Goal: Information Seeking & Learning: Check status

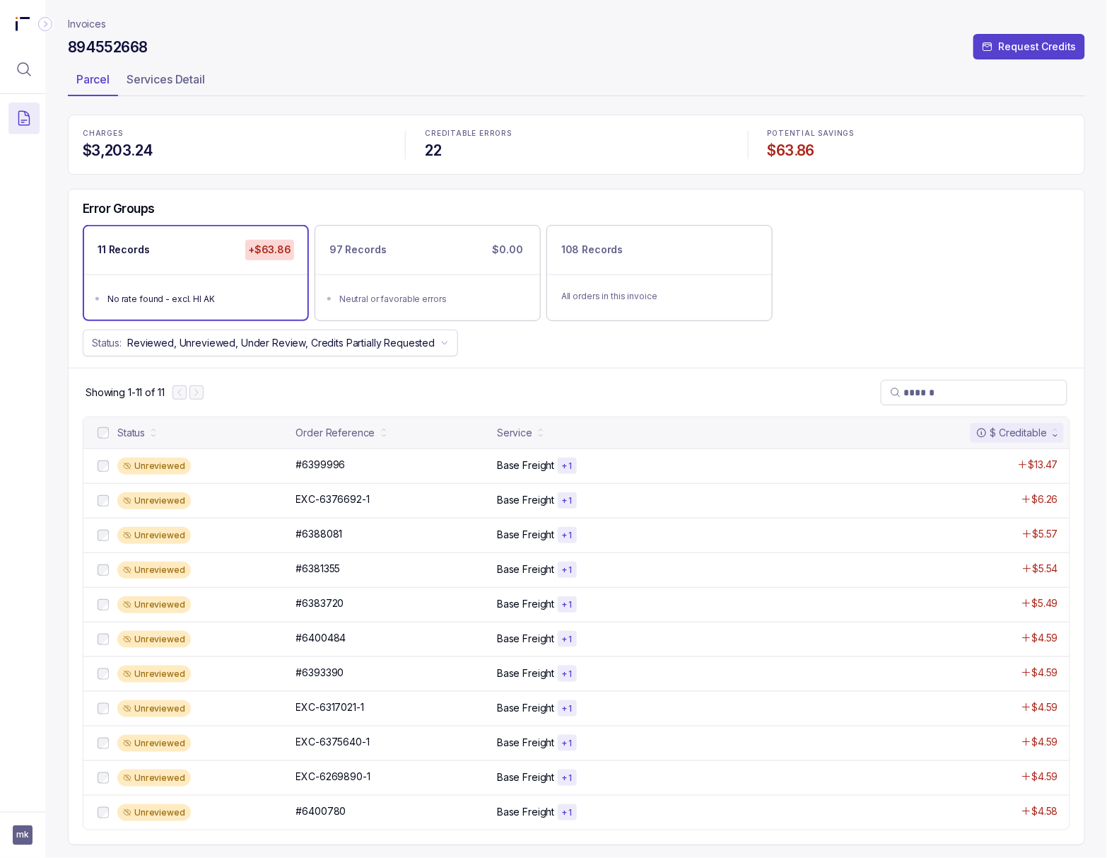
click at [894, 247] on div "11 Records +$63.86 No rate found - excl. HI AK 97 Records $0.00 Neutral or favo…" at bounding box center [577, 272] width 1016 height 95
click at [30, 71] on icon "Menu Icon Button MagnifyingGlassIcon" at bounding box center [24, 69] width 17 height 17
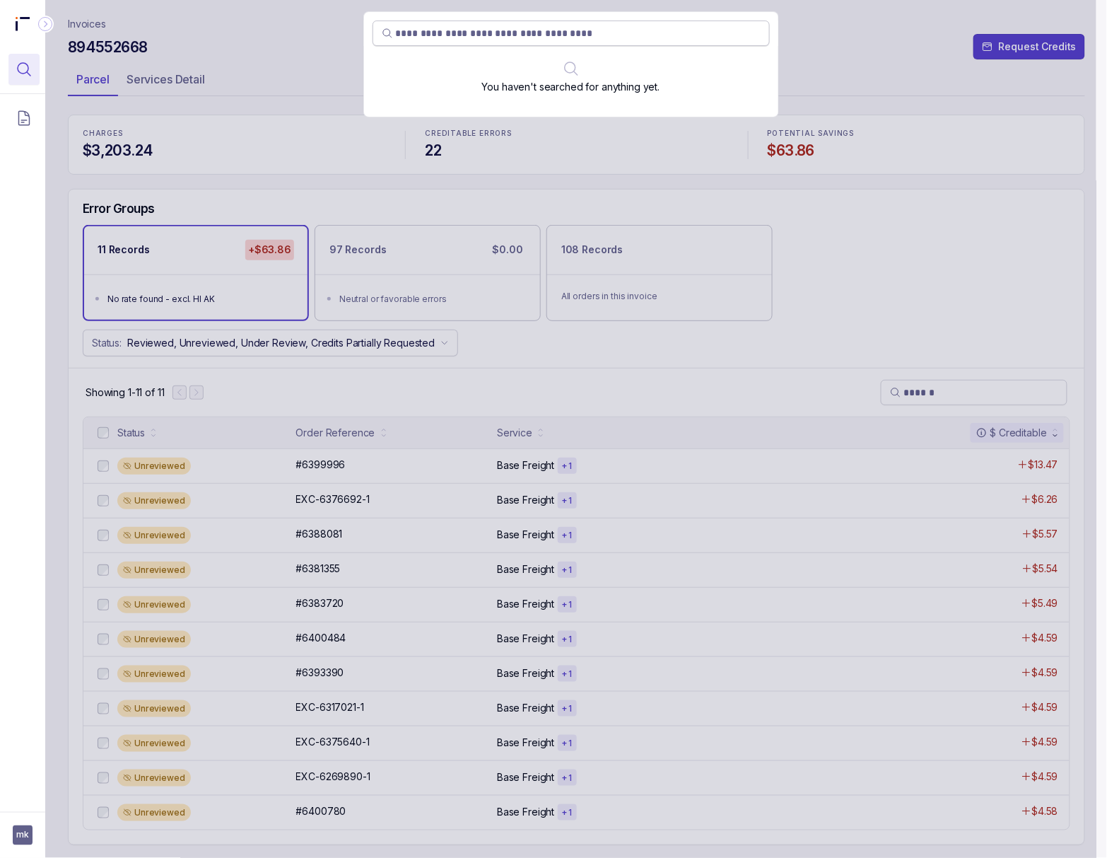
click at [421, 30] on input "search" at bounding box center [578, 33] width 365 height 14
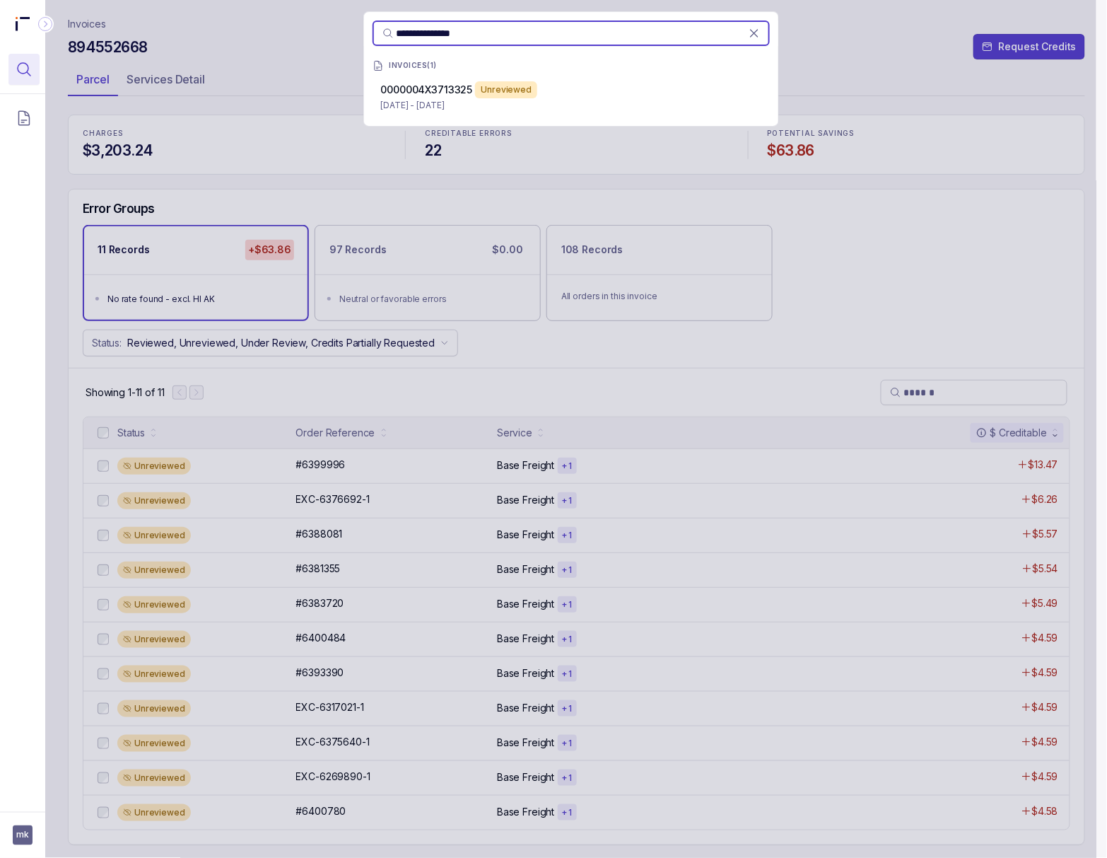
type input "**********"
click at [438, 98] on p "Jul 2 - Aug 7, 2025" at bounding box center [571, 105] width 380 height 14
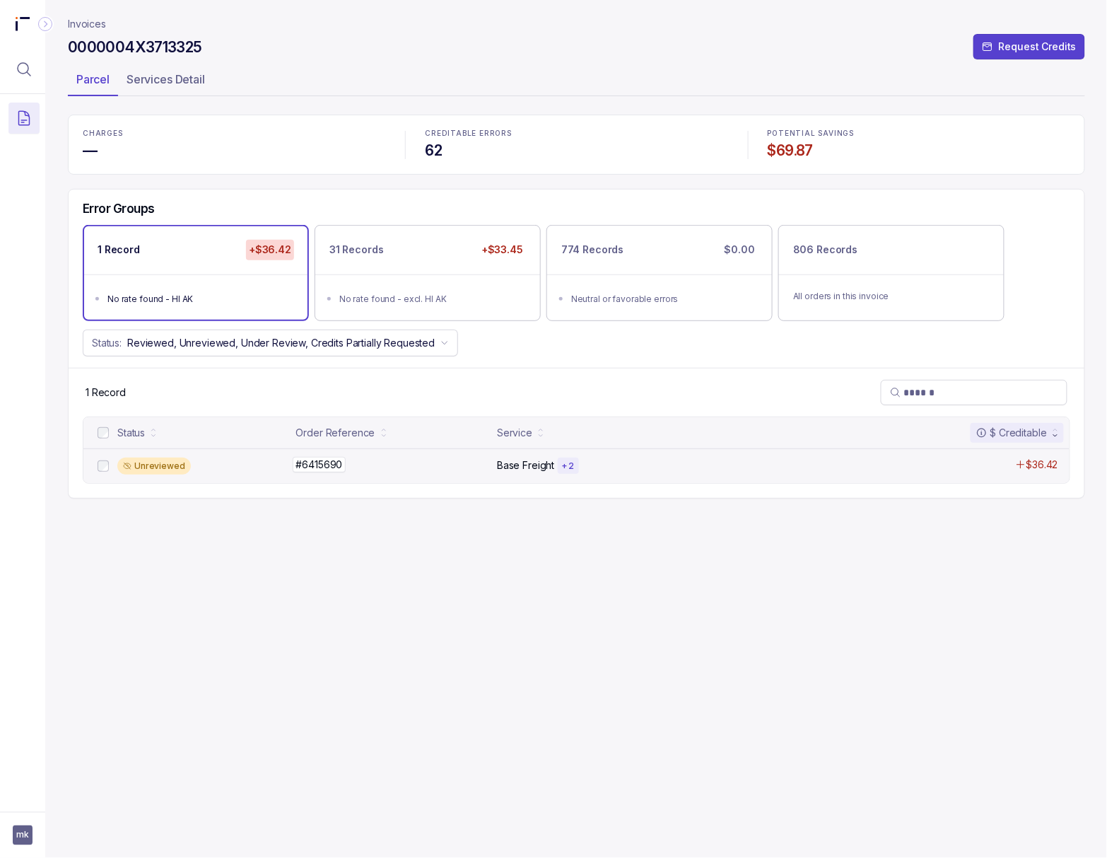
click at [315, 467] on p "#6415690" at bounding box center [320, 465] width 54 height 16
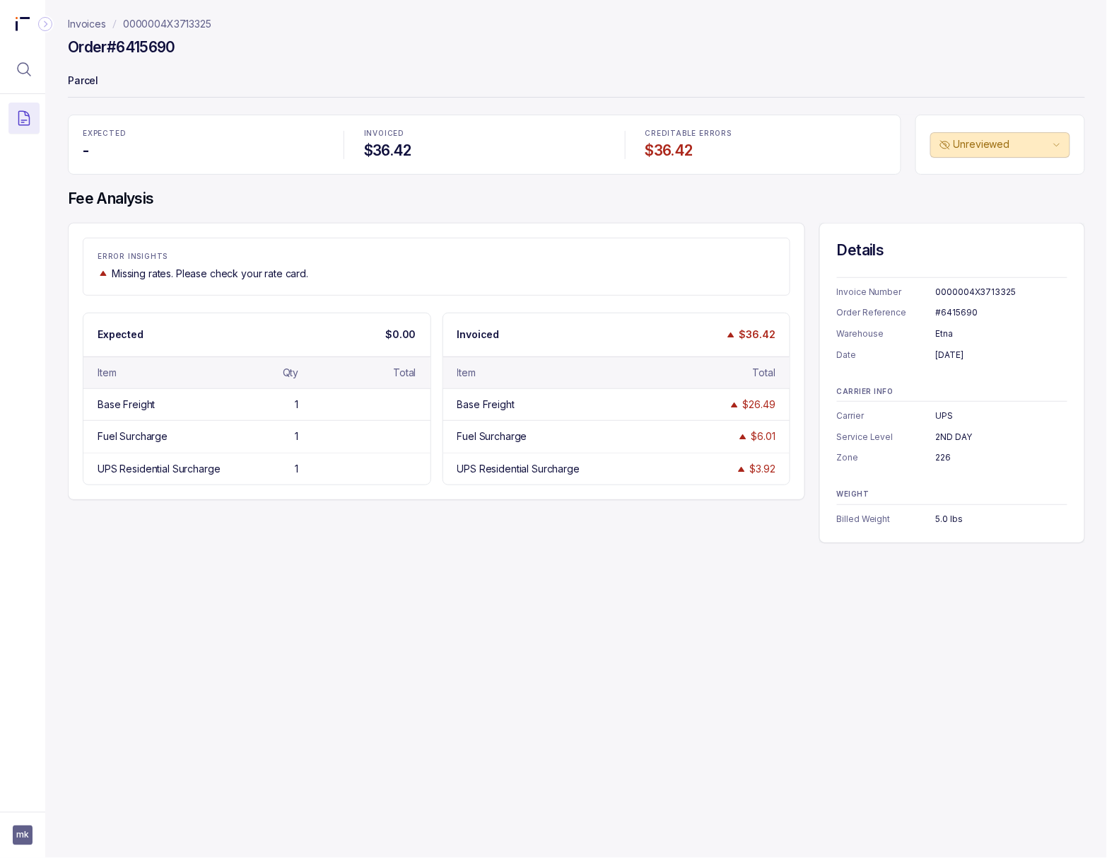
click at [965, 315] on div "#6415690" at bounding box center [1002, 312] width 132 height 14
copy div "#6415690"
click at [955, 358] on div "August 1, 2025" at bounding box center [1002, 355] width 132 height 14
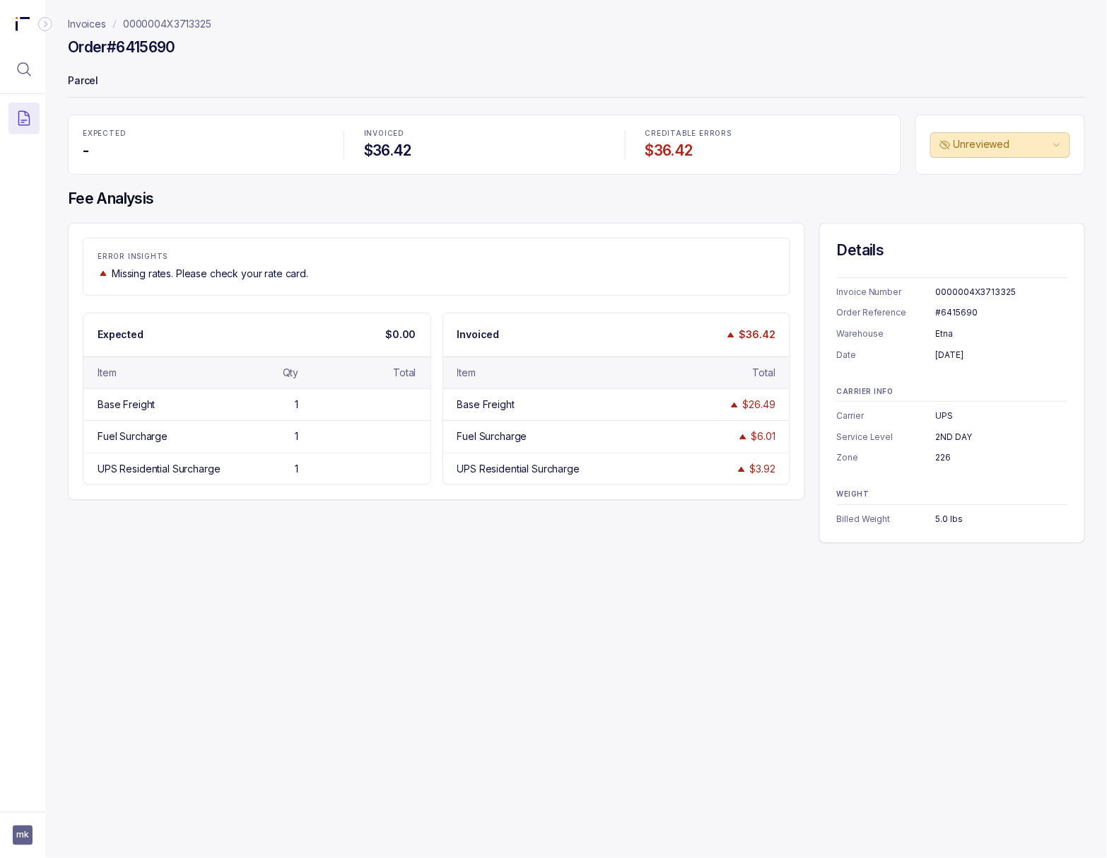
click at [955, 358] on div "August 1, 2025" at bounding box center [1002, 355] width 132 height 14
copy div "August 1, 2025"
click at [943, 420] on div "UPS" at bounding box center [1002, 416] width 132 height 14
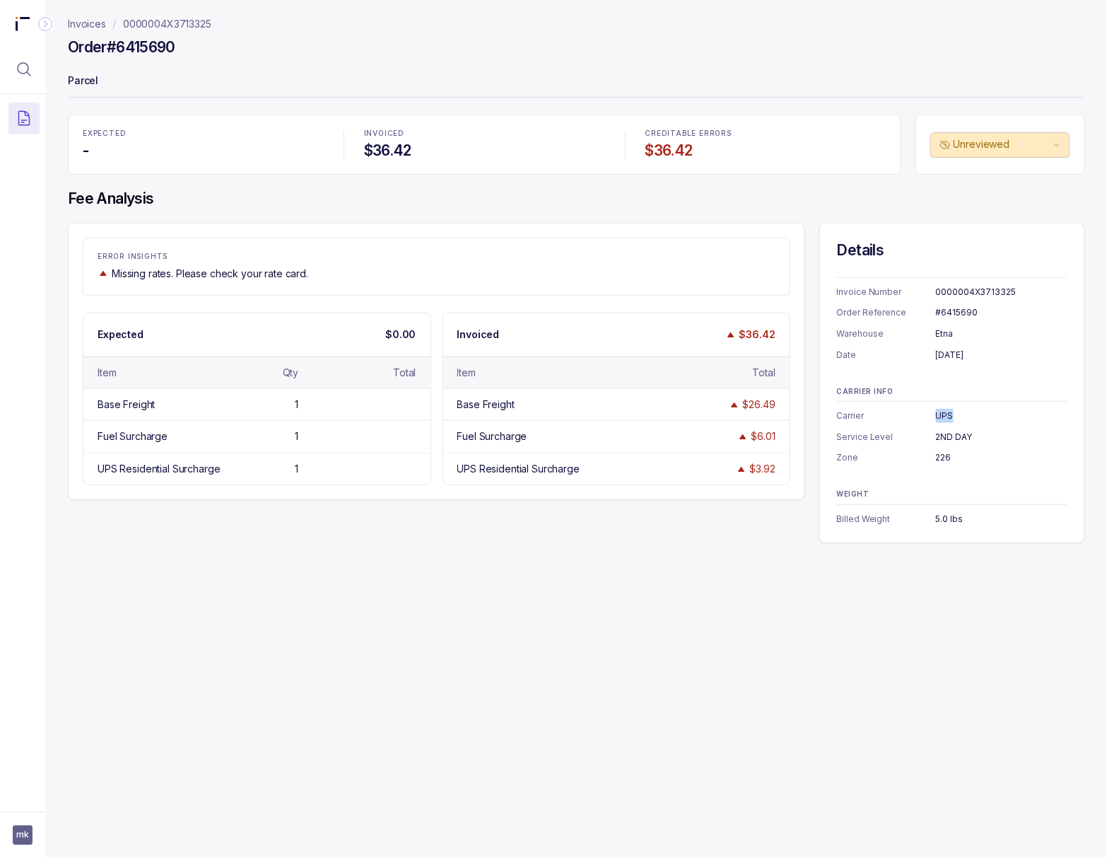
copy div "UPS"
click at [938, 440] on div "2ND DAY" at bounding box center [1002, 437] width 132 height 14
copy div "2ND DAY"
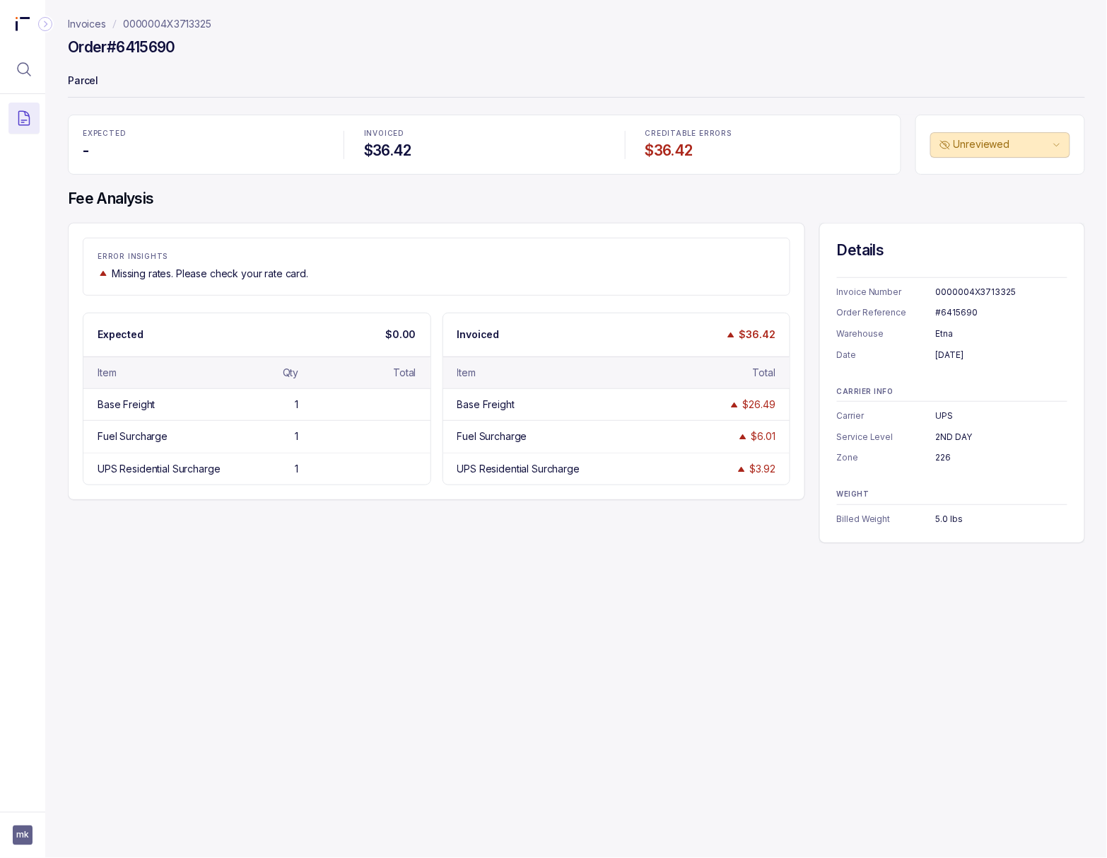
click at [942, 456] on div "226" at bounding box center [1002, 457] width 132 height 14
copy div "226"
click at [940, 519] on div "5.0 lbs" at bounding box center [1002, 519] width 132 height 14
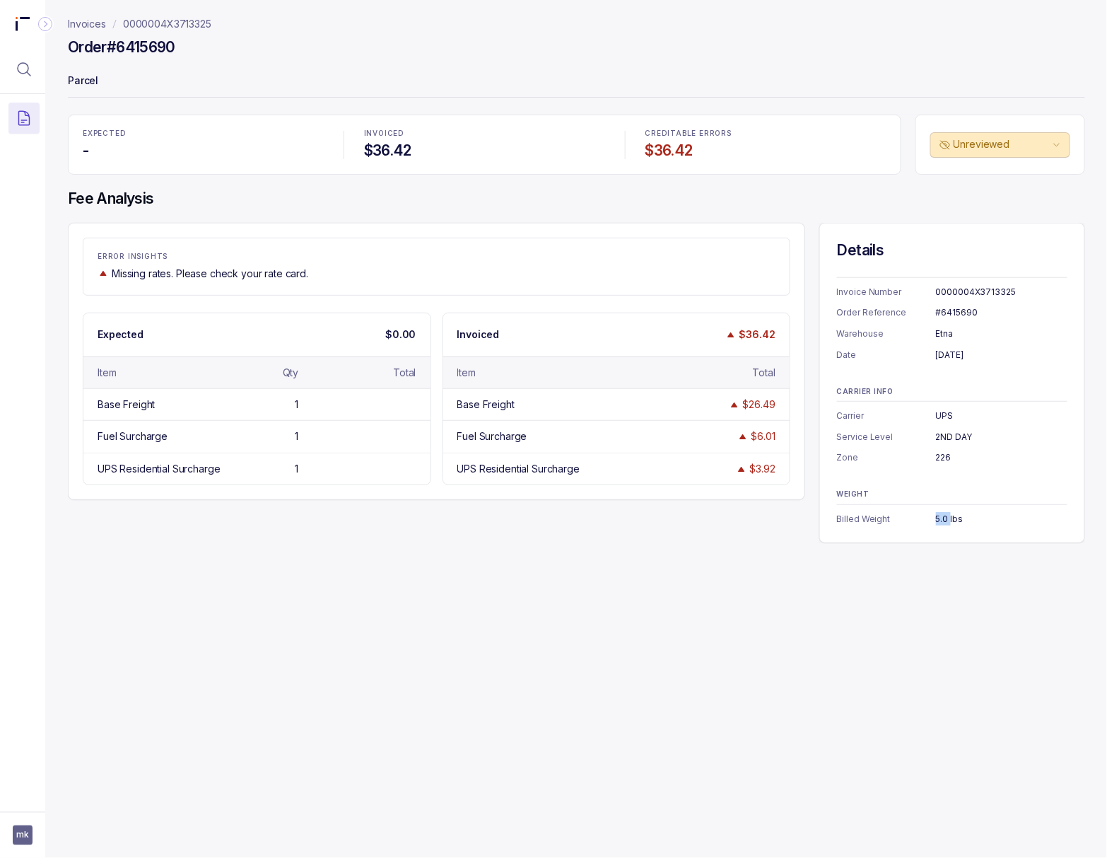
click at [940, 519] on div "5.0 lbs" at bounding box center [1002, 519] width 132 height 14
copy div "5.0 lbs"
click at [191, 23] on p "0000004X3713325" at bounding box center [167, 24] width 88 height 14
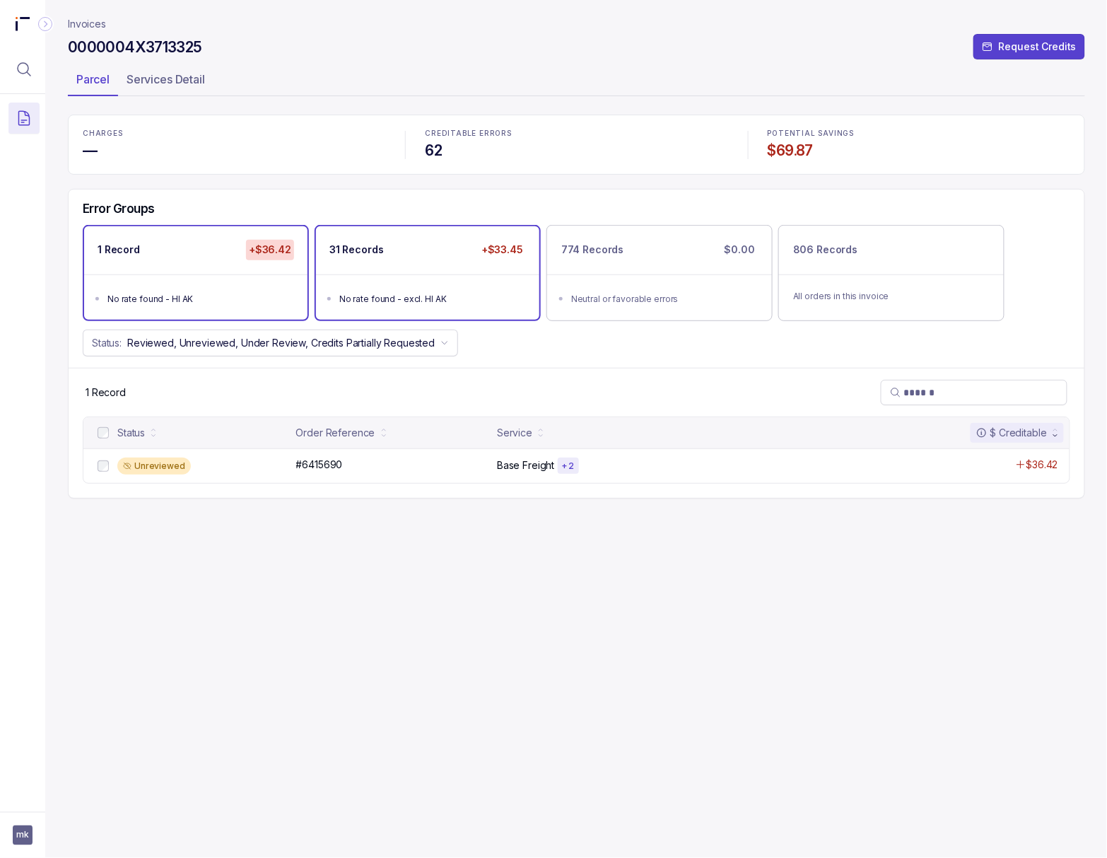
click at [342, 273] on div "31 Records +$33.45" at bounding box center [427, 249] width 223 height 47
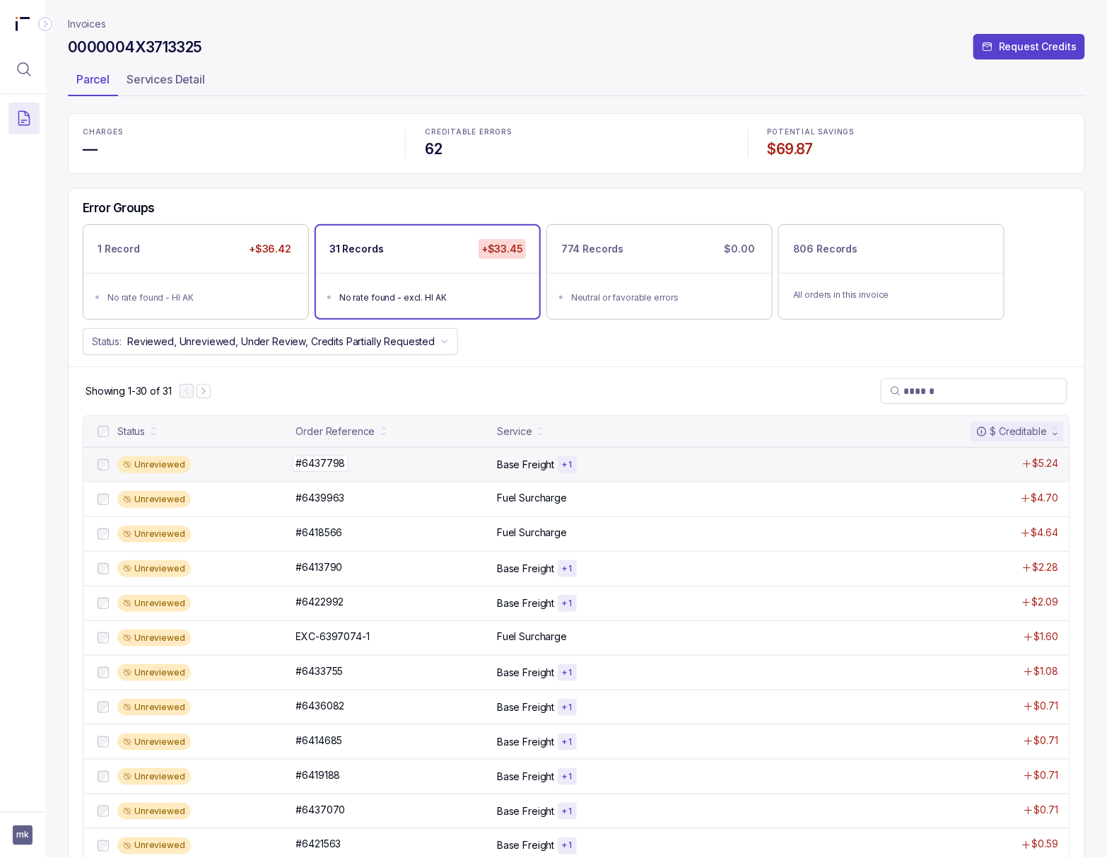
click at [324, 462] on p "#6437798" at bounding box center [321, 463] width 57 height 16
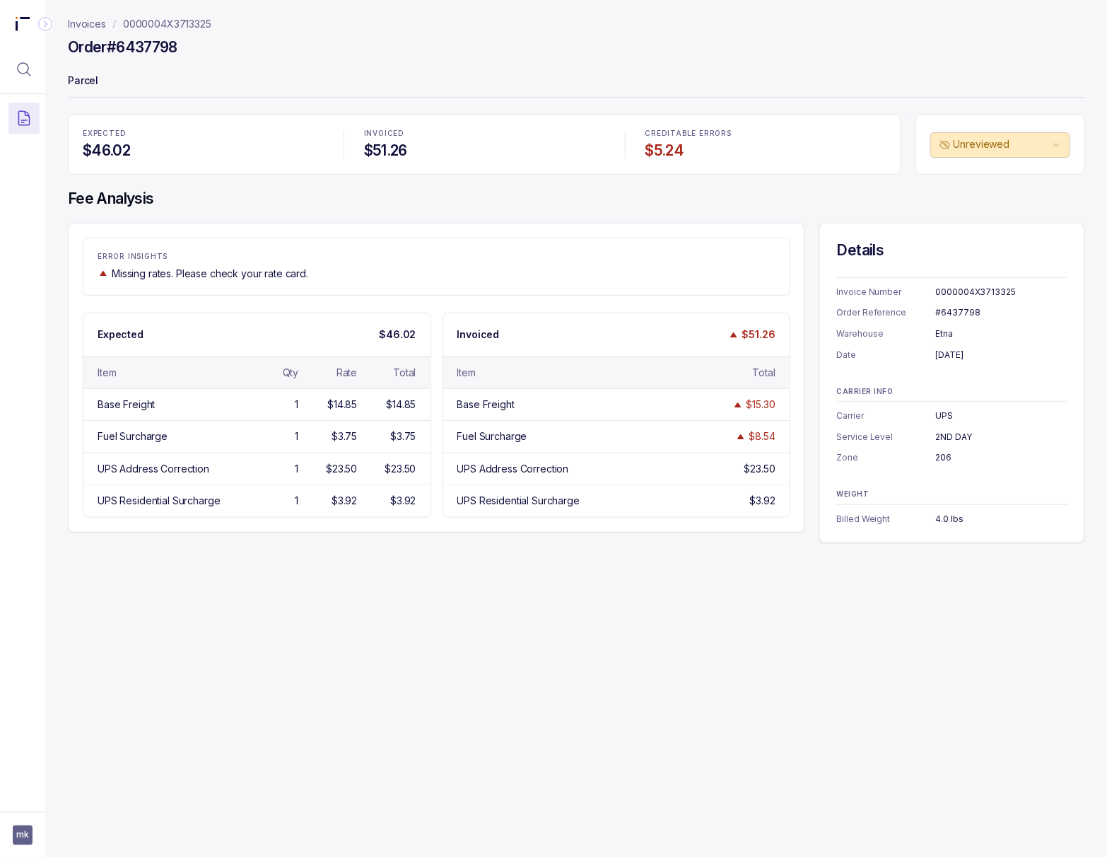
click at [966, 307] on div "#6437798" at bounding box center [1002, 312] width 132 height 14
copy div "#6437798"
click at [957, 360] on div "[DATE]" at bounding box center [1002, 355] width 132 height 14
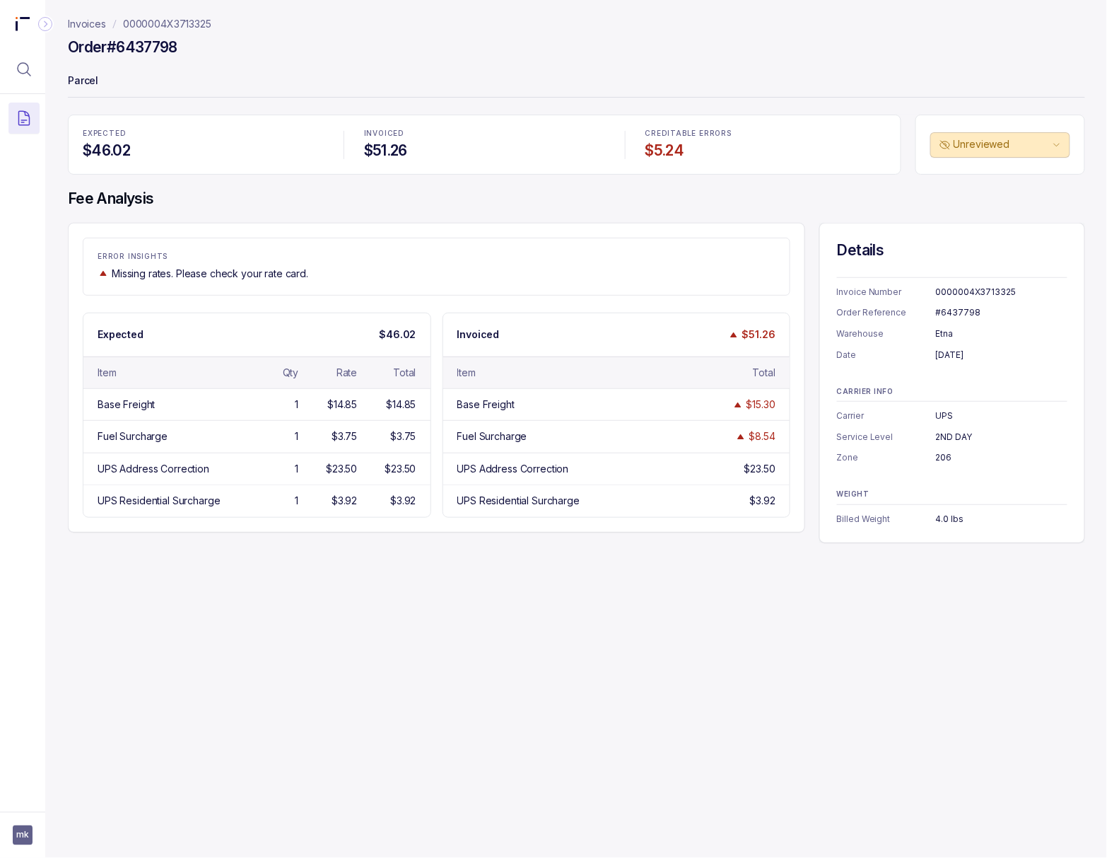
click at [957, 360] on div "[DATE]" at bounding box center [1002, 355] width 132 height 14
copy div "[DATE]"
click at [943, 456] on div "206" at bounding box center [1002, 457] width 132 height 14
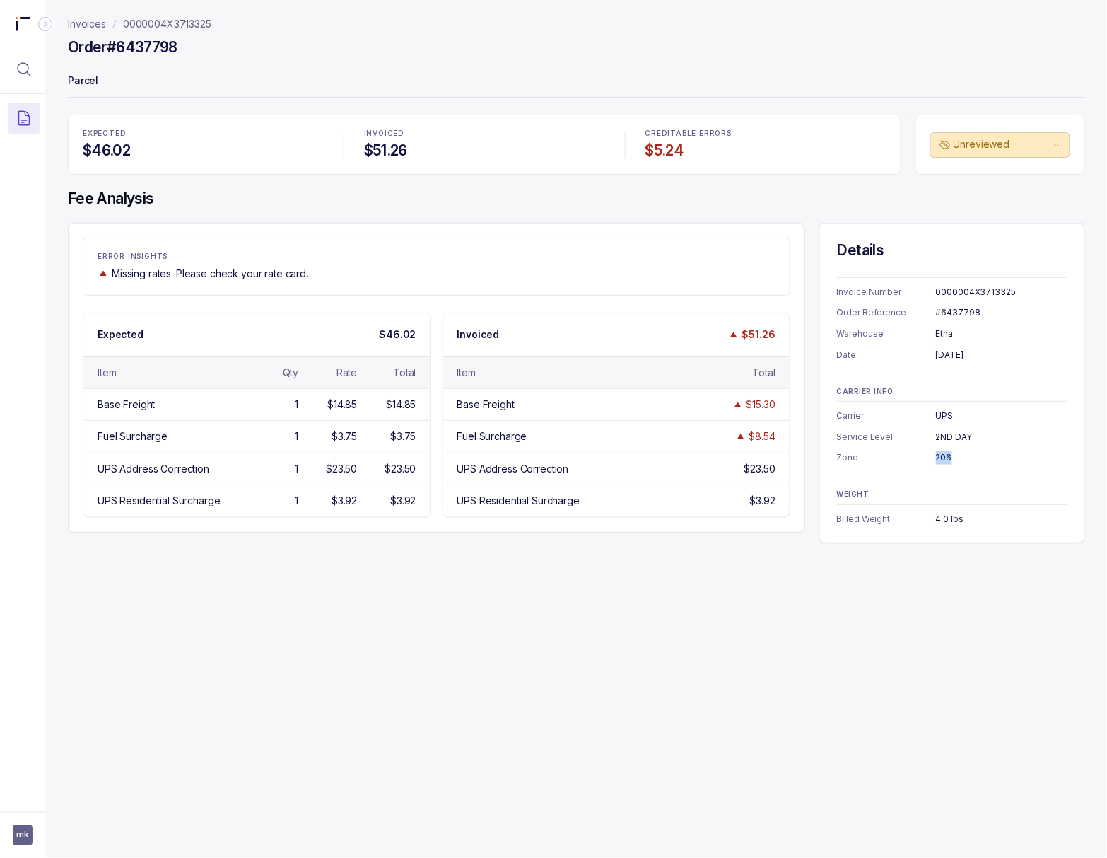
copy div "206"
click at [943, 519] on div "4.0 lbs" at bounding box center [1002, 519] width 132 height 14
copy div "4.0 lbs"
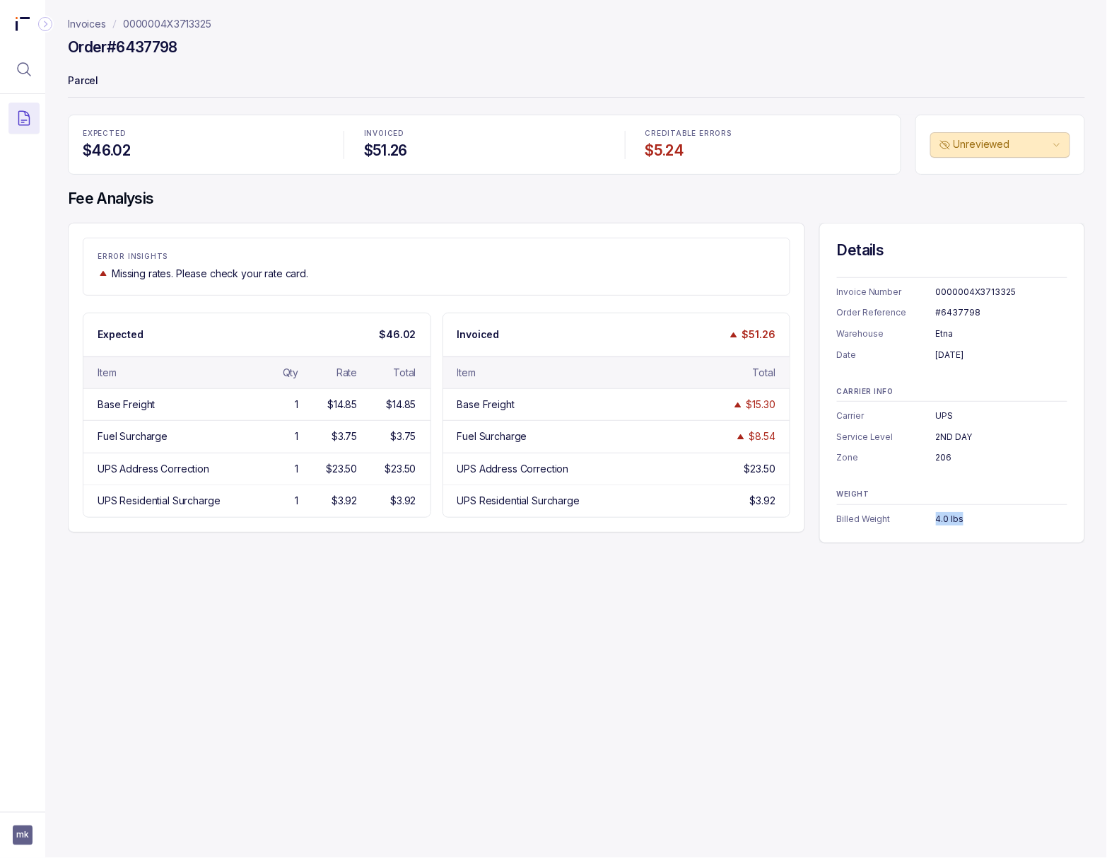
click at [199, 24] on p "0000004X3713325" at bounding box center [167, 24] width 88 height 14
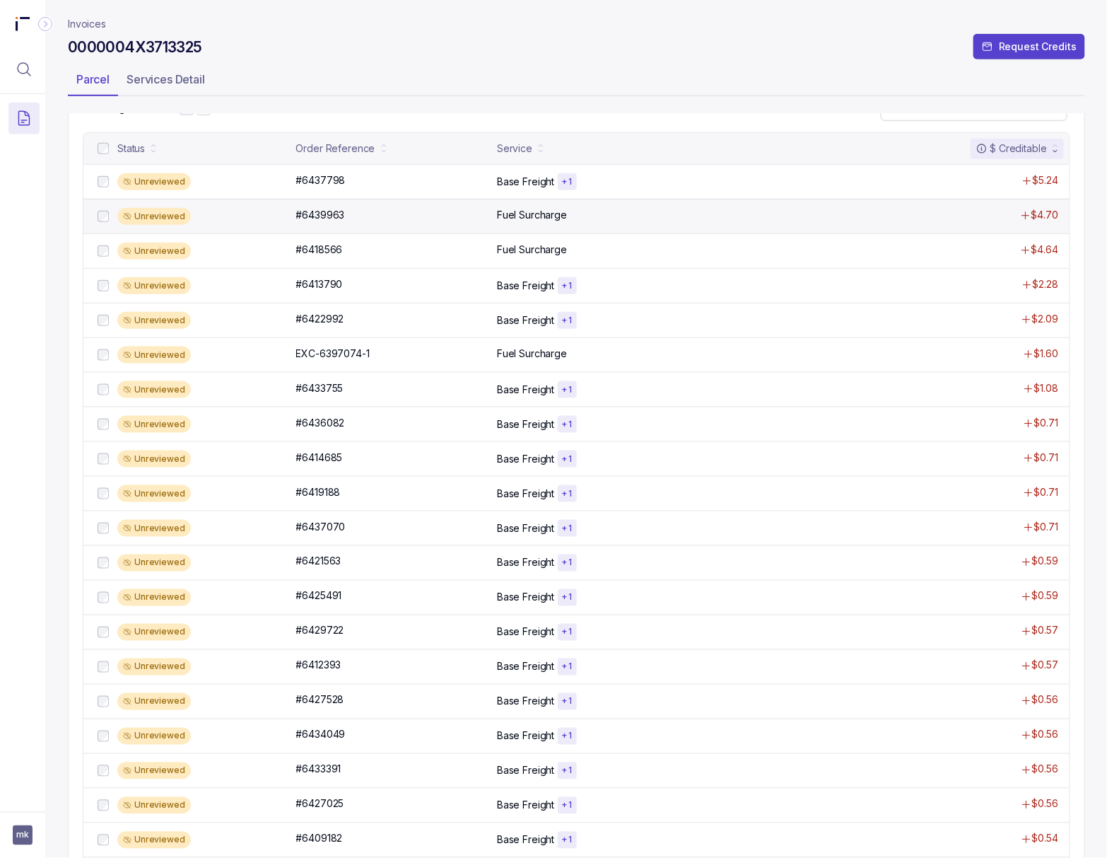
scroll to position [377, 0]
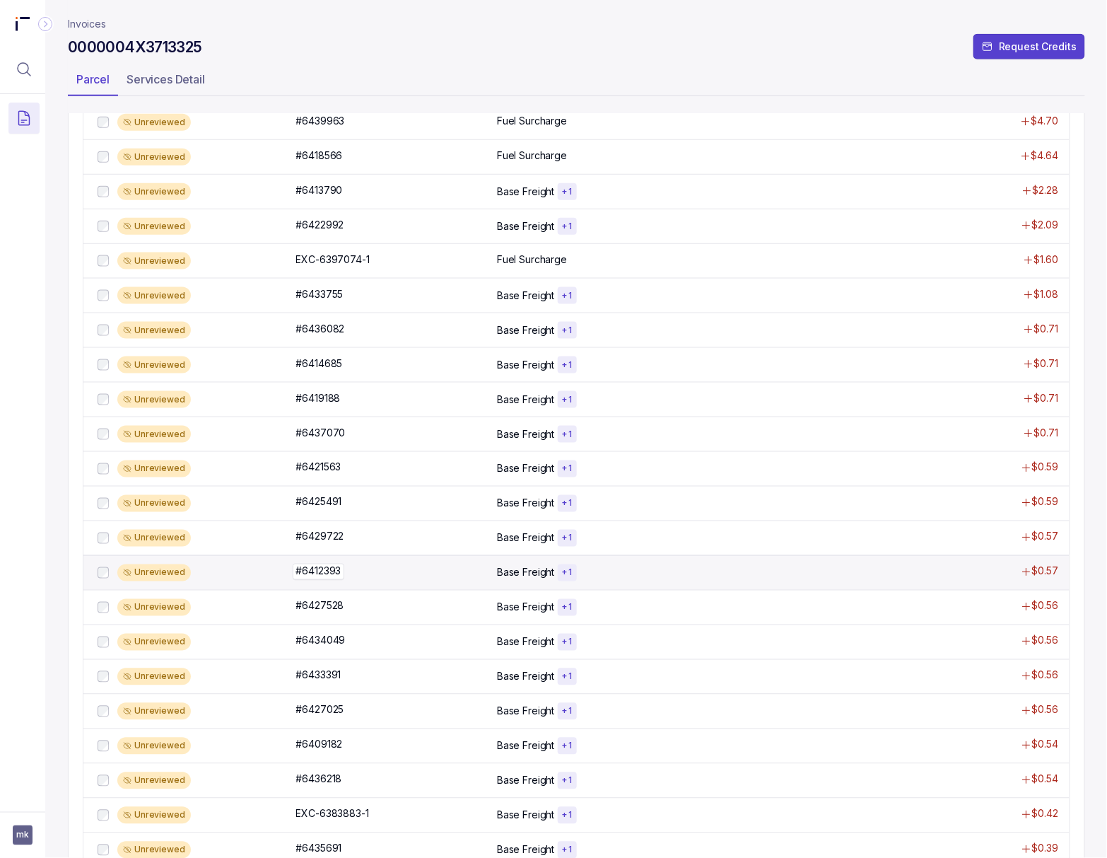
click at [312, 579] on p "#6412393" at bounding box center [319, 572] width 52 height 16
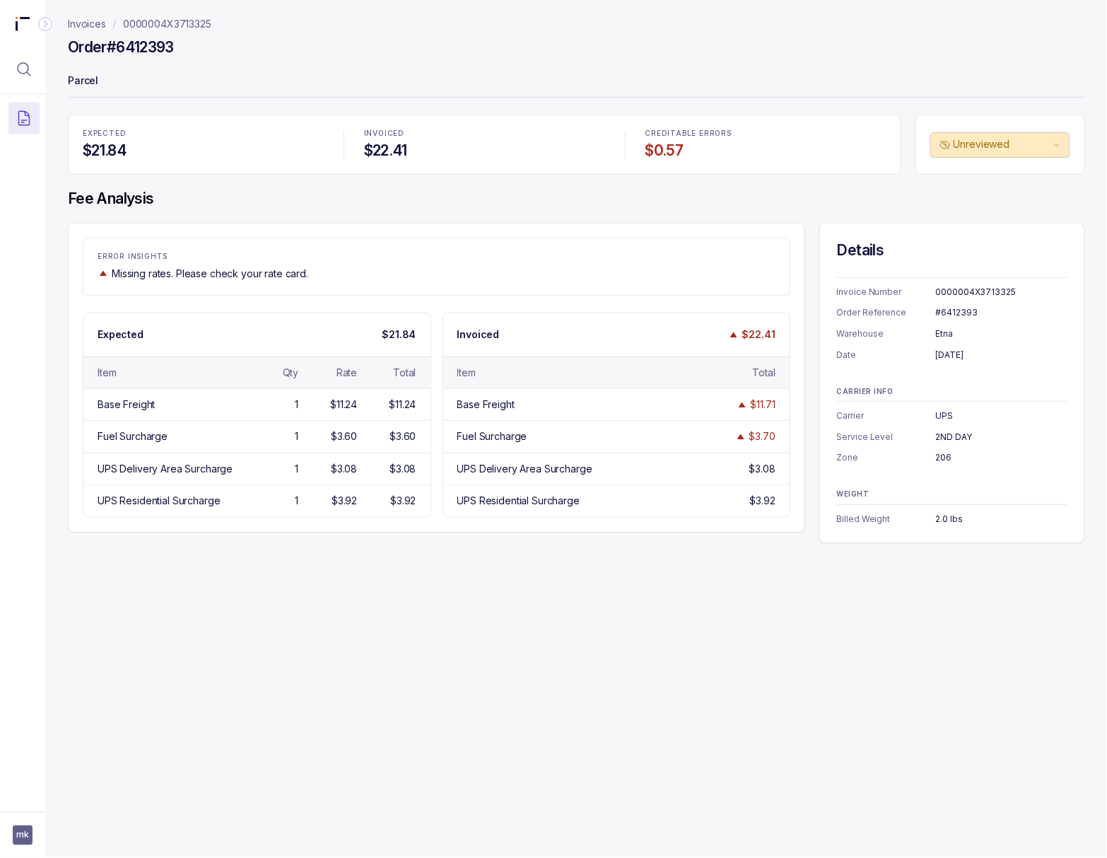
click at [948, 313] on div "#6412393" at bounding box center [1002, 312] width 132 height 14
click at [950, 354] on div "July 31, 2025" at bounding box center [1002, 355] width 132 height 14
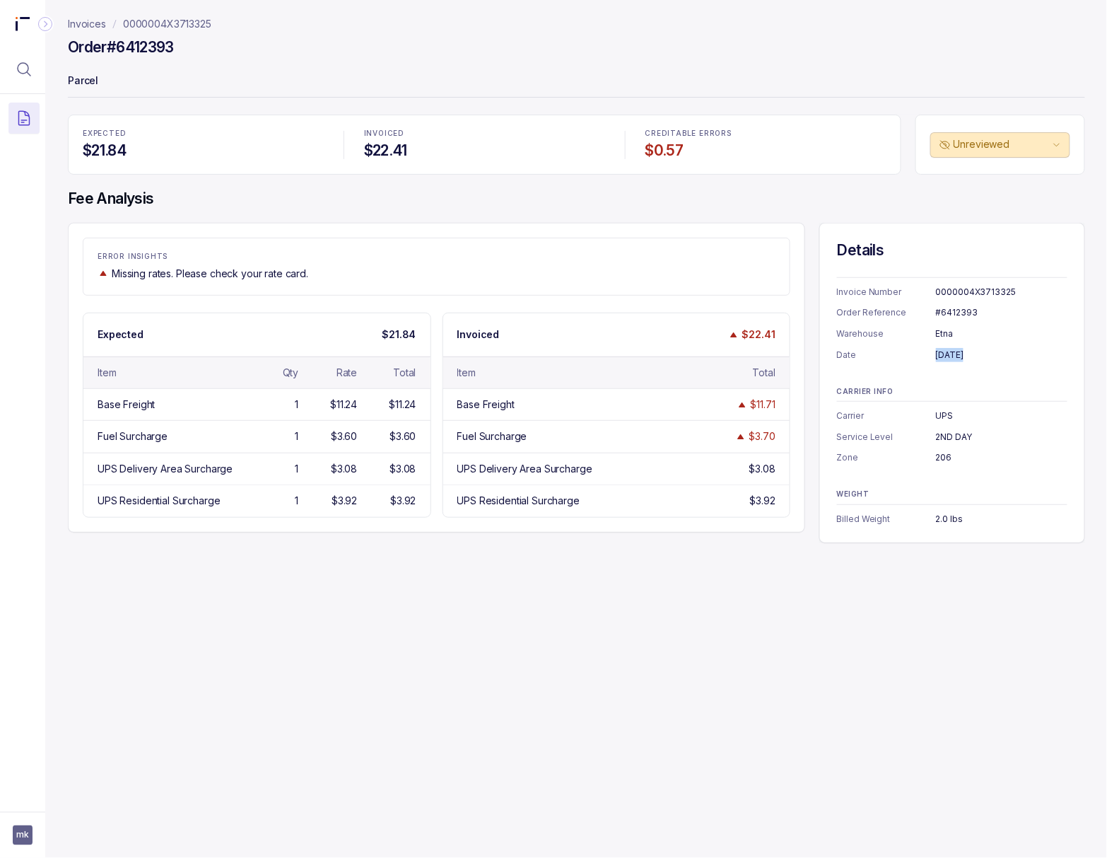
click at [950, 354] on div "July 31, 2025" at bounding box center [1002, 355] width 132 height 14
click at [948, 522] on div "2.0 lbs" at bounding box center [1002, 519] width 132 height 14
click at [140, 27] on p "0000004X3713325" at bounding box center [167, 24] width 88 height 14
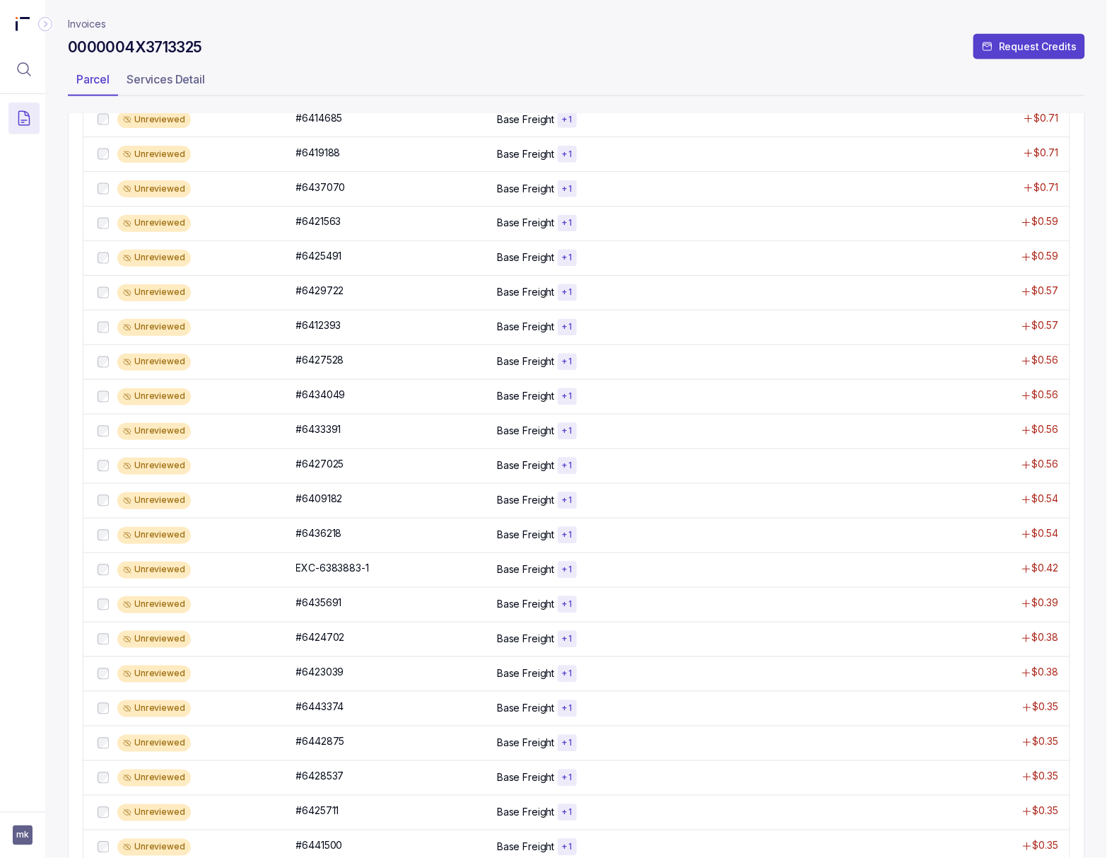
scroll to position [654, 0]
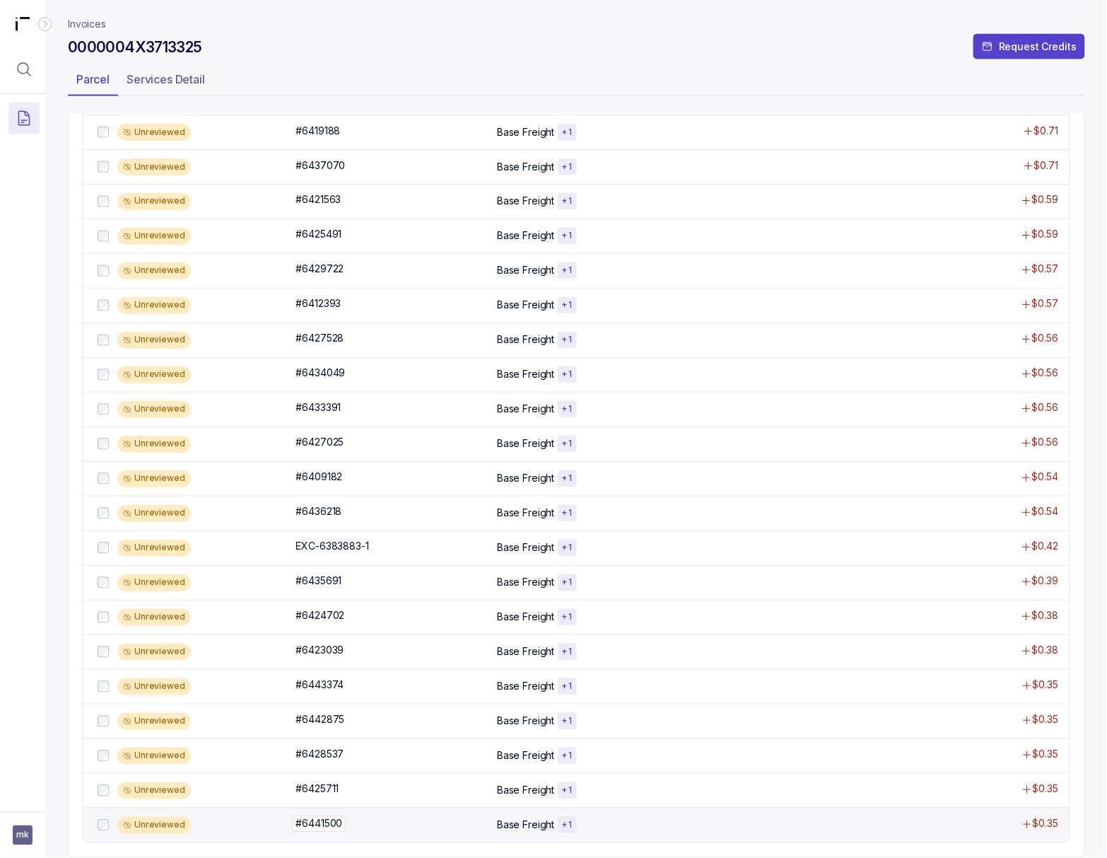
click at [328, 818] on p "#6441500" at bounding box center [320, 824] width 54 height 16
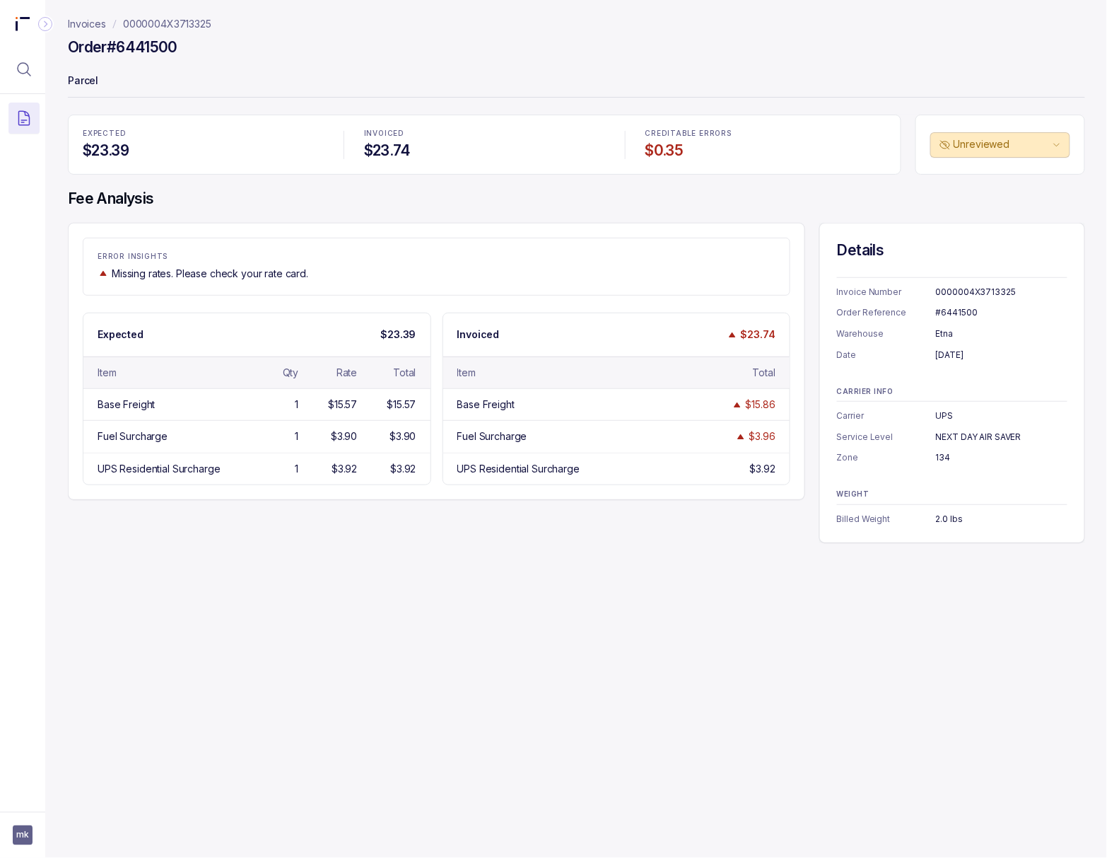
click at [973, 315] on div "#6441500" at bounding box center [1002, 312] width 132 height 14
click at [968, 313] on div "#6441500" at bounding box center [1002, 312] width 132 height 14
click at [954, 359] on div "[DATE]" at bounding box center [1002, 355] width 132 height 14
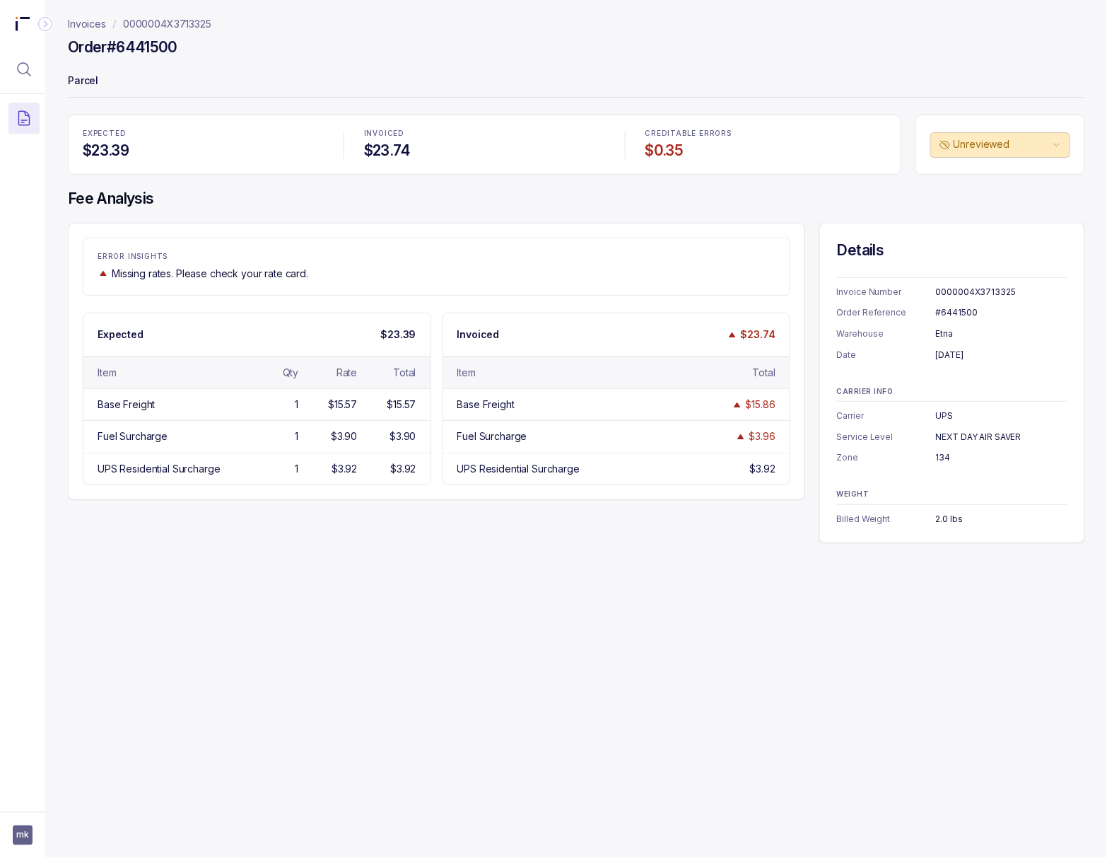
click at [954, 359] on div "[DATE]" at bounding box center [1002, 355] width 132 height 14
click at [954, 430] on div "CARRIER INFO Carrier UPS Service Level NEXT DAY AIR SAVER Zone 134" at bounding box center [952, 427] width 231 height 78
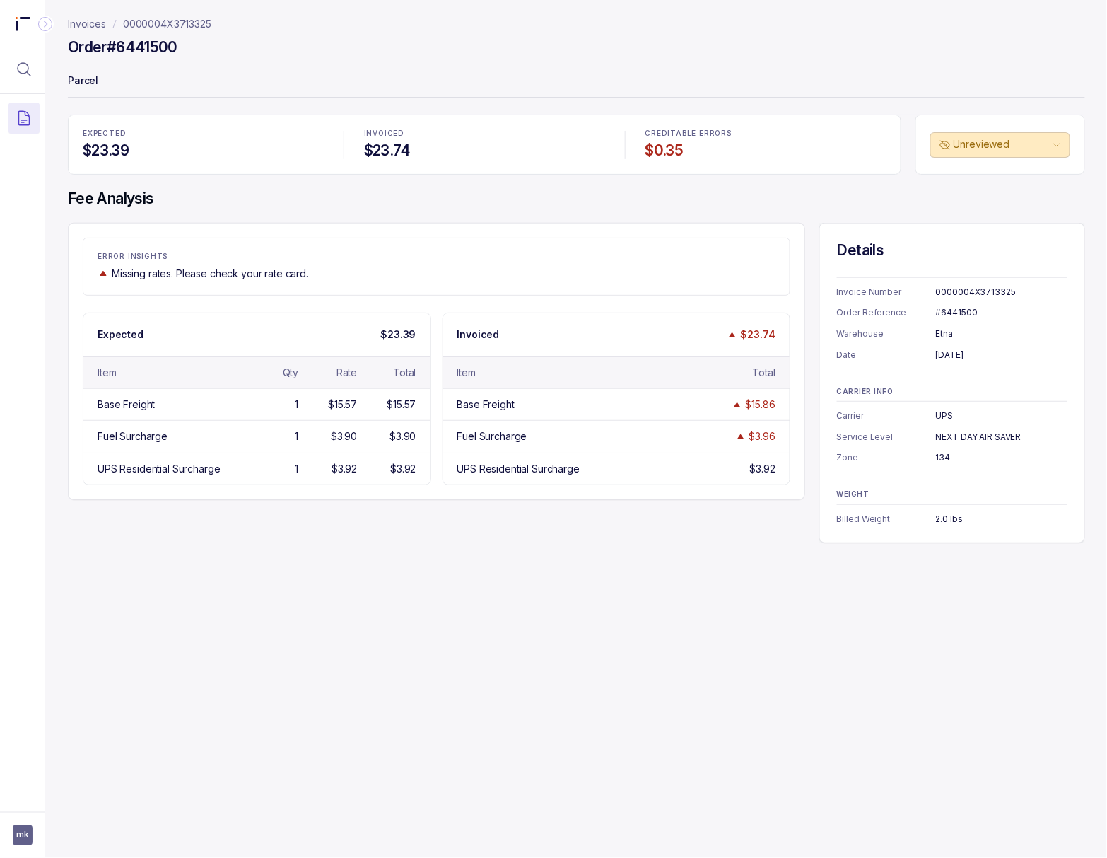
click at [936, 459] on div "134" at bounding box center [1002, 457] width 132 height 14
click at [942, 518] on div "2.0 lbs" at bounding box center [1002, 519] width 132 height 14
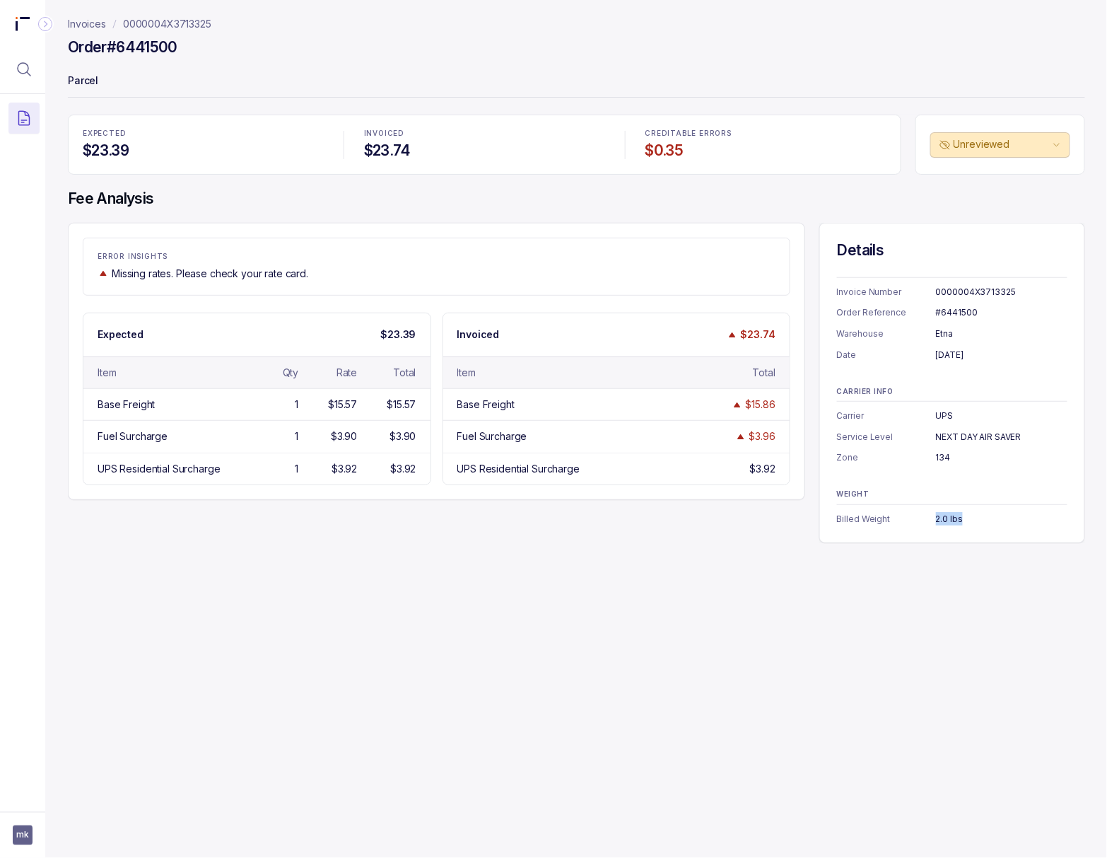
click at [139, 21] on p "0000004X3713325" at bounding box center [167, 24] width 88 height 14
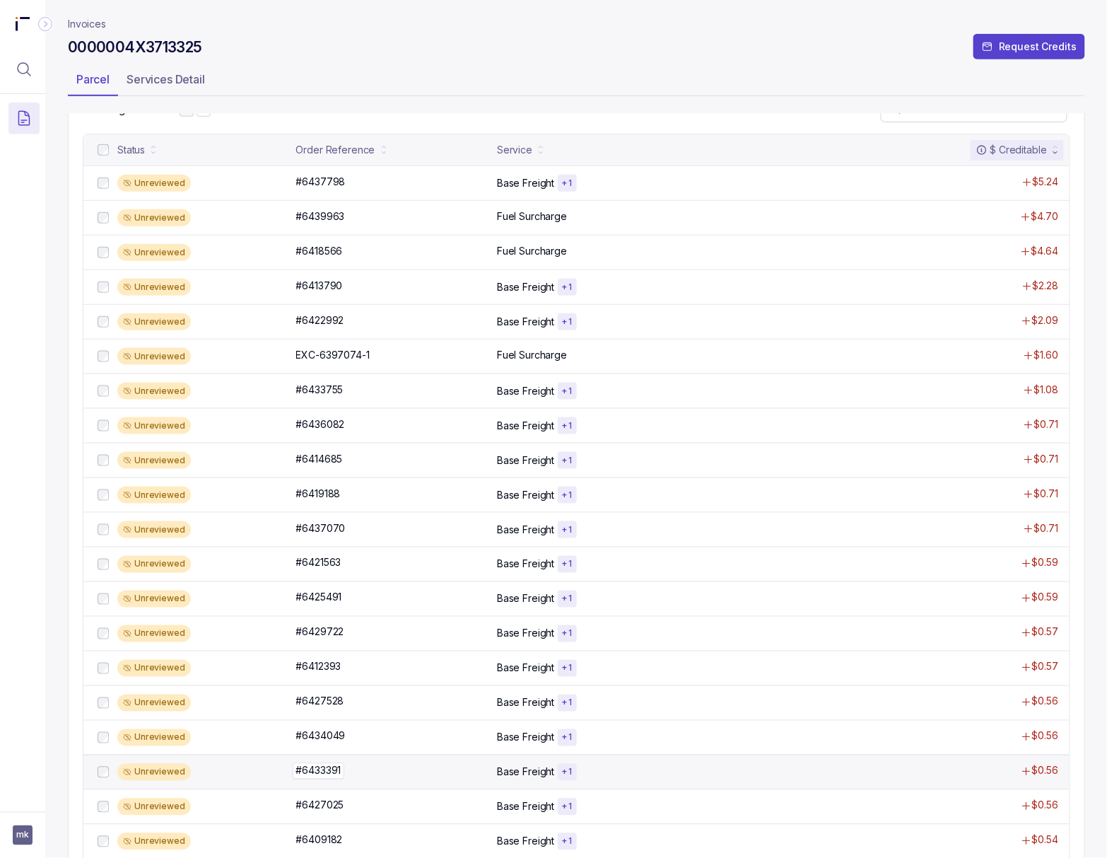
scroll to position [283, 0]
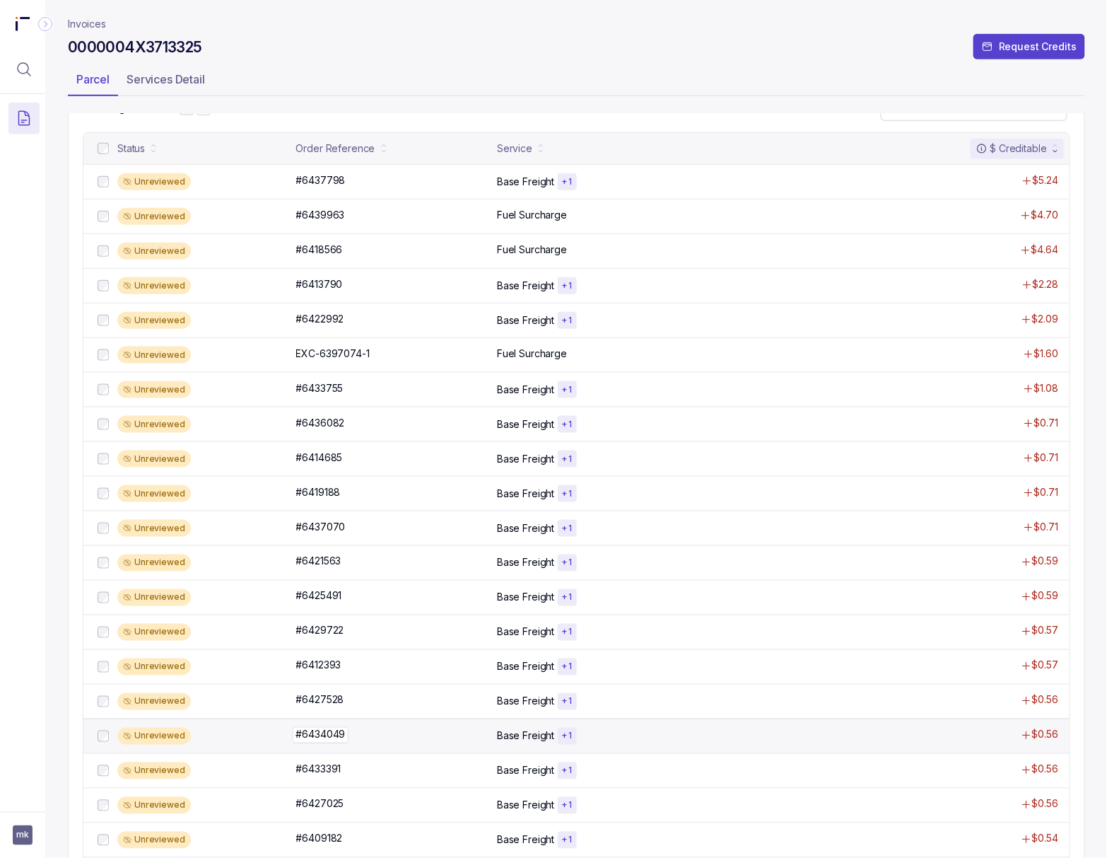
click at [329, 742] on p "#6434049" at bounding box center [321, 735] width 57 height 16
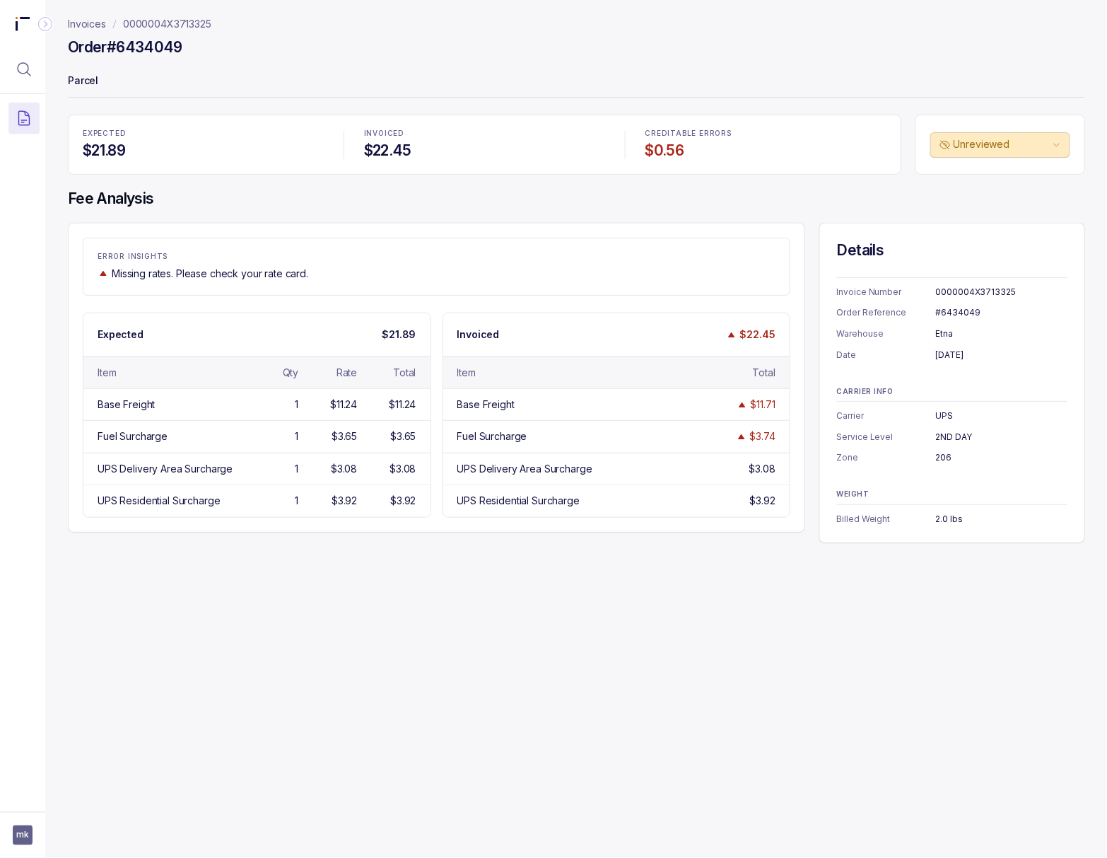
click at [959, 307] on div "#6434049" at bounding box center [1002, 312] width 132 height 14
click at [940, 358] on div "[DATE]" at bounding box center [1002, 355] width 132 height 14
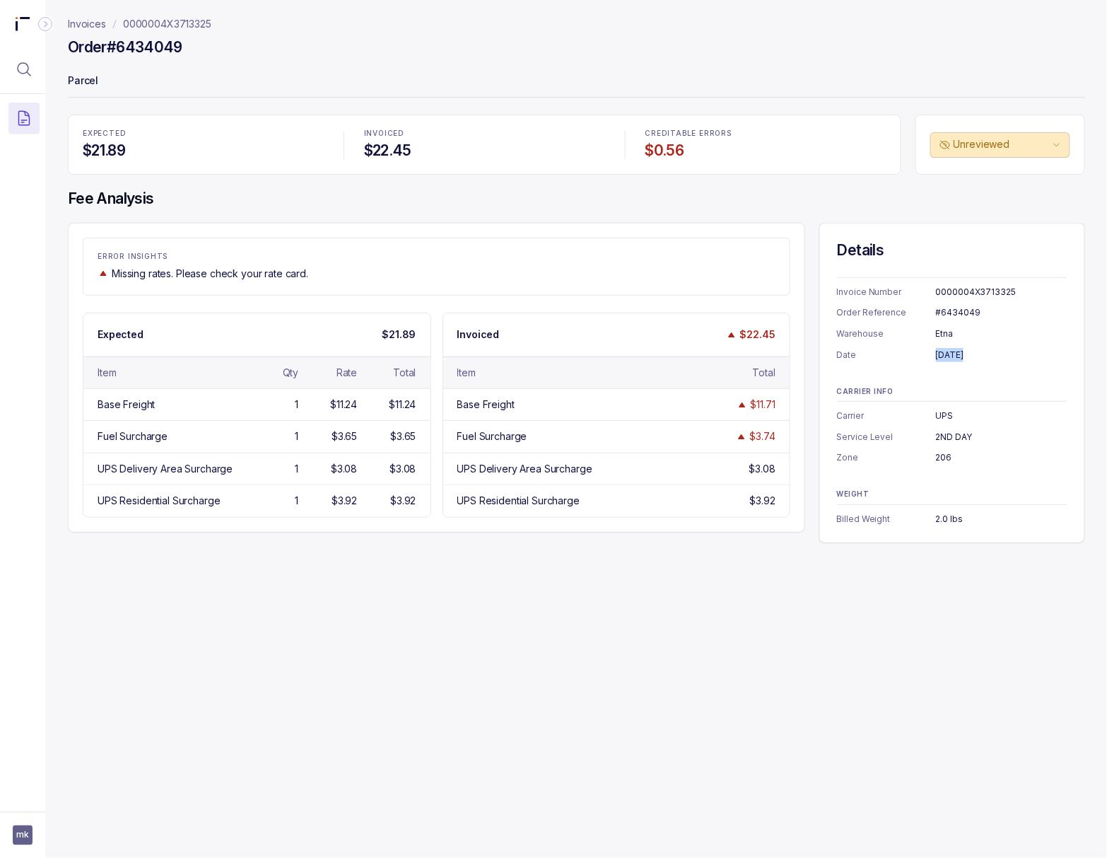
click at [940, 358] on div "[DATE]" at bounding box center [1002, 355] width 132 height 14
click at [940, 440] on div "2ND DAY" at bounding box center [1002, 437] width 132 height 14
click at [943, 459] on div "206" at bounding box center [1002, 457] width 132 height 14
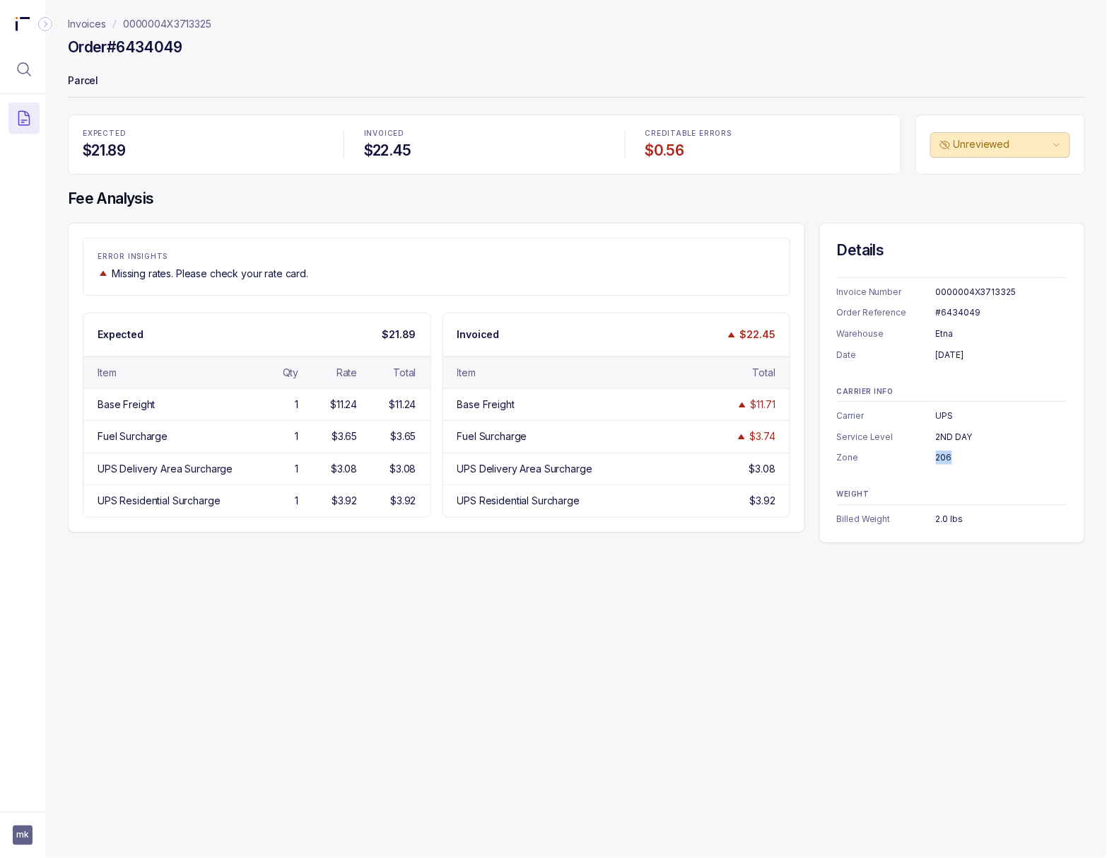
click at [943, 459] on div "206" at bounding box center [1002, 457] width 132 height 14
click at [940, 518] on div "2.0 lbs" at bounding box center [1002, 519] width 132 height 14
click at [208, 30] on p "0000004X3713325" at bounding box center [167, 24] width 88 height 14
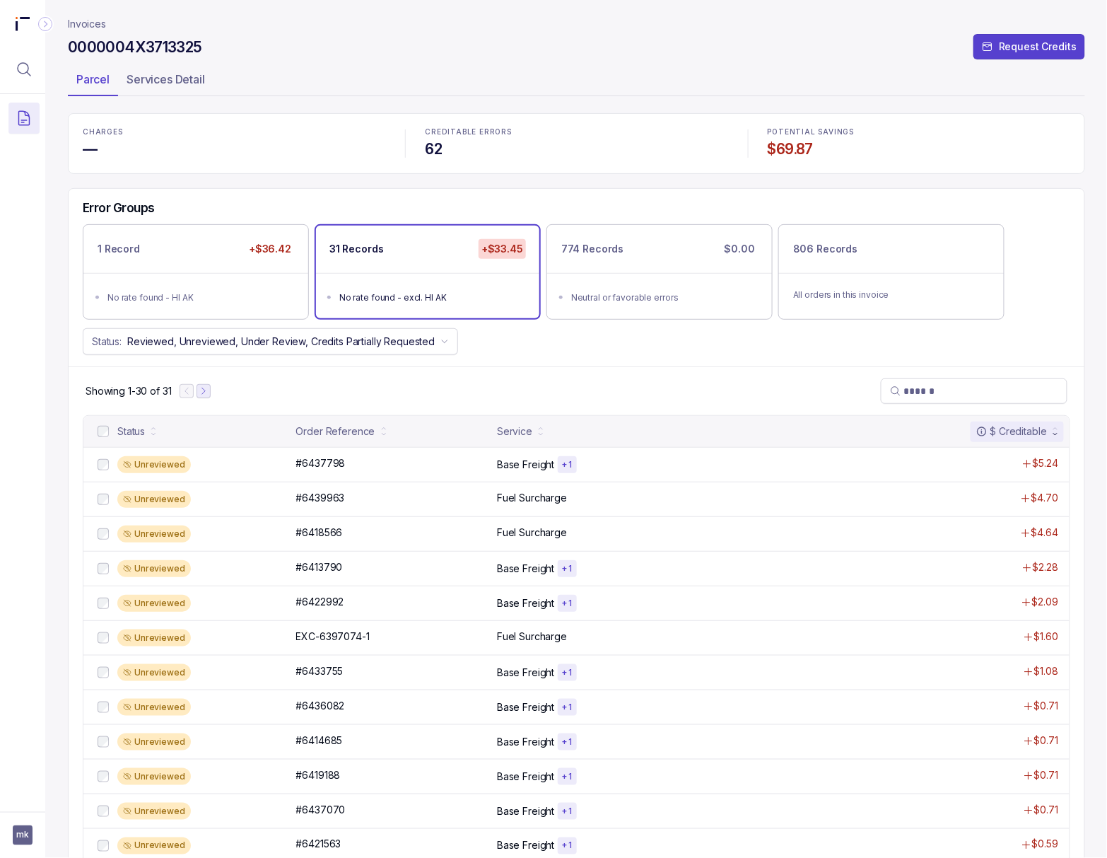
click at [208, 392] on icon "Next Page" at bounding box center [204, 391] width 10 height 10
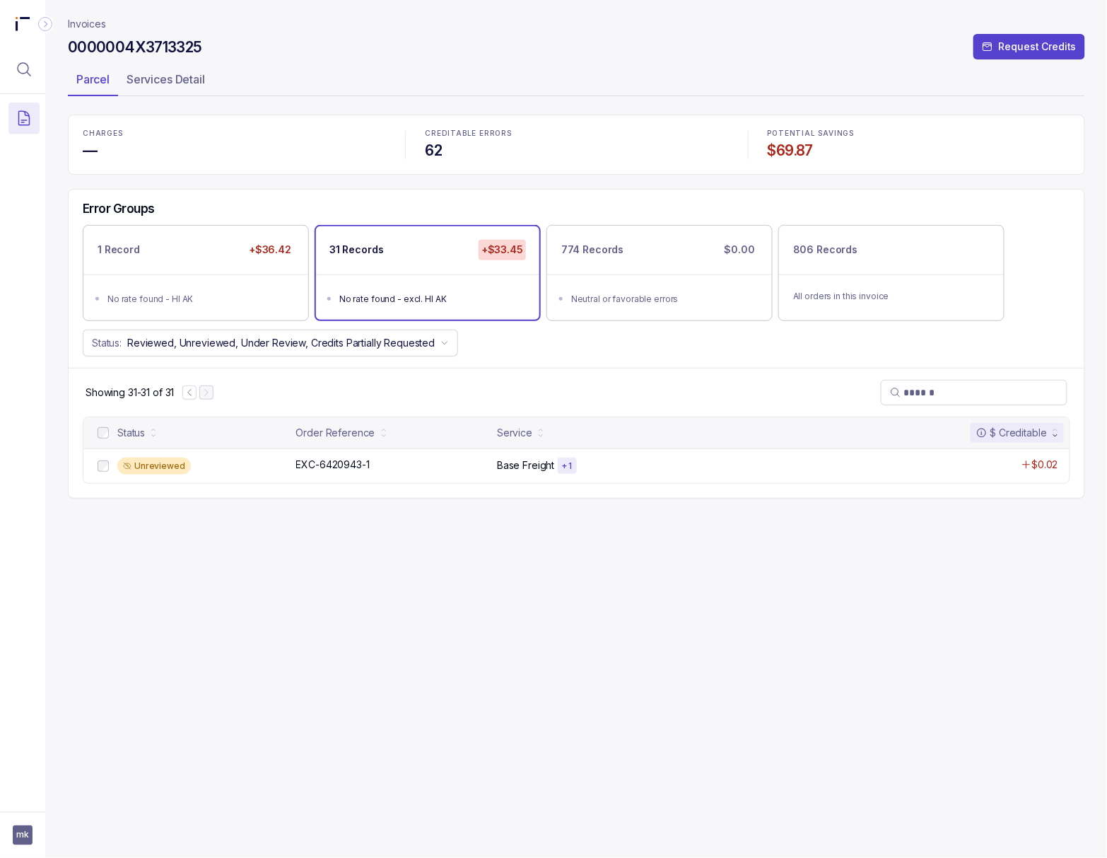
click at [317, 467] on p "EXC-6420943-1" at bounding box center [333, 465] width 81 height 16
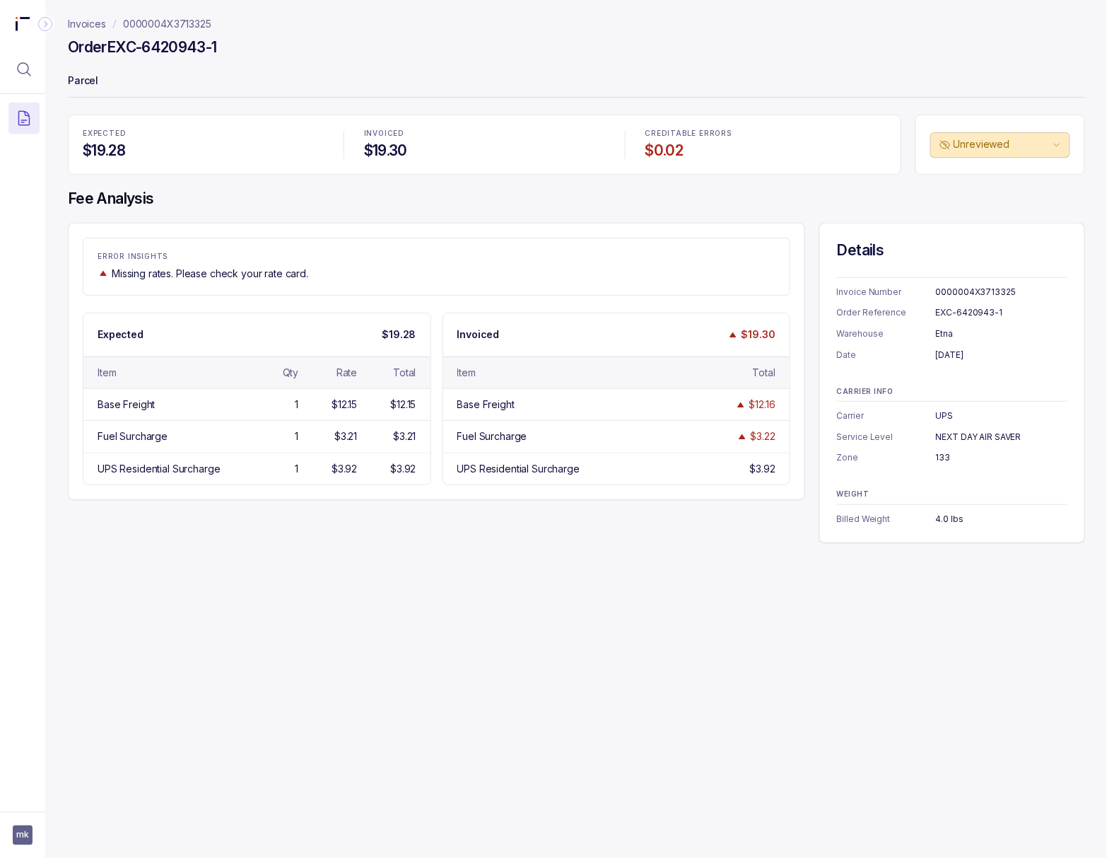
click at [965, 310] on div "EXC-6420943-1" at bounding box center [1002, 312] width 132 height 14
click at [940, 359] on div "[DATE]" at bounding box center [1002, 355] width 132 height 14
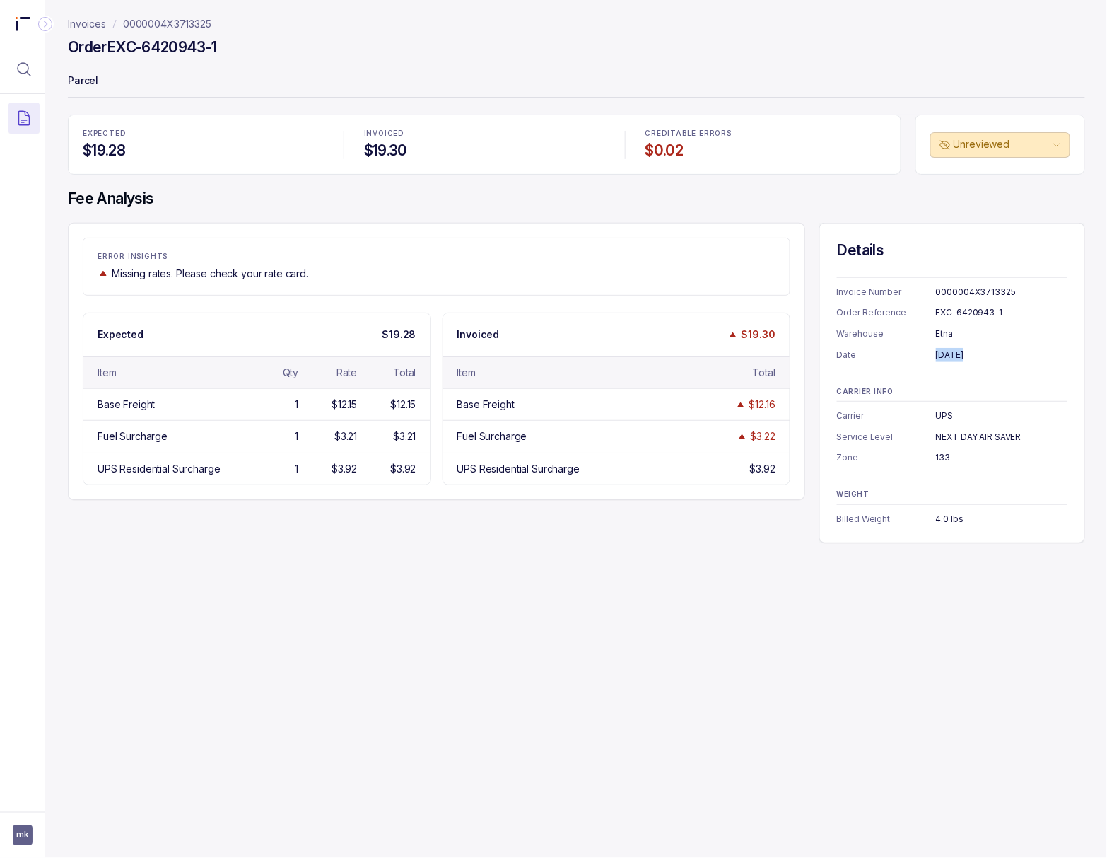
click at [940, 359] on div "[DATE]" at bounding box center [1002, 355] width 132 height 14
click at [957, 431] on div "NEXT DAY AIR SAVER" at bounding box center [1002, 437] width 132 height 14
click at [936, 460] on div "133" at bounding box center [1002, 457] width 132 height 14
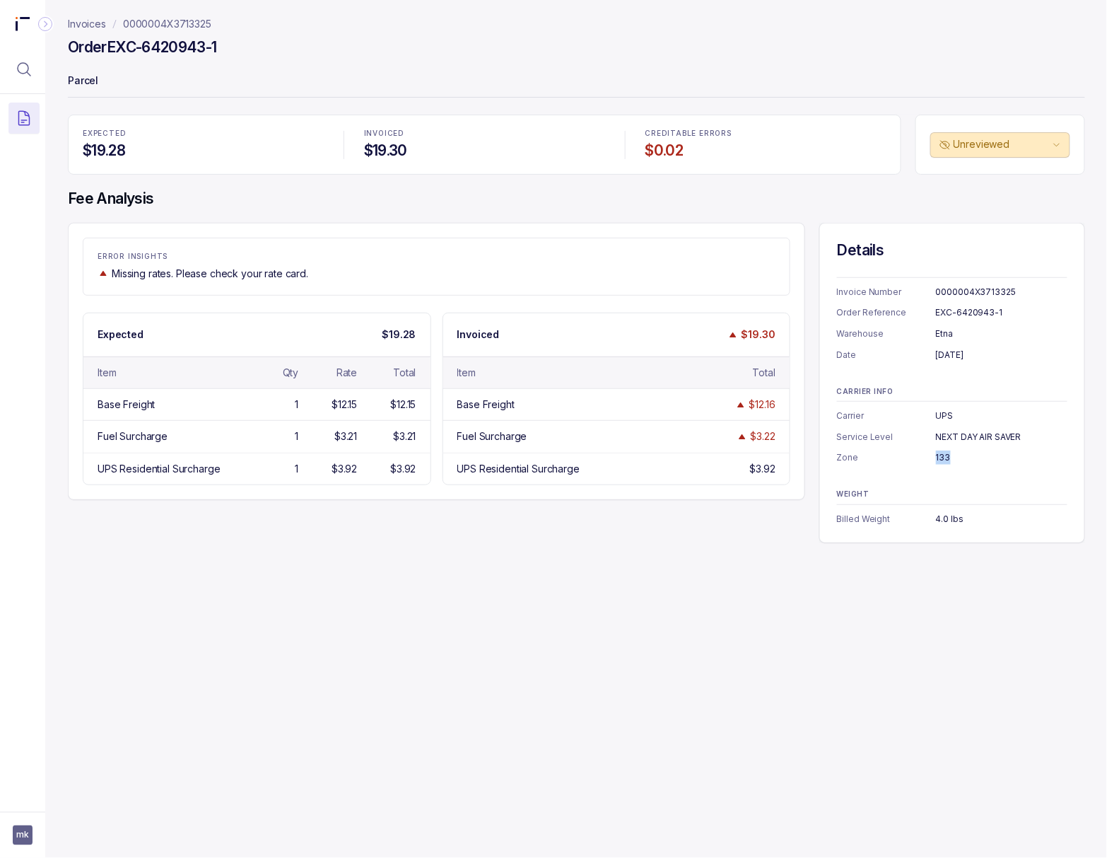
click at [936, 460] on div "133" at bounding box center [1002, 457] width 132 height 14
click at [948, 520] on div "4.0 lbs" at bounding box center [1002, 519] width 132 height 14
click at [167, 23] on p "0000004X3713325" at bounding box center [167, 24] width 88 height 14
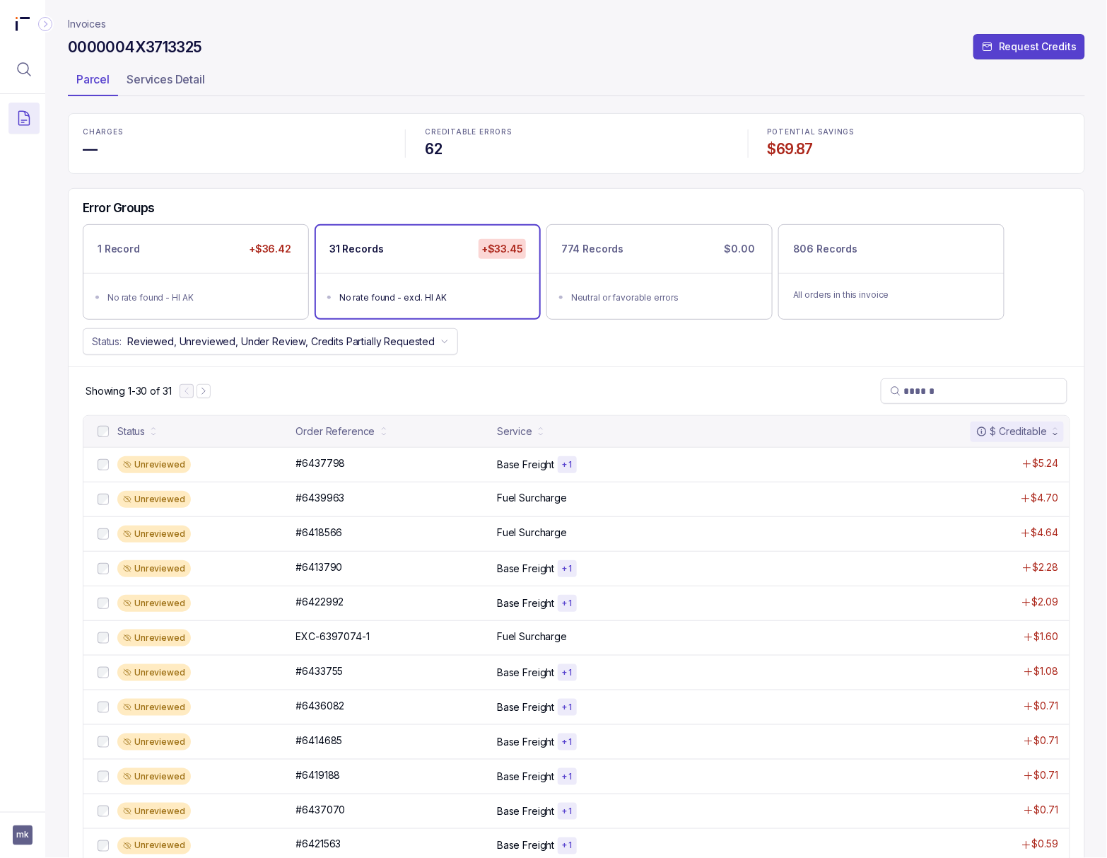
click at [789, 140] on h4 "$69.87" at bounding box center [919, 149] width 303 height 20
click at [26, 65] on icon "Menu Icon Button MagnifyingGlassIcon" at bounding box center [24, 69] width 17 height 17
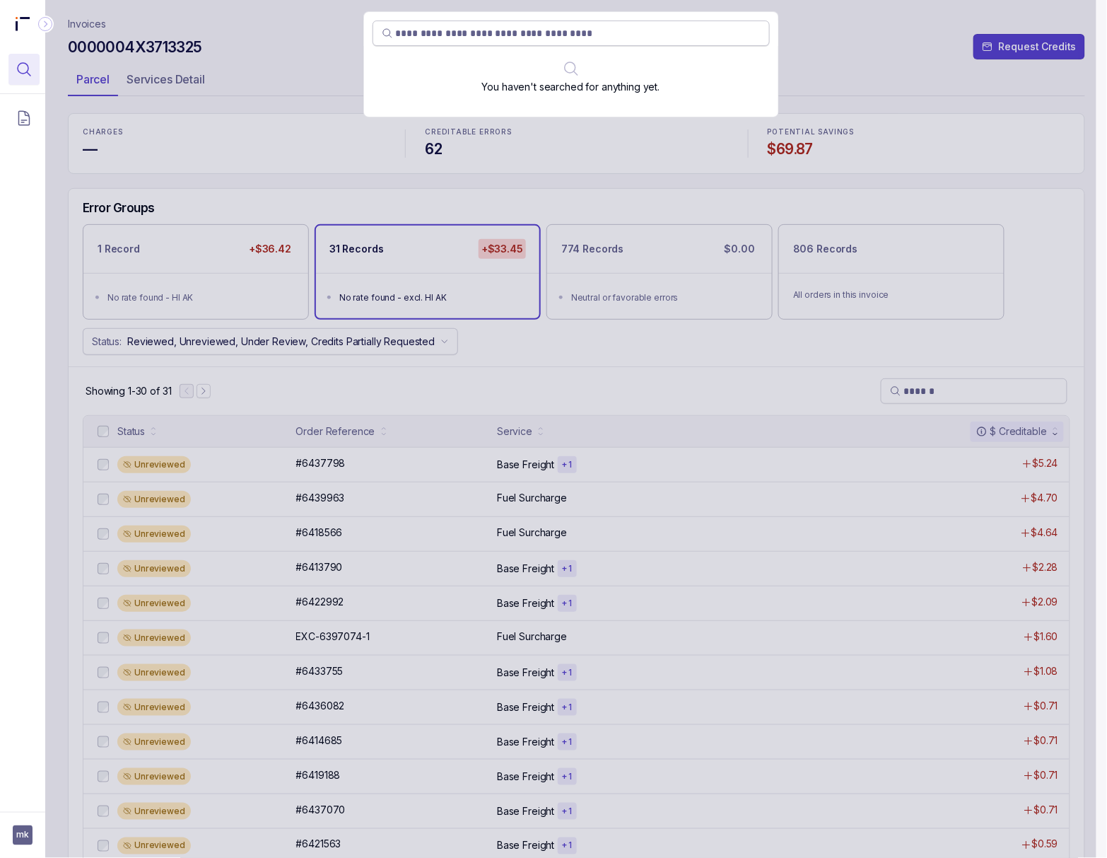
click at [413, 38] on input "search" at bounding box center [578, 33] width 365 height 14
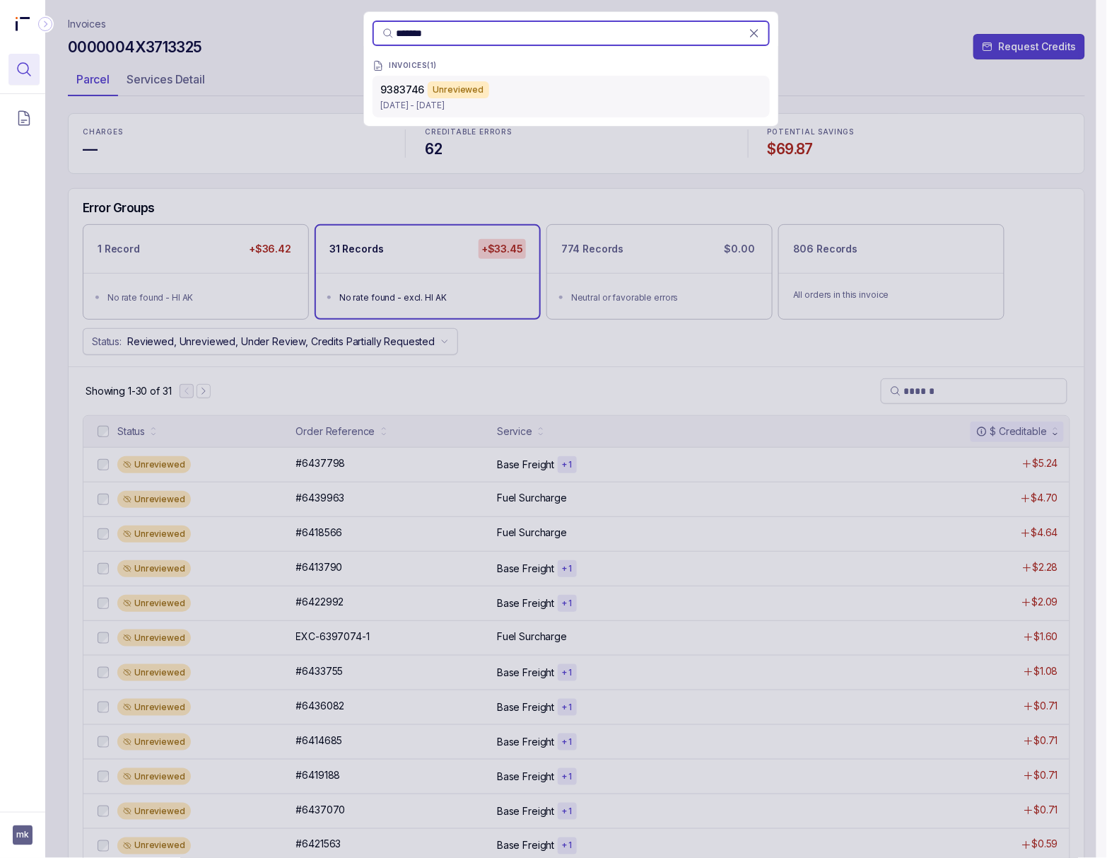
type input "*******"
click at [492, 103] on p "Aug 5 - Aug 29, 2025" at bounding box center [571, 105] width 380 height 14
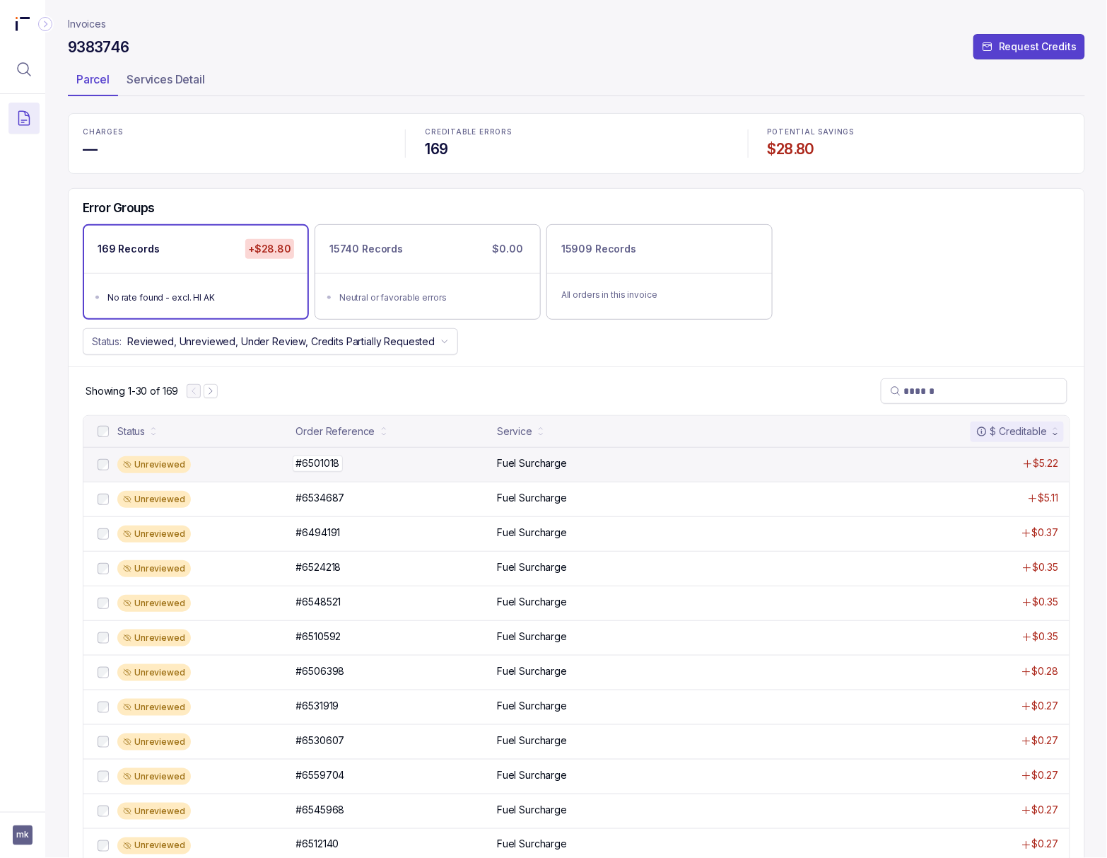
click at [321, 465] on p "#6501018" at bounding box center [318, 463] width 51 height 16
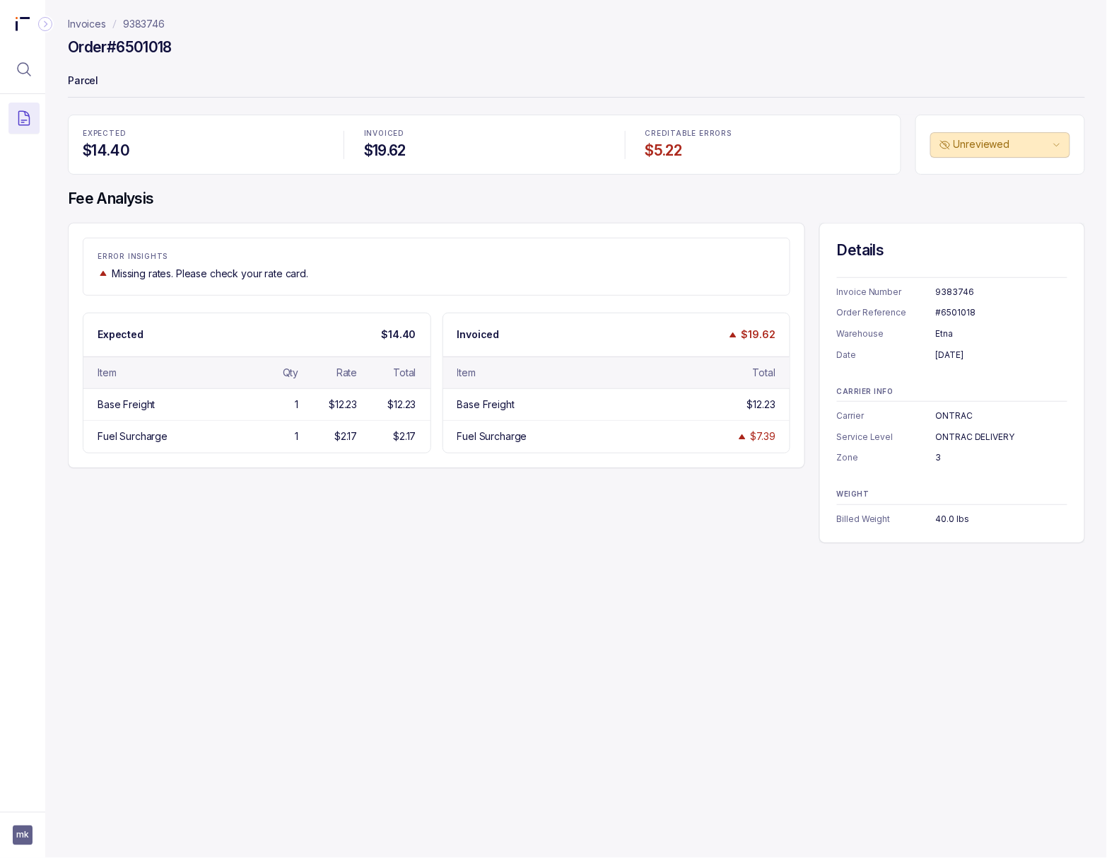
click at [946, 313] on div "#6501018" at bounding box center [1002, 312] width 132 height 14
click at [937, 287] on div "9383746" at bounding box center [1002, 292] width 132 height 14
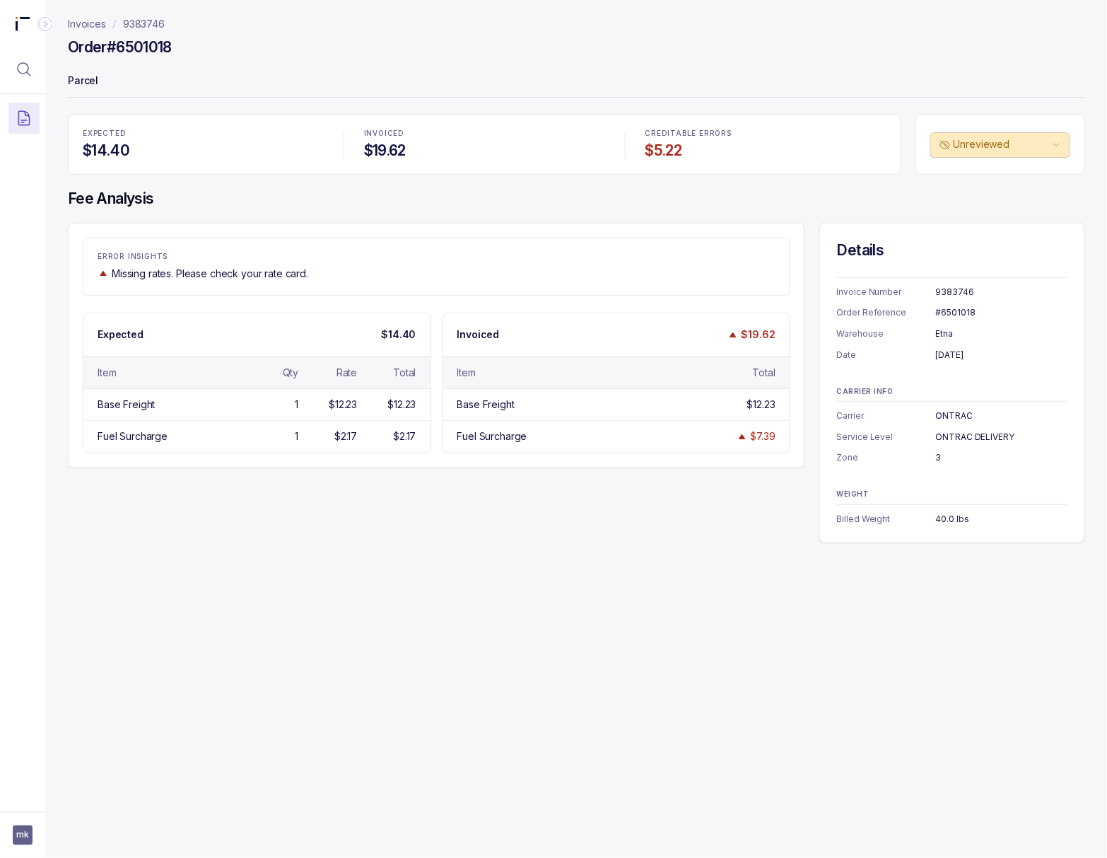
click at [948, 344] on div "Invoice Number 9383746 Order Reference #6501018 Warehouse Etna Date August 21, …" at bounding box center [952, 319] width 231 height 85
click at [948, 354] on div "August 21, 2025" at bounding box center [1002, 355] width 132 height 14
click at [942, 419] on div "ONTRAC" at bounding box center [1002, 416] width 132 height 14
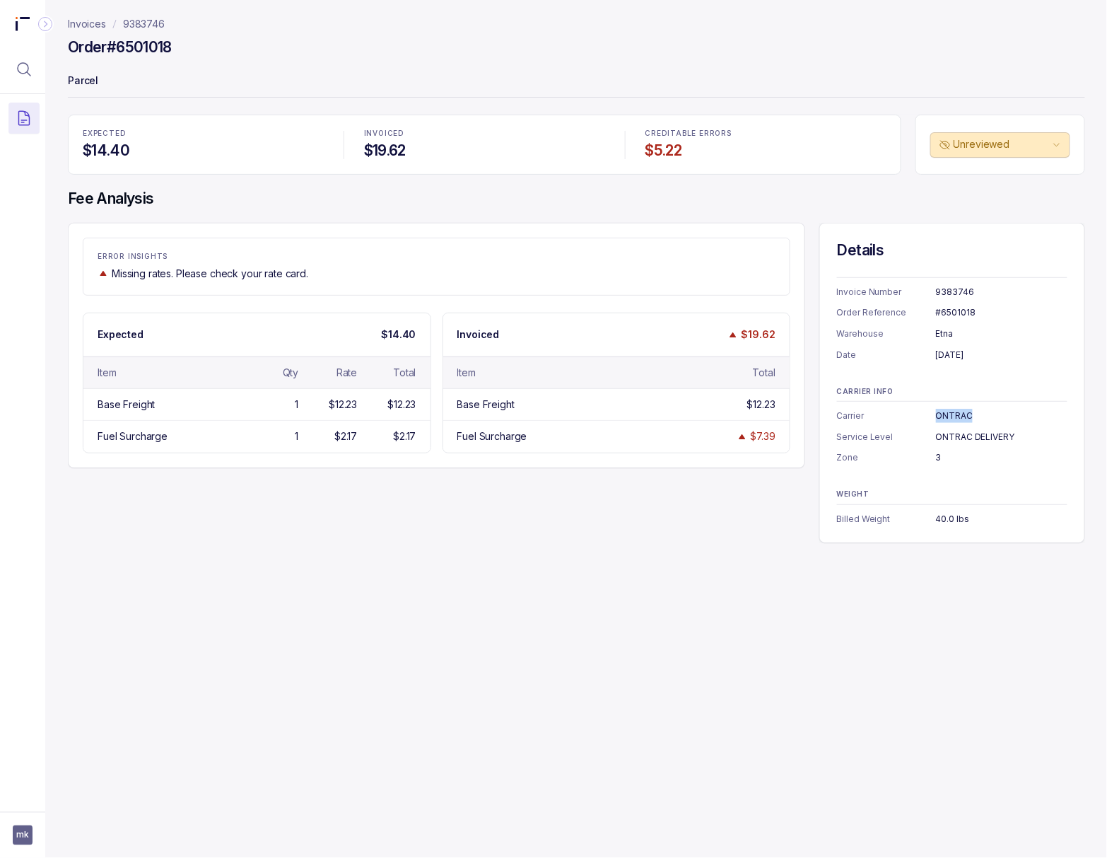
click at [942, 419] on div "ONTRAC" at bounding box center [1002, 416] width 132 height 14
click at [945, 433] on div "ONTRAC DELIVERY" at bounding box center [1002, 437] width 132 height 14
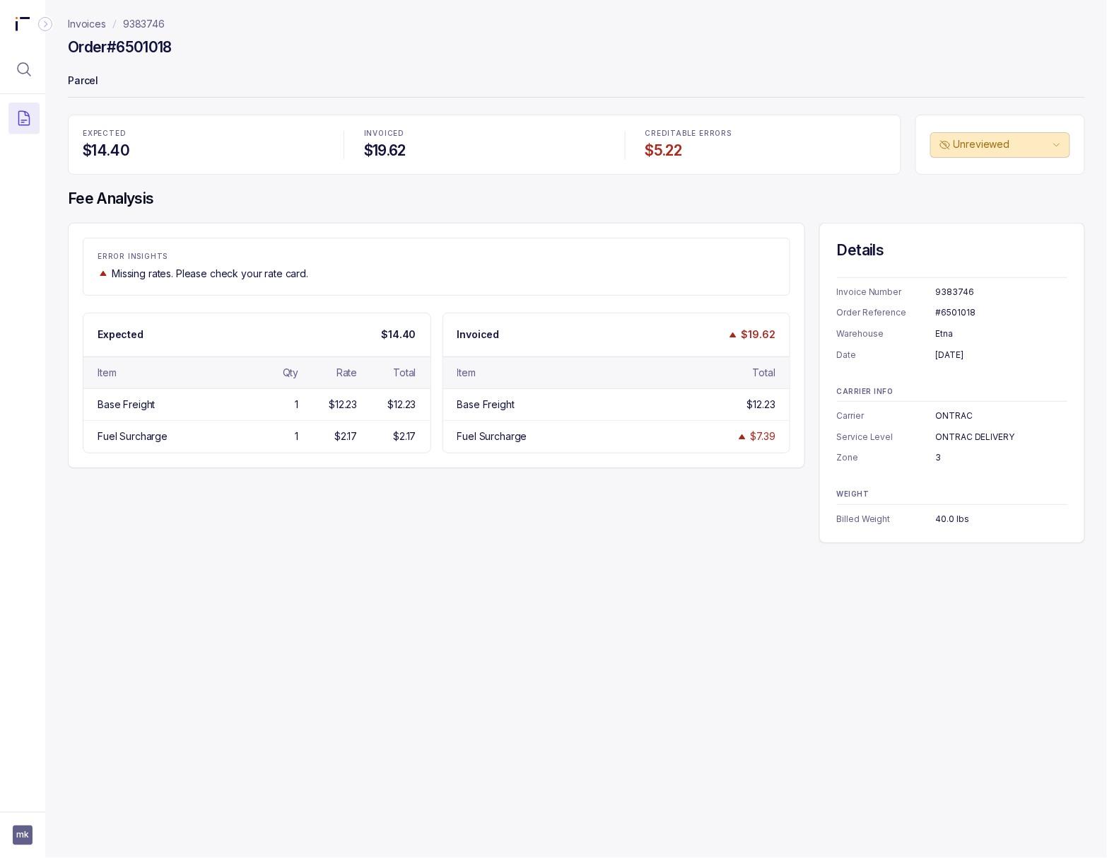
click at [936, 460] on div "3" at bounding box center [1002, 457] width 132 height 14
click at [945, 516] on div "40.0 lbs" at bounding box center [1002, 519] width 132 height 14
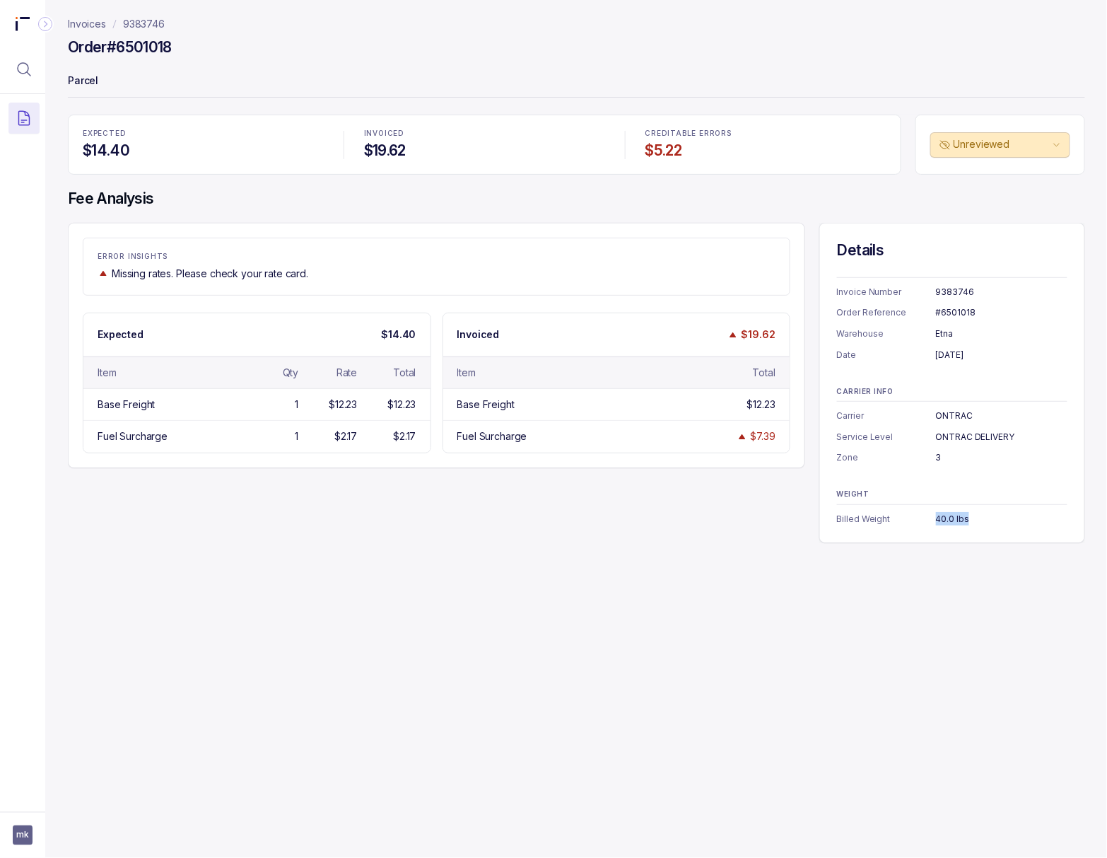
click at [156, 29] on p "9383746" at bounding box center [144, 24] width 42 height 14
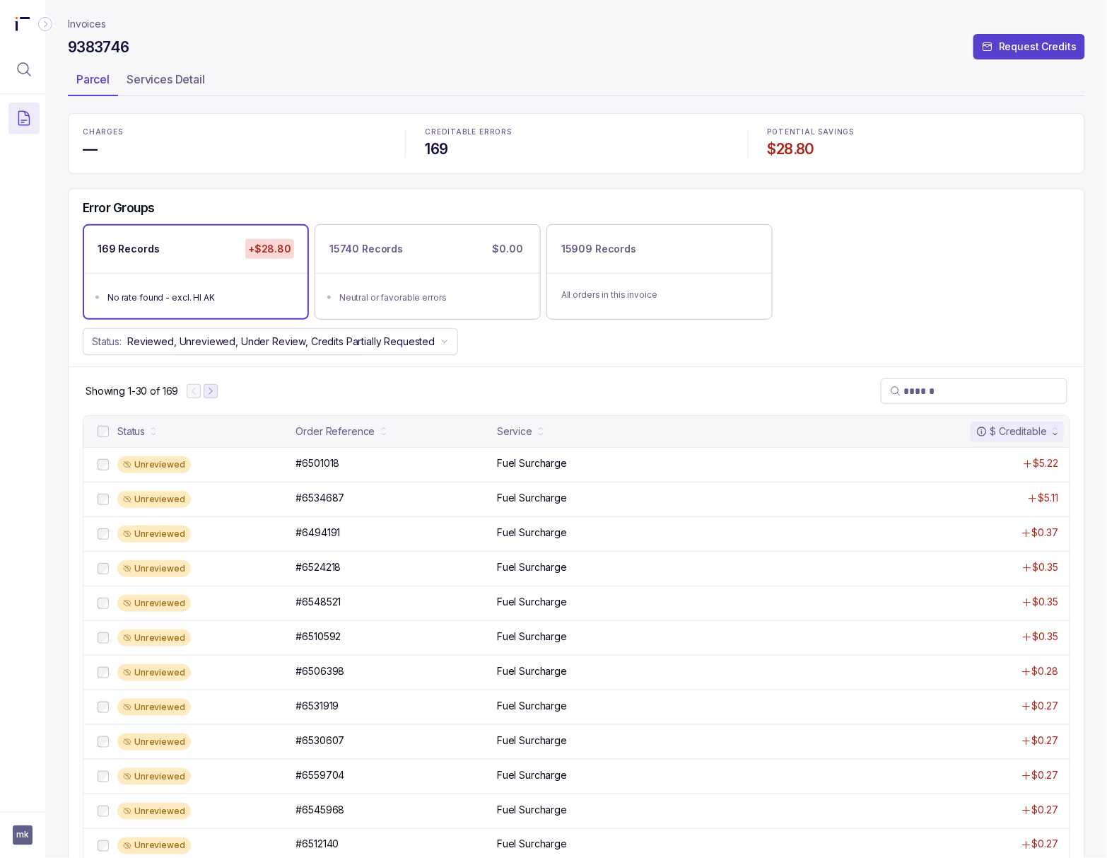
click at [216, 395] on icon "Next Page" at bounding box center [211, 391] width 10 height 10
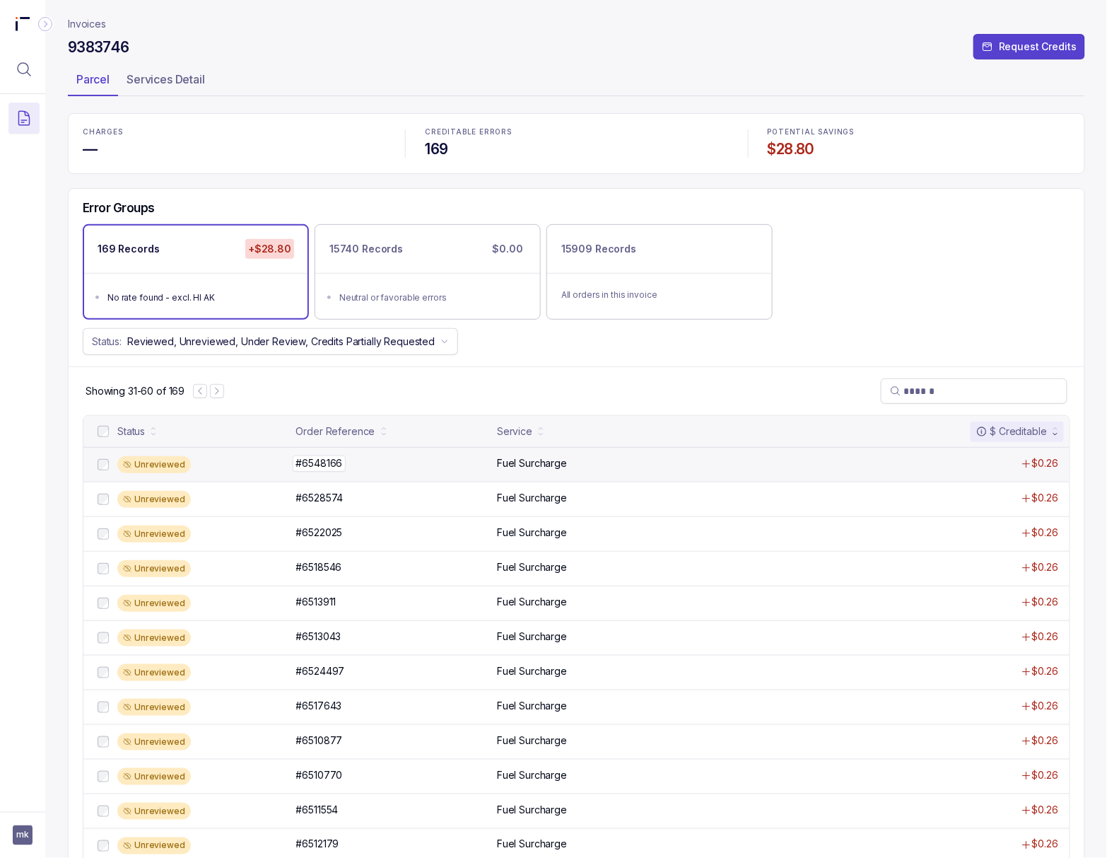
click at [321, 462] on p "#6548166" at bounding box center [320, 463] width 54 height 16
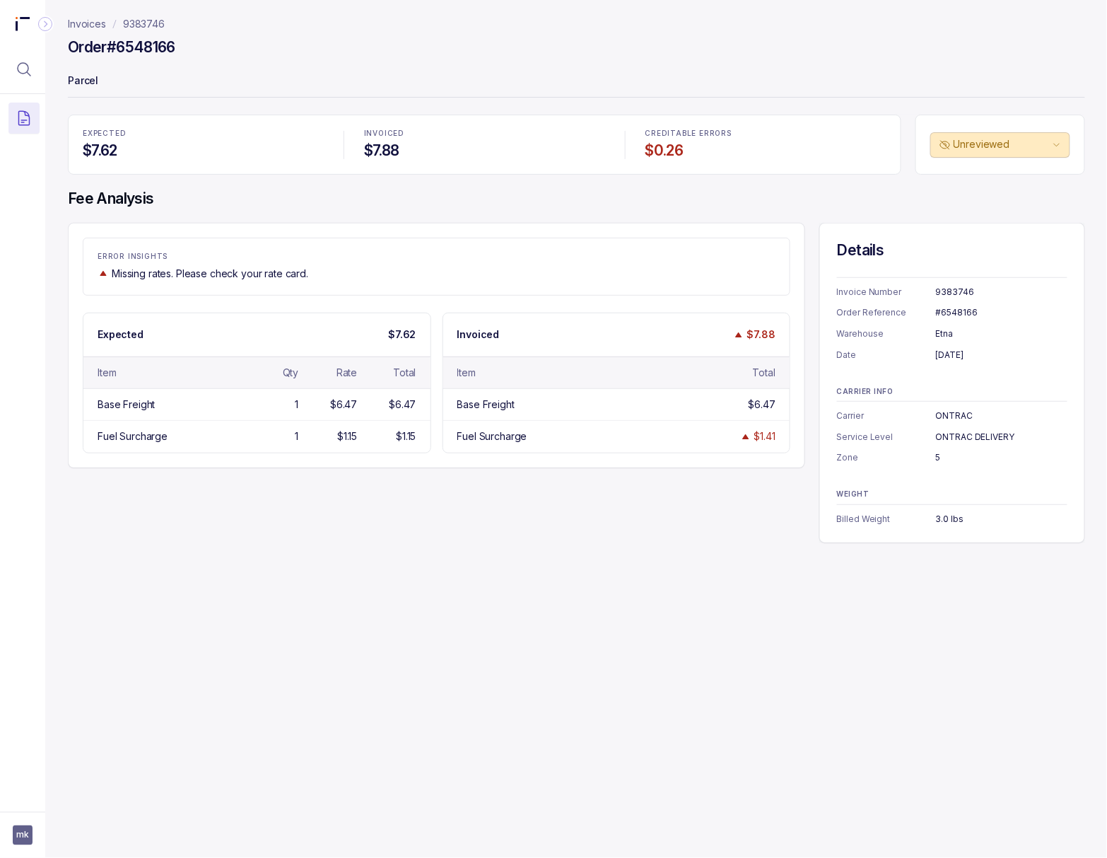
click at [952, 306] on div "#6548166" at bounding box center [1002, 312] width 132 height 14
click at [950, 352] on div "[DATE]" at bounding box center [1002, 355] width 132 height 14
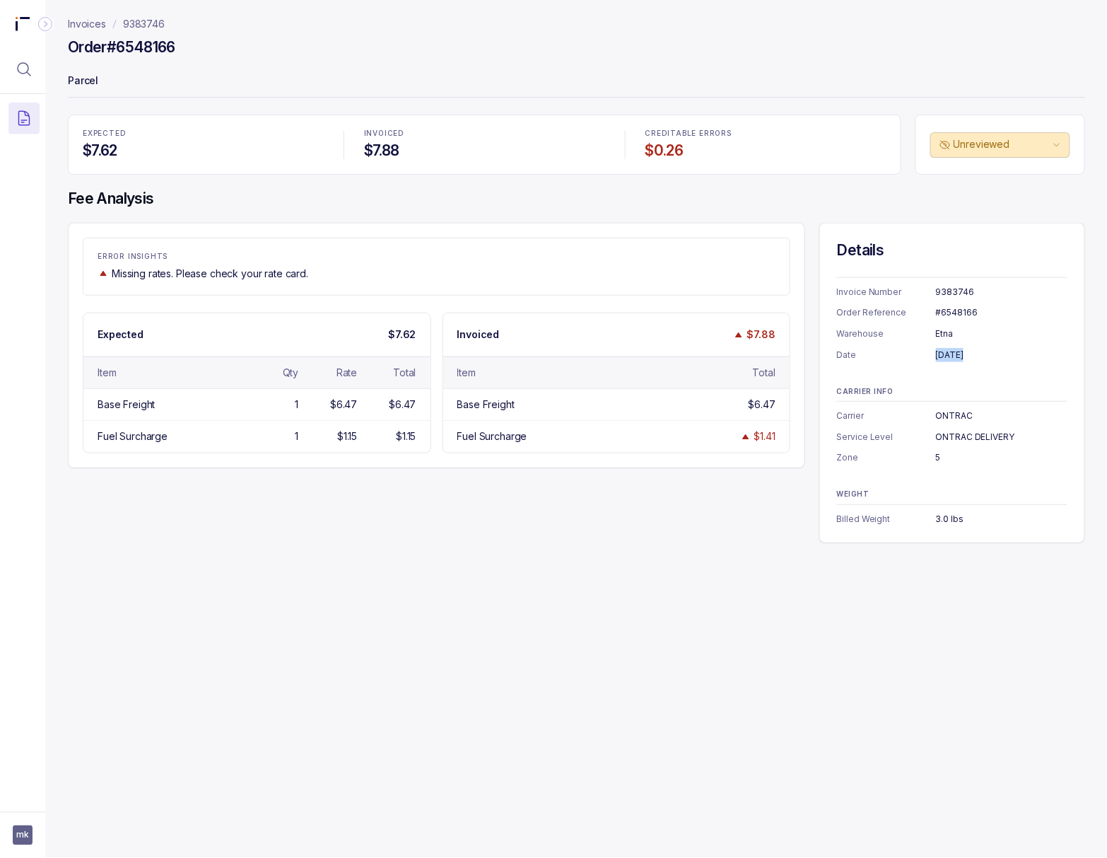
click at [950, 352] on div "[DATE]" at bounding box center [1002, 355] width 132 height 14
click at [942, 519] on div "3.0 lbs" at bounding box center [1002, 519] width 132 height 14
click at [936, 456] on div "5" at bounding box center [1002, 457] width 132 height 14
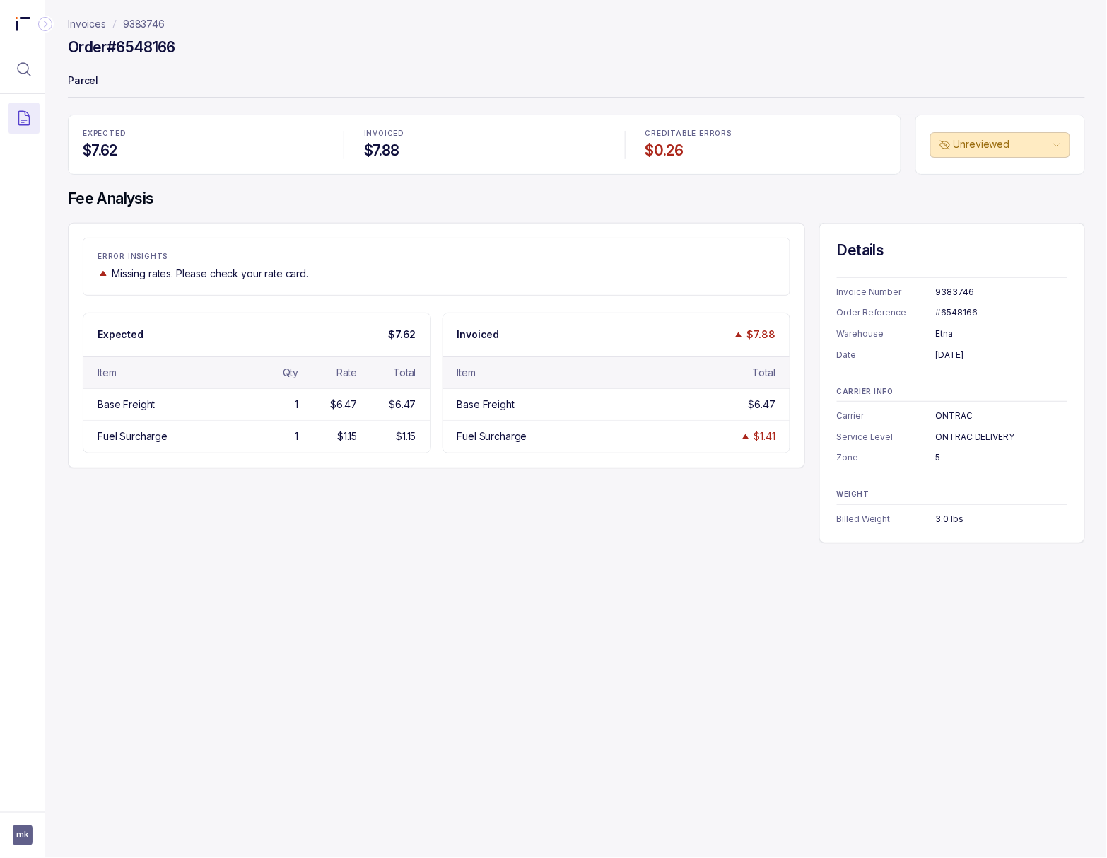
click at [936, 456] on div "5" at bounding box center [1002, 457] width 132 height 14
click at [161, 26] on p "9383746" at bounding box center [144, 24] width 42 height 14
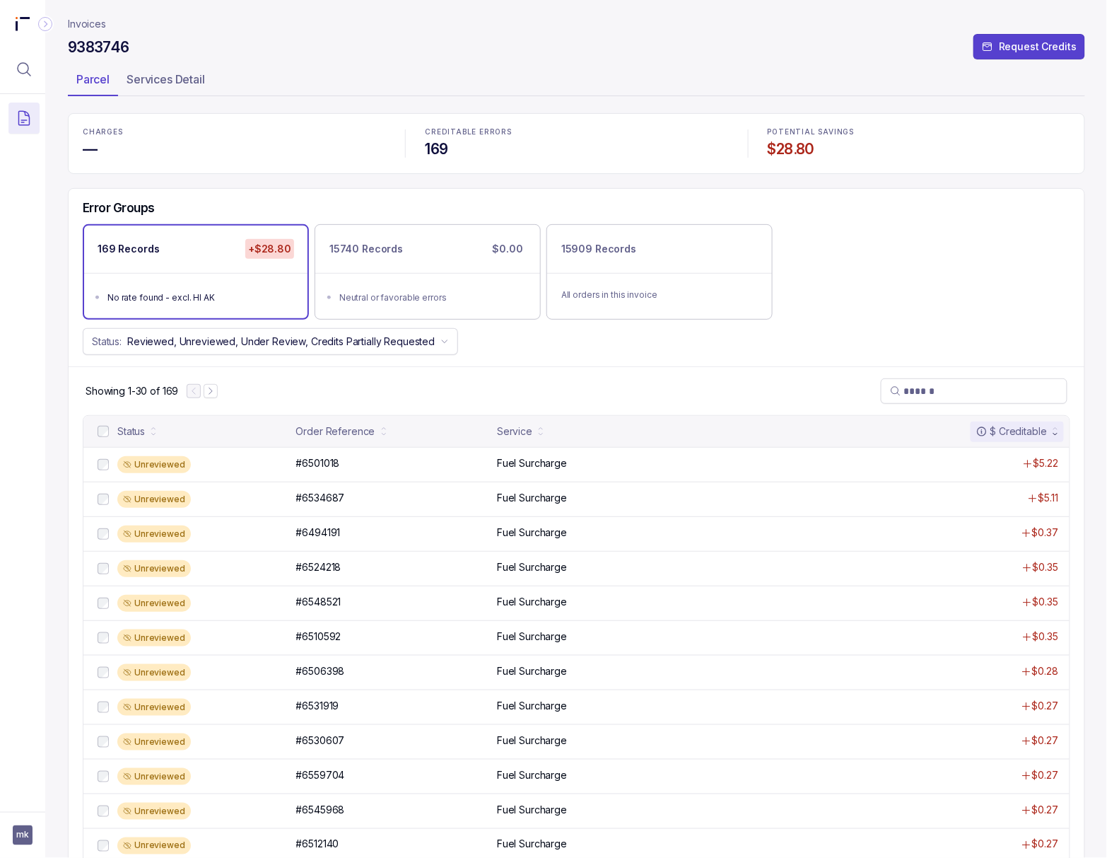
click at [216, 398] on nav "Showing 1-30 of 169" at bounding box center [152, 391] width 132 height 14
click at [212, 393] on icon "Next Page" at bounding box center [211, 391] width 10 height 10
click at [221, 396] on icon "Next Page" at bounding box center [217, 391] width 10 height 10
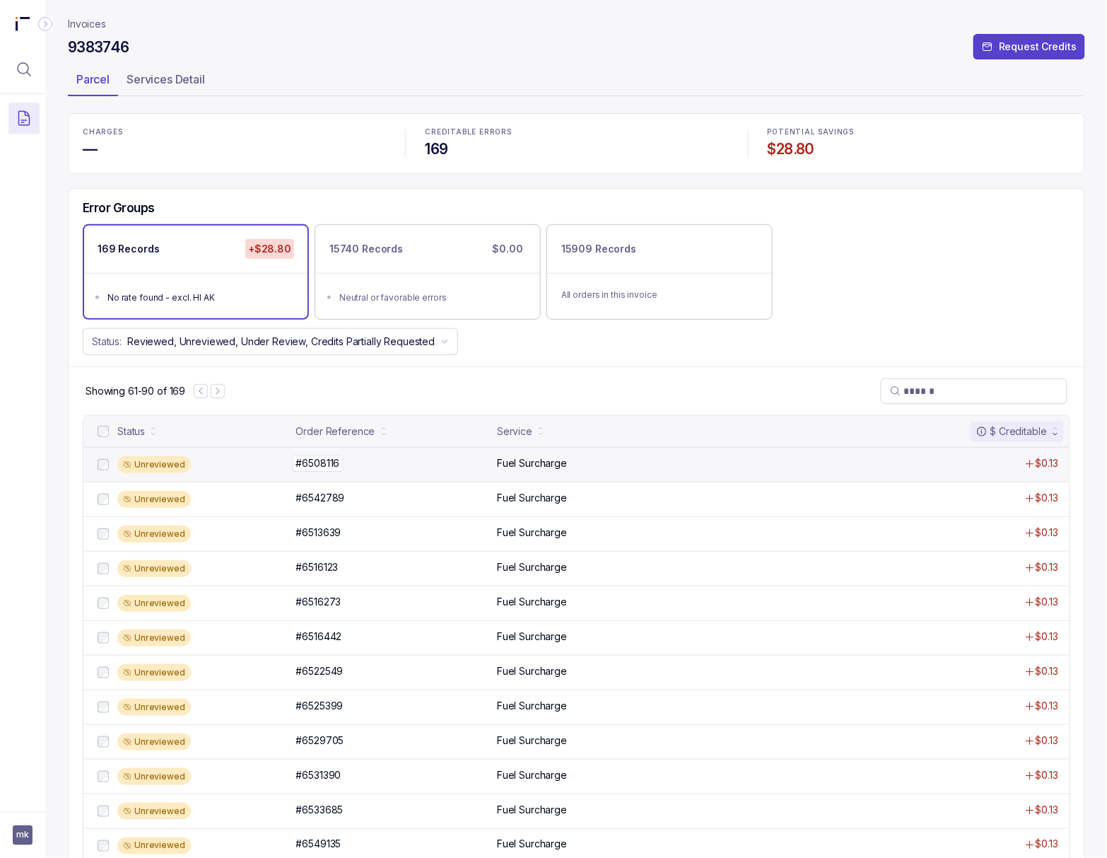
click at [303, 467] on p "#6508116" at bounding box center [318, 463] width 51 height 16
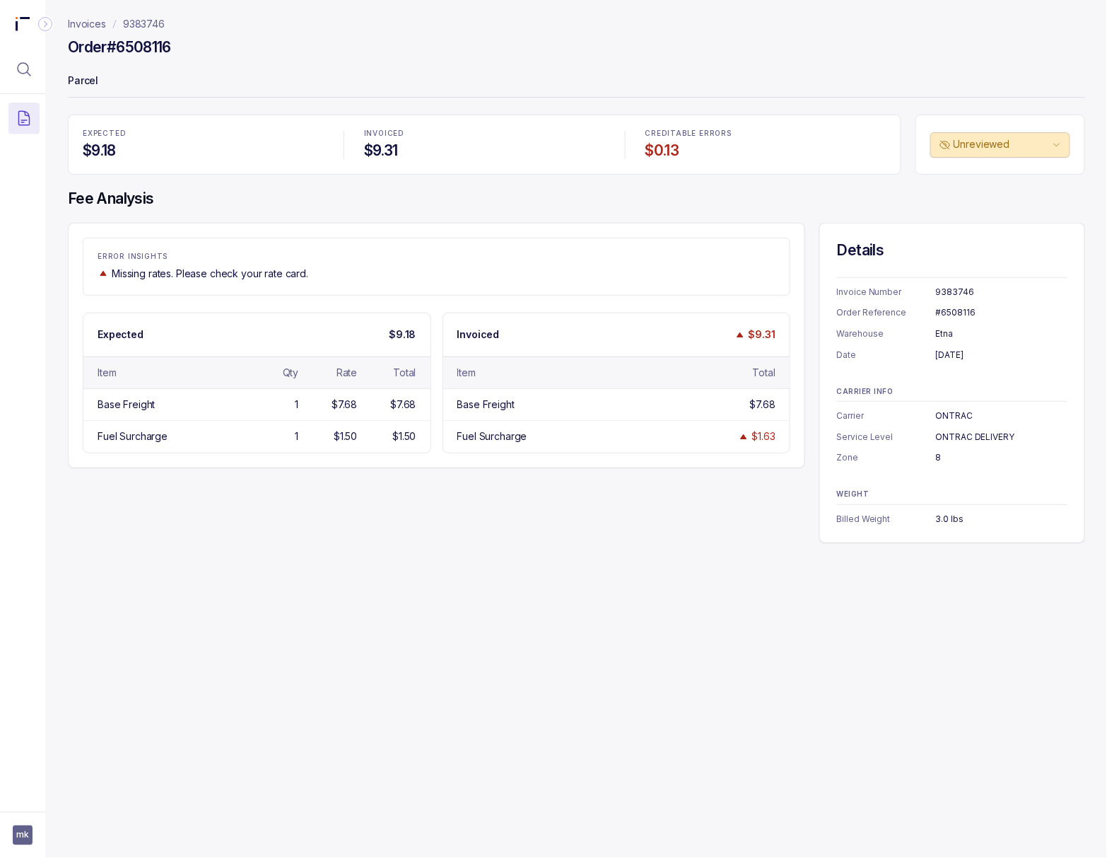
click at [952, 312] on div "#6508116" at bounding box center [1002, 312] width 132 height 14
click at [959, 356] on div "[DATE]" at bounding box center [1002, 355] width 132 height 14
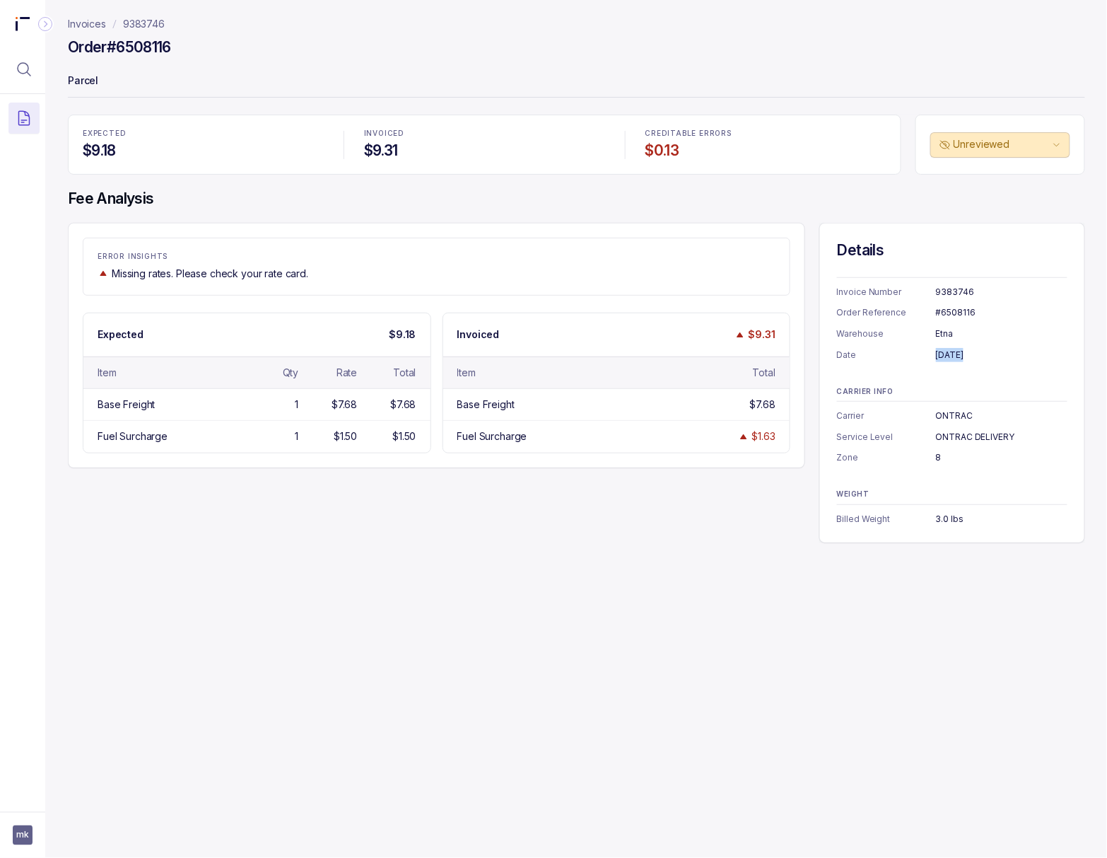
click at [959, 356] on div "[DATE]" at bounding box center [1002, 355] width 132 height 14
click at [937, 460] on div "8" at bounding box center [1002, 457] width 132 height 14
click at [936, 521] on div "3.0 lbs" at bounding box center [1002, 519] width 132 height 14
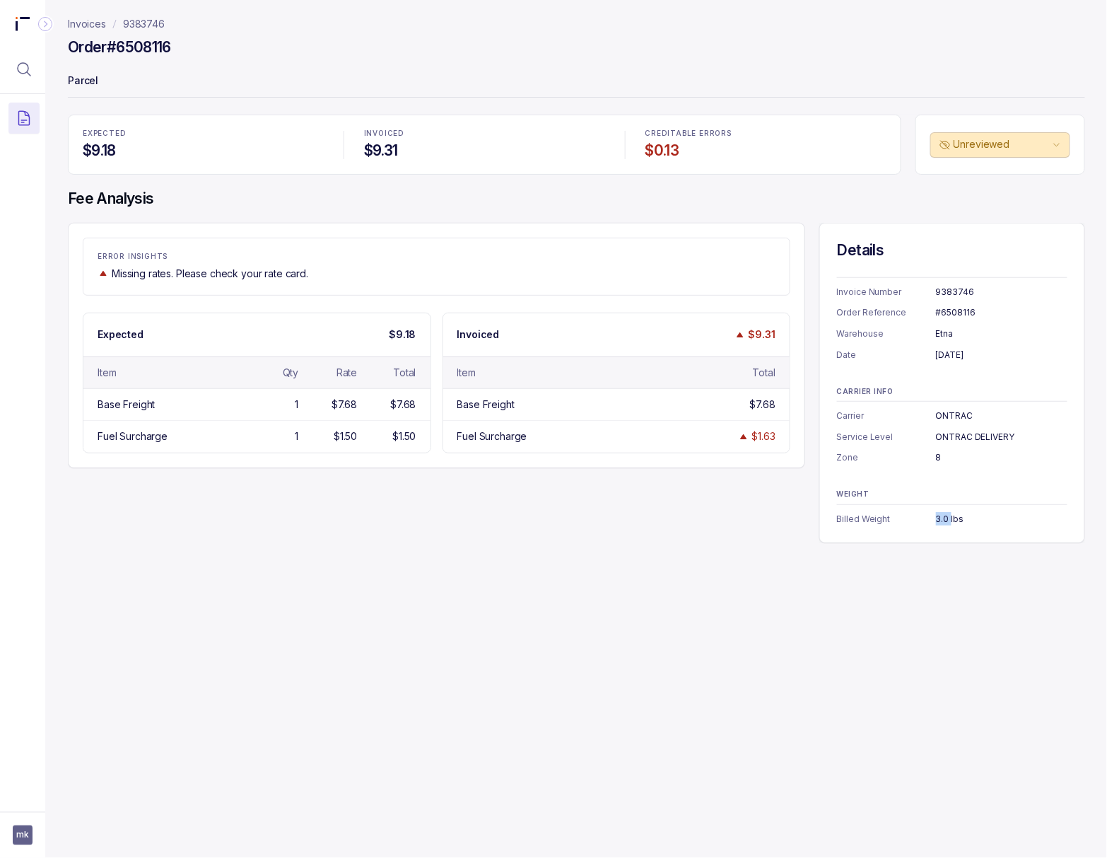
click at [936, 521] on div "3.0 lbs" at bounding box center [1002, 519] width 132 height 14
click at [141, 30] on p "9383746" at bounding box center [144, 24] width 42 height 14
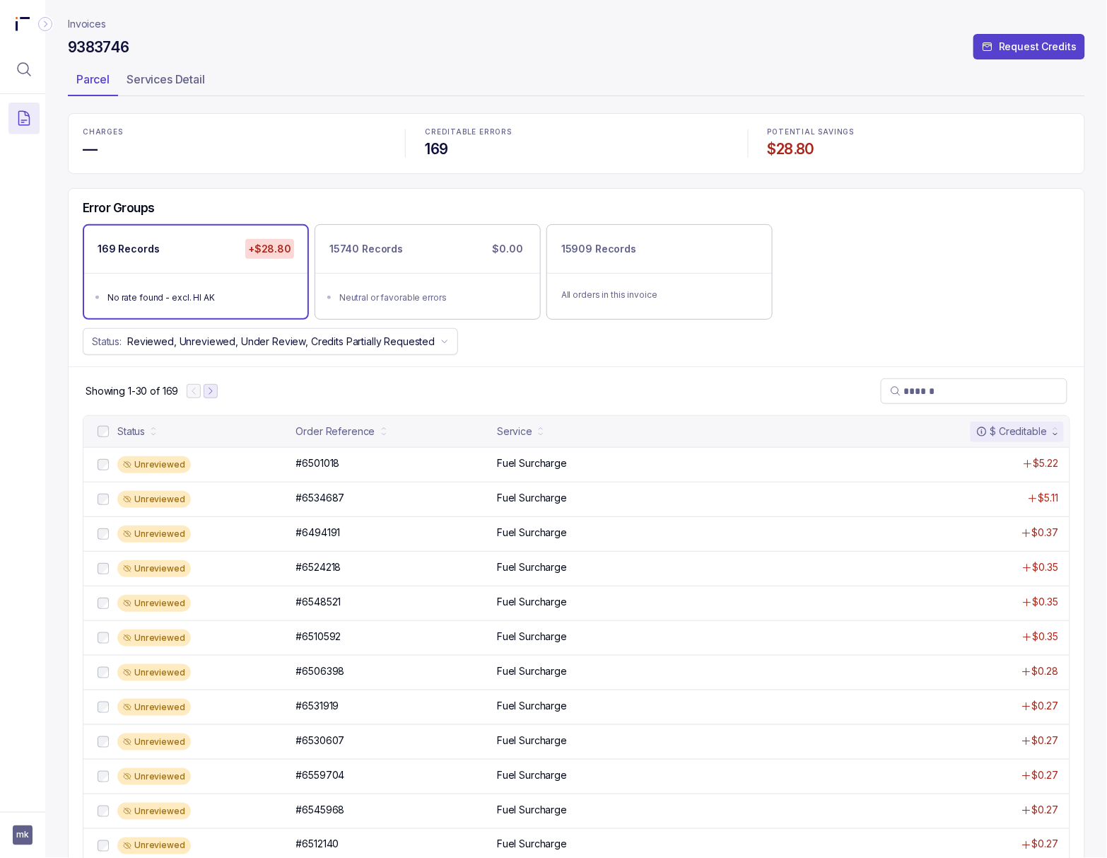
click at [209, 393] on icon "Next Page" at bounding box center [211, 391] width 10 height 10
click at [222, 396] on icon "Next Page" at bounding box center [217, 391] width 10 height 10
click at [222, 396] on icon "Next Page" at bounding box center [218, 391] width 10 height 10
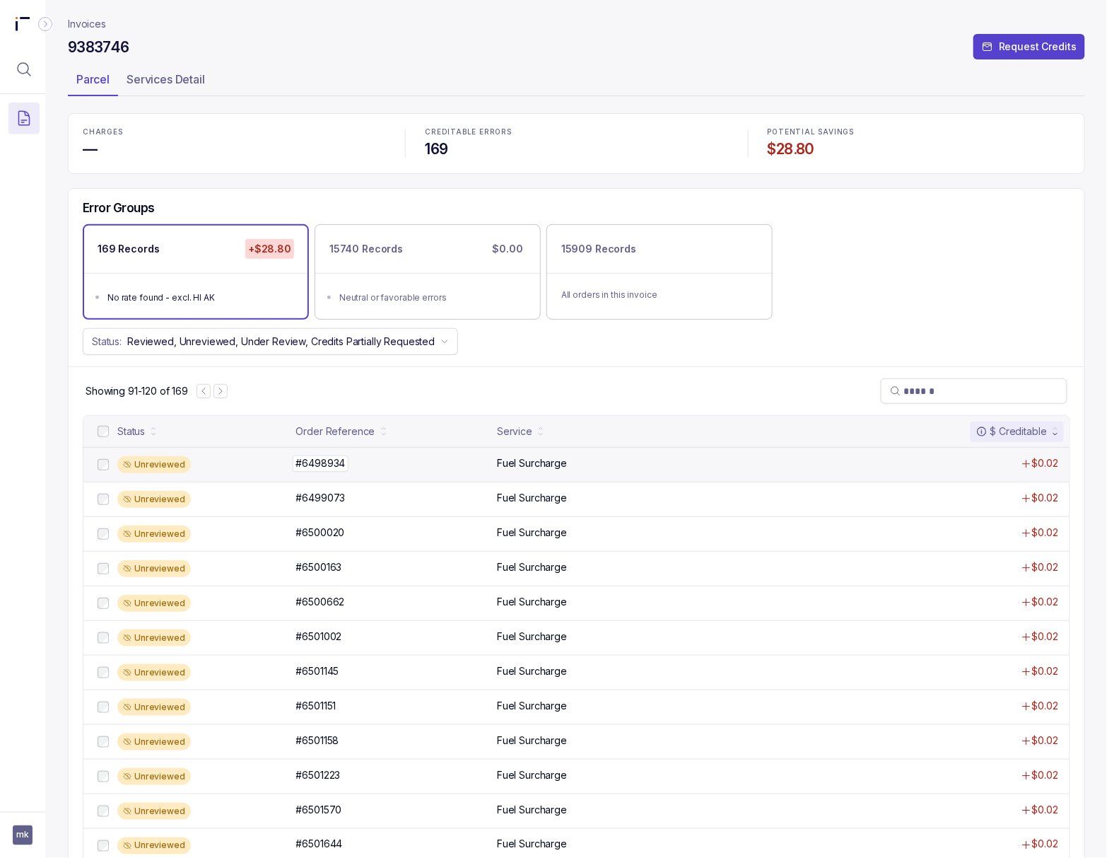
click at [312, 468] on p "#6498934" at bounding box center [321, 463] width 57 height 16
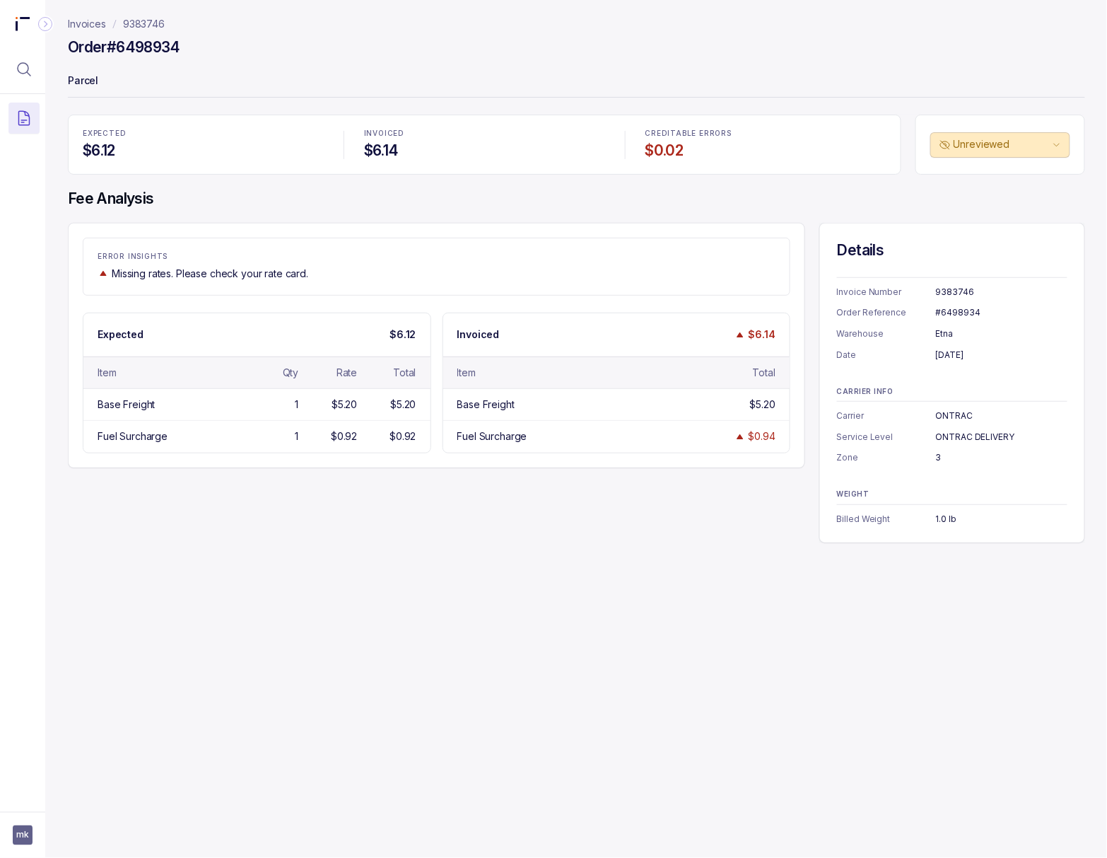
click at [956, 305] on div "Invoice Number 9383746 Order Reference #6498934 Warehouse Etna Date August 21, …" at bounding box center [952, 319] width 231 height 85
click at [945, 354] on div "August 21, 2025" at bounding box center [1002, 355] width 132 height 14
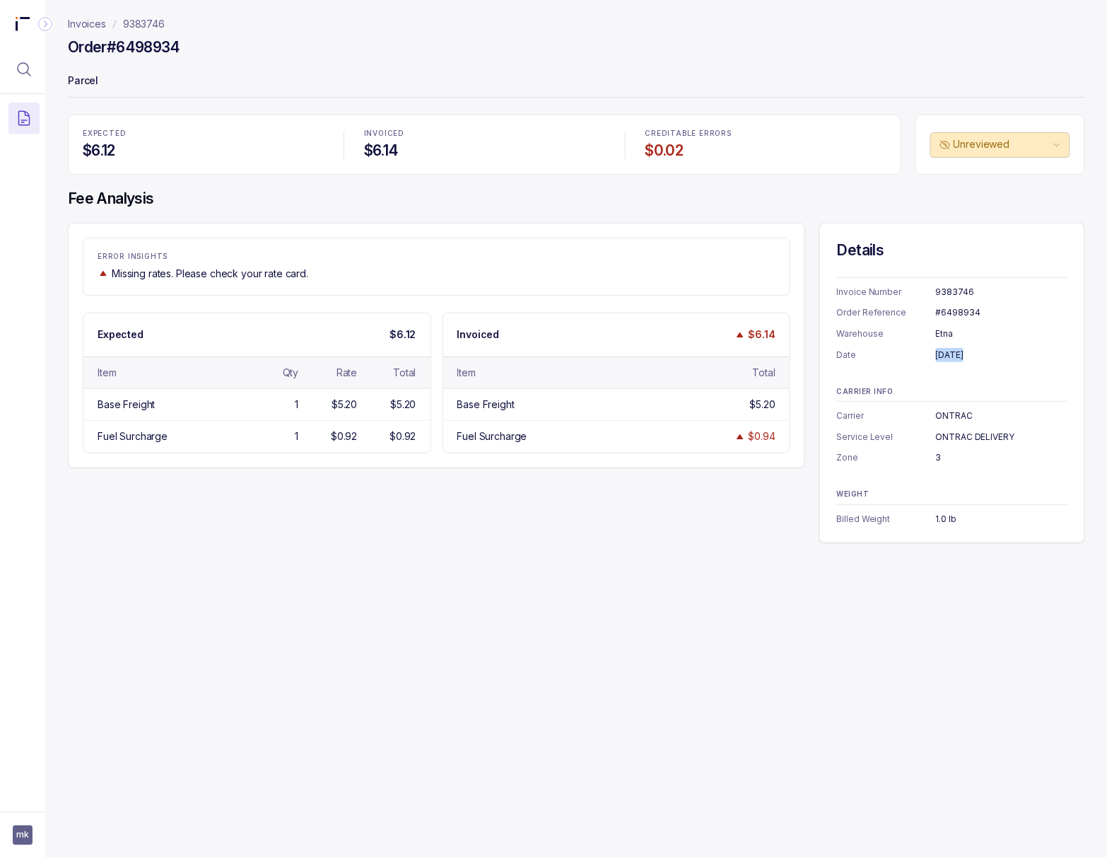
click at [945, 354] on div "August 21, 2025" at bounding box center [1002, 355] width 132 height 14
click at [936, 458] on div "3" at bounding box center [1002, 457] width 132 height 14
click at [940, 522] on div "1.0 lb" at bounding box center [1002, 519] width 132 height 14
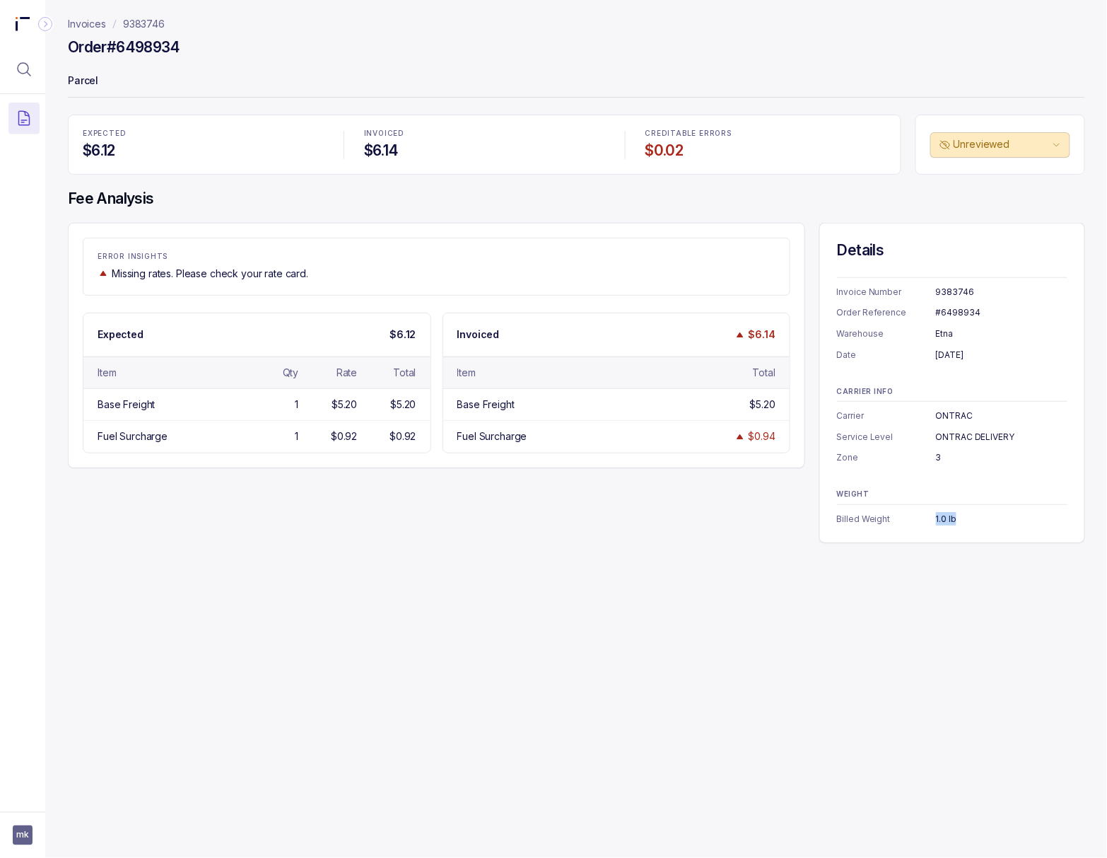
click at [940, 522] on div "1.0 lb" at bounding box center [1002, 519] width 132 height 14
click at [127, 25] on p "9383746" at bounding box center [144, 24] width 42 height 14
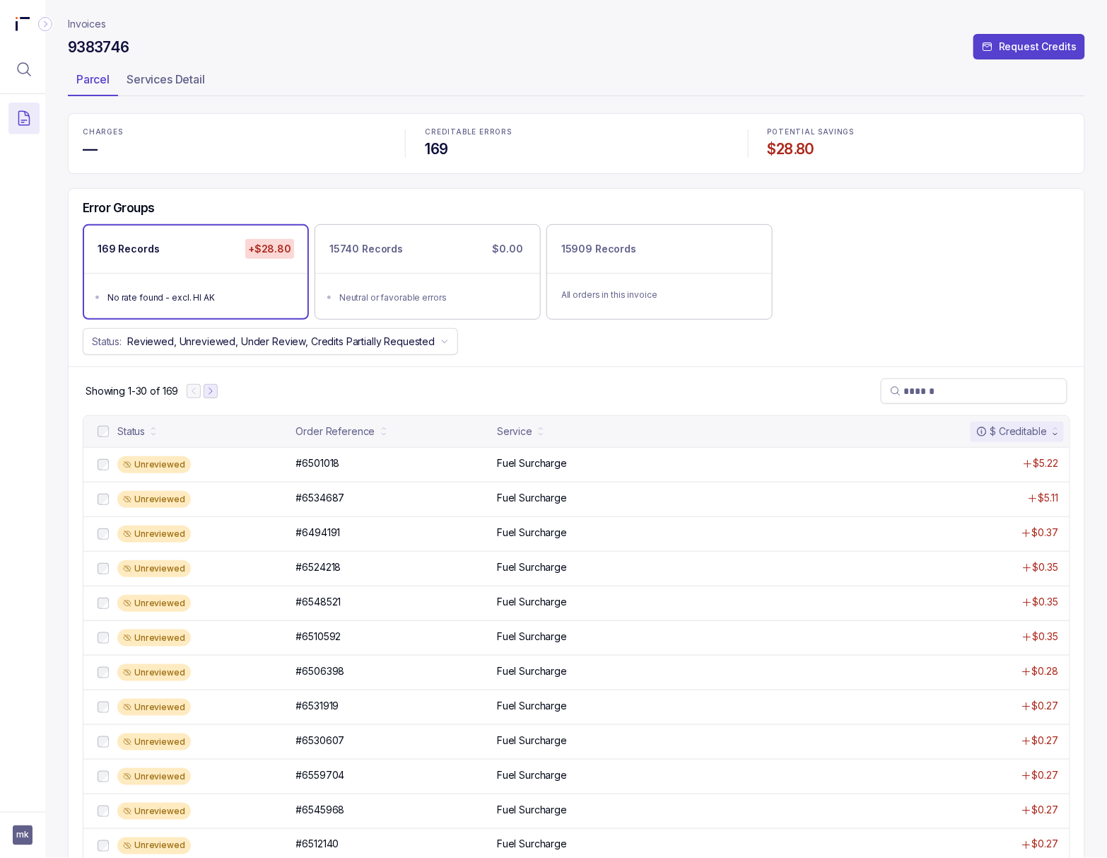
click at [209, 395] on icon "Next Page" at bounding box center [211, 391] width 10 height 10
click at [221, 395] on icon "Next Page" at bounding box center [217, 391] width 10 height 10
click at [221, 395] on icon "Next Page" at bounding box center [218, 391] width 10 height 10
click at [221, 395] on icon "Next Page" at bounding box center [221, 391] width 10 height 10
click at [337, 470] on p "#6504267" at bounding box center [321, 463] width 56 height 16
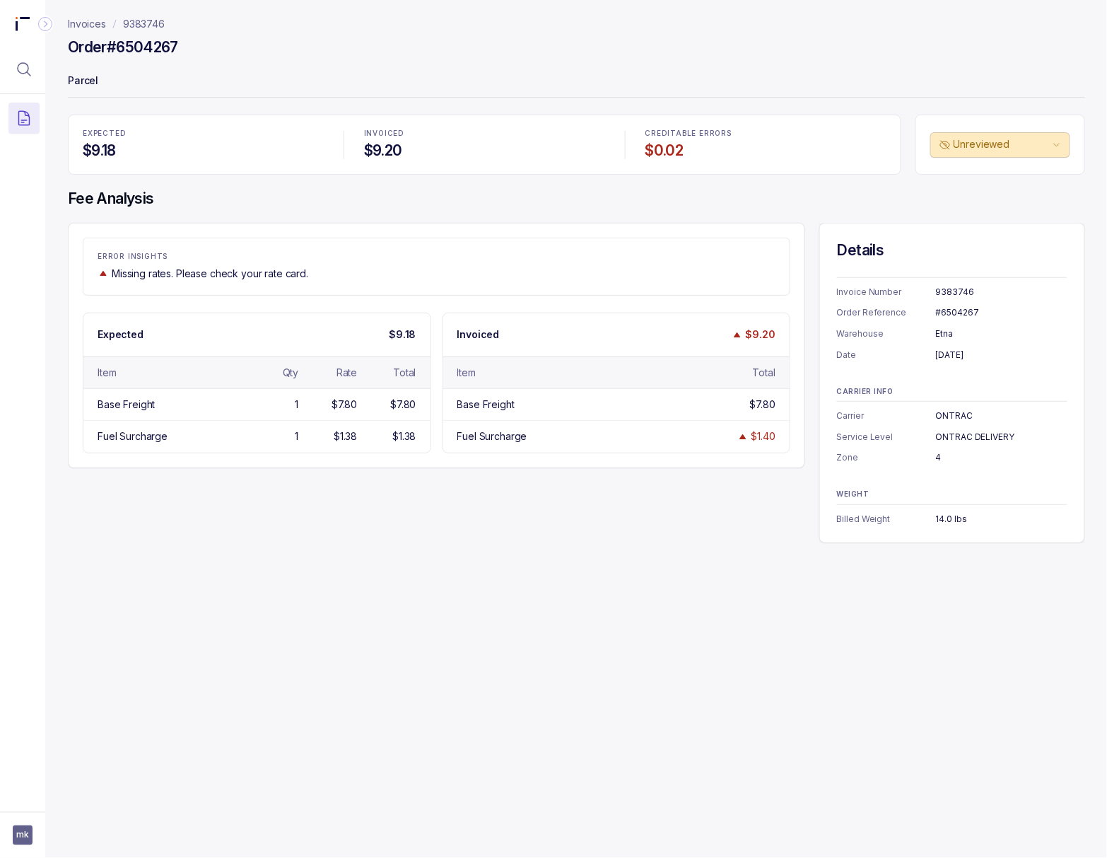
click at [962, 313] on div "#6504267" at bounding box center [1002, 312] width 132 height 14
click at [962, 358] on div "[DATE]" at bounding box center [1002, 355] width 132 height 14
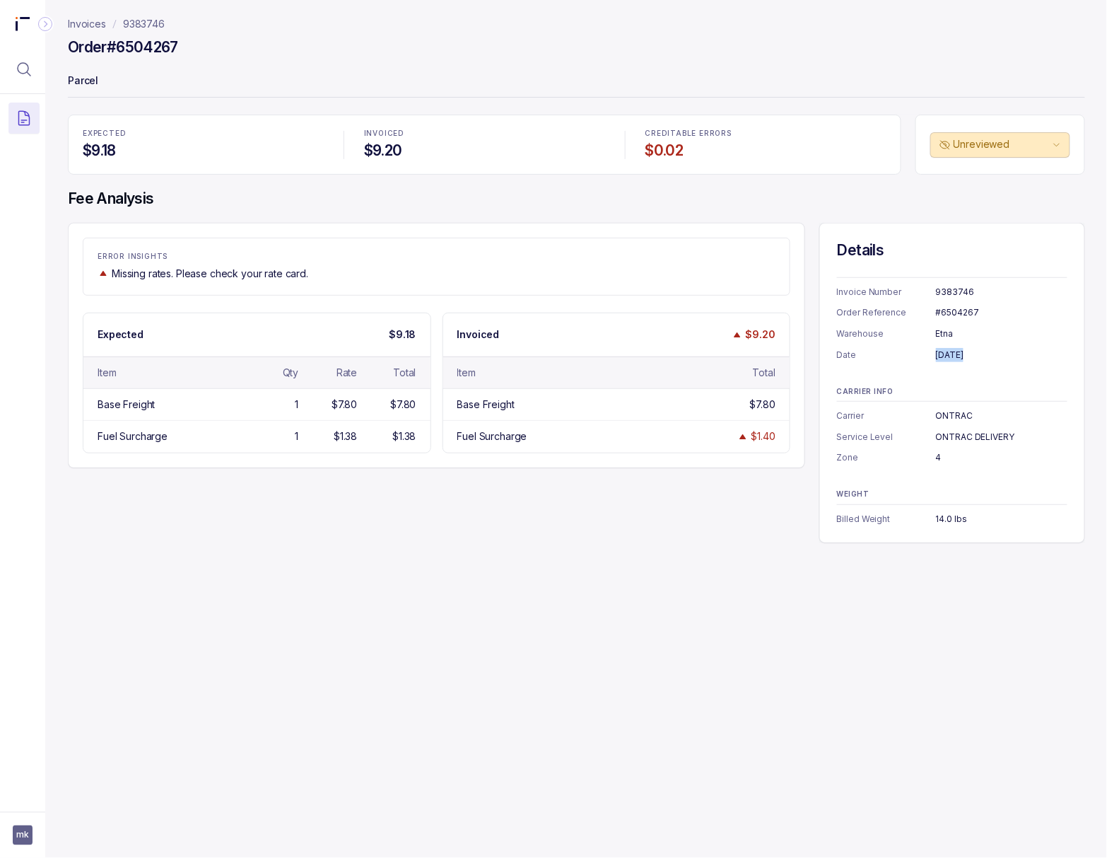
click at [962, 358] on div "[DATE]" at bounding box center [1002, 355] width 132 height 14
click at [936, 457] on div "4" at bounding box center [1002, 457] width 132 height 14
click at [948, 522] on div "14.0 lbs" at bounding box center [1002, 519] width 132 height 14
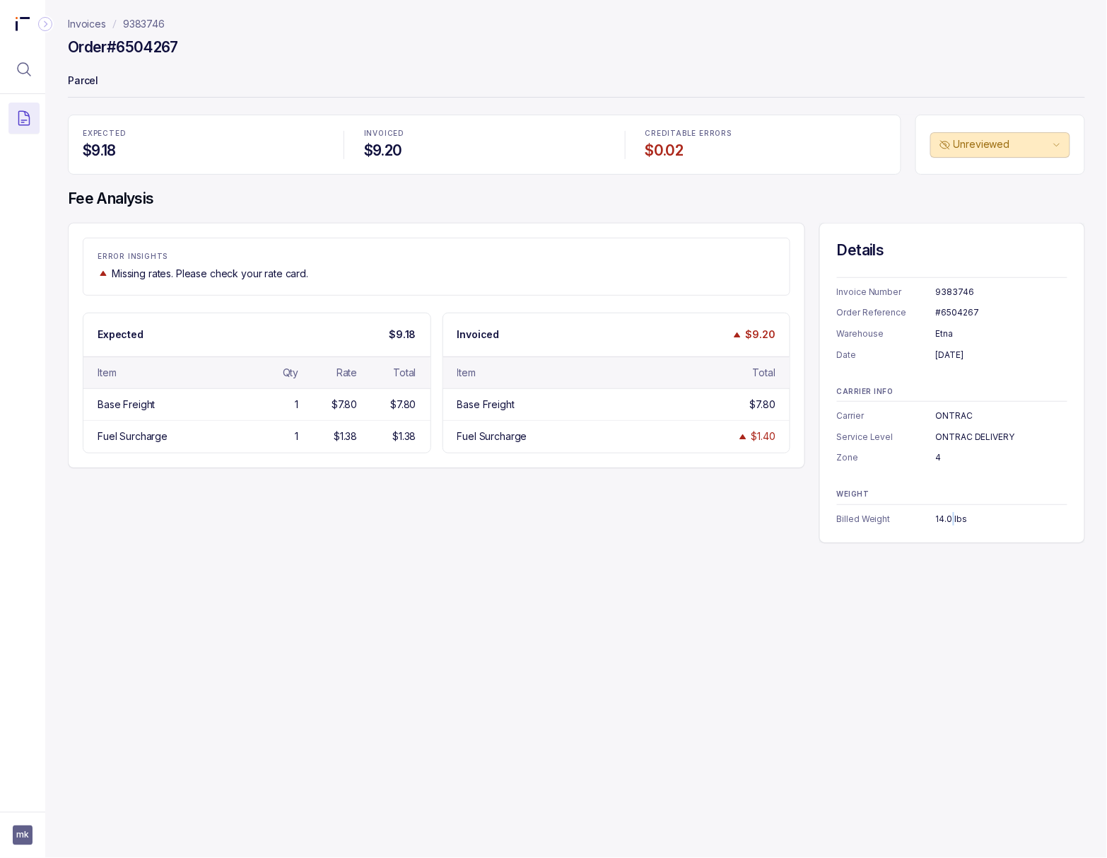
click at [948, 522] on div "14.0 lbs" at bounding box center [1002, 519] width 132 height 14
click at [144, 21] on p "9383746" at bounding box center [144, 24] width 42 height 14
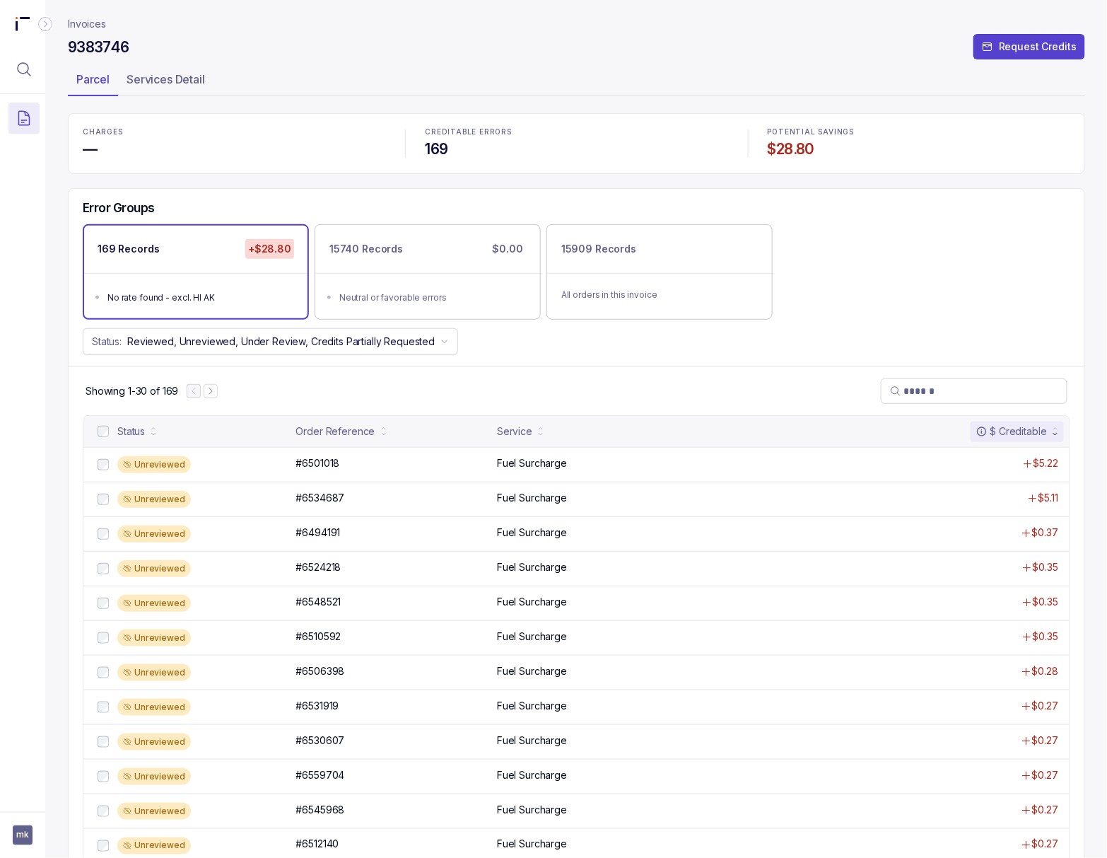
click at [790, 150] on h4 "$28.80" at bounding box center [919, 149] width 303 height 20
click at [24, 68] on icon "Menu Icon Button MagnifyingGlassIcon" at bounding box center [24, 69] width 17 height 17
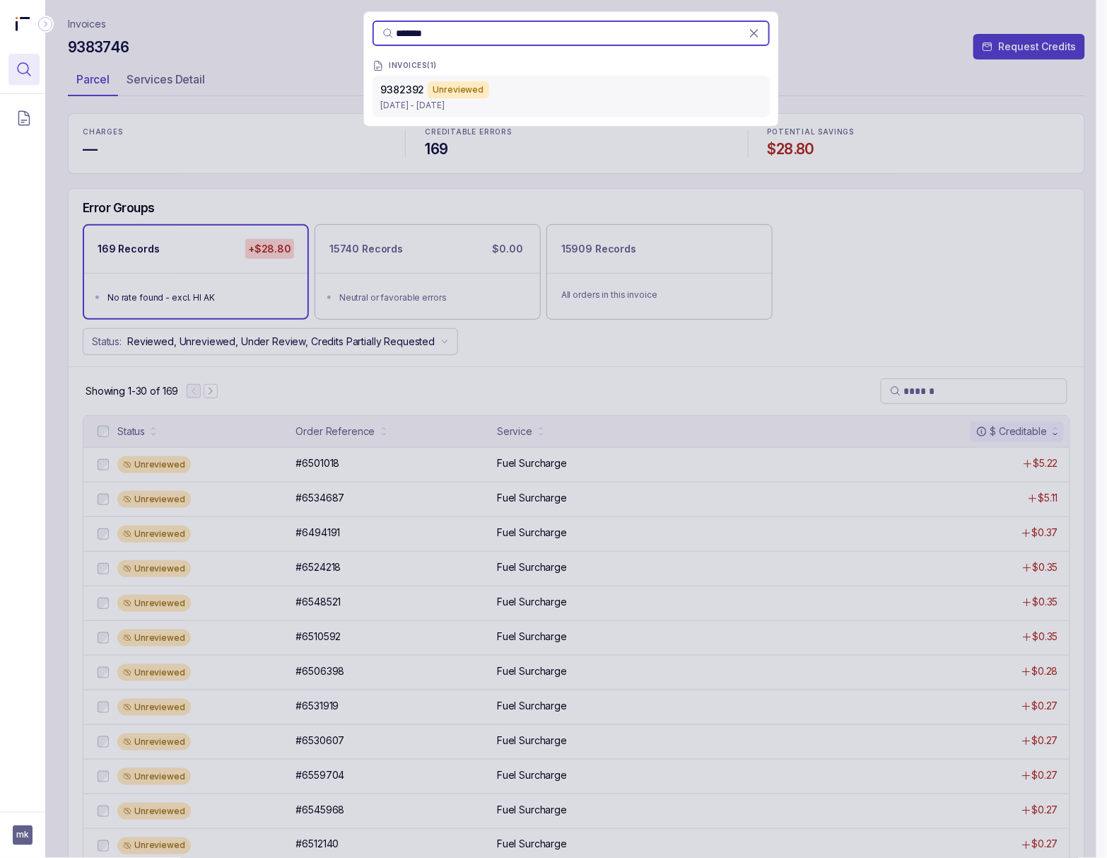
type input "*******"
click at [462, 100] on p "Jul 28 - Aug 16, 2025" at bounding box center [571, 105] width 380 height 14
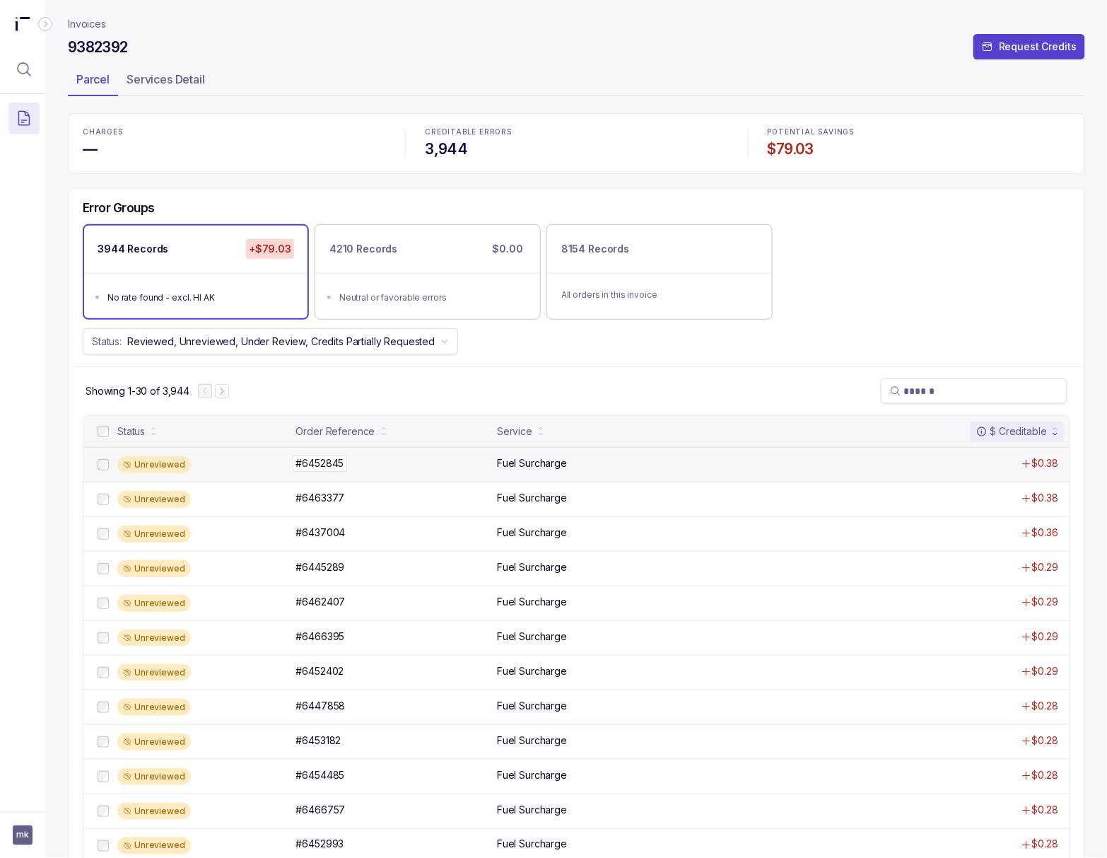
click at [324, 462] on p "#6452845" at bounding box center [320, 463] width 55 height 16
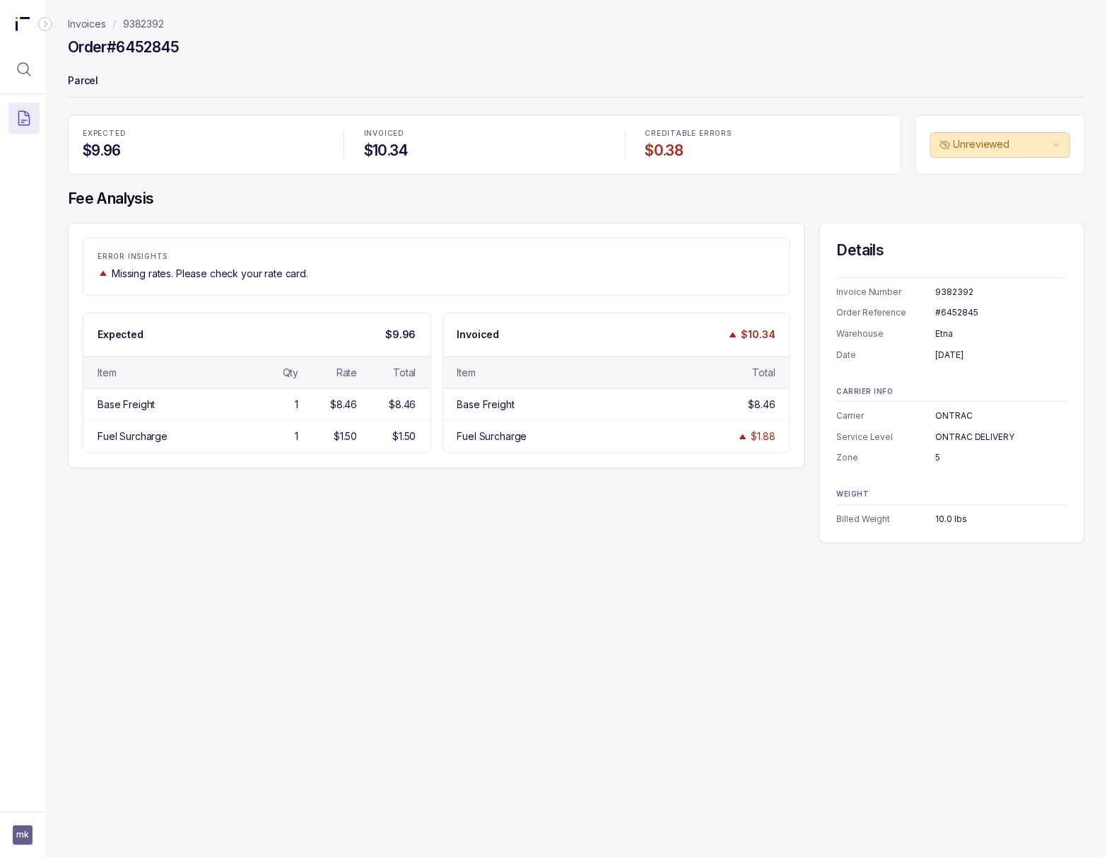
click at [957, 315] on div "#6452845" at bounding box center [1002, 312] width 132 height 14
click at [959, 361] on div "[DATE]" at bounding box center [1002, 355] width 132 height 14
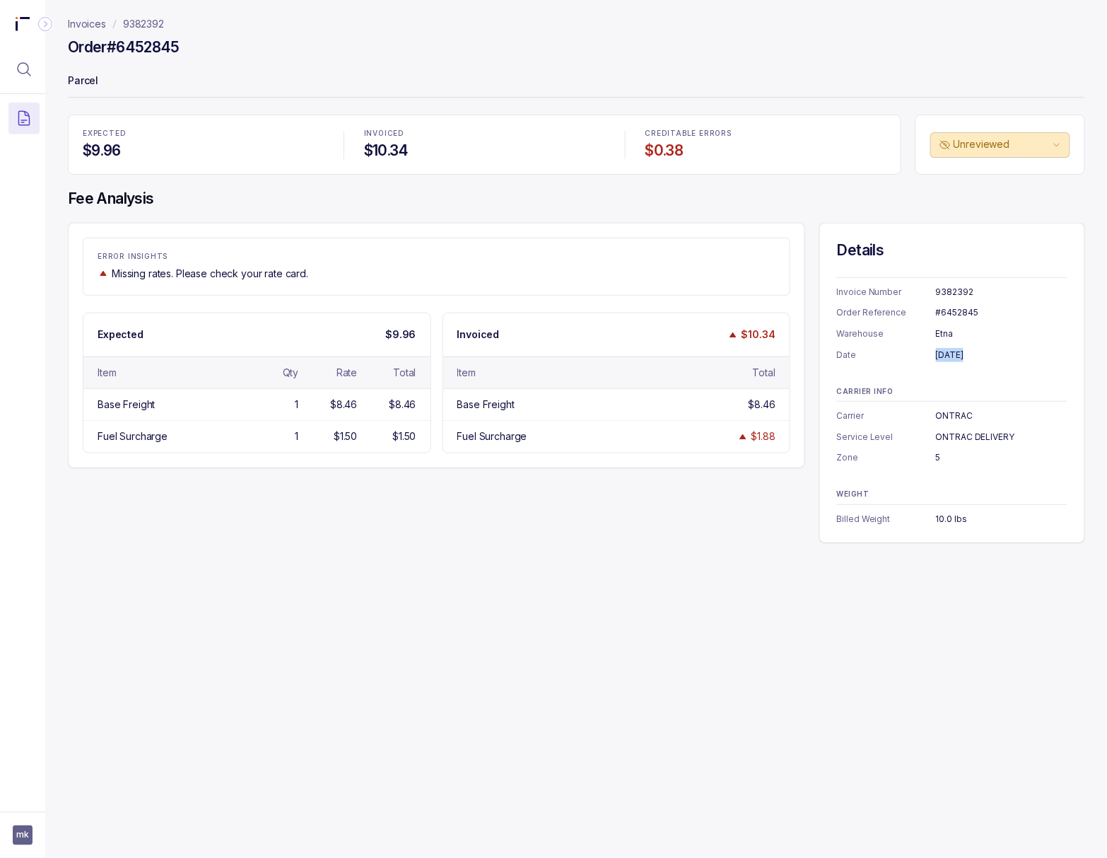
click at [959, 361] on div "[DATE]" at bounding box center [1002, 355] width 132 height 14
click at [937, 458] on div "5" at bounding box center [1002, 457] width 132 height 14
click at [943, 523] on div "10.0 lbs" at bounding box center [1002, 519] width 132 height 14
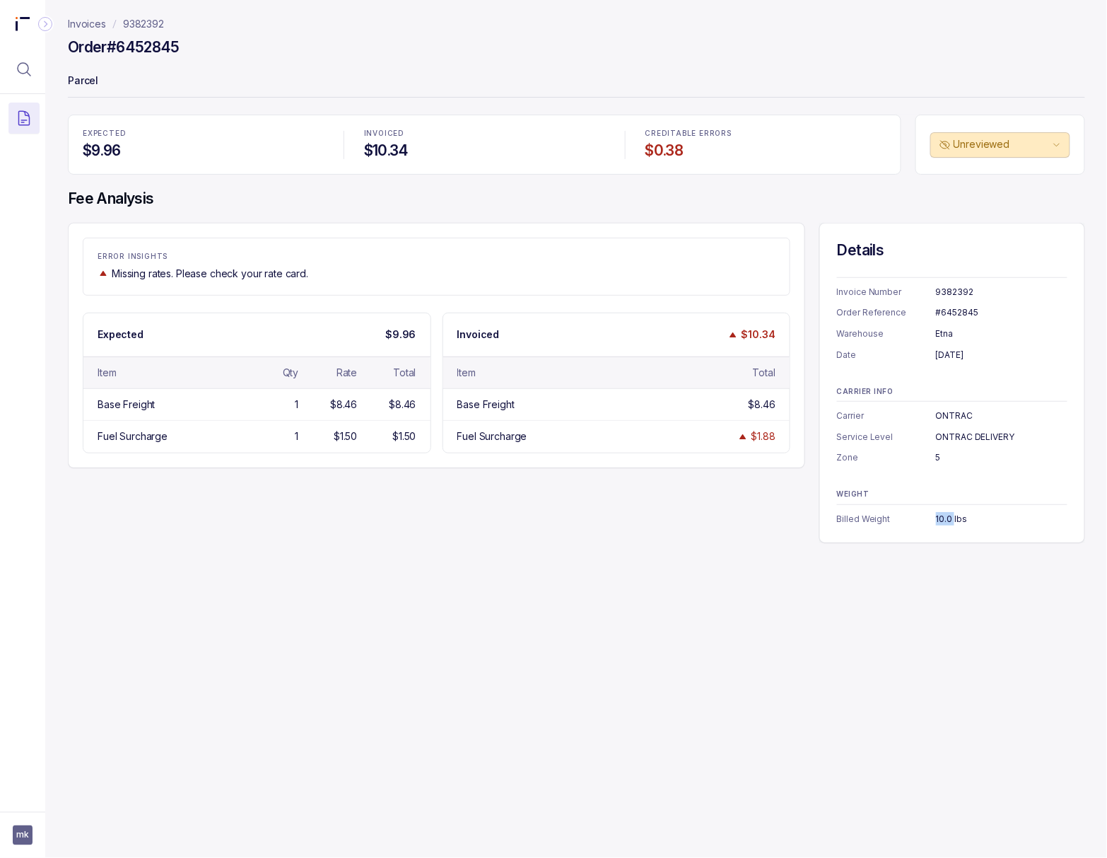
click at [943, 523] on div "10.0 lbs" at bounding box center [1002, 519] width 132 height 14
click at [153, 23] on p "9382392" at bounding box center [143, 24] width 41 height 14
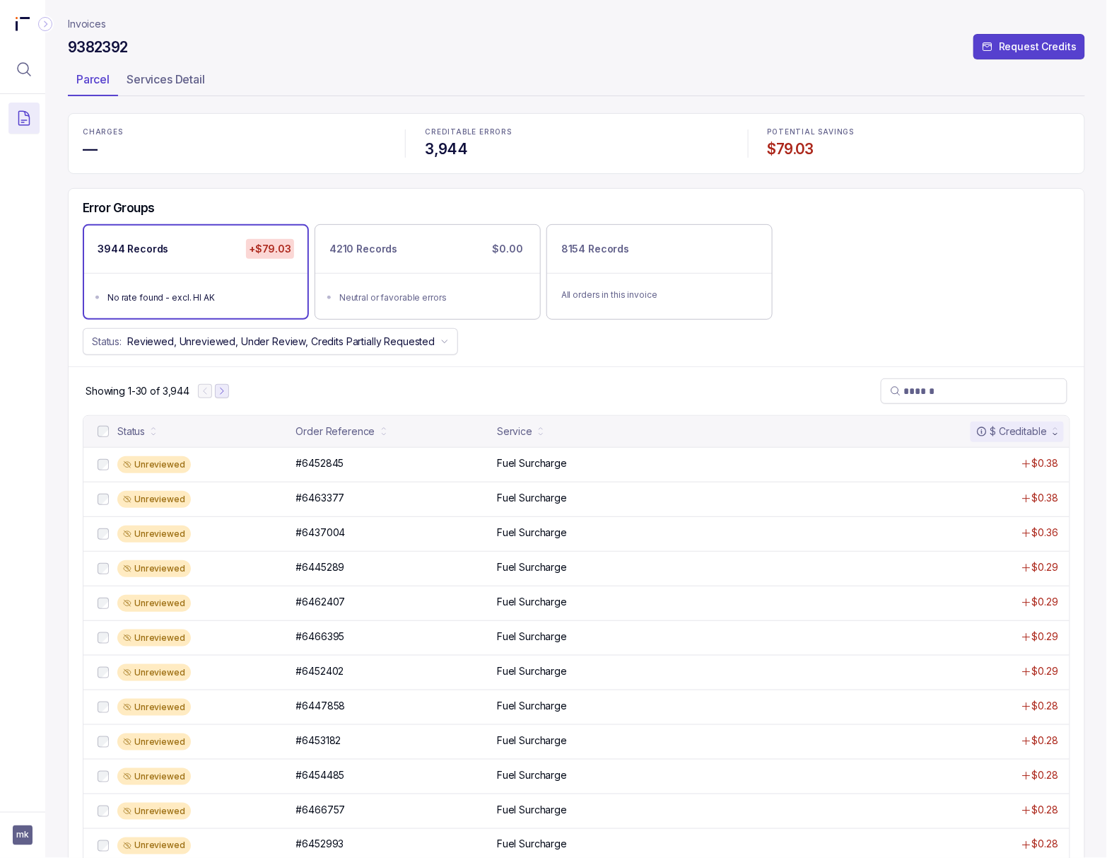
click at [227, 398] on button "Next Page" at bounding box center [222, 391] width 14 height 14
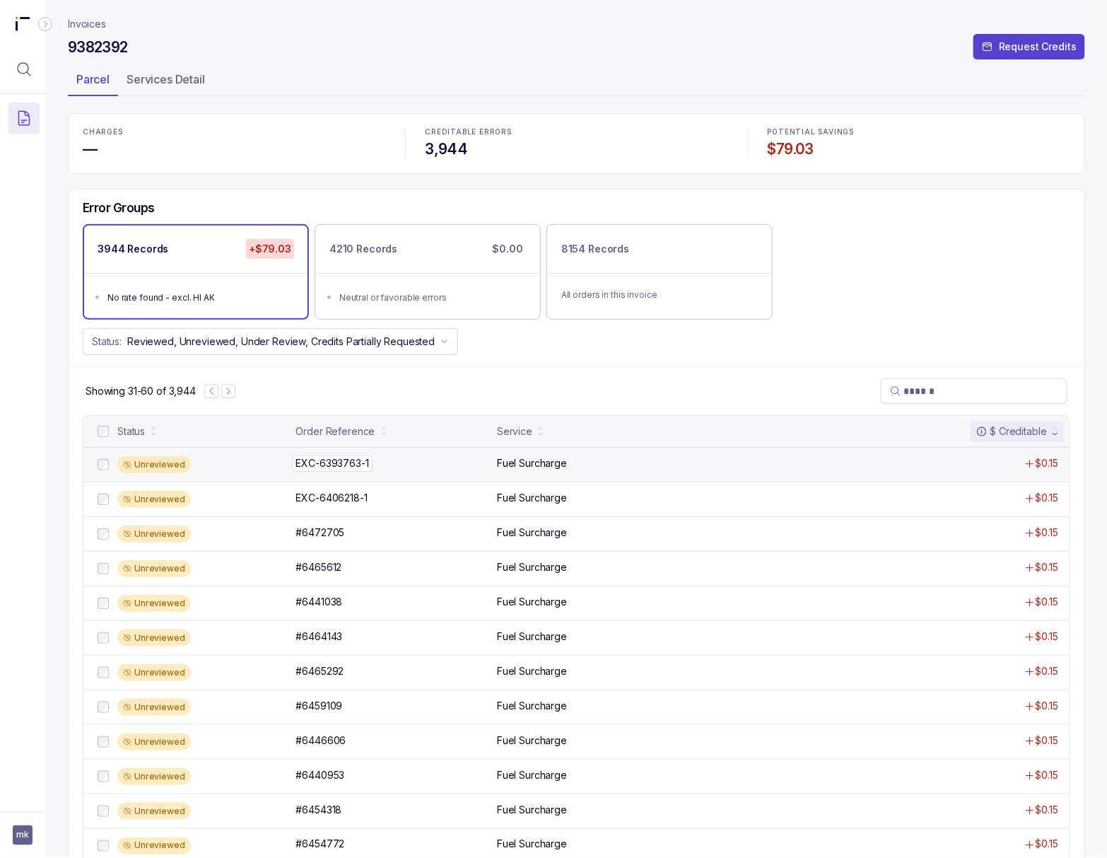
click at [309, 462] on p "EXC-6393763-1" at bounding box center [333, 463] width 80 height 16
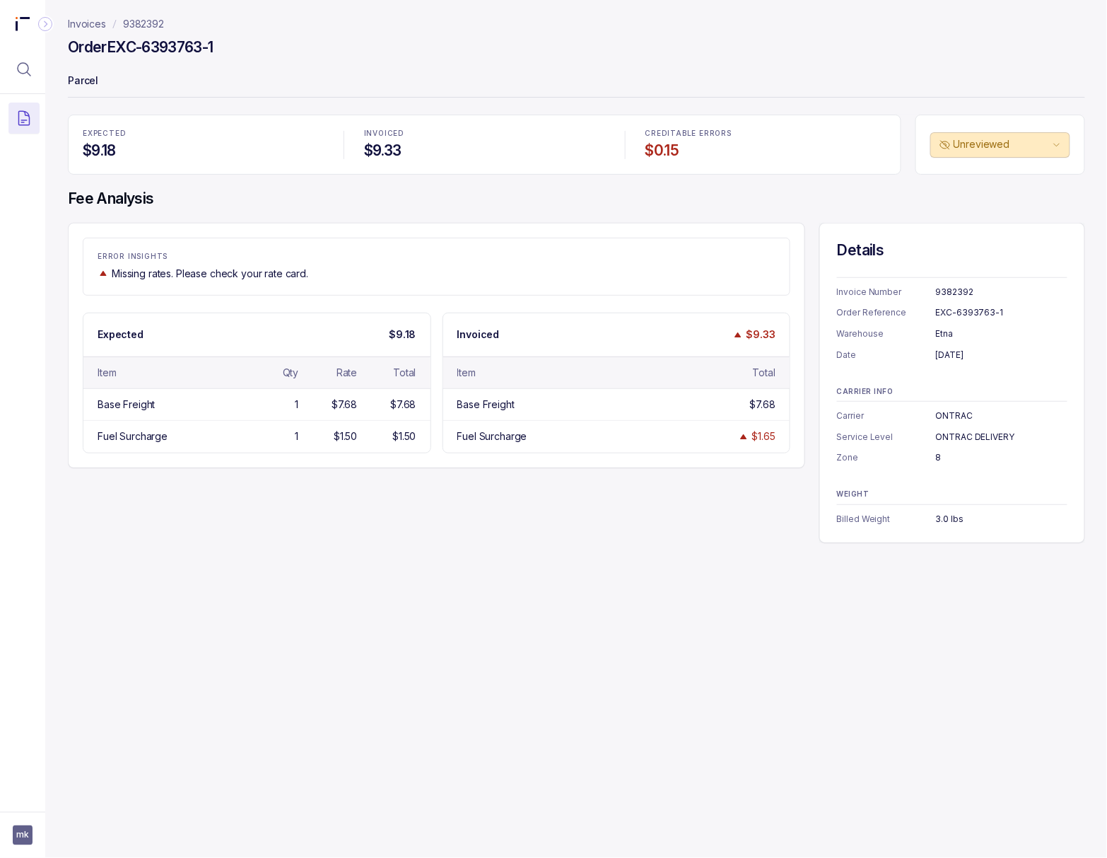
click at [988, 317] on div "EXC-6393763-1" at bounding box center [1002, 312] width 132 height 14
click at [939, 357] on div "[DATE]" at bounding box center [1002, 355] width 132 height 14
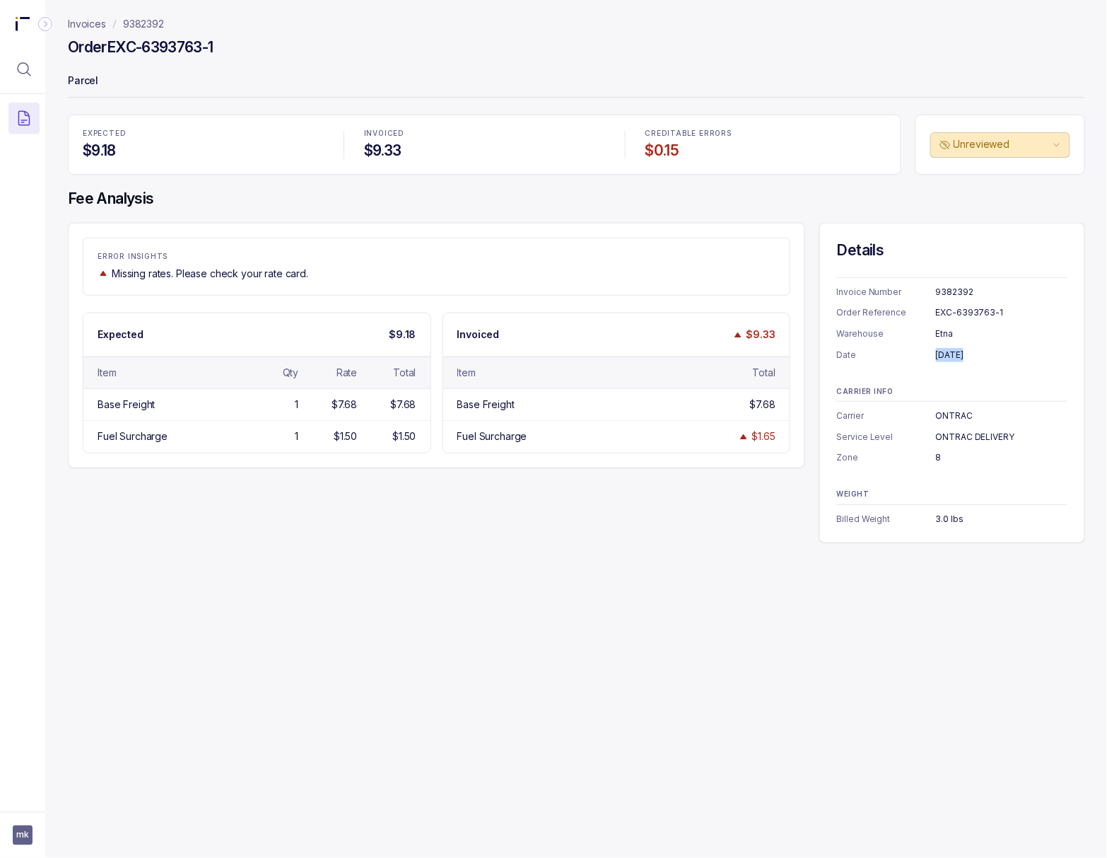
click at [939, 357] on div "[DATE]" at bounding box center [1002, 355] width 132 height 14
click at [936, 453] on div "8" at bounding box center [1002, 457] width 132 height 14
click at [948, 516] on div "3.0 lbs" at bounding box center [1002, 519] width 132 height 14
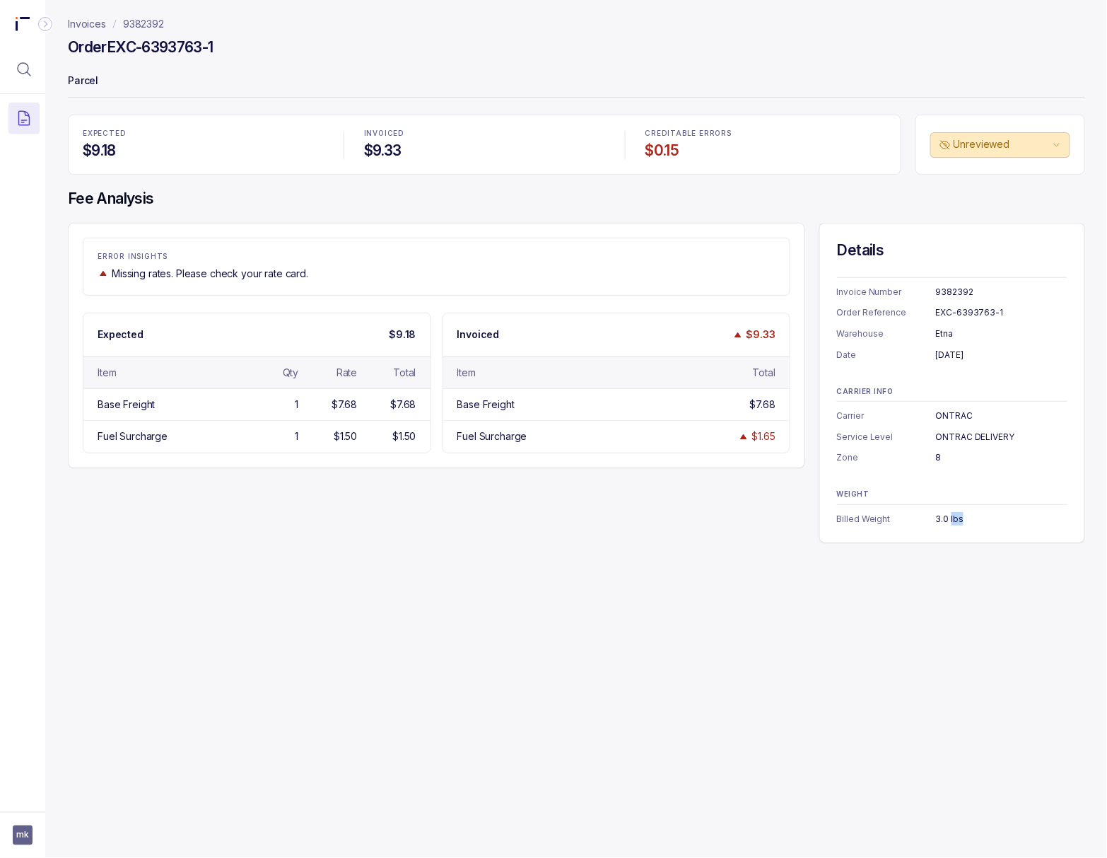
click at [948, 516] on div "3.0 lbs" at bounding box center [1002, 519] width 132 height 14
click at [134, 29] on p "9382392" at bounding box center [143, 24] width 41 height 14
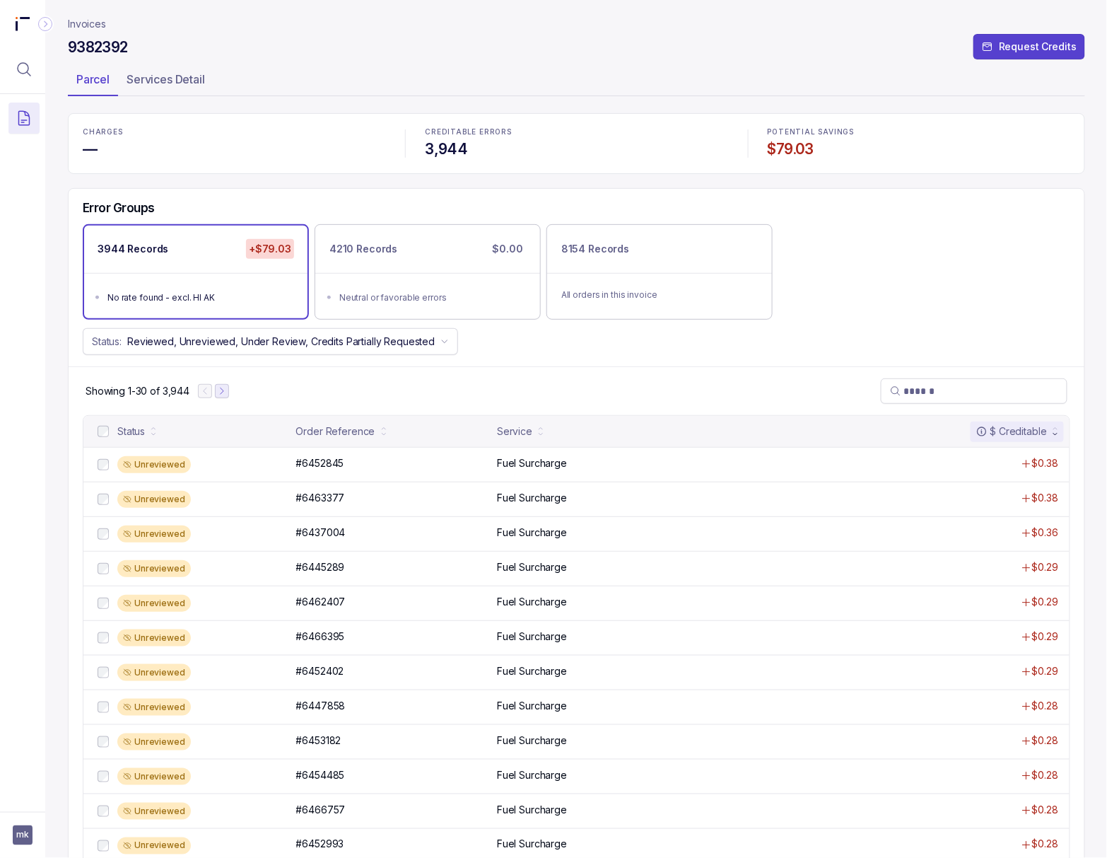
click at [224, 398] on button "Next Page" at bounding box center [222, 391] width 14 height 14
click at [227, 398] on button "Next Page" at bounding box center [228, 391] width 14 height 14
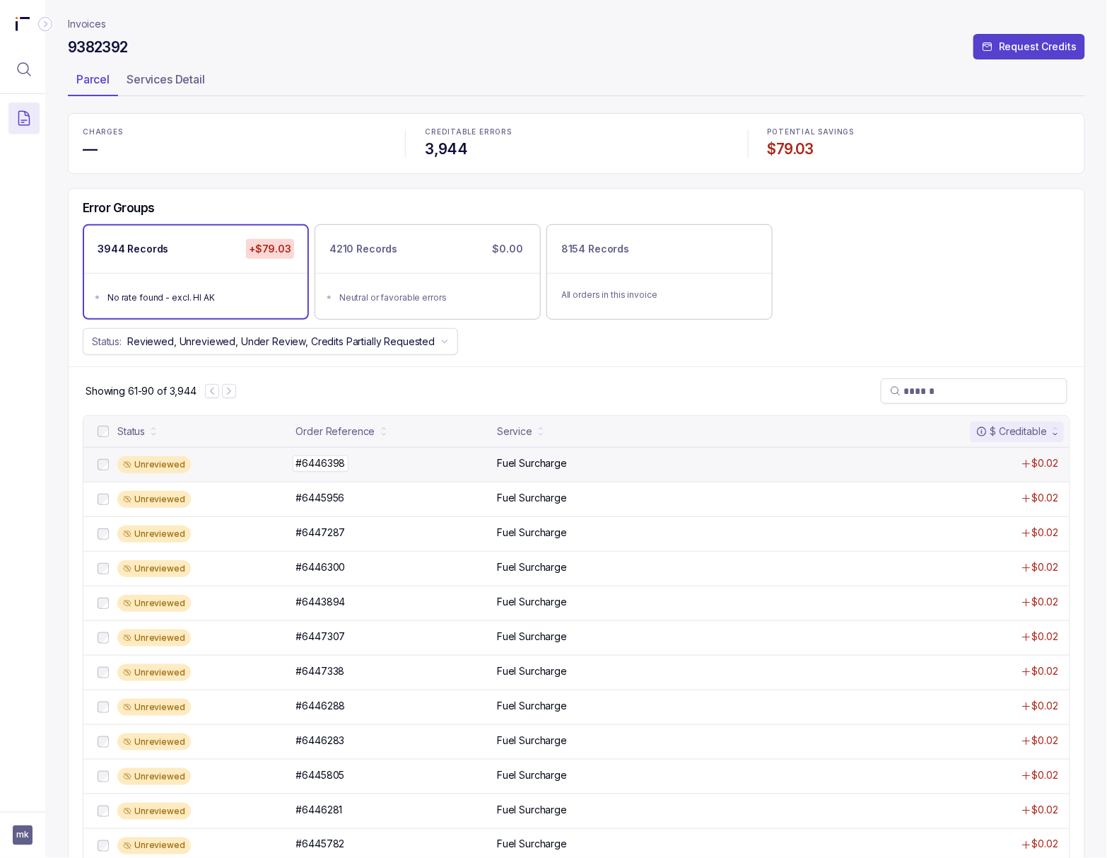
click at [305, 460] on p "#6446398" at bounding box center [321, 463] width 57 height 16
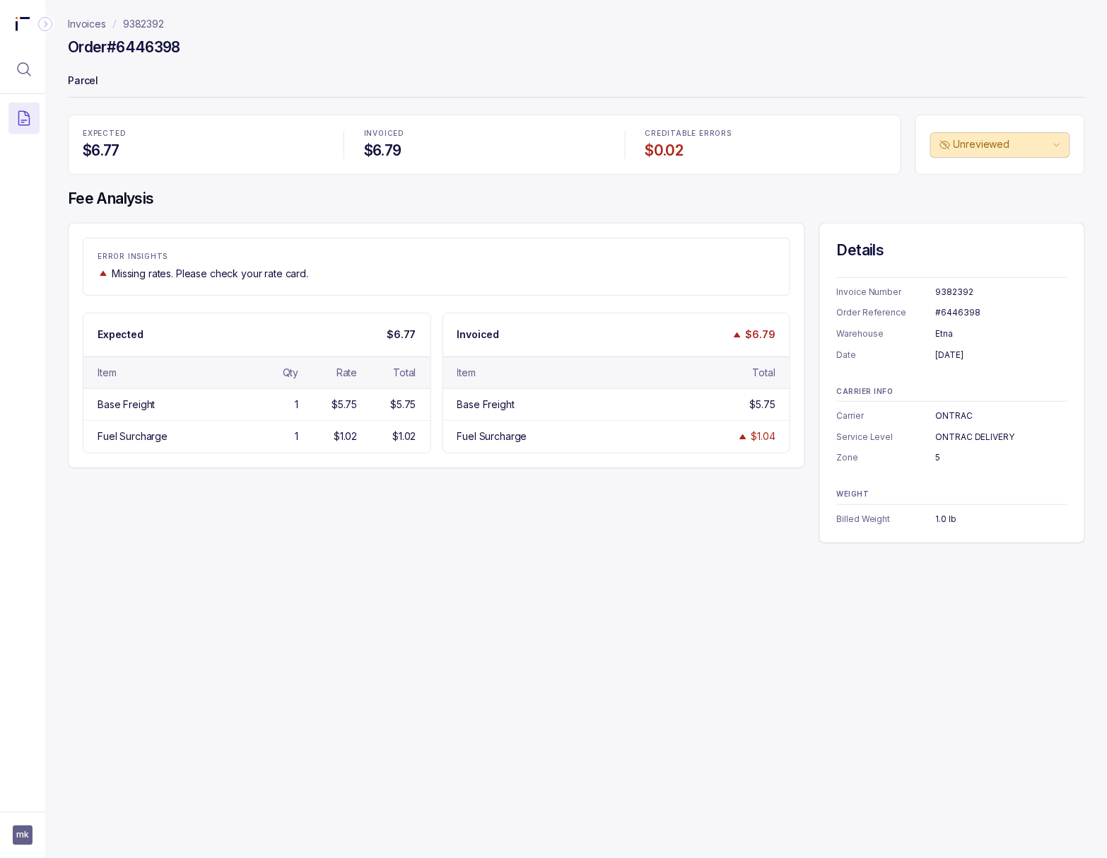
click at [968, 308] on div "#6446398" at bounding box center [1002, 312] width 132 height 14
click at [942, 355] on div "[DATE]" at bounding box center [1002, 355] width 132 height 14
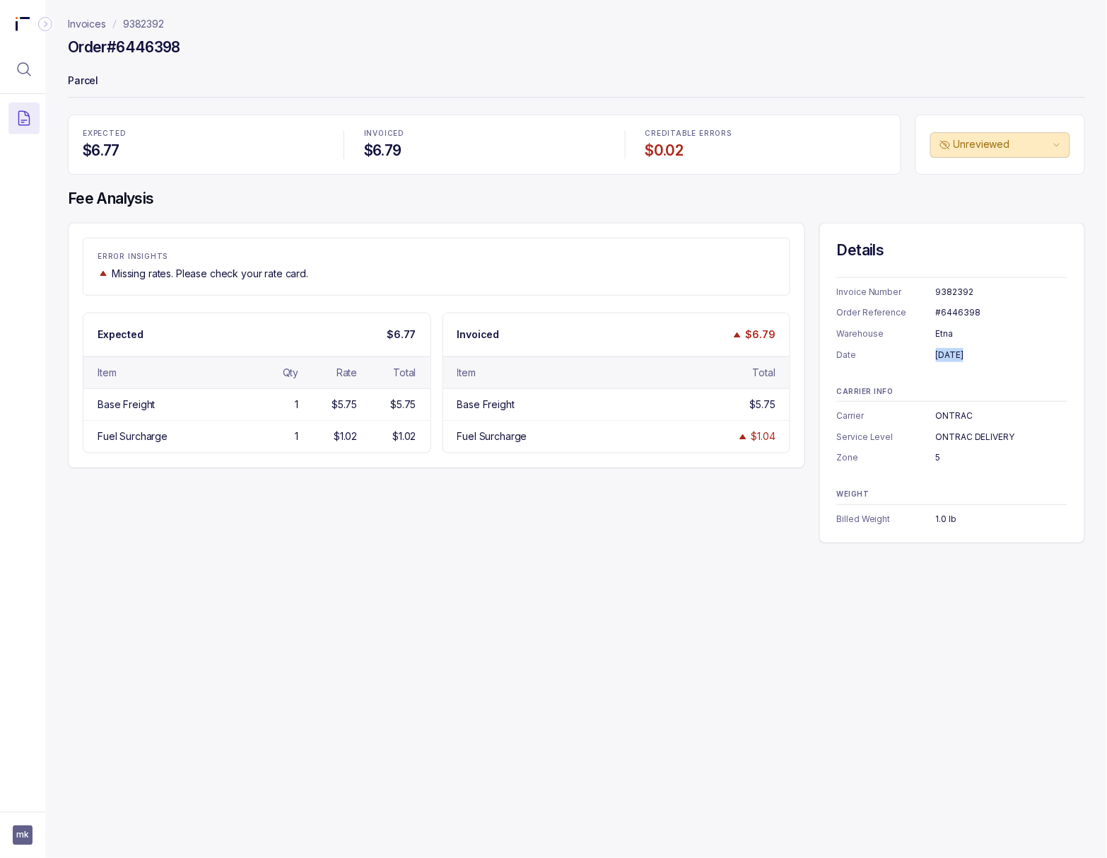
click at [942, 355] on div "[DATE]" at bounding box center [1002, 355] width 132 height 14
click at [936, 455] on div "5" at bounding box center [1002, 457] width 132 height 14
click at [948, 518] on div "1.0 lb" at bounding box center [1002, 519] width 132 height 14
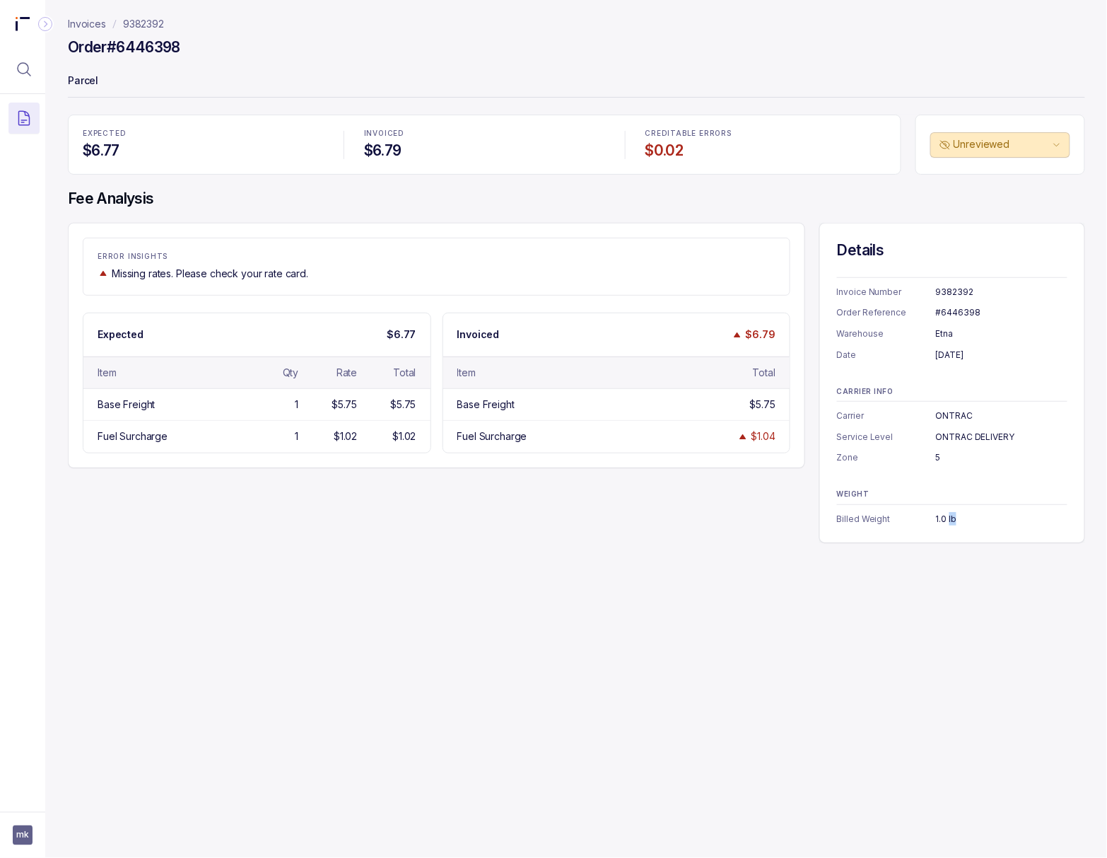
click at [948, 518] on div "1.0 lb" at bounding box center [1002, 519] width 132 height 14
click at [143, 27] on p "9382392" at bounding box center [143, 24] width 41 height 14
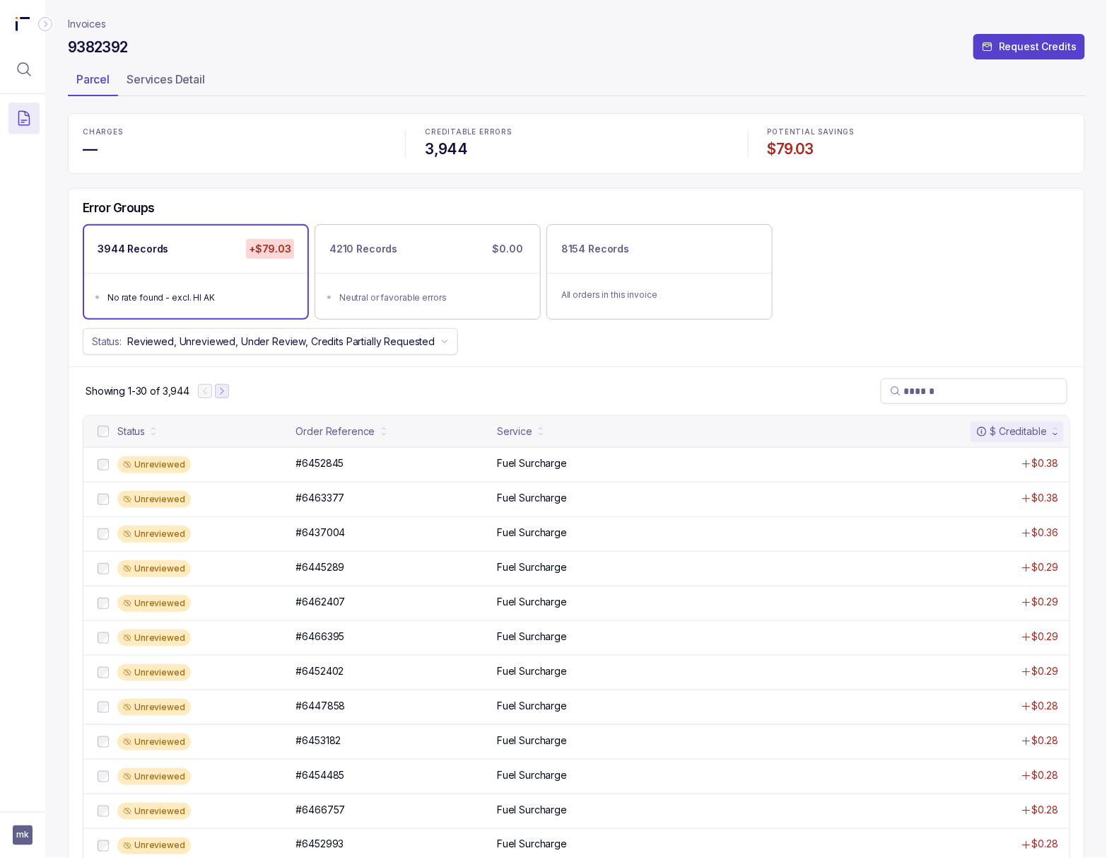
click at [223, 394] on icon "Next Page" at bounding box center [222, 391] width 3 height 6
click at [228, 394] on icon "Next Page" at bounding box center [228, 391] width 10 height 10
click at [232, 396] on icon "Next Page" at bounding box center [229, 391] width 10 height 10
click at [332, 474] on div "Unreviewed #6446175 #6446175 Fuel Surcharge $0.02" at bounding box center [576, 464] width 986 height 35
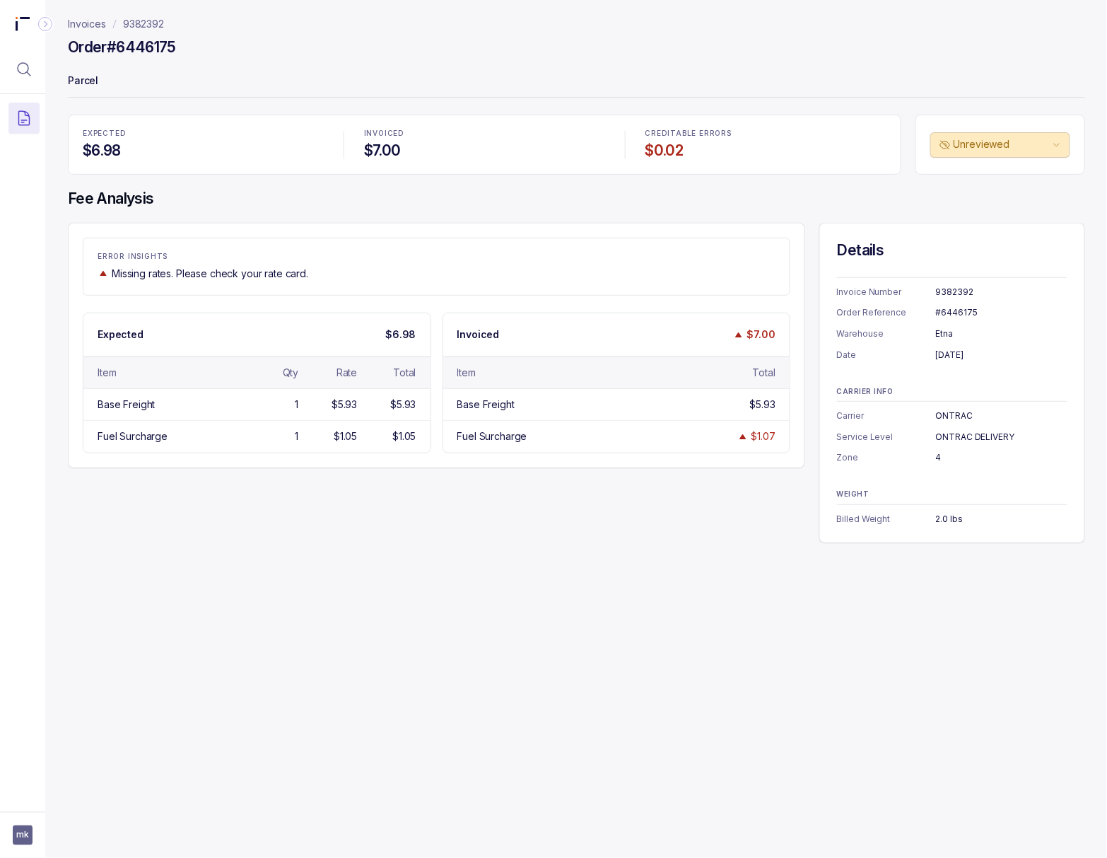
click at [954, 311] on div "#6446175" at bounding box center [1002, 312] width 132 height 14
click at [936, 459] on div "4" at bounding box center [1002, 457] width 132 height 14
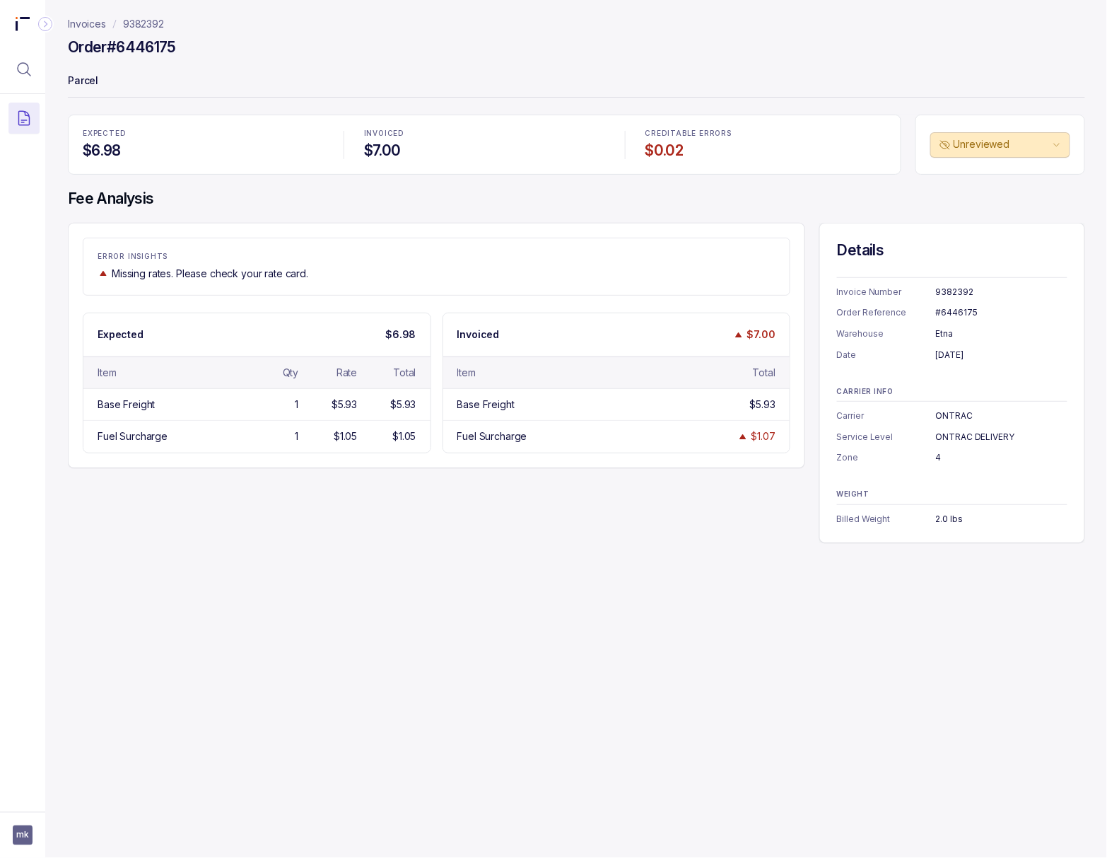
click at [940, 518] on div "2.0 lbs" at bounding box center [1002, 519] width 132 height 14
click at [151, 28] on p "9382392" at bounding box center [143, 24] width 41 height 14
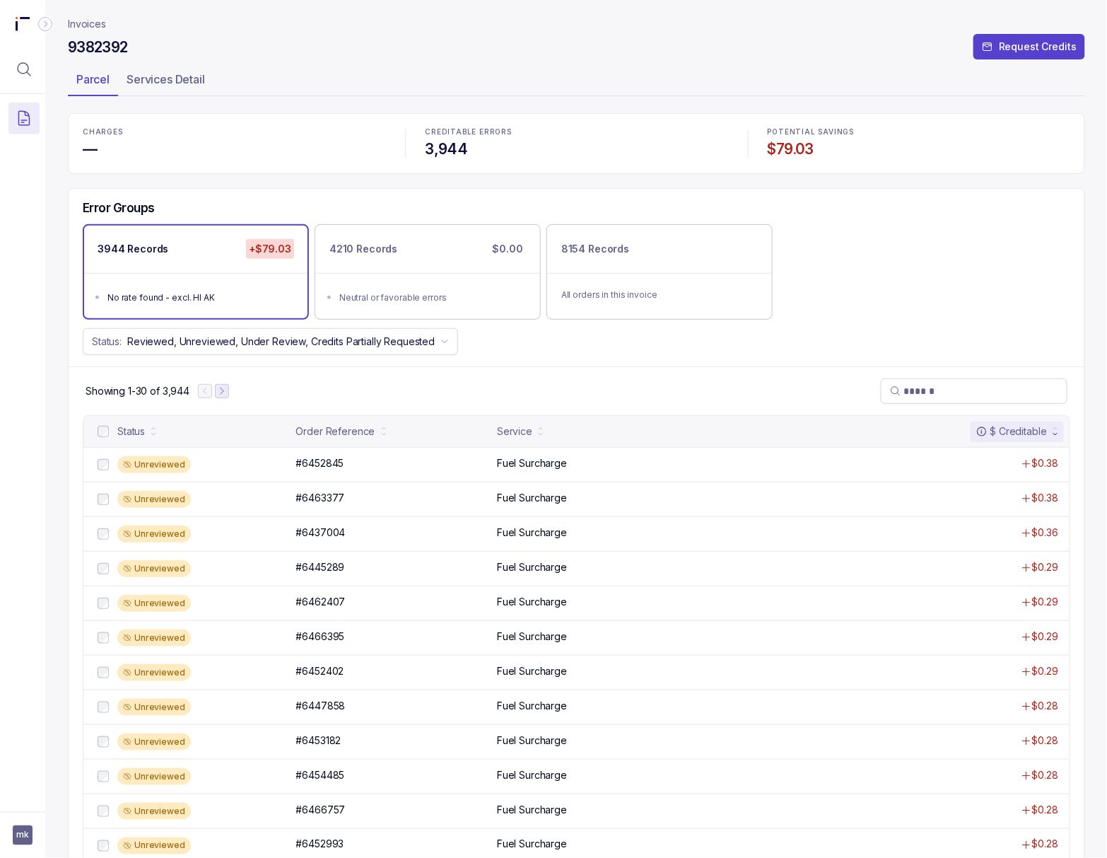
click at [221, 395] on icon "Next Page" at bounding box center [222, 391] width 10 height 10
click at [226, 395] on icon "Next Page" at bounding box center [228, 391] width 10 height 10
click at [233, 395] on icon "Next Page" at bounding box center [229, 391] width 10 height 10
click at [233, 395] on icon "Next Page" at bounding box center [232, 391] width 10 height 10
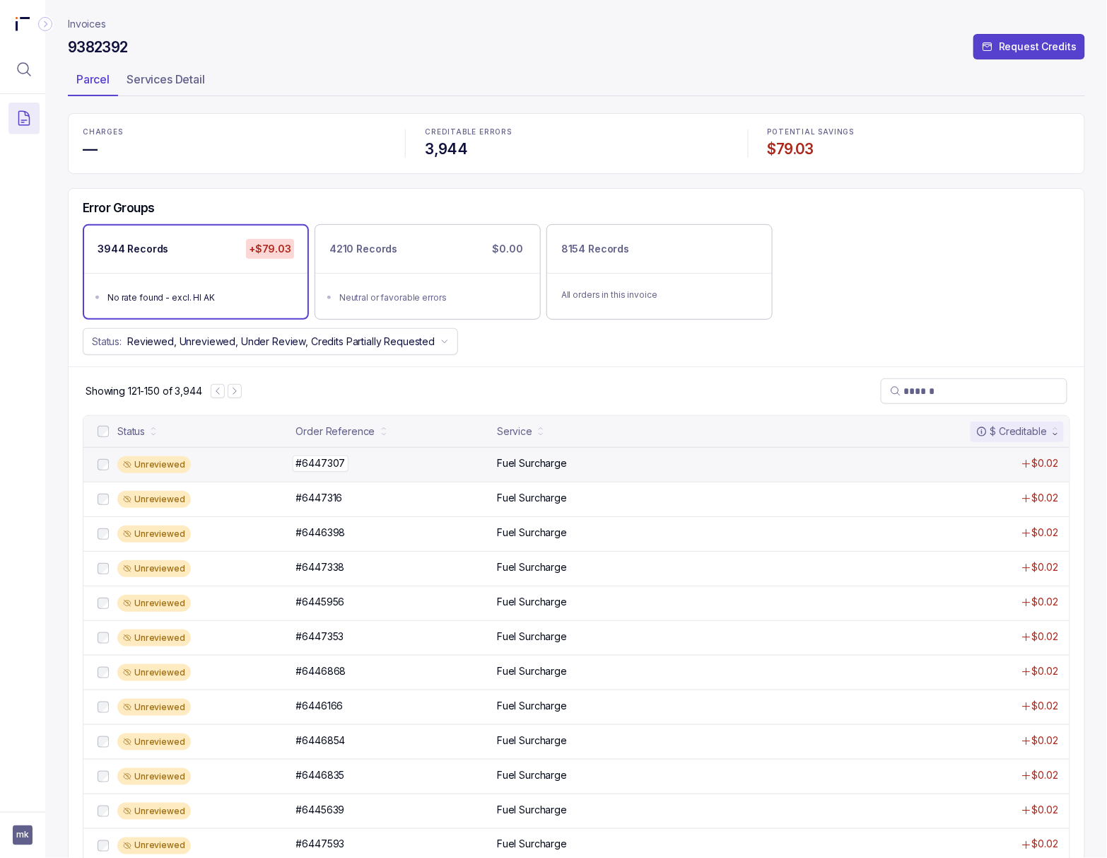
click at [314, 467] on p "#6447307" at bounding box center [321, 463] width 57 height 16
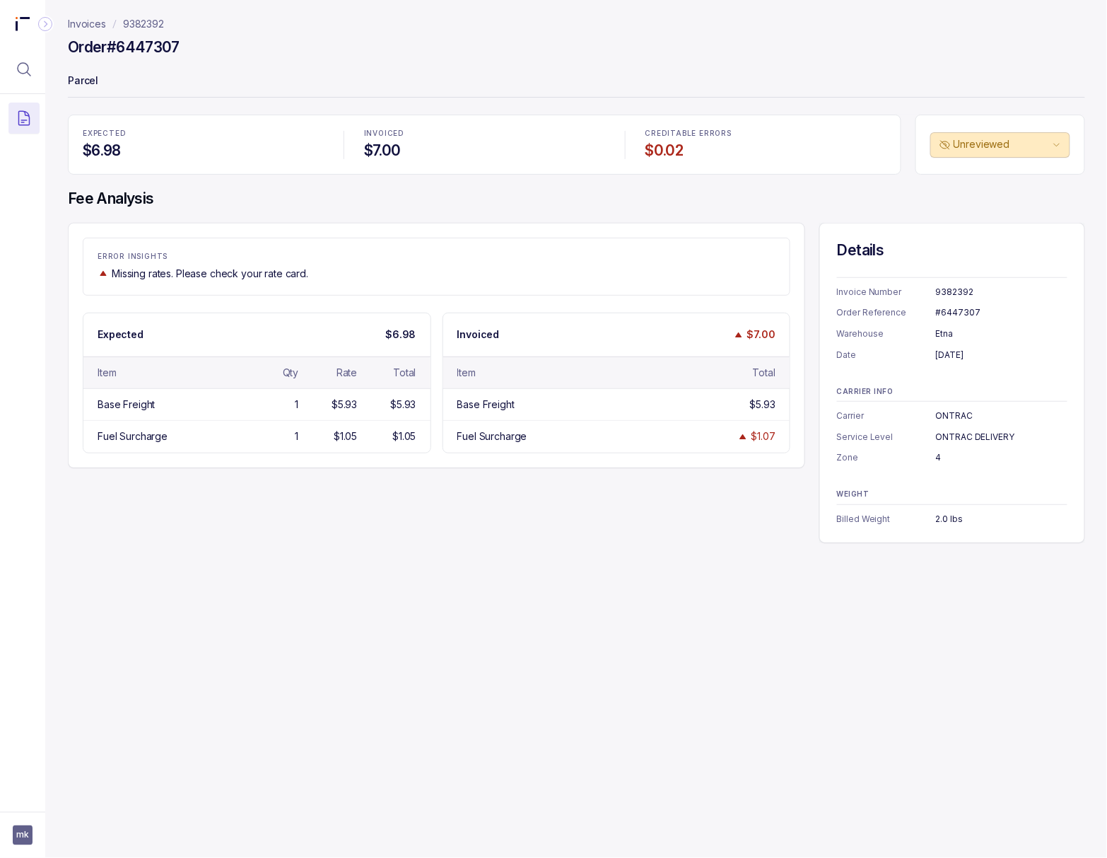
click at [950, 315] on div "#6447307" at bounding box center [1002, 312] width 132 height 14
click at [974, 357] on div "[DATE]" at bounding box center [1002, 355] width 132 height 14
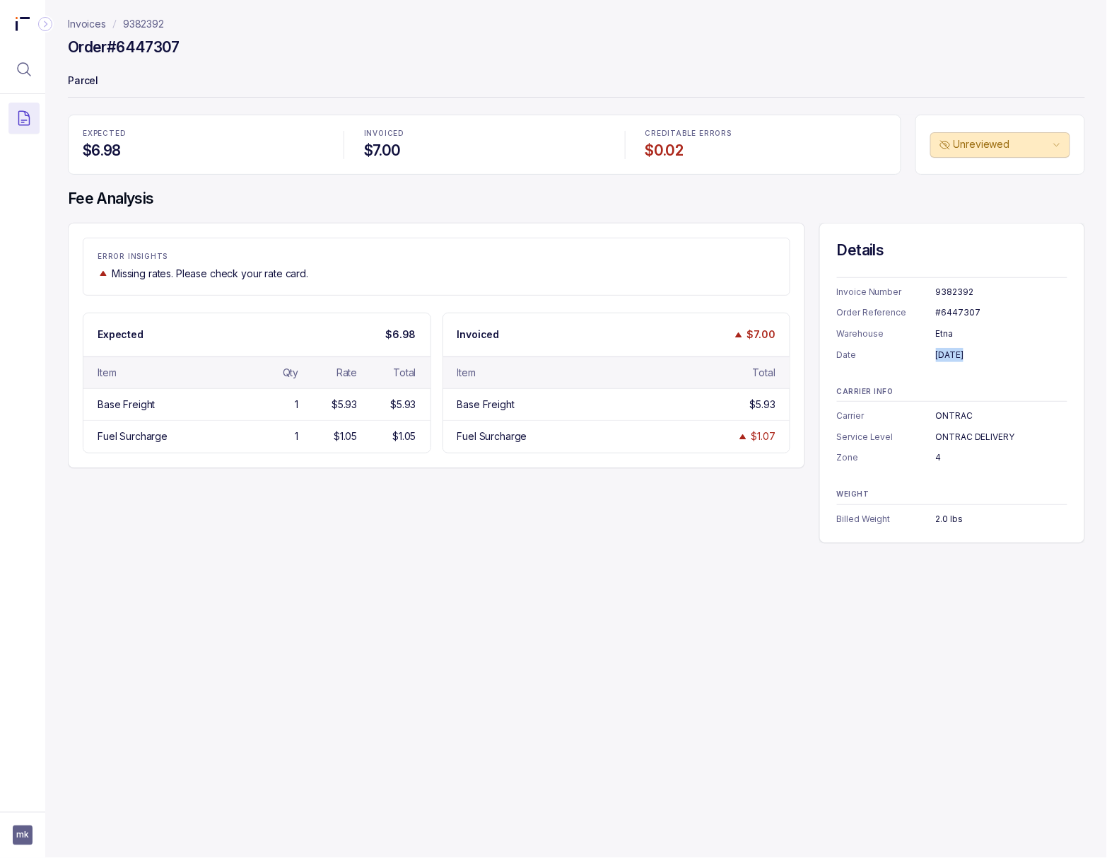
click at [974, 357] on div "[DATE]" at bounding box center [1002, 355] width 132 height 14
click at [144, 21] on p "9382392" at bounding box center [143, 24] width 41 height 14
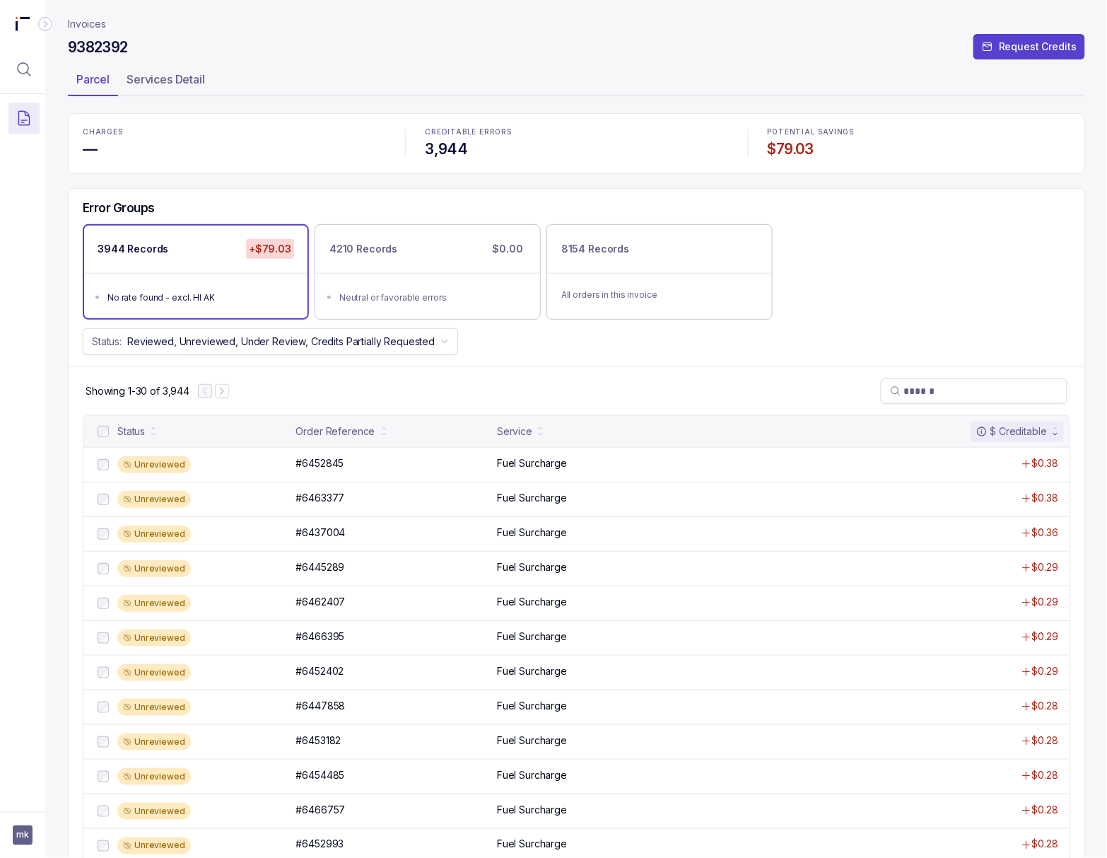
click at [796, 147] on h4 "$79.03" at bounding box center [919, 149] width 303 height 20
click at [17, 80] on button "Menu Icon Button MagnifyingGlassIcon" at bounding box center [23, 69] width 31 height 31
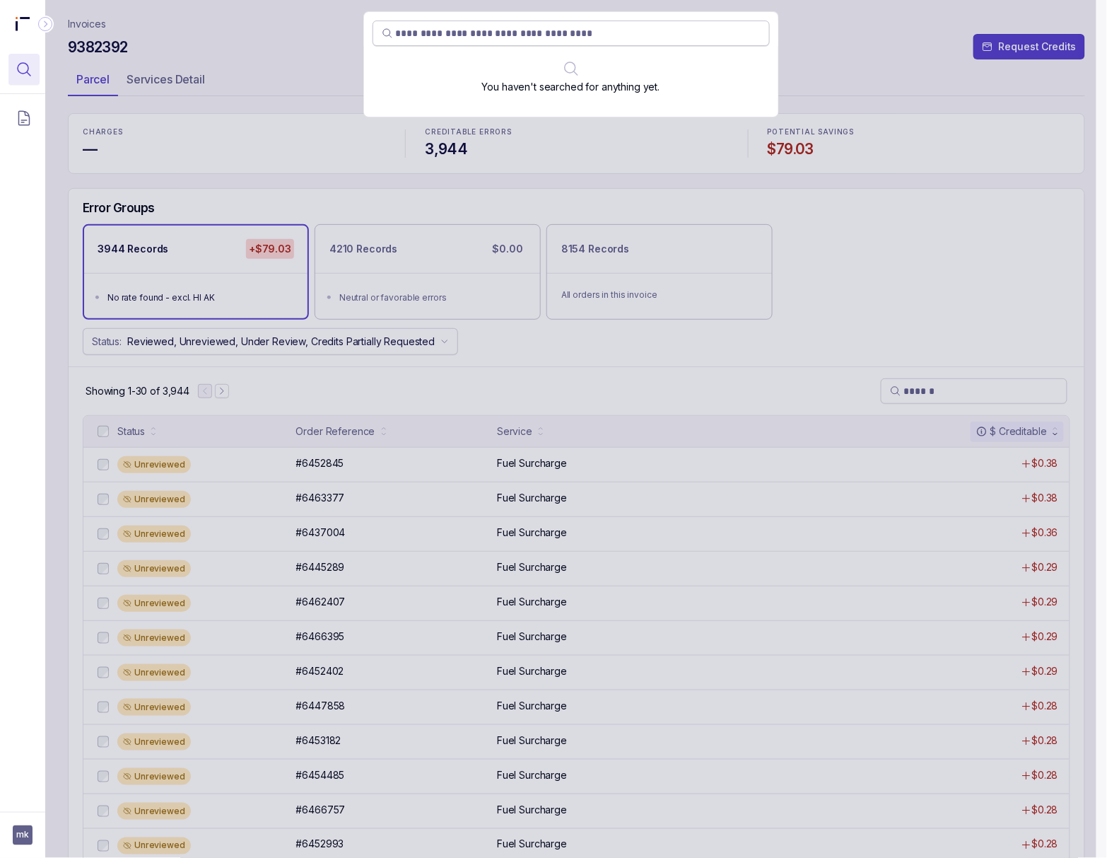
click at [506, 32] on input "search" at bounding box center [578, 33] width 365 height 14
type input "*******"
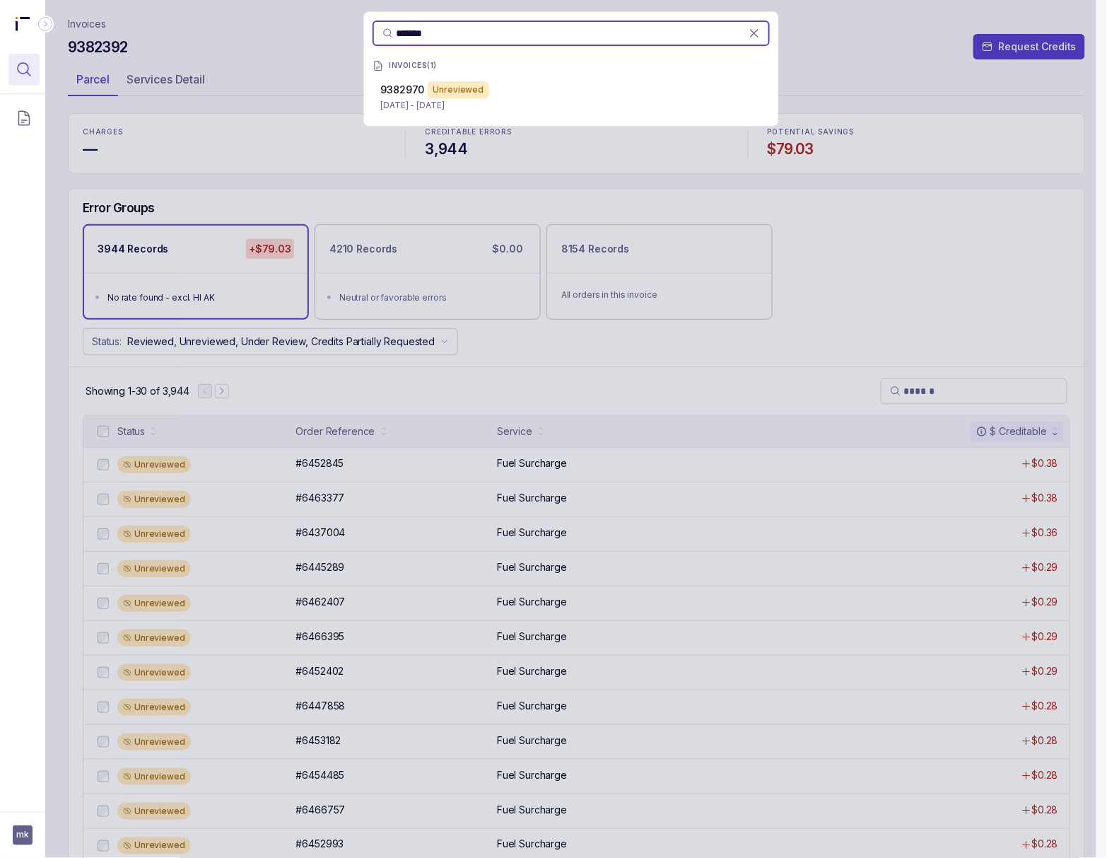
click at [490, 103] on p "Jul 31 - Aug 22, 2025" at bounding box center [571, 105] width 380 height 14
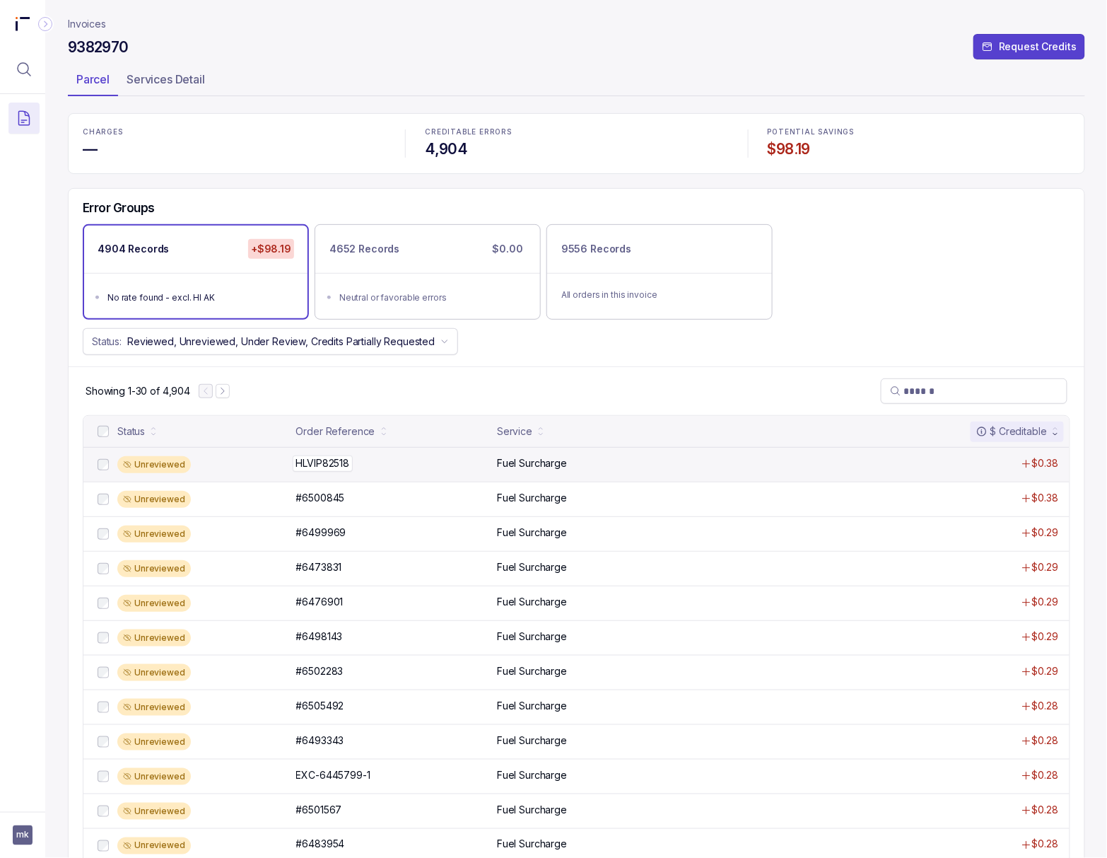
click at [303, 470] on p "HLVIP82518" at bounding box center [323, 463] width 61 height 16
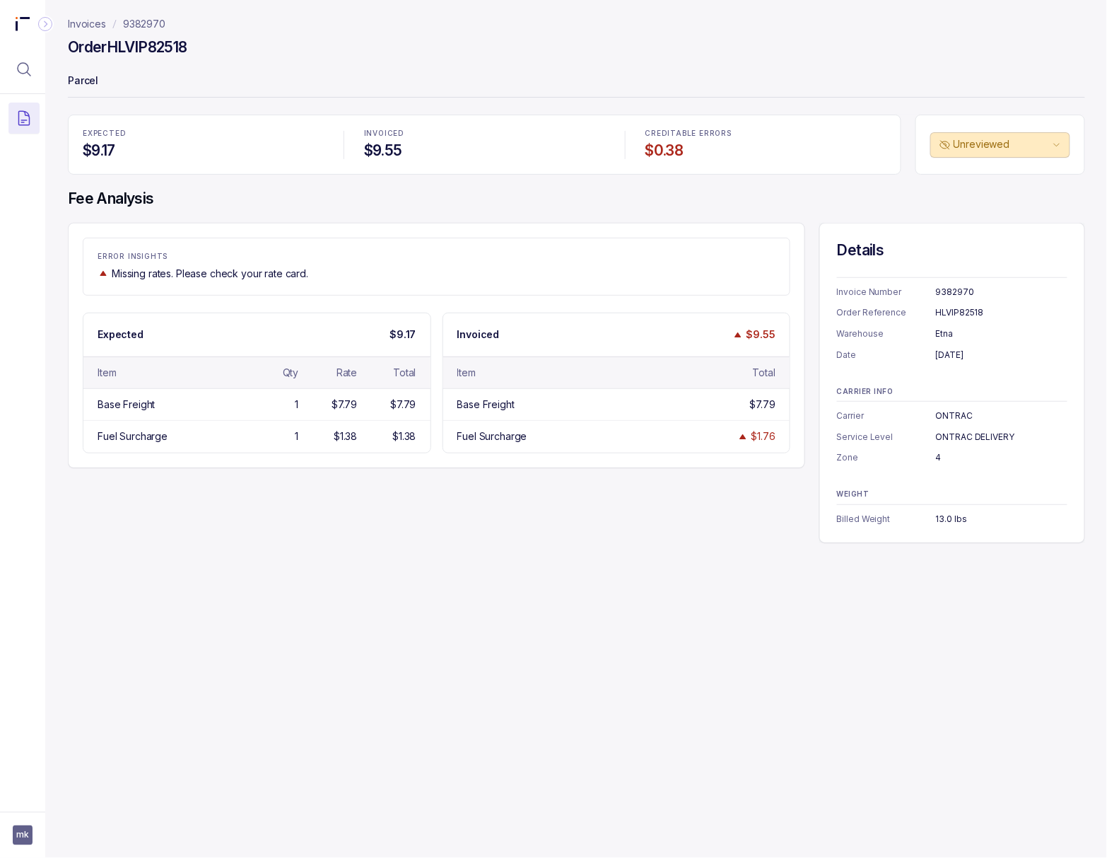
click at [952, 315] on div "HLVIP82518" at bounding box center [1002, 312] width 132 height 14
click at [952, 286] on div "9382970" at bounding box center [1002, 292] width 132 height 14
click at [962, 315] on div "HLVIP82518" at bounding box center [1002, 312] width 132 height 14
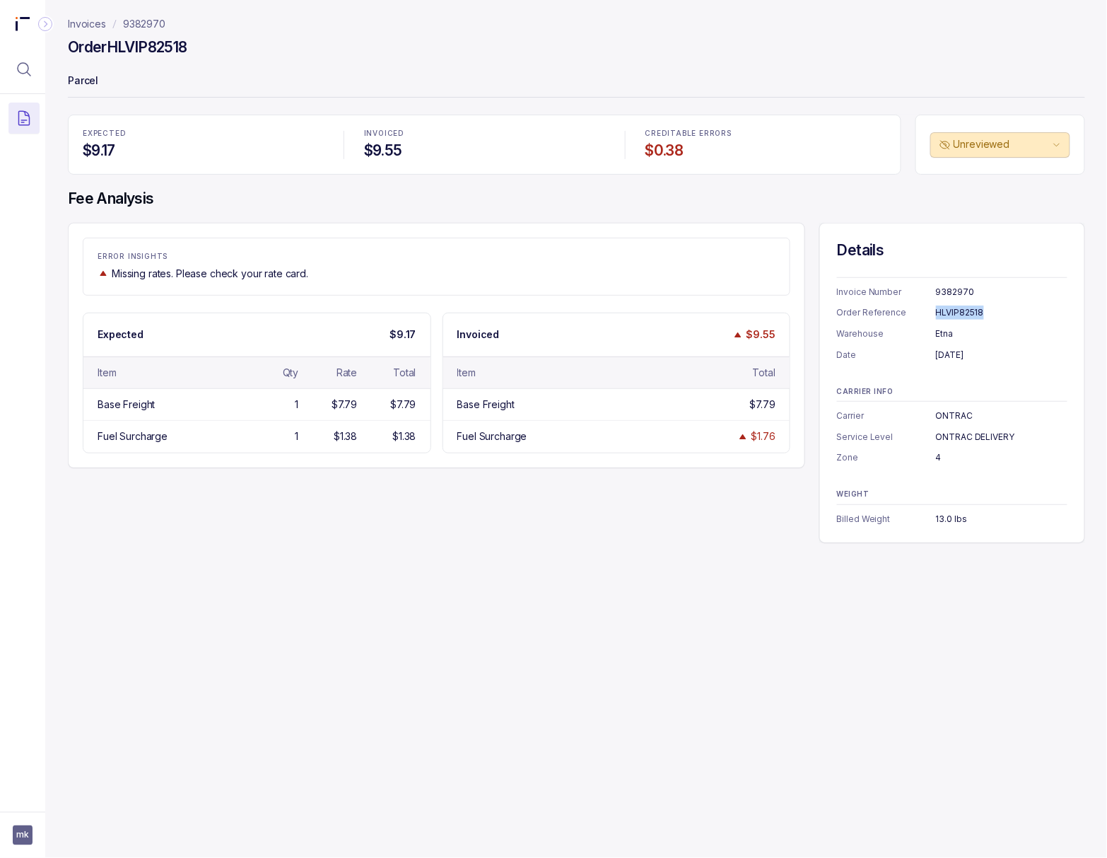
click at [968, 355] on div "August 15, 2025" at bounding box center [1002, 355] width 132 height 14
click at [946, 515] on div "13.0 lbs" at bounding box center [1002, 519] width 132 height 14
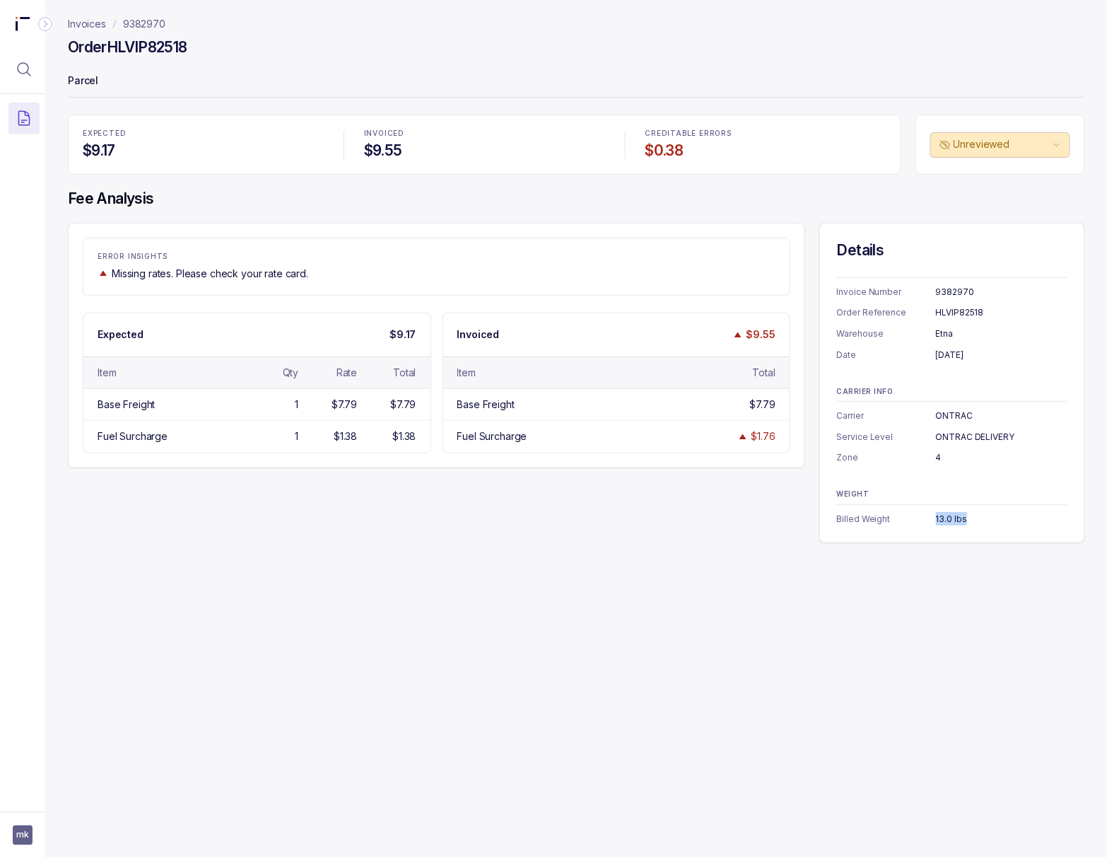
click at [946, 515] on div "13.0 lbs" at bounding box center [1002, 519] width 132 height 14
click at [156, 23] on p "9382970" at bounding box center [144, 24] width 42 height 14
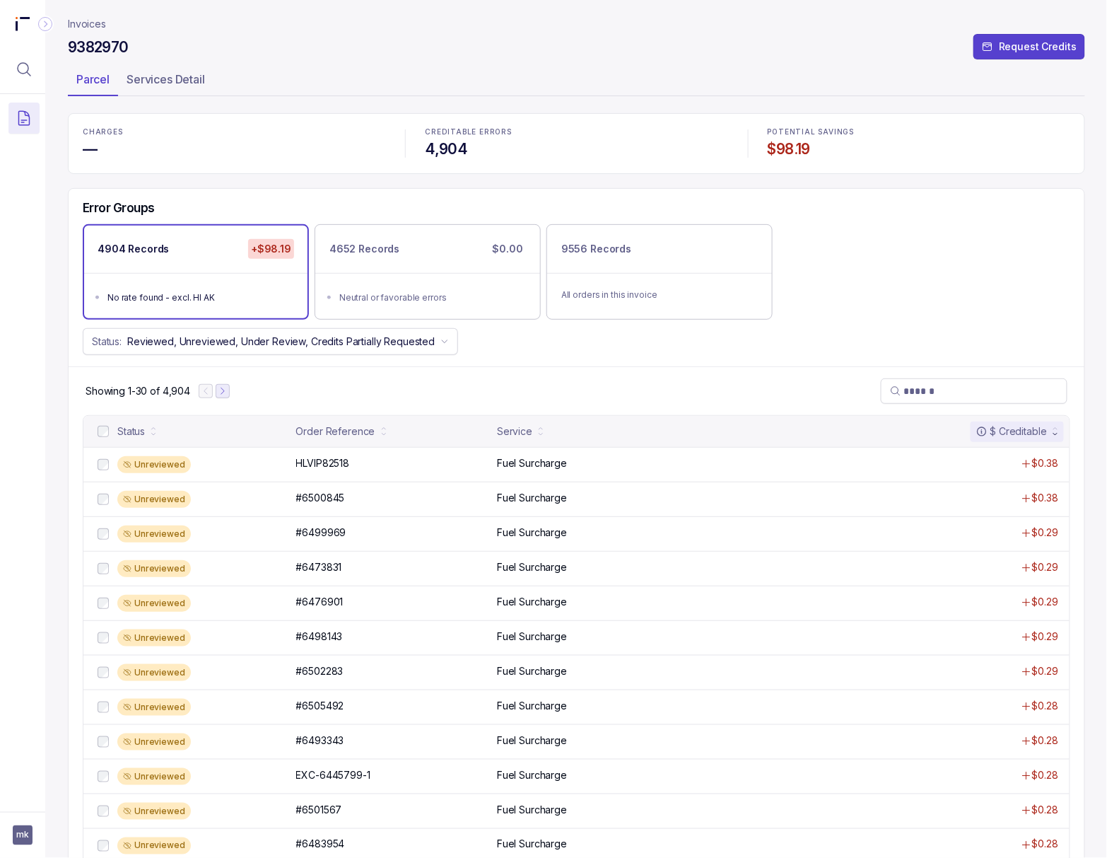
click at [224, 393] on icon "Next Page" at bounding box center [222, 391] width 3 height 6
click at [326, 471] on p "#6483664" at bounding box center [321, 463] width 57 height 16
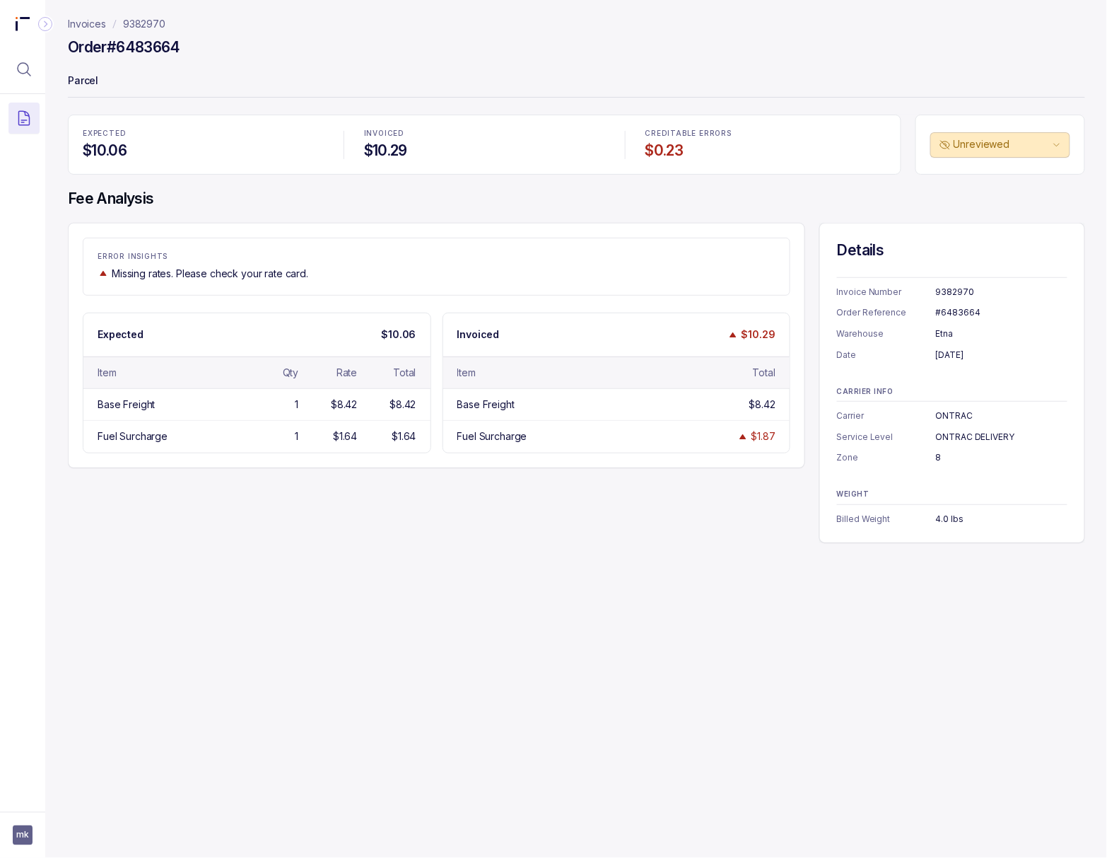
click at [960, 311] on div "#6483664" at bounding box center [1002, 312] width 132 height 14
click at [967, 352] on div "August 20, 2025" at bounding box center [1002, 355] width 132 height 14
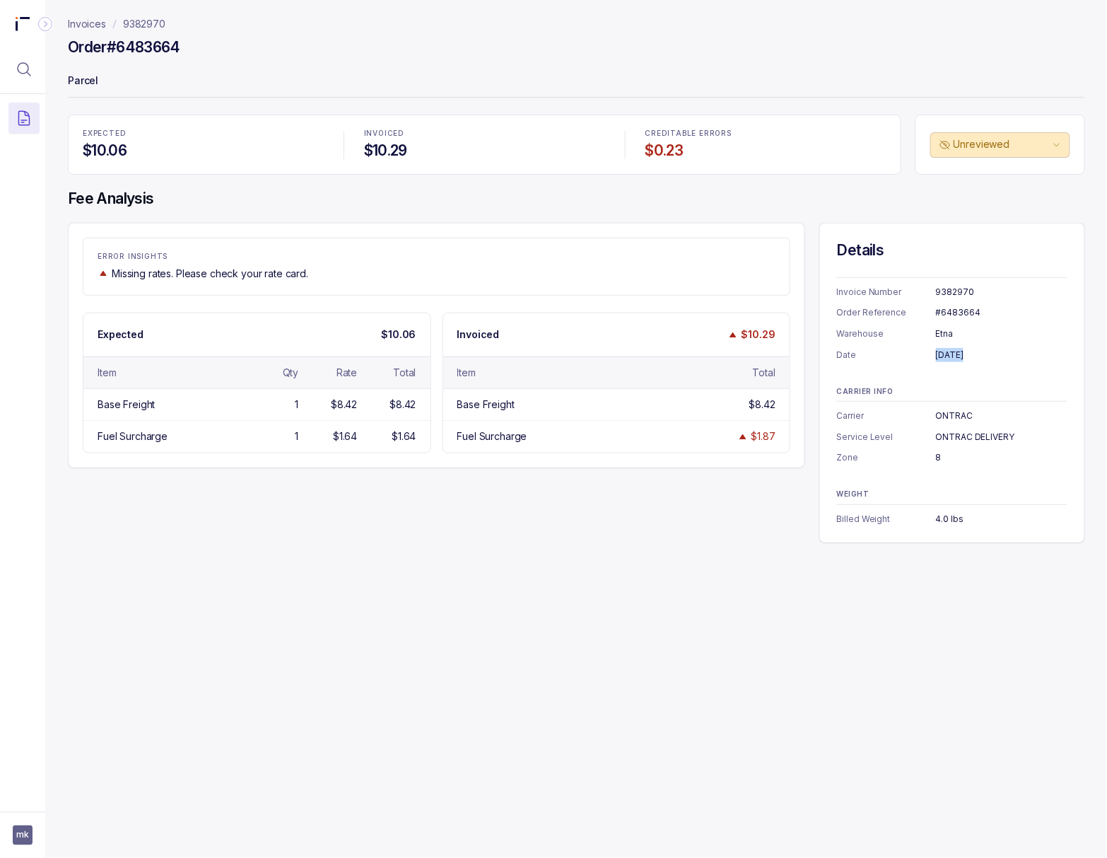
click at [967, 352] on div "August 20, 2025" at bounding box center [1002, 355] width 132 height 14
click at [936, 458] on div "8" at bounding box center [1002, 457] width 132 height 14
click at [940, 518] on div "4.0 lbs" at bounding box center [1002, 519] width 132 height 14
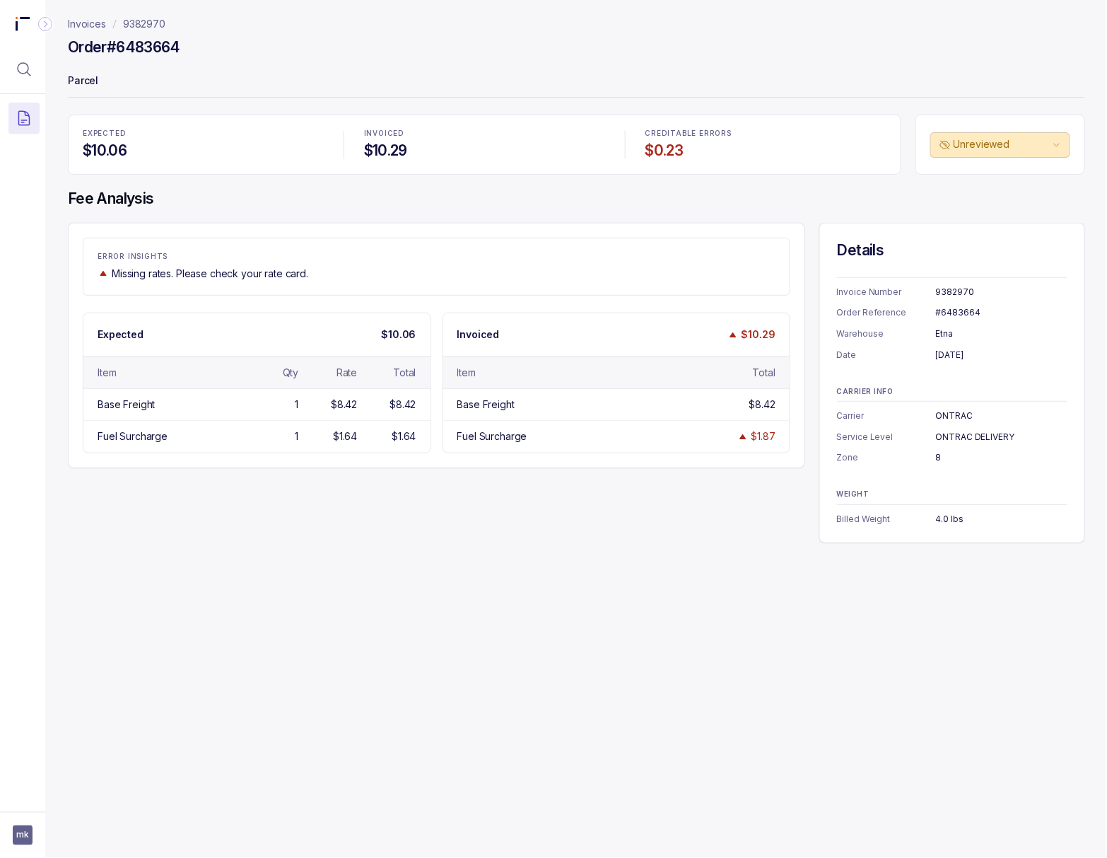
click at [940, 518] on div "4.0 lbs" at bounding box center [1002, 519] width 132 height 14
click at [143, 23] on p "9382970" at bounding box center [144, 24] width 42 height 14
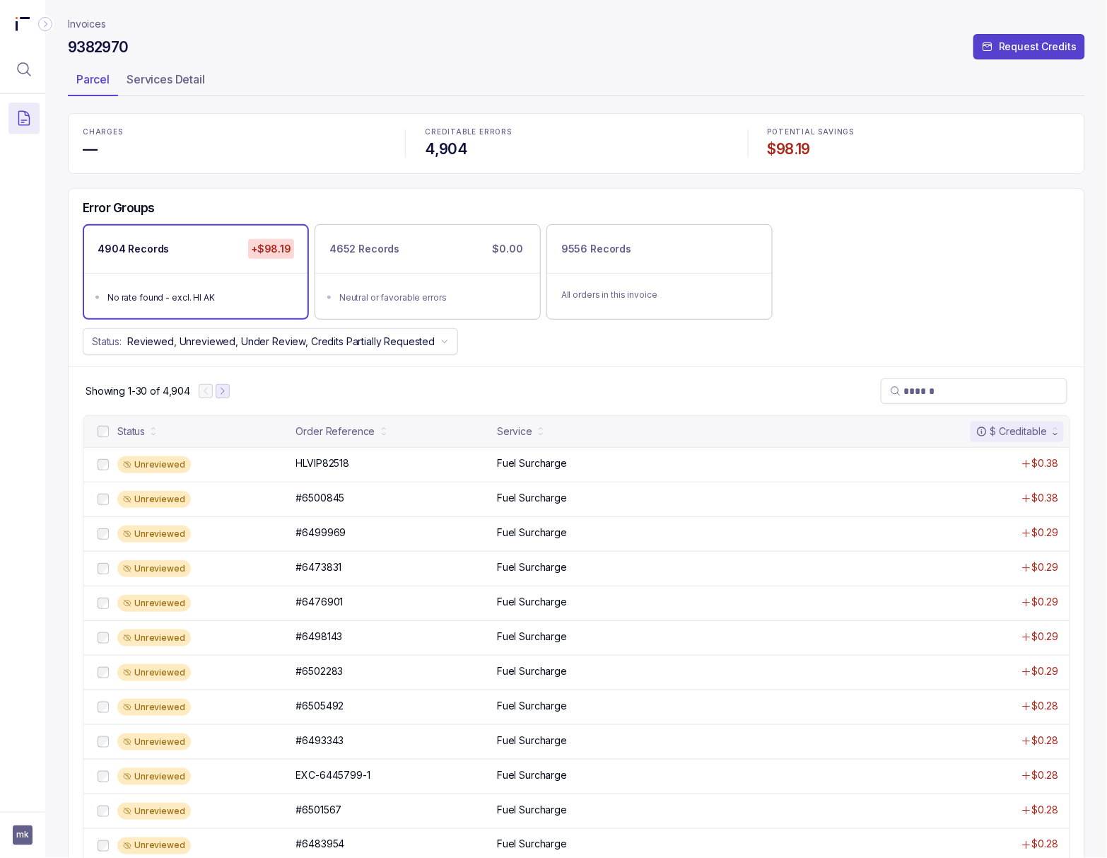
click at [221, 395] on icon "Next Page" at bounding box center [223, 391] width 10 height 10
click at [225, 394] on icon "Next Page" at bounding box center [229, 391] width 10 height 10
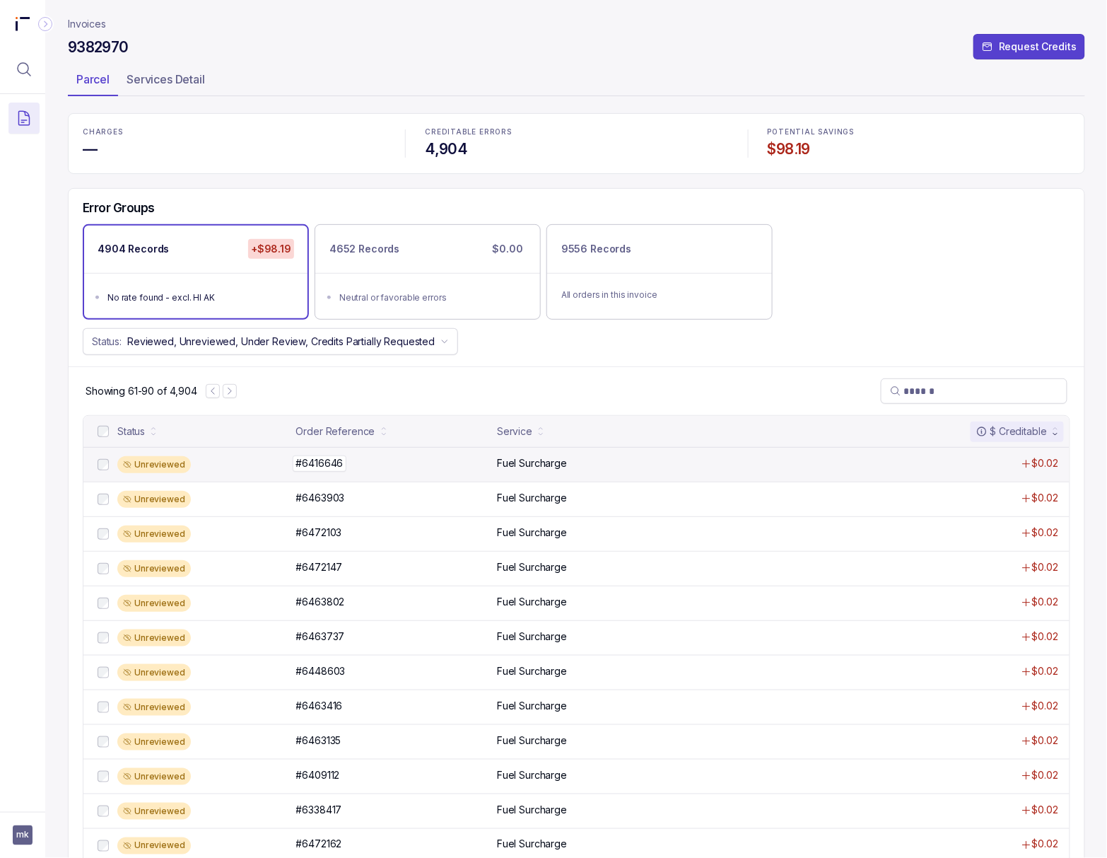
click at [318, 459] on p "#6416646" at bounding box center [320, 463] width 54 height 16
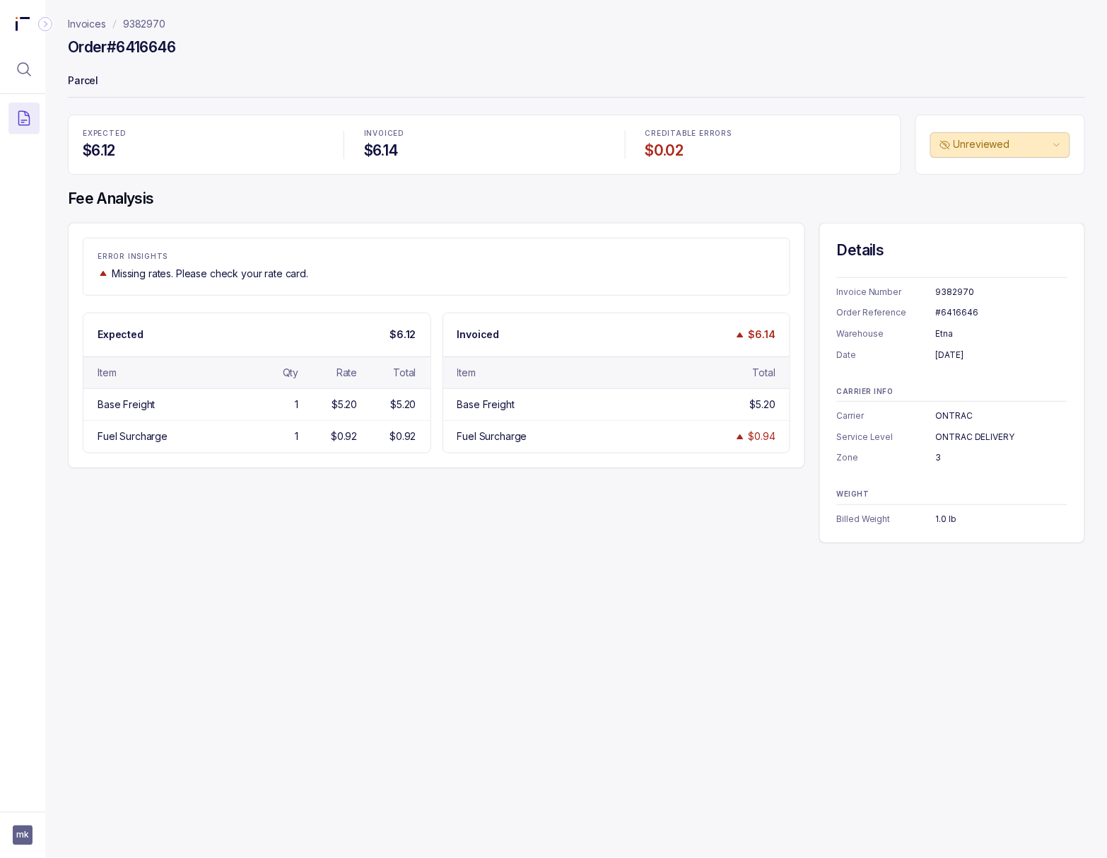
click at [955, 312] on div "#6416646" at bounding box center [1002, 312] width 132 height 14
click at [959, 358] on div "August 21, 2025" at bounding box center [1002, 355] width 132 height 14
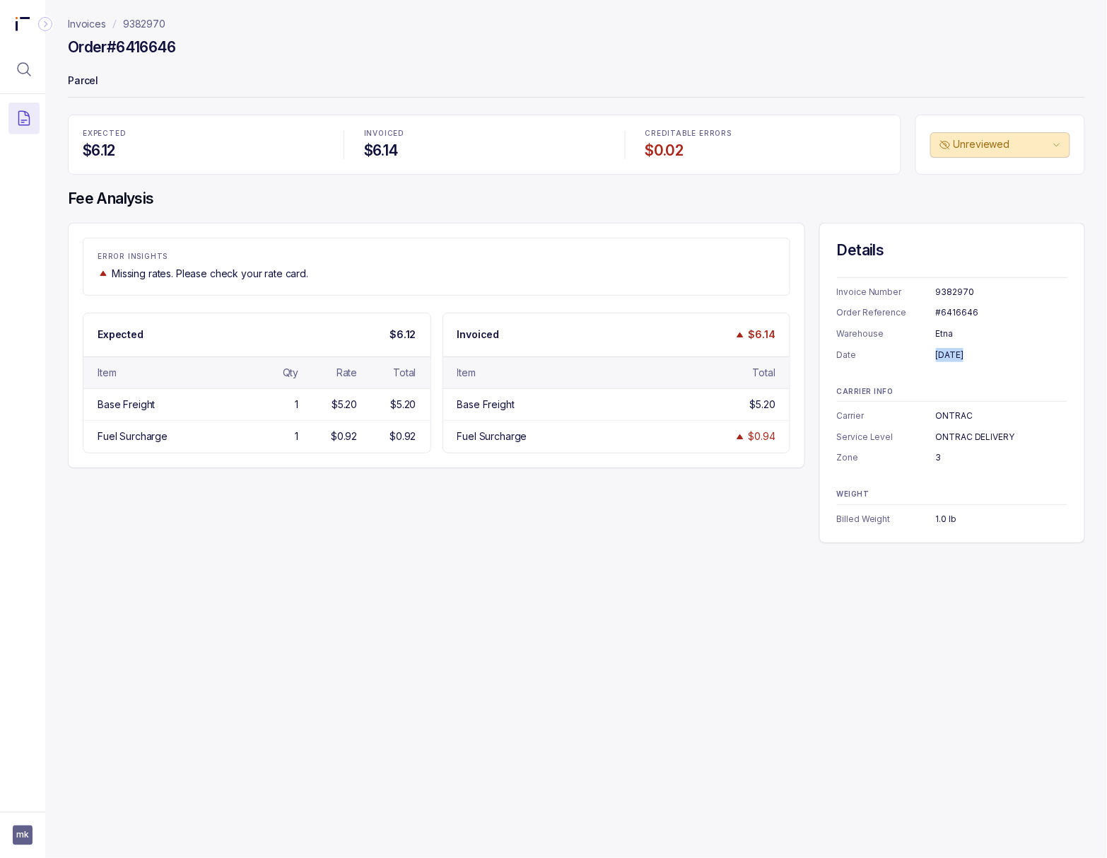
click at [959, 358] on div "August 21, 2025" at bounding box center [1002, 355] width 132 height 14
click at [937, 458] on div "3" at bounding box center [1002, 457] width 132 height 14
click at [936, 520] on div "1.0 lb" at bounding box center [1002, 519] width 132 height 14
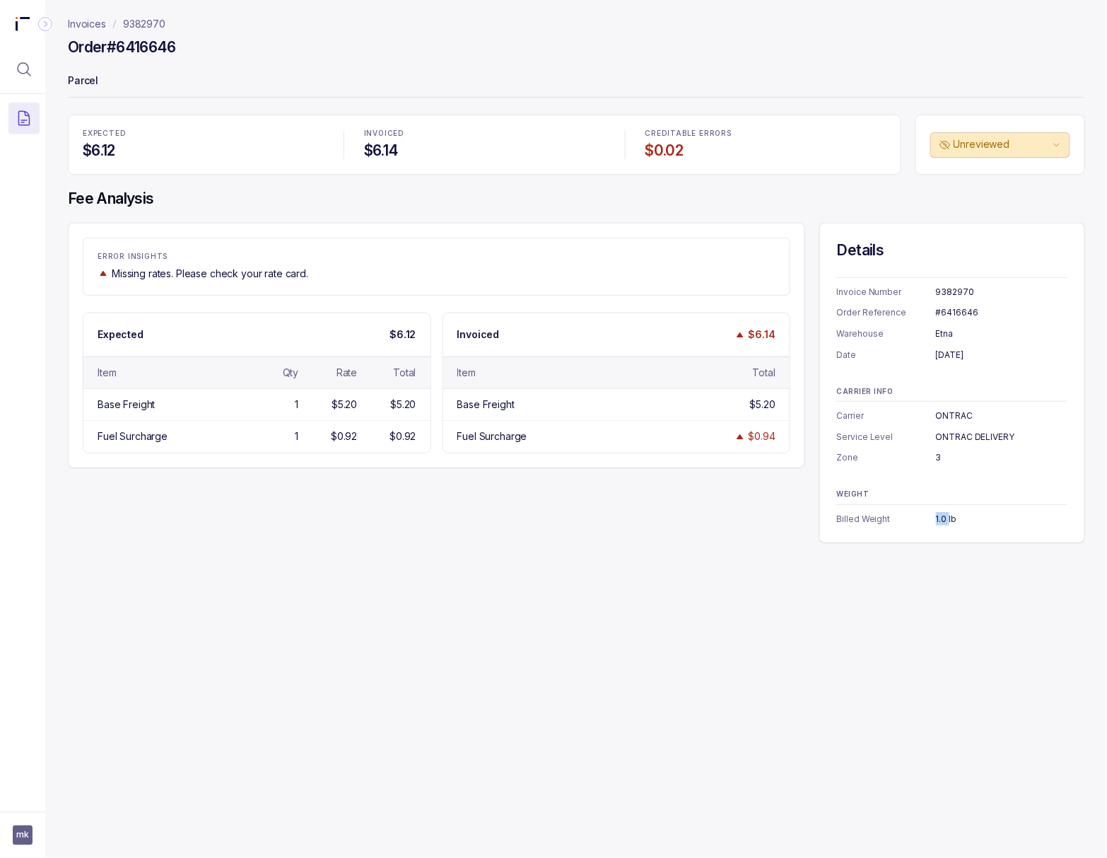
click at [936, 520] on div "1.0 lb" at bounding box center [1002, 519] width 132 height 14
click at [134, 25] on p "9382970" at bounding box center [144, 24] width 42 height 14
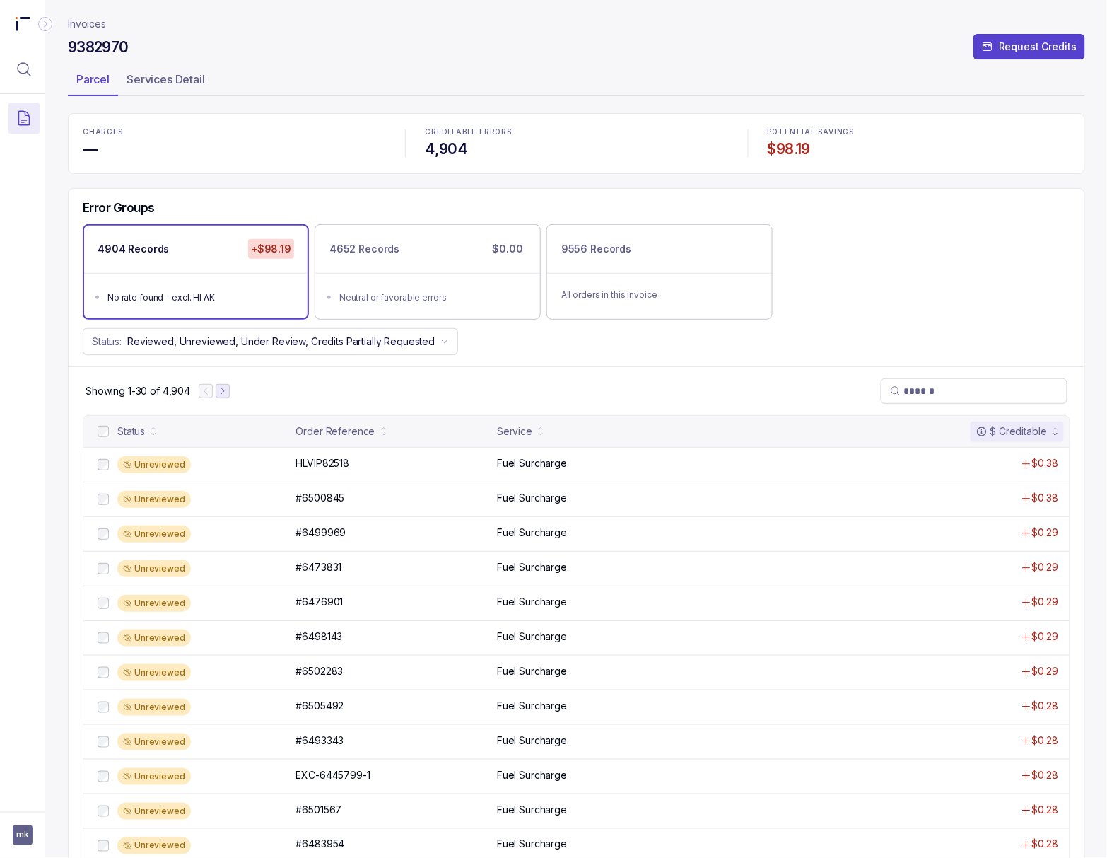
click at [224, 396] on icon "Next Page" at bounding box center [223, 391] width 10 height 10
click at [230, 396] on icon "Next Page" at bounding box center [229, 391] width 10 height 10
click at [232, 396] on icon "Next Page" at bounding box center [230, 391] width 10 height 10
click at [216, 395] on icon "Previous Page" at bounding box center [216, 391] width 10 height 10
click at [235, 398] on button "Next Page" at bounding box center [230, 391] width 14 height 14
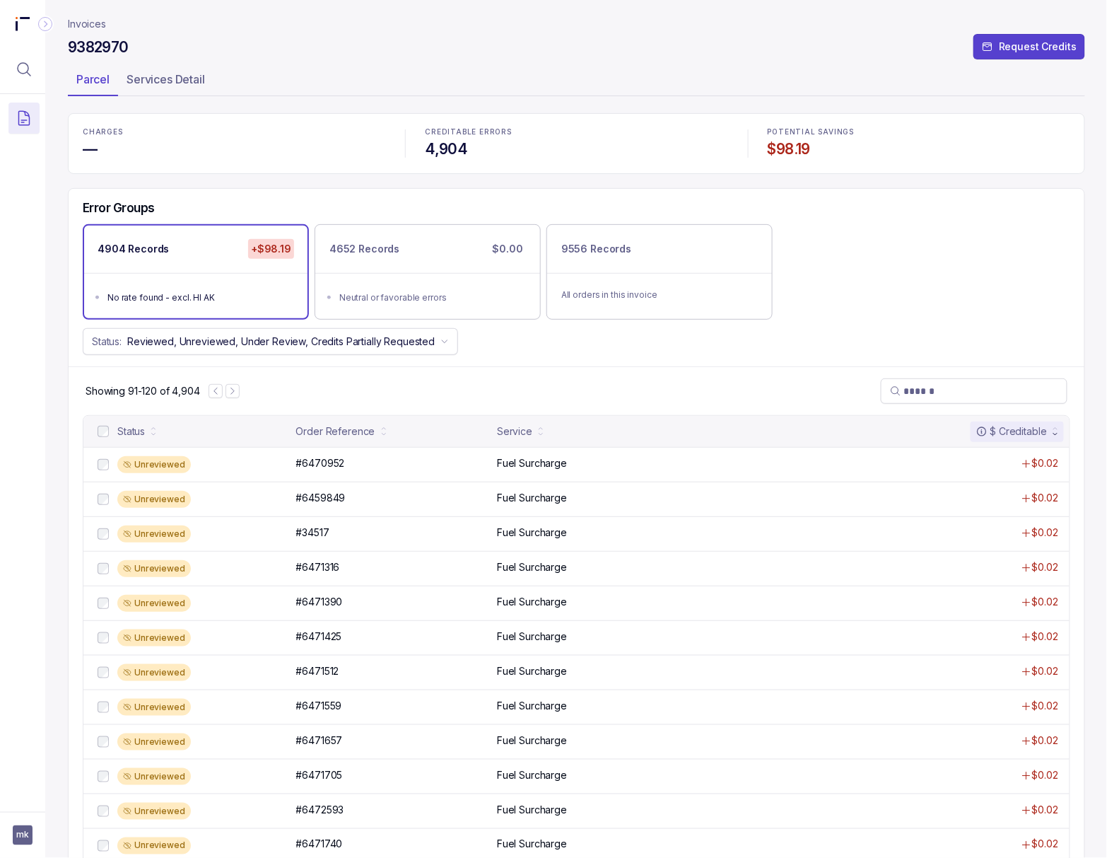
click at [325, 471] on p "#6470952" at bounding box center [321, 463] width 56 height 16
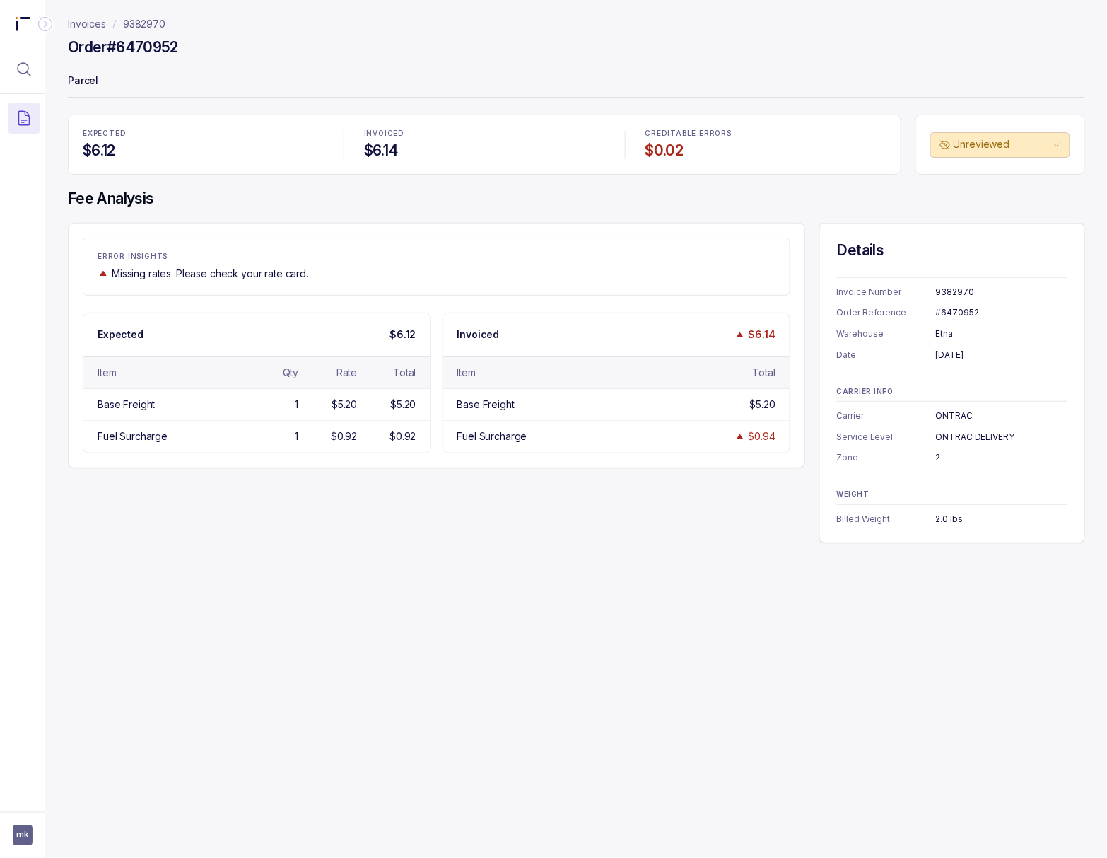
click at [952, 314] on div "#6470952" at bounding box center [1002, 312] width 132 height 14
click at [959, 354] on div "[DATE]" at bounding box center [1002, 355] width 132 height 14
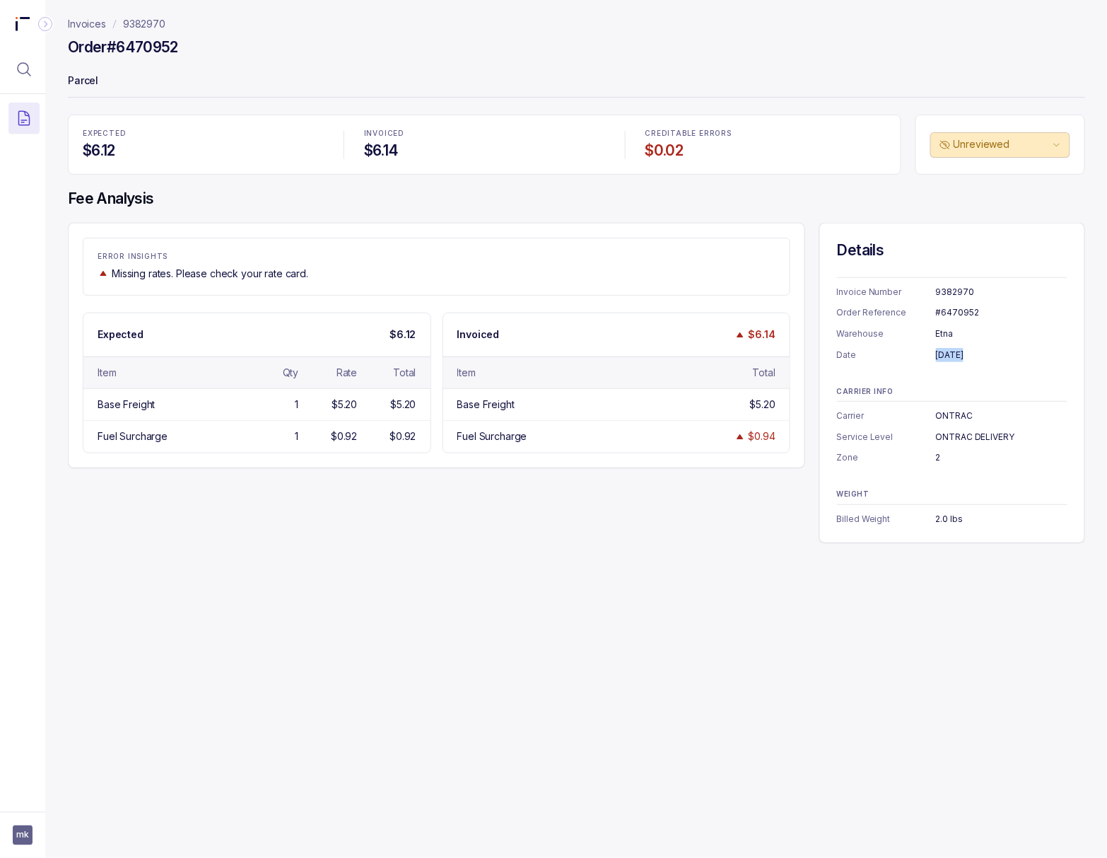
click at [959, 354] on div "[DATE]" at bounding box center [1002, 355] width 132 height 14
click at [937, 456] on div "2" at bounding box center [1002, 457] width 132 height 14
click at [943, 516] on div "2.0 lbs" at bounding box center [1002, 519] width 132 height 14
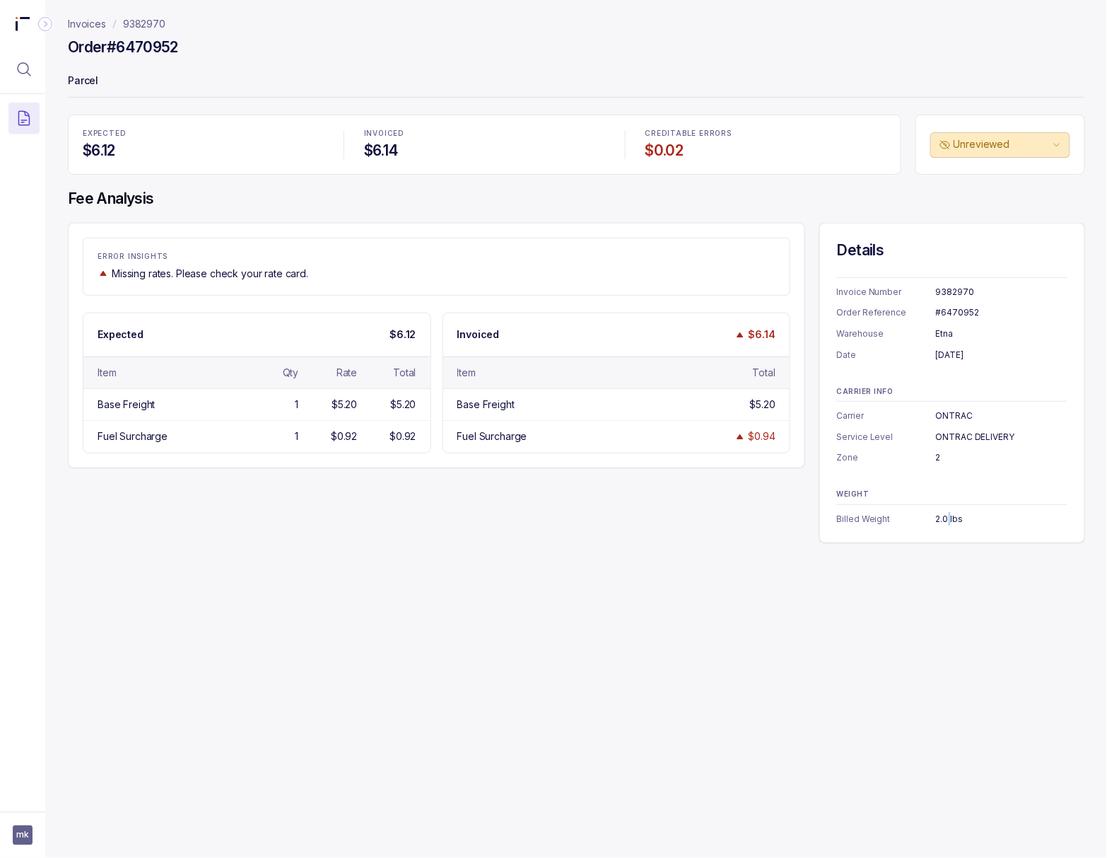
click at [943, 516] on div "2.0 lbs" at bounding box center [1002, 519] width 132 height 14
click at [156, 24] on p "9382970" at bounding box center [144, 24] width 42 height 14
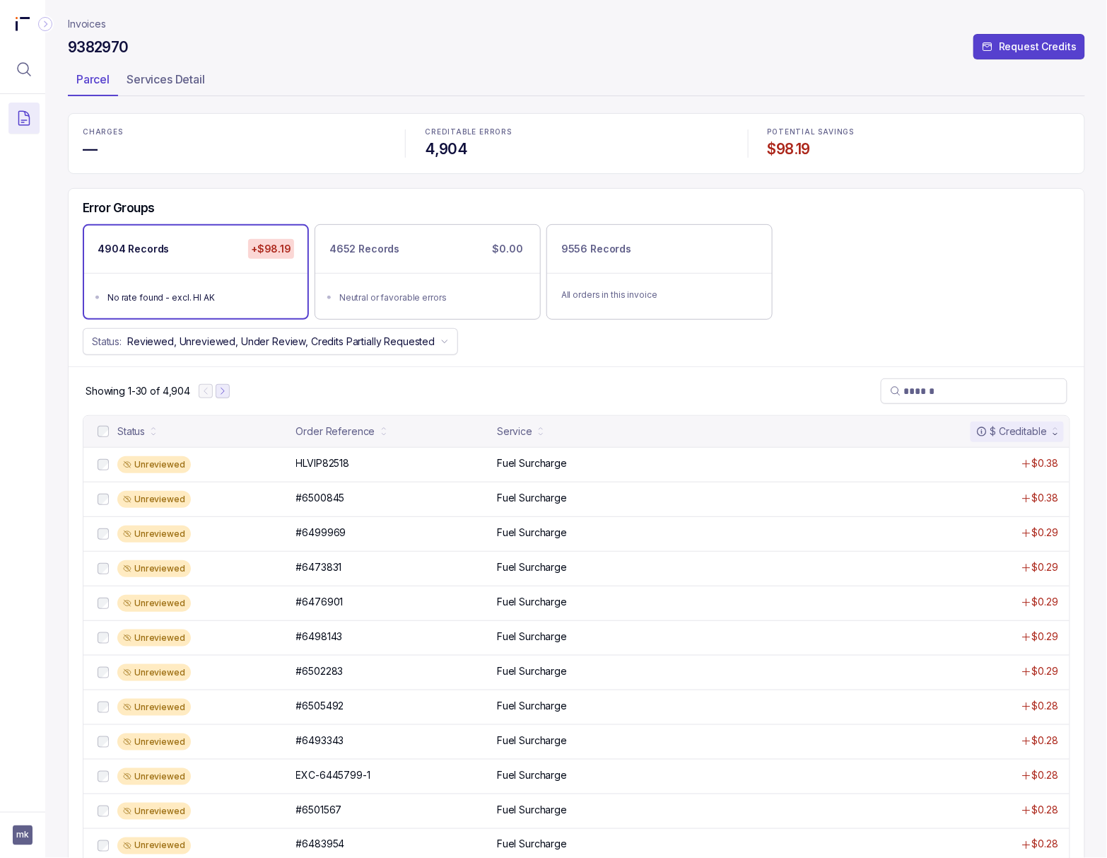
click at [224, 396] on icon "Next Page" at bounding box center [223, 391] width 10 height 10
click at [225, 396] on icon "Next Page" at bounding box center [229, 391] width 10 height 10
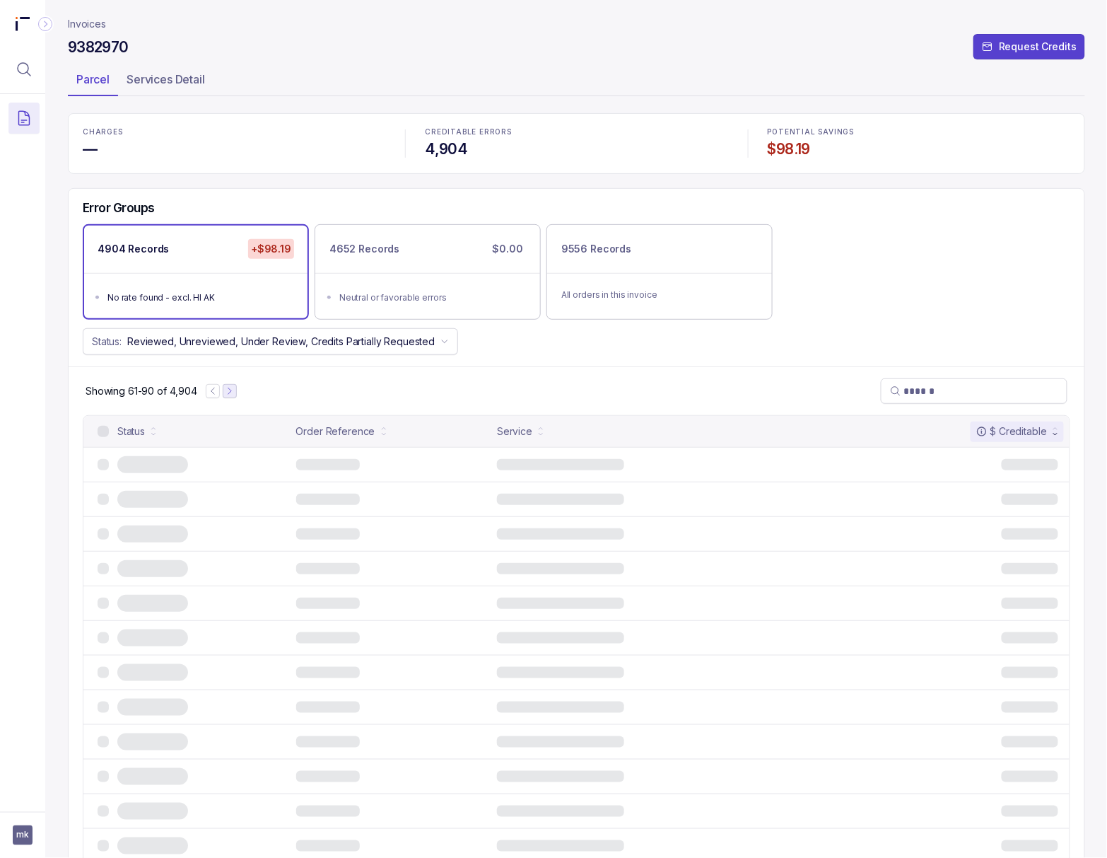
click at [230, 396] on icon "Next Page" at bounding box center [230, 391] width 10 height 10
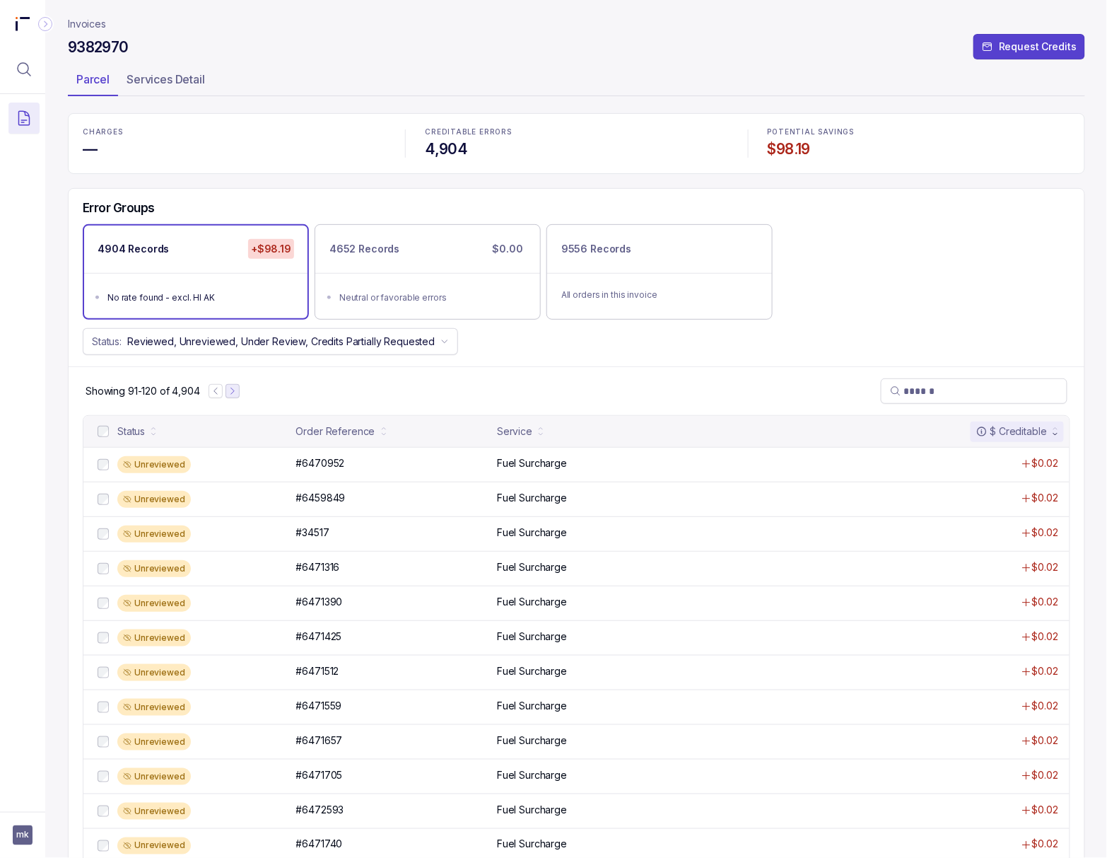
click at [230, 396] on icon "Next Page" at bounding box center [233, 391] width 10 height 10
click at [305, 465] on p "#6472222" at bounding box center [319, 463] width 47 height 14
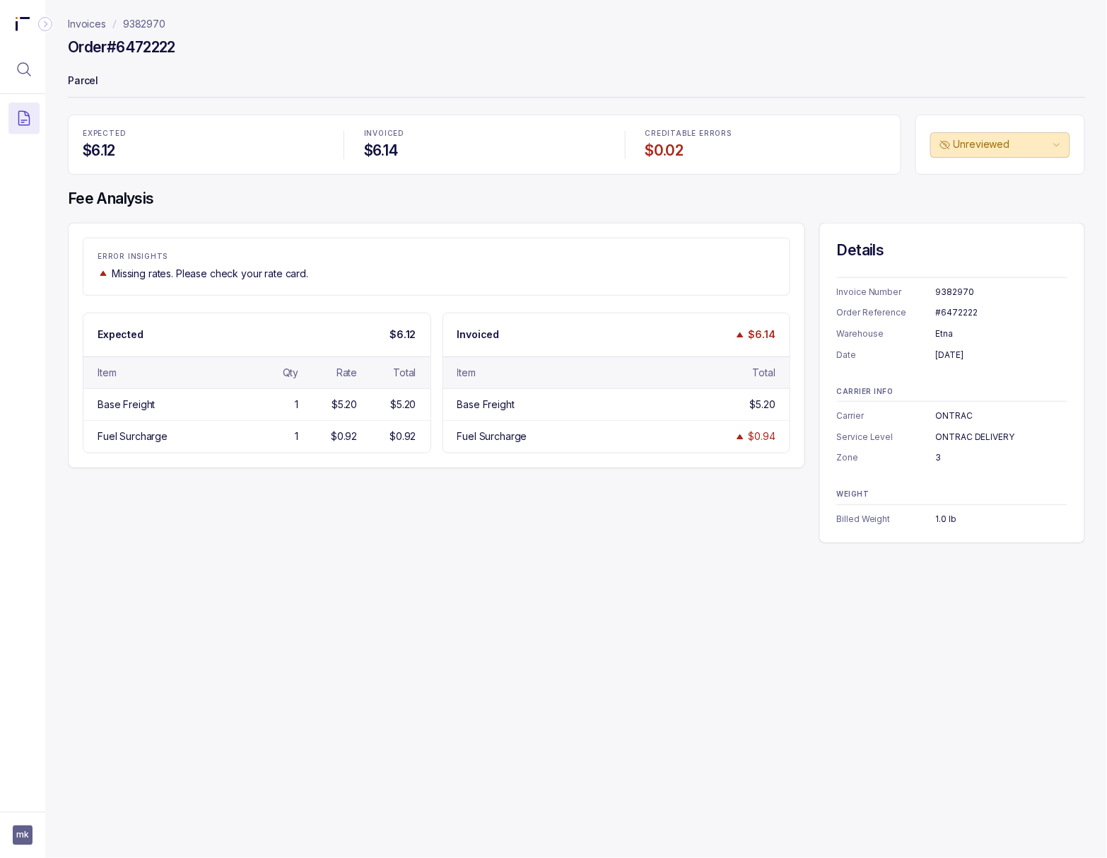
click at [956, 314] on div "#6472222" at bounding box center [1002, 312] width 132 height 14
click at [962, 362] on div "[DATE]" at bounding box center [1002, 355] width 132 height 14
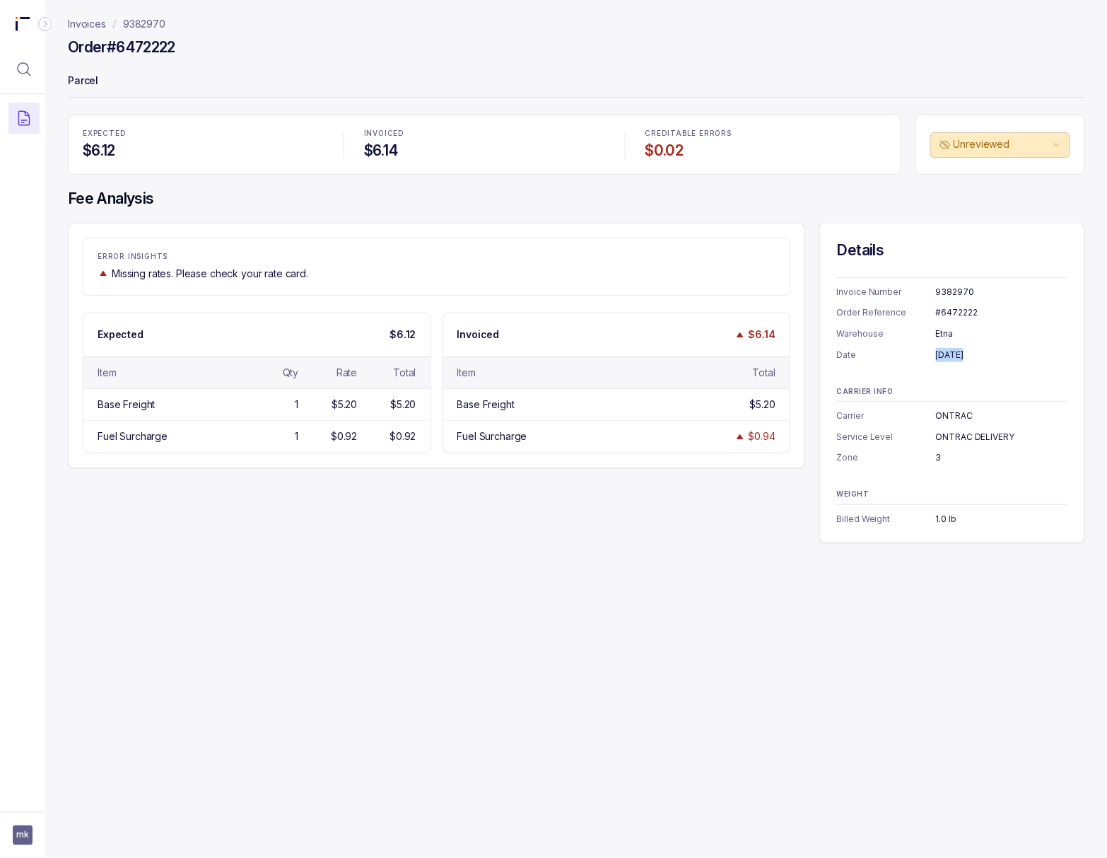
click at [962, 362] on div "[DATE]" at bounding box center [1002, 355] width 132 height 14
click at [937, 458] on div "3" at bounding box center [1002, 457] width 132 height 14
click at [940, 513] on div "1.0 lb" at bounding box center [1002, 519] width 132 height 14
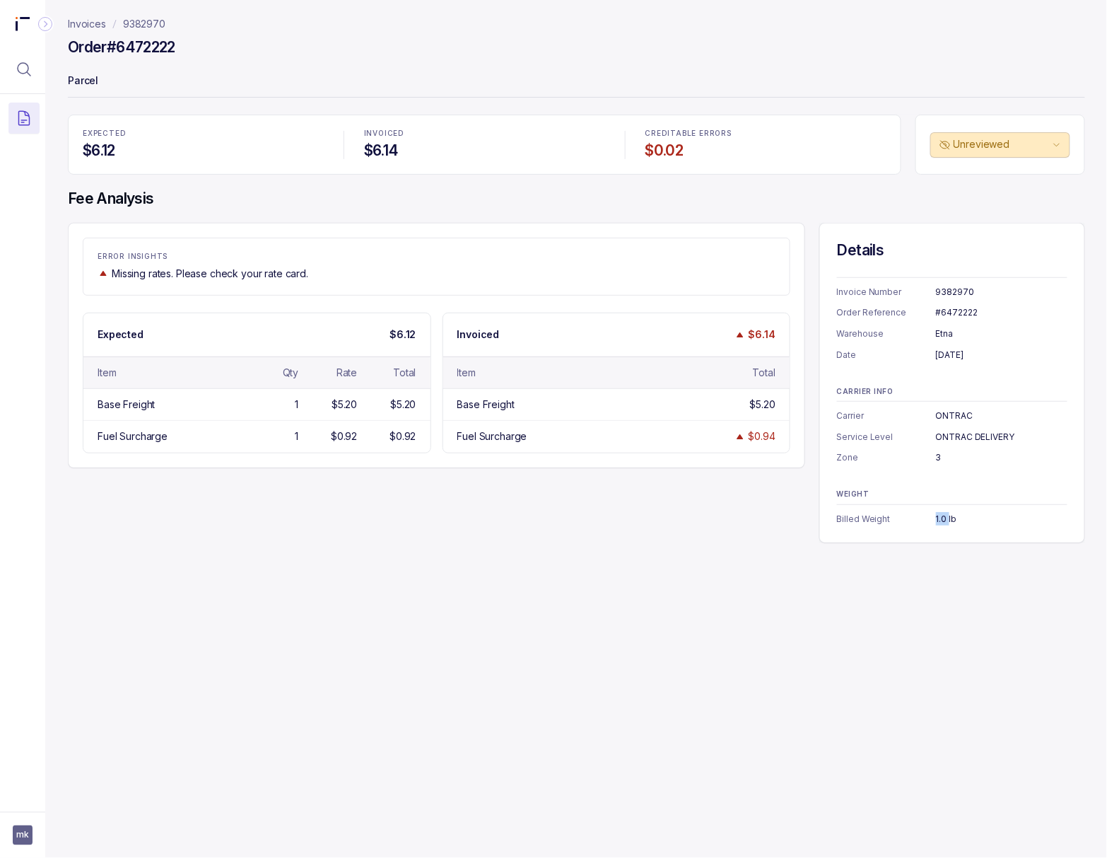
click at [940, 513] on div "1.0 lb" at bounding box center [1002, 519] width 132 height 14
click at [141, 17] on p "9382970" at bounding box center [144, 24] width 42 height 14
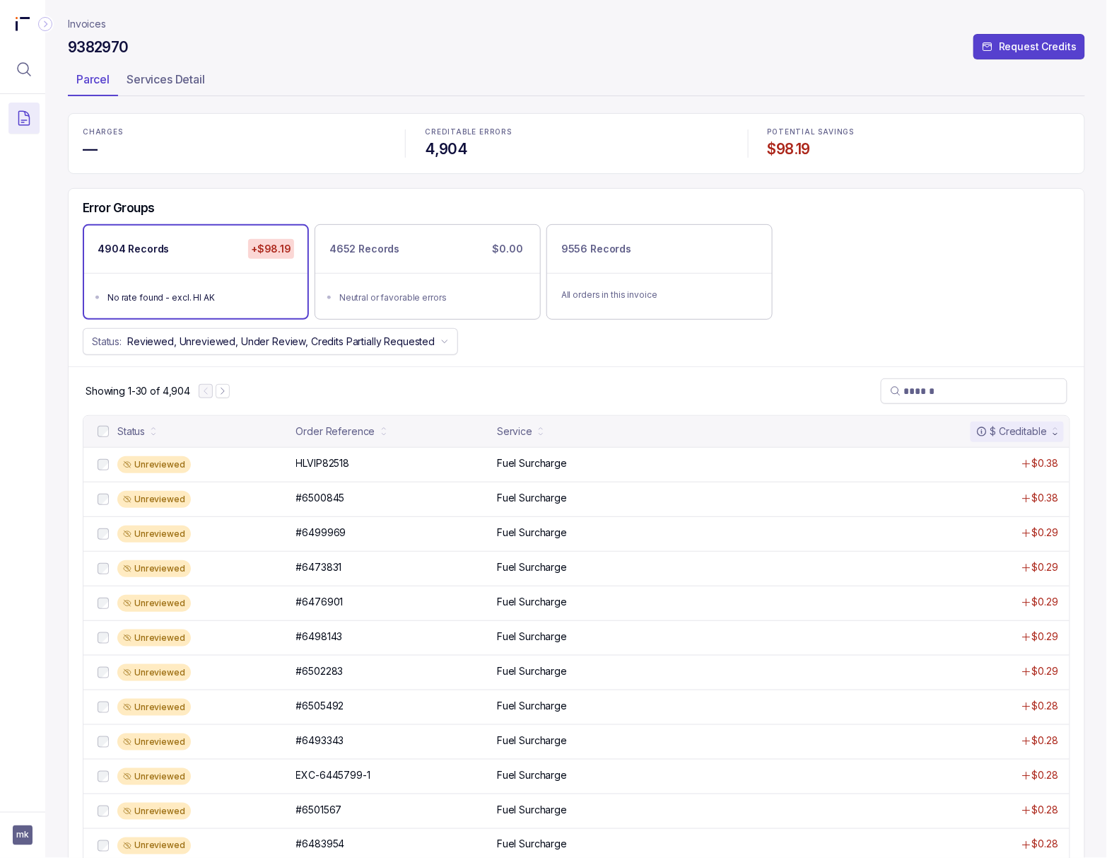
click at [800, 144] on h4 "$98.19" at bounding box center [919, 149] width 303 height 20
click at [35, 76] on button "Menu Icon Button MagnifyingGlassIcon" at bounding box center [23, 69] width 31 height 31
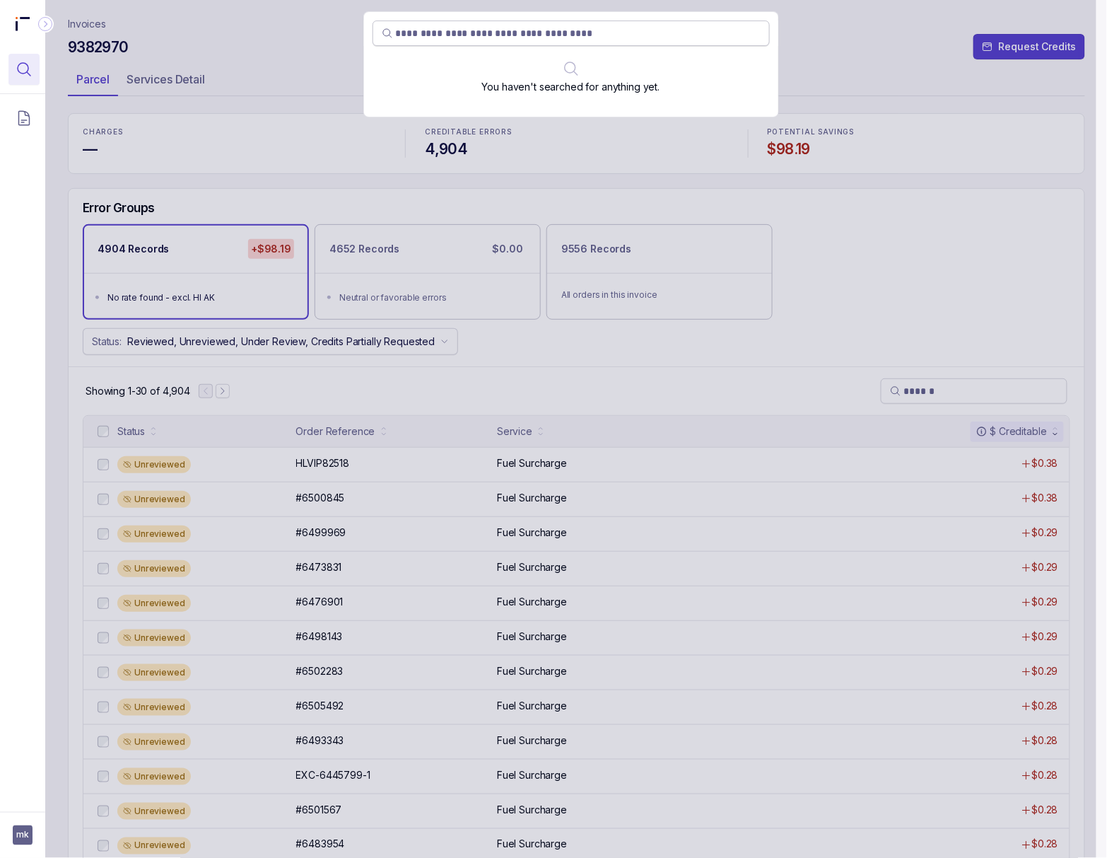
click at [445, 28] on input "search" at bounding box center [578, 33] width 365 height 14
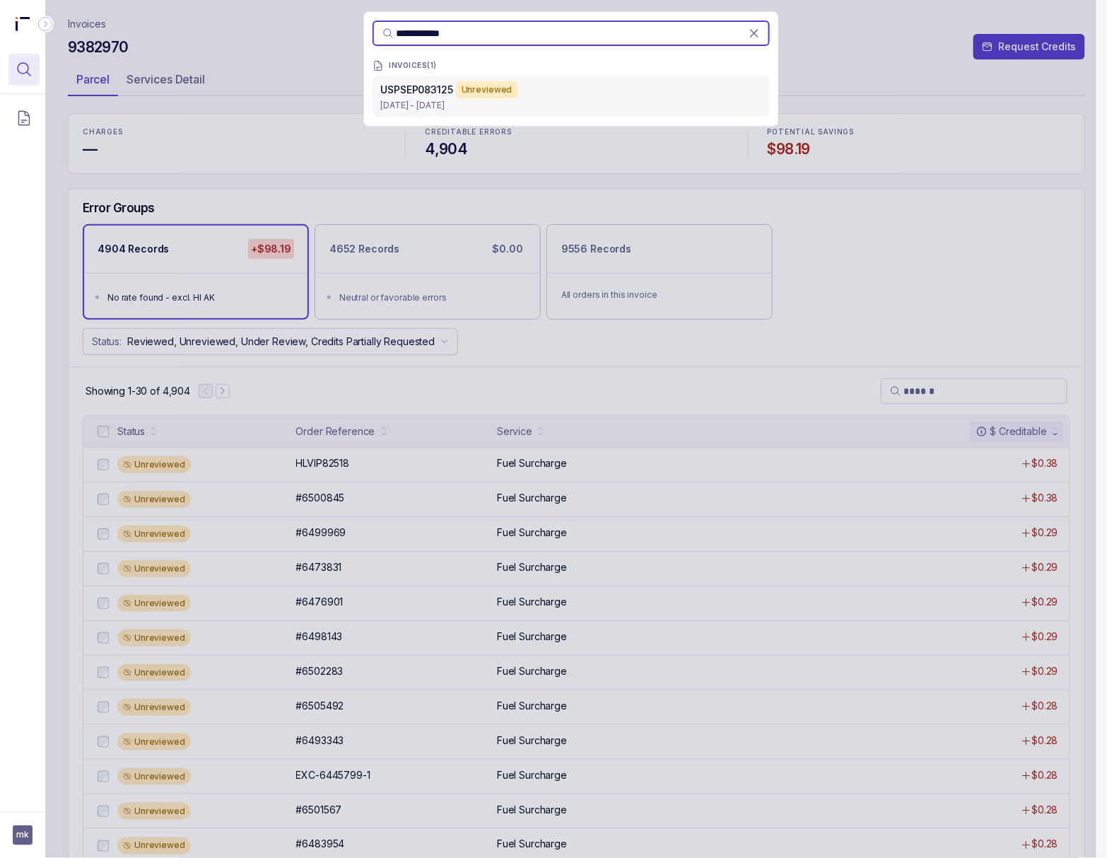
type input "**********"
click at [428, 97] on p "USPSEP083125" at bounding box center [417, 90] width 72 height 14
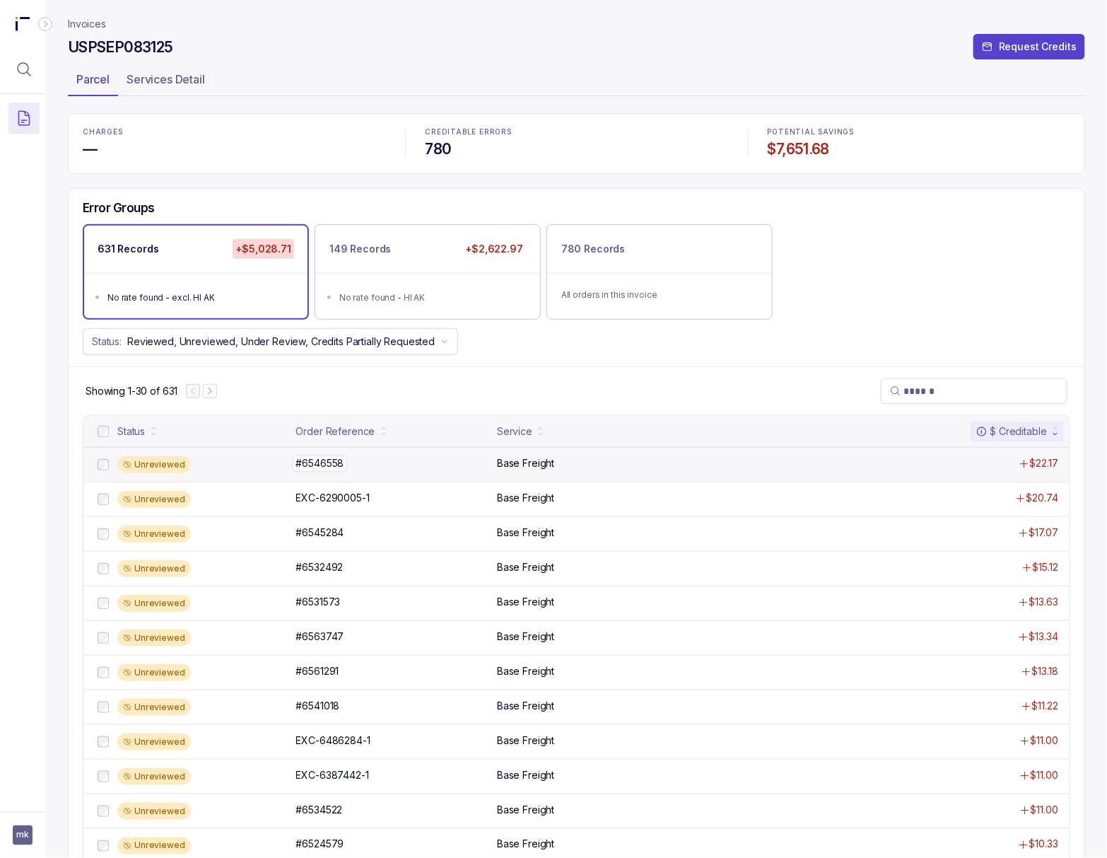
click at [317, 470] on p "#6546558" at bounding box center [320, 463] width 55 height 16
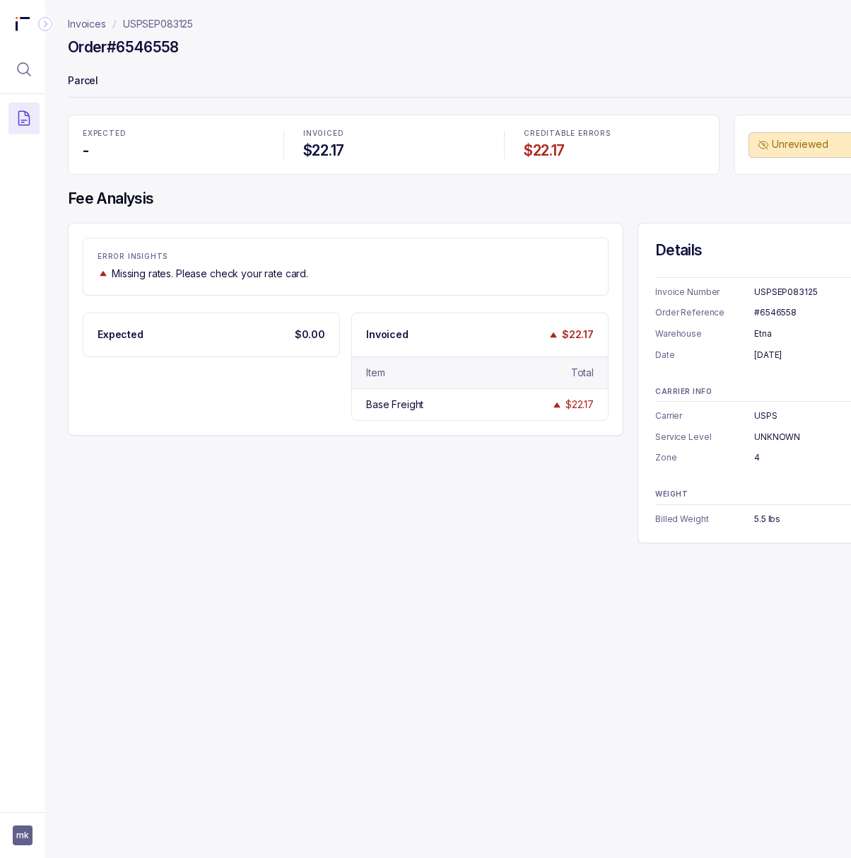
click at [779, 294] on div "USPSEP083125" at bounding box center [821, 292] width 132 height 14
click at [558, 660] on div "Invoices USPSEP083125 Order #6546558 Parcel EXPECTED - INVOICED $22.17 CREDITAB…" at bounding box center [480, 429] width 870 height 858
click at [764, 296] on div "USPSEP083125" at bounding box center [821, 292] width 132 height 14
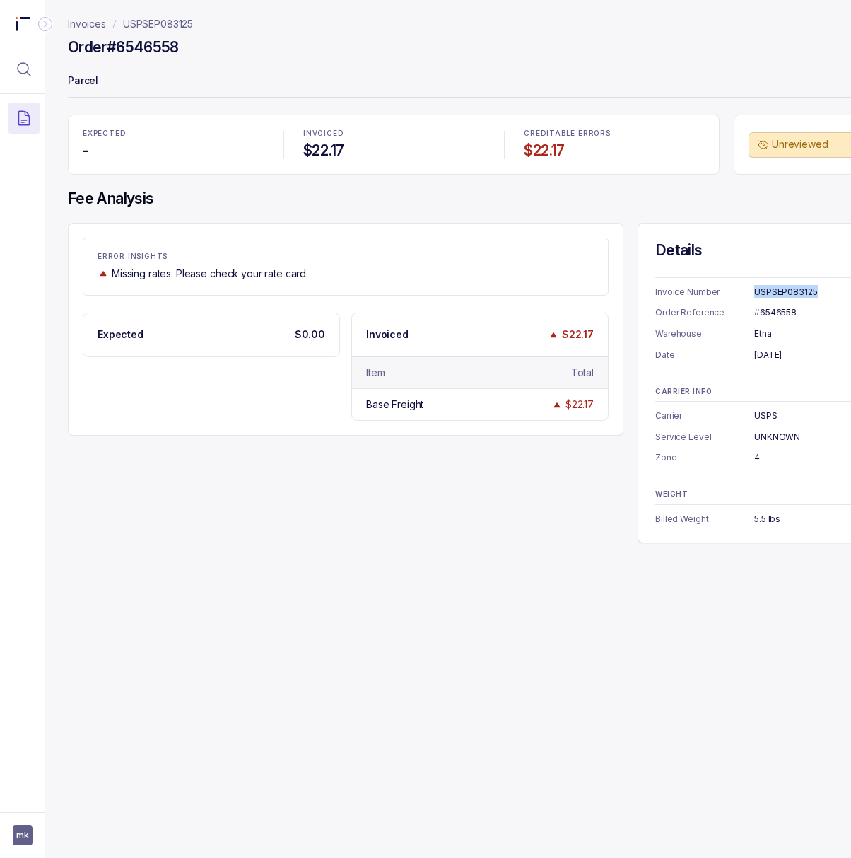
click at [764, 296] on div "USPSEP083125" at bounding box center [821, 292] width 132 height 14
click at [785, 314] on div "#6546558" at bounding box center [821, 312] width 132 height 14
click at [771, 358] on div "[DATE]" at bounding box center [821, 355] width 132 height 14
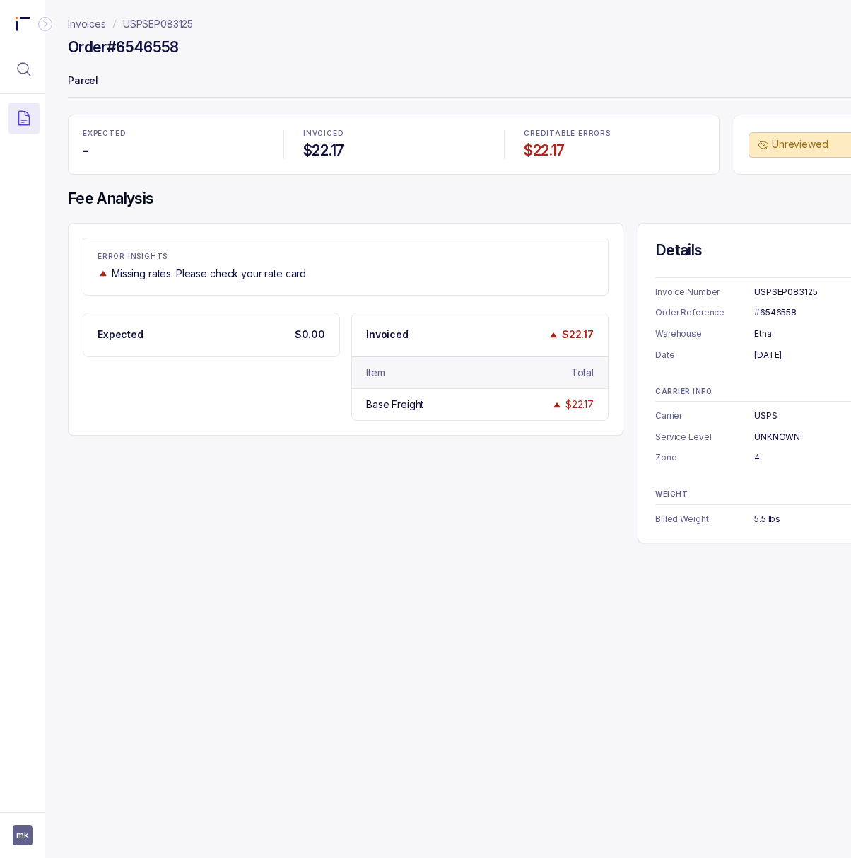
click at [771, 358] on div "[DATE]" at bounding box center [821, 355] width 132 height 14
click at [764, 412] on div "USPS" at bounding box center [821, 416] width 132 height 14
click at [779, 438] on div "UNKNOWN" at bounding box center [821, 437] width 132 height 14
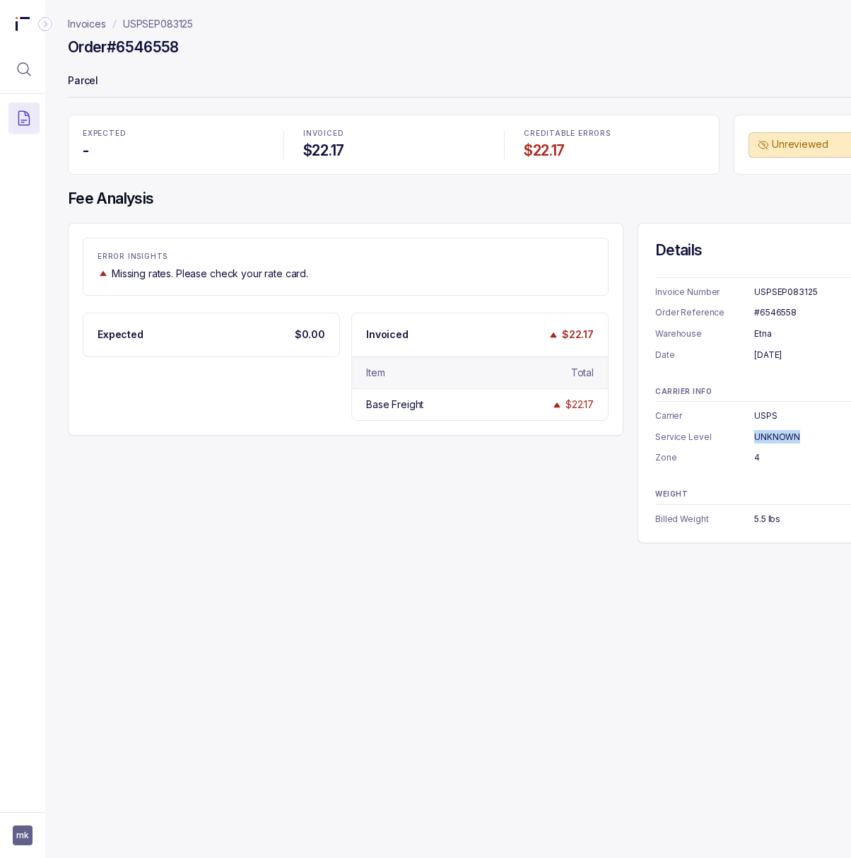
click at [779, 438] on div "UNKNOWN" at bounding box center [821, 437] width 132 height 14
click at [755, 458] on div "4" at bounding box center [821, 457] width 132 height 14
click at [764, 518] on div "5.5 lbs" at bounding box center [821, 519] width 132 height 14
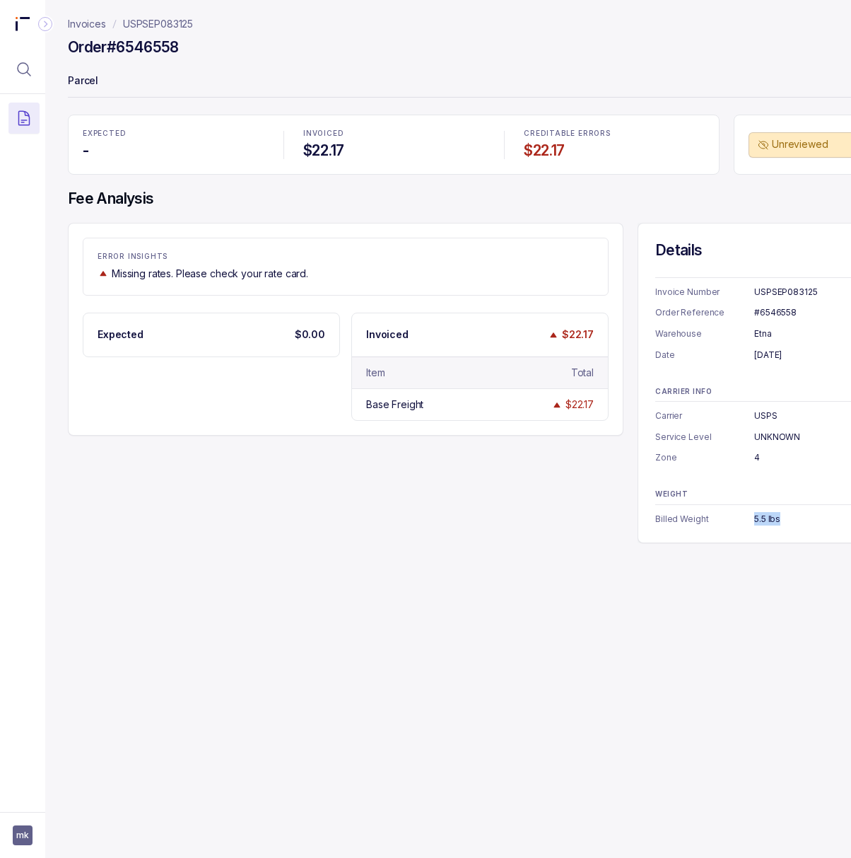
click at [764, 518] on div "5.5 lbs" at bounding box center [821, 519] width 132 height 14
click at [776, 313] on div "#6546558" at bounding box center [821, 312] width 132 height 14
click at [184, 23] on p "USPSEP083125" at bounding box center [158, 24] width 70 height 14
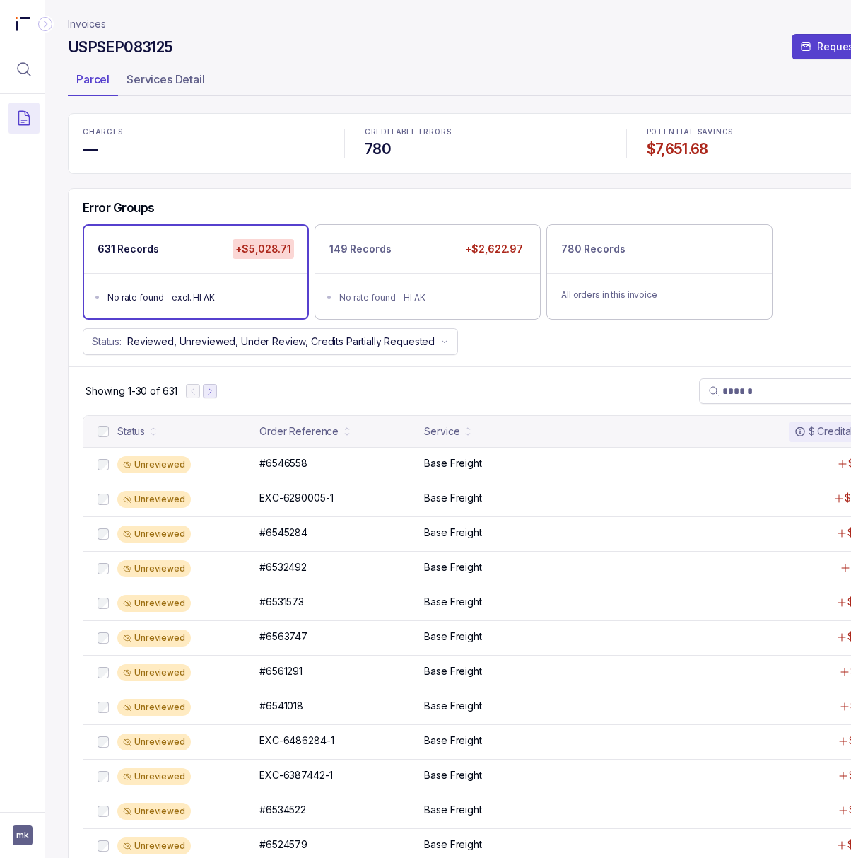
click at [210, 393] on icon "Next Page" at bounding box center [210, 391] width 10 height 10
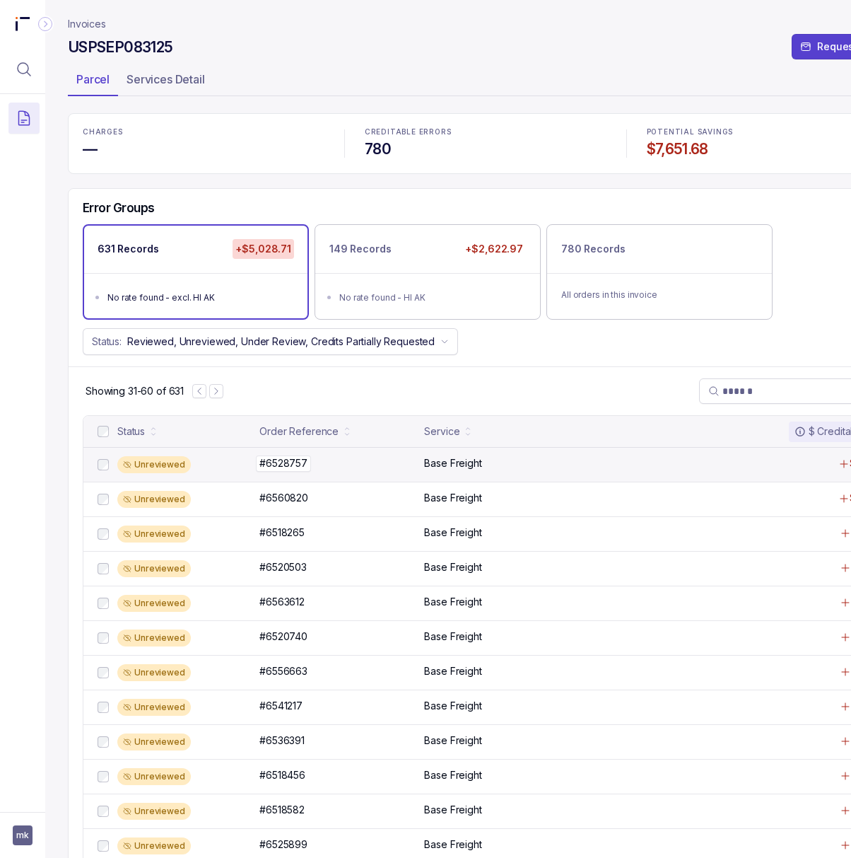
click at [291, 470] on p "#6528757" at bounding box center [283, 463] width 55 height 16
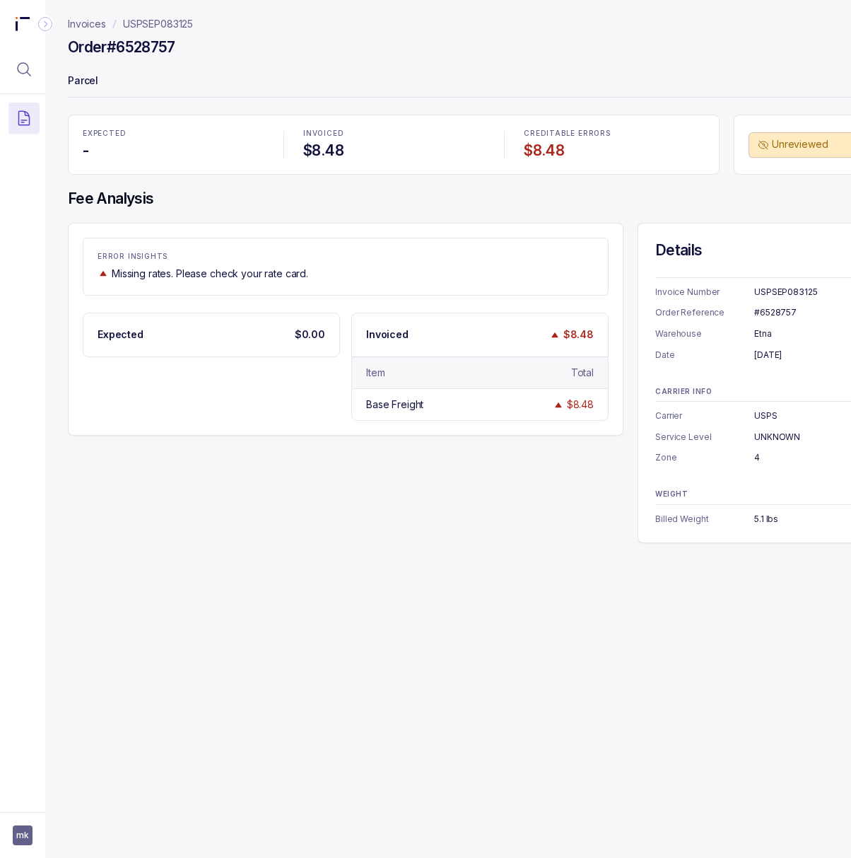
click at [764, 311] on div "#6528757" at bounding box center [821, 312] width 132 height 14
click at [773, 357] on div "[DATE]" at bounding box center [821, 355] width 132 height 14
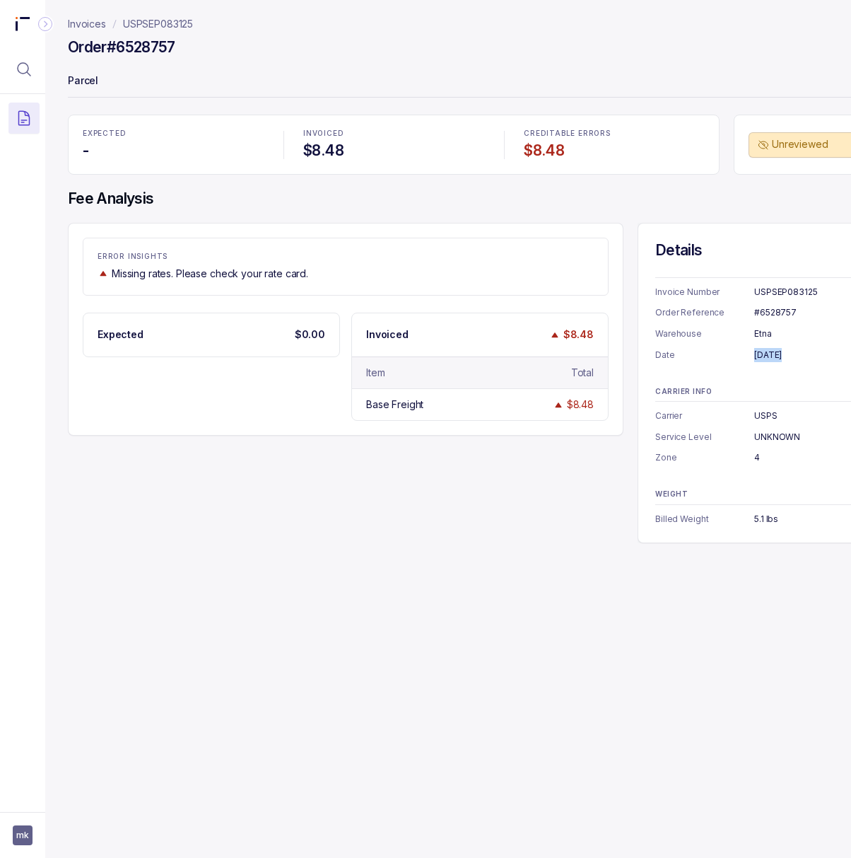
click at [773, 357] on div "[DATE]" at bounding box center [821, 355] width 132 height 14
click at [758, 337] on div "Etna" at bounding box center [821, 334] width 132 height 14
click at [768, 516] on div "5.1 lbs" at bounding box center [821, 519] width 132 height 14
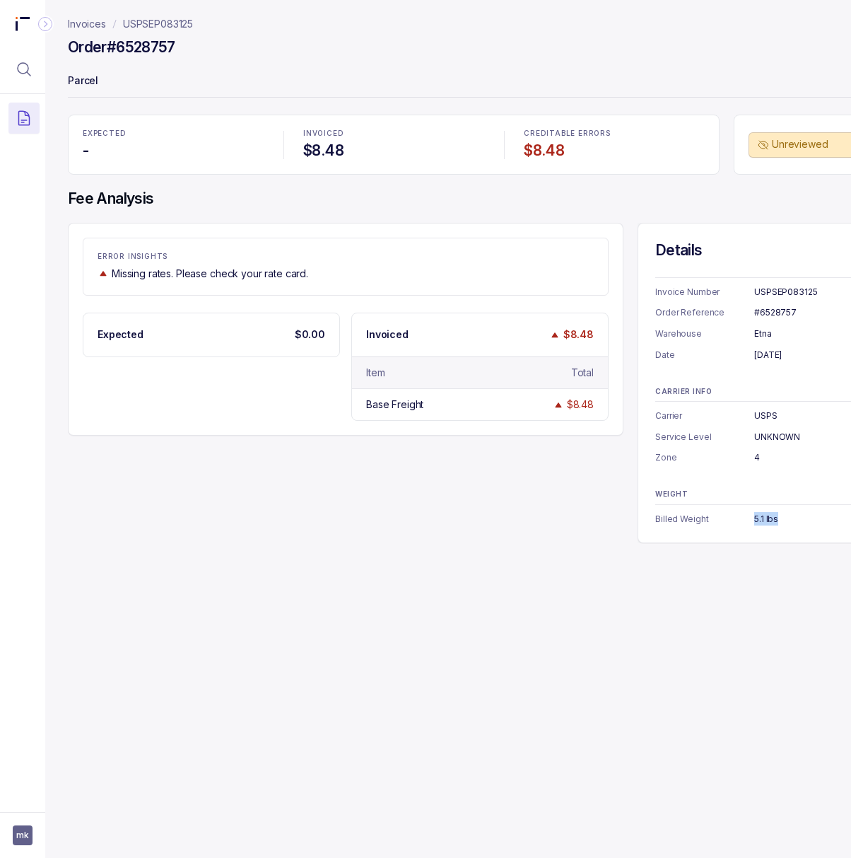
click at [141, 23] on p "USPSEP083125" at bounding box center [158, 24] width 70 height 14
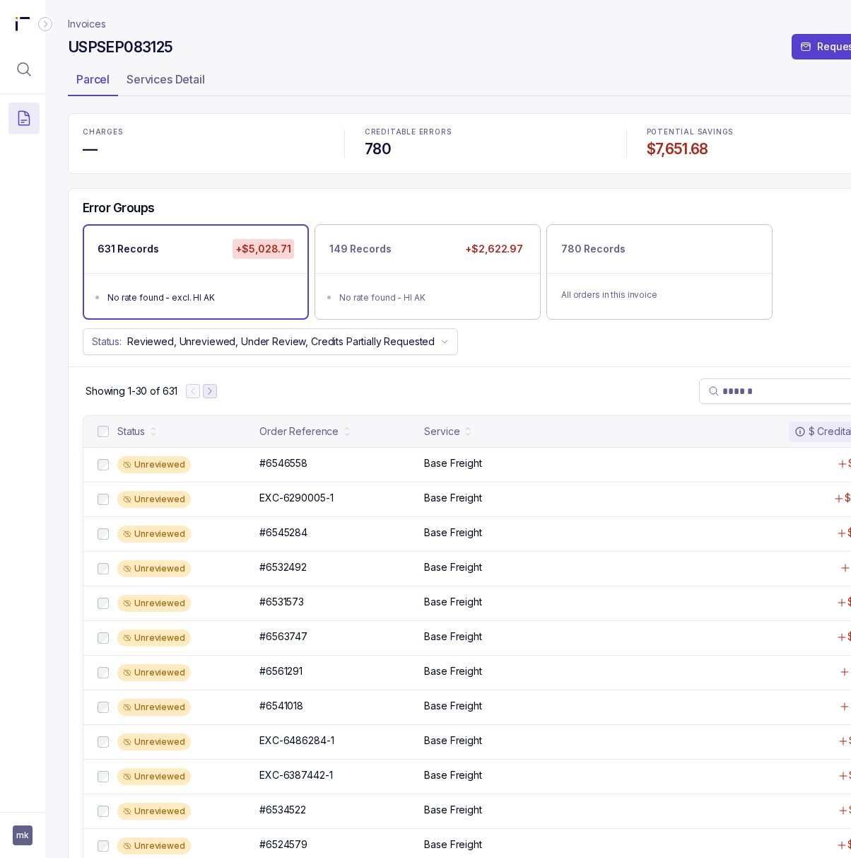
click at [209, 393] on icon "Next Page" at bounding box center [210, 391] width 10 height 10
click at [212, 393] on button "Next Page" at bounding box center [216, 391] width 14 height 14
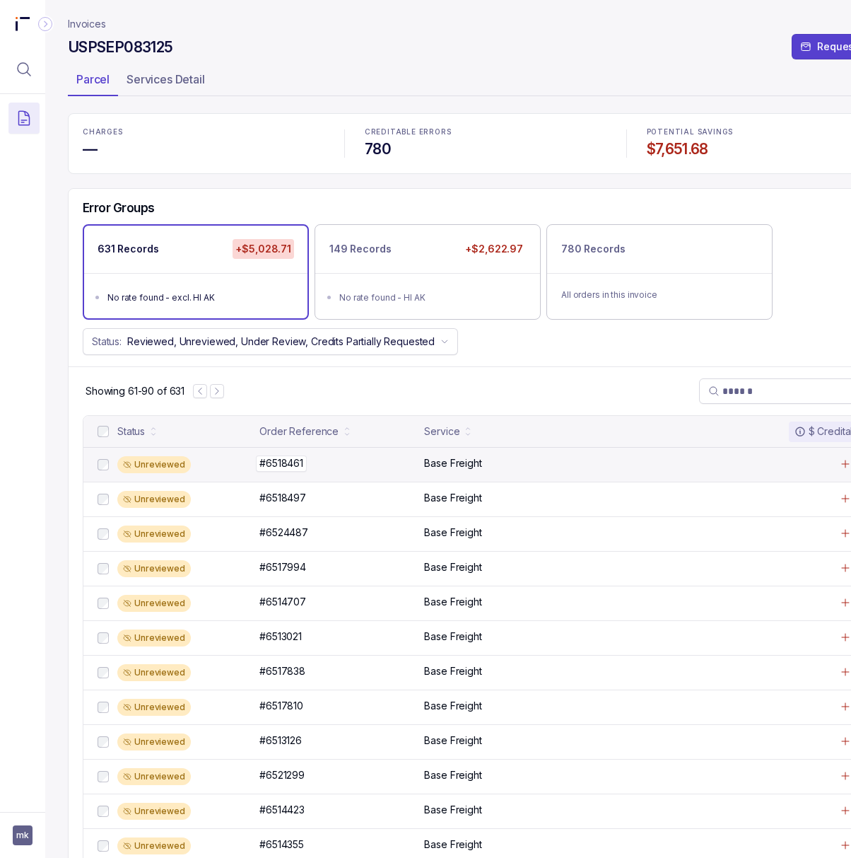
click at [281, 465] on p "#6518461" at bounding box center [281, 463] width 51 height 16
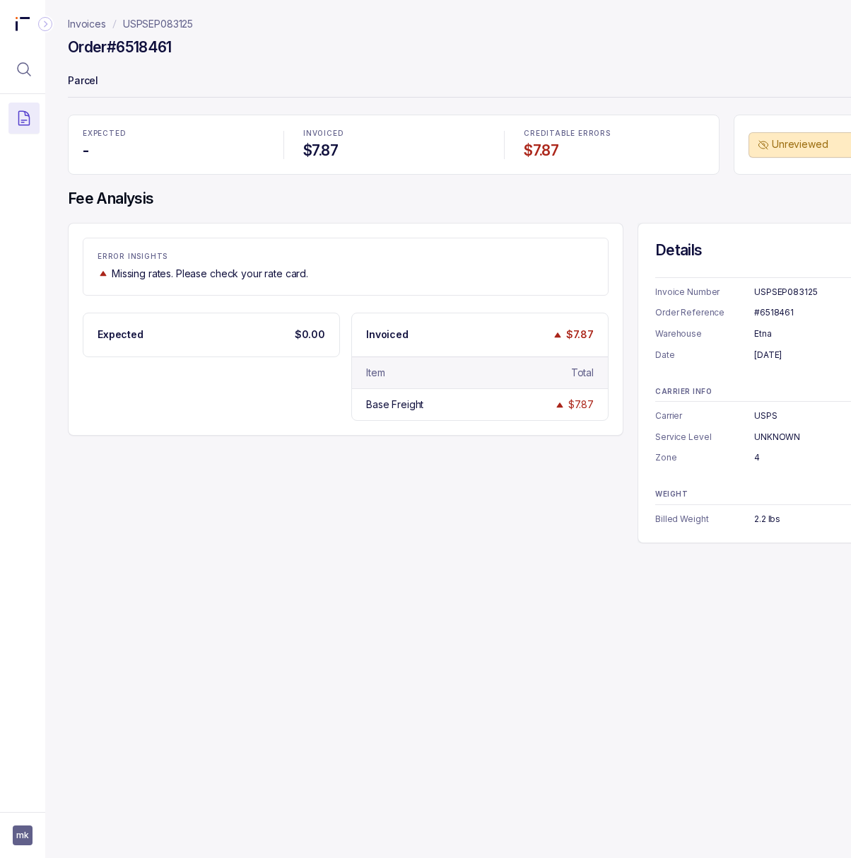
click at [779, 315] on div "#6518461" at bounding box center [821, 312] width 132 height 14
click at [769, 358] on div "[DATE]" at bounding box center [821, 355] width 132 height 14
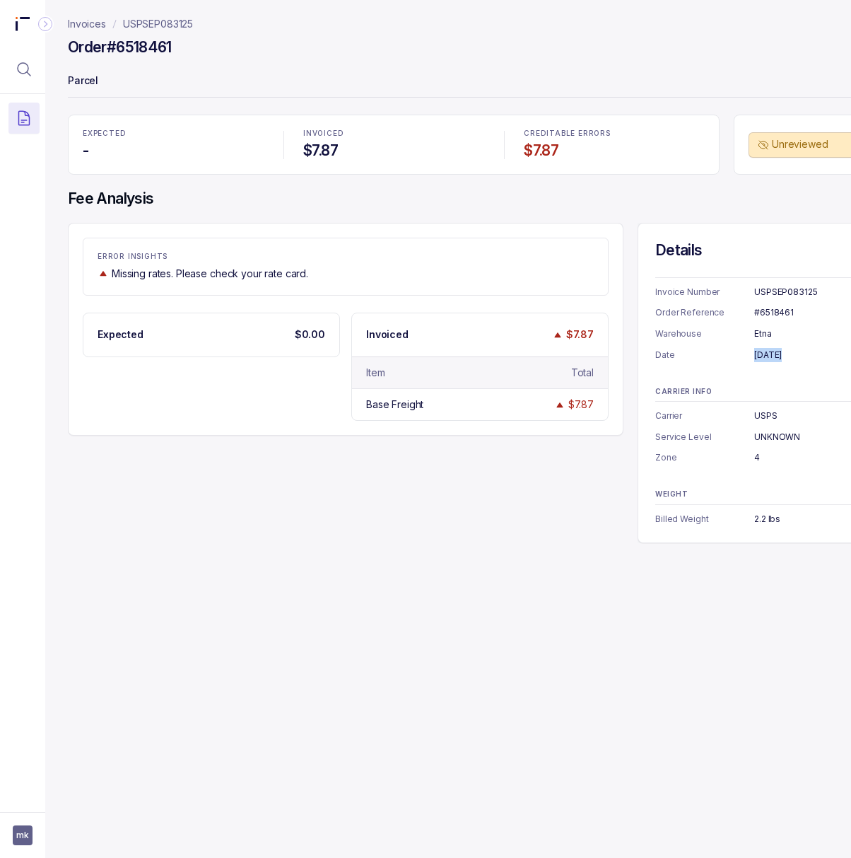
click at [769, 358] on div "[DATE]" at bounding box center [821, 355] width 132 height 14
click at [762, 521] on div "2.2 lbs" at bounding box center [821, 519] width 132 height 14
click at [185, 23] on p "USPSEP083125" at bounding box center [158, 24] width 70 height 14
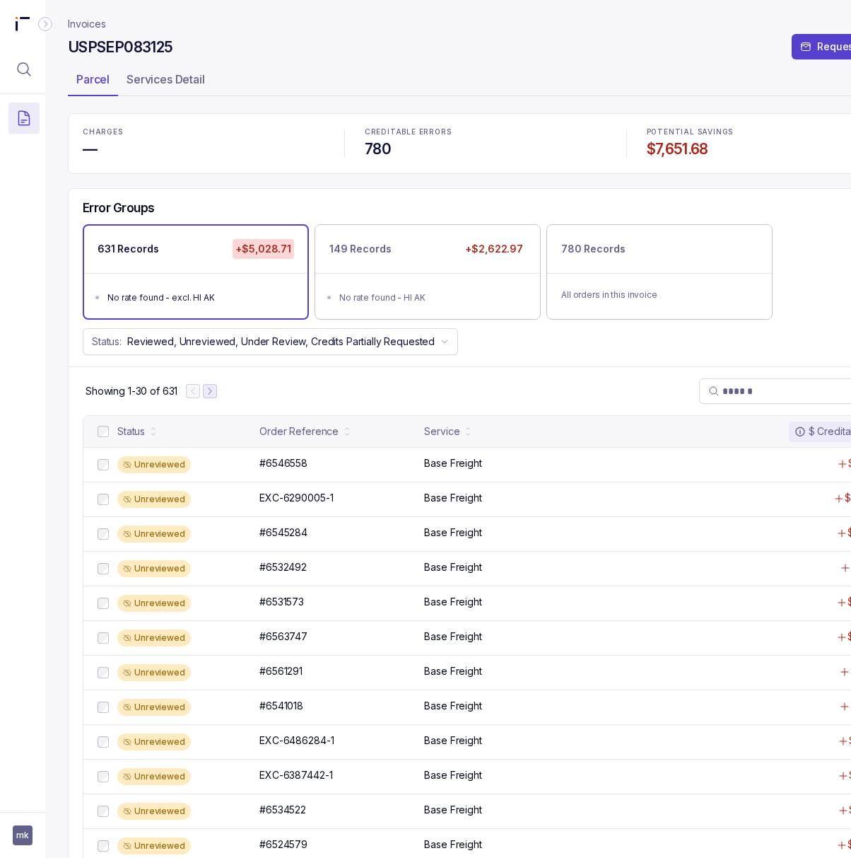
click at [214, 396] on icon "Next Page" at bounding box center [210, 391] width 10 height 10
click at [213, 395] on icon "Next Page" at bounding box center [216, 391] width 10 height 10
click at [219, 395] on icon "Next Page" at bounding box center [217, 391] width 10 height 10
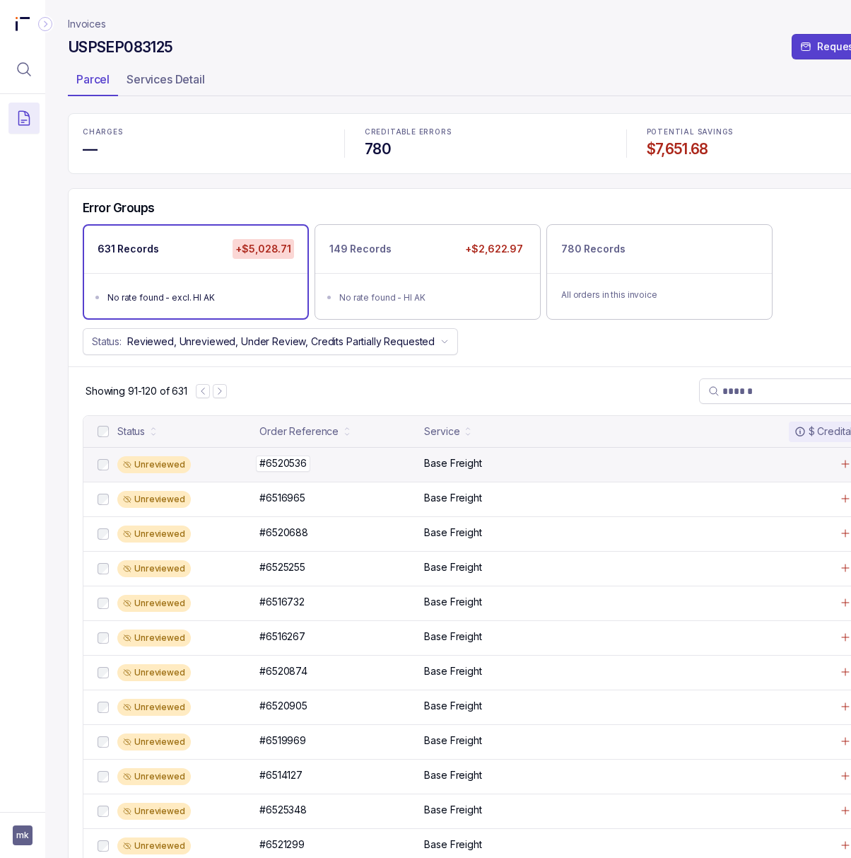
click at [278, 467] on p "#6520536" at bounding box center [283, 463] width 54 height 16
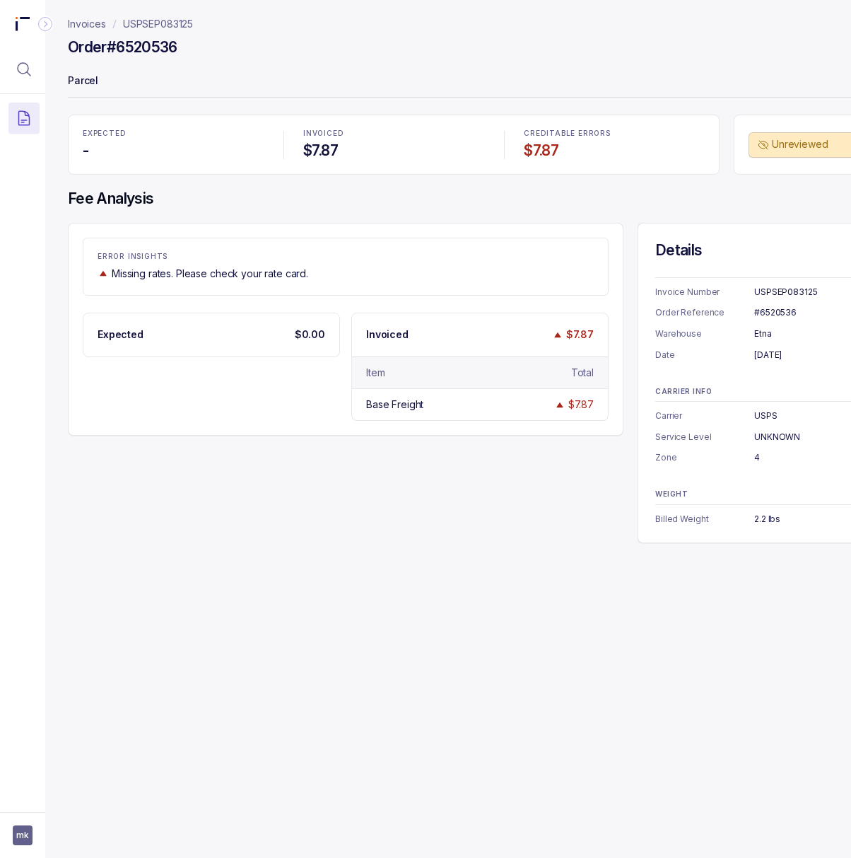
click at [779, 307] on div "#6520536" at bounding box center [821, 312] width 132 height 14
click at [764, 358] on div "[DATE]" at bounding box center [821, 355] width 132 height 14
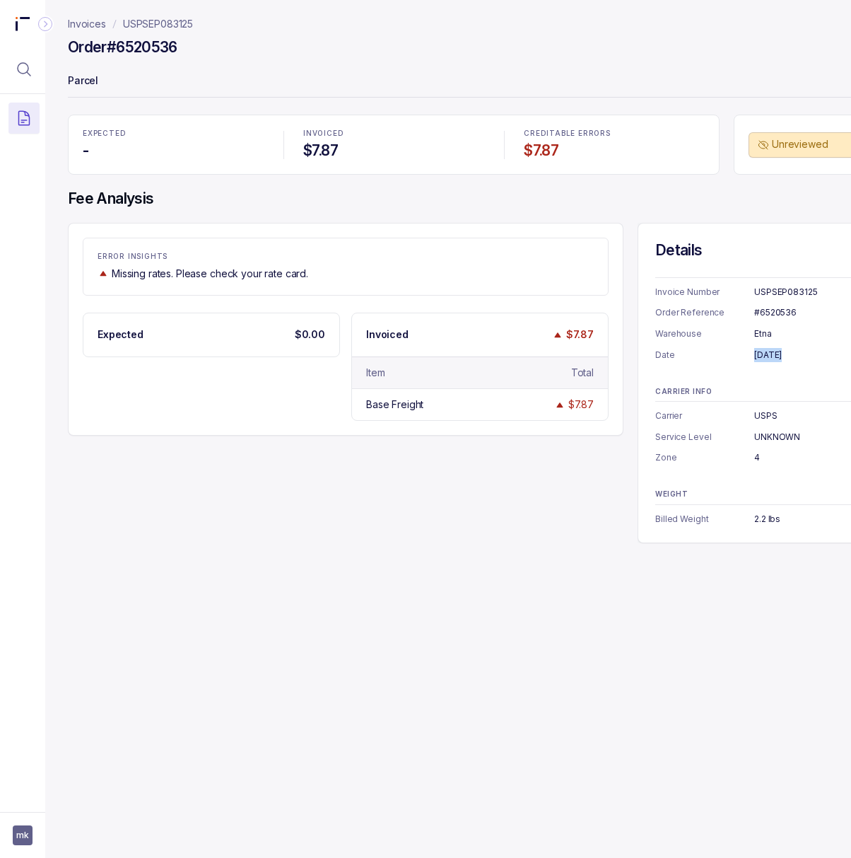
click at [764, 358] on div "[DATE]" at bounding box center [821, 355] width 132 height 14
click at [151, 18] on p "USPSEP083125" at bounding box center [158, 24] width 70 height 14
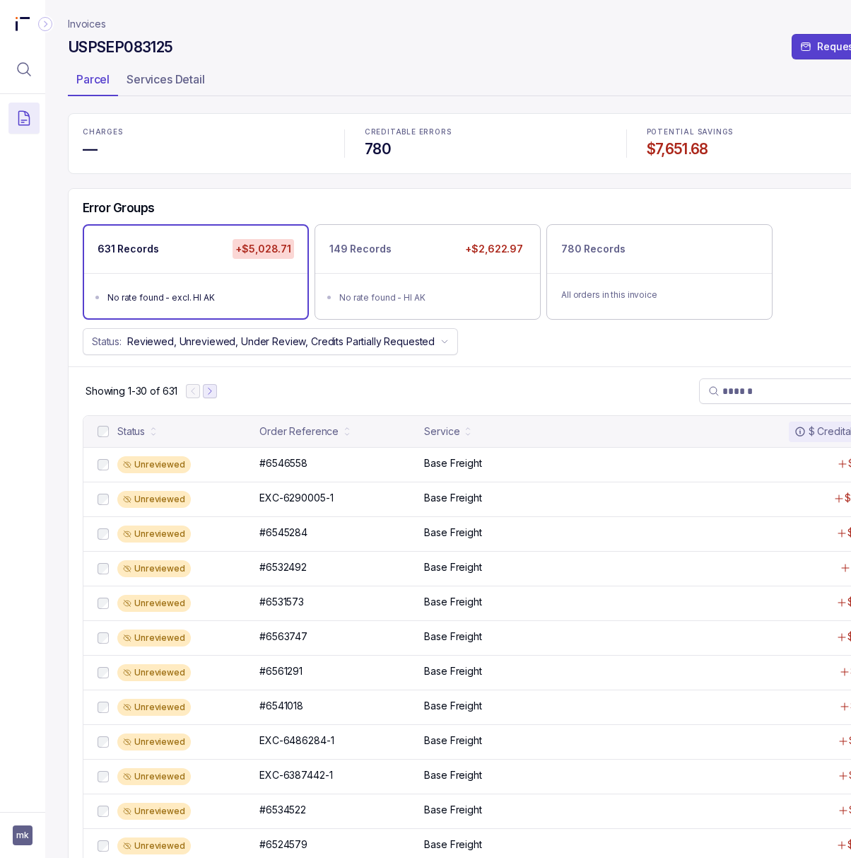
click at [214, 396] on icon "Next Page" at bounding box center [210, 391] width 10 height 10
click at [216, 396] on icon "Next Page" at bounding box center [216, 391] width 10 height 10
click at [222, 396] on icon "Next Page" at bounding box center [217, 391] width 10 height 10
click at [222, 396] on icon "Next Page" at bounding box center [220, 391] width 10 height 10
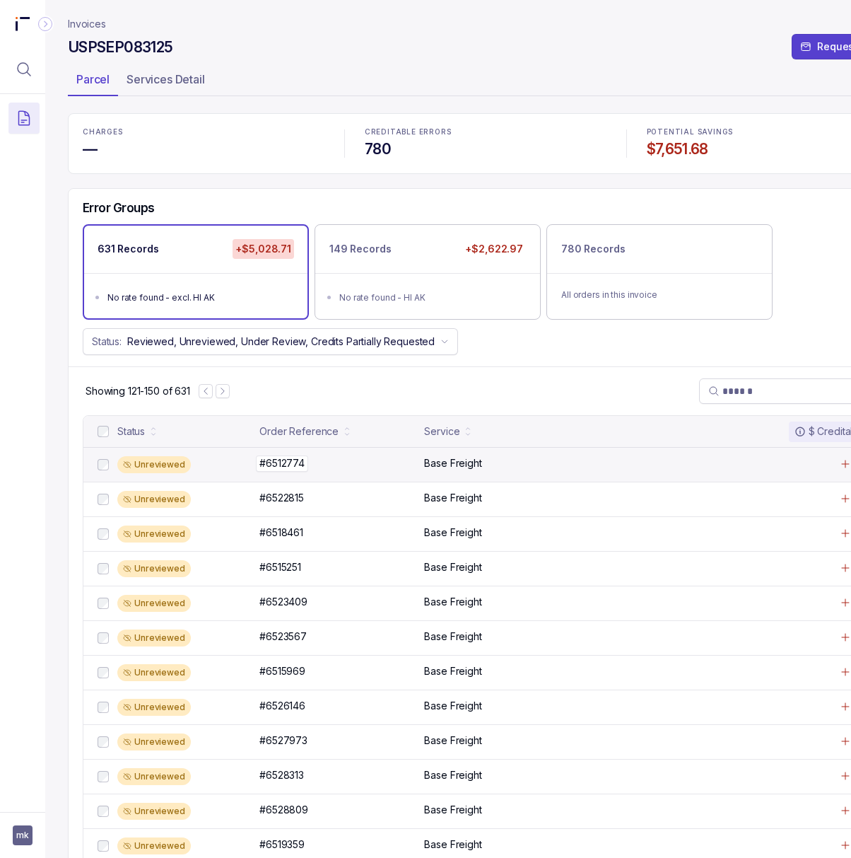
click at [287, 467] on p "#6512774" at bounding box center [282, 463] width 52 height 16
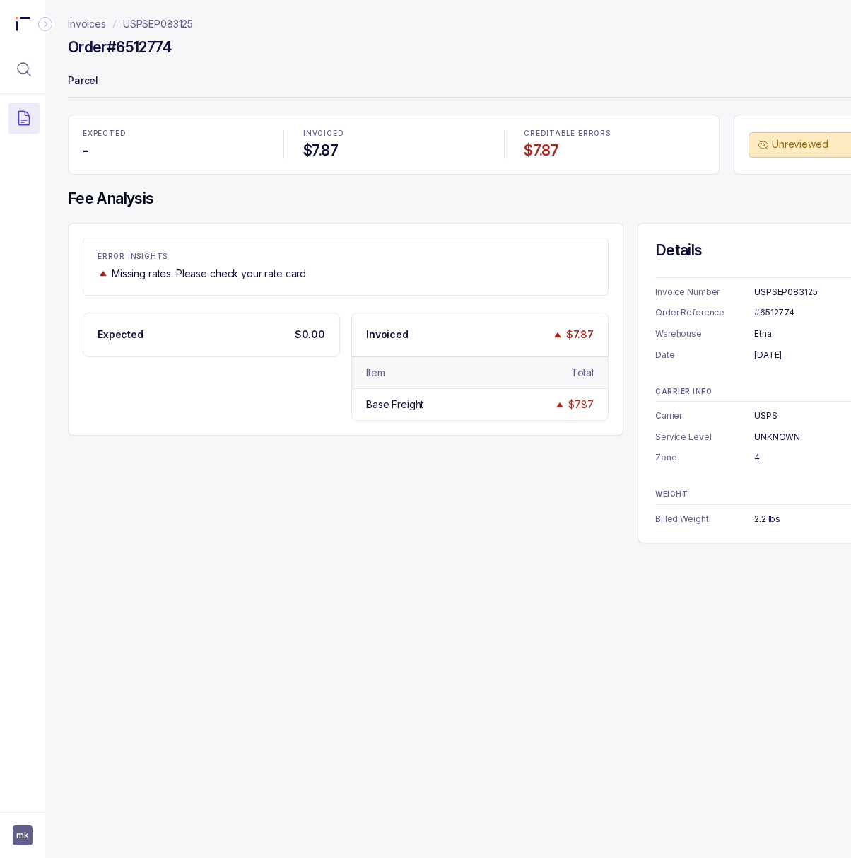
click at [781, 308] on div "#6512774" at bounding box center [821, 312] width 132 height 14
click at [767, 357] on div "[DATE]" at bounding box center [821, 355] width 132 height 14
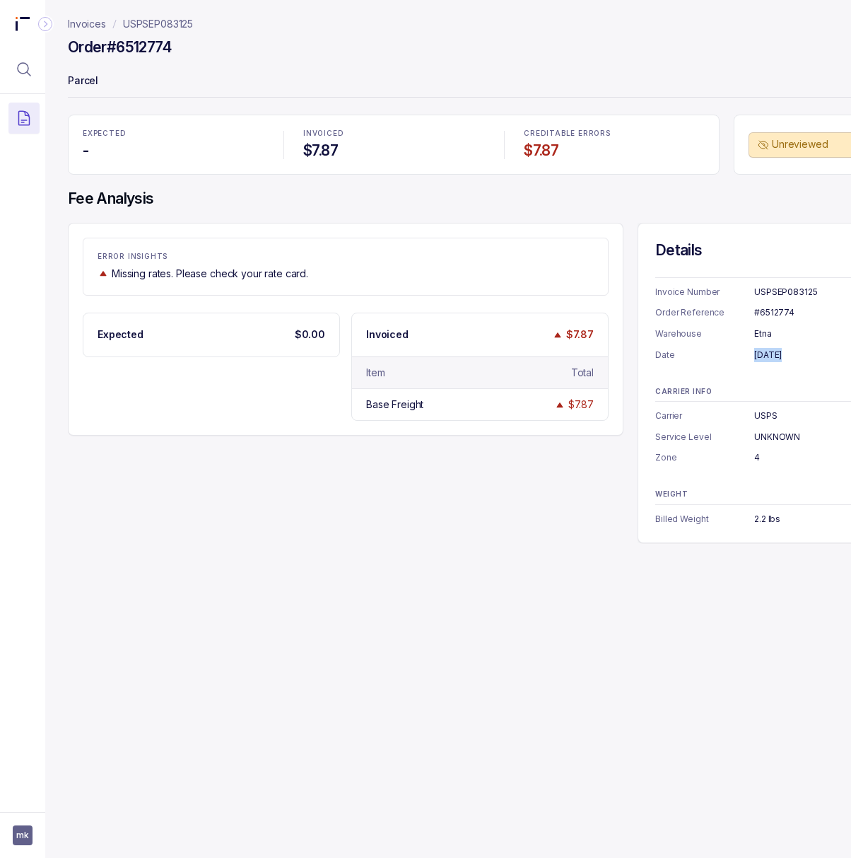
click at [767, 357] on div "[DATE]" at bounding box center [821, 355] width 132 height 14
click at [173, 25] on p "USPSEP083125" at bounding box center [158, 24] width 70 height 14
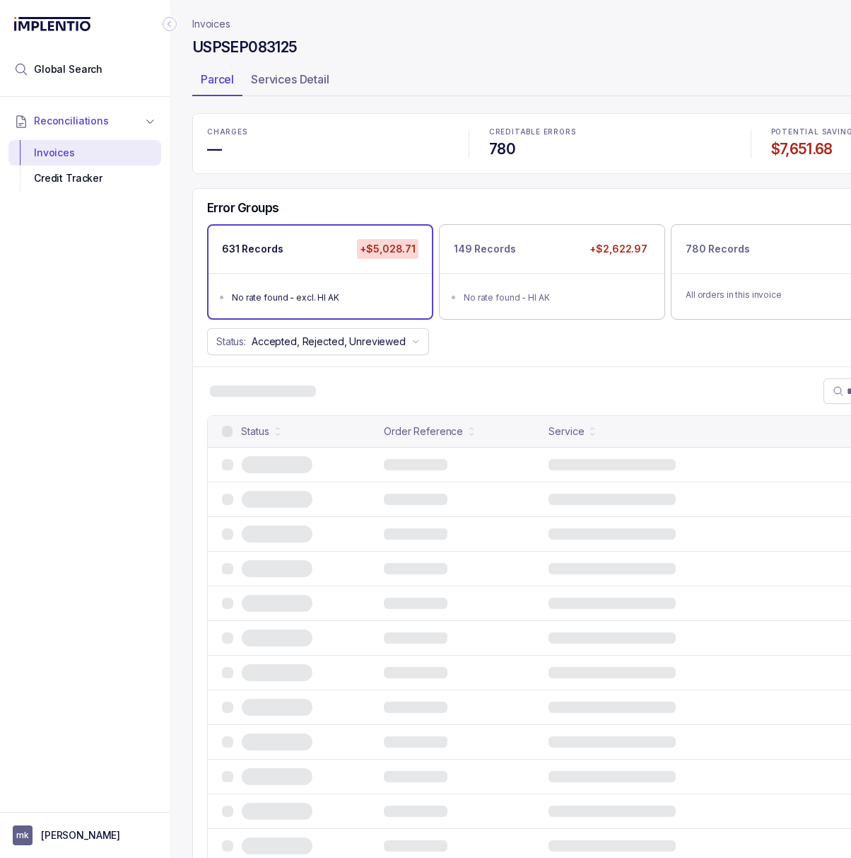
click at [168, 23] on icon "Collapse Icon" at bounding box center [170, 24] width 4 height 6
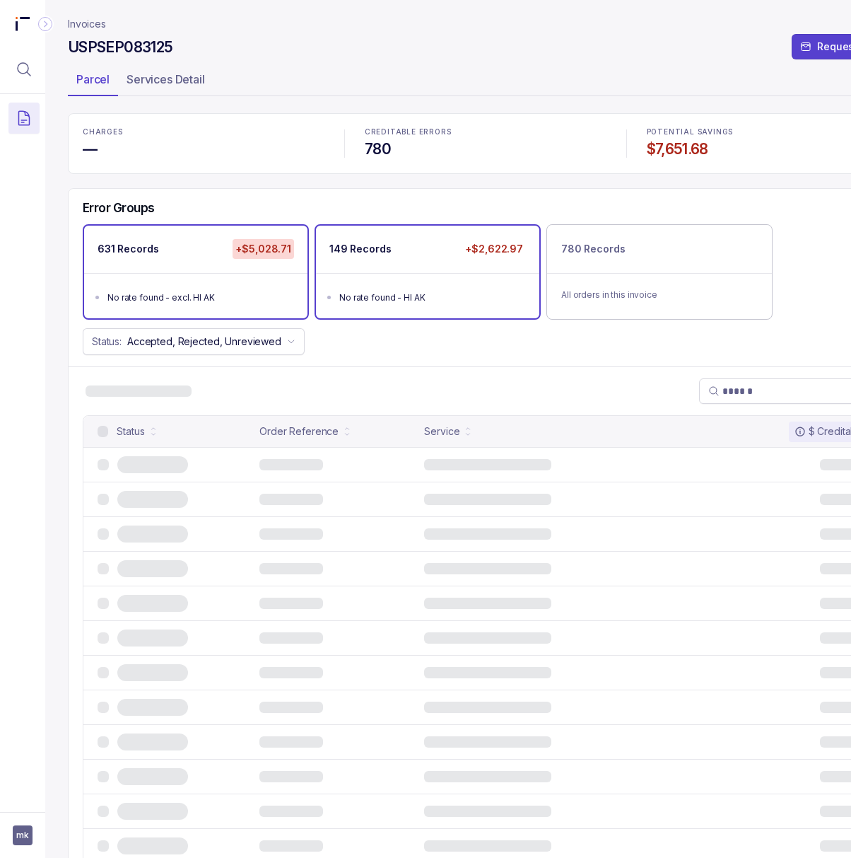
click at [424, 298] on div "No rate found - HI AK" at bounding box center [431, 298] width 185 height 14
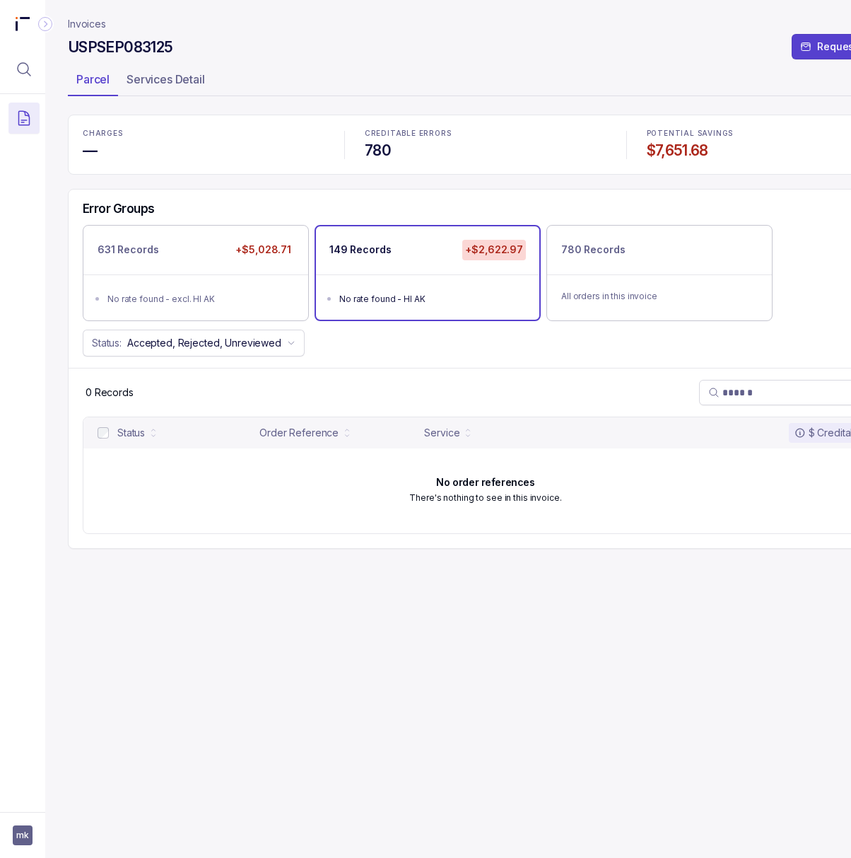
click at [424, 298] on div "No rate found - HI AK" at bounding box center [431, 299] width 185 height 14
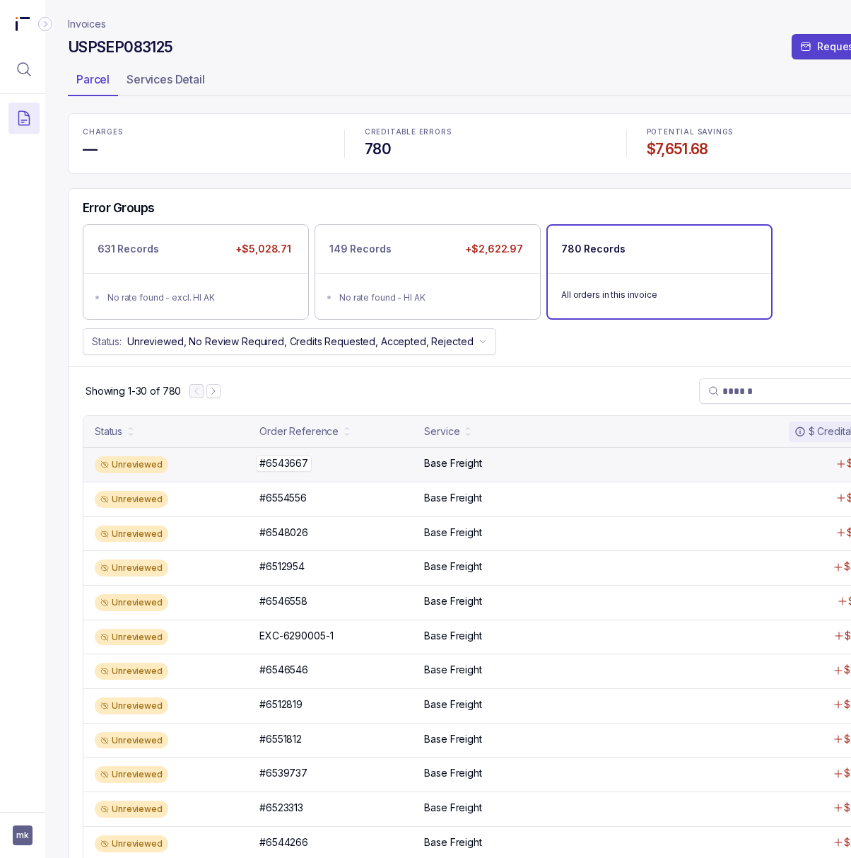
click at [290, 470] on p "#6543667" at bounding box center [284, 463] width 56 height 16
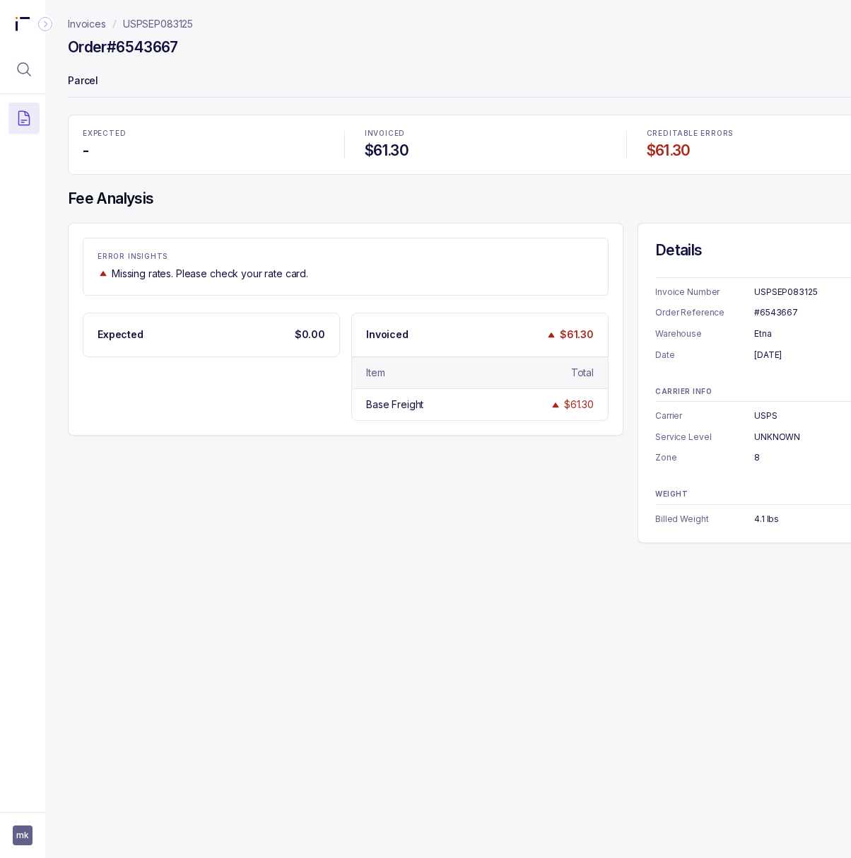
click at [153, 24] on p "USPSEP083125" at bounding box center [158, 24] width 70 height 14
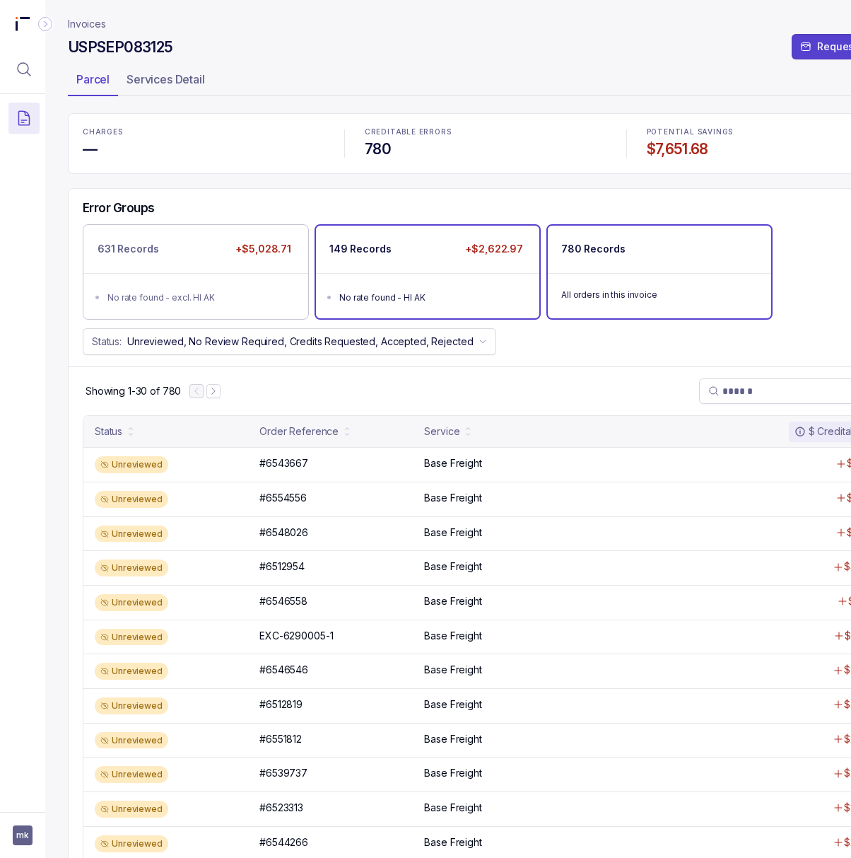
click at [407, 303] on div "No rate found - HI AK" at bounding box center [431, 298] width 185 height 14
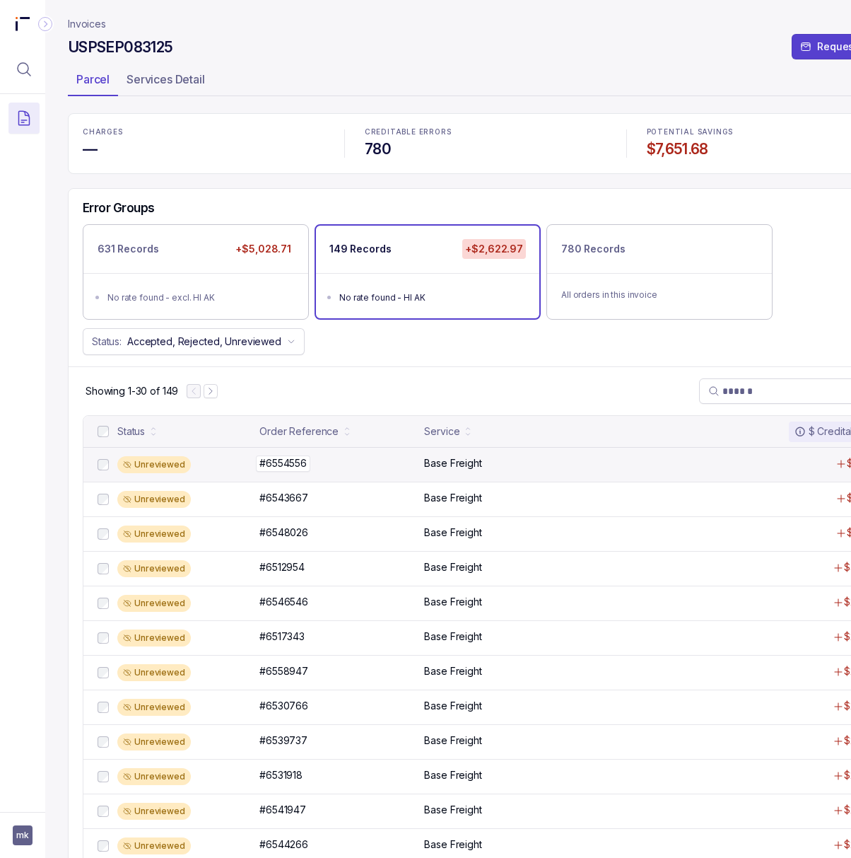
click at [297, 464] on p "#6554556" at bounding box center [283, 463] width 54 height 16
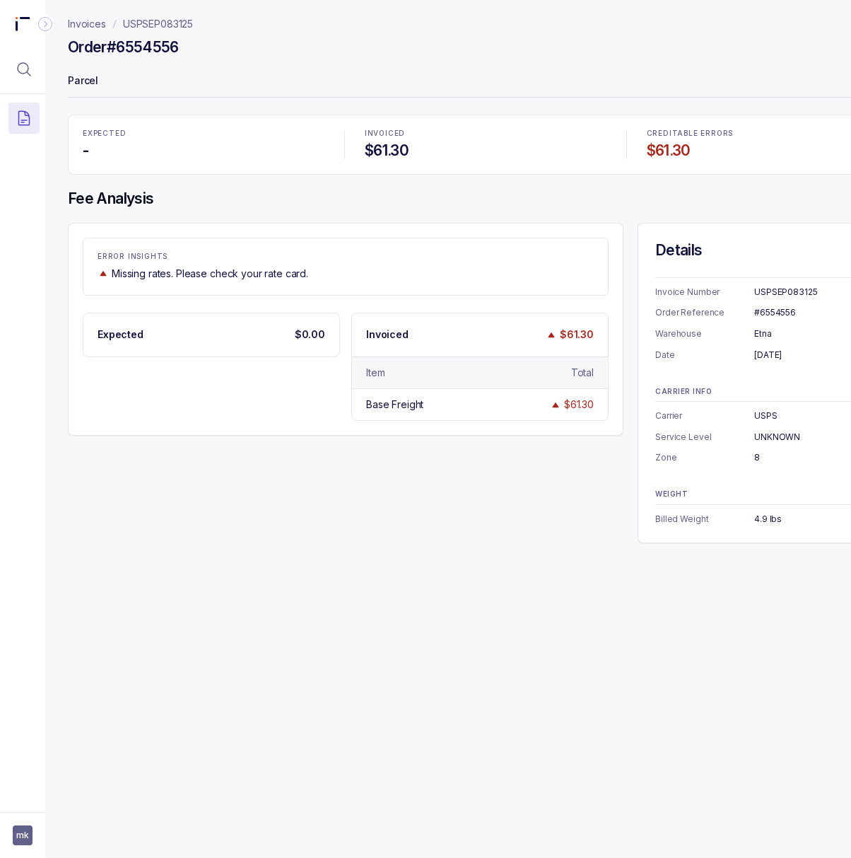
click at [767, 311] on div "#6554556" at bounding box center [821, 312] width 132 height 14
copy div "#6554556"
click at [770, 356] on div "[DATE]" at bounding box center [821, 355] width 132 height 14
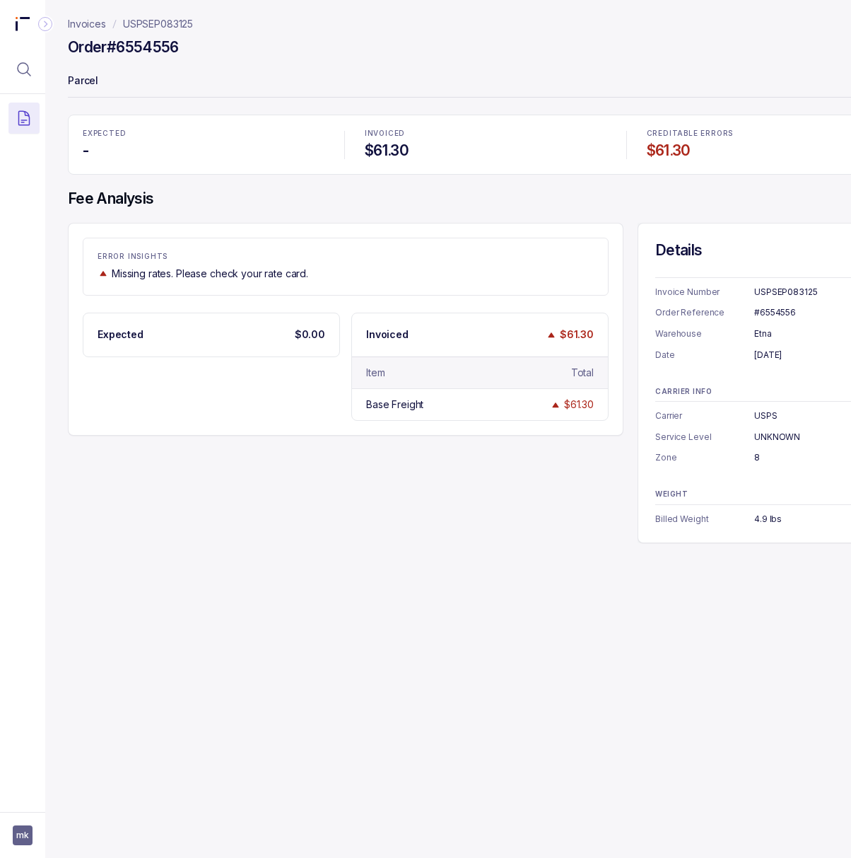
click at [770, 356] on div "[DATE]" at bounding box center [821, 355] width 132 height 14
copy div "[DATE]"
click at [755, 455] on div "8" at bounding box center [821, 457] width 132 height 14
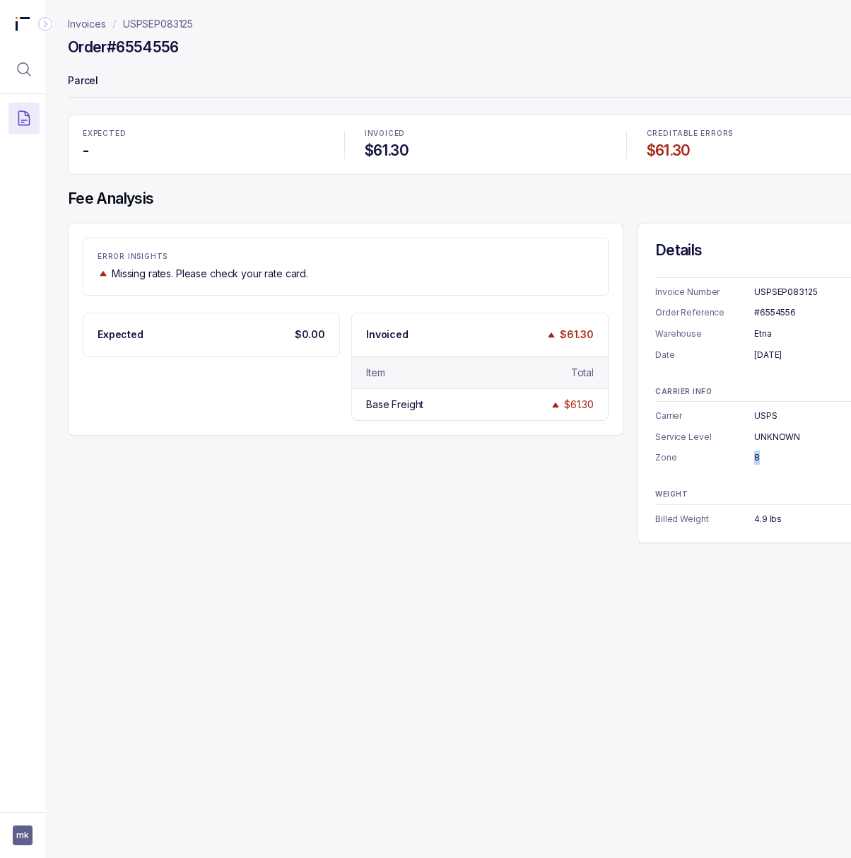
copy div "8"
click at [761, 523] on div "4.9 lbs" at bounding box center [821, 519] width 132 height 14
copy div "4.9 lbs"
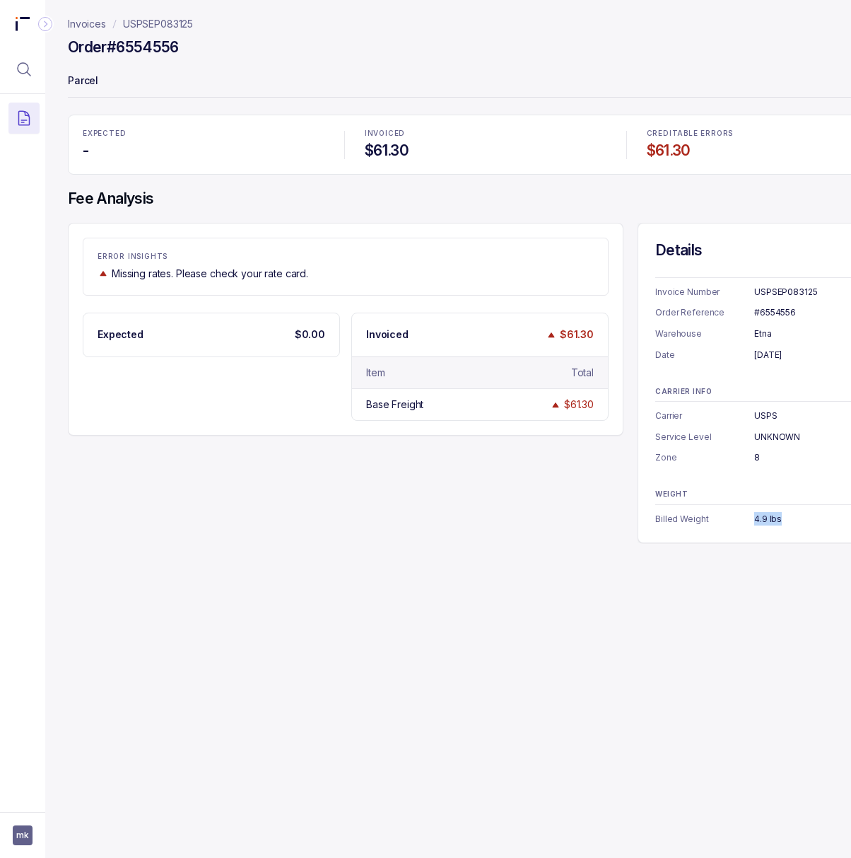
click at [170, 26] on p "USPSEP083125" at bounding box center [158, 24] width 70 height 14
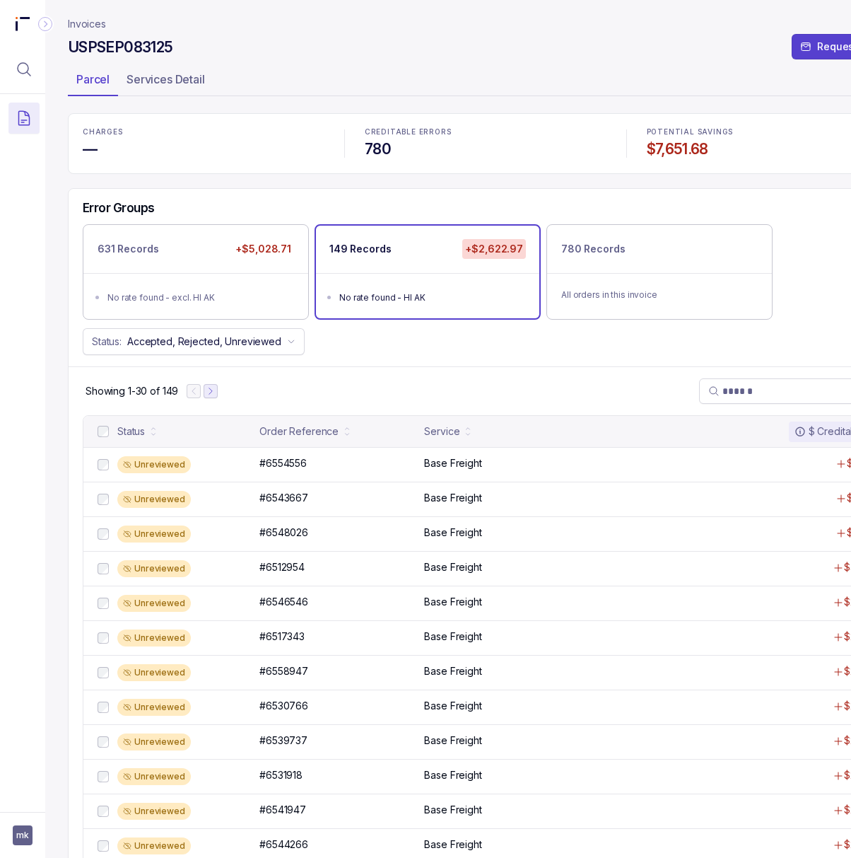
click at [209, 395] on icon "Next Page" at bounding box center [211, 391] width 10 height 10
click at [275, 471] on p "#6558947" at bounding box center [284, 463] width 56 height 16
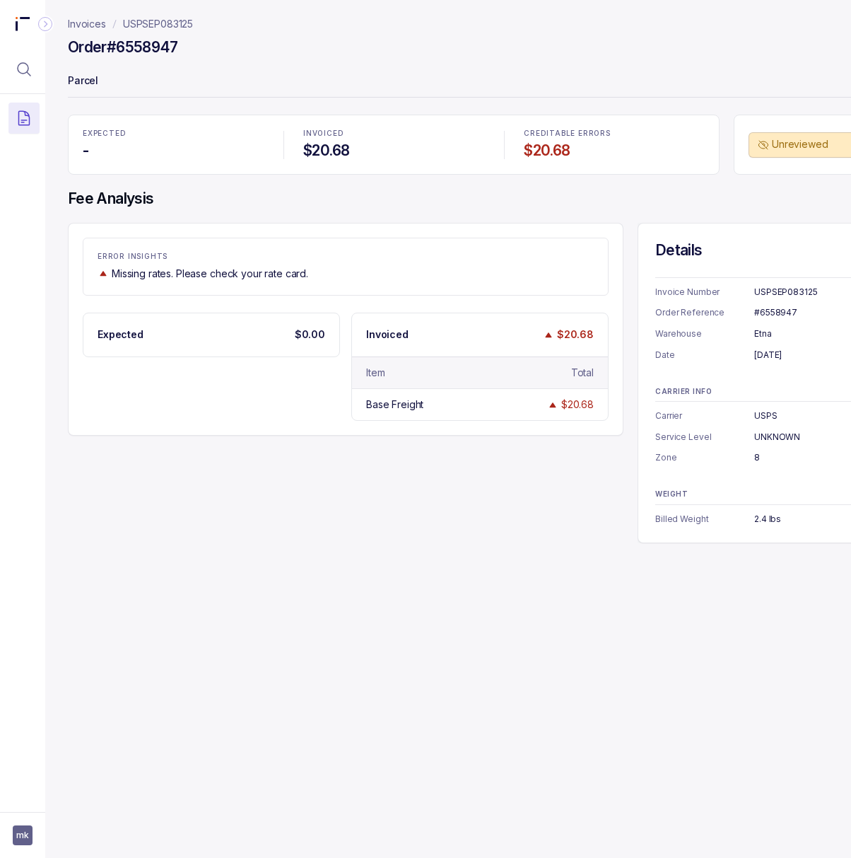
click at [765, 309] on div "#6558947" at bounding box center [821, 312] width 132 height 14
copy div "#6558947"
click at [767, 360] on div "[DATE]" at bounding box center [821, 355] width 132 height 14
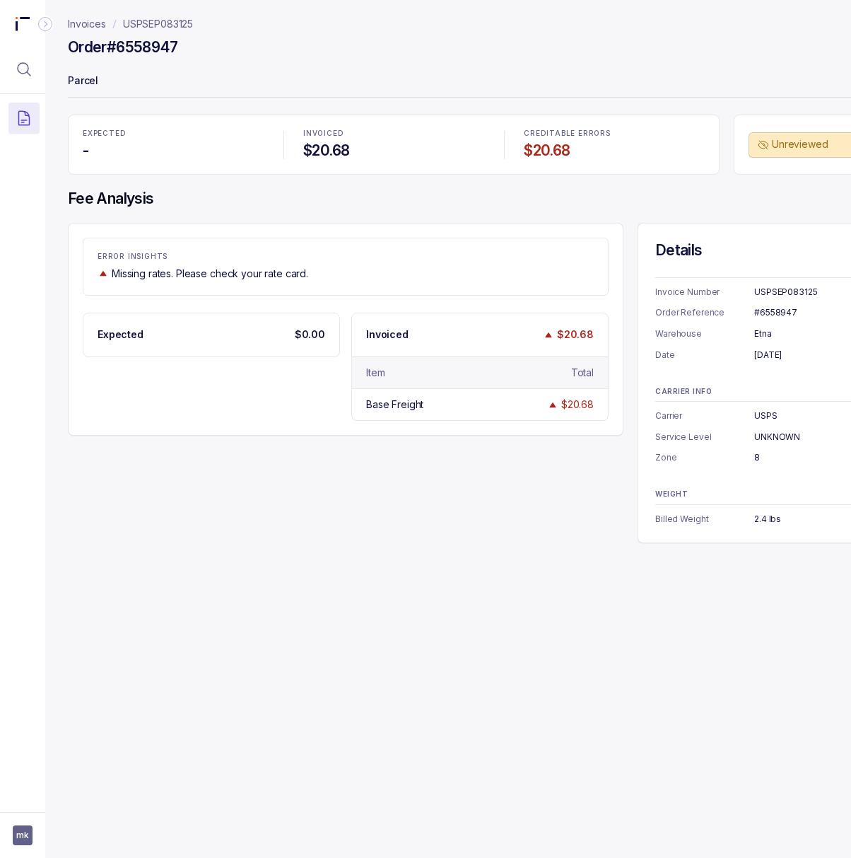
click at [767, 360] on div "[DATE]" at bounding box center [821, 355] width 132 height 14
copy div "[DATE]"
click at [767, 518] on div "2.4 lbs" at bounding box center [821, 519] width 132 height 14
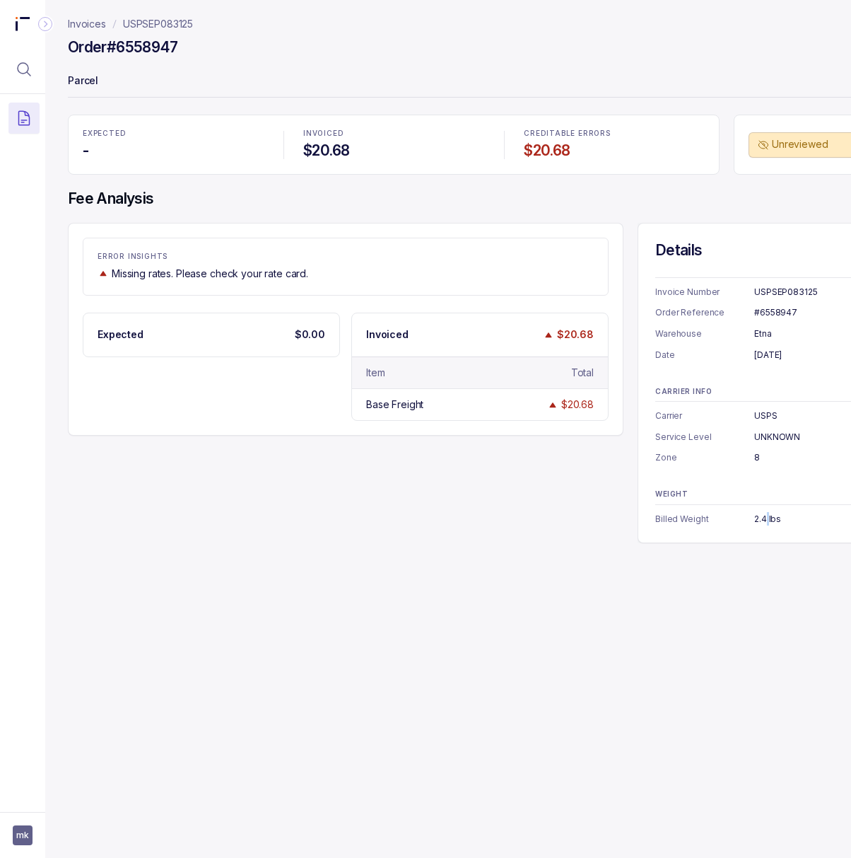
click at [767, 518] on div "2.4 lbs" at bounding box center [821, 519] width 132 height 14
copy div "2.4 lbs"
click at [139, 26] on p "USPSEP083125" at bounding box center [158, 24] width 70 height 14
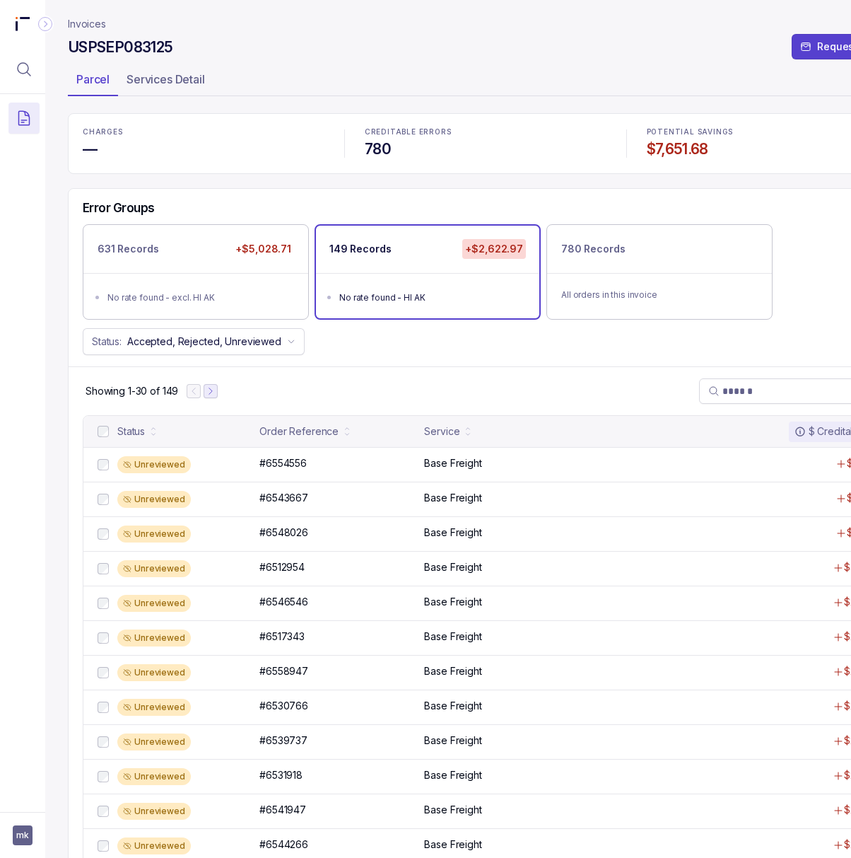
click at [216, 396] on icon "Next Page" at bounding box center [211, 391] width 10 height 10
click at [216, 396] on icon "Next Page" at bounding box center [217, 391] width 10 height 10
click at [283, 467] on p "#6524609" at bounding box center [284, 463] width 56 height 16
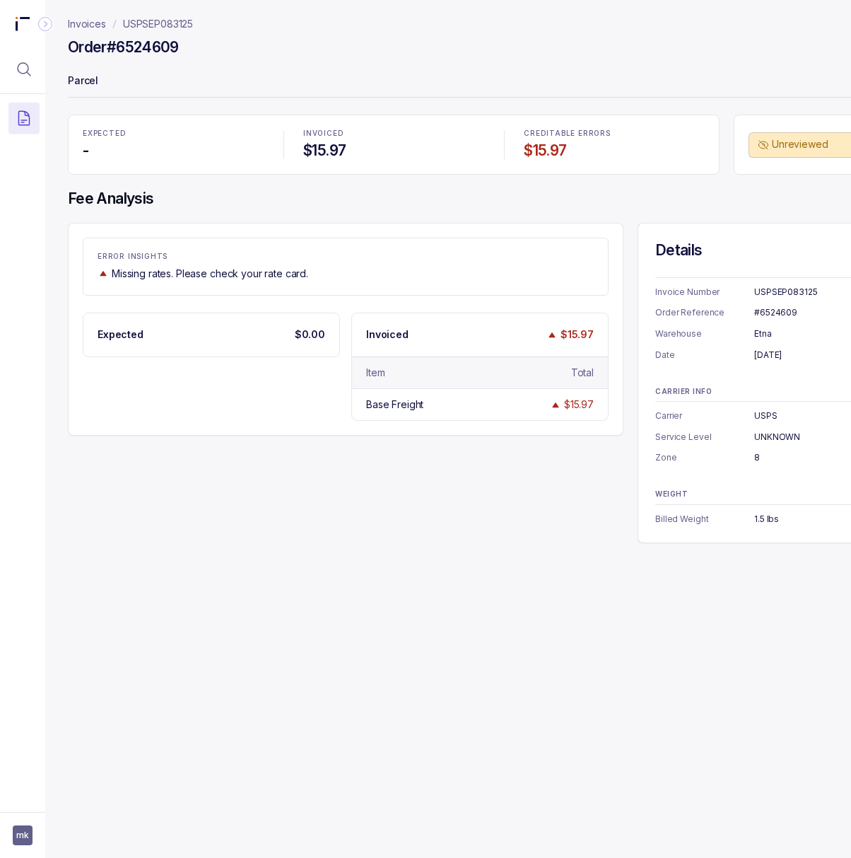
click at [790, 306] on div "#6524609" at bounding box center [821, 312] width 132 height 14
copy div "#6524609"
click at [775, 354] on div "[DATE]" at bounding box center [821, 355] width 132 height 14
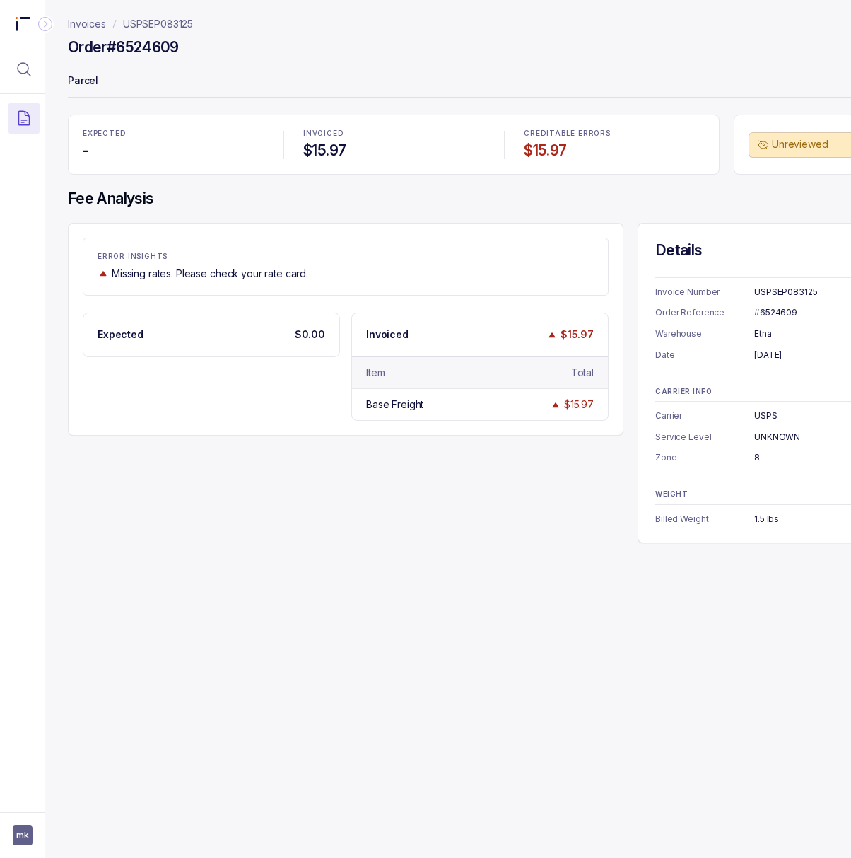
click at [775, 354] on div "[DATE]" at bounding box center [821, 355] width 132 height 14
copy div "[DATE]"
click at [758, 520] on div "1.5 lbs" at bounding box center [821, 519] width 132 height 14
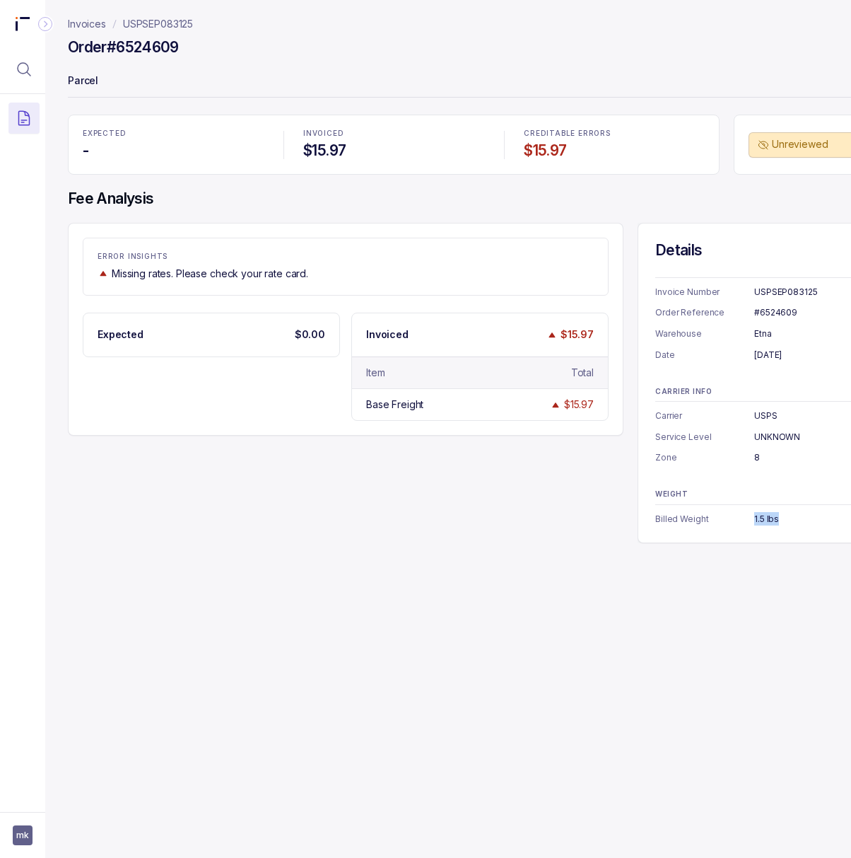
click at [758, 520] on div "1.5 lbs" at bounding box center [821, 519] width 132 height 14
copy div "1.5 lbs"
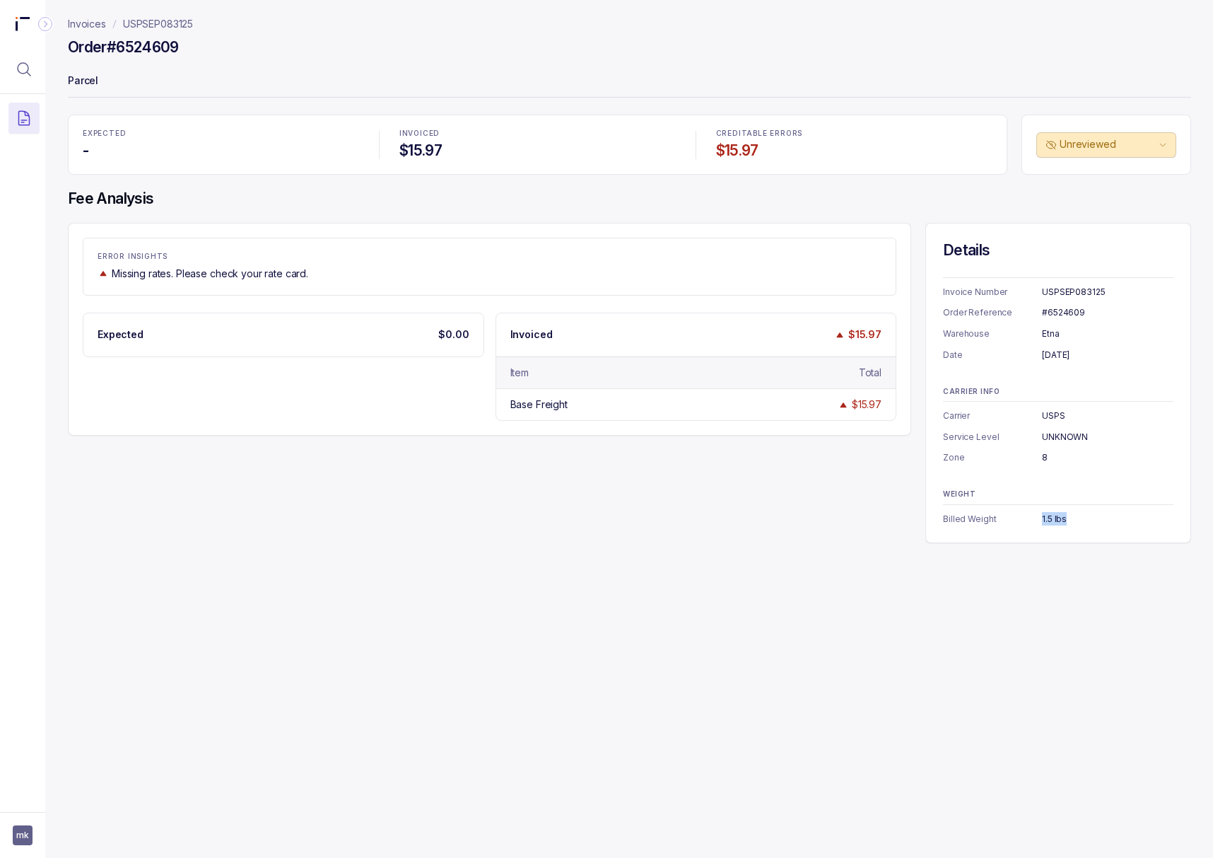
click at [159, 18] on p "USPSEP083125" at bounding box center [158, 24] width 70 height 14
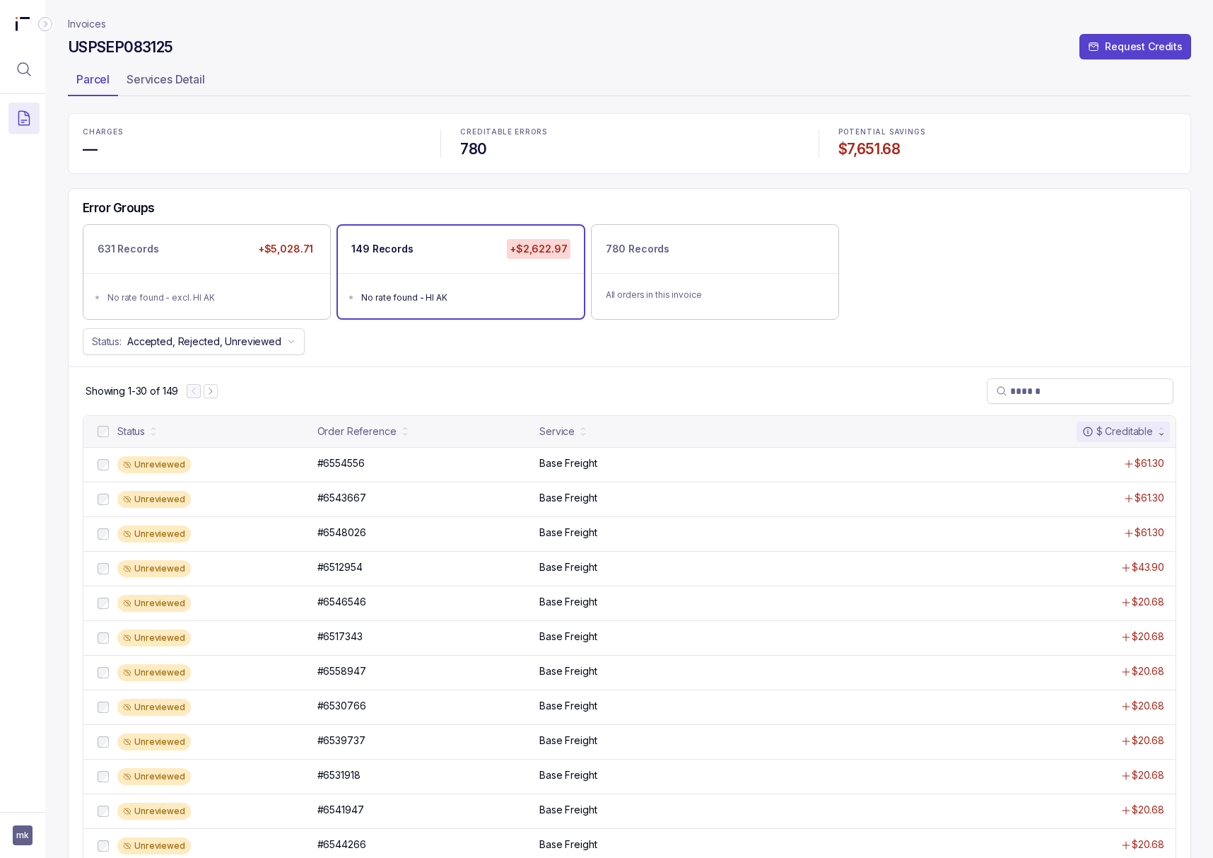
click at [851, 147] on h4 "$7,651.68" at bounding box center [1008, 149] width 338 height 20
click at [25, 66] on icon "Menu Icon Button MagnifyingGlassIcon" at bounding box center [24, 69] width 17 height 17
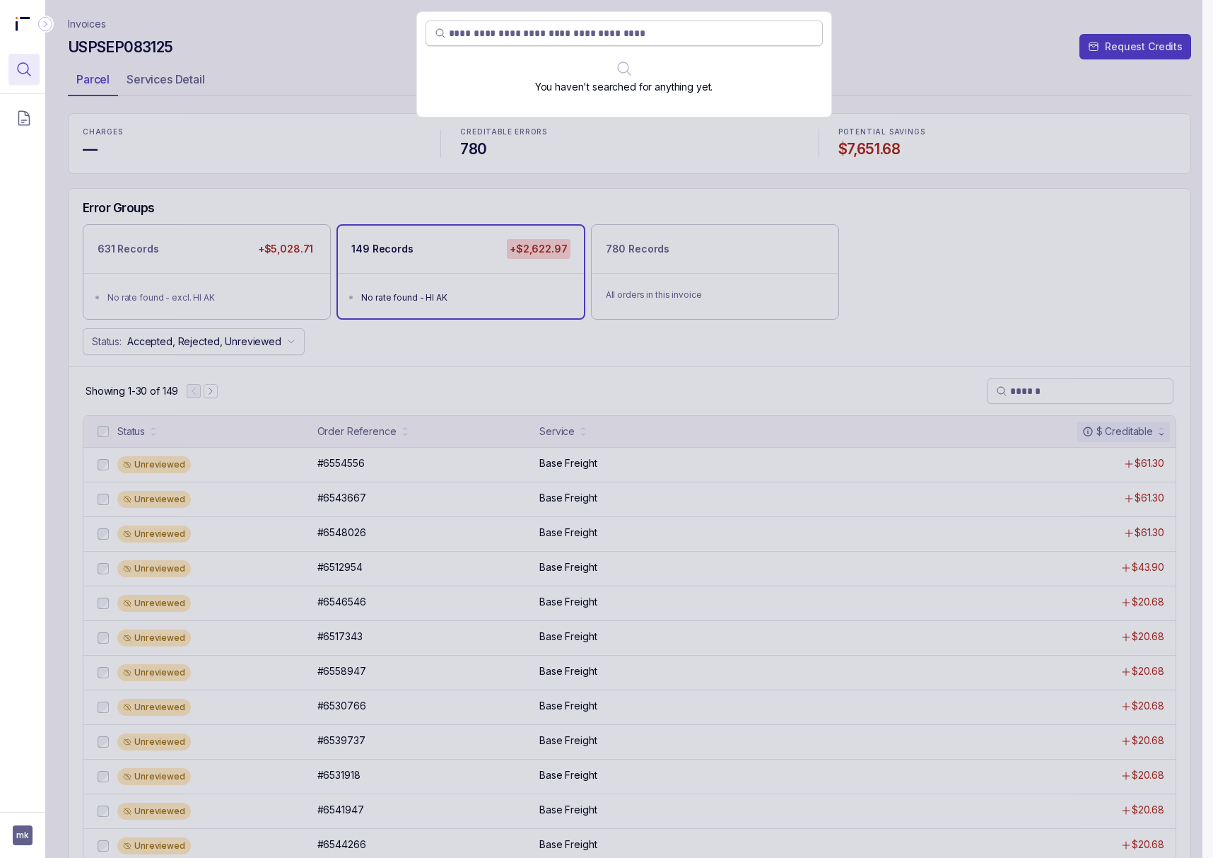
click at [506, 34] on input "search" at bounding box center [631, 33] width 365 height 14
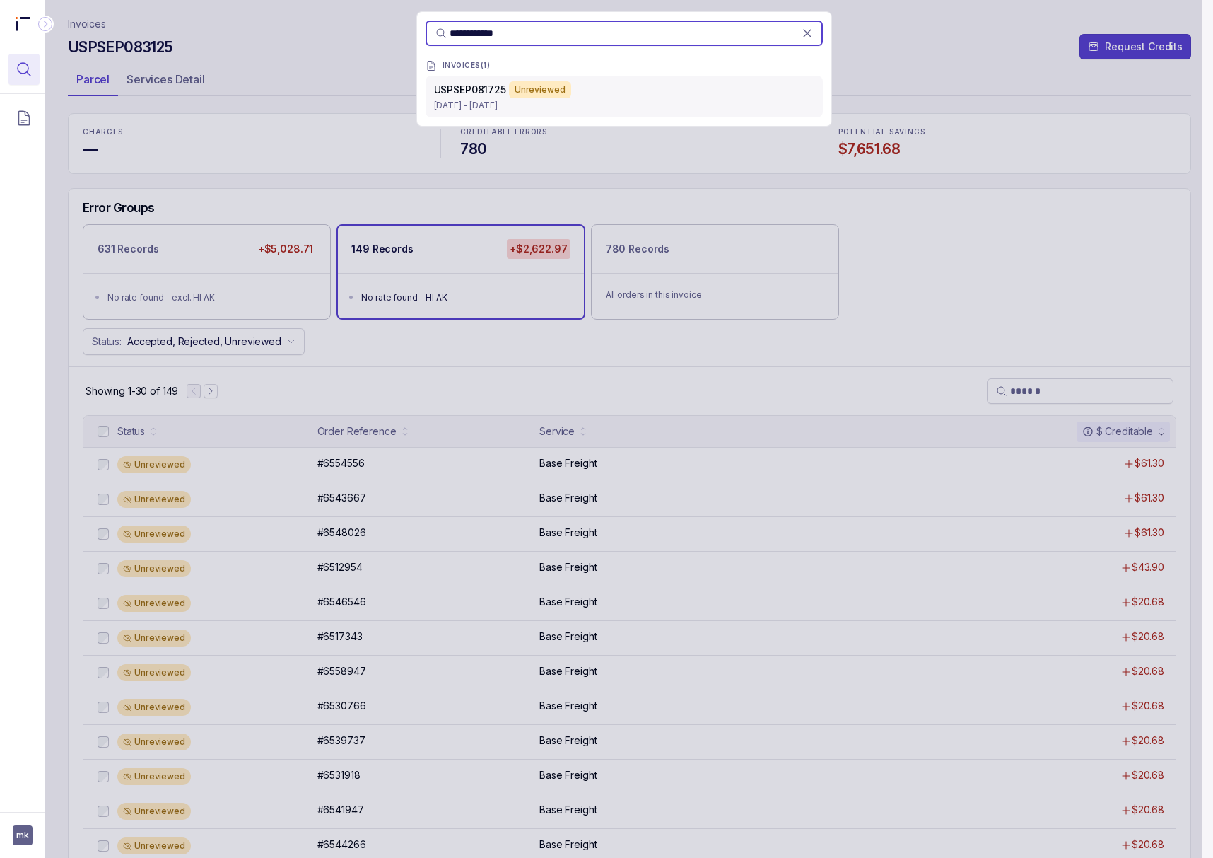
type input "**********"
click at [482, 98] on p "[DATE] - [DATE]" at bounding box center [624, 105] width 380 height 14
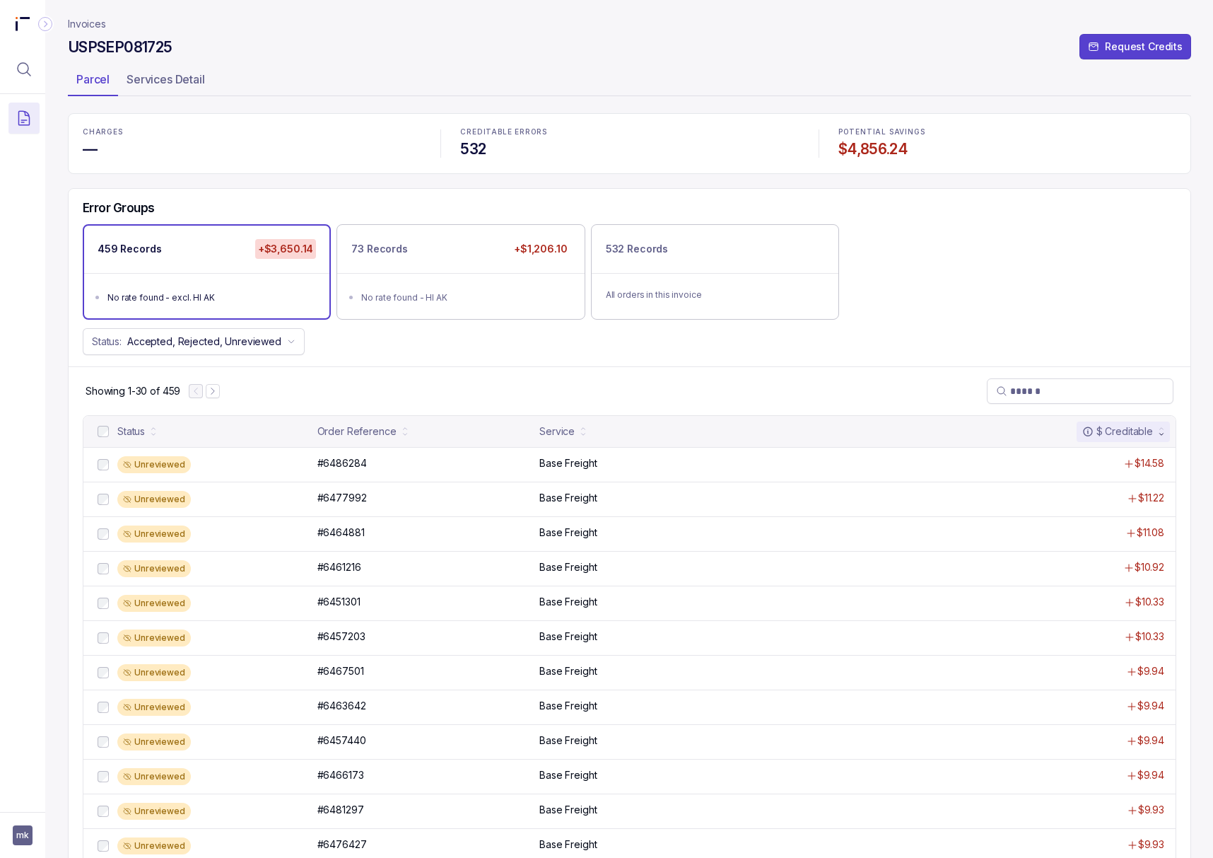
click at [7, 59] on div at bounding box center [22, 47] width 45 height 94
click at [9, 74] on button "Menu Icon Button MagnifyingGlassIcon" at bounding box center [23, 69] width 31 height 31
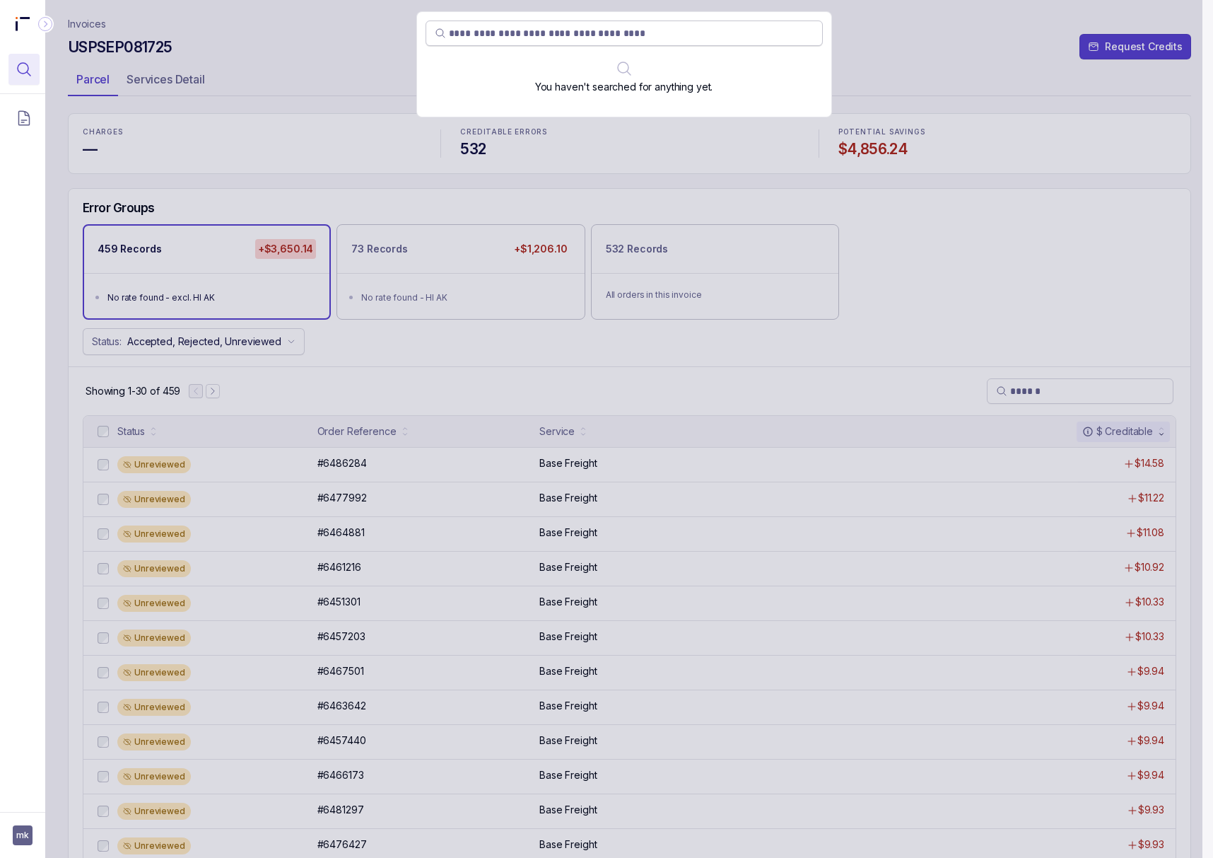
click at [508, 32] on input "search" at bounding box center [631, 33] width 365 height 14
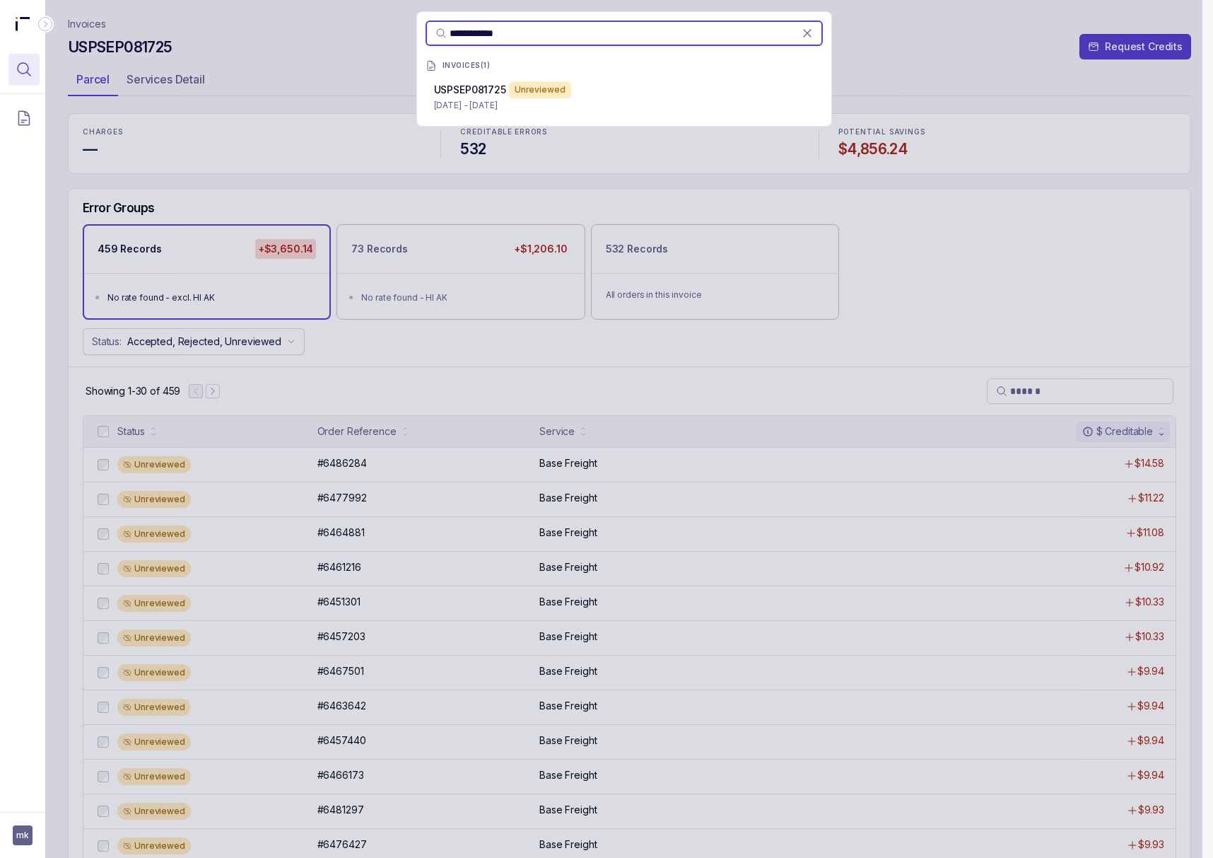
type input "**********"
click at [464, 93] on span "USPSEP081725" at bounding box center [470, 89] width 72 height 12
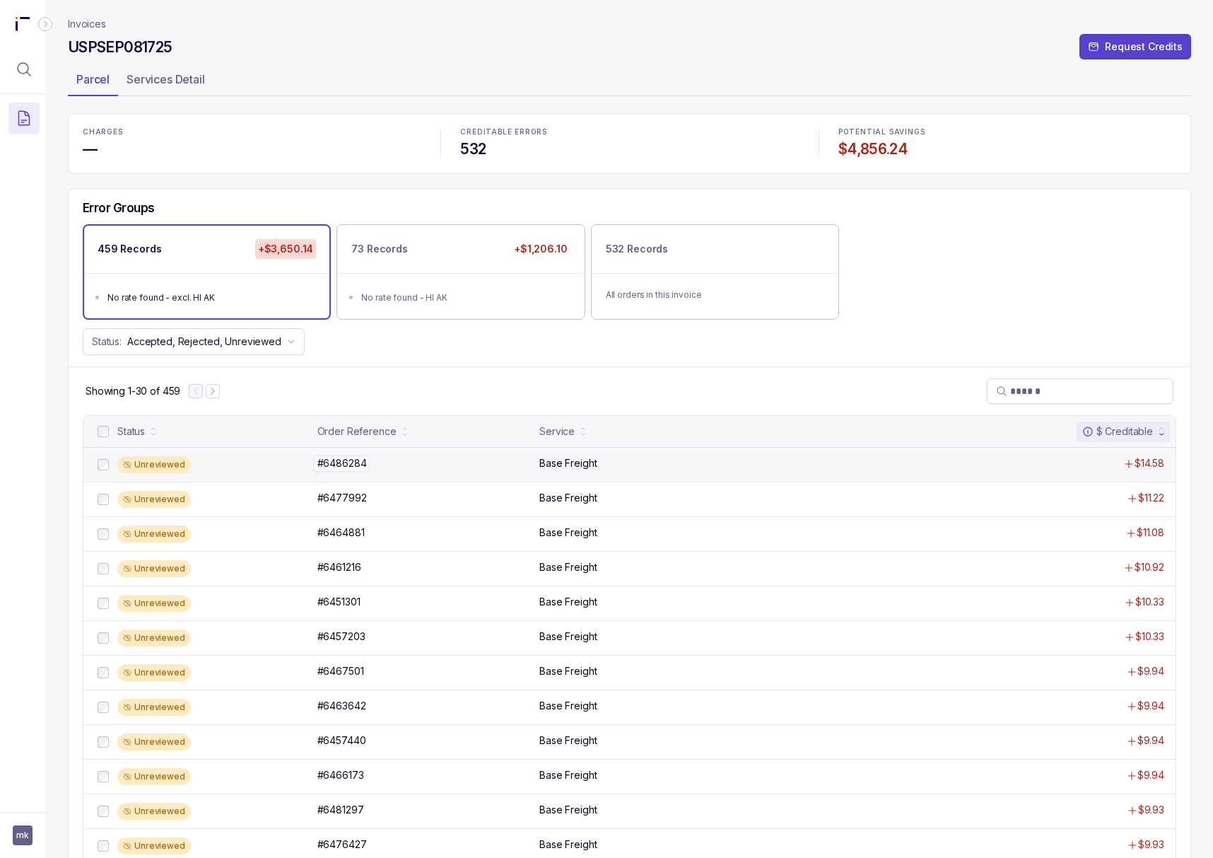
click at [334, 470] on p "#6486284" at bounding box center [342, 463] width 57 height 16
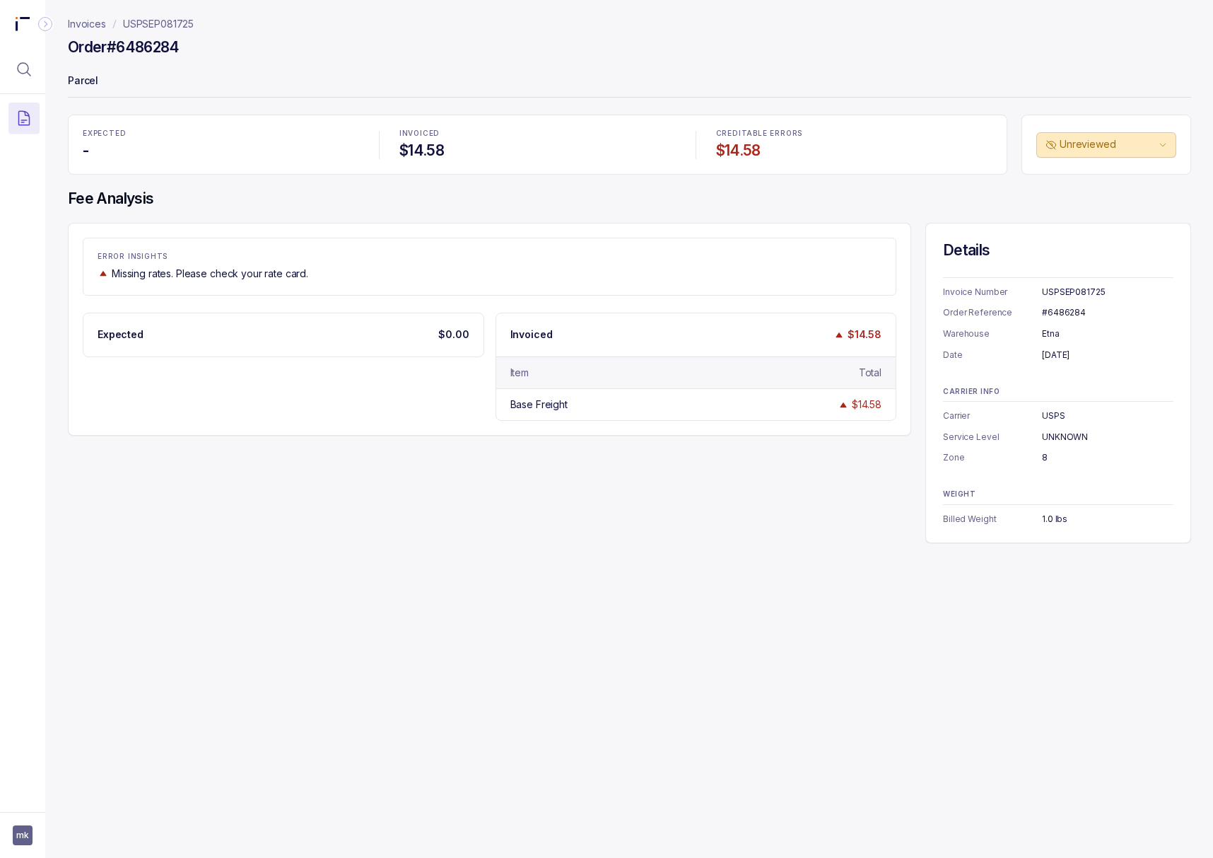
click at [851, 310] on div "#6486284" at bounding box center [1108, 312] width 132 height 14
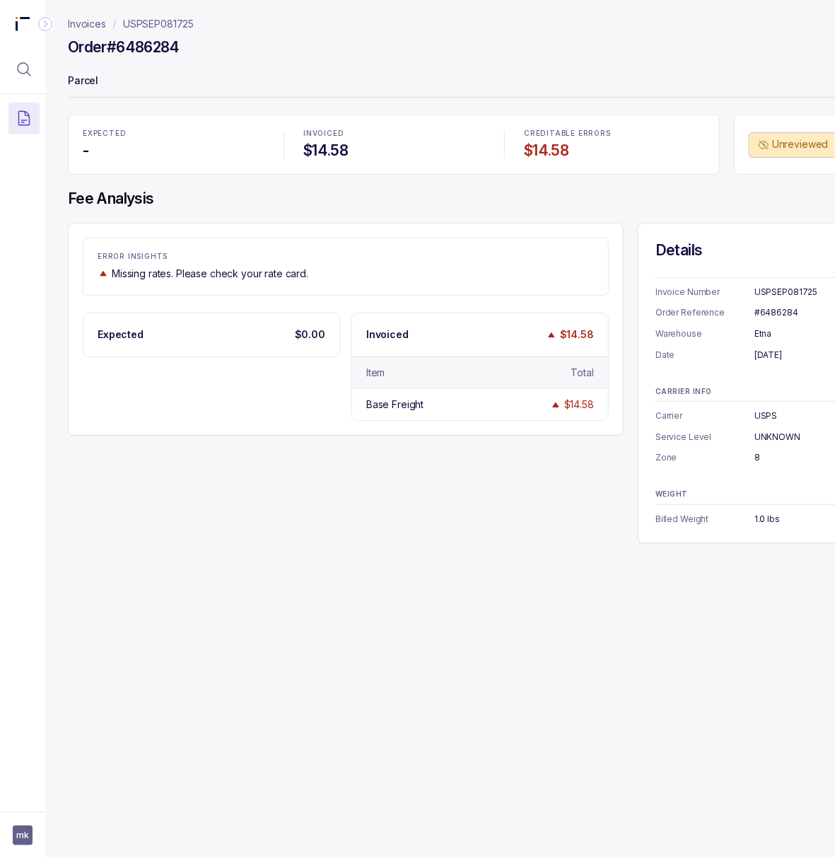
click at [781, 354] on div "[DATE]" at bounding box center [821, 355] width 132 height 14
click at [765, 516] on div "1.0 lbs" at bounding box center [821, 519] width 132 height 14
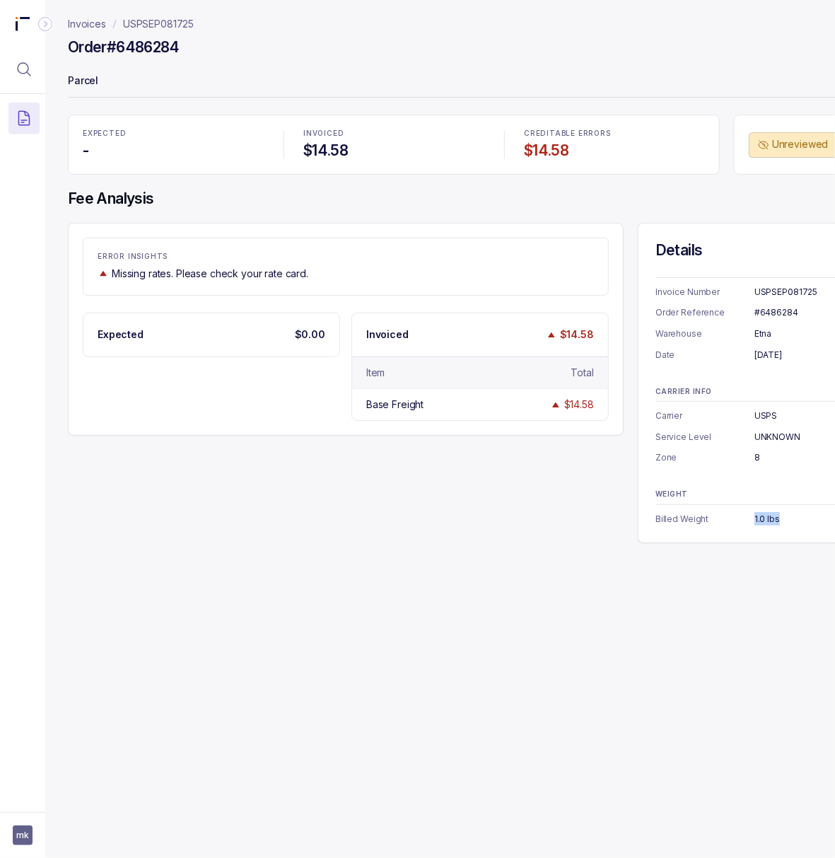
click at [765, 516] on div "1.0 lbs" at bounding box center [821, 519] width 132 height 14
click at [793, 312] on div "#6486284" at bounding box center [821, 312] width 132 height 14
click at [173, 18] on p "USPSEP081725" at bounding box center [158, 24] width 71 height 14
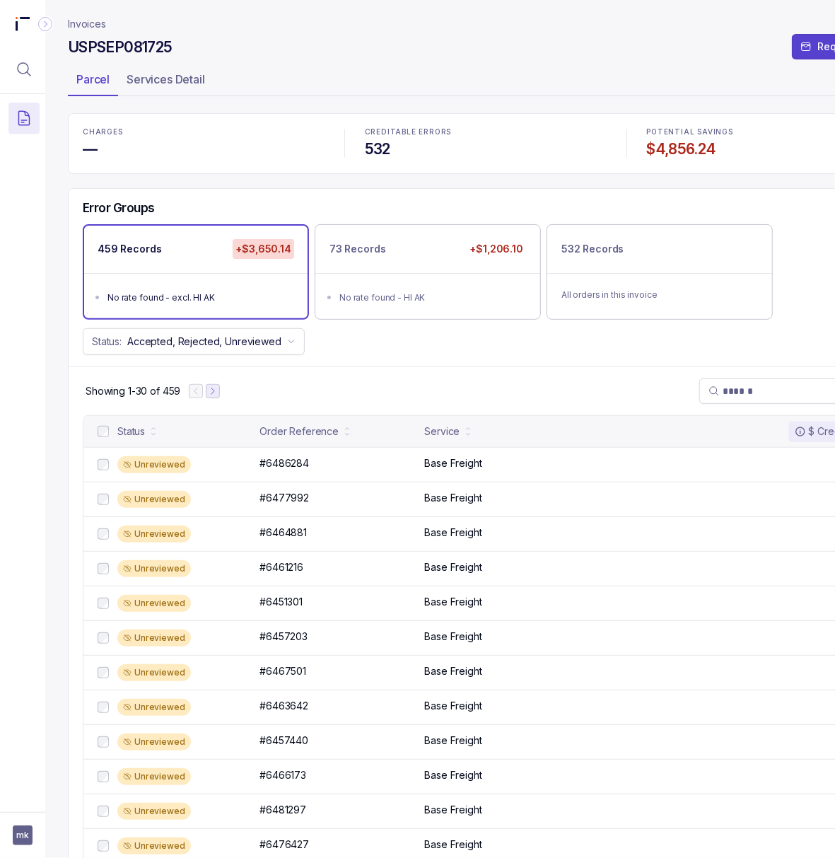
click at [218, 396] on icon "Next Page" at bounding box center [213, 391] width 10 height 10
click at [293, 468] on p "#6452573" at bounding box center [283, 463] width 54 height 16
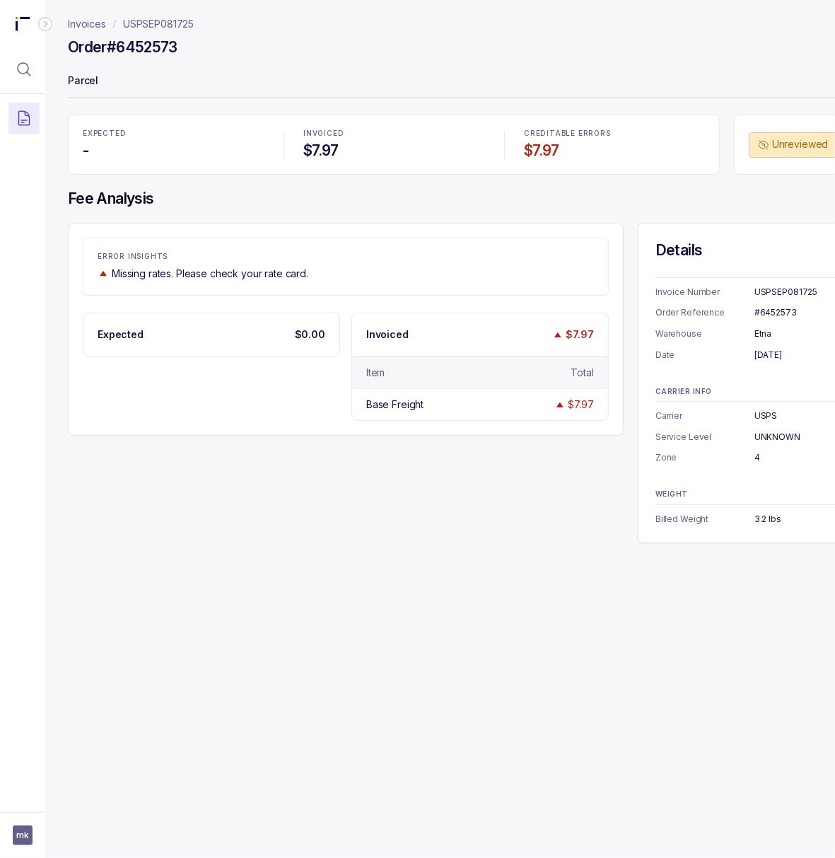
click at [781, 314] on div "#6452573" at bounding box center [821, 312] width 132 height 14
click at [761, 354] on div "[DATE]" at bounding box center [821, 355] width 132 height 14
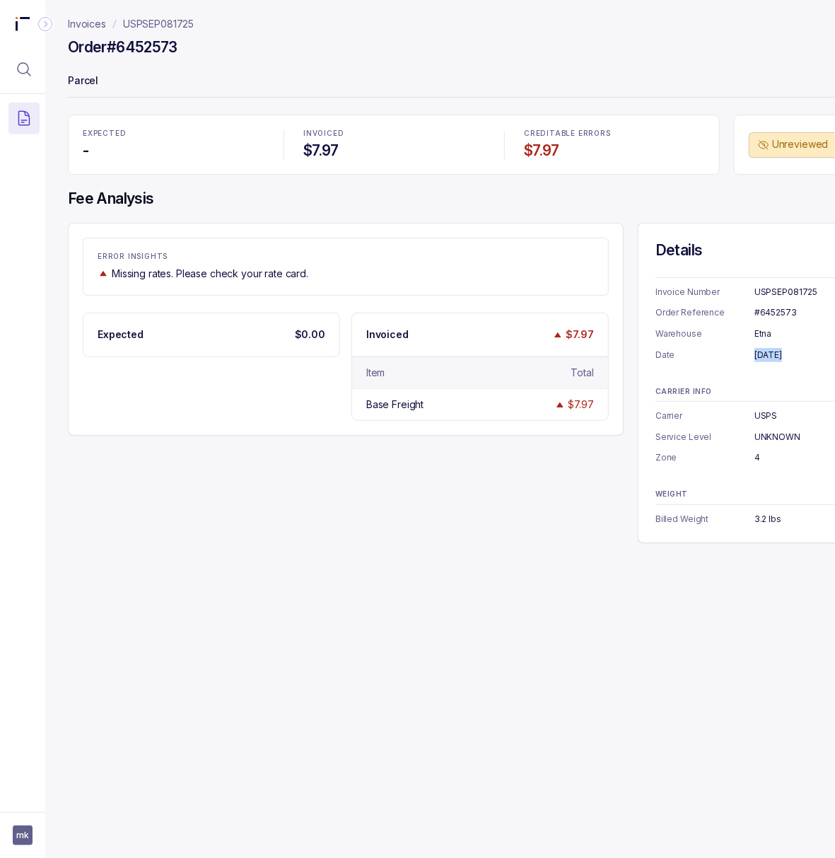
click at [761, 354] on div "[DATE]" at bounding box center [821, 355] width 132 height 14
click at [757, 456] on div "4" at bounding box center [821, 457] width 132 height 14
click at [758, 512] on div "WEIGHT Billed Weight 3.2 lbs" at bounding box center [771, 507] width 231 height 35
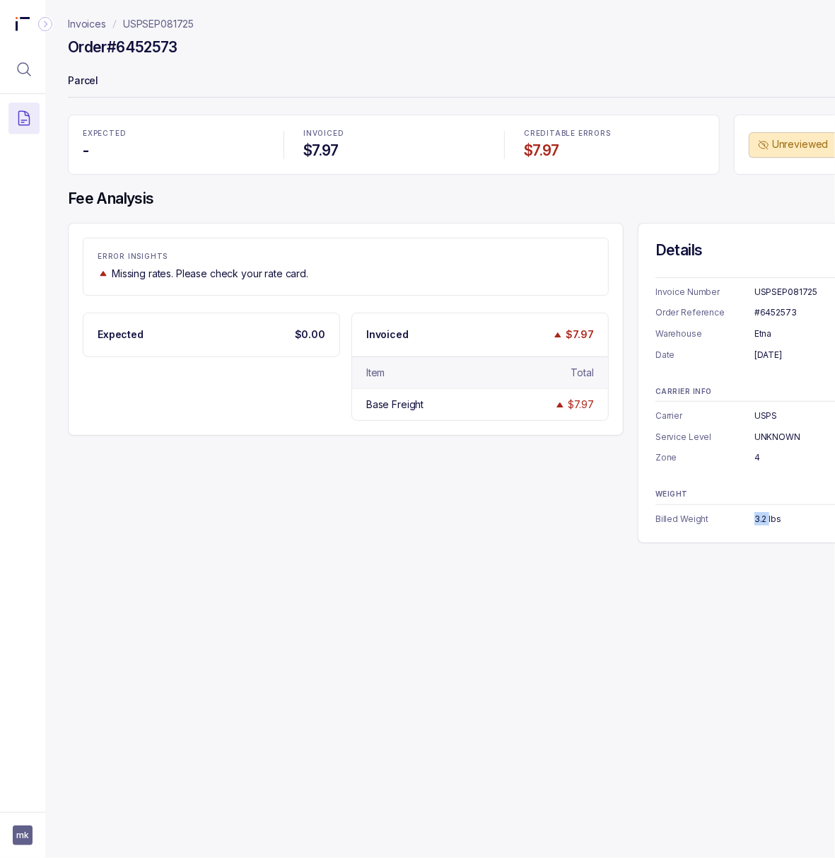
click at [758, 512] on div "WEIGHT Billed Weight 3.2 lbs" at bounding box center [771, 507] width 231 height 35
click at [151, 24] on p "USPSEP081725" at bounding box center [158, 24] width 71 height 14
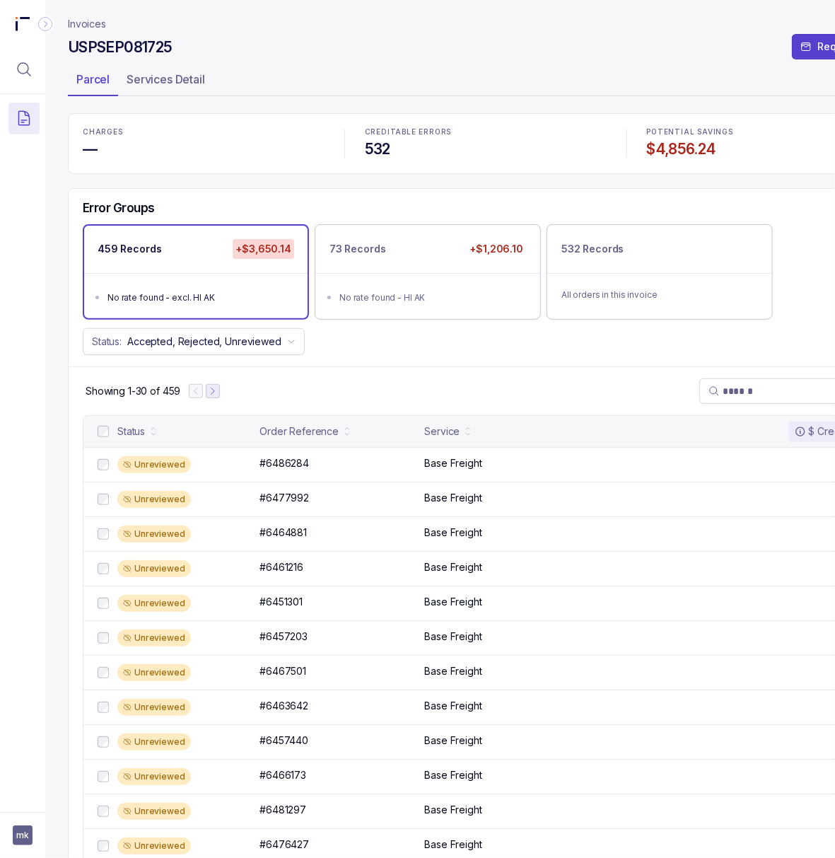
click at [219, 394] on button "Next Page" at bounding box center [213, 391] width 14 height 14
click at [219, 394] on icon "Next Page" at bounding box center [219, 391] width 10 height 10
click at [272, 465] on p "#6453483" at bounding box center [283, 463] width 55 height 16
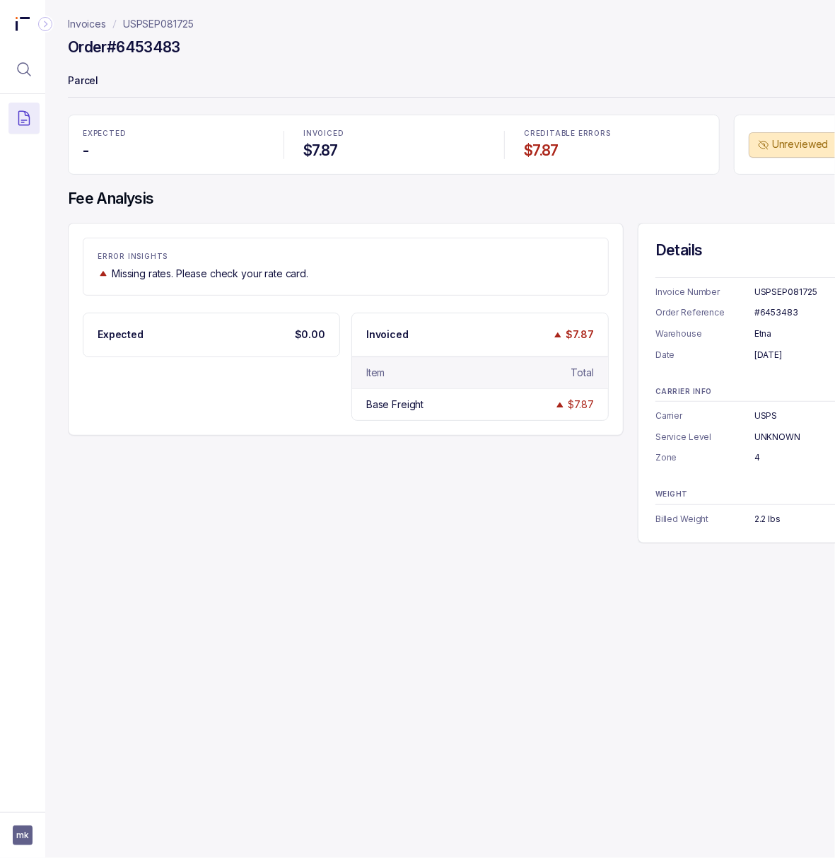
click at [764, 315] on div "#6453483" at bounding box center [821, 312] width 132 height 14
click at [762, 354] on div "[DATE]" at bounding box center [821, 355] width 132 height 14
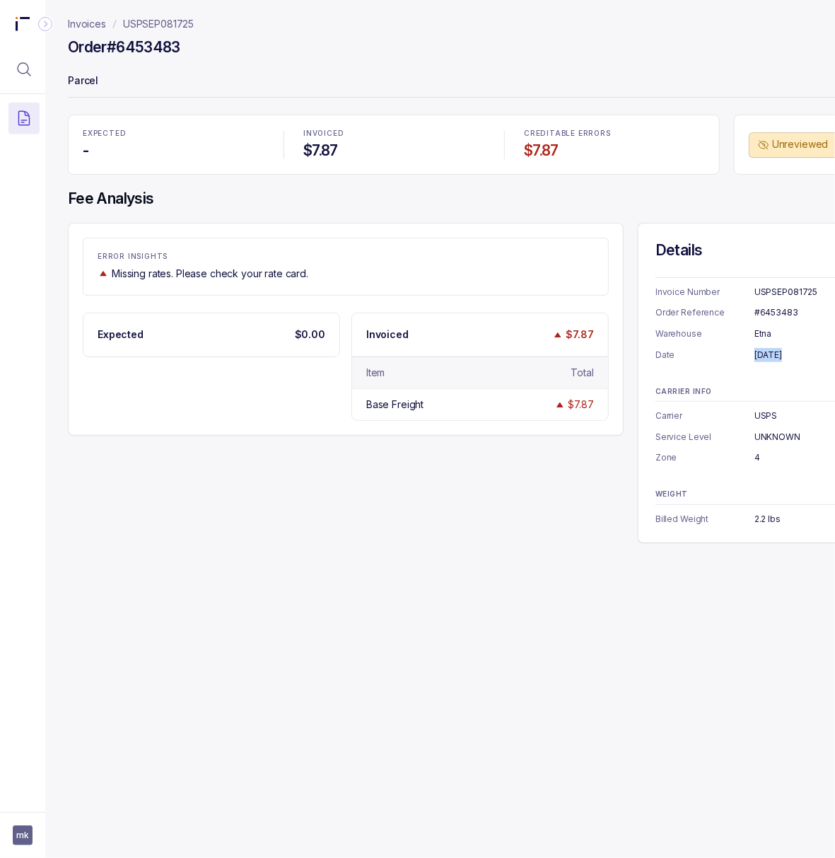
click at [762, 354] on div "[DATE]" at bounding box center [821, 355] width 132 height 14
click at [779, 521] on div "2.2 lbs" at bounding box center [821, 519] width 132 height 14
click at [165, 12] on header "Invoices USPSEP081725 Order #6453483 Parcel" at bounding box center [486, 57] width 836 height 115
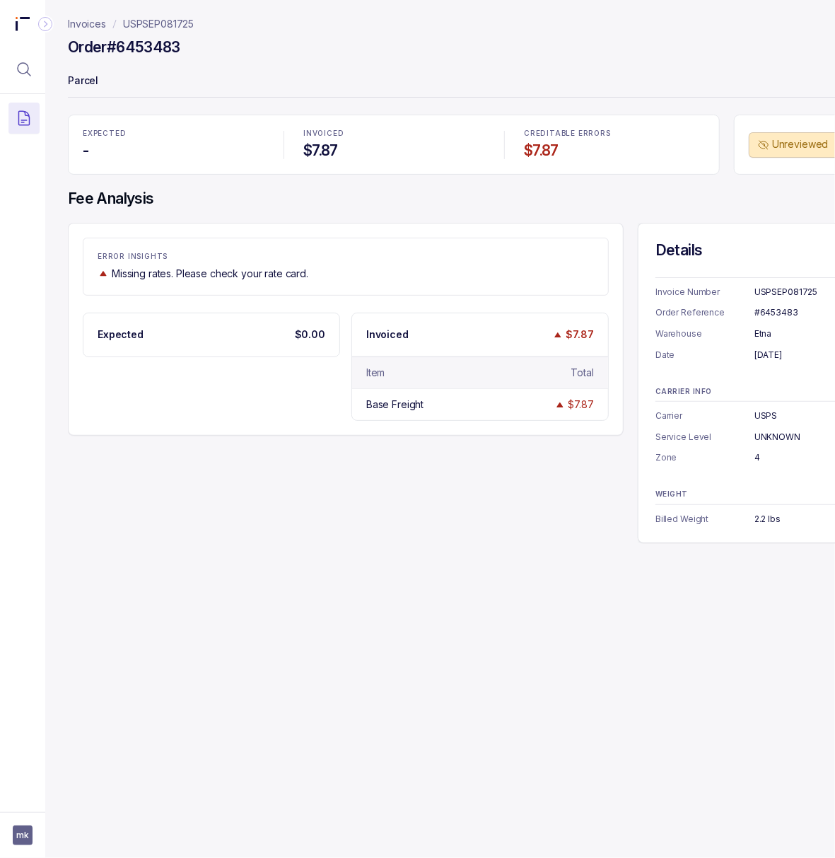
click at [165, 21] on p "USPSEP081725" at bounding box center [158, 24] width 71 height 14
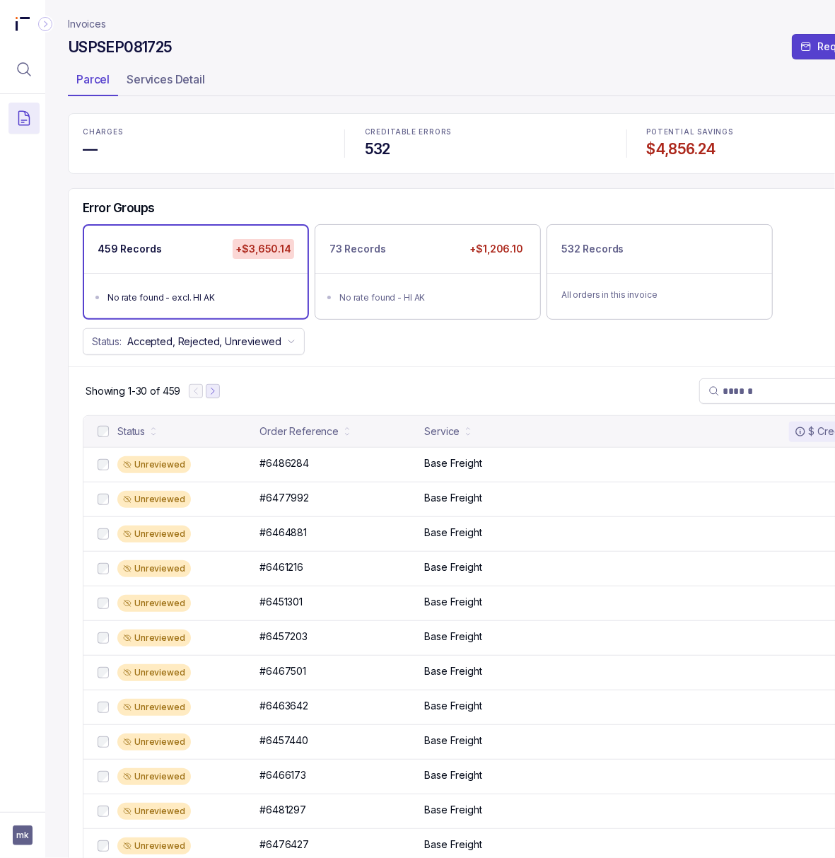
click at [214, 396] on icon "Next Page" at bounding box center [213, 391] width 10 height 10
click at [216, 394] on icon "Next Page" at bounding box center [219, 391] width 10 height 10
click at [218, 394] on icon "Next Page" at bounding box center [220, 391] width 10 height 10
click at [286, 470] on p "#6451787" at bounding box center [283, 463] width 54 height 16
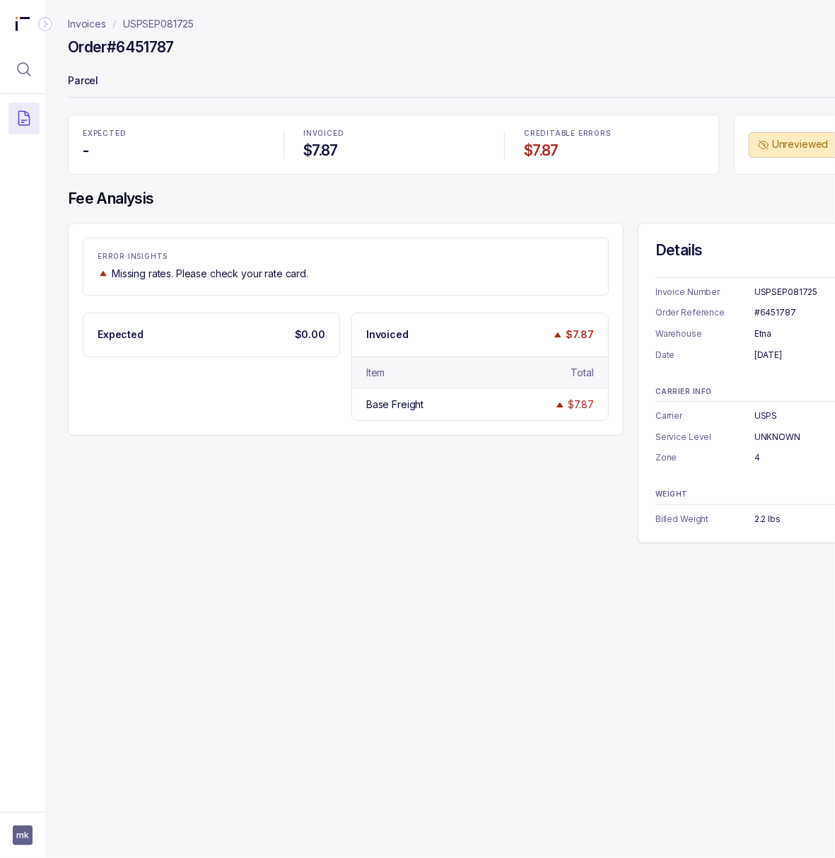
click at [769, 313] on div "#6451787" at bounding box center [821, 312] width 132 height 14
click at [786, 349] on div "[DATE]" at bounding box center [821, 355] width 132 height 14
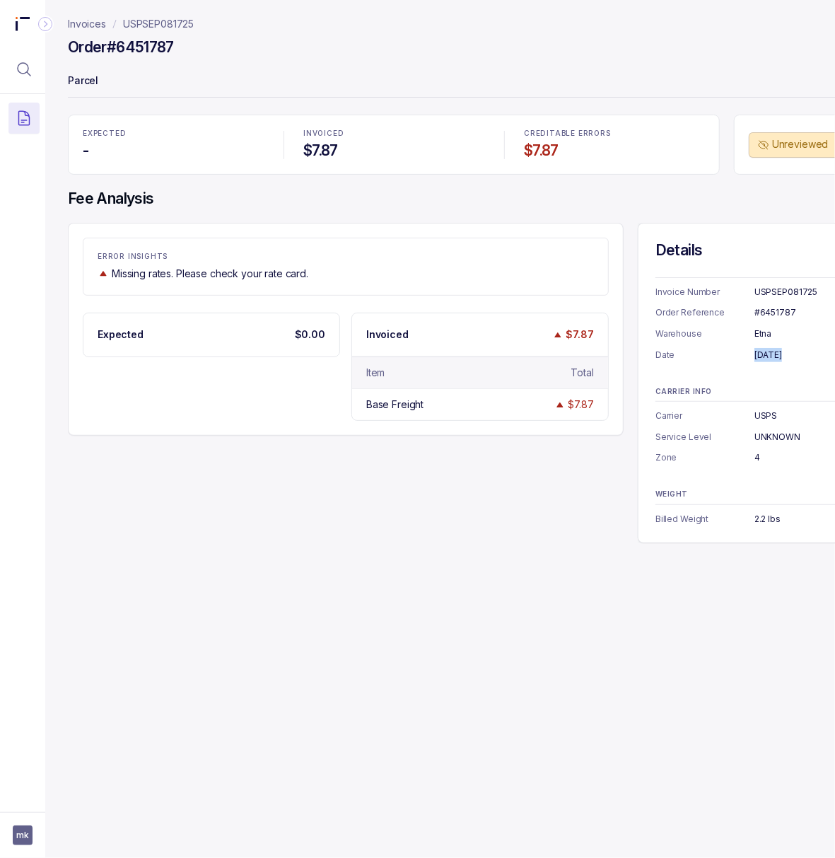
click at [786, 349] on div "[DATE]" at bounding box center [821, 355] width 132 height 14
click at [154, 20] on p "USPSEP081725" at bounding box center [158, 24] width 71 height 14
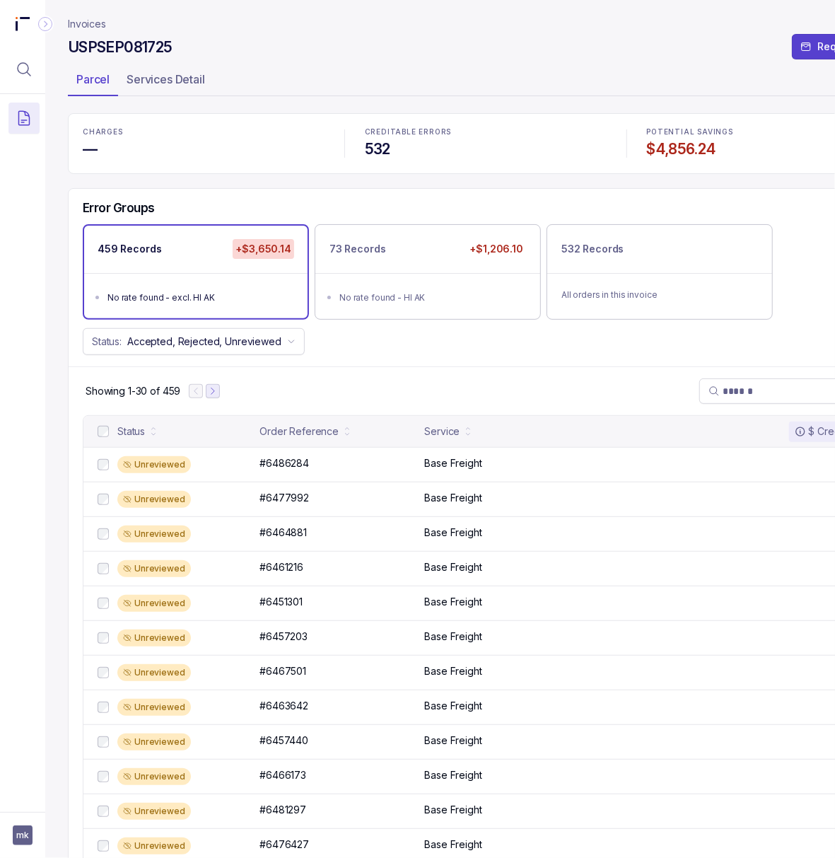
click at [216, 398] on button "Next Page" at bounding box center [213, 391] width 14 height 14
click at [218, 396] on icon "Next Page" at bounding box center [219, 391] width 10 height 10
click at [222, 396] on icon "Next Page" at bounding box center [220, 391] width 10 height 10
click at [223, 396] on icon "Next Page" at bounding box center [223, 391] width 10 height 10
click at [298, 467] on p "#6453475" at bounding box center [283, 463] width 55 height 16
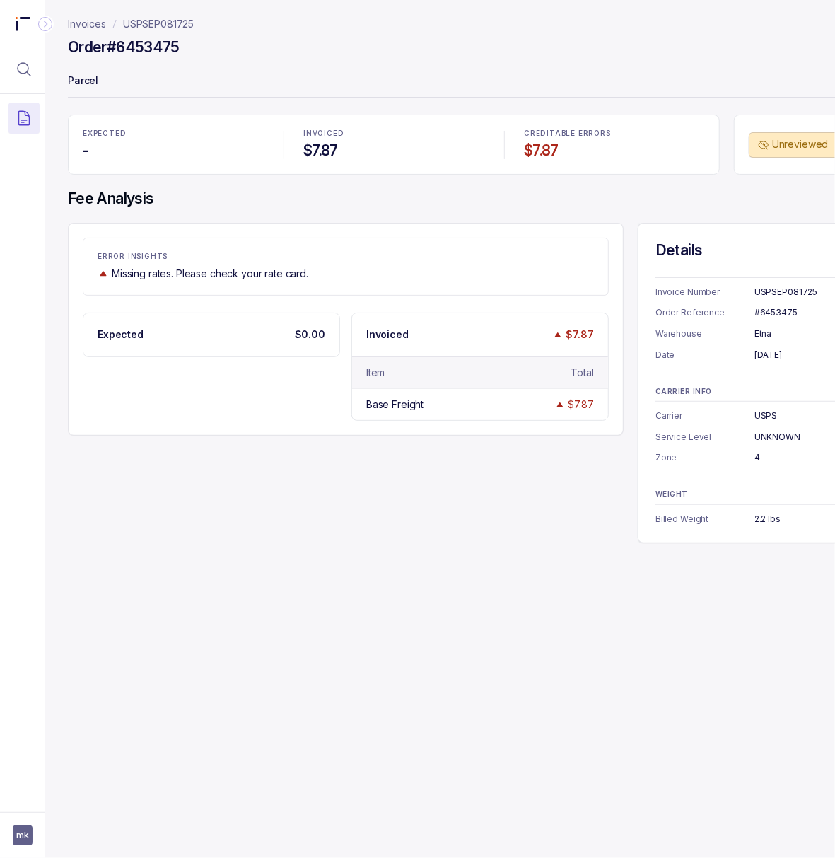
click at [784, 315] on div "#6453475" at bounding box center [821, 312] width 132 height 14
click at [762, 361] on div "[DATE]" at bounding box center [821, 355] width 132 height 14
click at [764, 357] on div "[DATE]" at bounding box center [821, 355] width 132 height 14
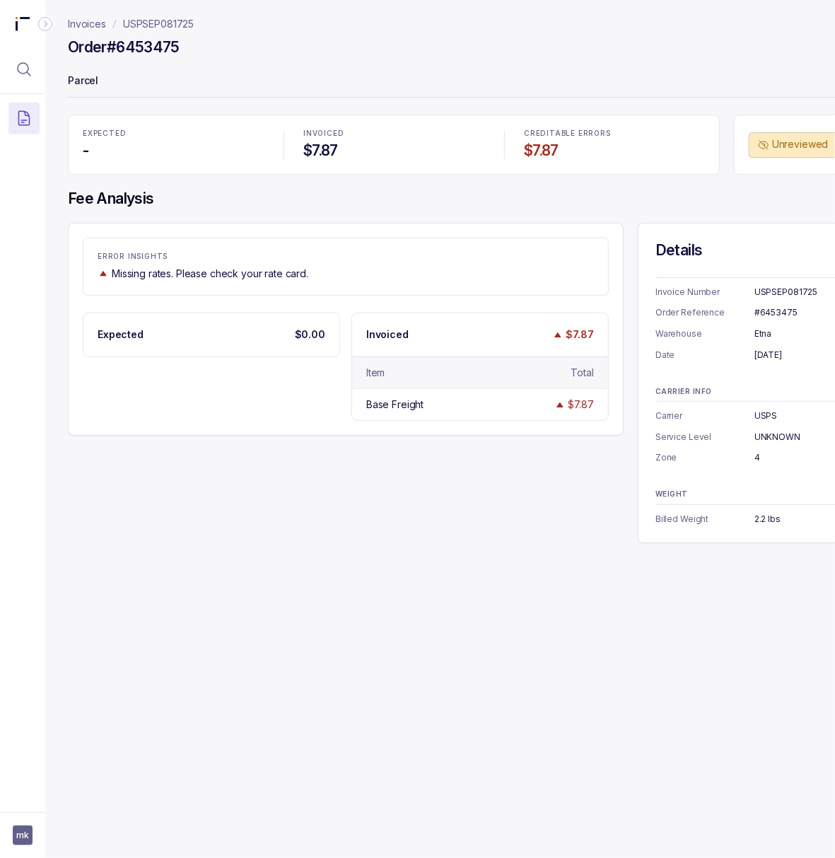
click at [764, 357] on div "[DATE]" at bounding box center [821, 355] width 132 height 14
click at [160, 25] on p "USPSEP081725" at bounding box center [158, 24] width 71 height 14
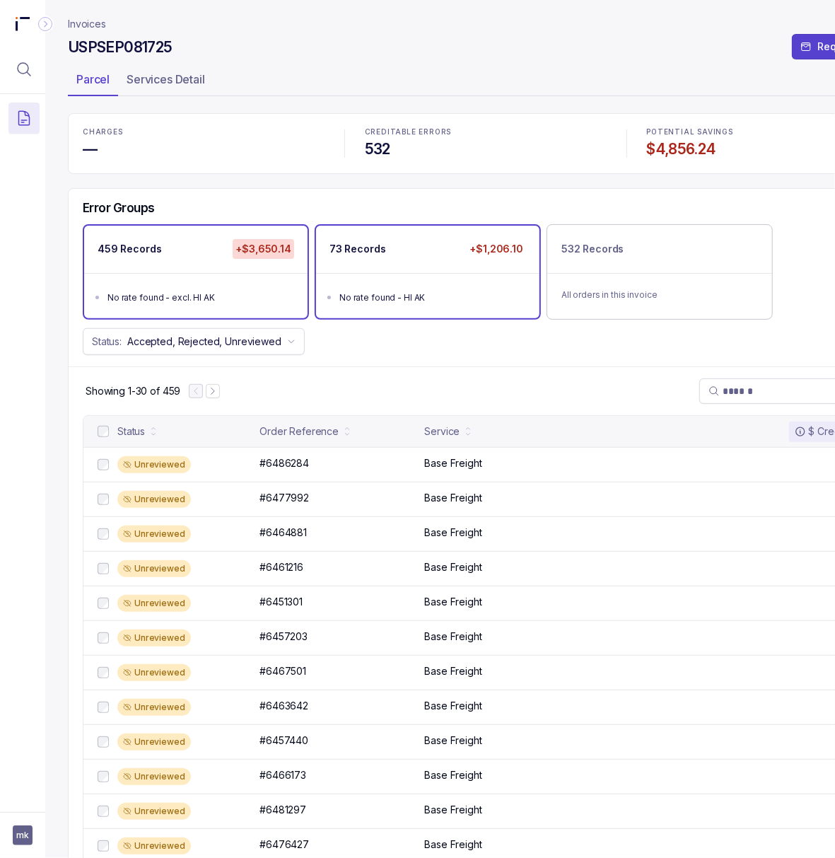
click at [424, 300] on div "No rate found - HI AK" at bounding box center [431, 298] width 185 height 14
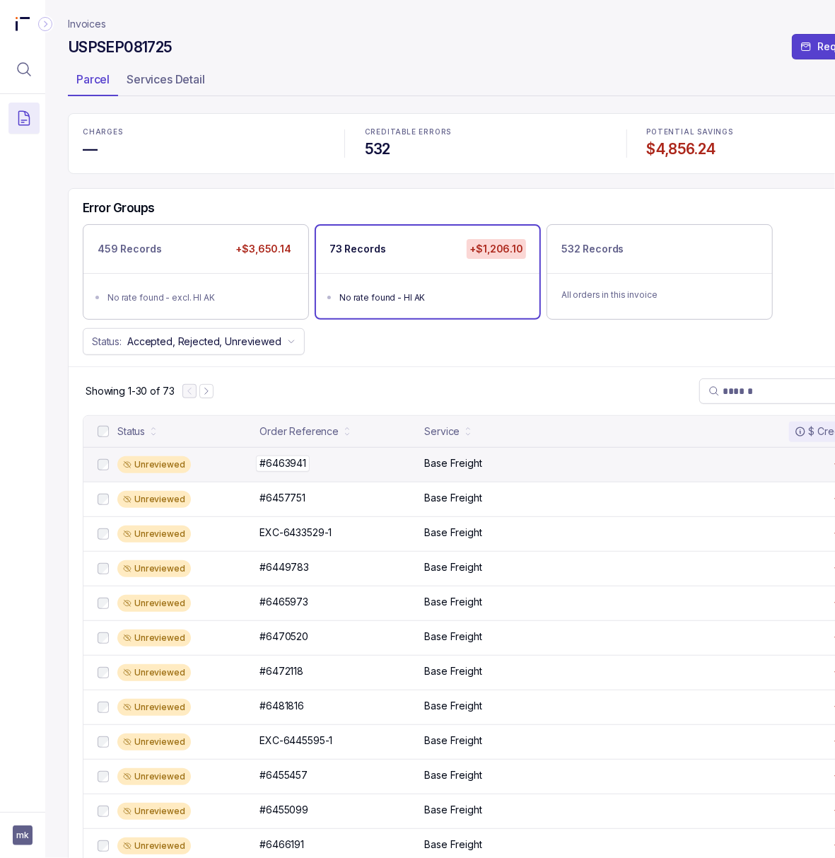
click at [284, 467] on p "#6463941" at bounding box center [283, 463] width 54 height 16
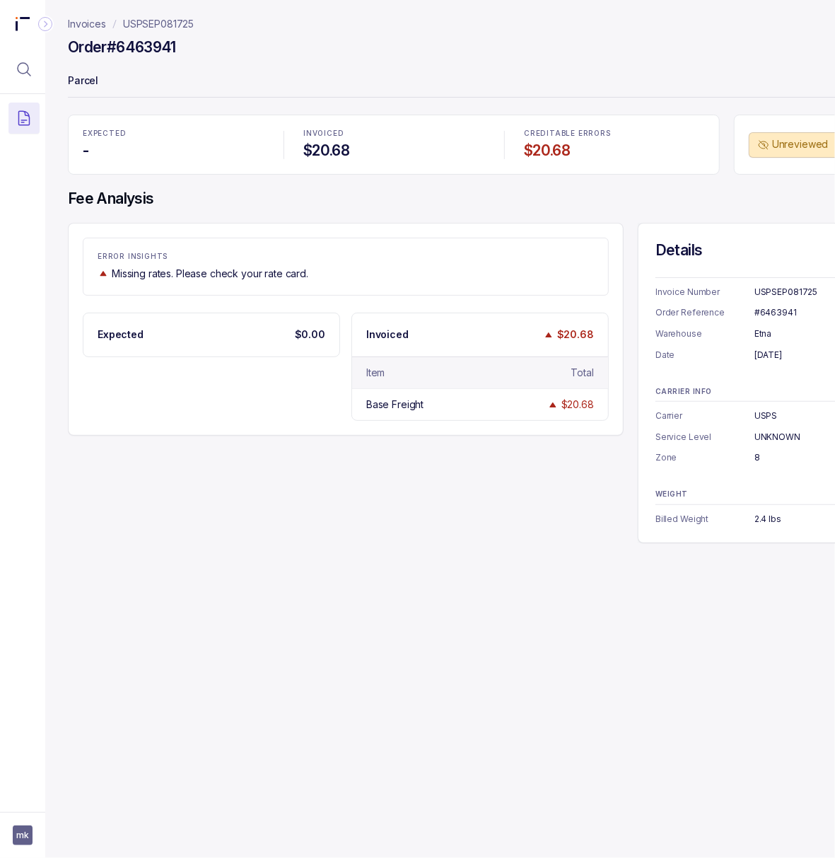
click at [769, 315] on div "#6463941" at bounding box center [821, 312] width 132 height 14
click at [800, 361] on div "[DATE]" at bounding box center [821, 355] width 132 height 14
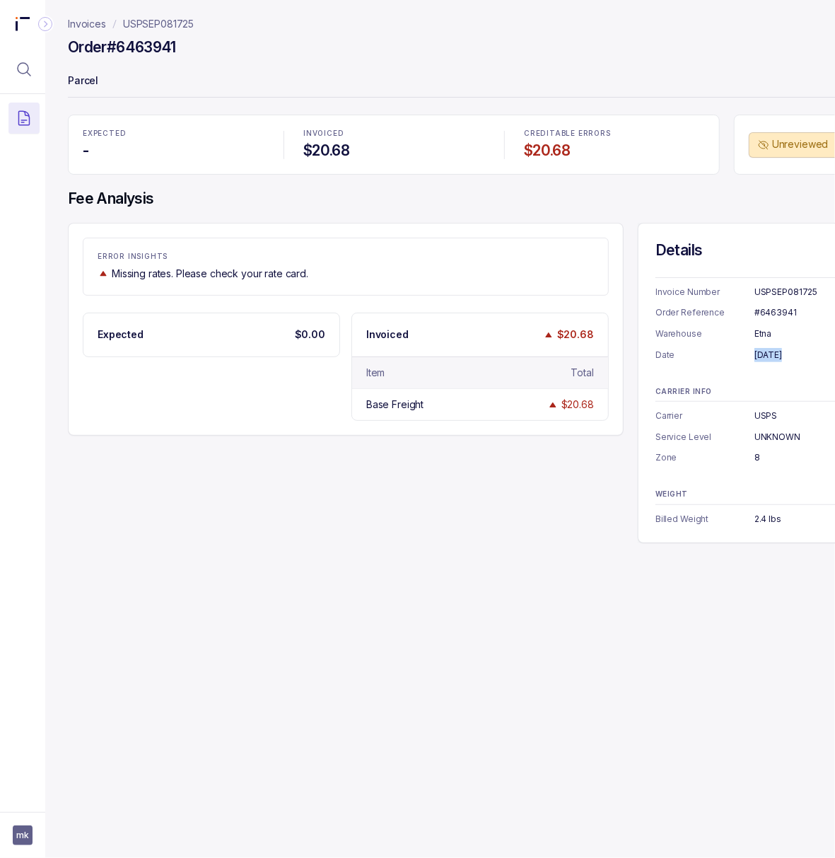
click at [800, 361] on div "[DATE]" at bounding box center [821, 355] width 132 height 14
click at [755, 458] on div "8" at bounding box center [821, 457] width 132 height 14
click at [771, 516] on div "2.4 lbs" at bounding box center [821, 519] width 132 height 14
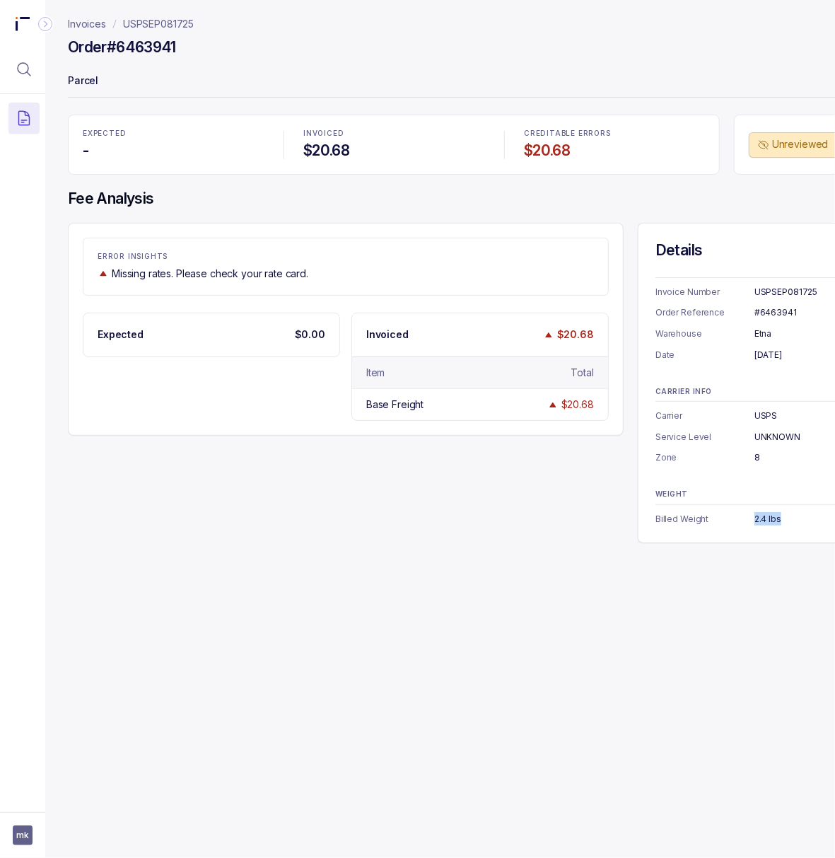
click at [771, 516] on div "2.4 lbs" at bounding box center [821, 519] width 132 height 14
click at [165, 26] on p "USPSEP081725" at bounding box center [158, 24] width 71 height 14
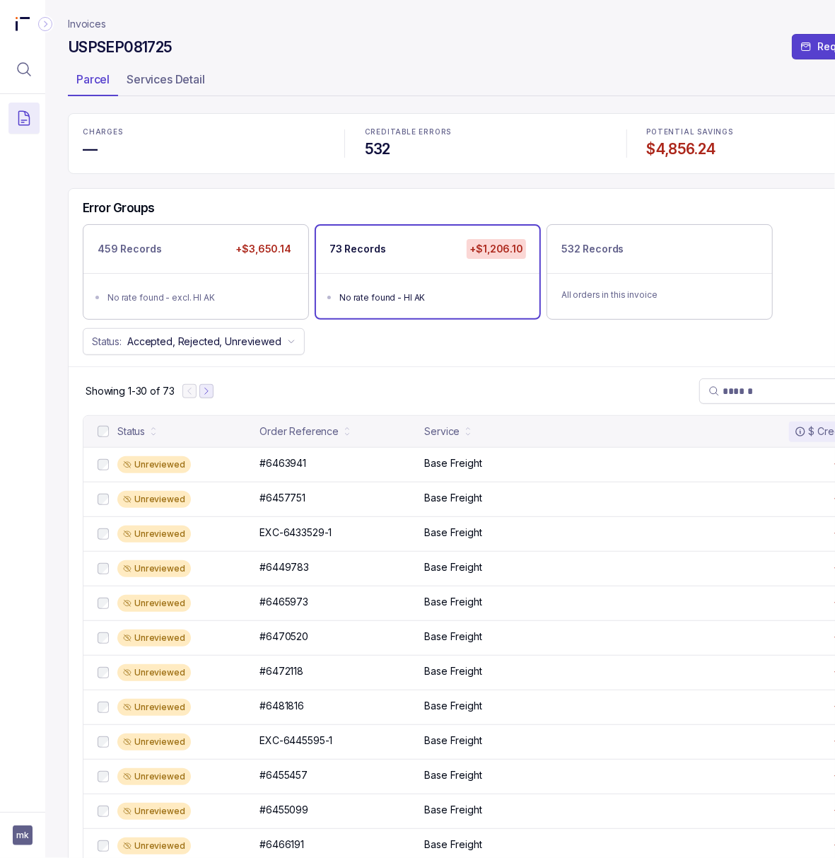
click at [209, 396] on icon "Next Page" at bounding box center [207, 391] width 10 height 10
click at [267, 470] on p "#6459631" at bounding box center [282, 463] width 53 height 16
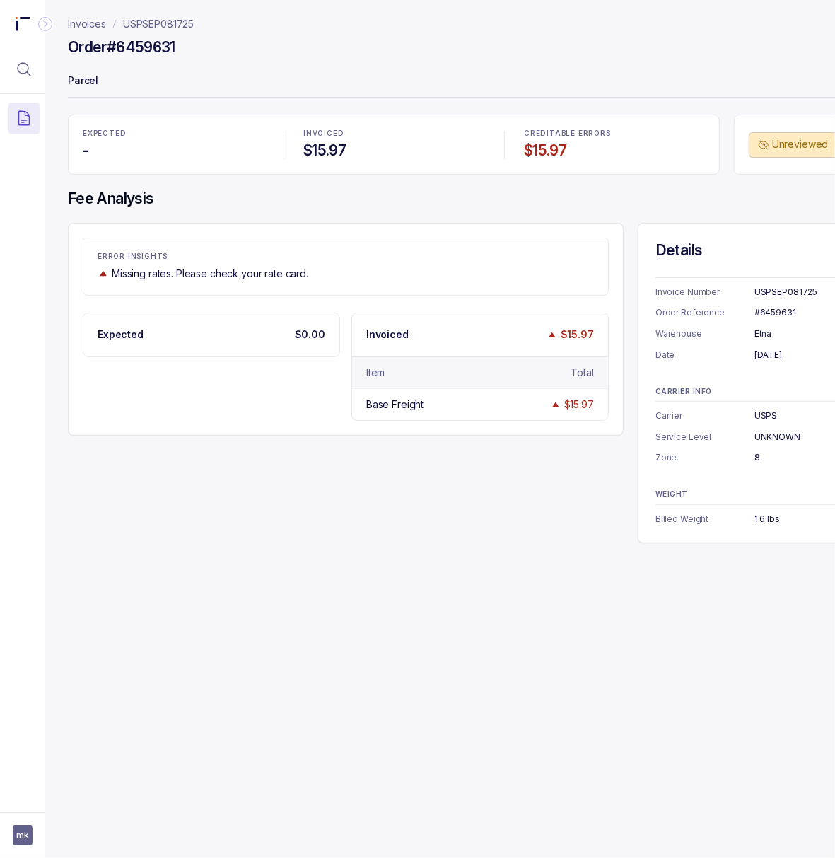
click at [762, 312] on div "#6459631" at bounding box center [821, 312] width 132 height 14
click at [762, 358] on div "[DATE]" at bounding box center [821, 355] width 132 height 14
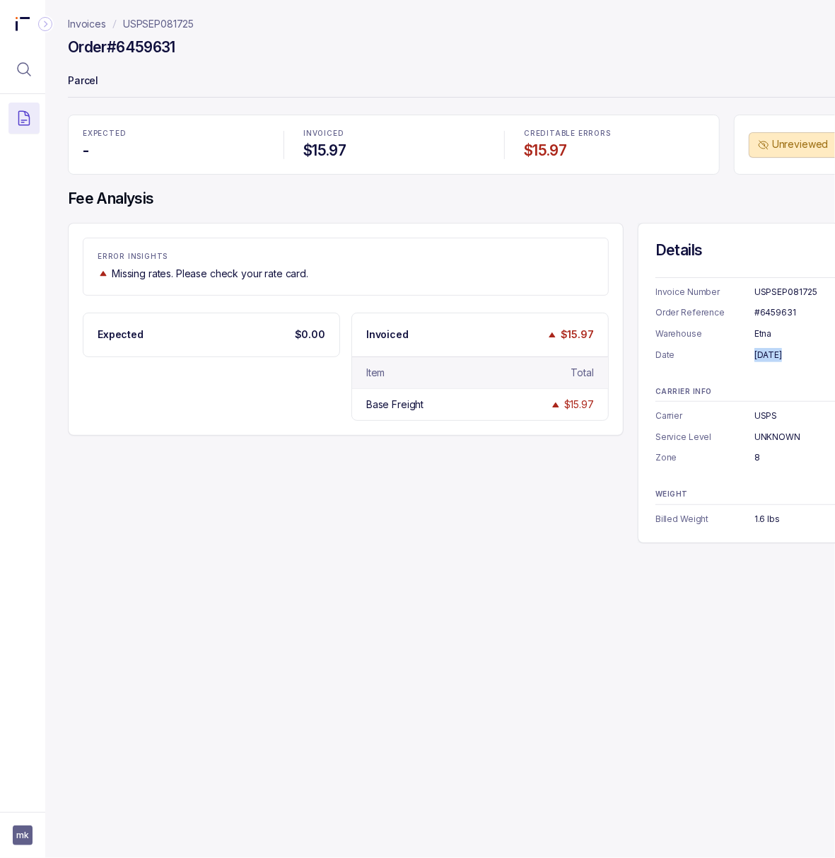
click at [762, 358] on div "[DATE]" at bounding box center [821, 355] width 132 height 14
click at [762, 521] on div "1.6 lbs" at bounding box center [821, 519] width 132 height 14
click at [148, 24] on p "USPSEP081725" at bounding box center [158, 24] width 71 height 14
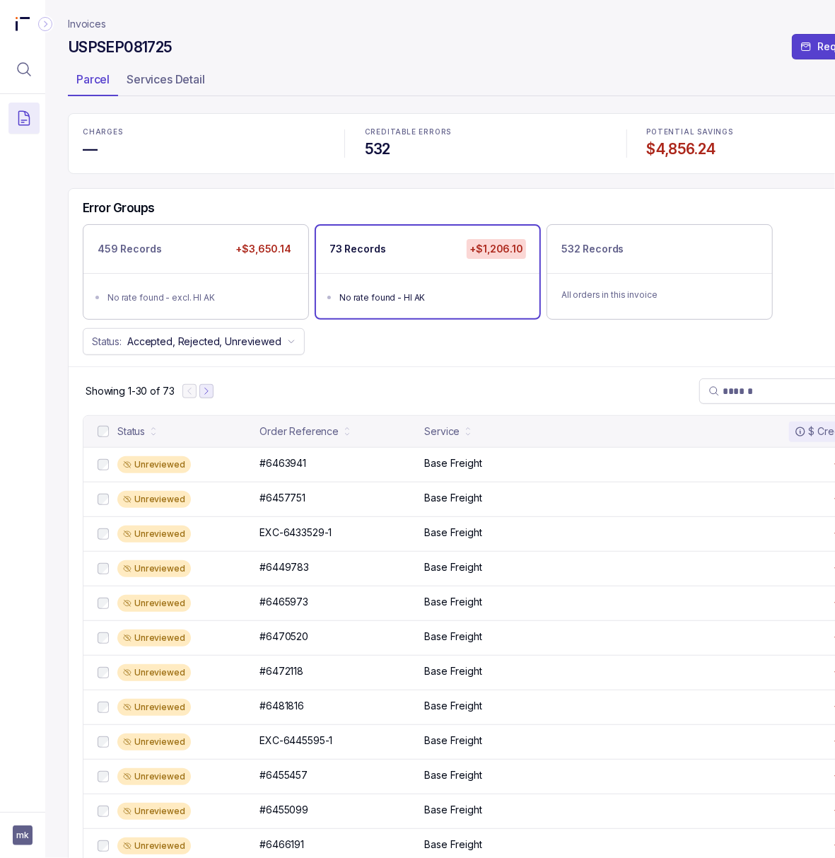
click at [213, 392] on button "Next Page" at bounding box center [206, 391] width 14 height 14
click at [213, 392] on icon "Next Page" at bounding box center [213, 391] width 10 height 10
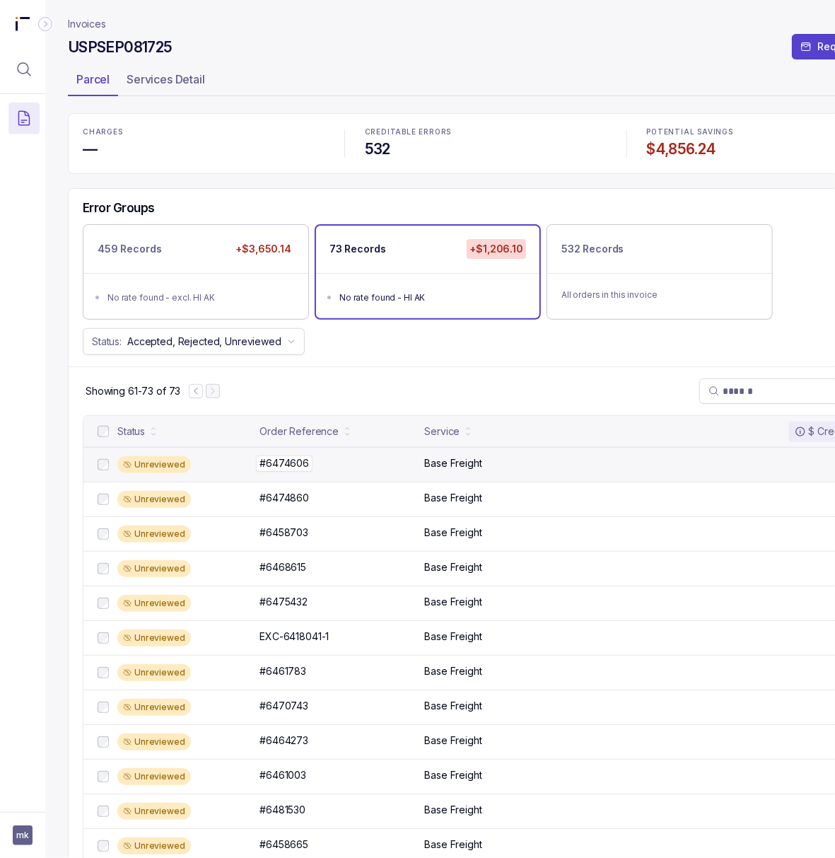
click at [273, 465] on p "#6474606" at bounding box center [284, 463] width 57 height 16
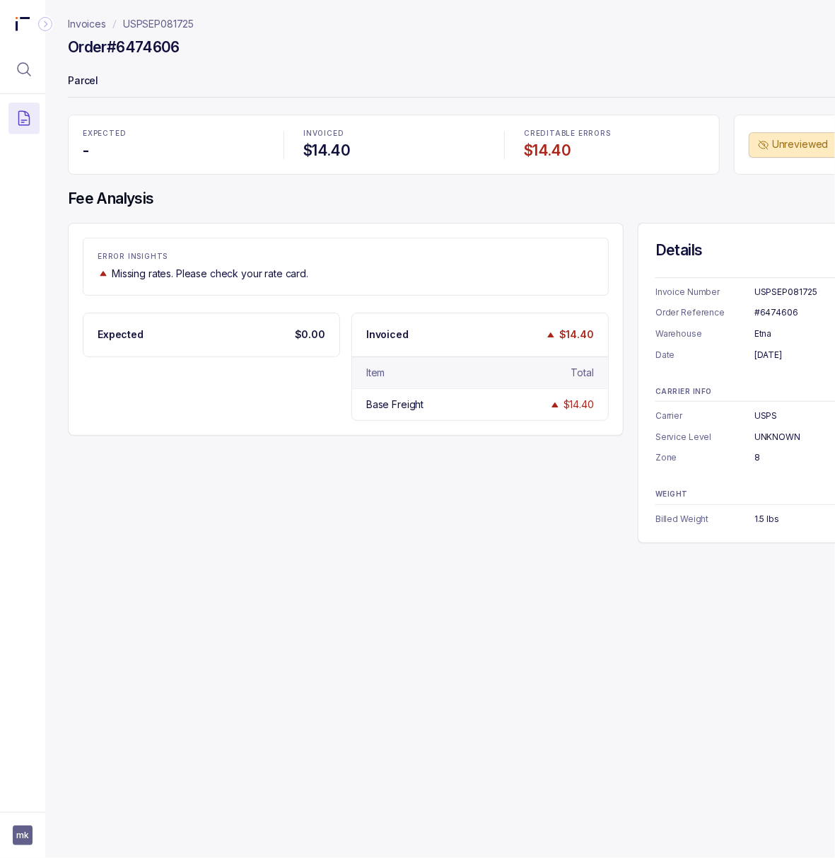
click at [755, 313] on div "#6474606" at bounding box center [821, 312] width 132 height 14
click at [769, 359] on div "[DATE]" at bounding box center [821, 355] width 132 height 14
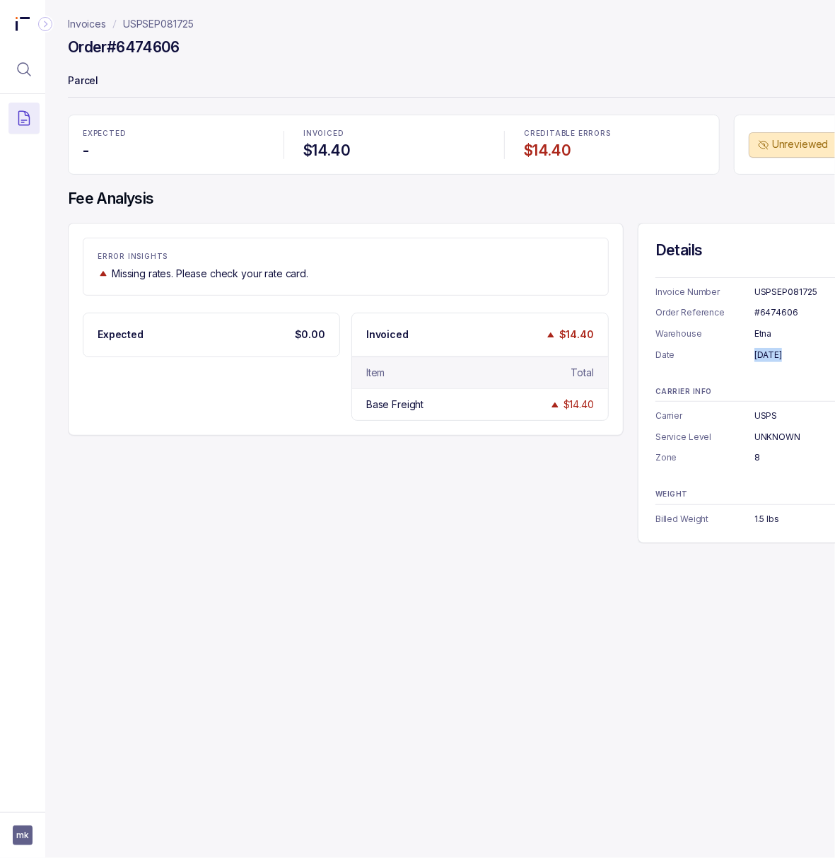
click at [769, 359] on div "[DATE]" at bounding box center [821, 355] width 132 height 14
click at [755, 516] on div "1.5 lbs" at bounding box center [821, 519] width 132 height 14
drag, startPoint x: 168, startPoint y: 24, endPoint x: 202, endPoint y: 7, distance: 37.9
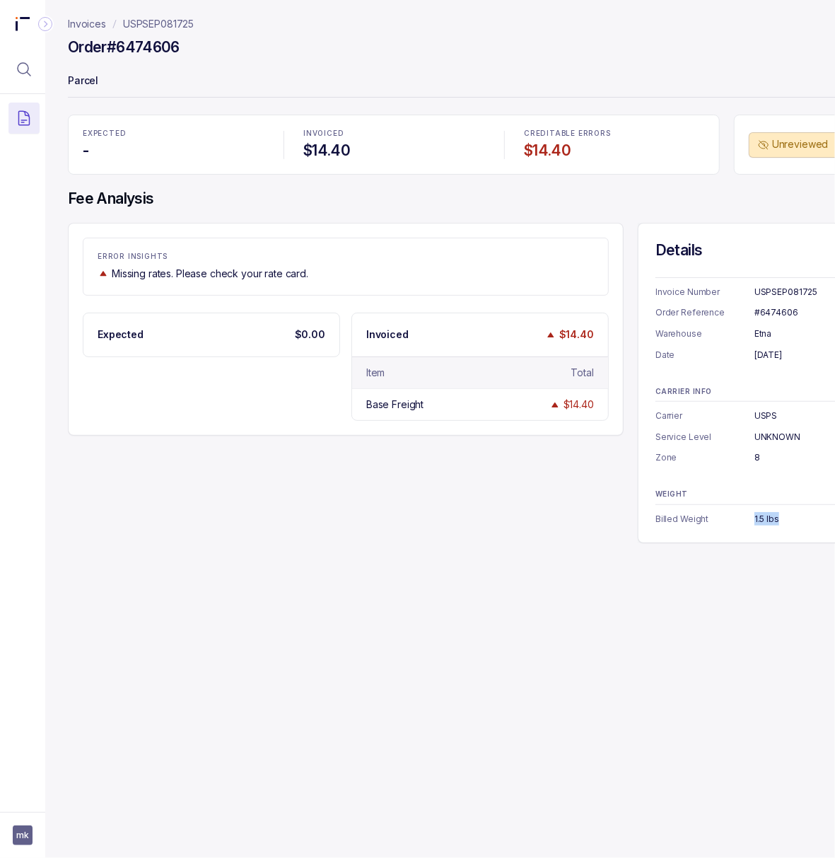
click at [168, 24] on p "USPSEP081725" at bounding box center [158, 24] width 71 height 14
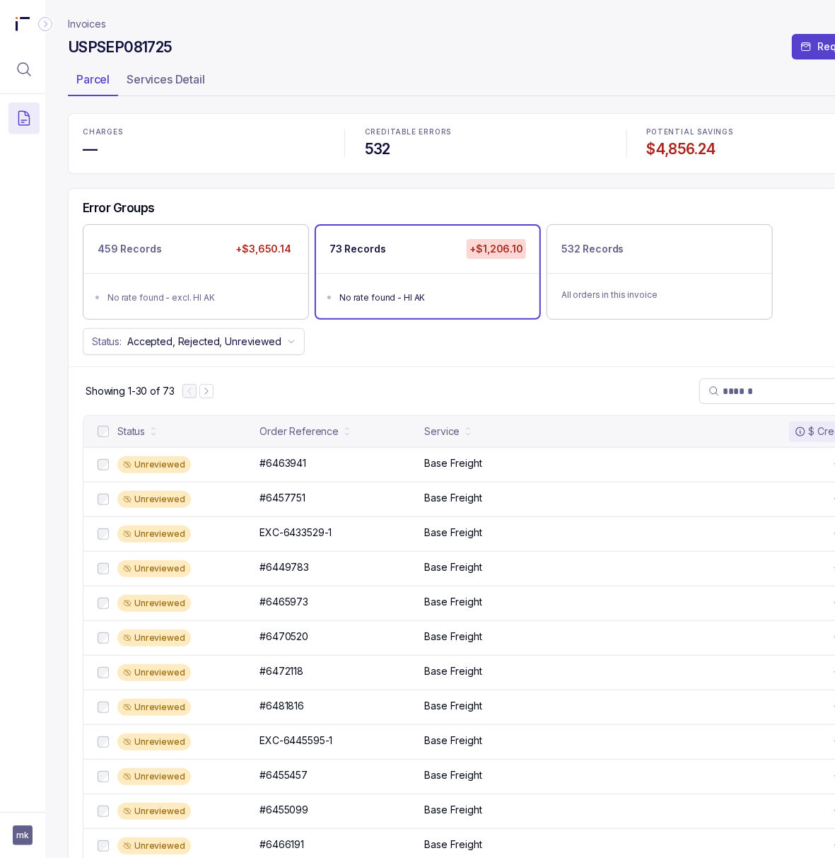
click at [660, 140] on h4 "$4,856.24" at bounding box center [768, 149] width 242 height 20
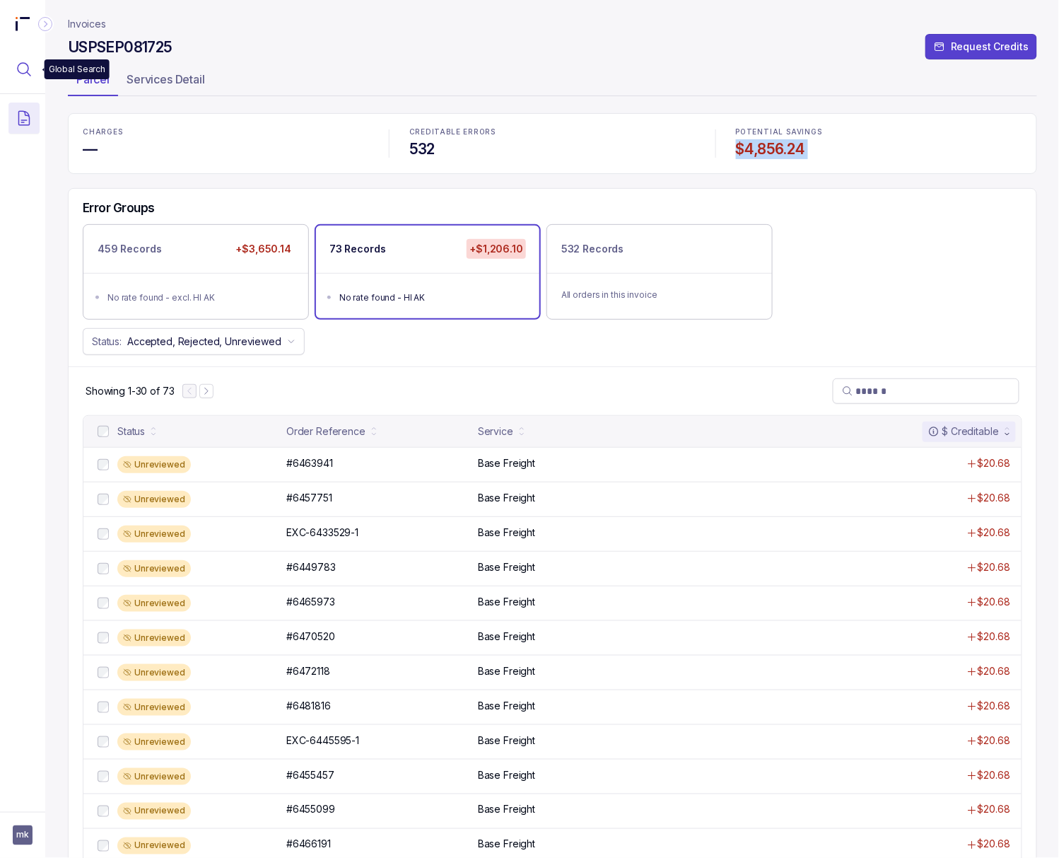
click at [23, 68] on icon "Menu Icon Button MagnifyingGlassIcon" at bounding box center [24, 69] width 17 height 17
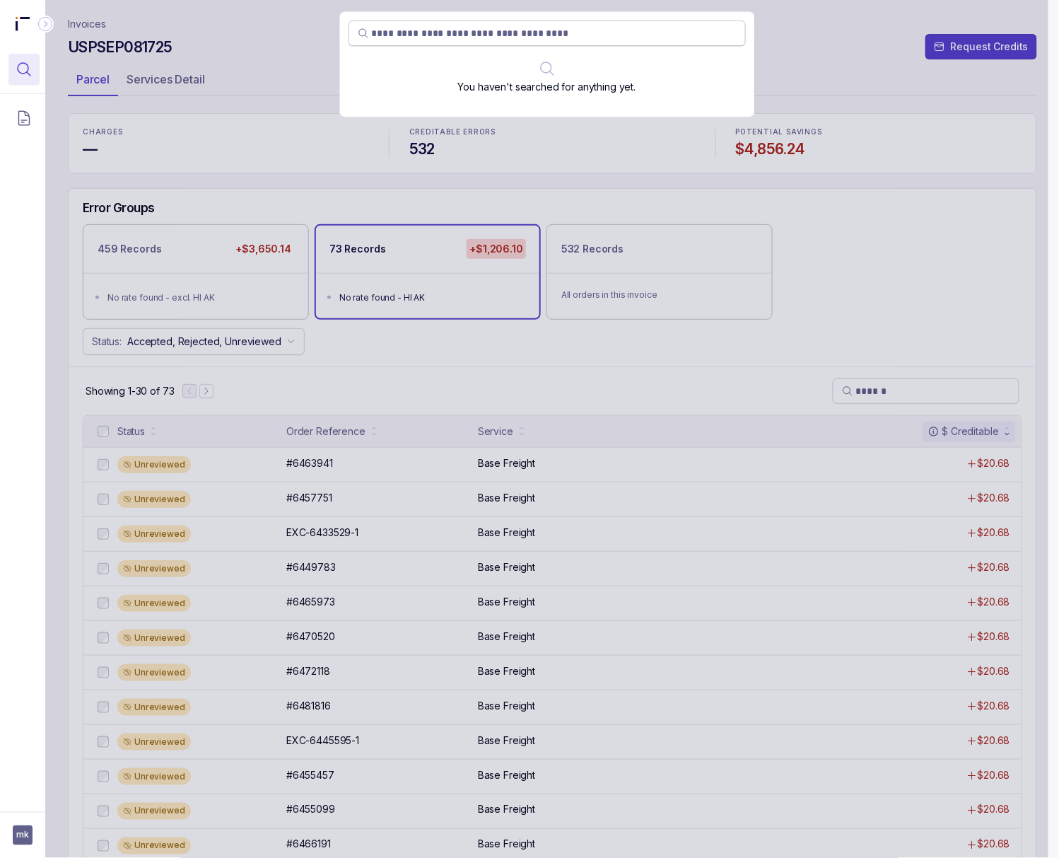
click at [458, 35] on input "search" at bounding box center [554, 33] width 365 height 14
type input "**********"
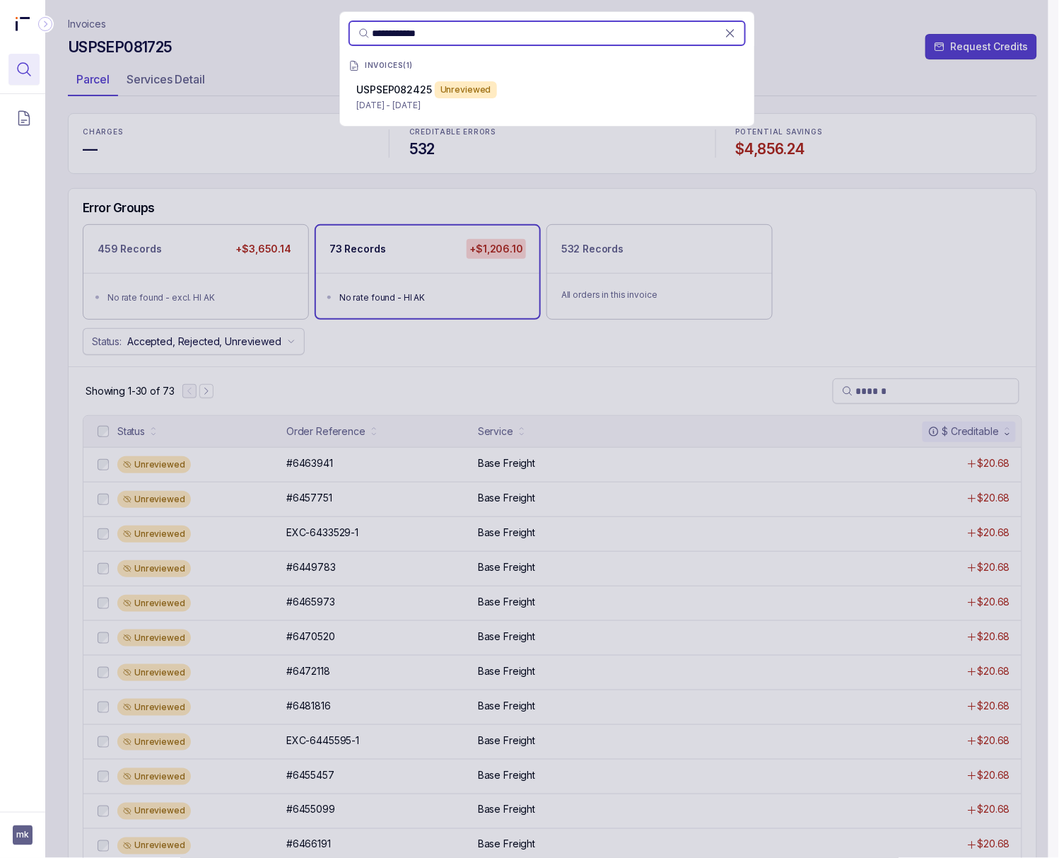
click at [462, 103] on p "[DATE] - [DATE]" at bounding box center [547, 105] width 380 height 14
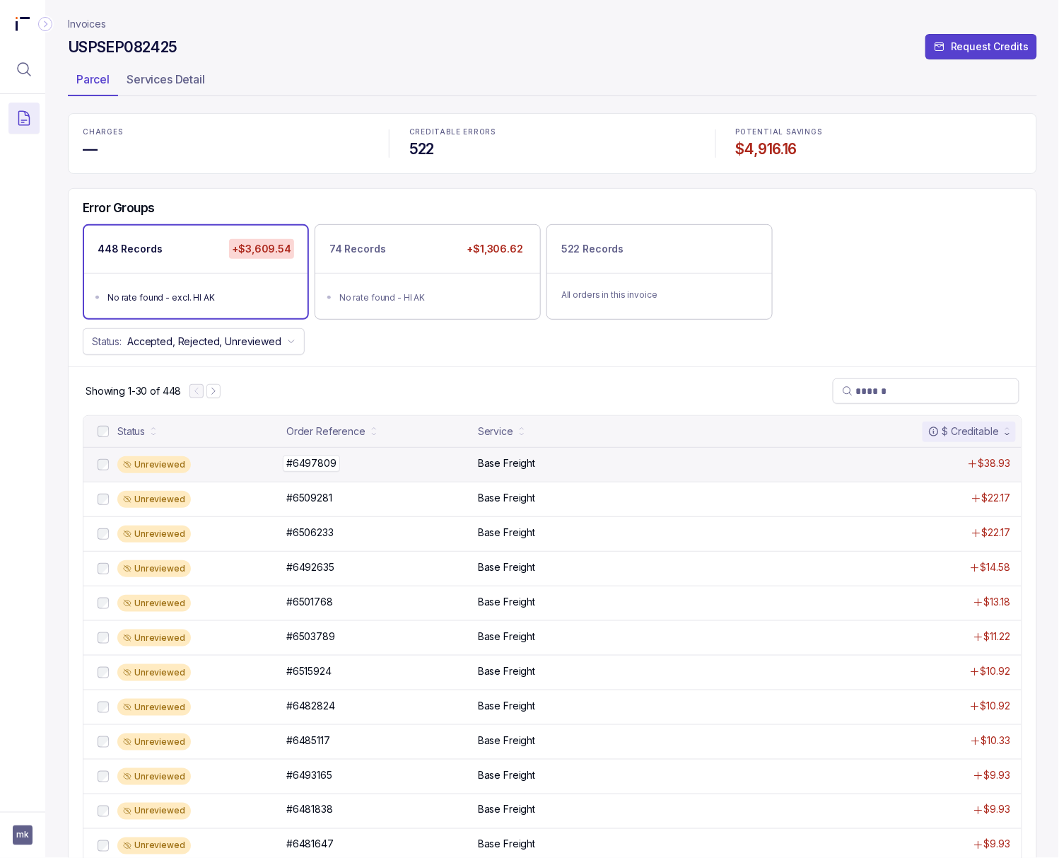
click at [323, 465] on p "#6497809" at bounding box center [311, 463] width 57 height 16
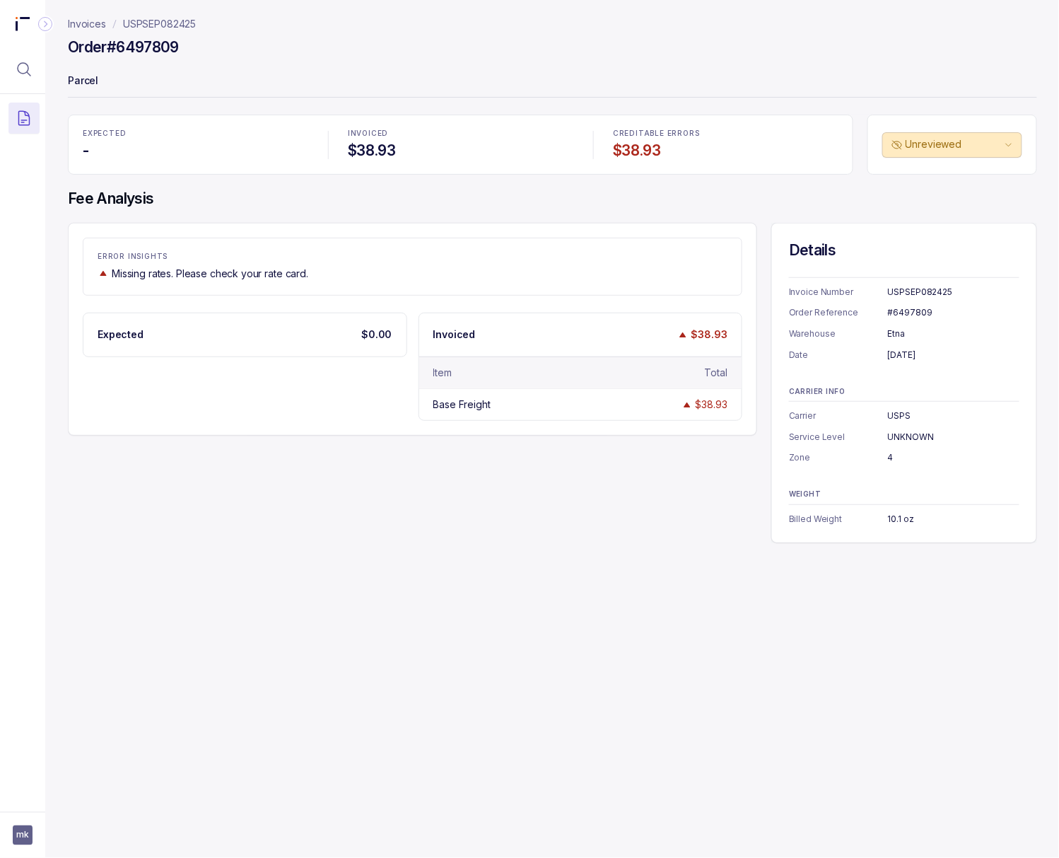
click at [851, 315] on div "#6497809" at bounding box center [954, 312] width 132 height 14
click at [851, 356] on div "[DATE]" at bounding box center [954, 355] width 132 height 14
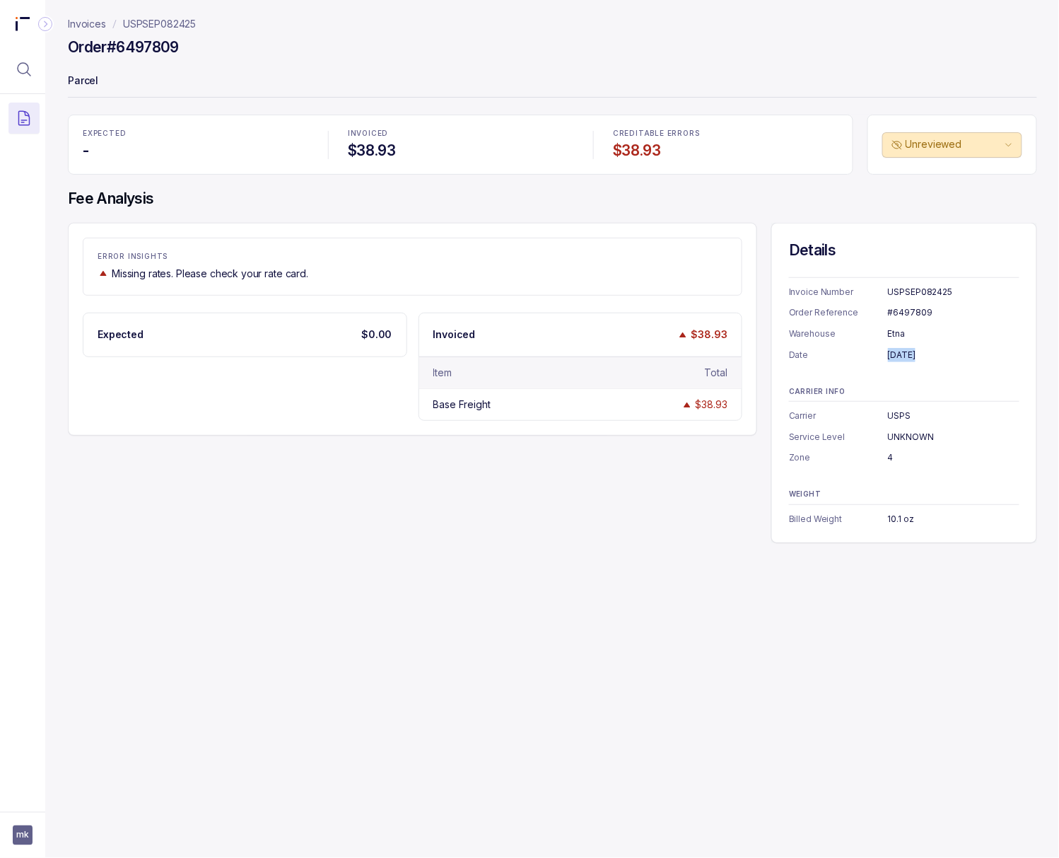
click at [851, 356] on div "[DATE]" at bounding box center [954, 355] width 132 height 14
click at [851, 456] on div "4" at bounding box center [954, 457] width 132 height 14
click at [851, 519] on div "10.1 oz" at bounding box center [954, 519] width 132 height 14
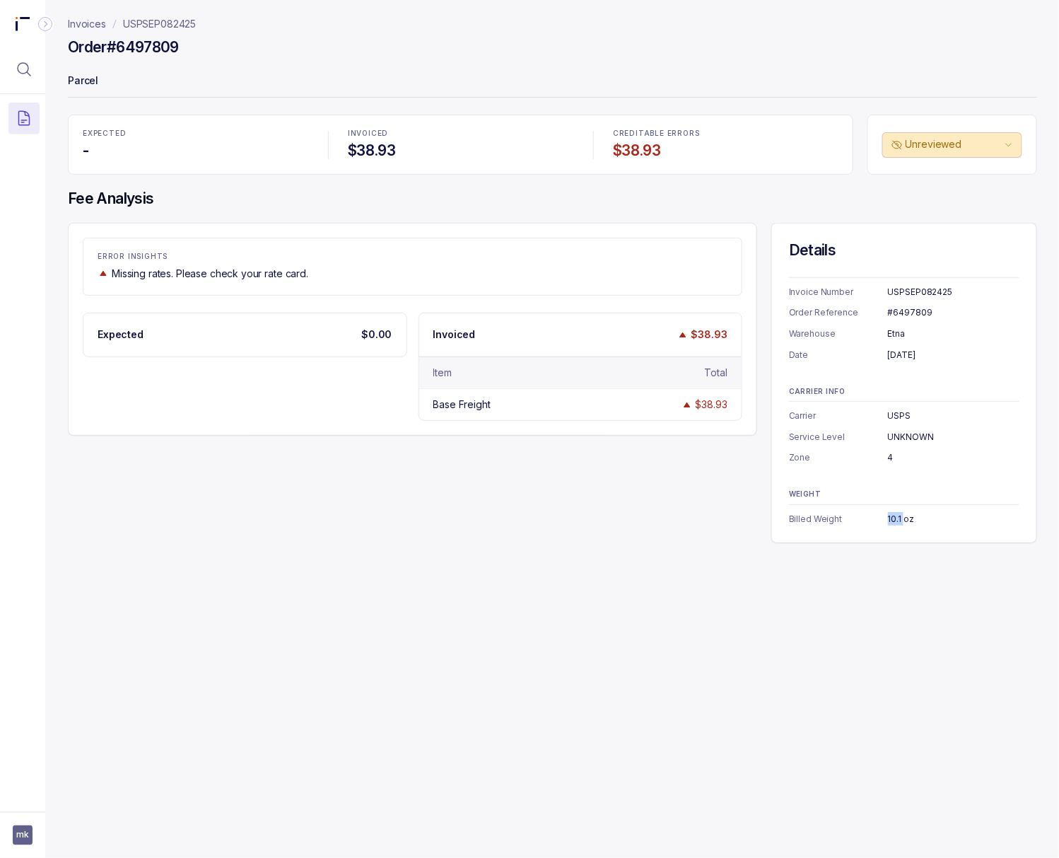
click at [851, 519] on div "10.1 oz" at bounding box center [954, 519] width 132 height 14
click at [187, 20] on p "USPSEP082425" at bounding box center [159, 24] width 73 height 14
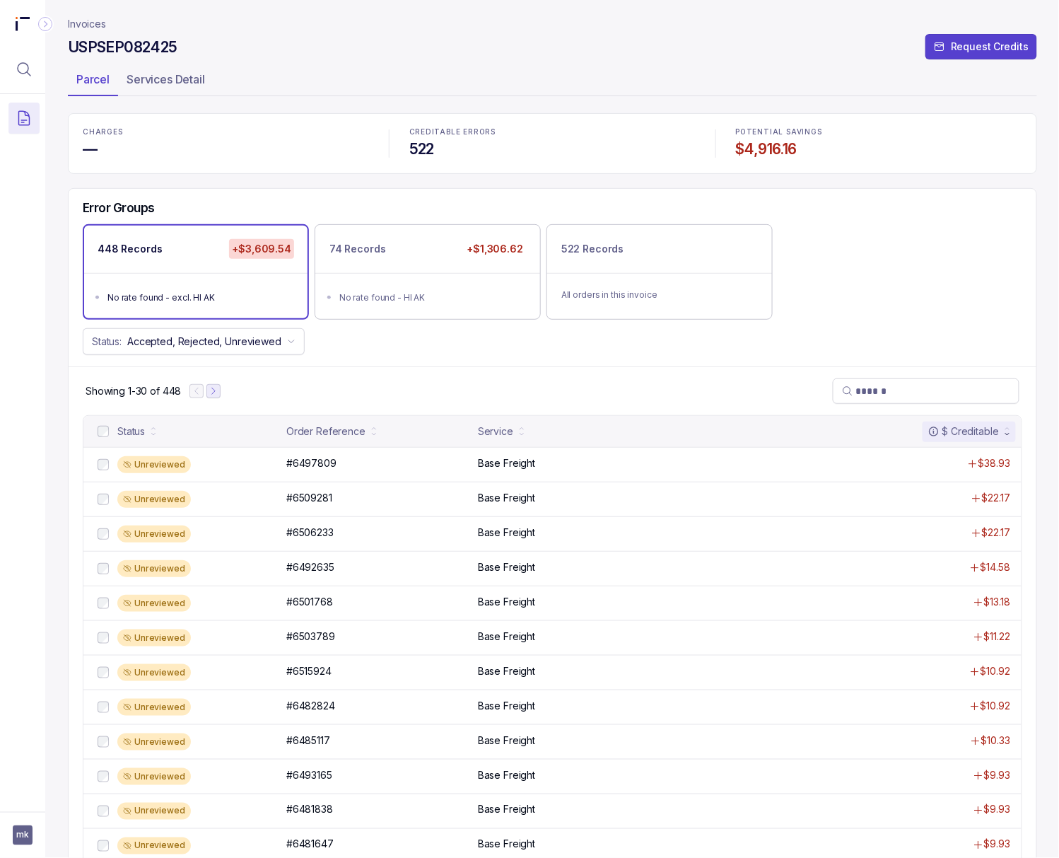
click at [210, 396] on icon "Next Page" at bounding box center [214, 391] width 10 height 10
click at [315, 470] on p "#6495330" at bounding box center [310, 463] width 55 height 16
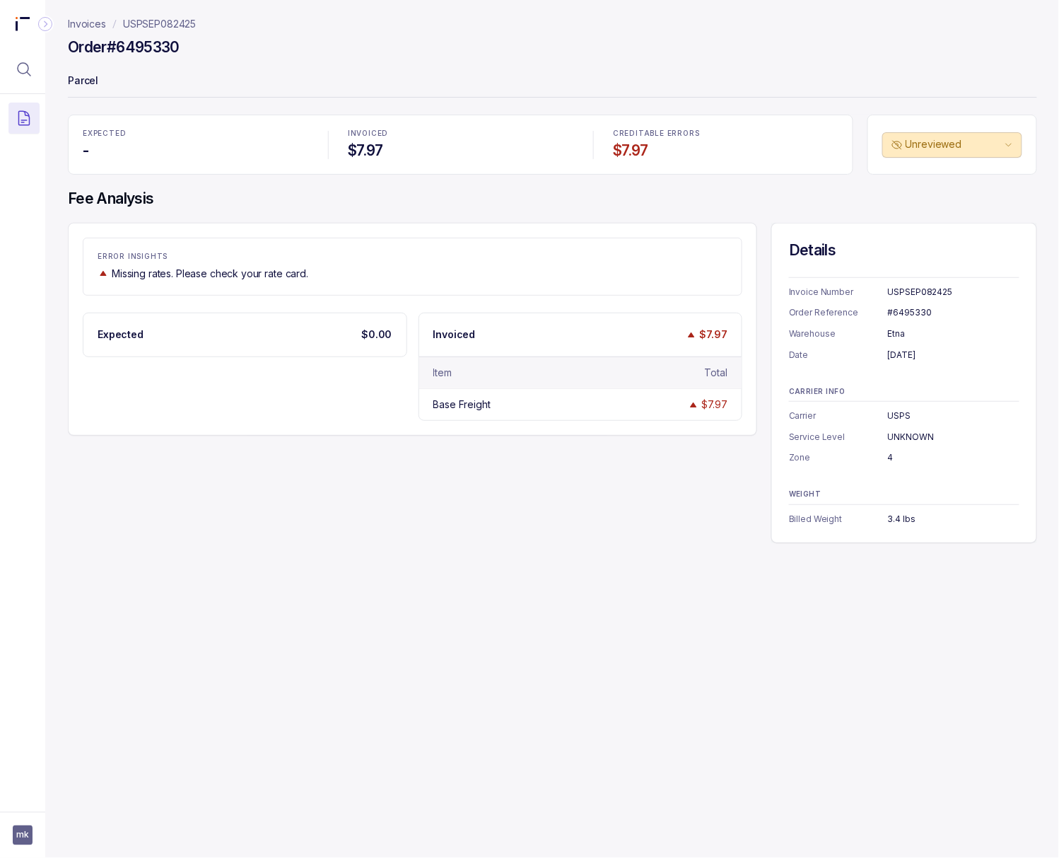
click at [851, 318] on div "#6495330" at bounding box center [954, 312] width 132 height 14
click at [851, 314] on div "#6495330" at bounding box center [954, 312] width 132 height 14
click at [851, 348] on div "[DATE]" at bounding box center [954, 355] width 132 height 14
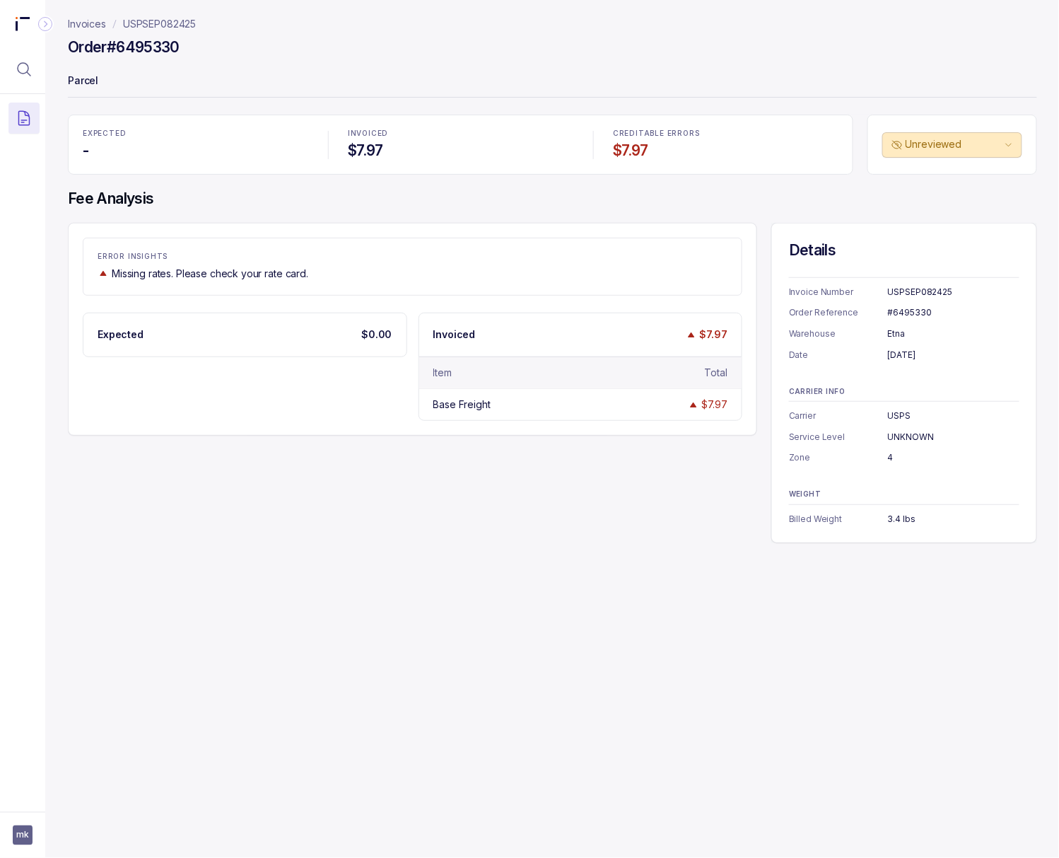
click at [851, 356] on div "[DATE]" at bounding box center [954, 355] width 132 height 14
click at [851, 518] on div "3.4 lbs" at bounding box center [954, 519] width 132 height 14
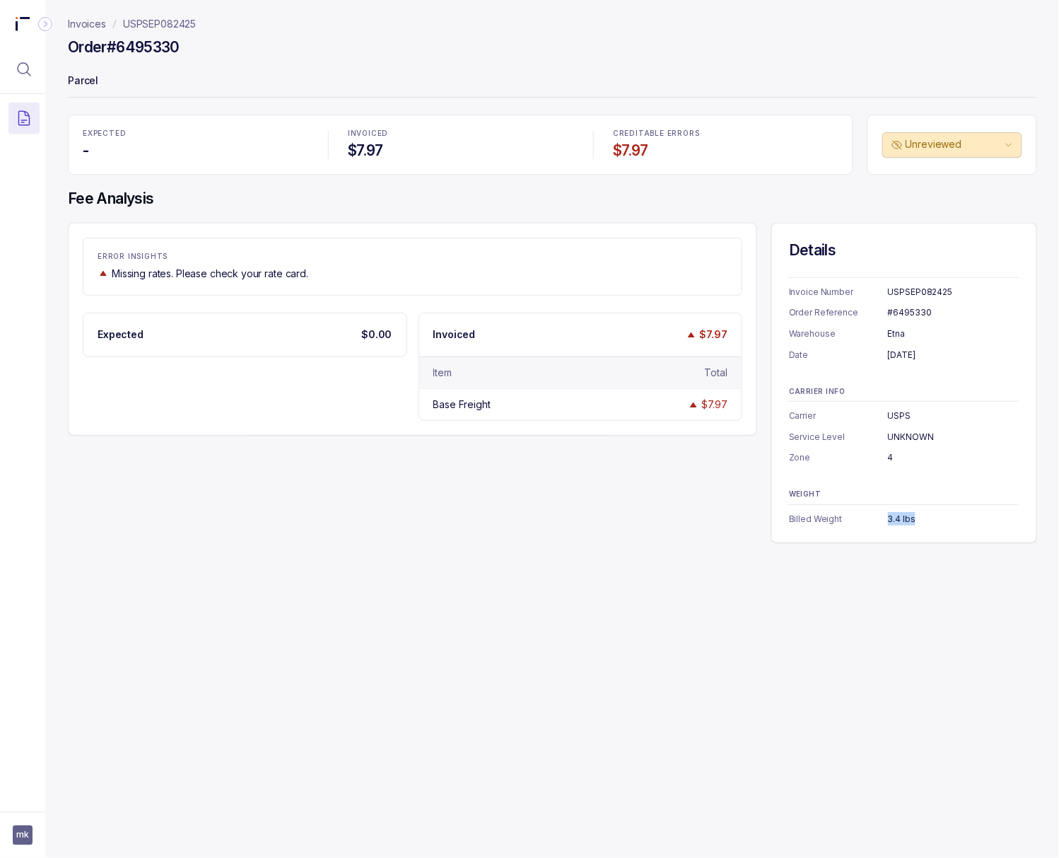
click at [851, 518] on div "3.4 lbs" at bounding box center [954, 519] width 132 height 14
click at [176, 21] on p "USPSEP082425" at bounding box center [159, 24] width 73 height 14
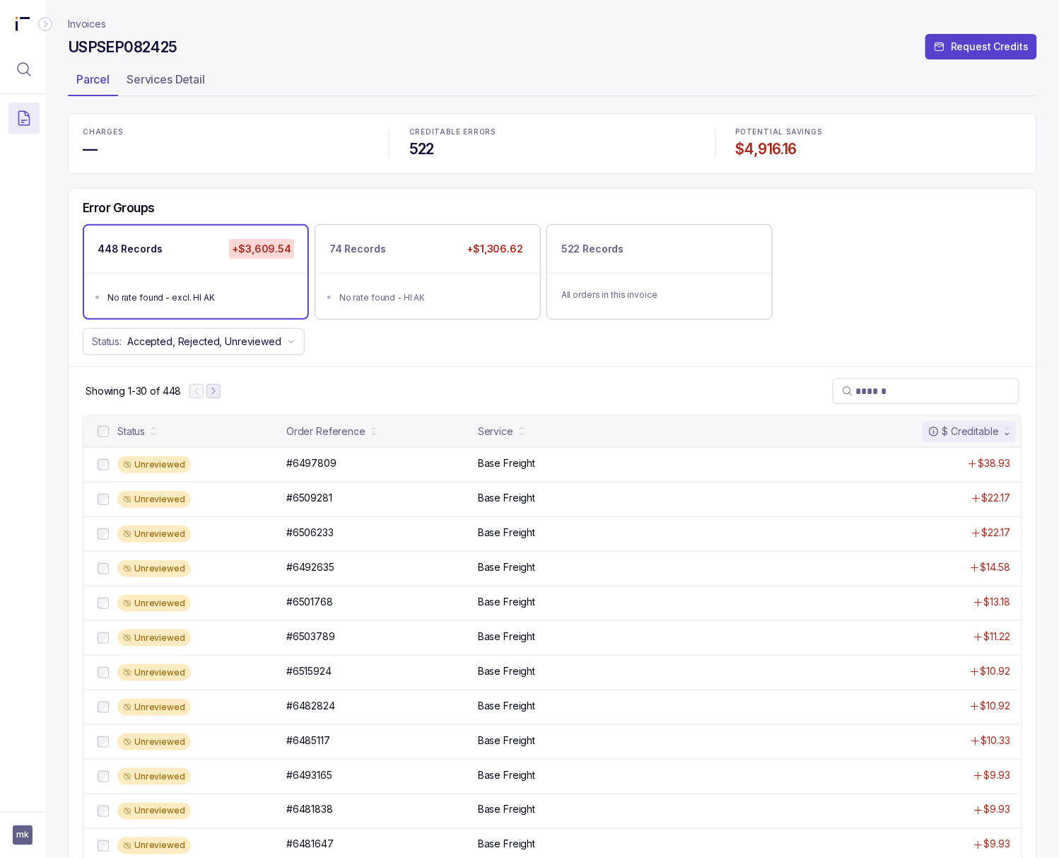
click at [216, 391] on icon "Next Page" at bounding box center [214, 391] width 10 height 10
click at [219, 391] on icon "Next Page" at bounding box center [220, 391] width 3 height 6
click at [298, 465] on p "#6491814" at bounding box center [309, 463] width 52 height 16
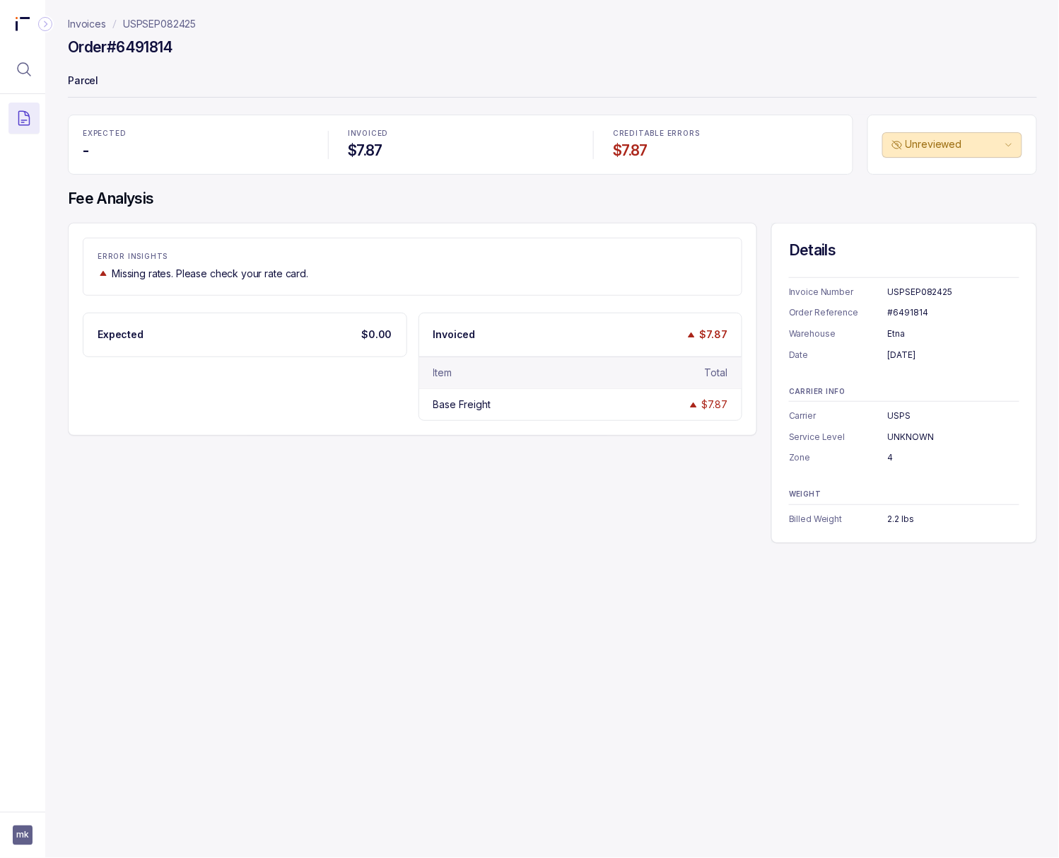
click at [851, 311] on div "#6491814" at bounding box center [954, 312] width 132 height 14
click at [851, 351] on div "[DATE]" at bounding box center [954, 355] width 132 height 14
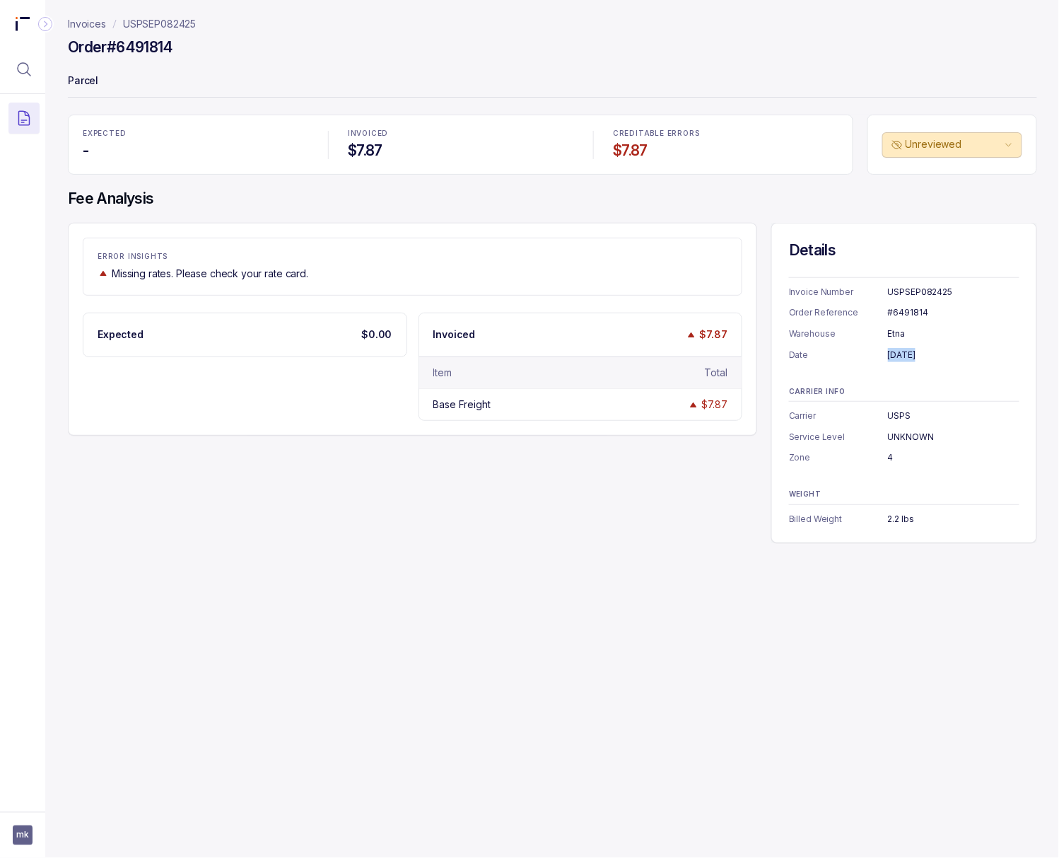
click at [851, 351] on div "[DATE]" at bounding box center [954, 355] width 132 height 14
click at [851, 518] on div "2.2 lbs" at bounding box center [954, 519] width 132 height 14
click at [187, 21] on p "USPSEP082425" at bounding box center [159, 24] width 73 height 14
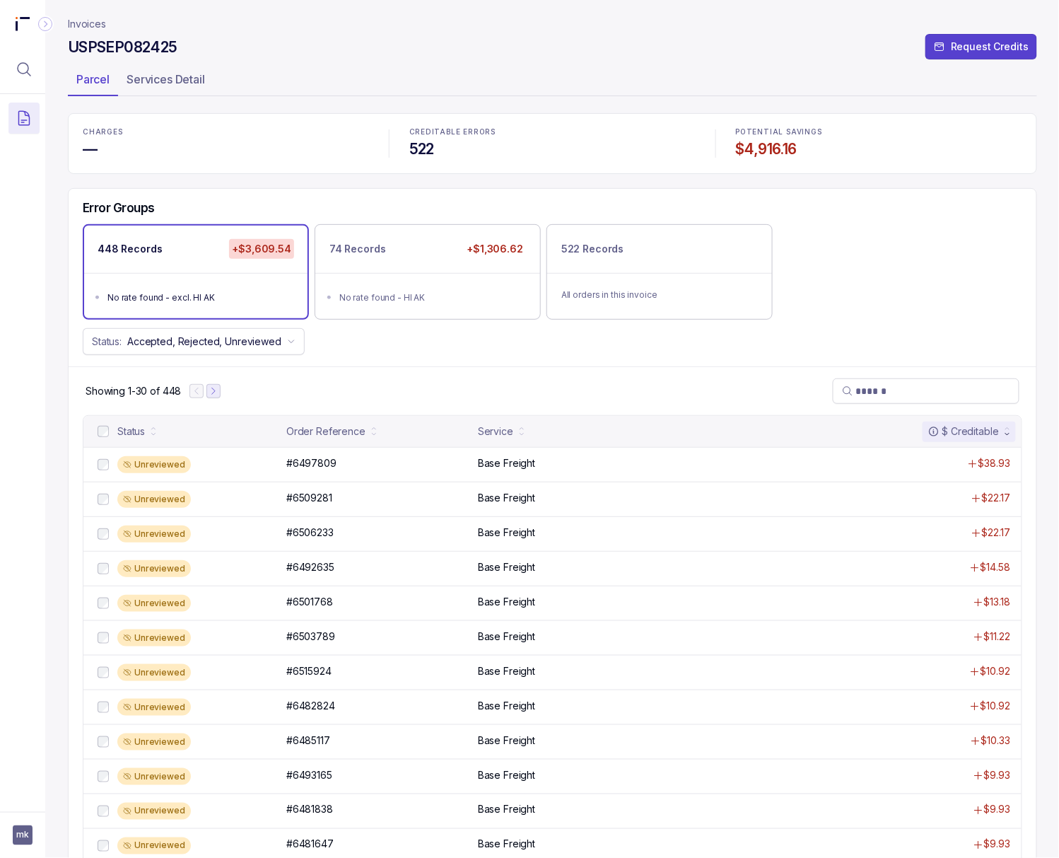
click at [214, 395] on icon "Next Page" at bounding box center [214, 391] width 10 height 10
click at [218, 394] on icon "Next Page" at bounding box center [220, 391] width 10 height 10
click at [221, 394] on icon "Next Page" at bounding box center [220, 391] width 3 height 6
click at [293, 467] on p "#6484454" at bounding box center [311, 463] width 57 height 16
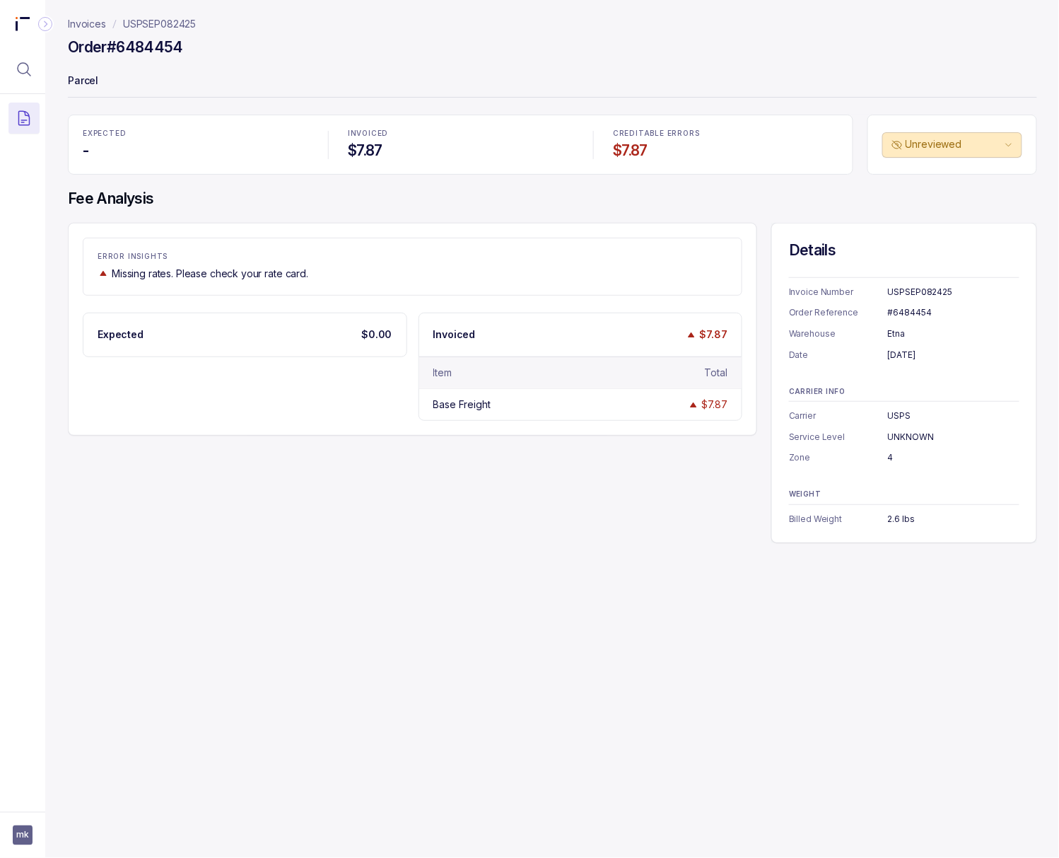
click at [851, 314] on div "#6484454" at bounding box center [954, 312] width 132 height 14
click at [851, 516] on div "2.6 lbs" at bounding box center [954, 519] width 132 height 14
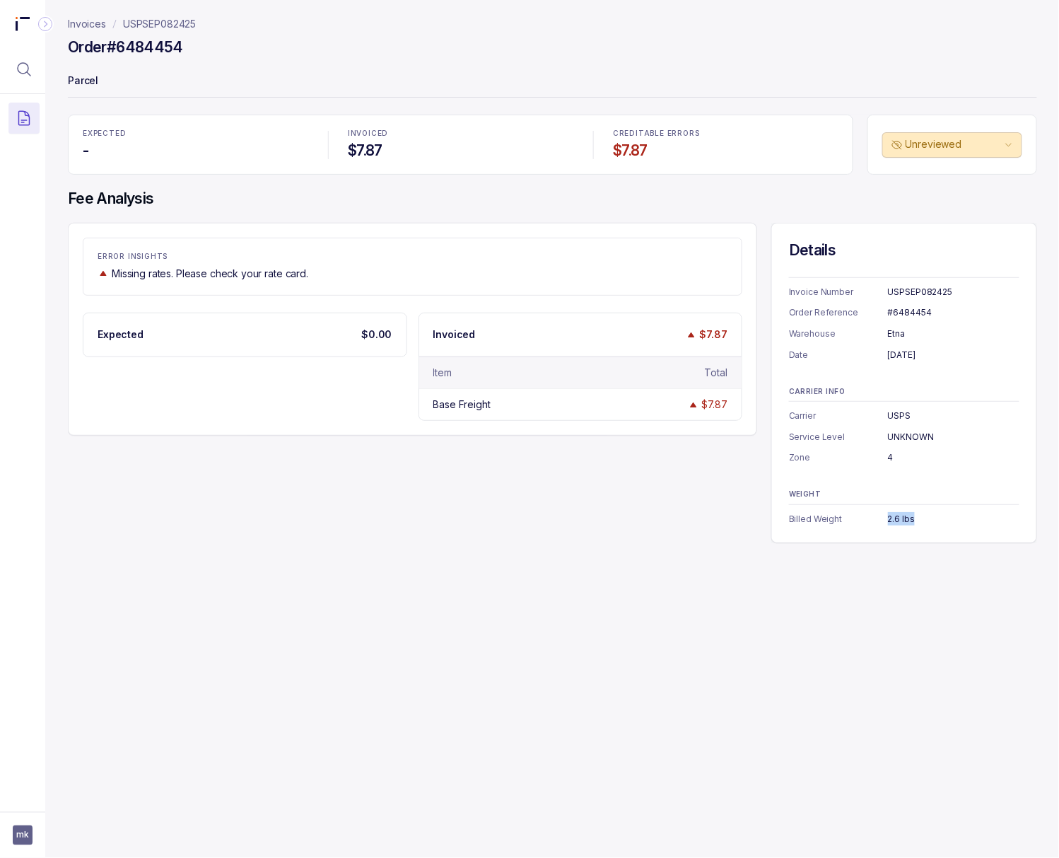
click at [851, 516] on div "2.6 lbs" at bounding box center [954, 519] width 132 height 14
click at [187, 25] on p "USPSEP082425" at bounding box center [159, 24] width 73 height 14
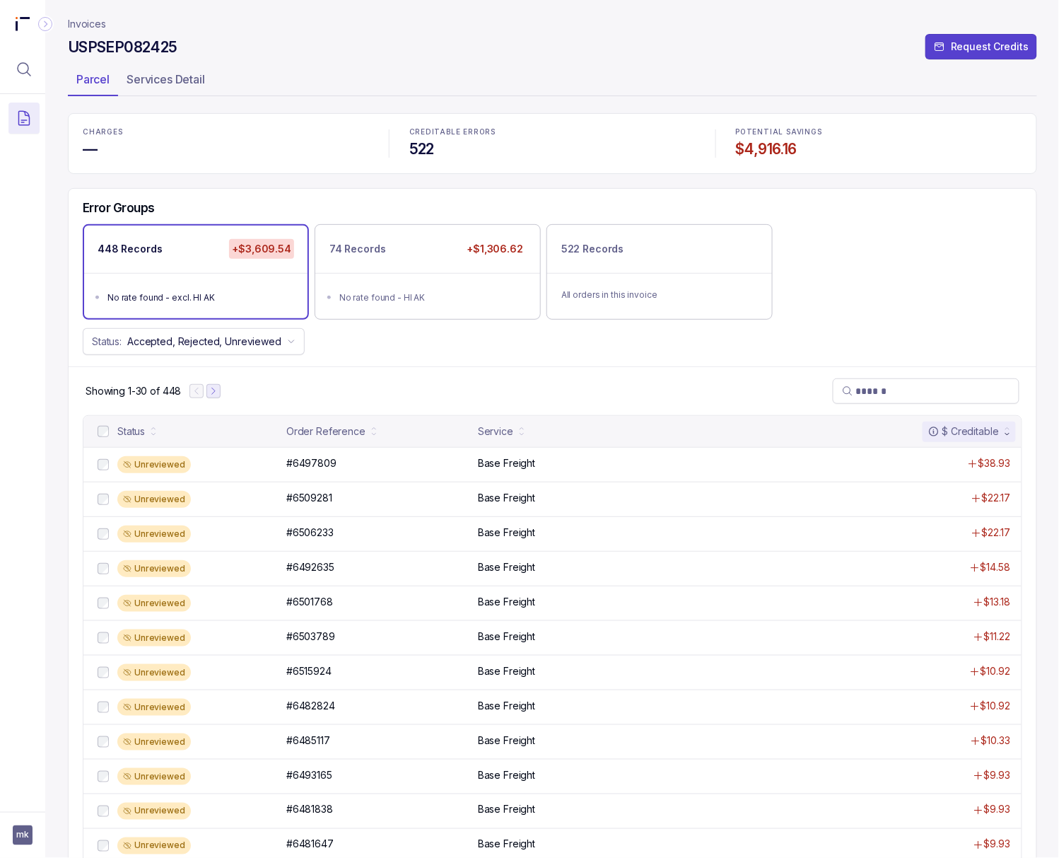
click at [216, 398] on button "Next Page" at bounding box center [213, 391] width 14 height 14
click at [216, 398] on button "Next Page" at bounding box center [220, 391] width 14 height 14
click at [223, 398] on button "Next Page" at bounding box center [221, 391] width 14 height 14
click at [223, 398] on button "Next Page" at bounding box center [223, 391] width 14 height 14
click at [318, 467] on p "#6486160" at bounding box center [310, 463] width 54 height 16
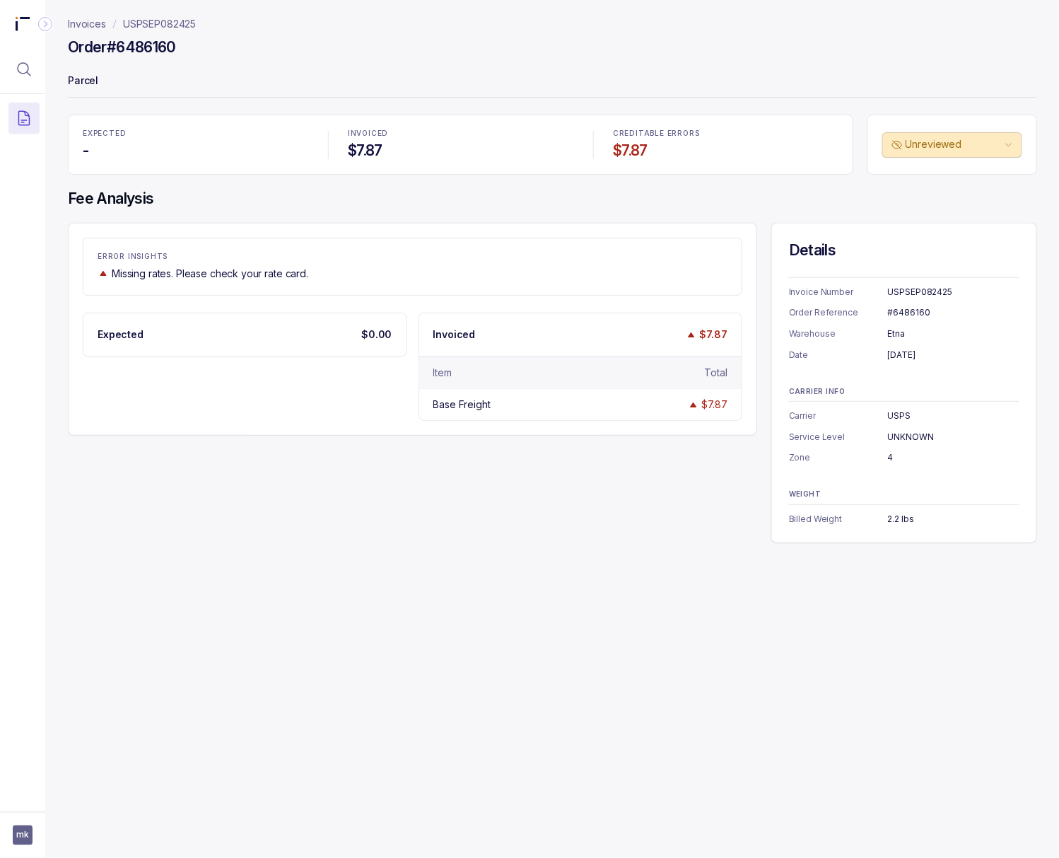
click at [851, 306] on div "#6486160" at bounding box center [954, 312] width 132 height 14
click at [851, 360] on div "[DATE]" at bounding box center [954, 355] width 132 height 14
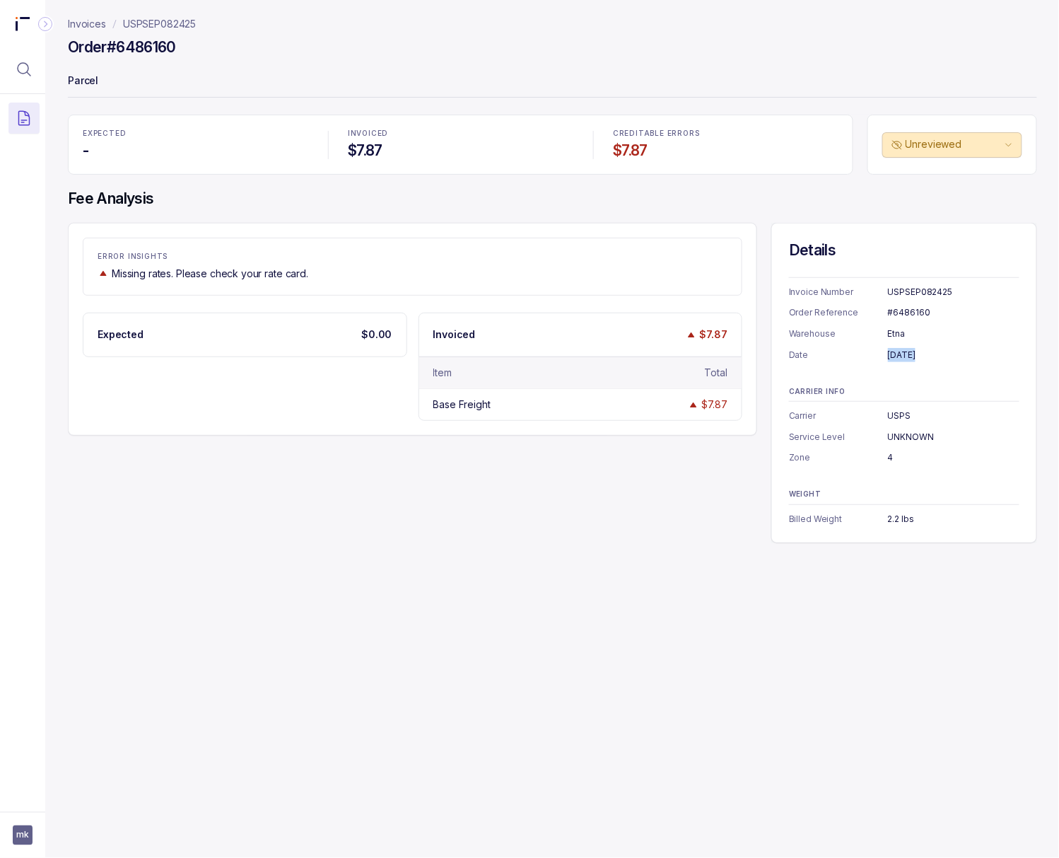
click at [851, 360] on div "[DATE]" at bounding box center [954, 355] width 132 height 14
click at [147, 20] on p "USPSEP082425" at bounding box center [159, 24] width 73 height 14
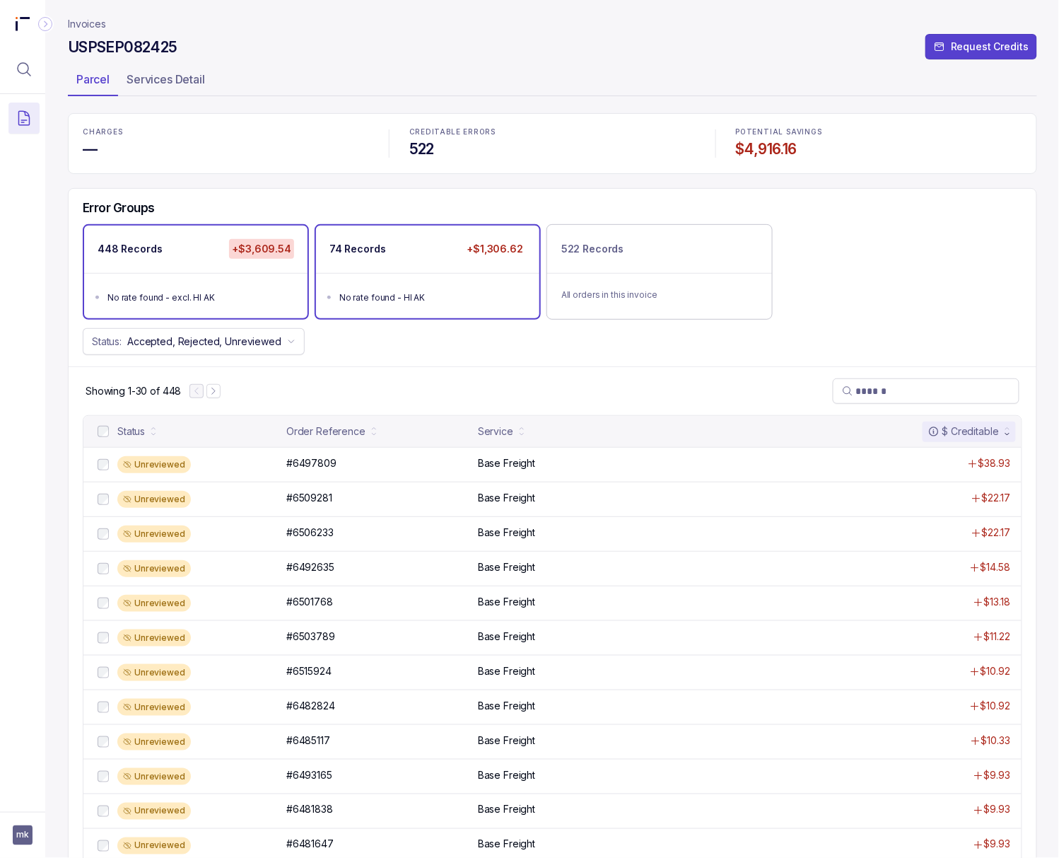
click at [411, 284] on ul "No rate found - HI AK" at bounding box center [427, 295] width 223 height 45
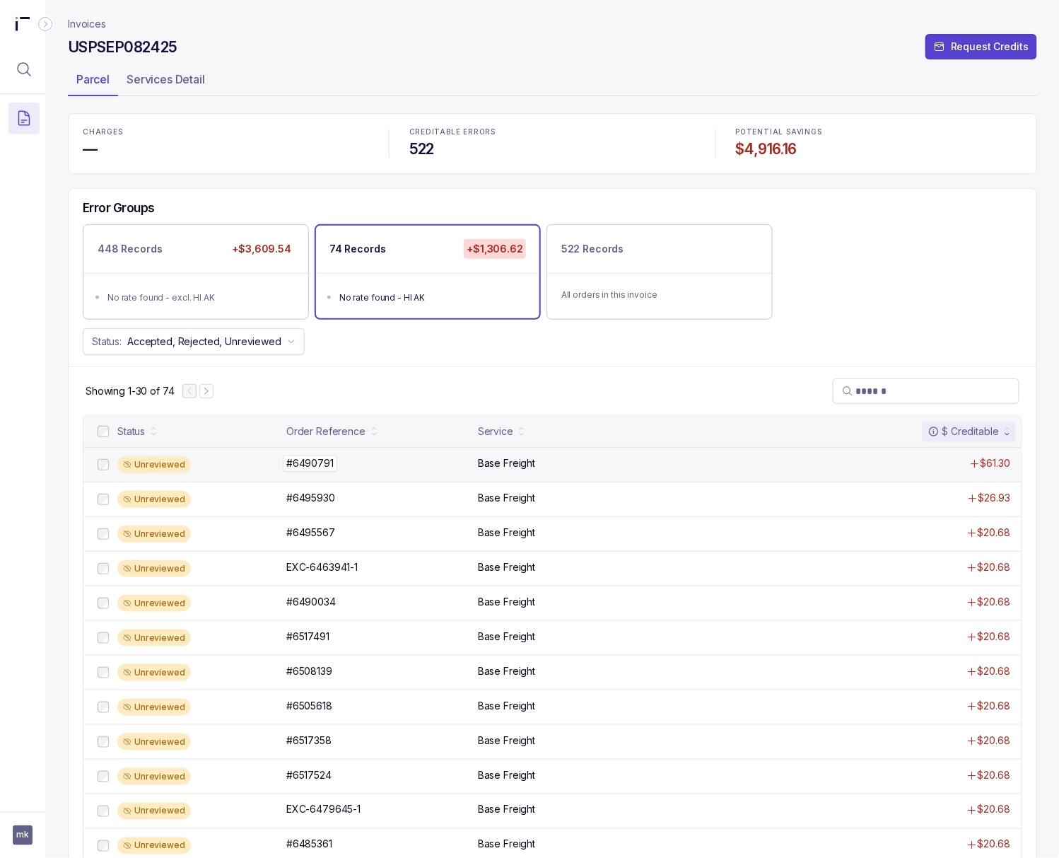
click at [320, 459] on p "#6490791" at bounding box center [310, 463] width 54 height 16
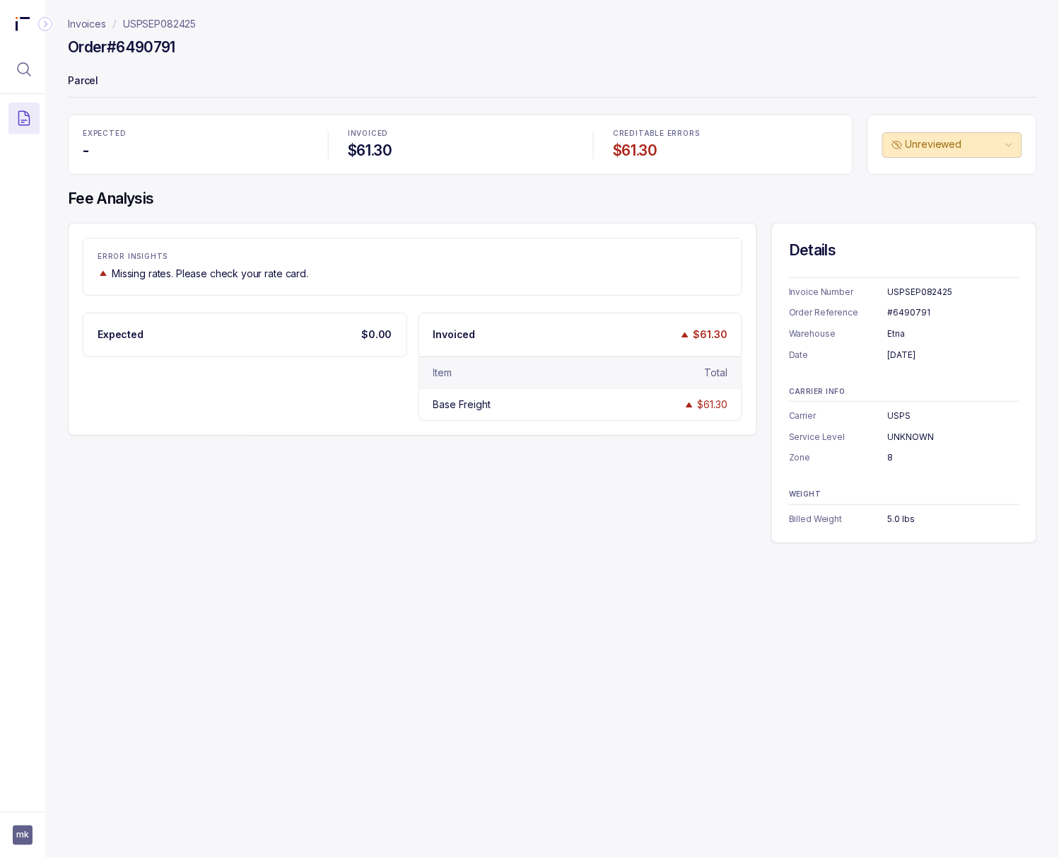
click at [851, 311] on div "#6490791" at bounding box center [954, 312] width 132 height 14
click at [851, 356] on div "[DATE]" at bounding box center [954, 355] width 132 height 14
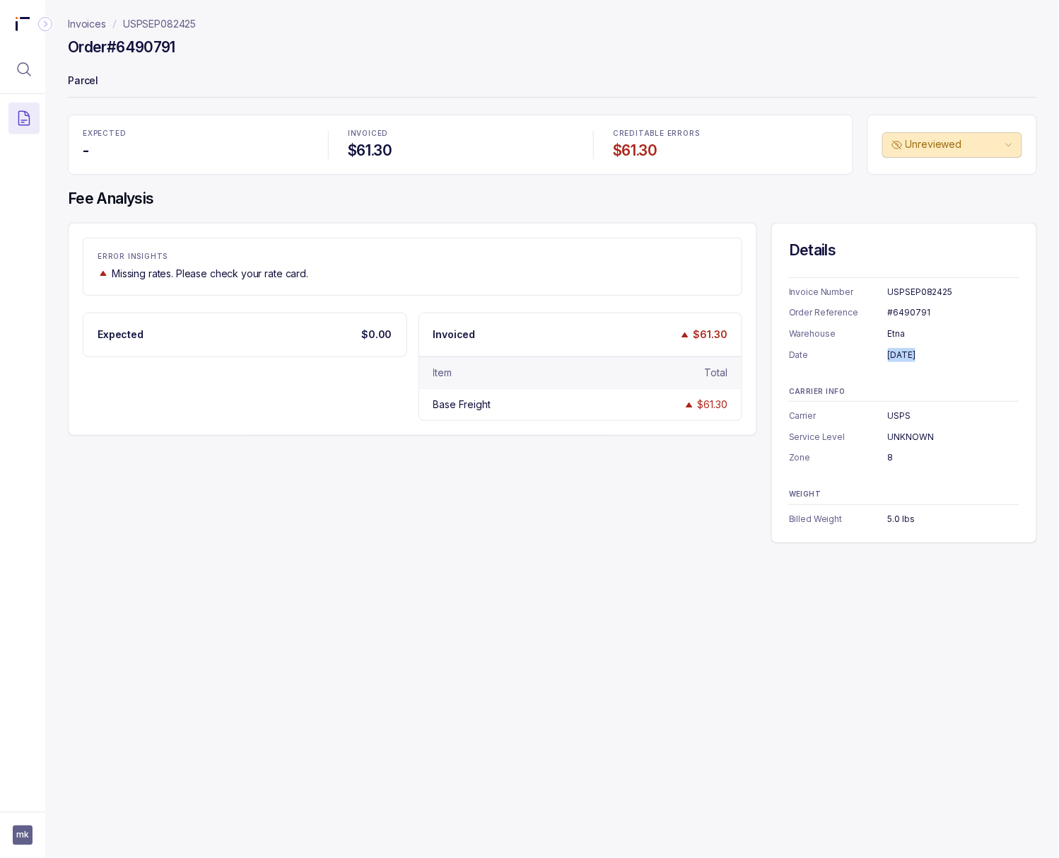
click at [851, 356] on div "[DATE]" at bounding box center [954, 355] width 132 height 14
click at [851, 457] on div "8" at bounding box center [954, 457] width 132 height 14
click at [851, 515] on div "5.0 lbs" at bounding box center [954, 519] width 132 height 14
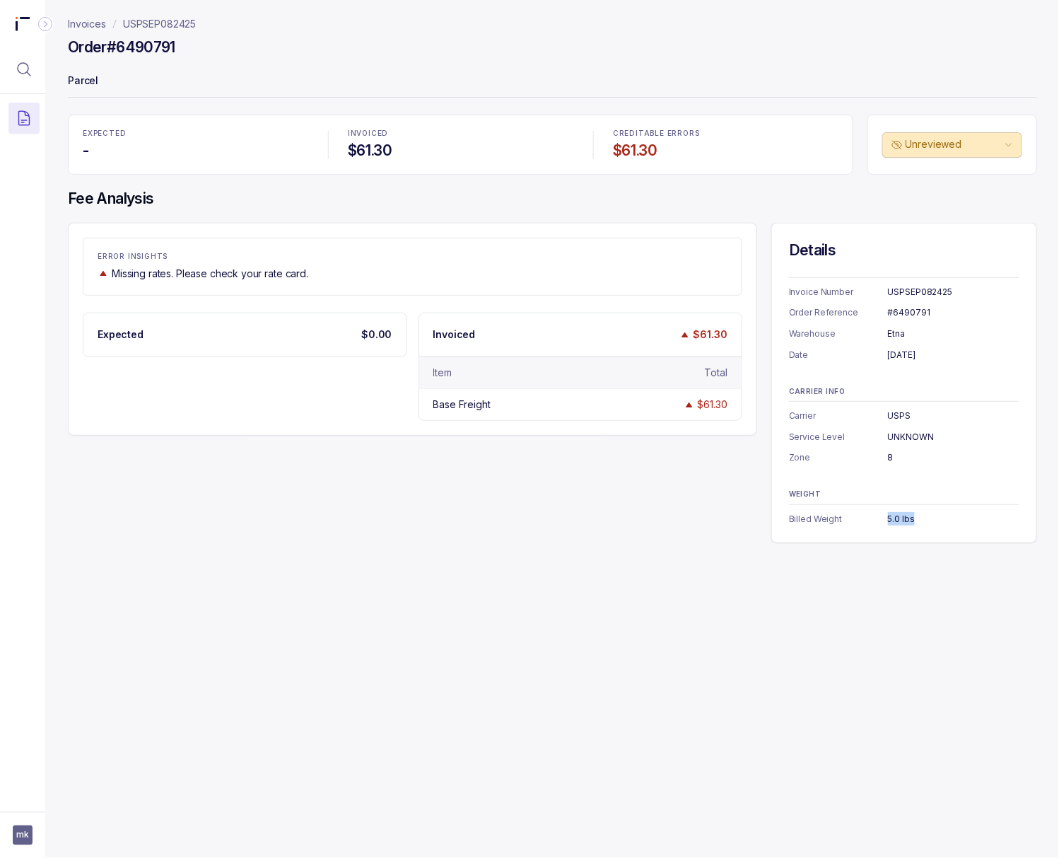
click at [851, 515] on div "5.0 lbs" at bounding box center [954, 519] width 132 height 14
click at [165, 29] on p "USPSEP082425" at bounding box center [159, 24] width 73 height 14
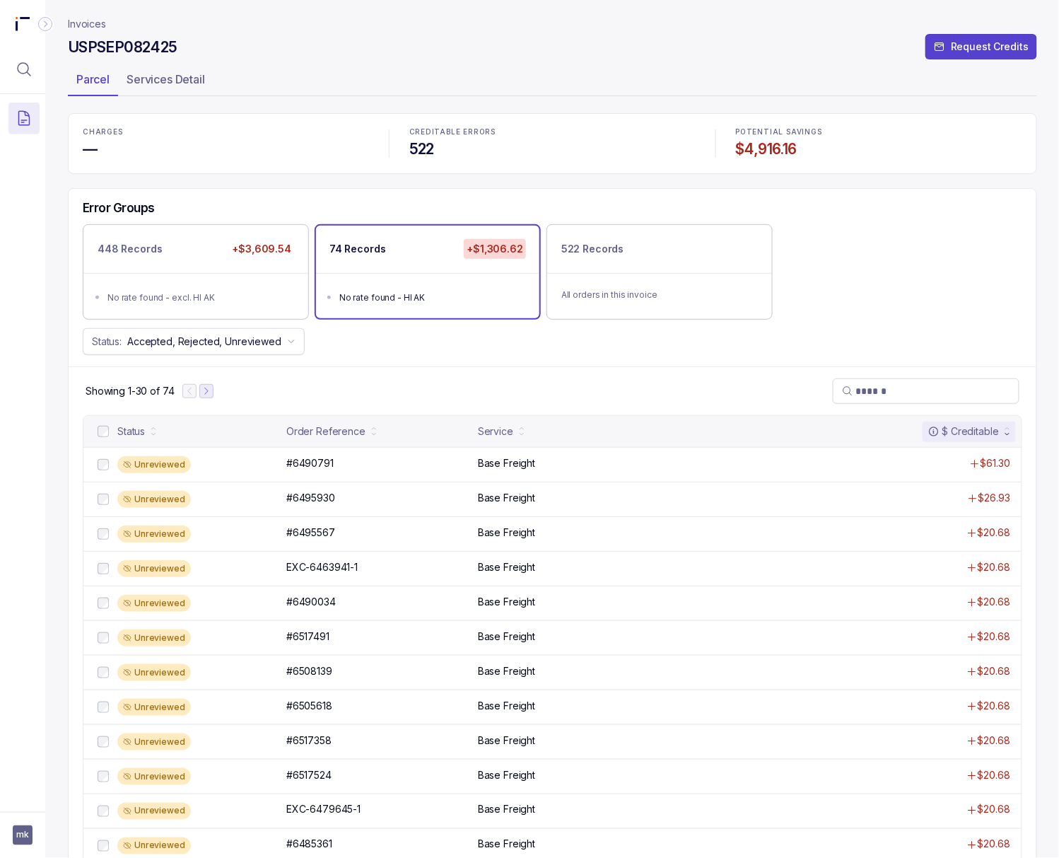
click at [213, 398] on button "Next Page" at bounding box center [206, 391] width 14 height 14
click at [307, 471] on p "#6507015" at bounding box center [309, 463] width 53 height 16
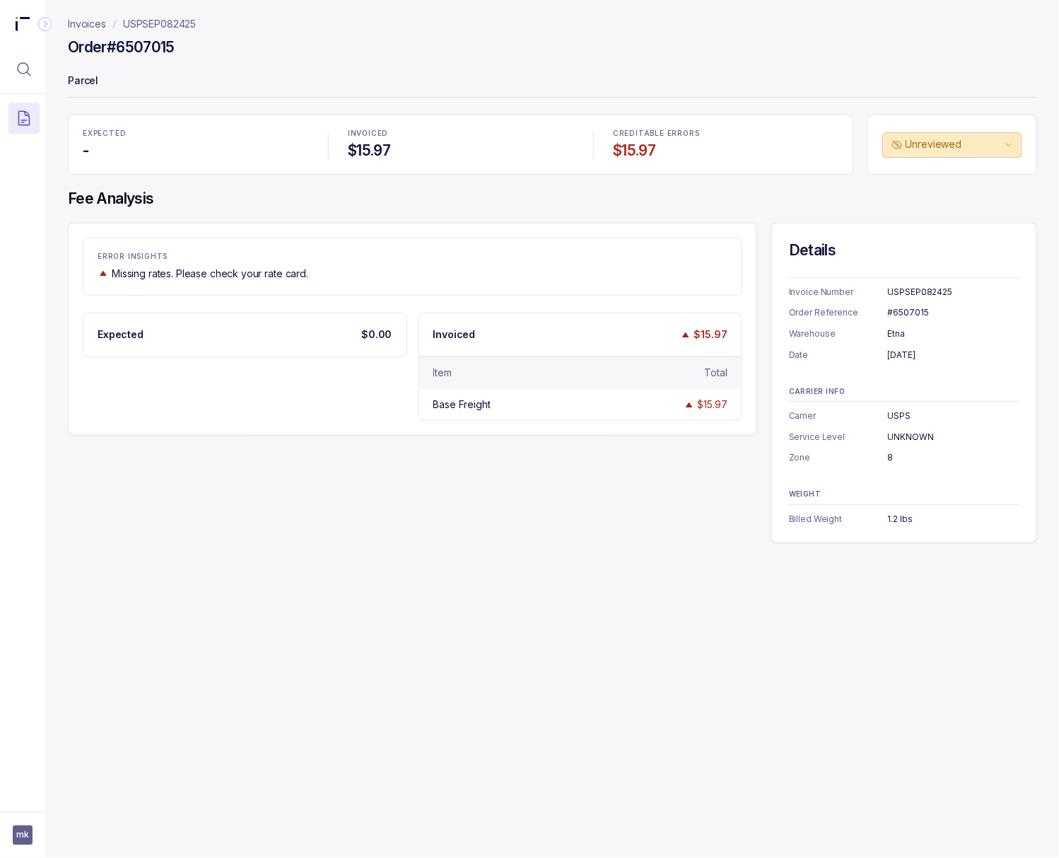
click at [851, 310] on div "#6507015" at bounding box center [954, 312] width 132 height 14
click at [851, 352] on div "[DATE]" at bounding box center [954, 355] width 132 height 14
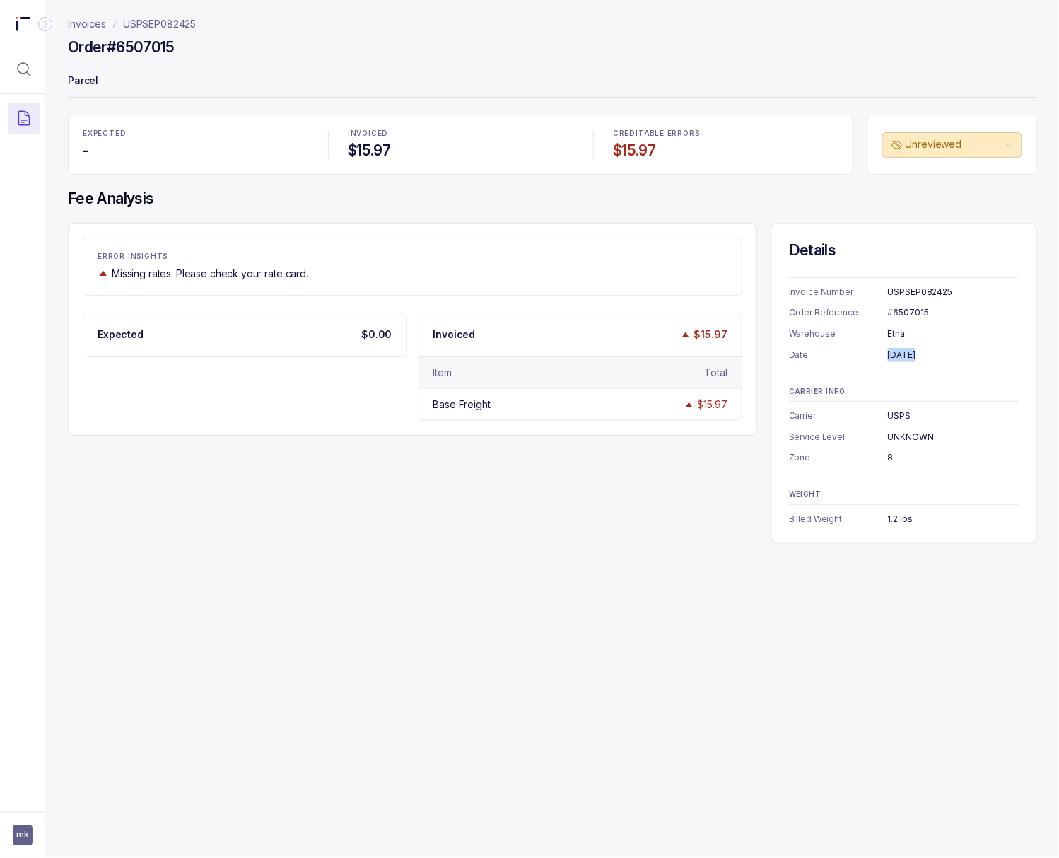
click at [851, 352] on div "[DATE]" at bounding box center [954, 355] width 132 height 14
click at [851, 518] on div "1.2 lbs" at bounding box center [954, 519] width 132 height 14
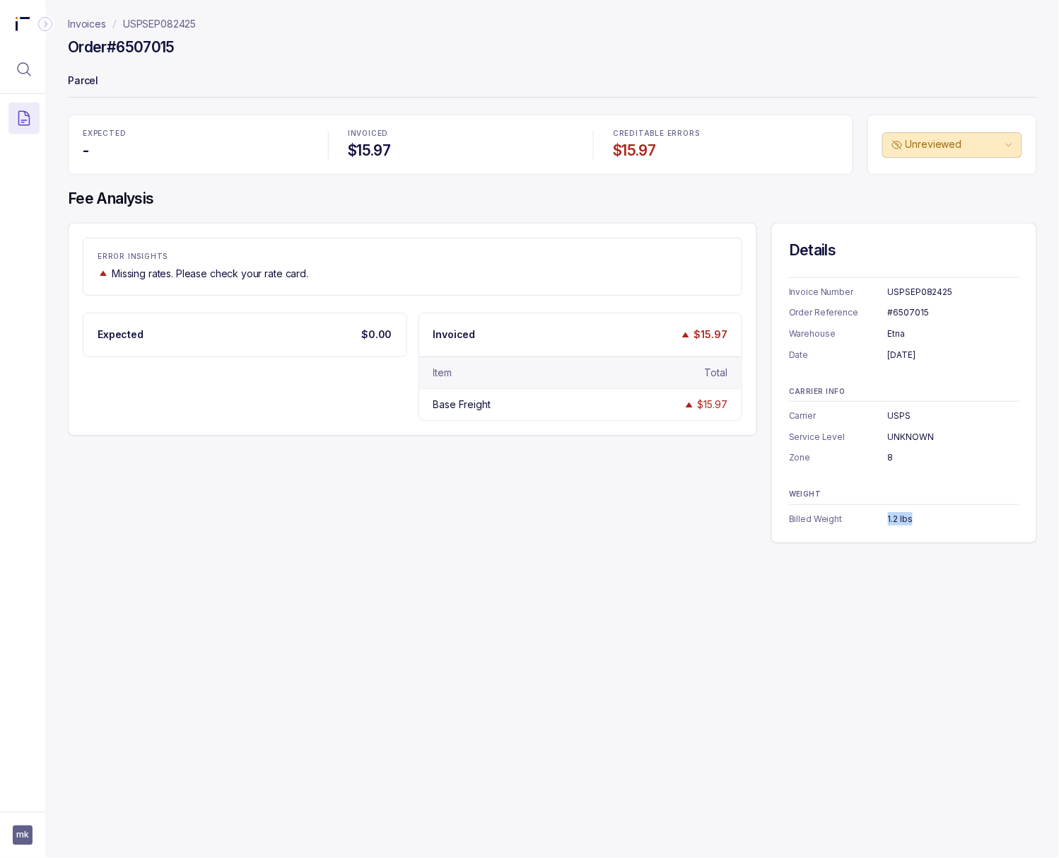
click at [165, 28] on p "USPSEP082425" at bounding box center [159, 24] width 73 height 14
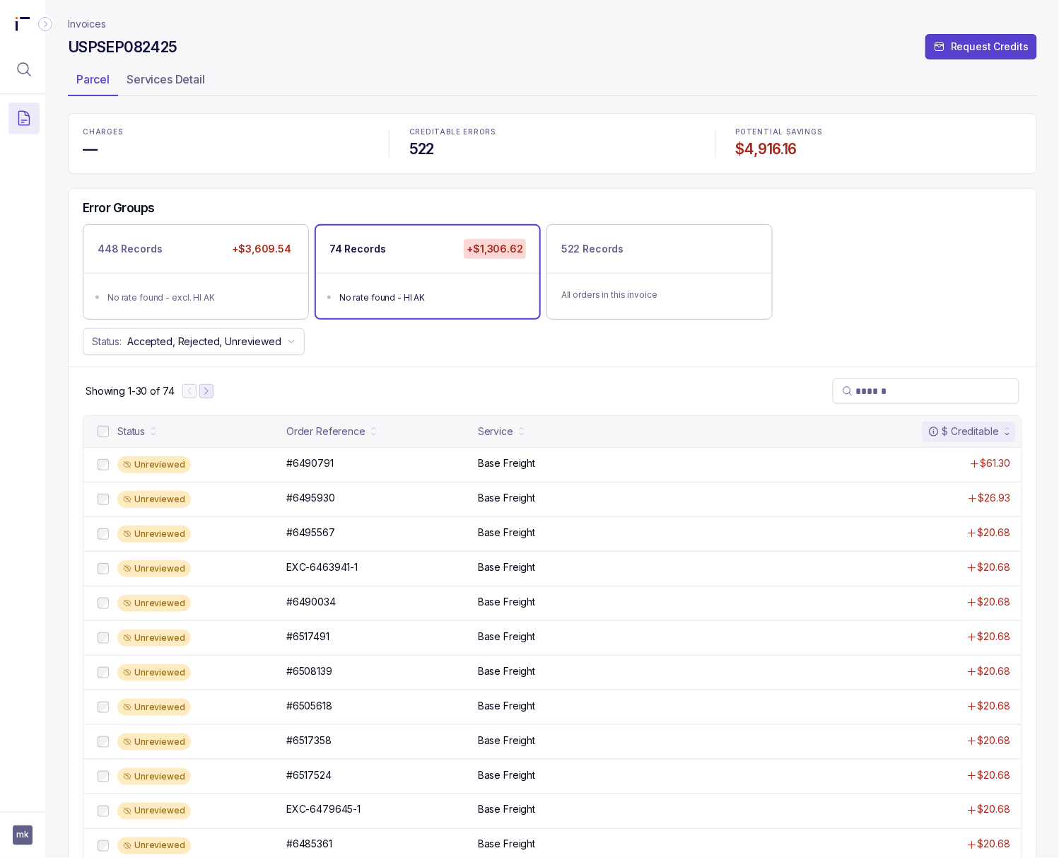
click at [206, 391] on icon "Next Page" at bounding box center [206, 391] width 3 height 6
click at [215, 391] on icon "Next Page" at bounding box center [213, 391] width 10 height 10
click at [291, 467] on p "#6515033" at bounding box center [309, 463] width 52 height 16
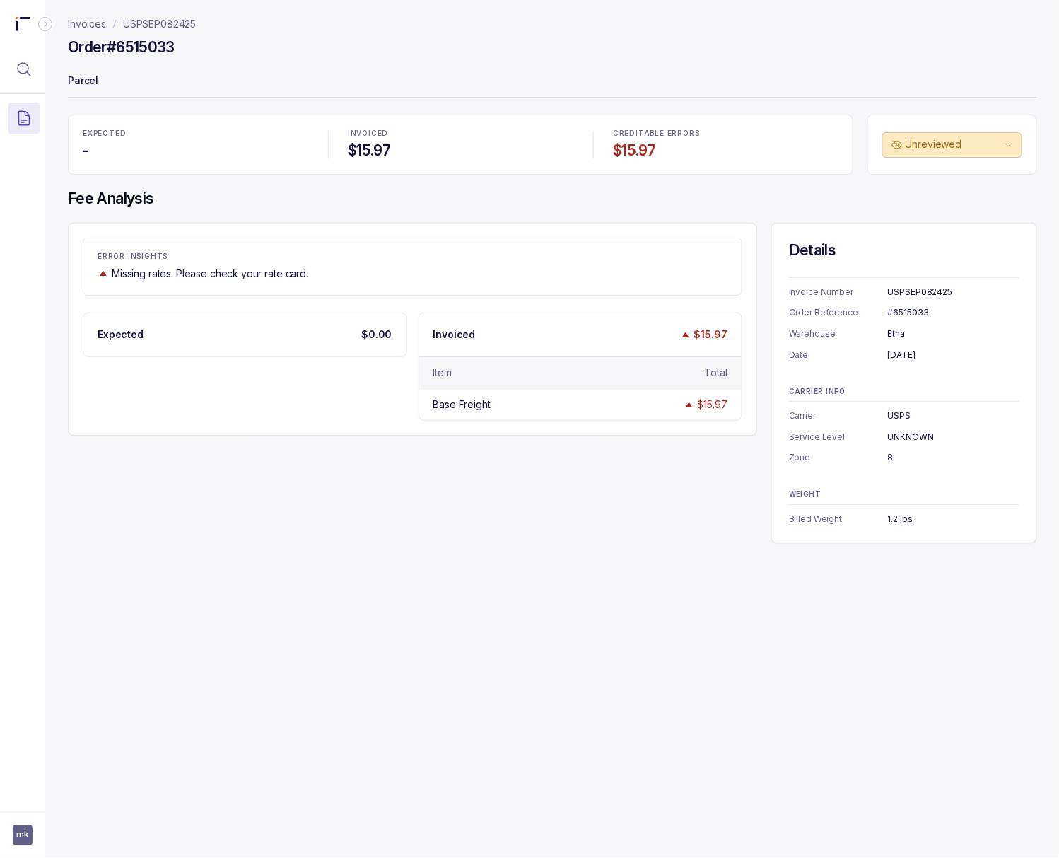
click at [851, 309] on div "#6515033" at bounding box center [954, 312] width 132 height 14
click at [851, 359] on div "[DATE]" at bounding box center [954, 355] width 132 height 14
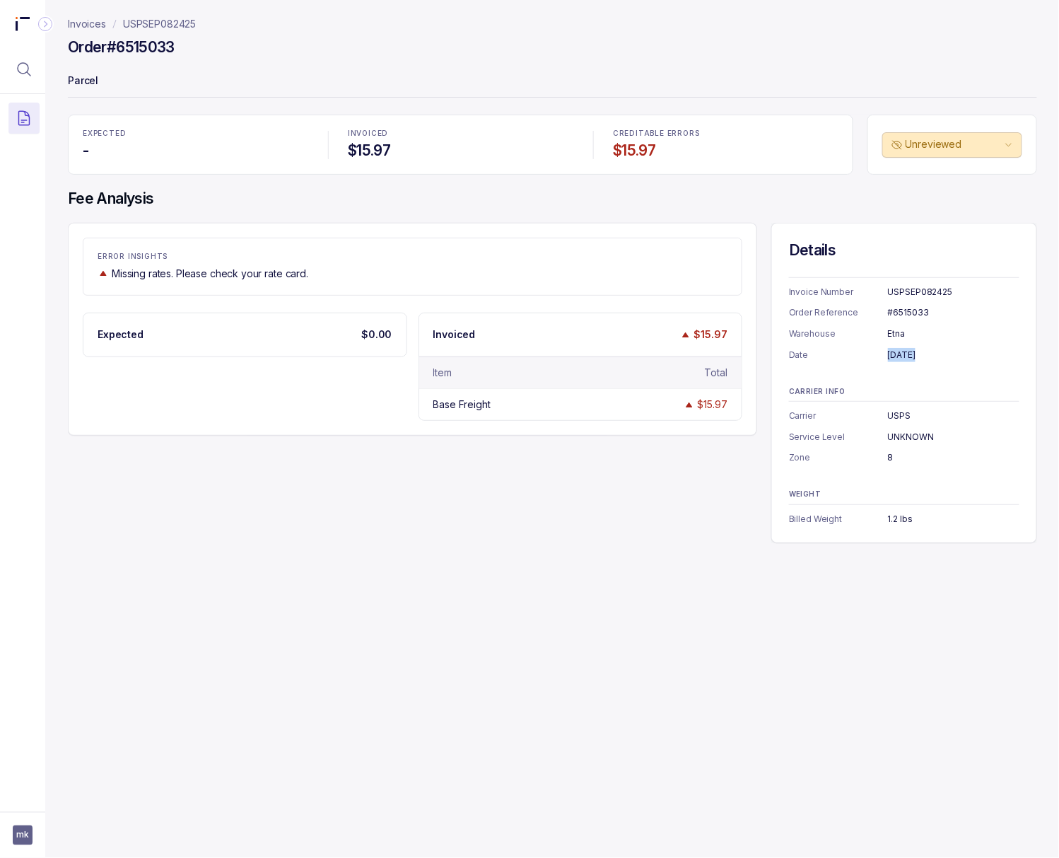
click at [851, 359] on div "[DATE]" at bounding box center [954, 355] width 132 height 14
drag, startPoint x: 181, startPoint y: 18, endPoint x: 193, endPoint y: 7, distance: 16.0
click at [181, 18] on p "USPSEP082425" at bounding box center [159, 24] width 73 height 14
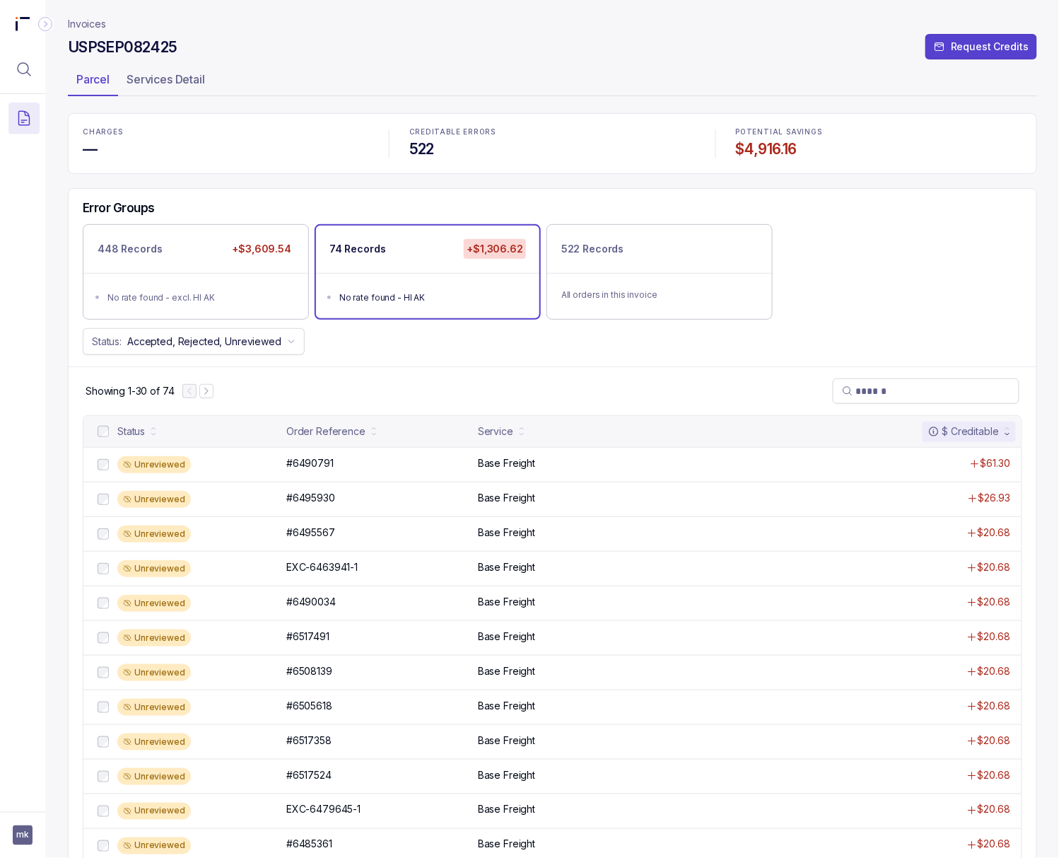
click at [756, 147] on h4 "$4,916.16" at bounding box center [879, 149] width 286 height 20
click at [28, 72] on icon "Menu Icon Button MagnifyingGlassIcon" at bounding box center [24, 69] width 17 height 17
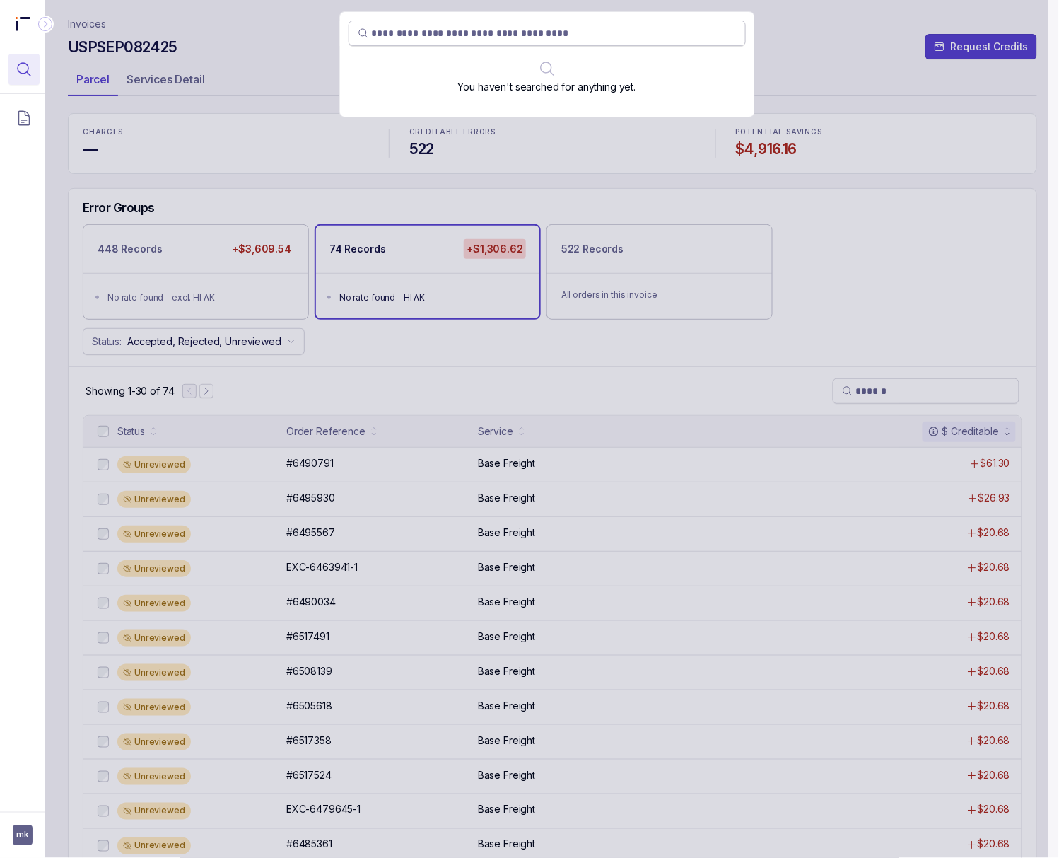
click at [550, 34] on input "search" at bounding box center [554, 33] width 365 height 14
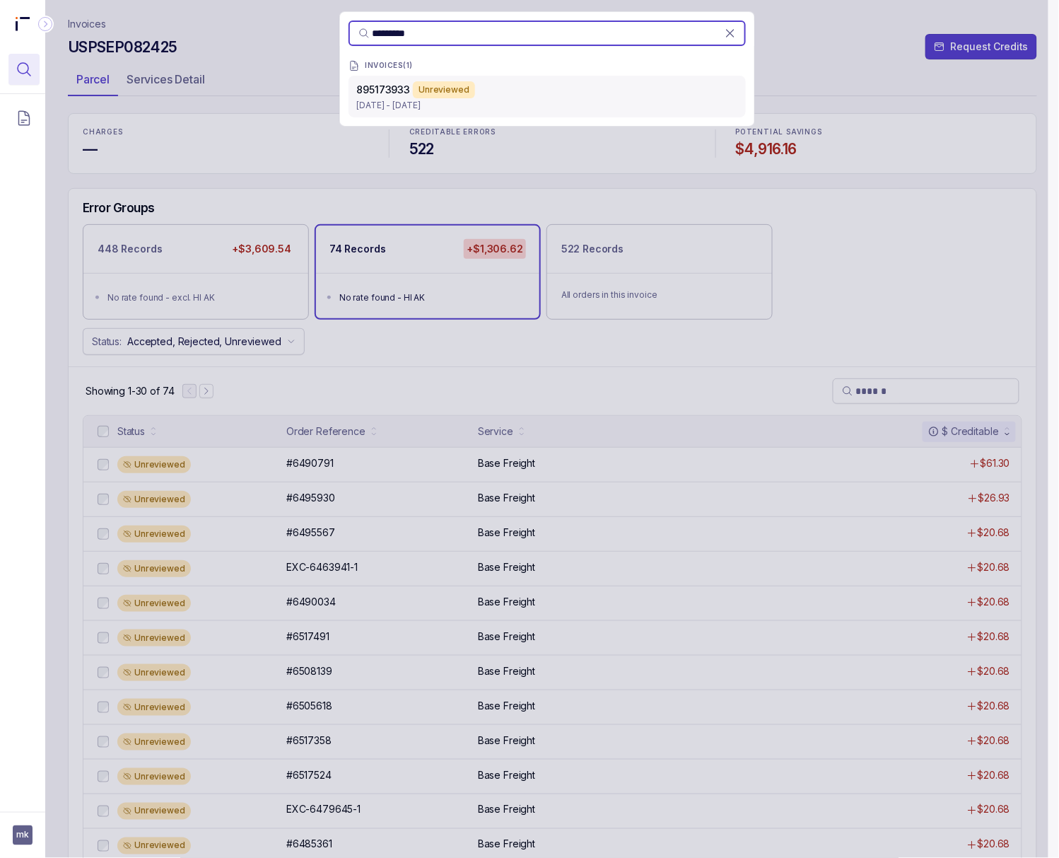
type input "*********"
click at [515, 103] on p "[DATE] - [DATE]" at bounding box center [547, 105] width 380 height 14
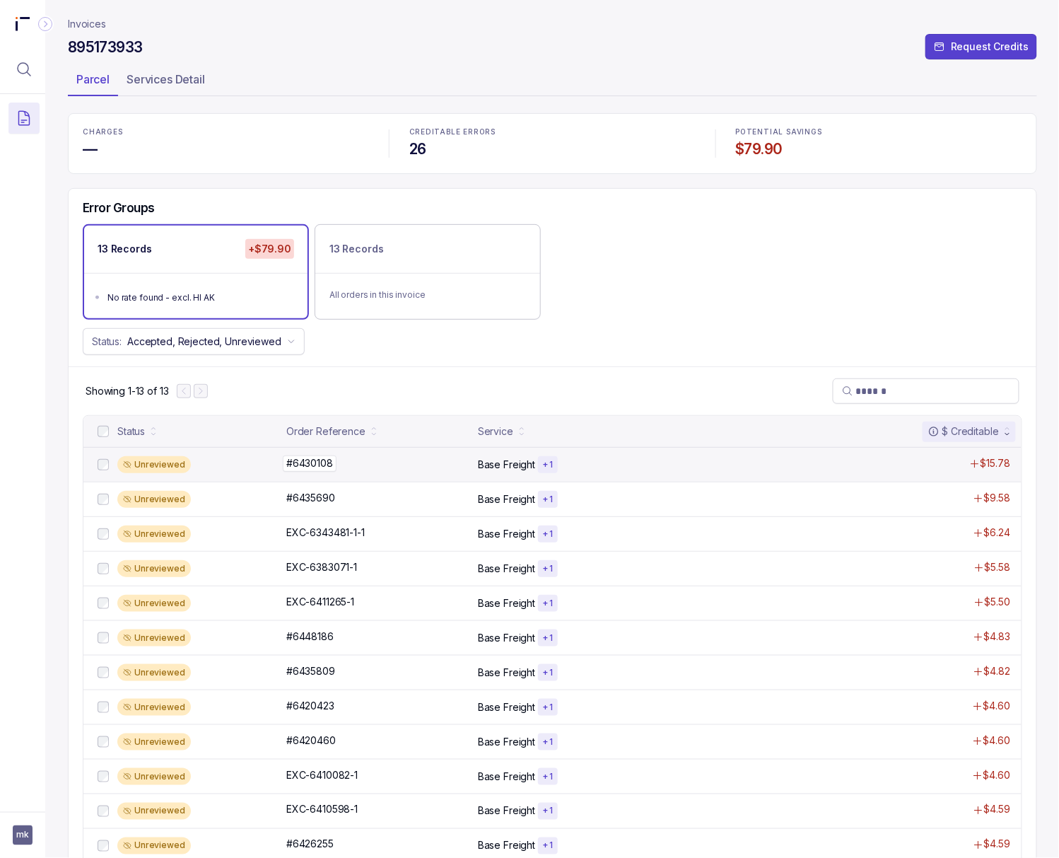
click at [293, 464] on p "#6430108" at bounding box center [310, 463] width 54 height 16
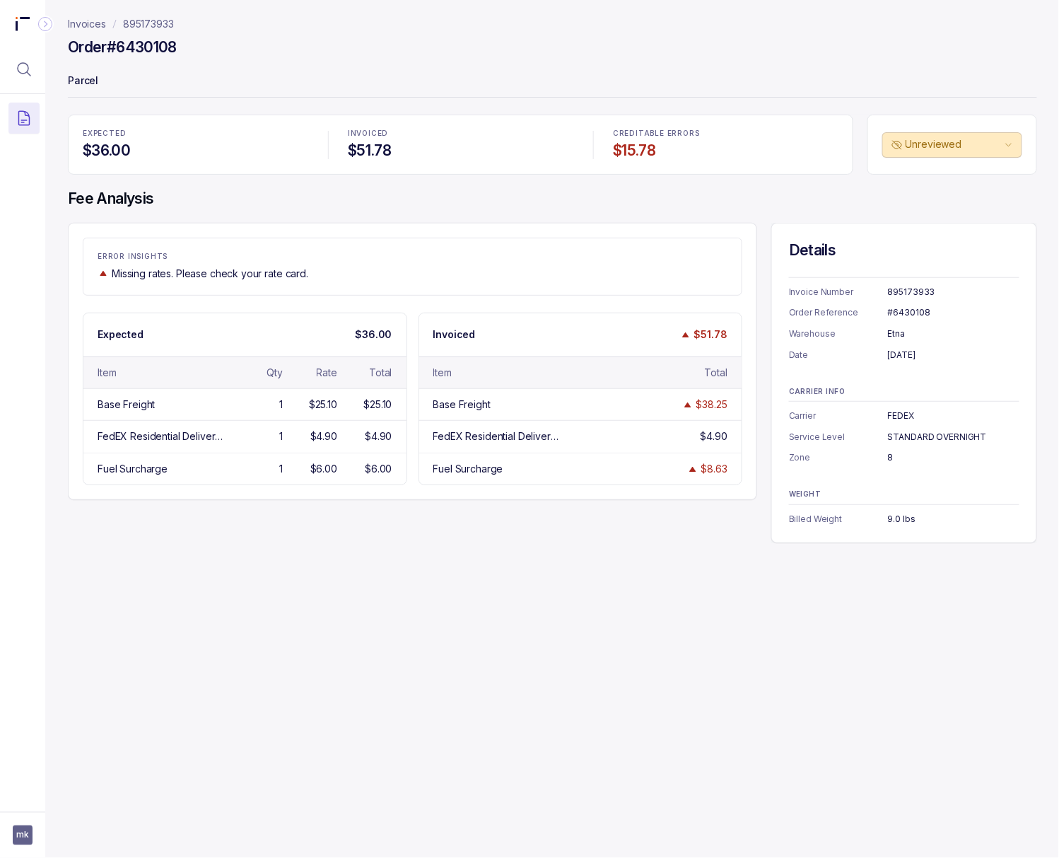
click at [851, 307] on div "#6430108" at bounding box center [954, 312] width 132 height 14
click at [851, 301] on div "Invoice Number 895173933 Order Reference #6430108 Warehouse Etna Date [DATE]" at bounding box center [904, 319] width 231 height 85
click at [851, 294] on div "895173933" at bounding box center [954, 292] width 132 height 14
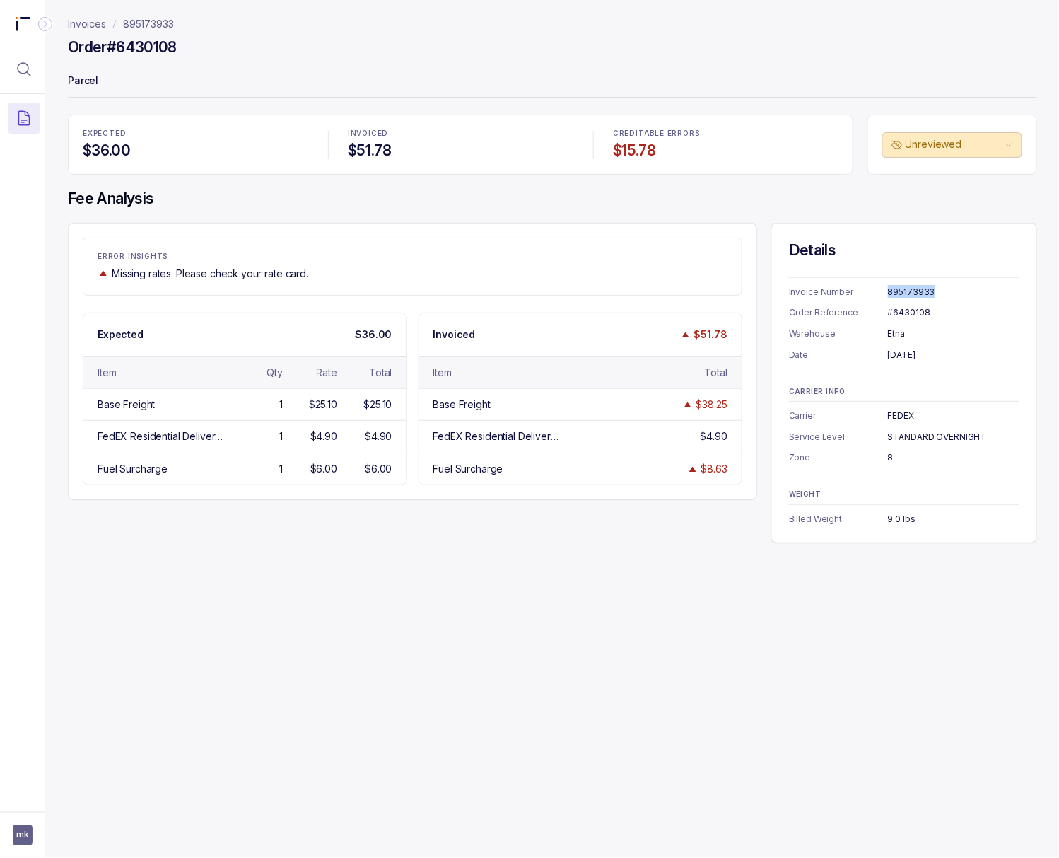
click at [851, 294] on div "895173933" at bounding box center [954, 292] width 132 height 14
click at [851, 359] on div "[DATE]" at bounding box center [954, 355] width 132 height 14
click at [851, 413] on div "FEDEX" at bounding box center [954, 416] width 132 height 14
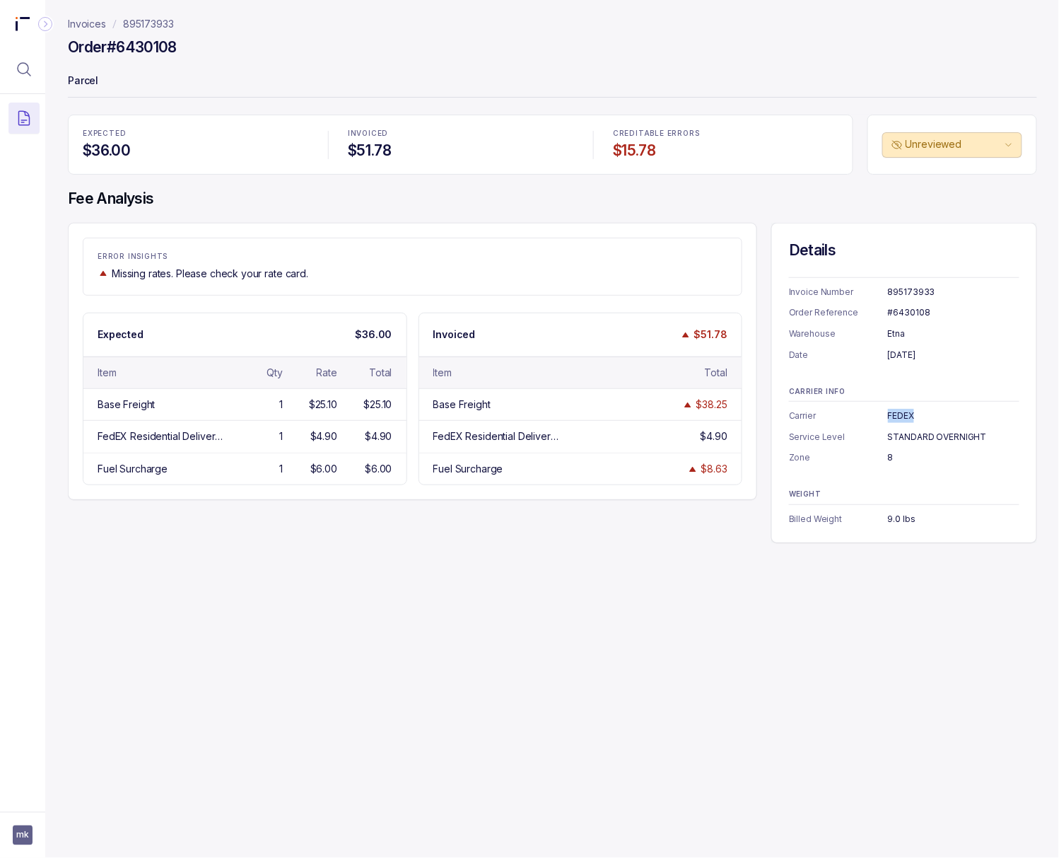
click at [851, 413] on div "FEDEX" at bounding box center [954, 416] width 132 height 14
click at [851, 433] on div "STANDARD OVERNIGHT" at bounding box center [954, 437] width 132 height 14
click at [851, 460] on div "8" at bounding box center [954, 457] width 132 height 14
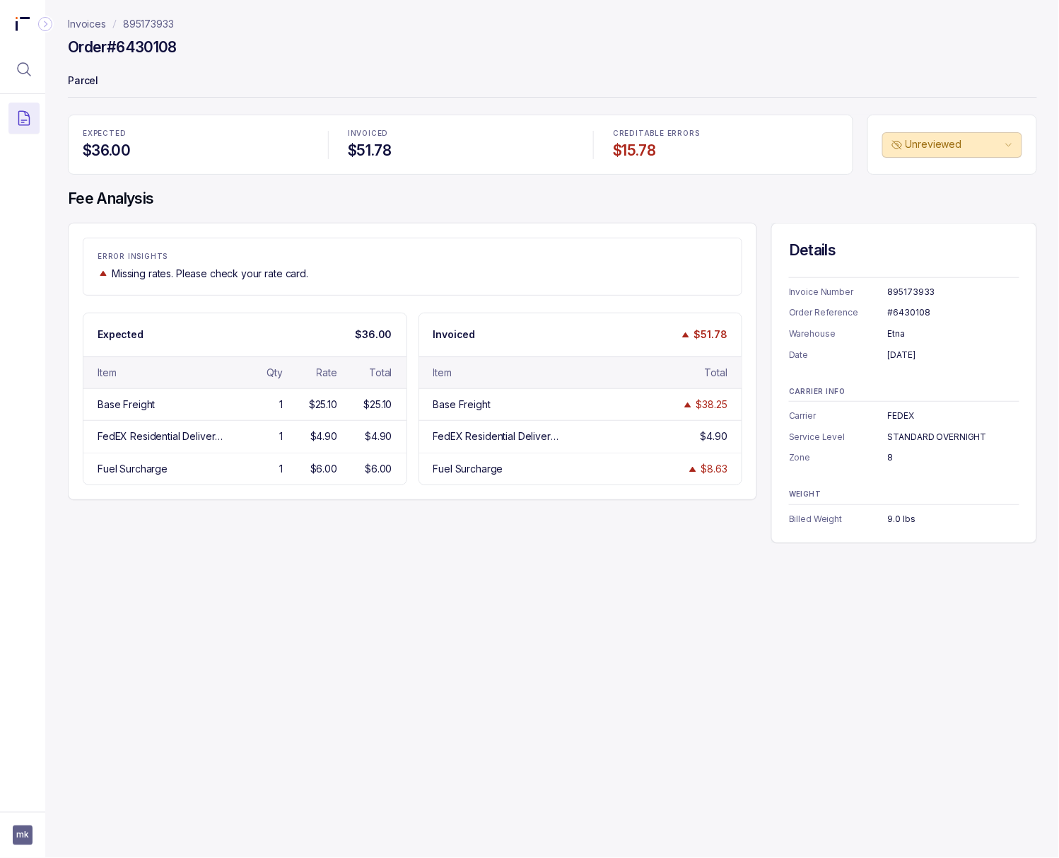
click at [851, 460] on div "8" at bounding box center [954, 457] width 132 height 14
click at [851, 521] on div "9.0 lbs" at bounding box center [954, 519] width 132 height 14
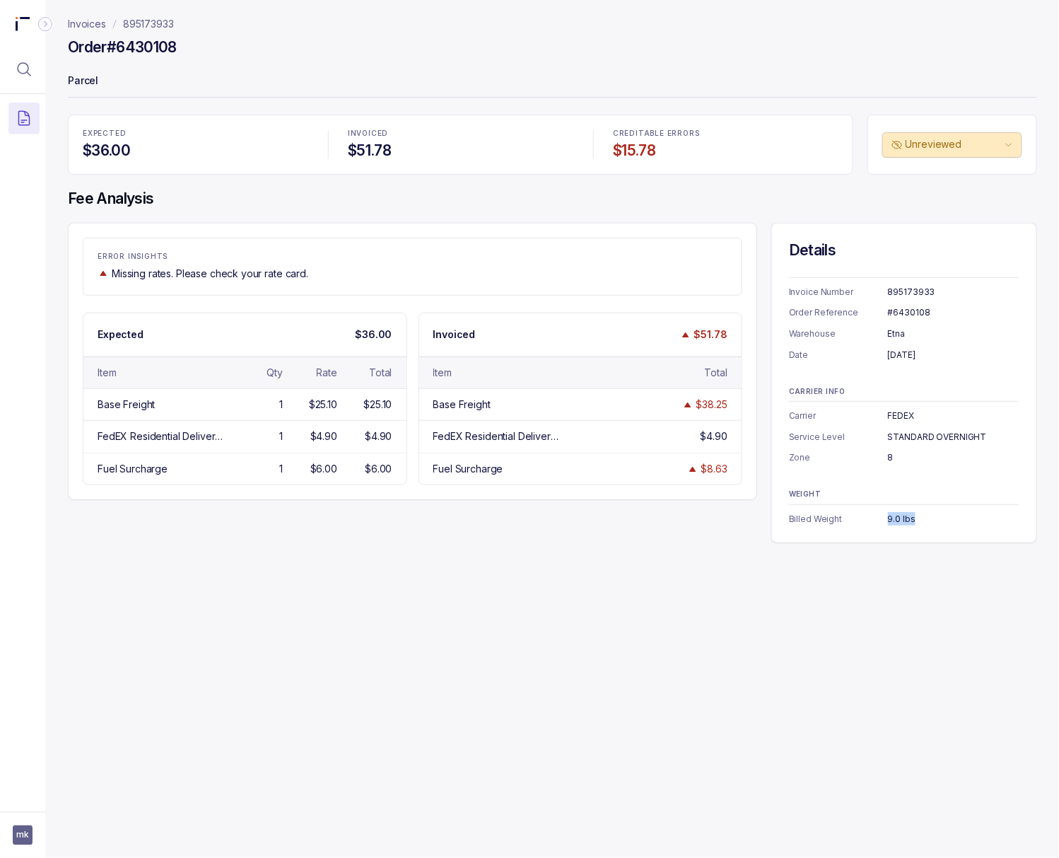
click at [851, 521] on div "9.0 lbs" at bounding box center [954, 519] width 132 height 14
click at [156, 25] on p "895173933" at bounding box center [148, 24] width 51 height 14
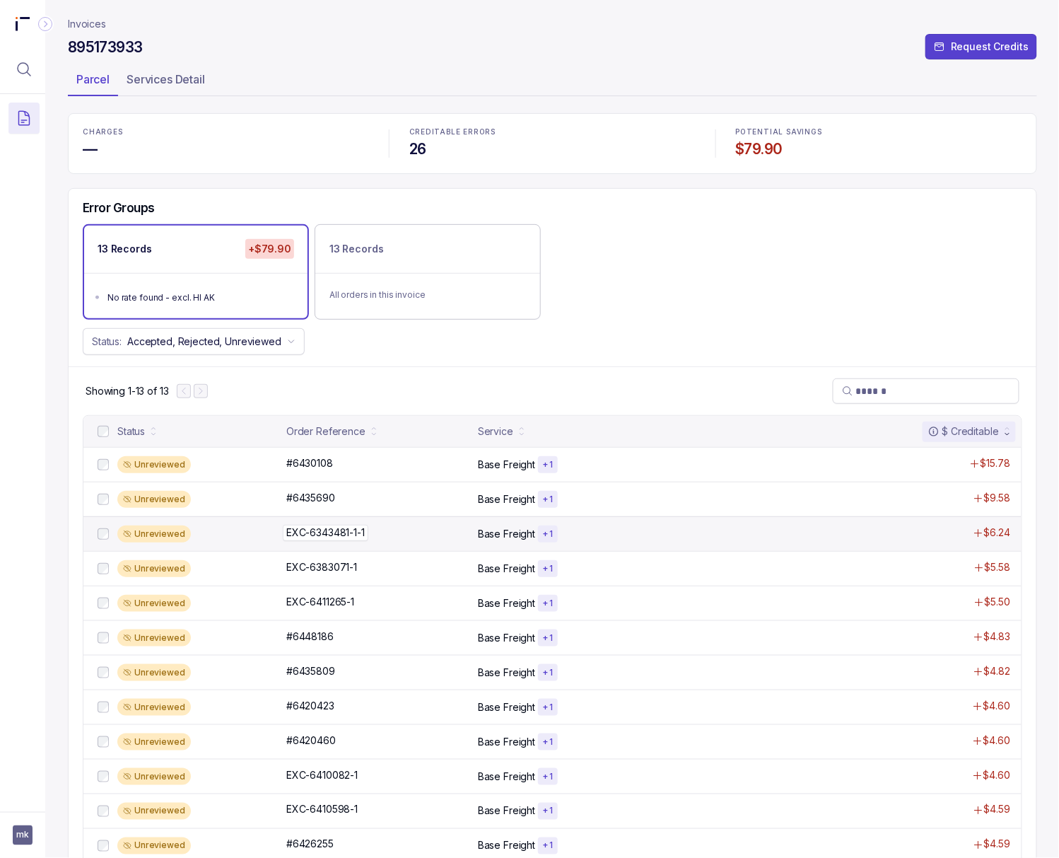
click at [321, 527] on p "EXC-6343481-1-1" at bounding box center [326, 533] width 86 height 16
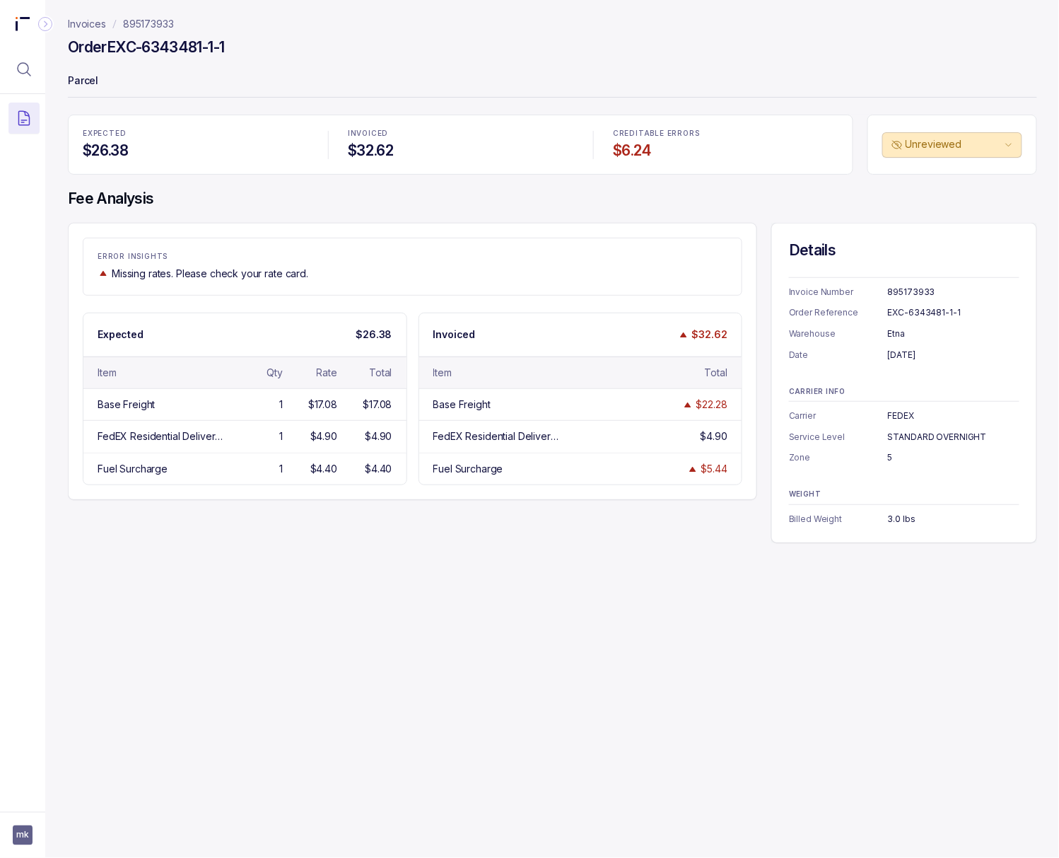
click at [851, 315] on div "EXC-6343481-1-1" at bounding box center [954, 312] width 132 height 14
click at [851, 351] on div "[DATE]" at bounding box center [954, 355] width 132 height 14
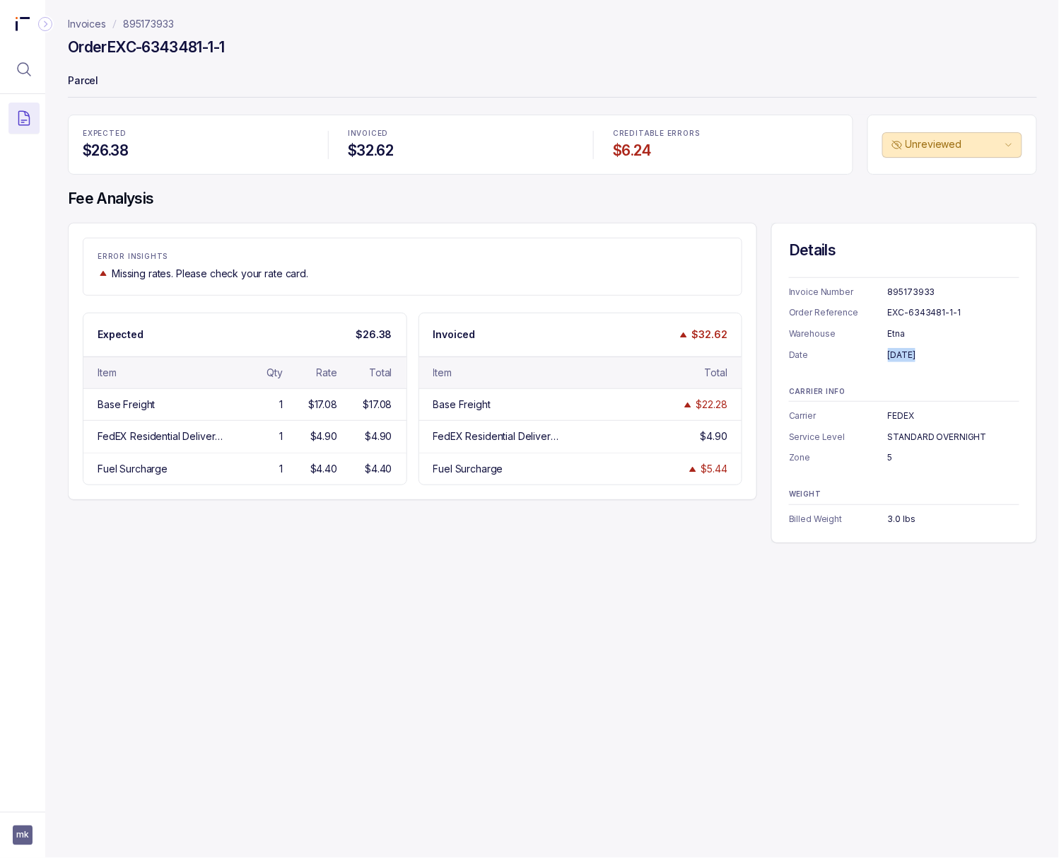
click at [851, 351] on div "[DATE]" at bounding box center [954, 355] width 132 height 14
click at [851, 456] on div "5" at bounding box center [954, 457] width 132 height 14
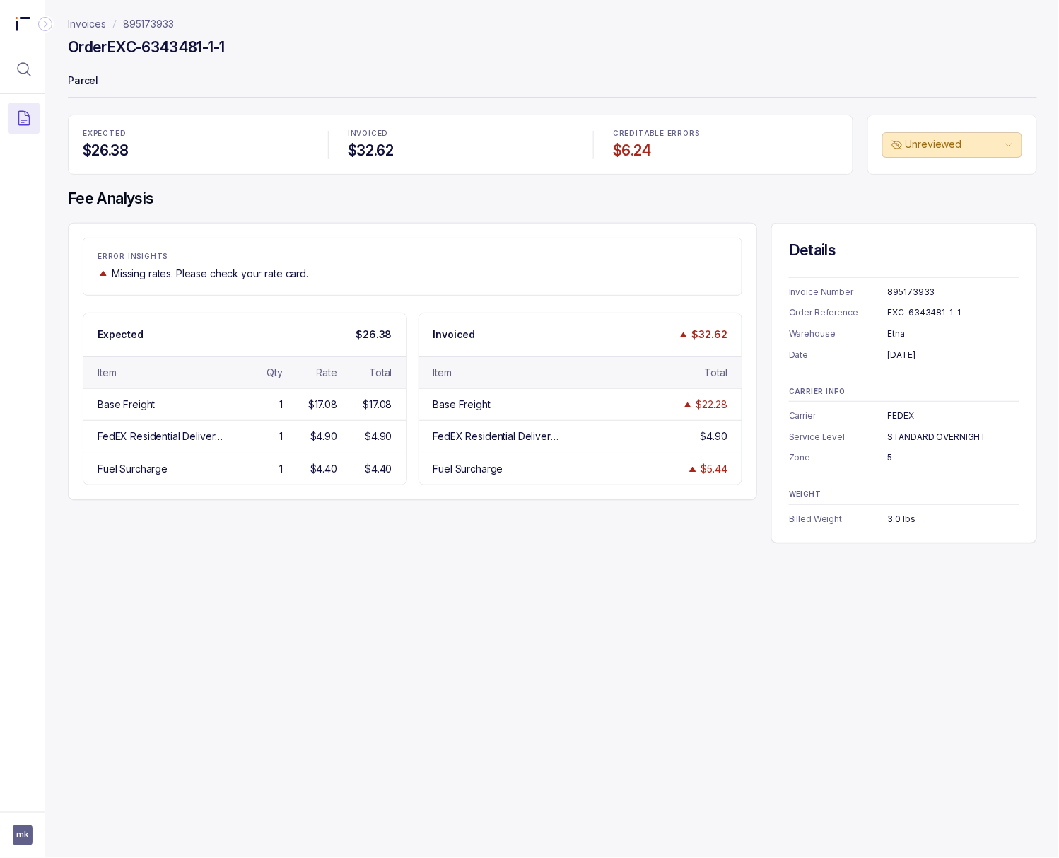
click at [851, 519] on div "3.0 lbs" at bounding box center [954, 519] width 132 height 14
click at [147, 23] on p "895173933" at bounding box center [148, 24] width 51 height 14
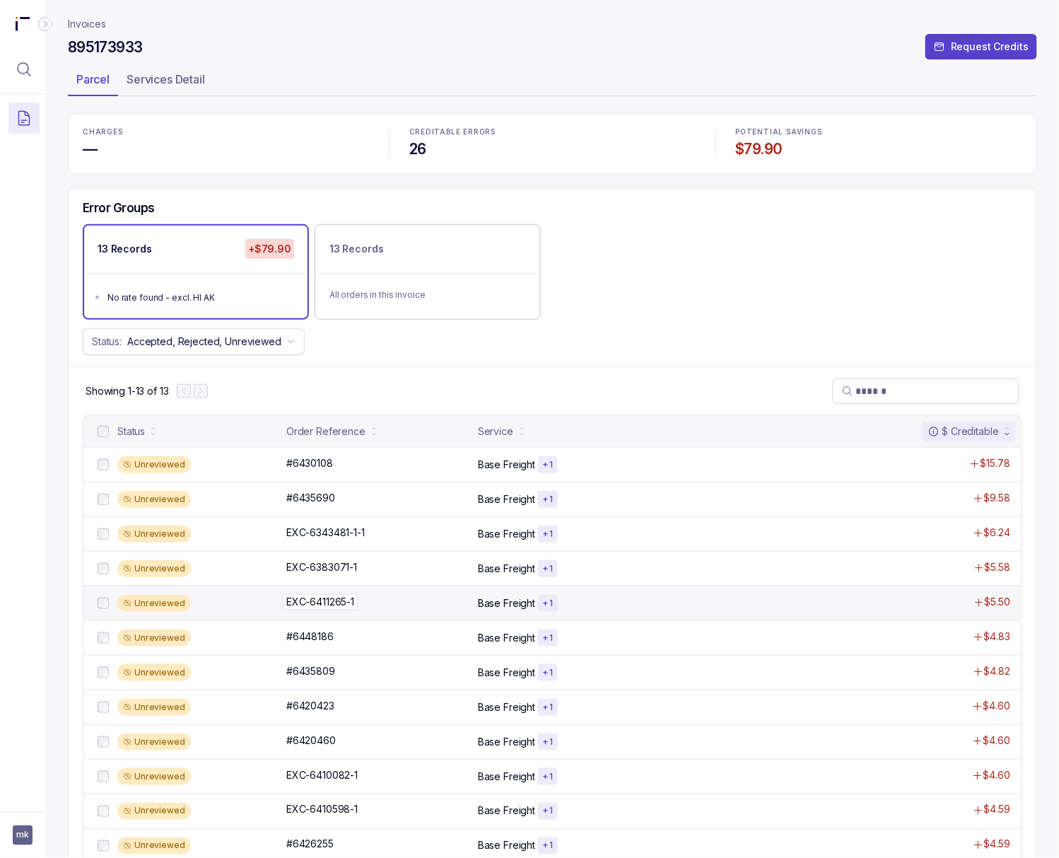
click at [315, 607] on p "EXC-6411265-1" at bounding box center [320, 602] width 75 height 16
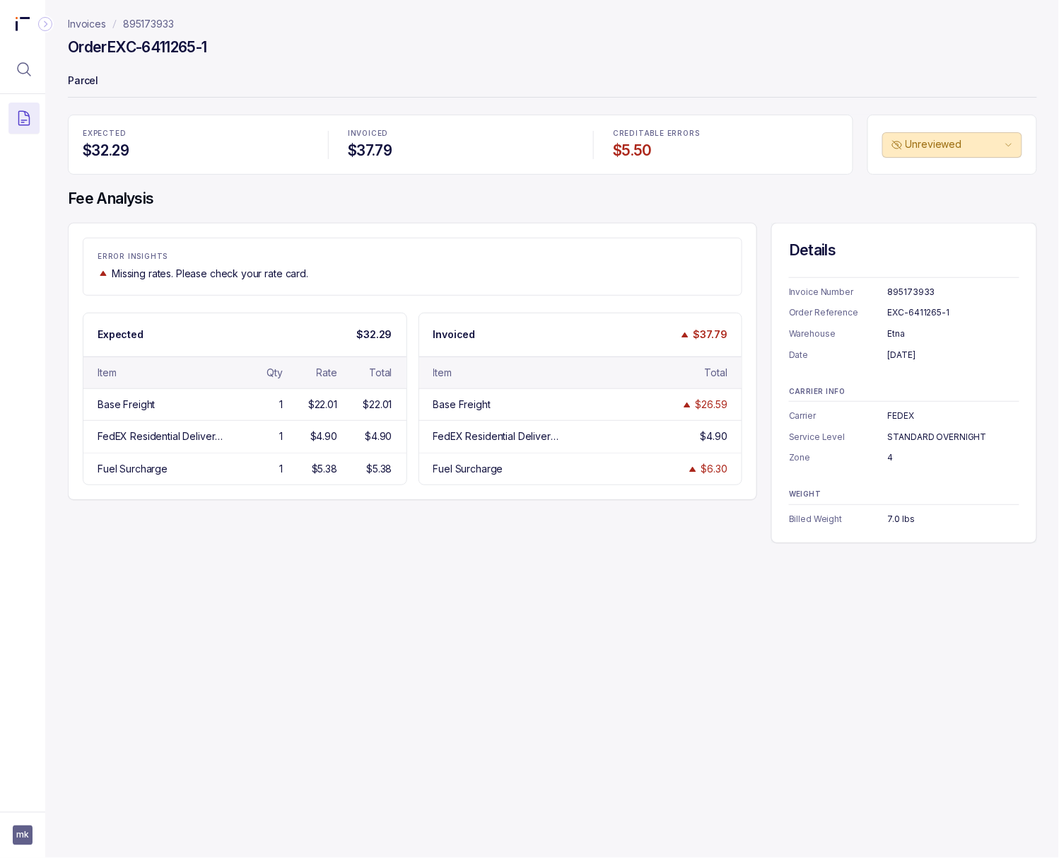
click at [851, 314] on div "EXC-6411265-1" at bounding box center [954, 312] width 132 height 14
click at [851, 352] on div "[DATE]" at bounding box center [954, 355] width 132 height 14
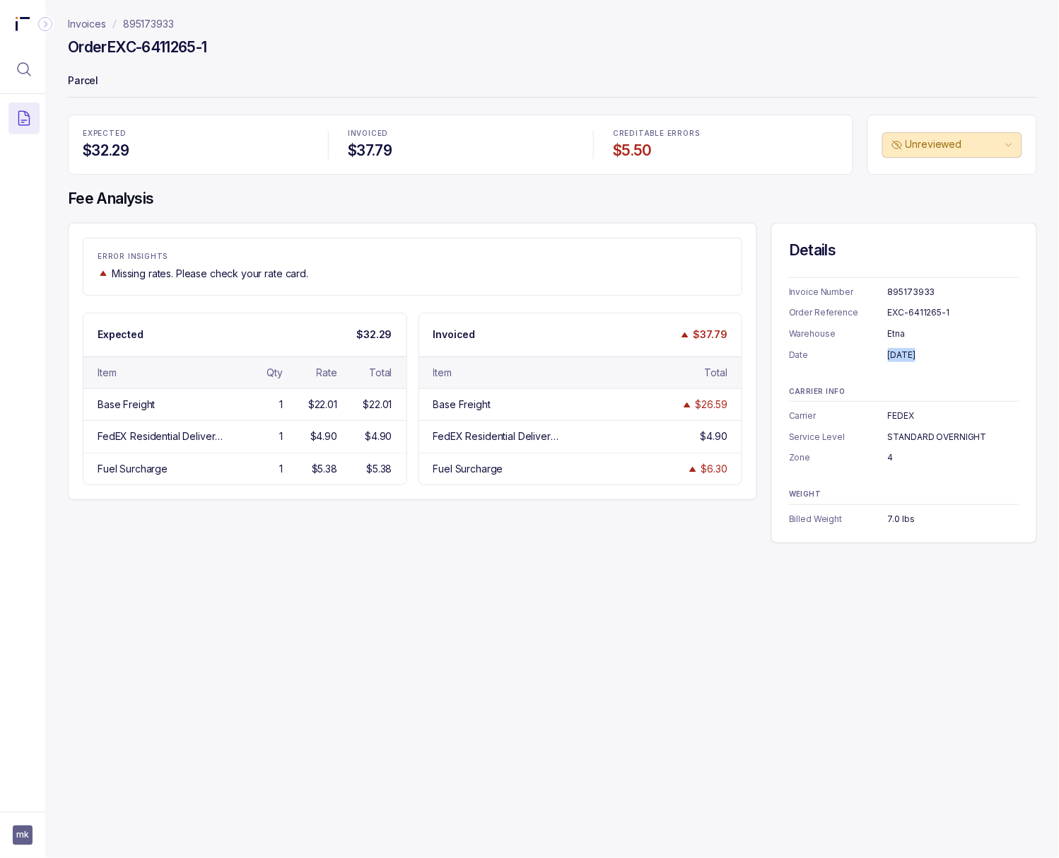
click at [851, 352] on div "[DATE]" at bounding box center [954, 355] width 132 height 14
click at [851, 460] on div "4" at bounding box center [954, 457] width 132 height 14
click at [851, 523] on div "7.0 lbs" at bounding box center [954, 519] width 132 height 14
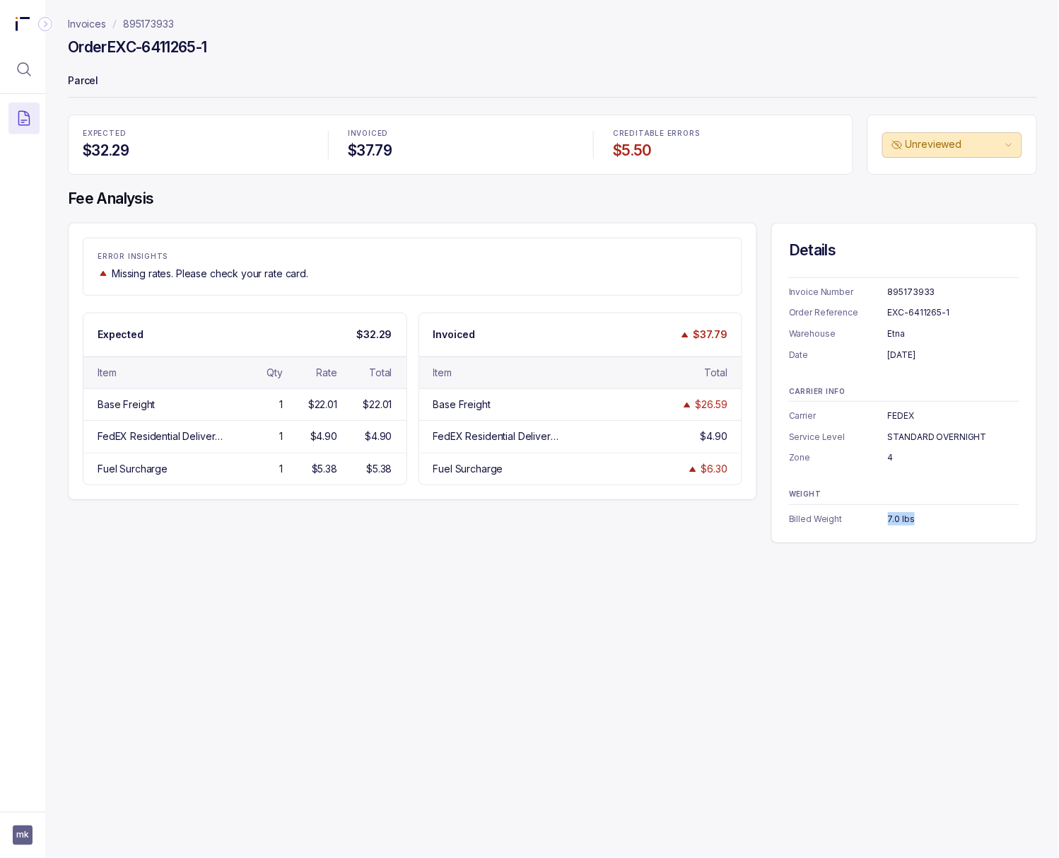
click at [851, 523] on div "7.0 lbs" at bounding box center [954, 519] width 132 height 14
click at [143, 23] on p "895173933" at bounding box center [148, 24] width 51 height 14
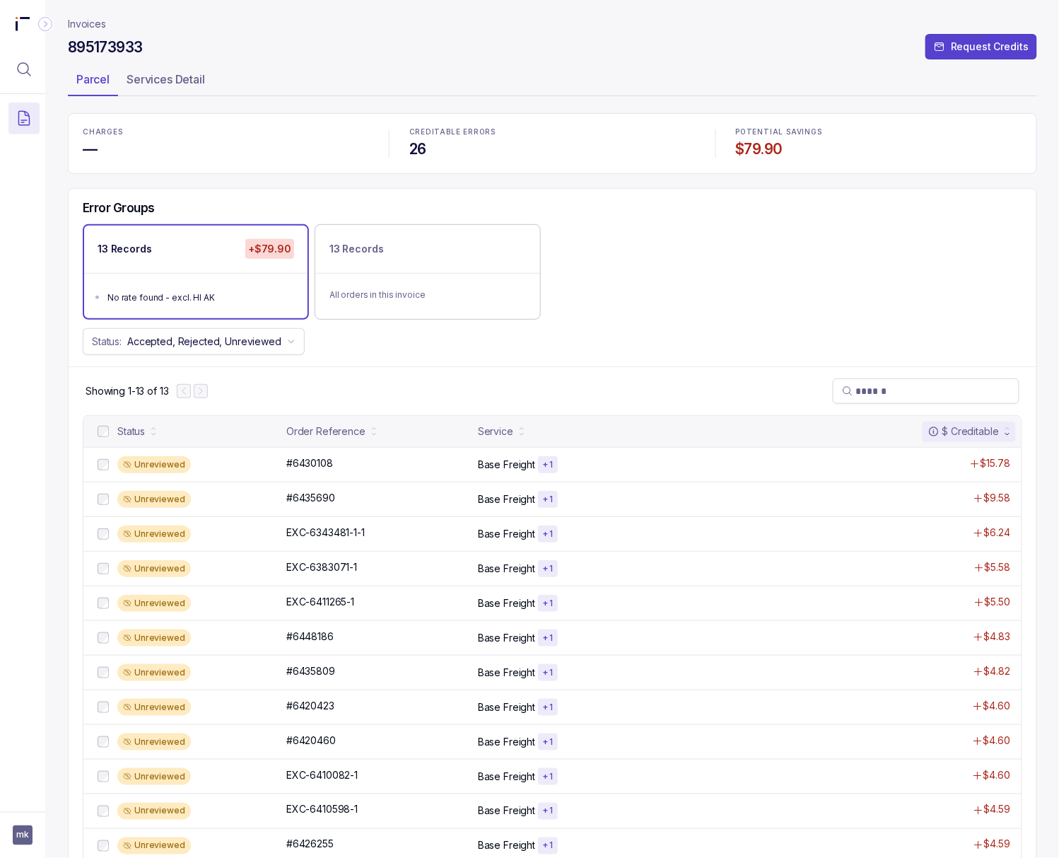
scroll to position [59, 0]
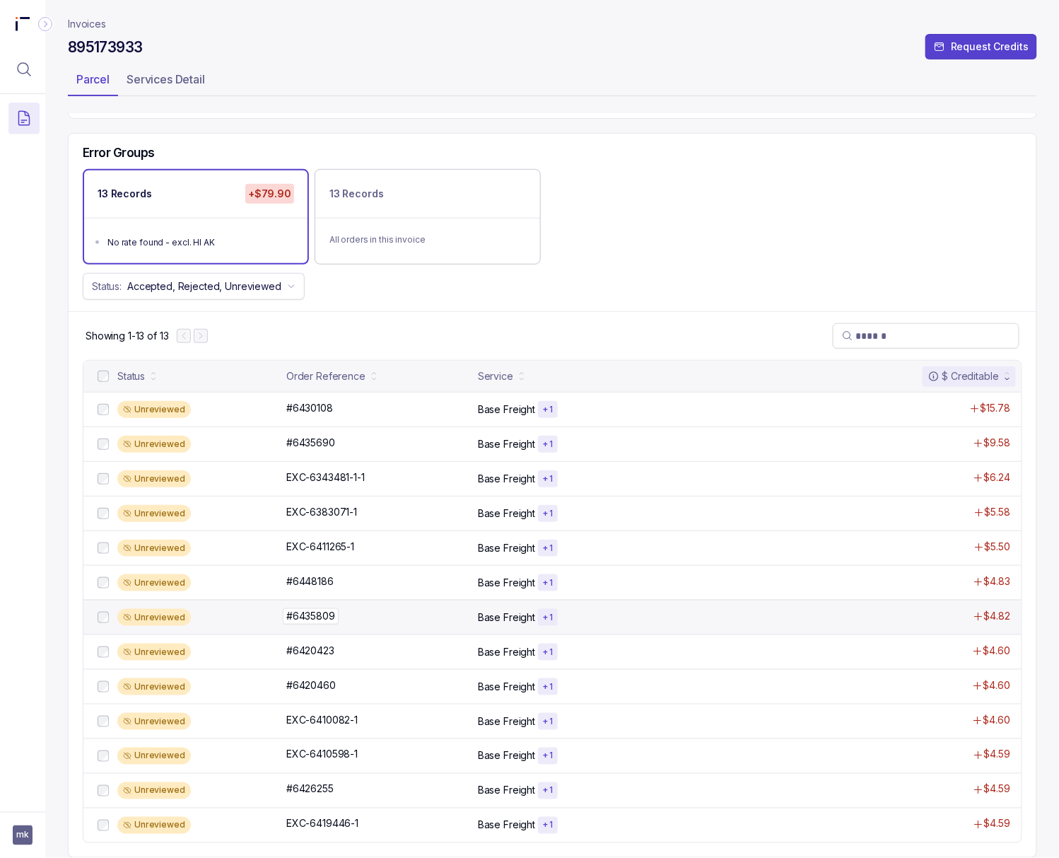
click at [332, 615] on p "#6435809" at bounding box center [311, 616] width 56 height 16
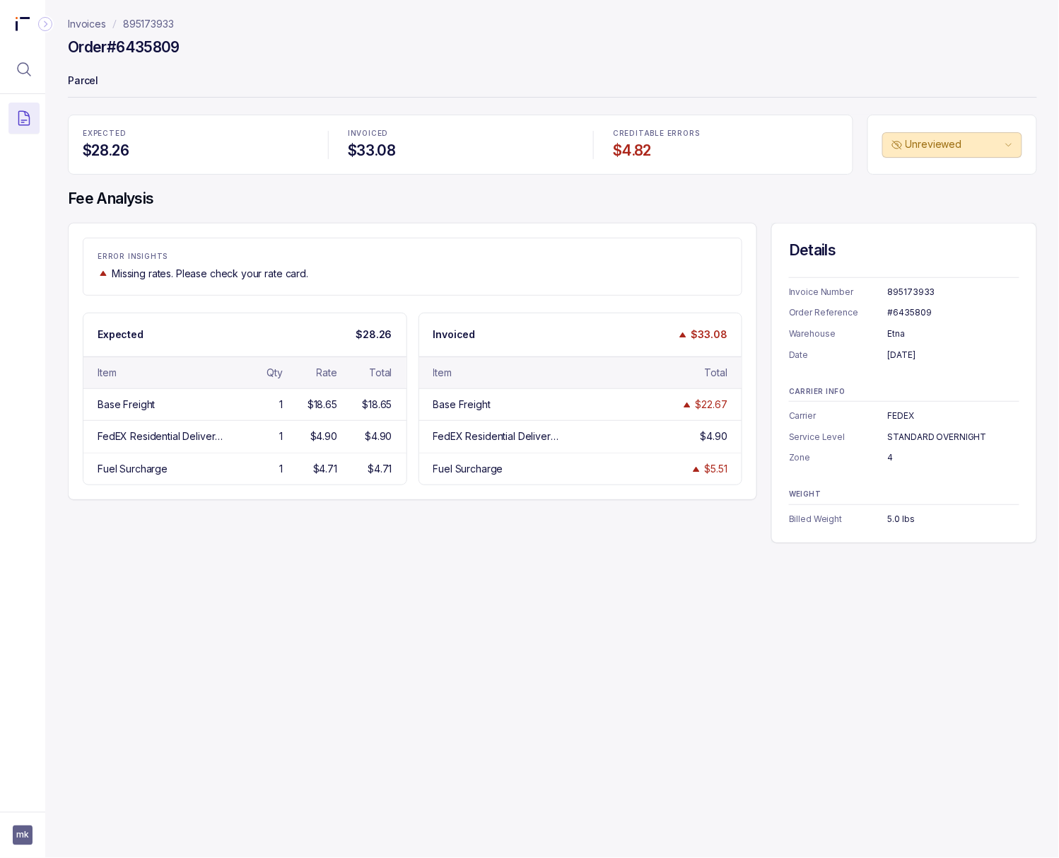
click at [851, 315] on div "#6435809" at bounding box center [954, 312] width 132 height 14
click at [851, 356] on div "[DATE]" at bounding box center [954, 355] width 132 height 14
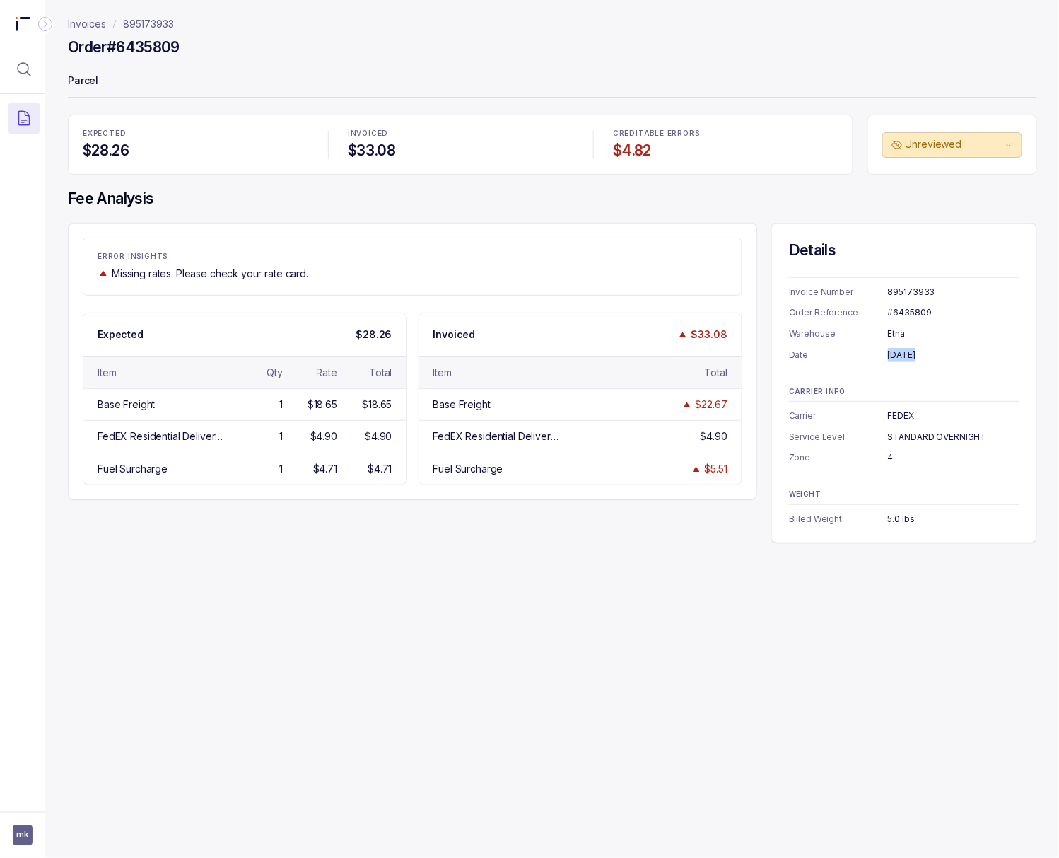
click at [851, 356] on div "[DATE]" at bounding box center [954, 355] width 132 height 14
click at [851, 518] on div "5.0 lbs" at bounding box center [954, 519] width 132 height 14
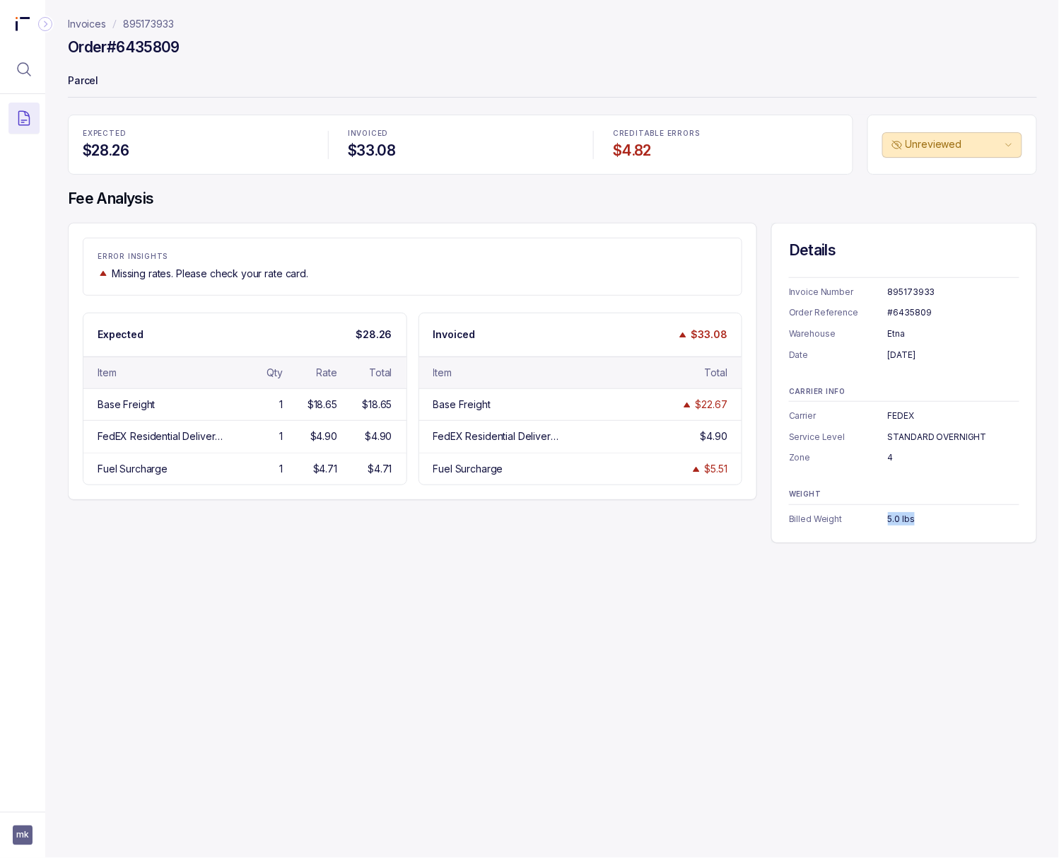
click at [851, 518] on div "5.0 lbs" at bounding box center [954, 519] width 132 height 14
click at [151, 27] on p "895173933" at bounding box center [148, 24] width 51 height 14
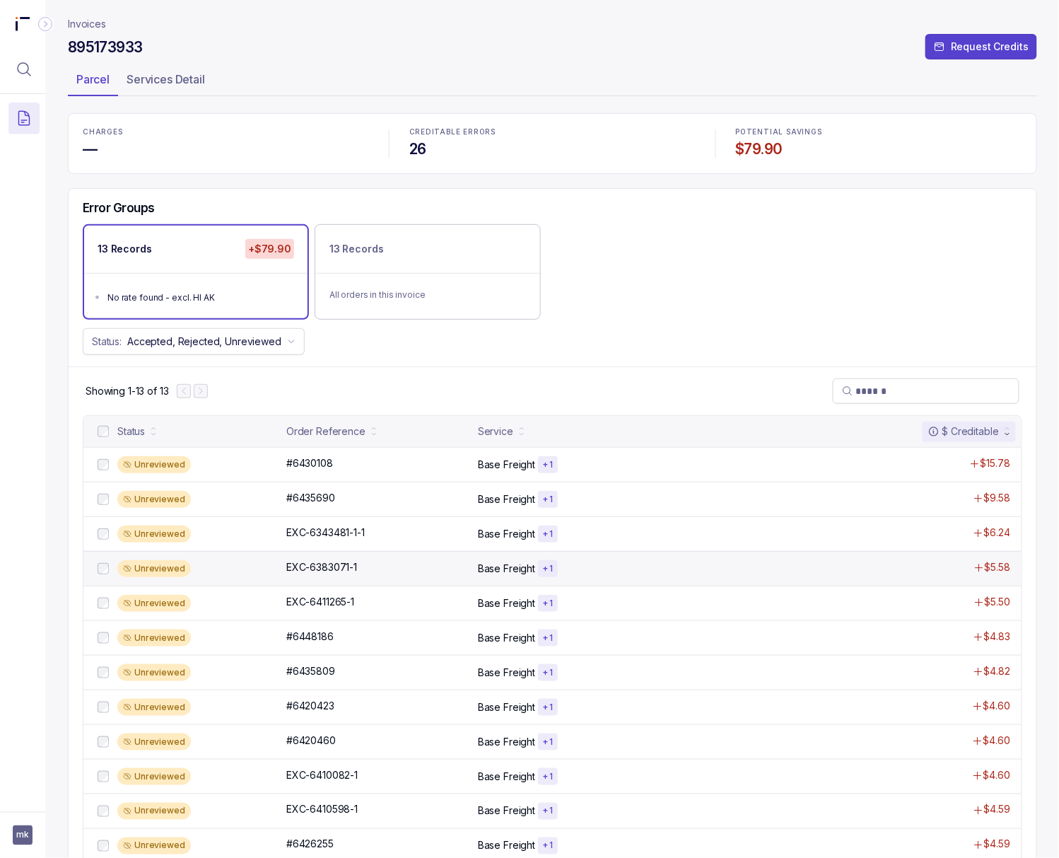
scroll to position [59, 0]
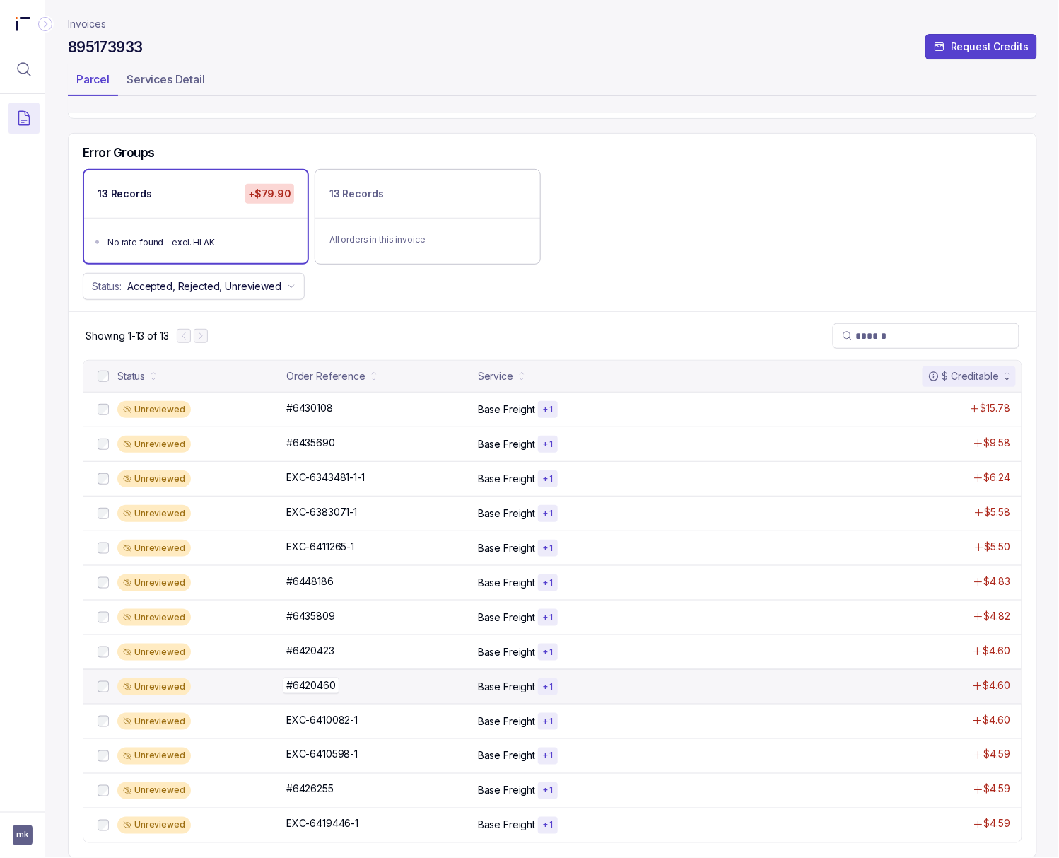
click at [320, 680] on p "#6420460" at bounding box center [311, 685] width 57 height 16
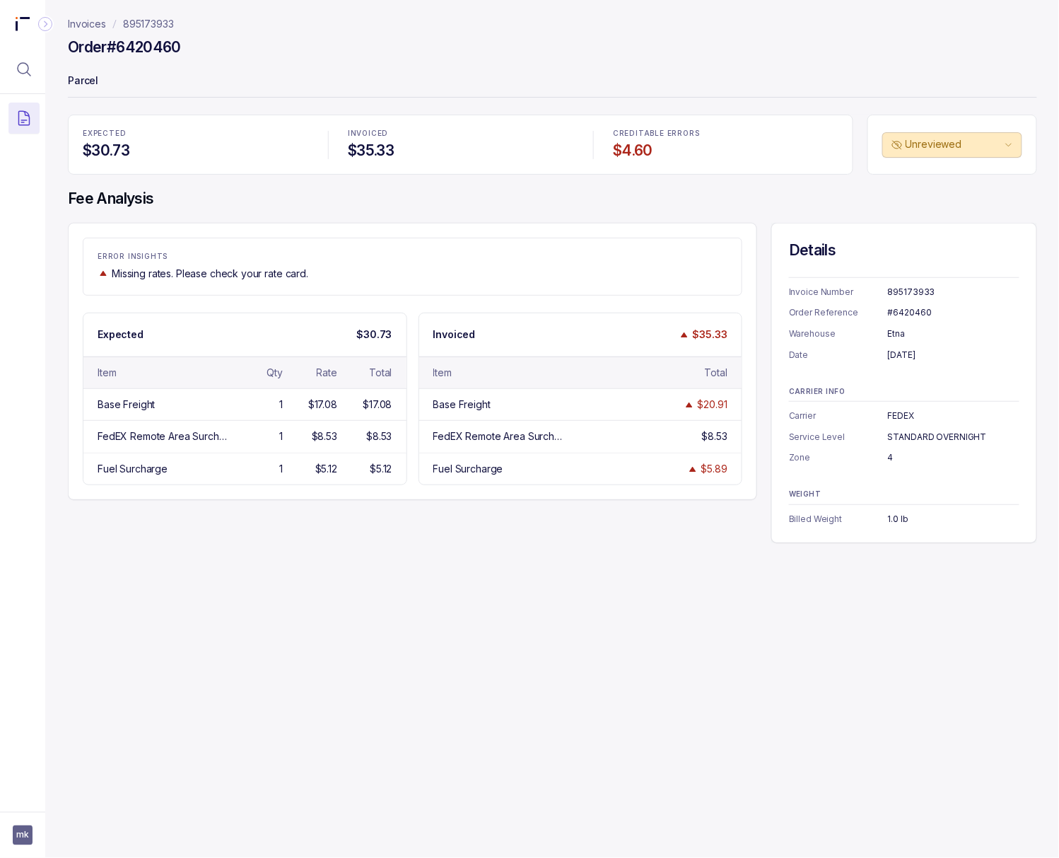
click at [851, 315] on div "#6420460" at bounding box center [954, 312] width 132 height 14
click at [851, 355] on div "[DATE]" at bounding box center [954, 355] width 132 height 14
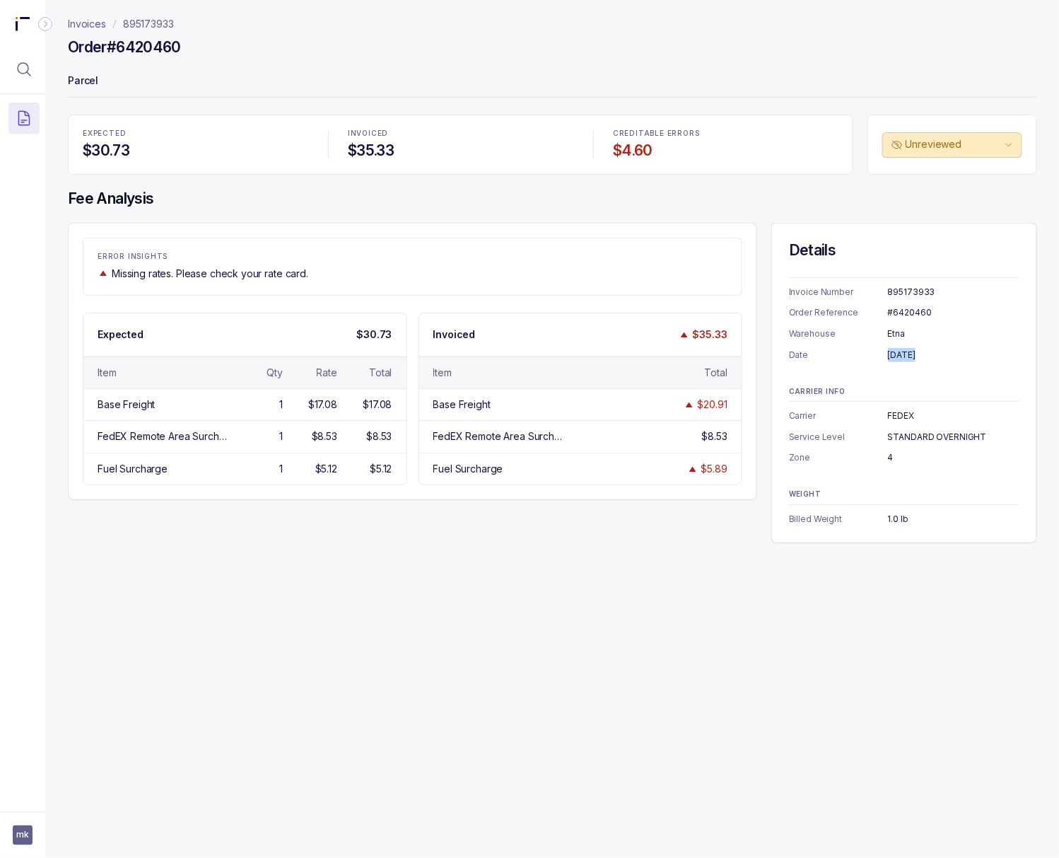
click at [851, 355] on div "[DATE]" at bounding box center [954, 355] width 132 height 14
click at [851, 519] on div "1.0 lb" at bounding box center [954, 519] width 132 height 14
click at [161, 27] on p "895173933" at bounding box center [148, 24] width 51 height 14
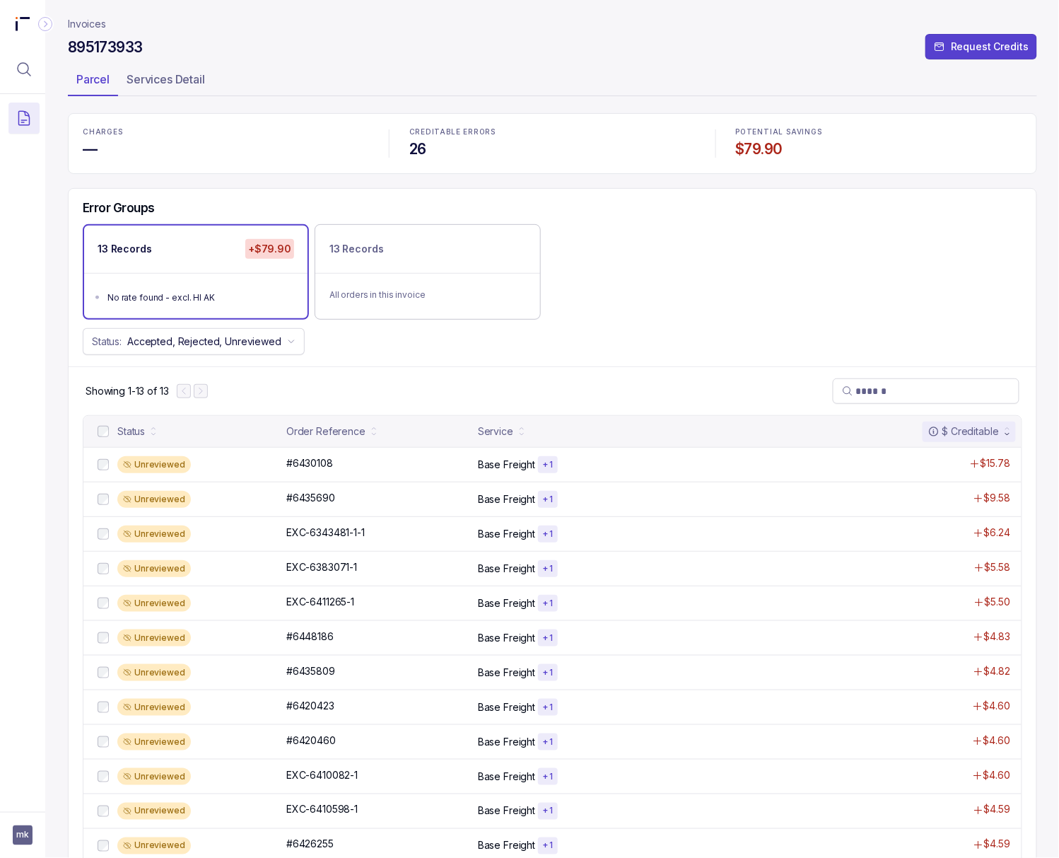
click at [757, 148] on h4 "$79.90" at bounding box center [879, 149] width 286 height 20
click at [30, 74] on icon "Menu Icon Button MagnifyingGlassIcon" at bounding box center [24, 69] width 17 height 17
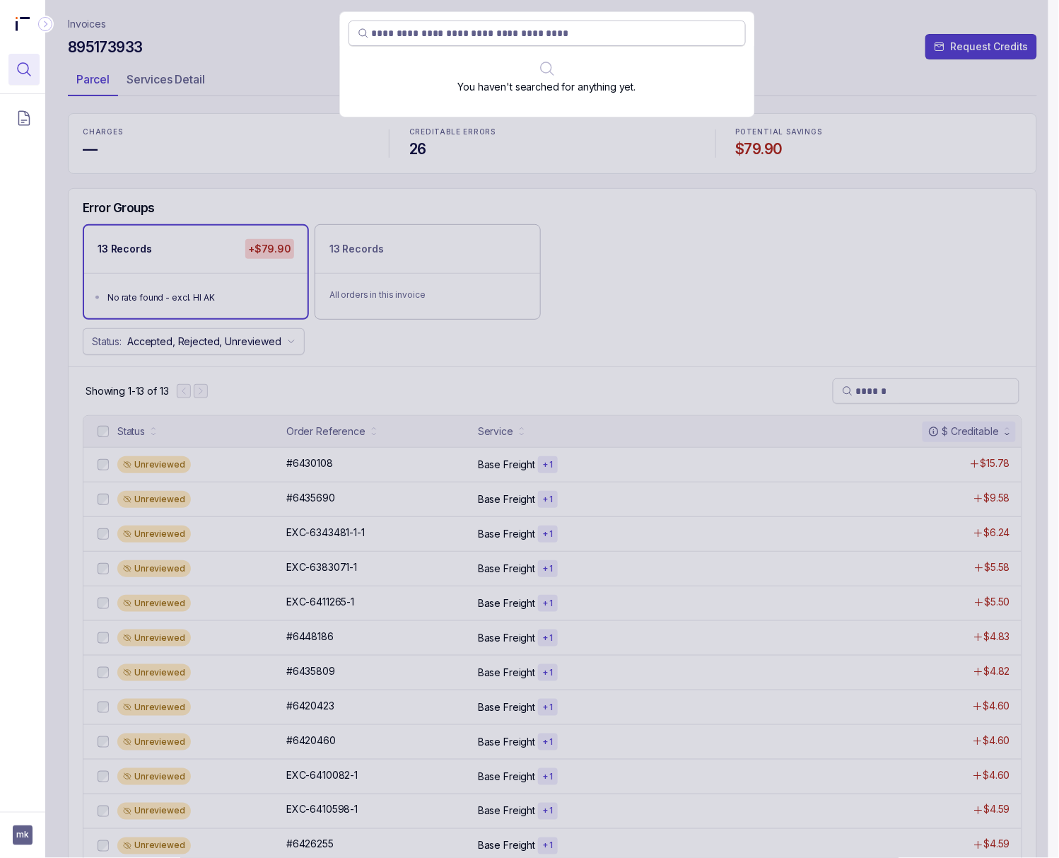
click at [522, 38] on input "search" at bounding box center [554, 33] width 365 height 14
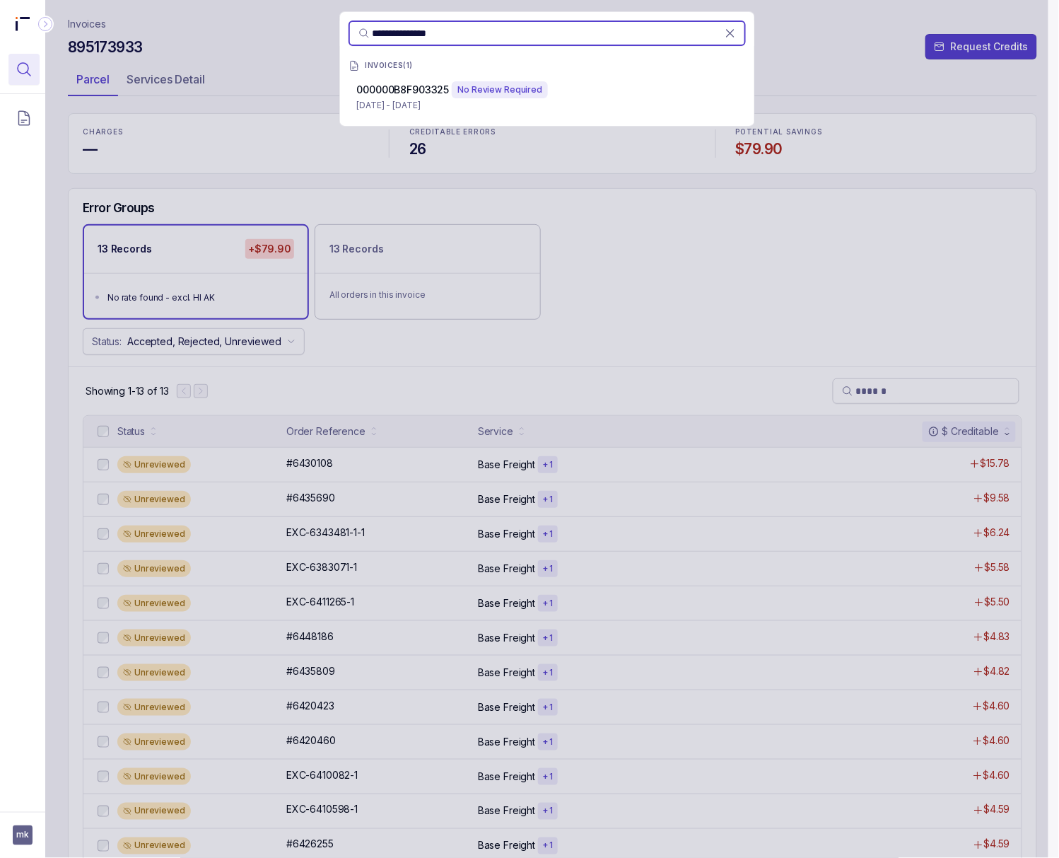
type input "**********"
click at [496, 88] on div "No Review Required" at bounding box center [500, 89] width 96 height 17
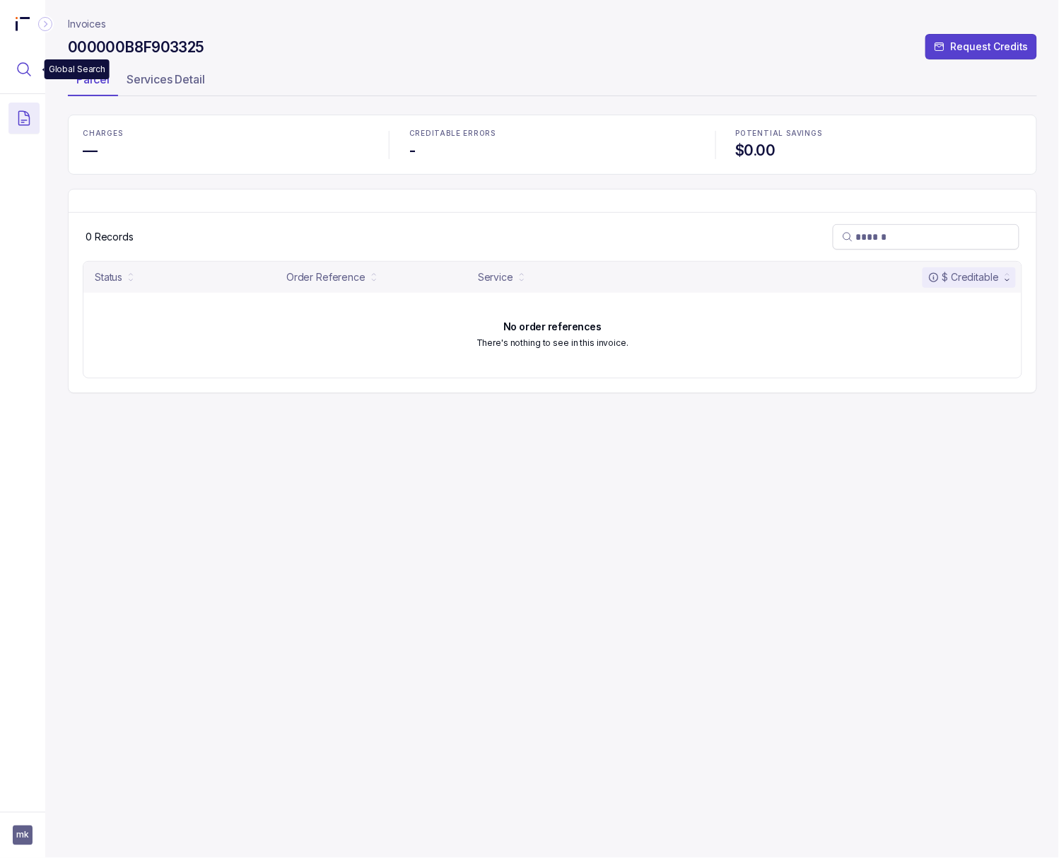
click at [31, 71] on icon "Menu Icon Button MagnifyingGlassIcon" at bounding box center [24, 69] width 17 height 17
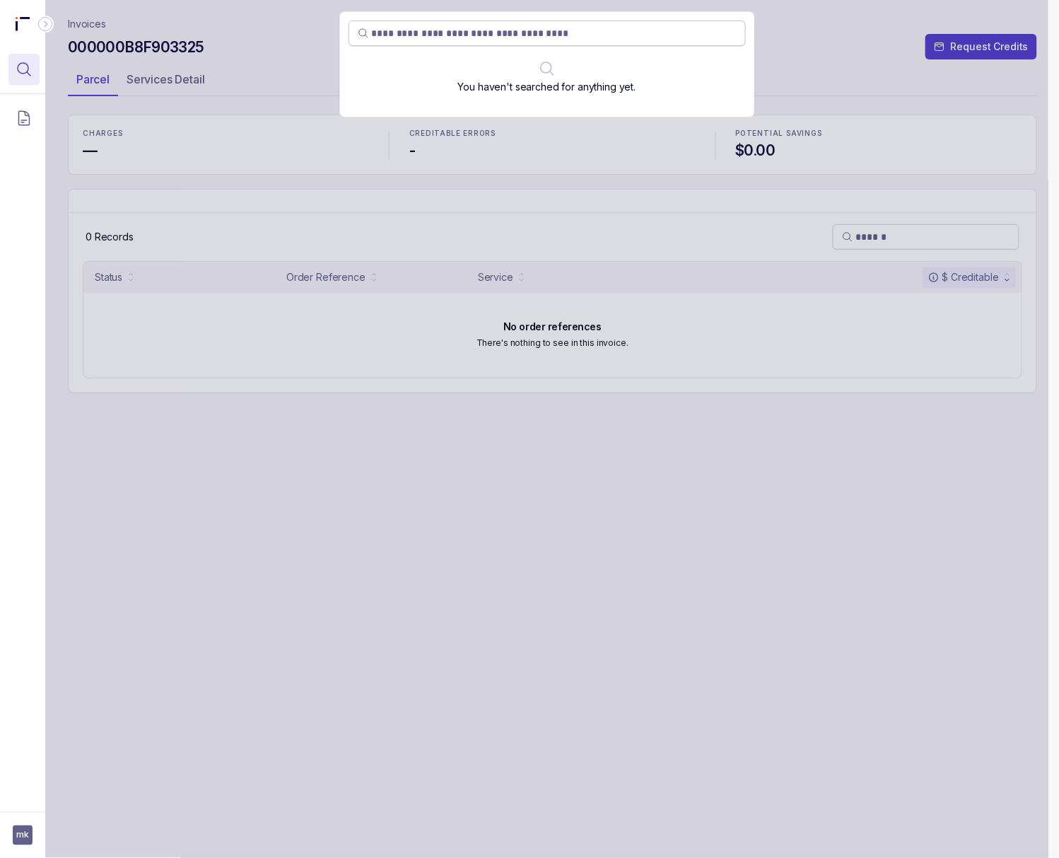
click at [465, 35] on input "search" at bounding box center [554, 33] width 365 height 14
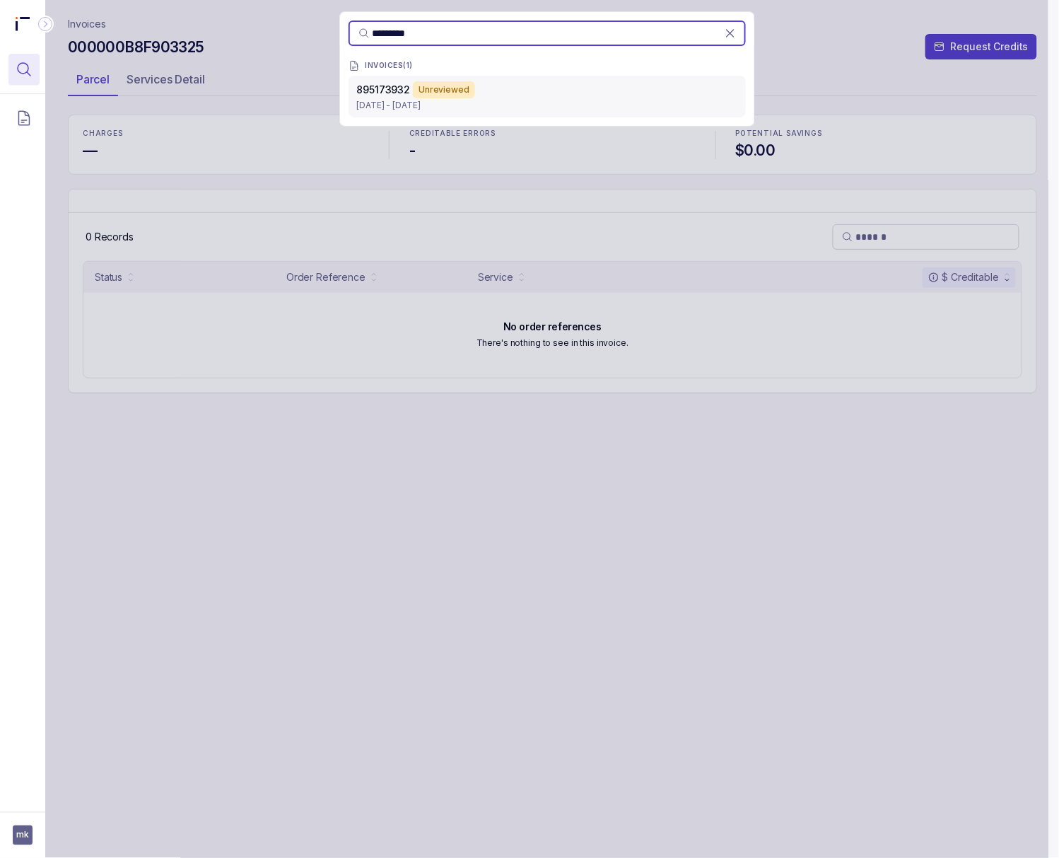
type input "*********"
click at [481, 96] on div "895173932 Unreviewed" at bounding box center [547, 89] width 380 height 17
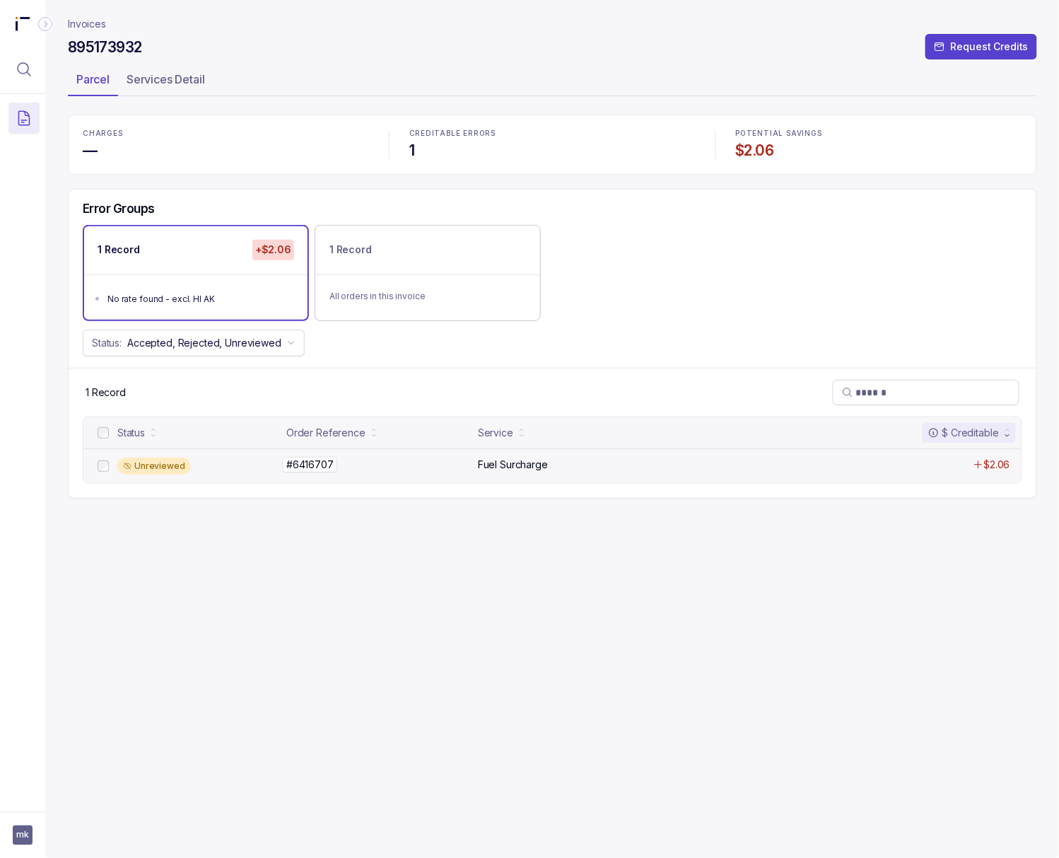
click at [303, 461] on p "#6416707" at bounding box center [310, 465] width 54 height 16
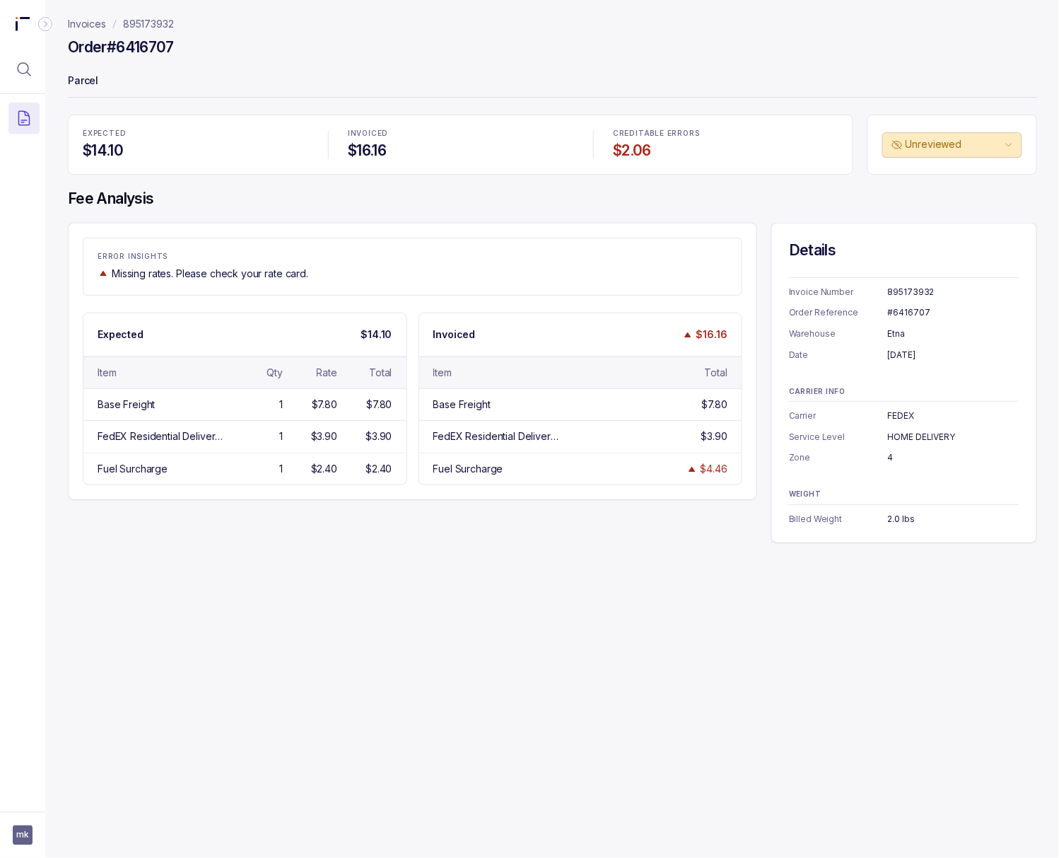
click at [851, 287] on div "895173932" at bounding box center [954, 292] width 132 height 14
click at [851, 310] on div "#6416707" at bounding box center [954, 312] width 132 height 14
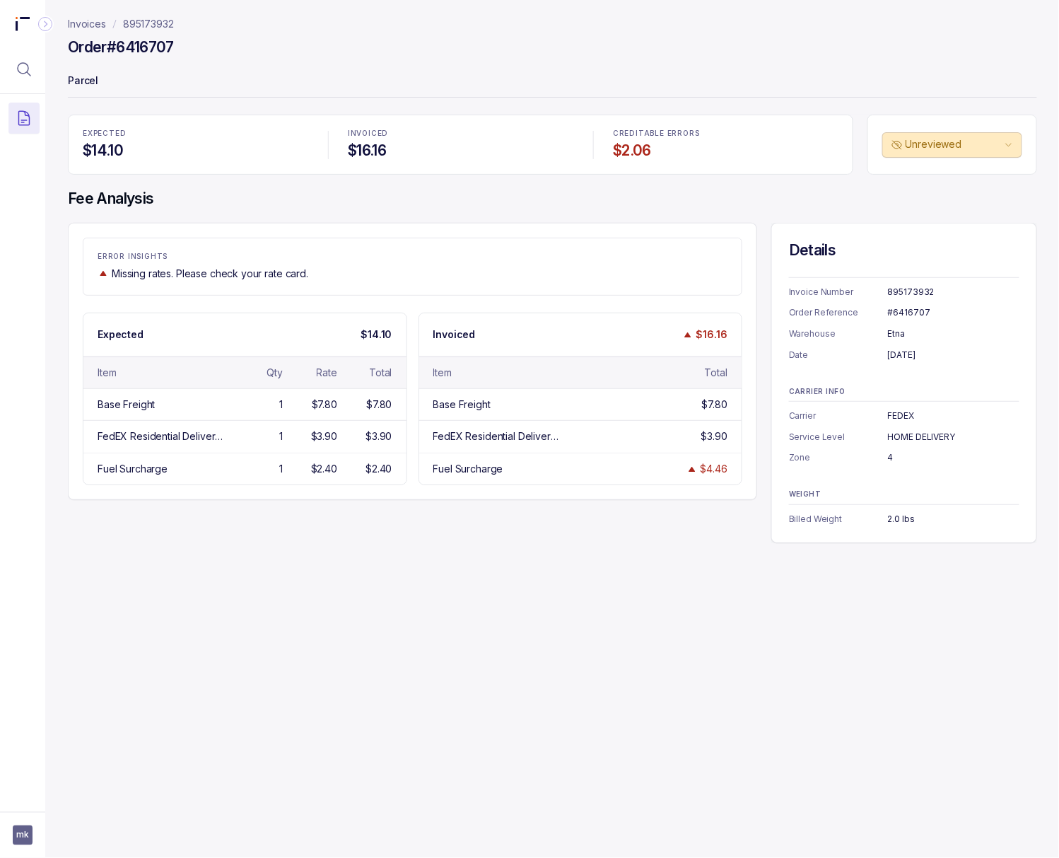
click at [851, 357] on div "[DATE]" at bounding box center [954, 355] width 132 height 14
click at [851, 352] on div "[DATE]" at bounding box center [954, 355] width 132 height 14
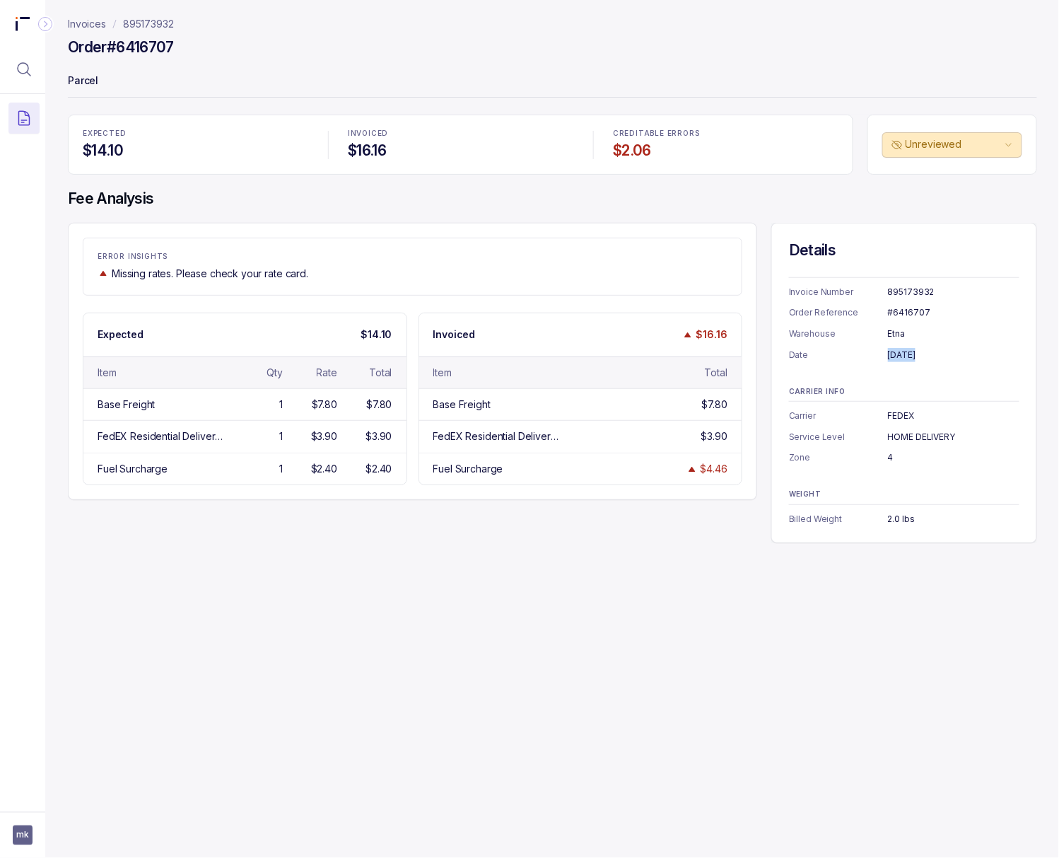
click at [851, 352] on div "[DATE]" at bounding box center [954, 355] width 132 height 14
click at [851, 436] on p "Service Level" at bounding box center [838, 437] width 99 height 14
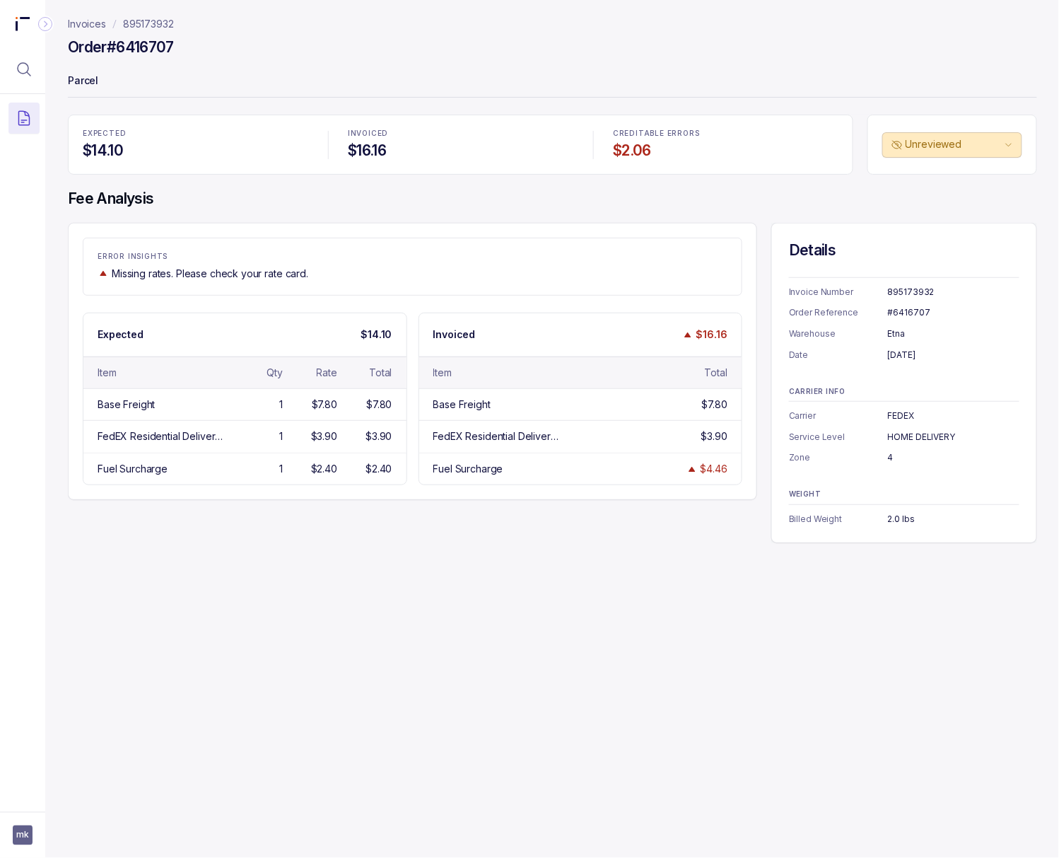
click at [851, 436] on div "HOME DELIVERY" at bounding box center [954, 437] width 132 height 14
click at [851, 519] on div "2.0 lbs" at bounding box center [954, 519] width 132 height 14
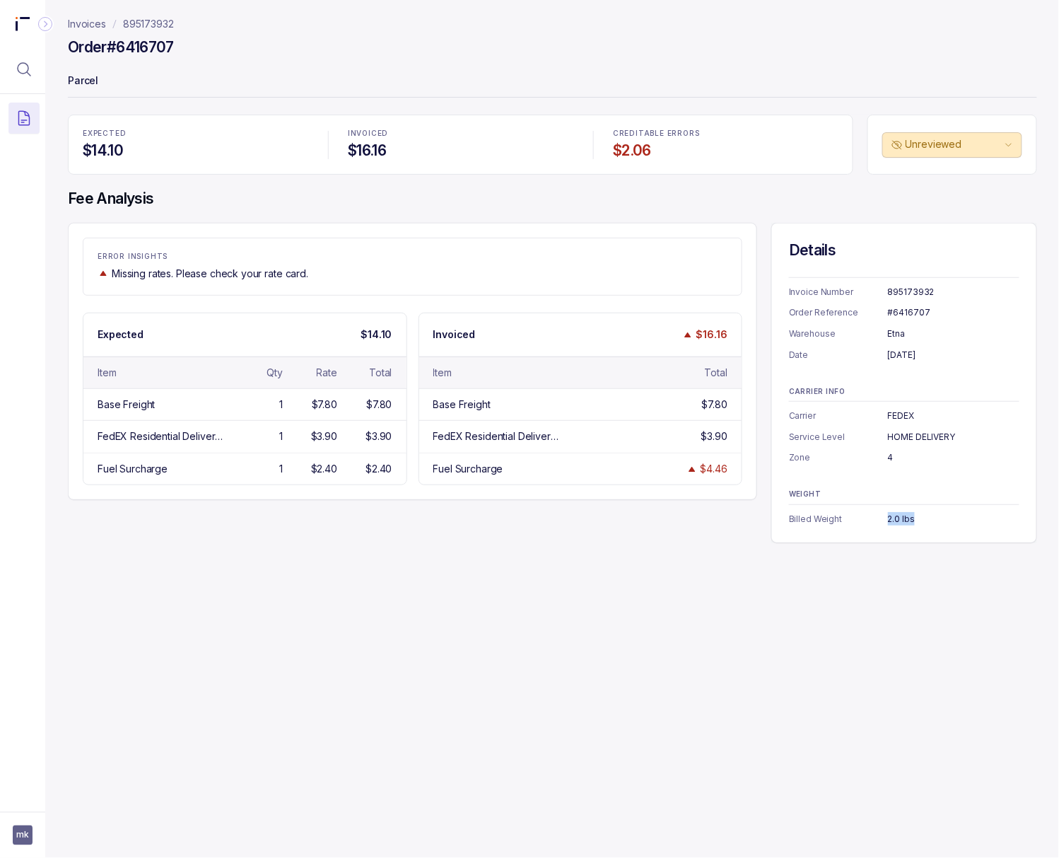
click at [851, 519] on div "2.0 lbs" at bounding box center [954, 519] width 132 height 14
click at [136, 18] on p "895173932" at bounding box center [148, 24] width 51 height 14
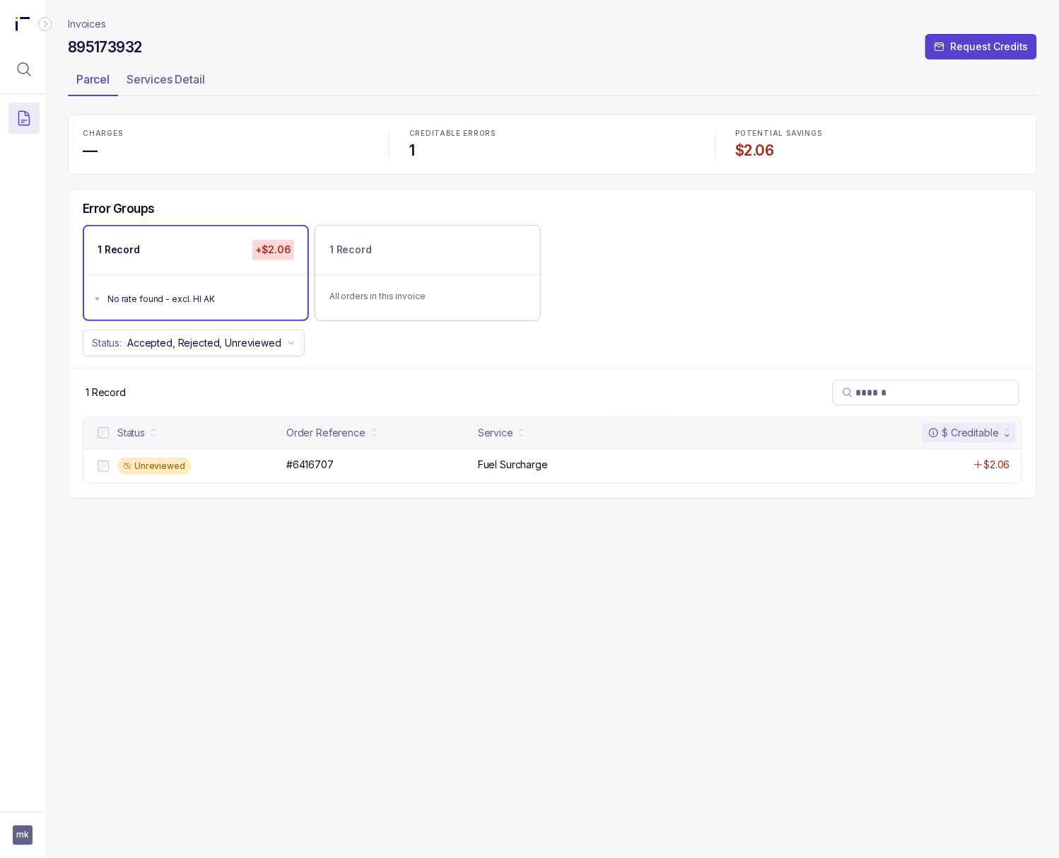
click at [756, 153] on h4 "$2.06" at bounding box center [879, 151] width 286 height 20
click at [26, 69] on icon "Menu Icon Button MagnifyingGlassIcon" at bounding box center [24, 69] width 17 height 17
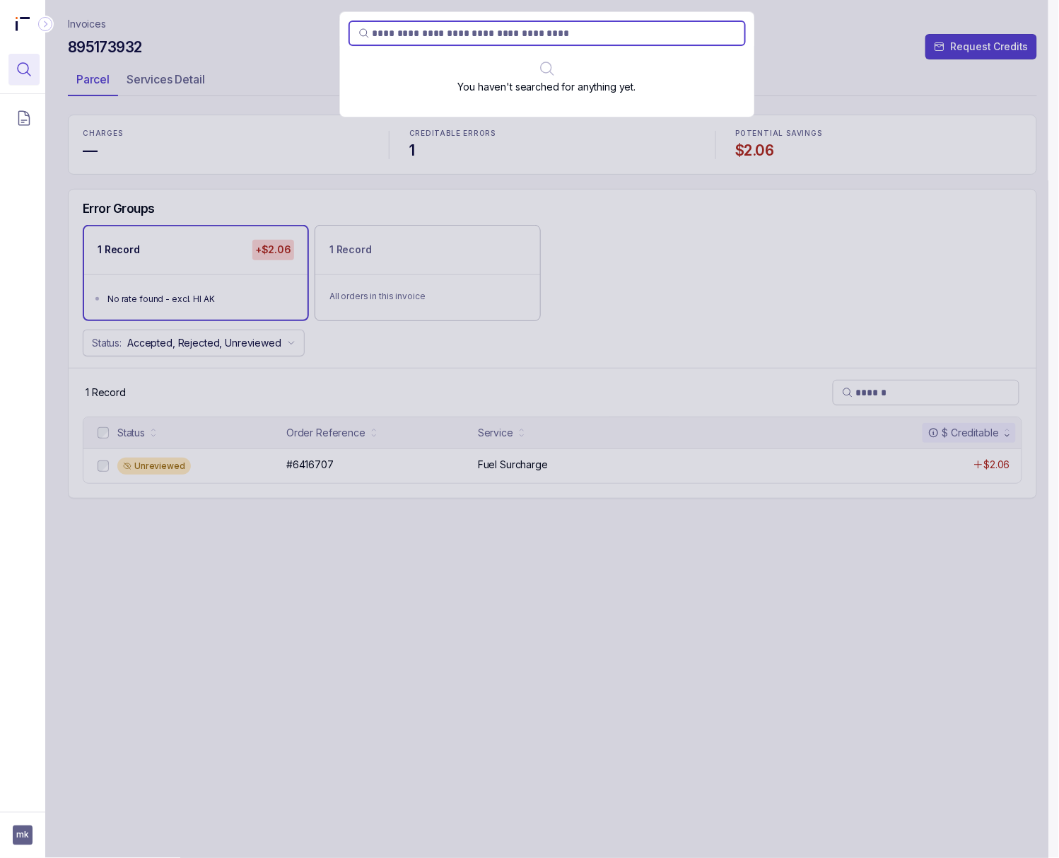
type input "**********"
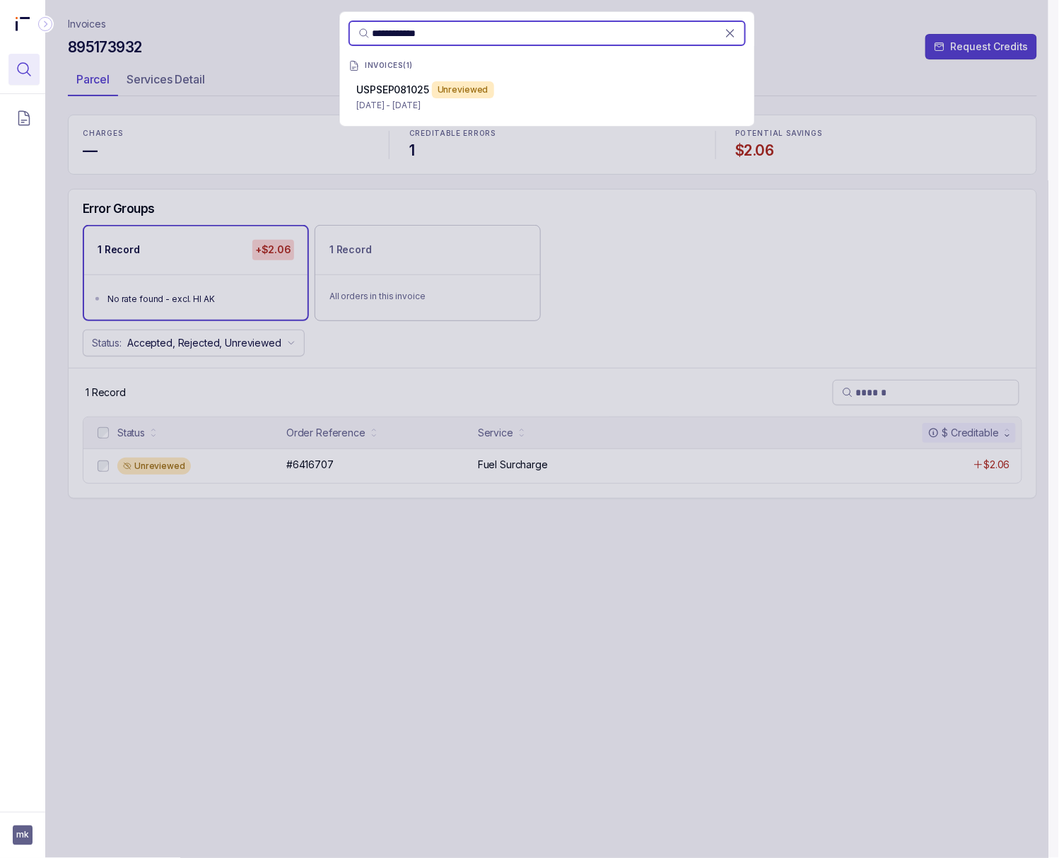
click at [450, 100] on p "[DATE] - [DATE]" at bounding box center [547, 105] width 380 height 14
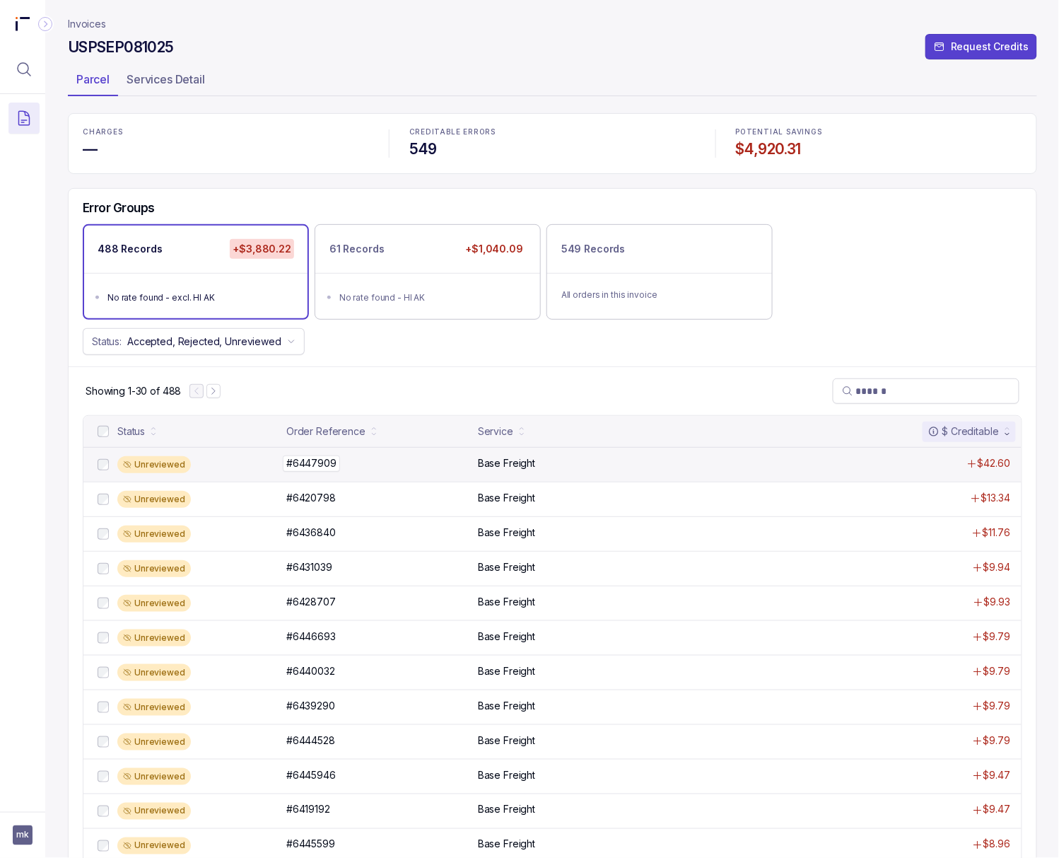
click at [315, 468] on p "#6447909" at bounding box center [311, 463] width 57 height 16
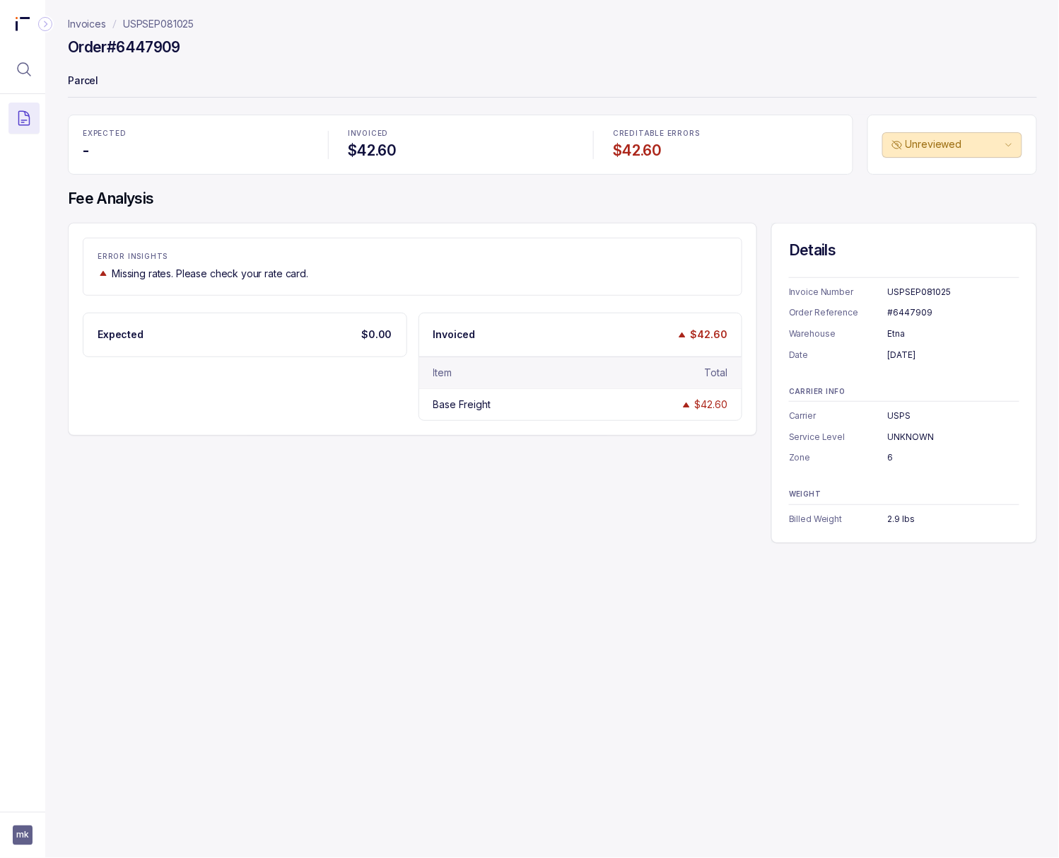
click at [851, 314] on div "#6447909" at bounding box center [954, 312] width 132 height 14
click at [851, 355] on div "[DATE]" at bounding box center [954, 355] width 132 height 14
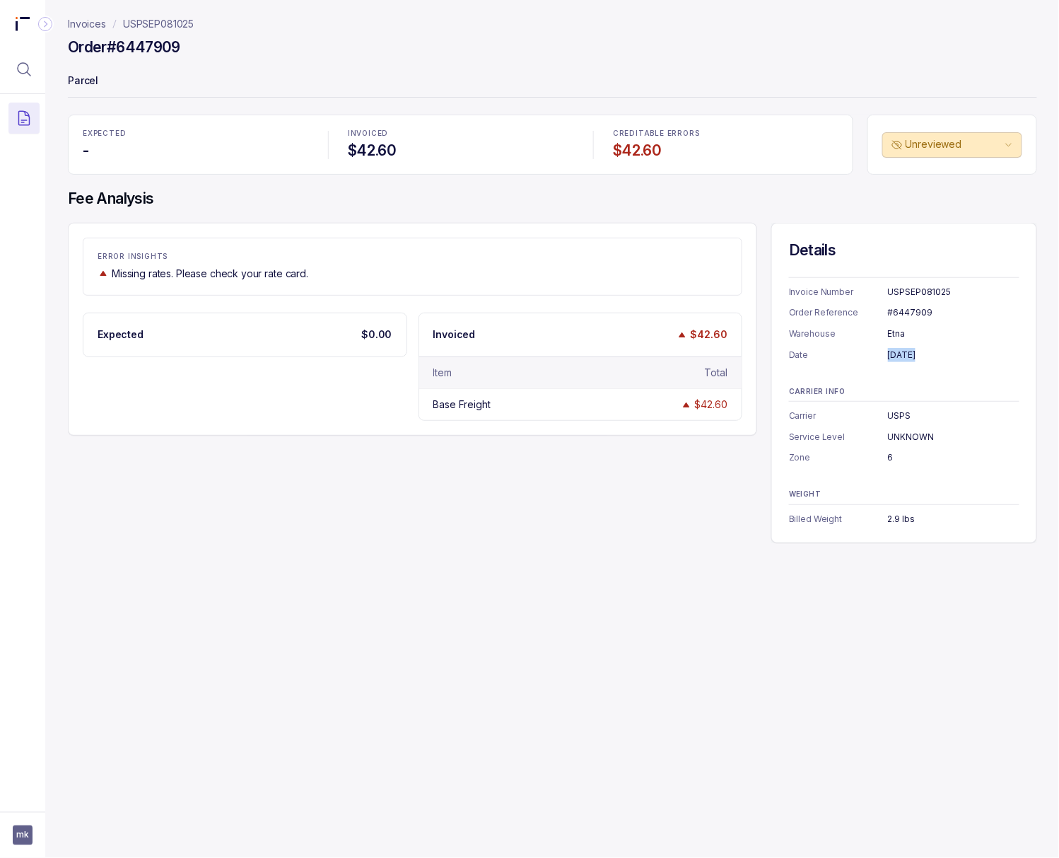
click at [851, 355] on div "[DATE]" at bounding box center [954, 355] width 132 height 14
click at [851, 414] on div "USPS" at bounding box center [954, 416] width 132 height 14
click at [851, 431] on div "UNKNOWN" at bounding box center [954, 437] width 132 height 14
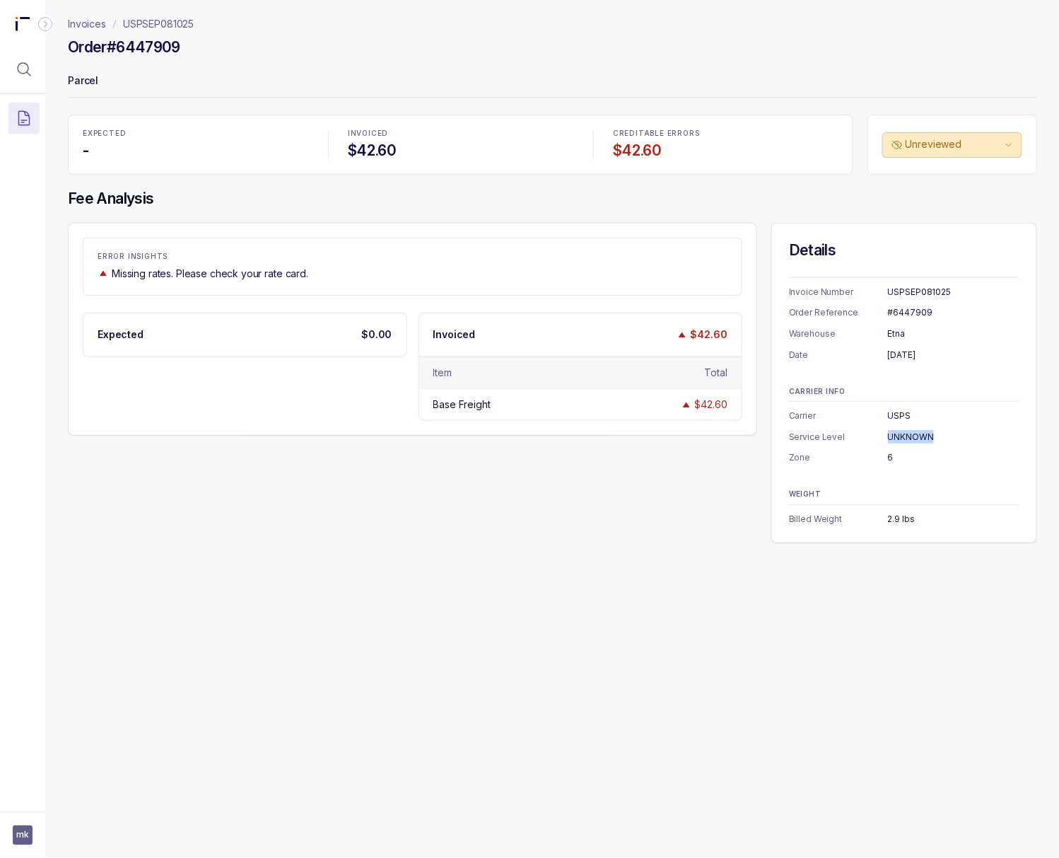
click at [851, 431] on div "UNKNOWN" at bounding box center [954, 437] width 132 height 14
click at [851, 451] on div "6" at bounding box center [954, 457] width 132 height 14
click at [851, 460] on div "6" at bounding box center [954, 457] width 132 height 14
click at [851, 519] on div "2.9 lbs" at bounding box center [954, 519] width 132 height 14
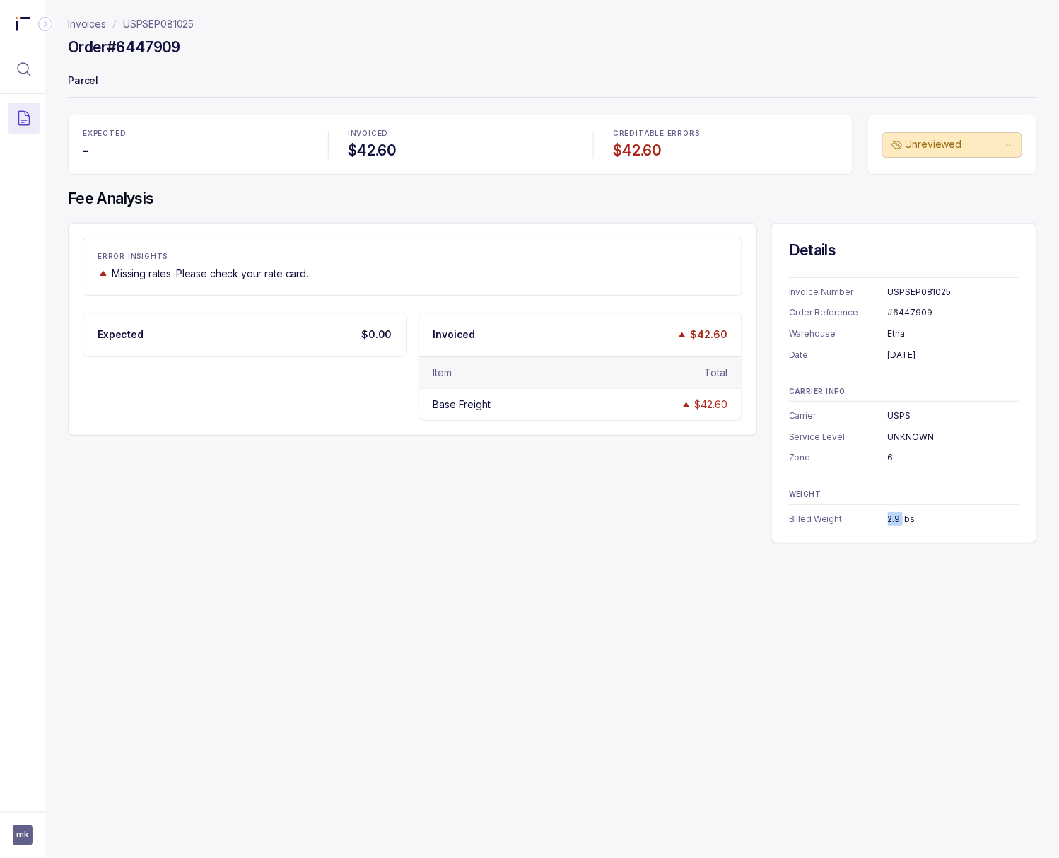
click at [851, 519] on div "2.9 lbs" at bounding box center [954, 519] width 132 height 14
click at [179, 24] on p "USPSEP081025" at bounding box center [158, 24] width 71 height 14
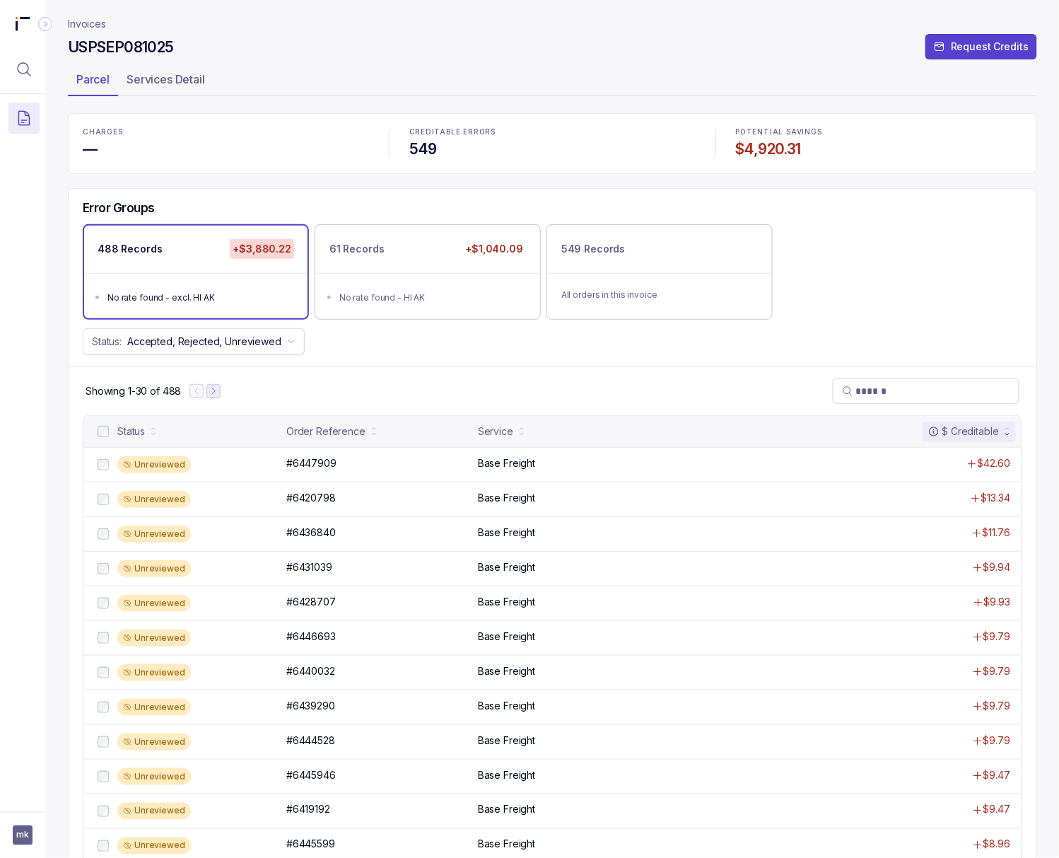
click at [218, 394] on icon "Next Page" at bounding box center [214, 391] width 10 height 10
click at [296, 471] on p "#6424416" at bounding box center [310, 463] width 54 height 16
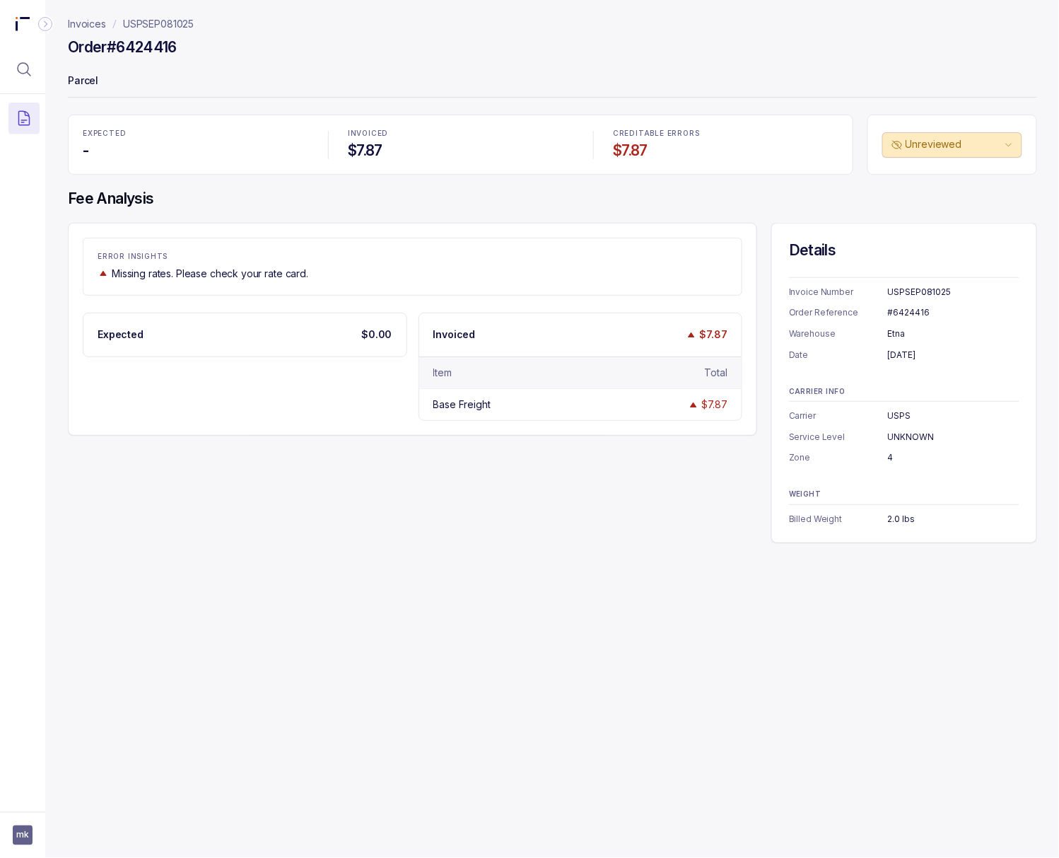
click at [851, 314] on div "#6424416" at bounding box center [954, 312] width 132 height 14
click at [851, 335] on div "Etna" at bounding box center [954, 334] width 132 height 14
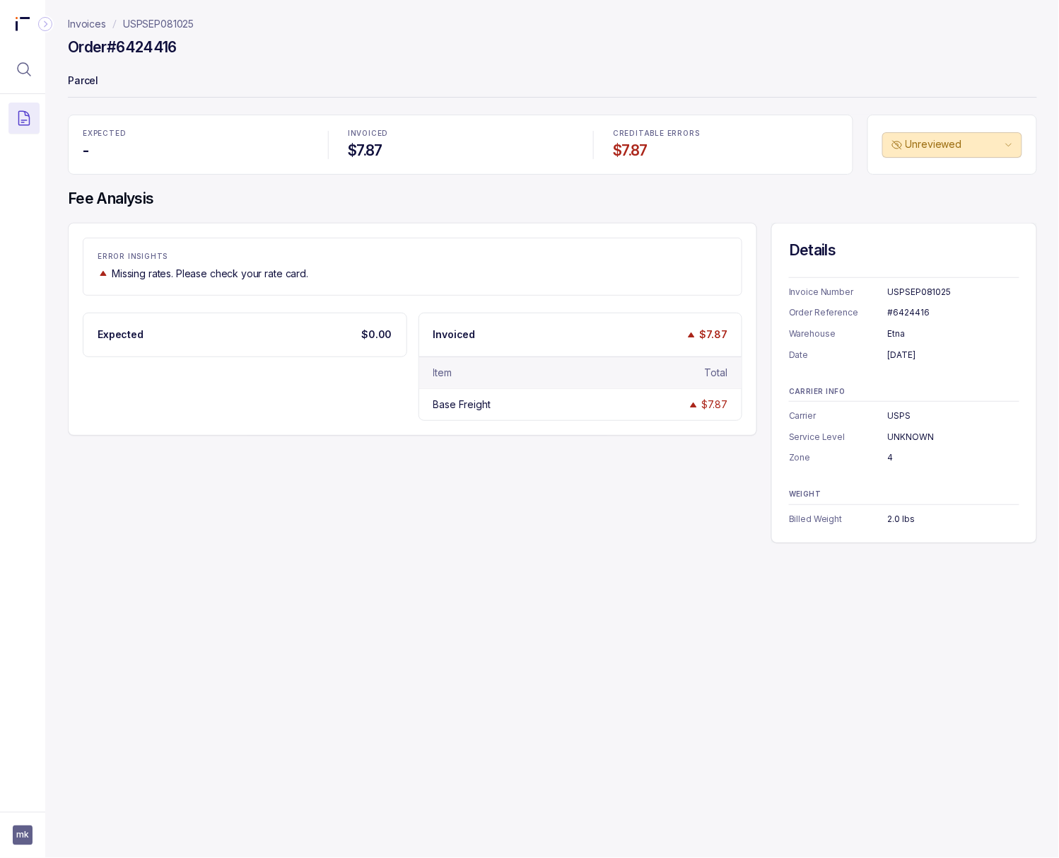
click at [851, 349] on div "[DATE]" at bounding box center [954, 355] width 132 height 14
click at [851, 459] on div "4" at bounding box center [954, 457] width 132 height 14
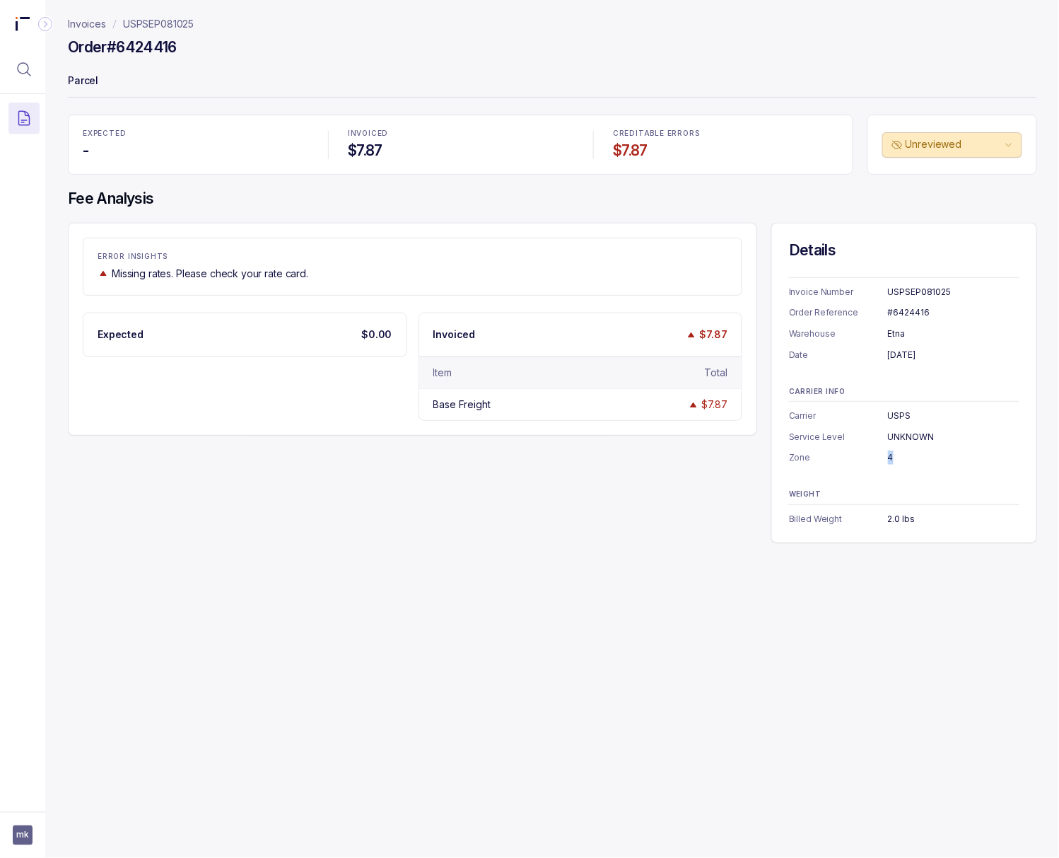
click at [851, 459] on div "4" at bounding box center [954, 457] width 132 height 14
click at [851, 525] on div "2.0 lbs" at bounding box center [954, 519] width 132 height 14
click at [153, 29] on p "USPSEP081025" at bounding box center [158, 24] width 71 height 14
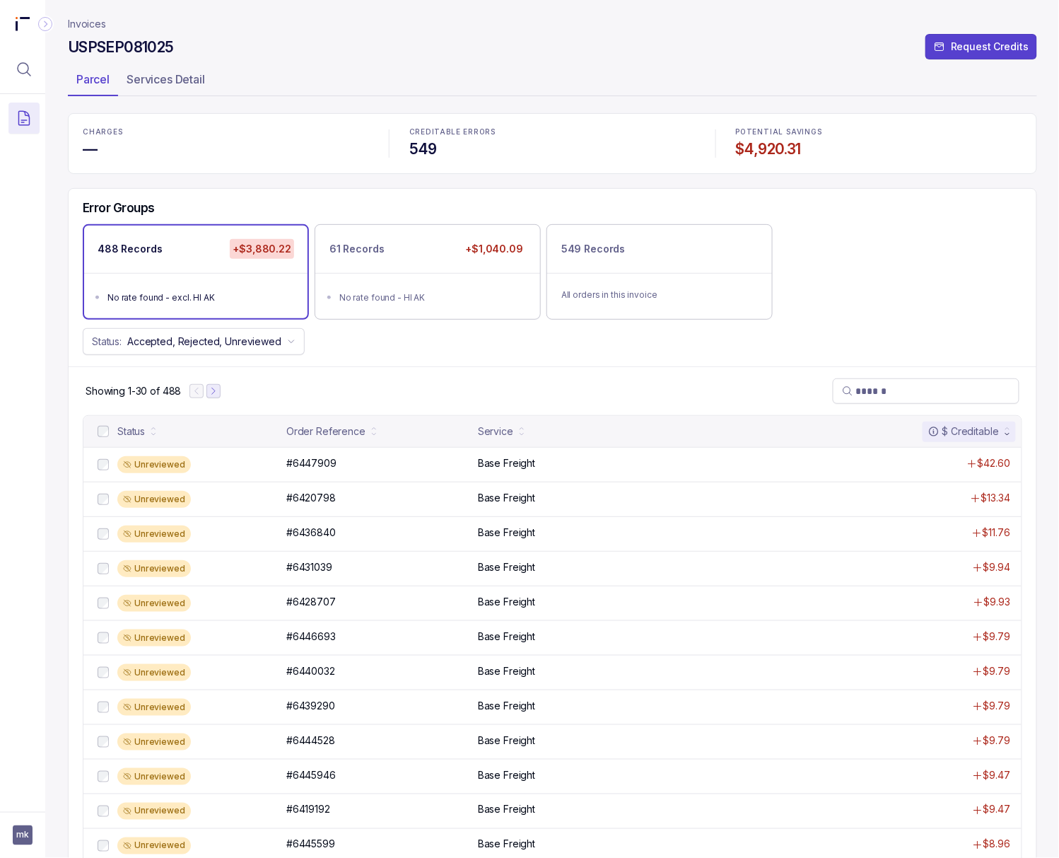
click at [215, 396] on icon "Next Page" at bounding box center [214, 391] width 10 height 10
click at [215, 396] on icon "Next Page" at bounding box center [220, 391] width 10 height 10
click at [324, 471] on p "#6423544" at bounding box center [310, 463] width 55 height 16
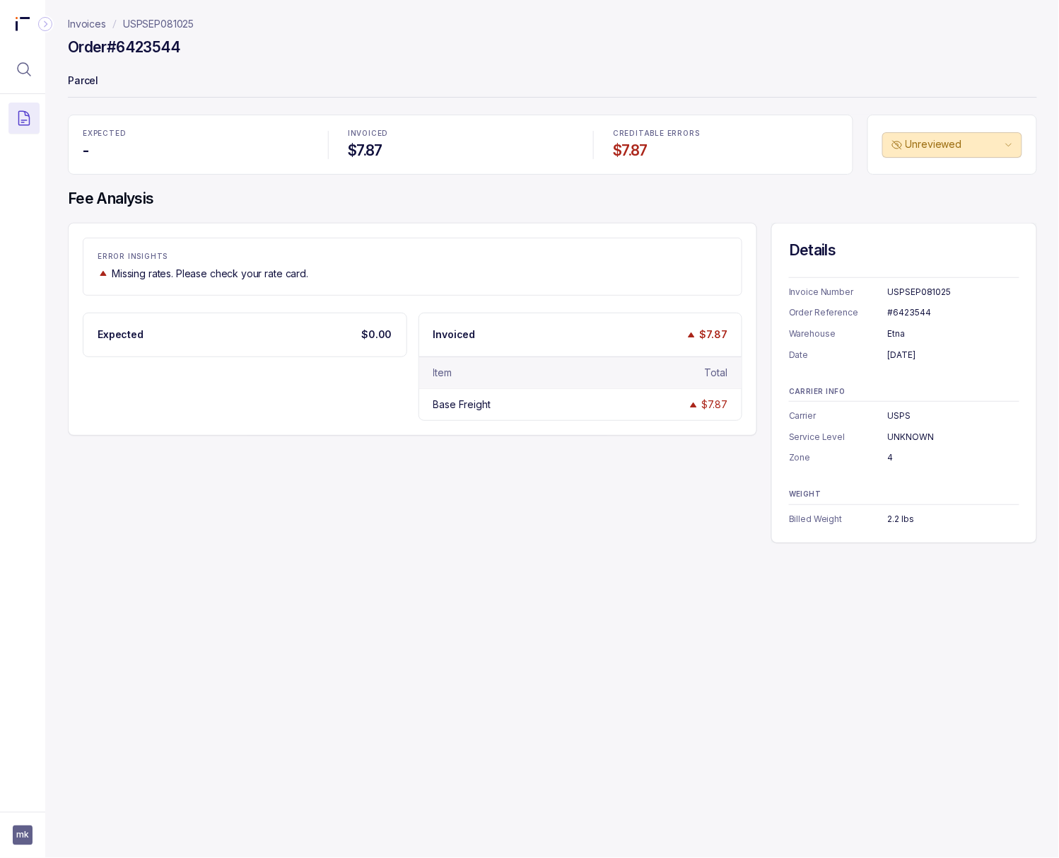
click at [851, 309] on div "#6423544" at bounding box center [954, 312] width 132 height 14
click at [851, 518] on div "2.2 lbs" at bounding box center [954, 519] width 132 height 14
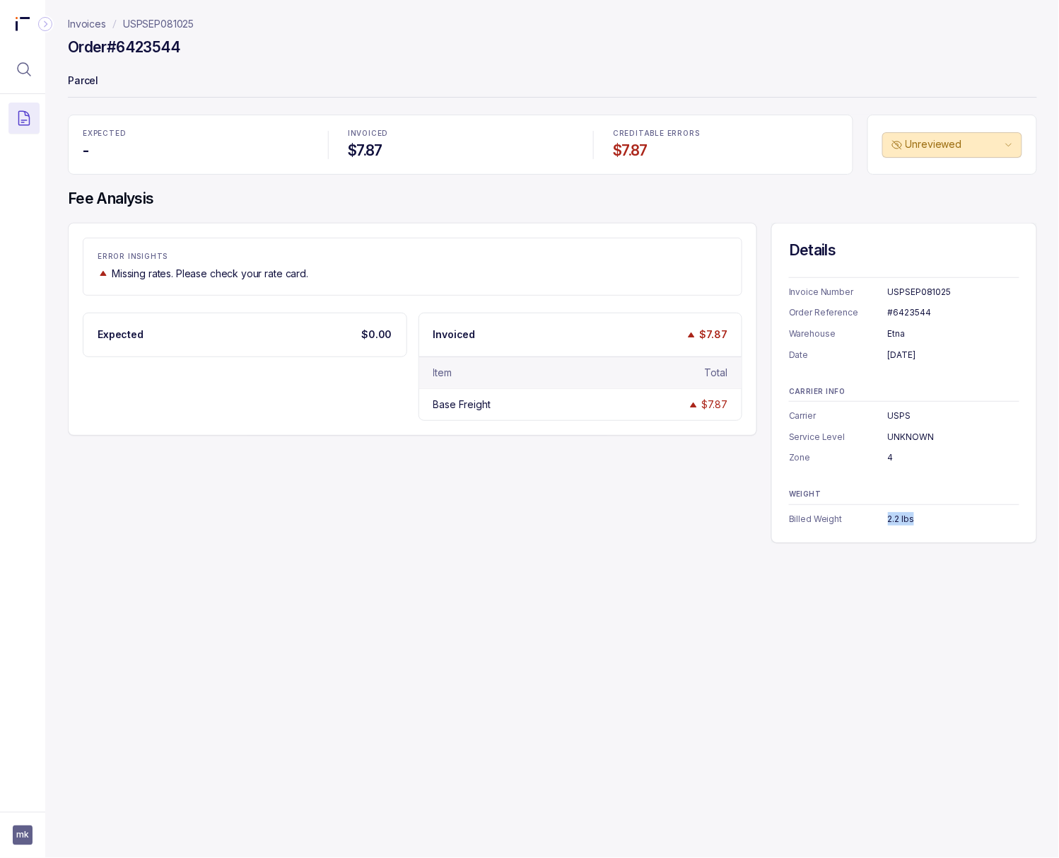
click at [851, 518] on div "2.2 lbs" at bounding box center [954, 519] width 132 height 14
click at [165, 23] on p "USPSEP081025" at bounding box center [158, 24] width 71 height 14
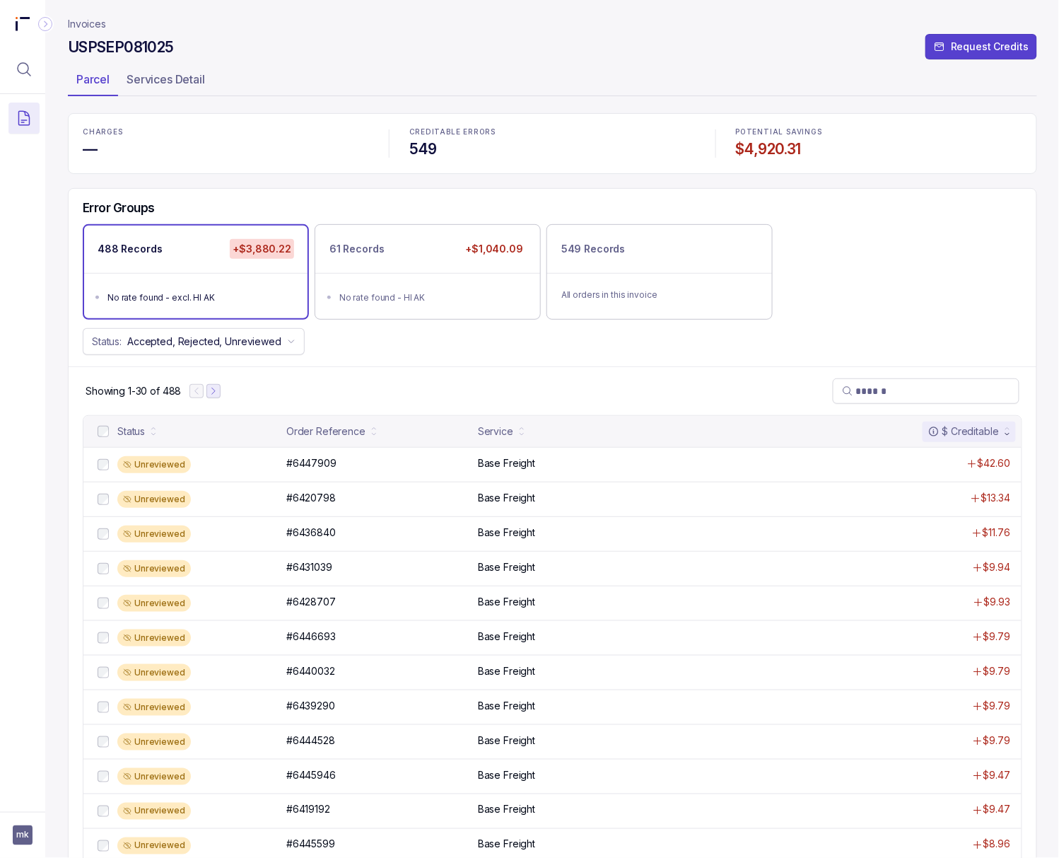
click at [218, 396] on icon "Next Page" at bounding box center [214, 391] width 10 height 10
click at [224, 398] on button "Next Page" at bounding box center [220, 391] width 14 height 14
click at [224, 398] on button "Next Page" at bounding box center [221, 391] width 14 height 14
click at [290, 467] on p "#6425384" at bounding box center [310, 463] width 55 height 16
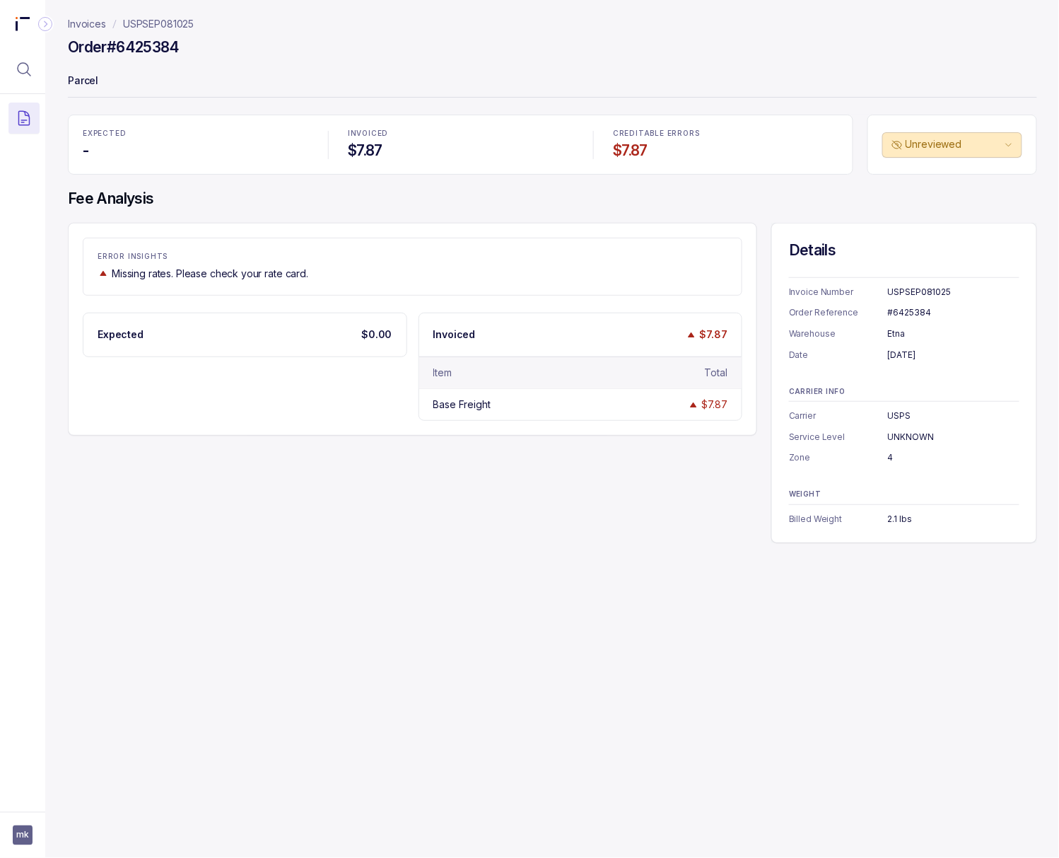
click at [851, 311] on div "#6425384" at bounding box center [954, 312] width 132 height 14
click at [851, 522] on div "2.1 lbs" at bounding box center [954, 519] width 132 height 14
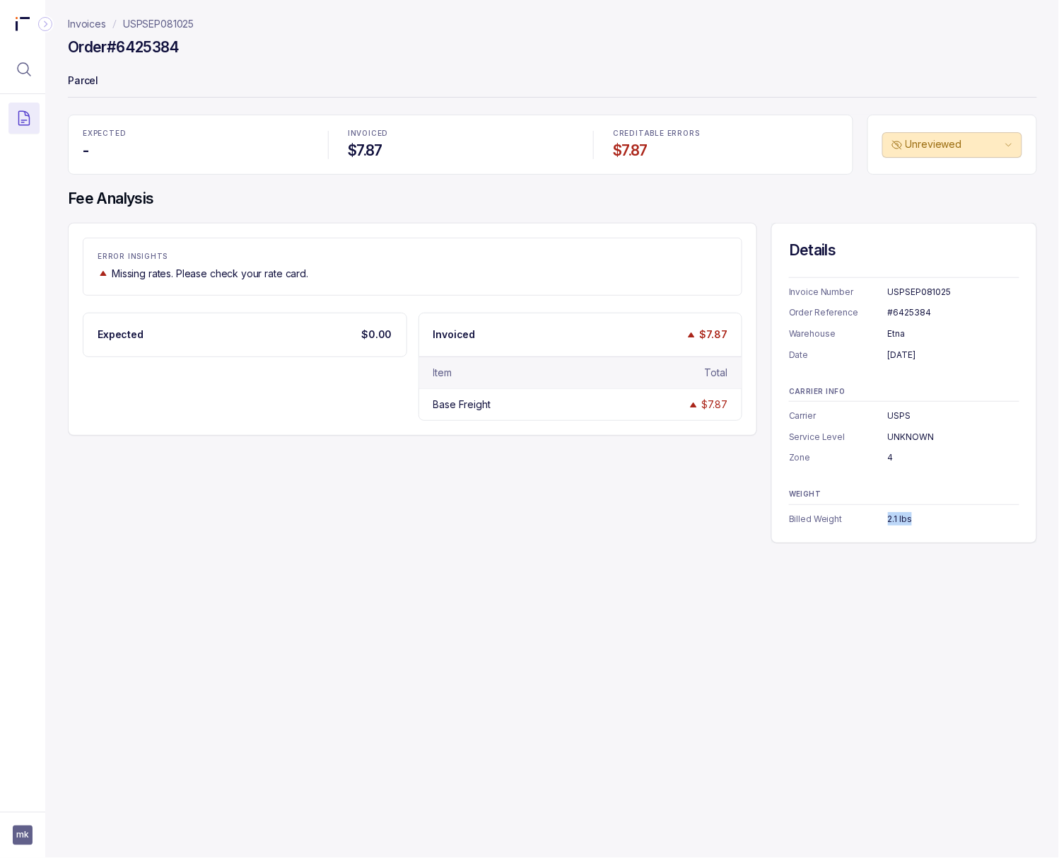
click at [851, 522] on div "2.1 lbs" at bounding box center [954, 519] width 132 height 14
click at [163, 28] on p "USPSEP081025" at bounding box center [158, 24] width 71 height 14
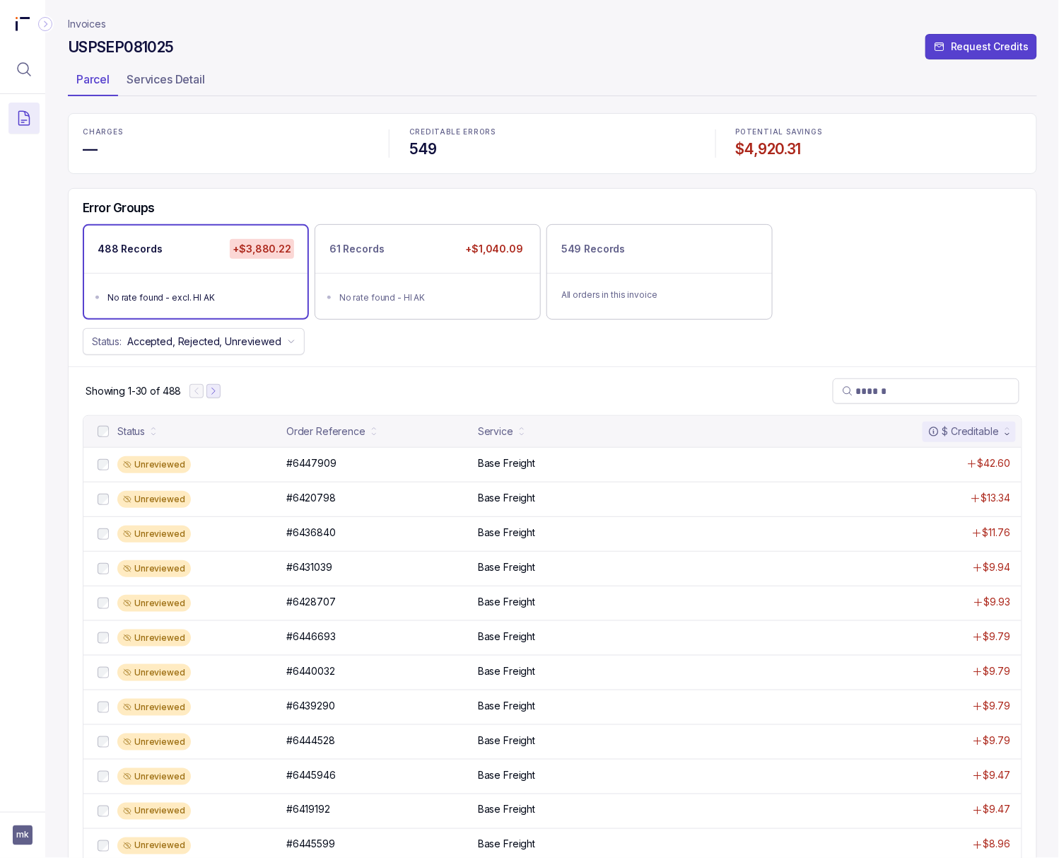
click at [207, 397] on button "Next Page" at bounding box center [213, 391] width 14 height 14
click at [219, 396] on icon "Next Page" at bounding box center [220, 391] width 10 height 10
click at [219, 396] on icon "Next Page" at bounding box center [221, 391] width 10 height 10
click at [219, 396] on icon "Next Page" at bounding box center [224, 391] width 10 height 10
click at [304, 470] on p "#6423522" at bounding box center [310, 463] width 54 height 16
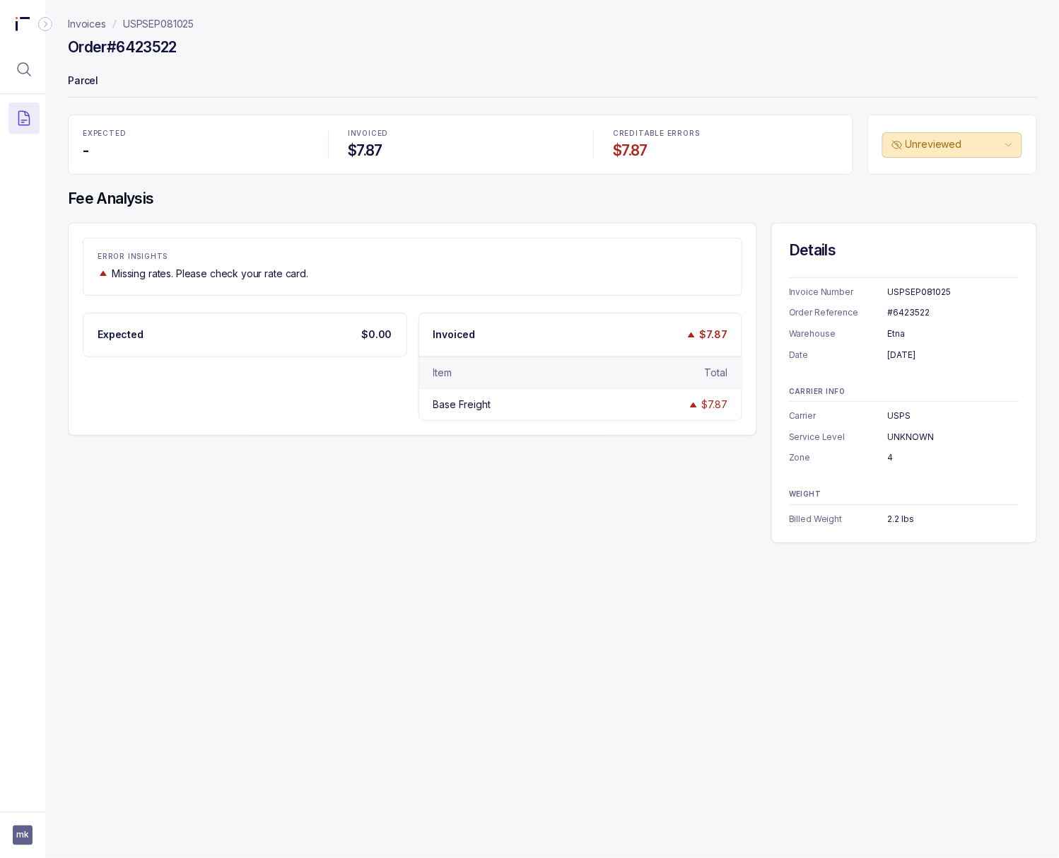
click at [851, 314] on div "#6423522" at bounding box center [954, 312] width 132 height 14
click at [165, 18] on p "USPSEP081025" at bounding box center [158, 24] width 71 height 14
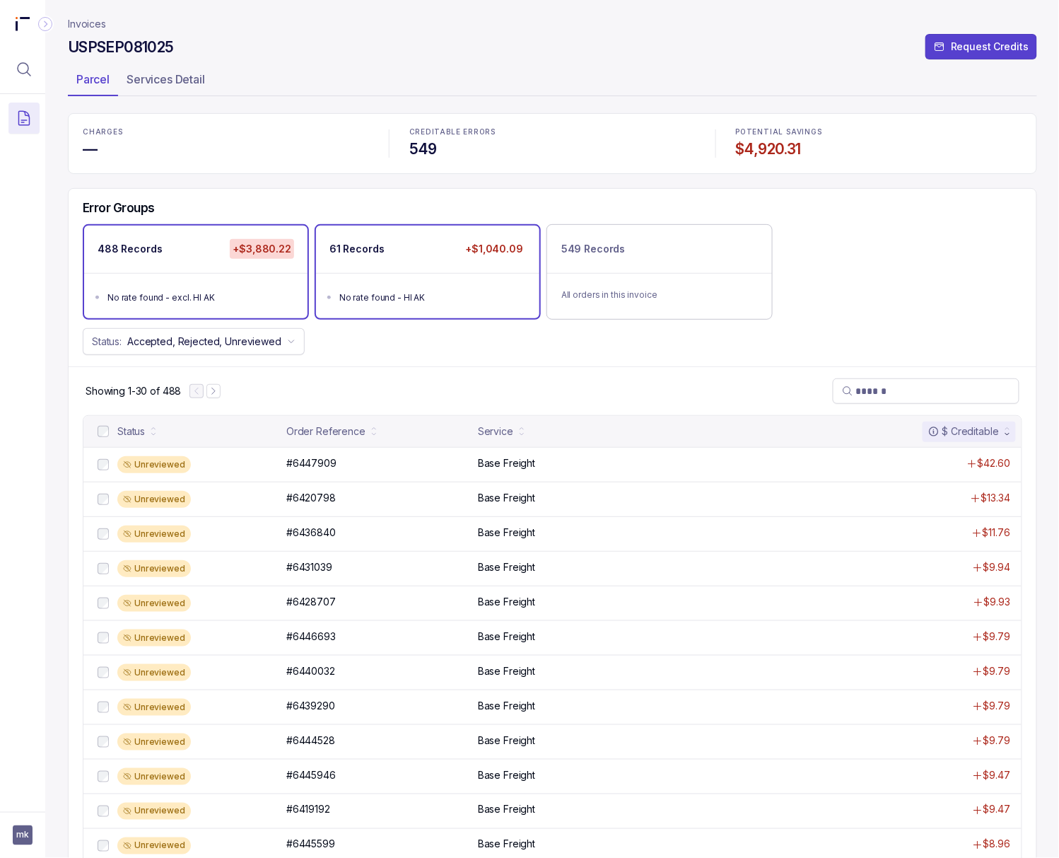
click at [402, 313] on ul "No rate found - HI AK" at bounding box center [427, 295] width 223 height 45
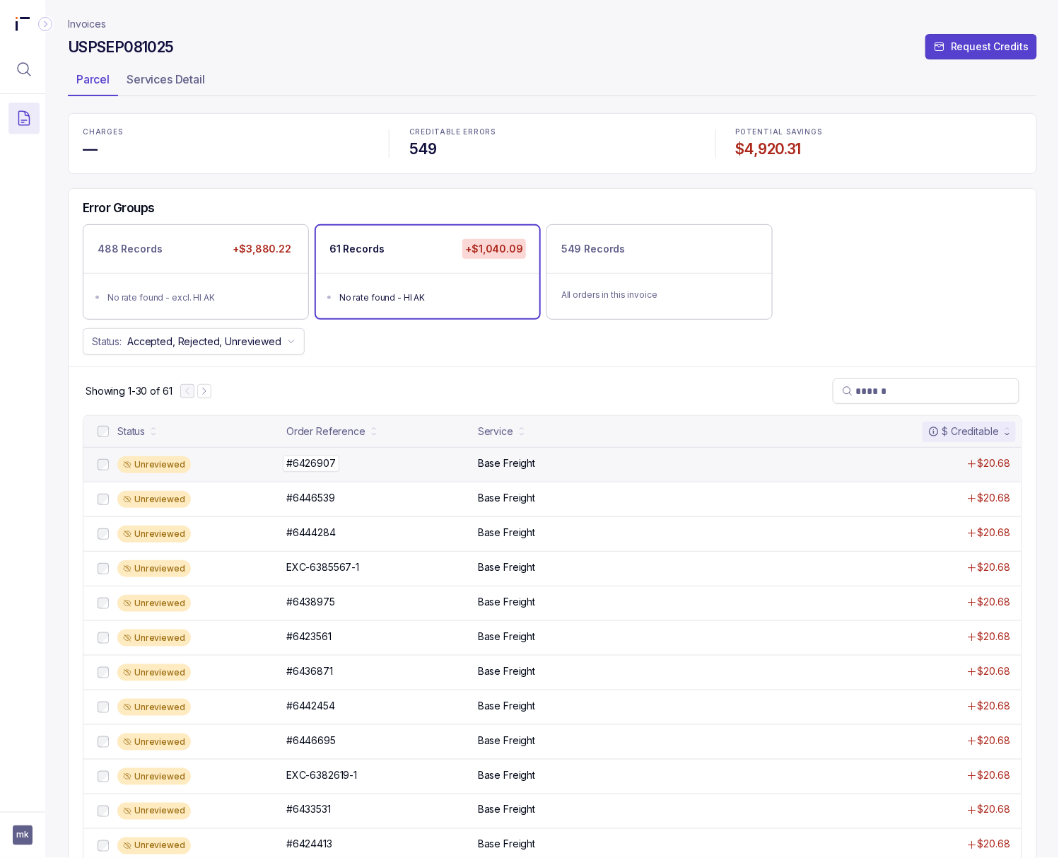
click at [321, 465] on p "#6426907" at bounding box center [311, 463] width 57 height 16
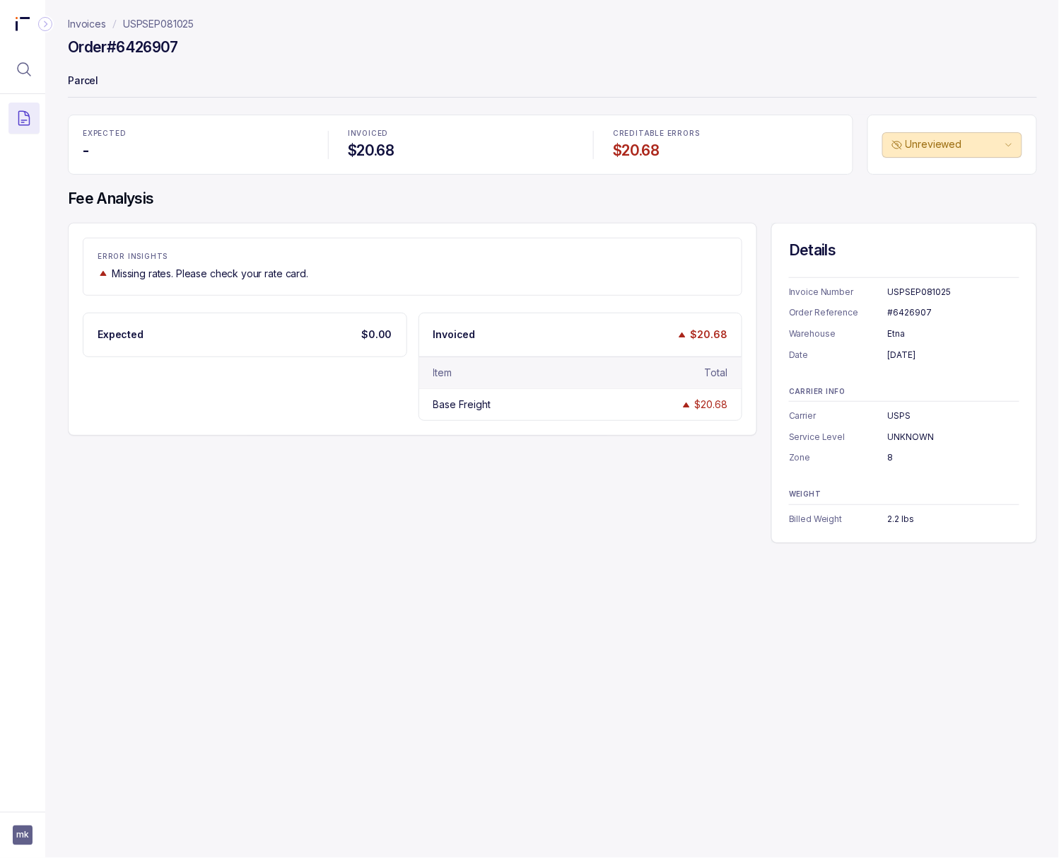
click at [851, 315] on div "#6426907" at bounding box center [954, 312] width 132 height 14
click at [851, 354] on div "[DATE]" at bounding box center [954, 355] width 132 height 14
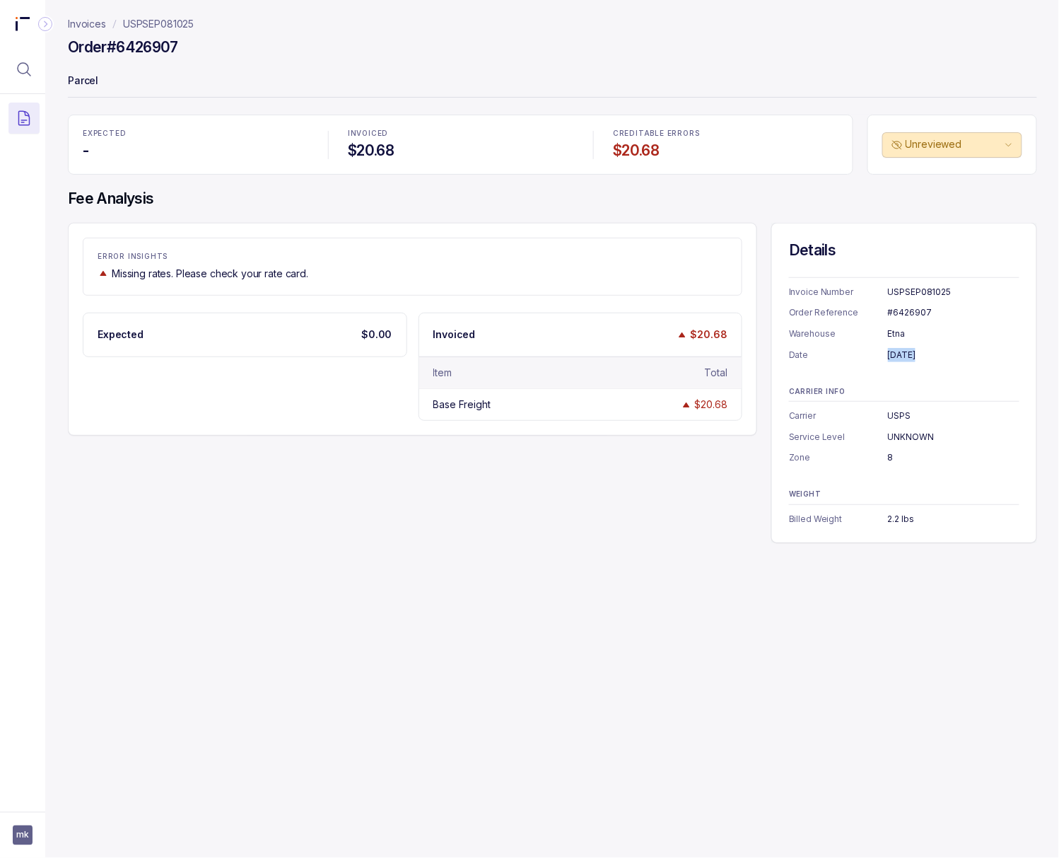
click at [851, 354] on div "[DATE]" at bounding box center [954, 355] width 132 height 14
click at [851, 457] on div "8" at bounding box center [954, 457] width 132 height 14
click at [851, 518] on div "2.2 lbs" at bounding box center [954, 519] width 132 height 14
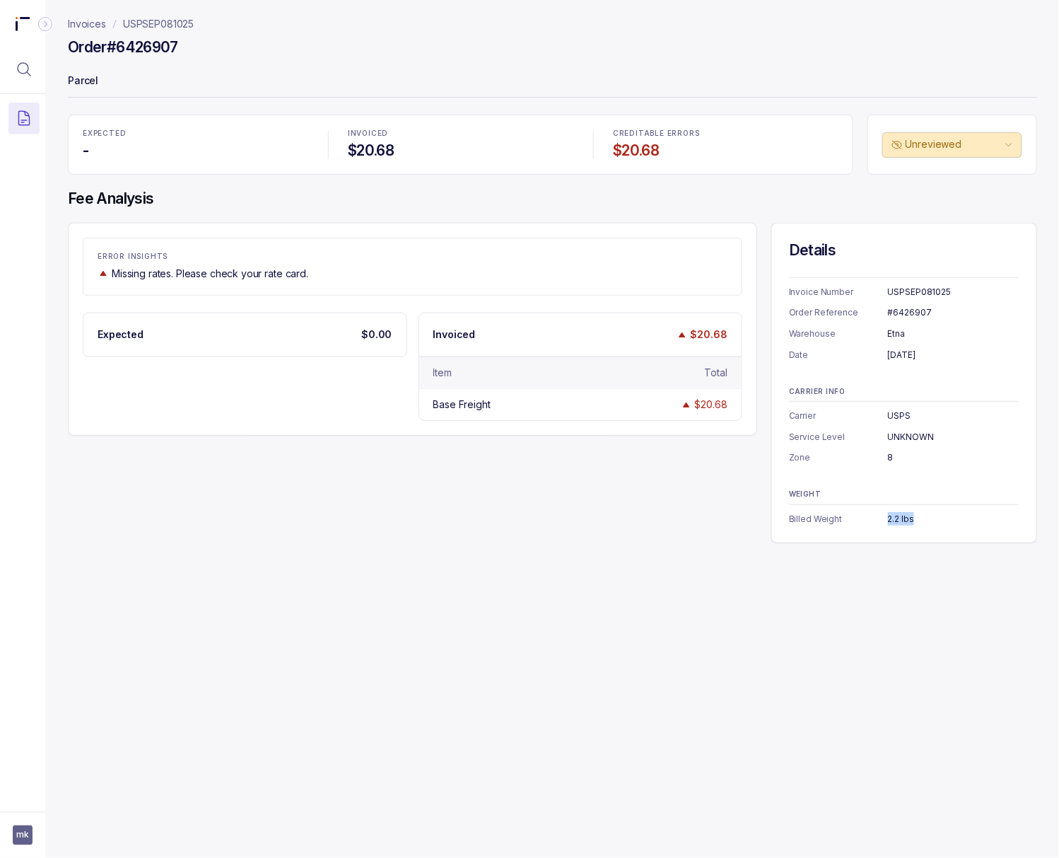
click at [851, 518] on div "2.2 lbs" at bounding box center [954, 519] width 132 height 14
click at [163, 23] on p "USPSEP081025" at bounding box center [158, 24] width 71 height 14
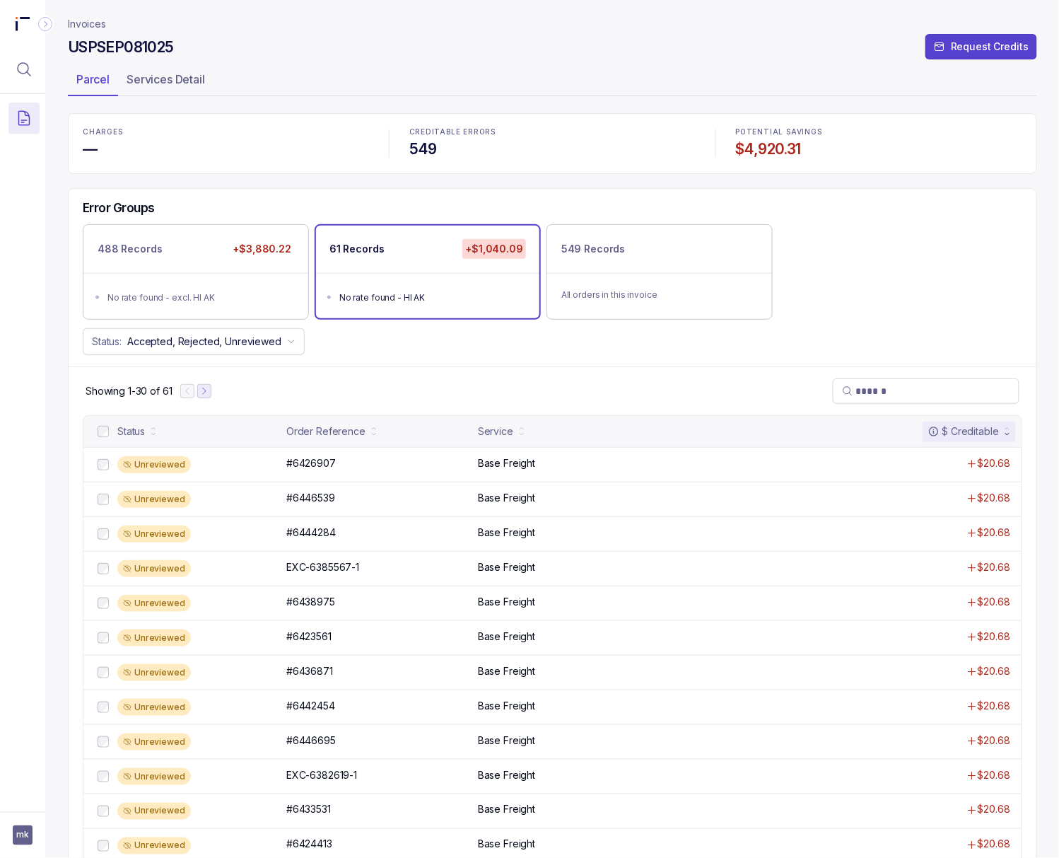
click at [202, 396] on icon "Next Page" at bounding box center [204, 391] width 10 height 10
click at [310, 470] on p "#6444071" at bounding box center [310, 463] width 54 height 16
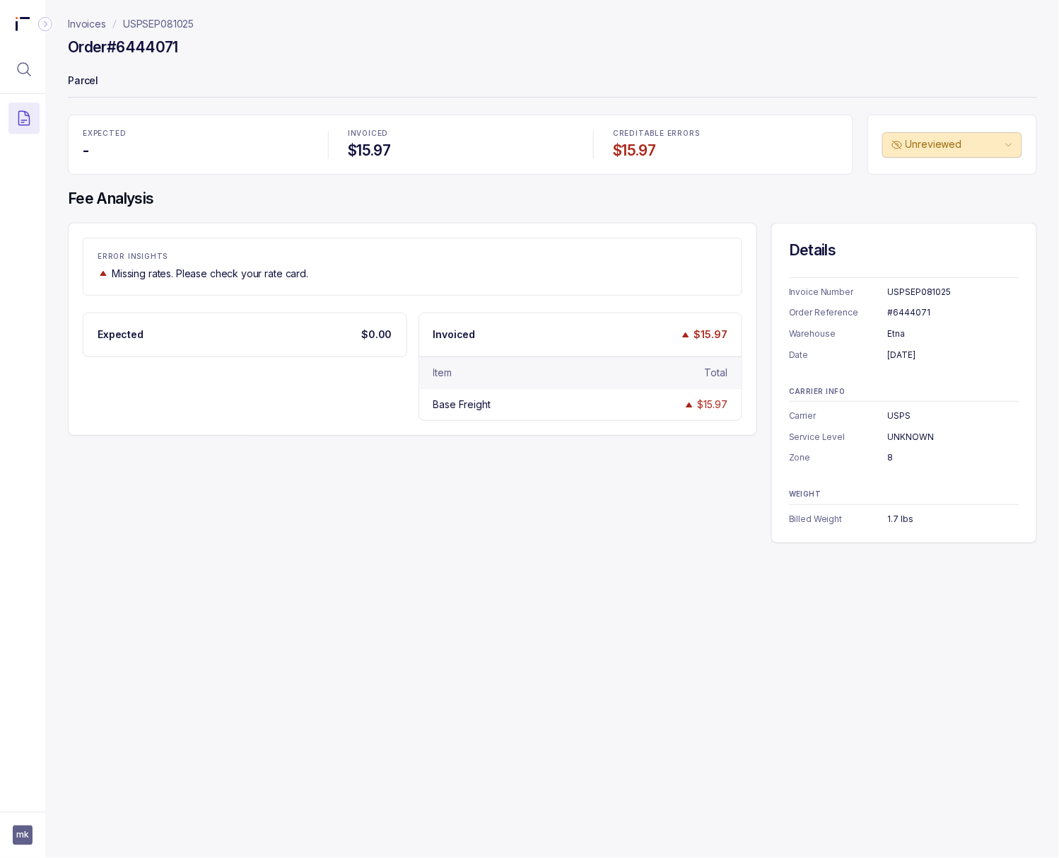
click at [851, 312] on div "#6444071" at bounding box center [954, 312] width 132 height 14
click at [851, 355] on div "[DATE]" at bounding box center [954, 355] width 132 height 14
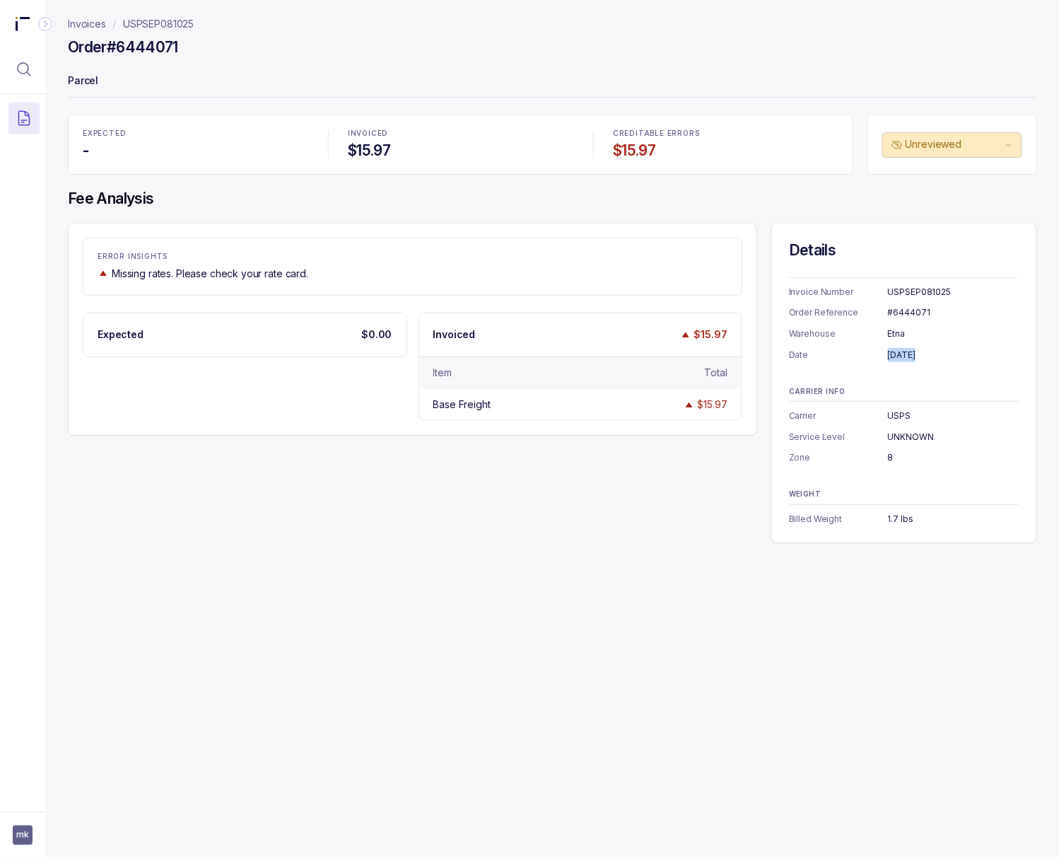
click at [851, 355] on div "[DATE]" at bounding box center [954, 355] width 132 height 14
click at [851, 516] on p "Billed Weight" at bounding box center [838, 519] width 99 height 14
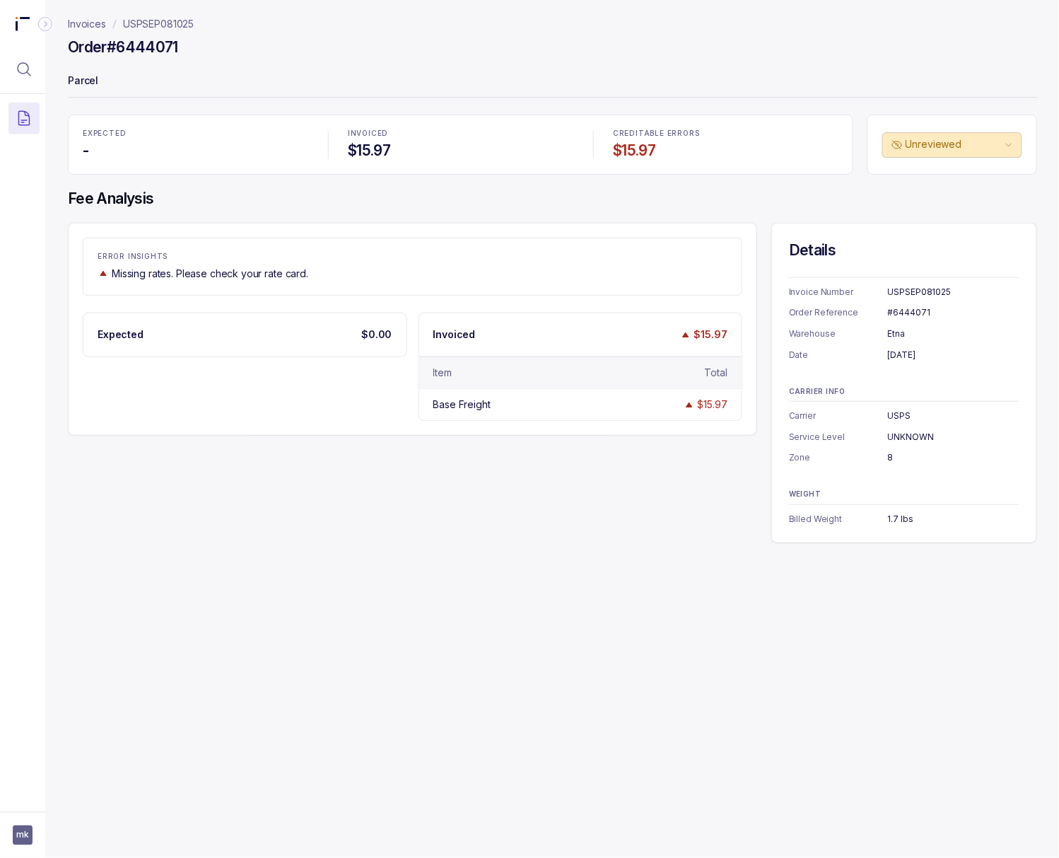
click at [851, 516] on div "1.7 lbs" at bounding box center [954, 519] width 132 height 14
click at [156, 18] on p "USPSEP081025" at bounding box center [158, 24] width 71 height 14
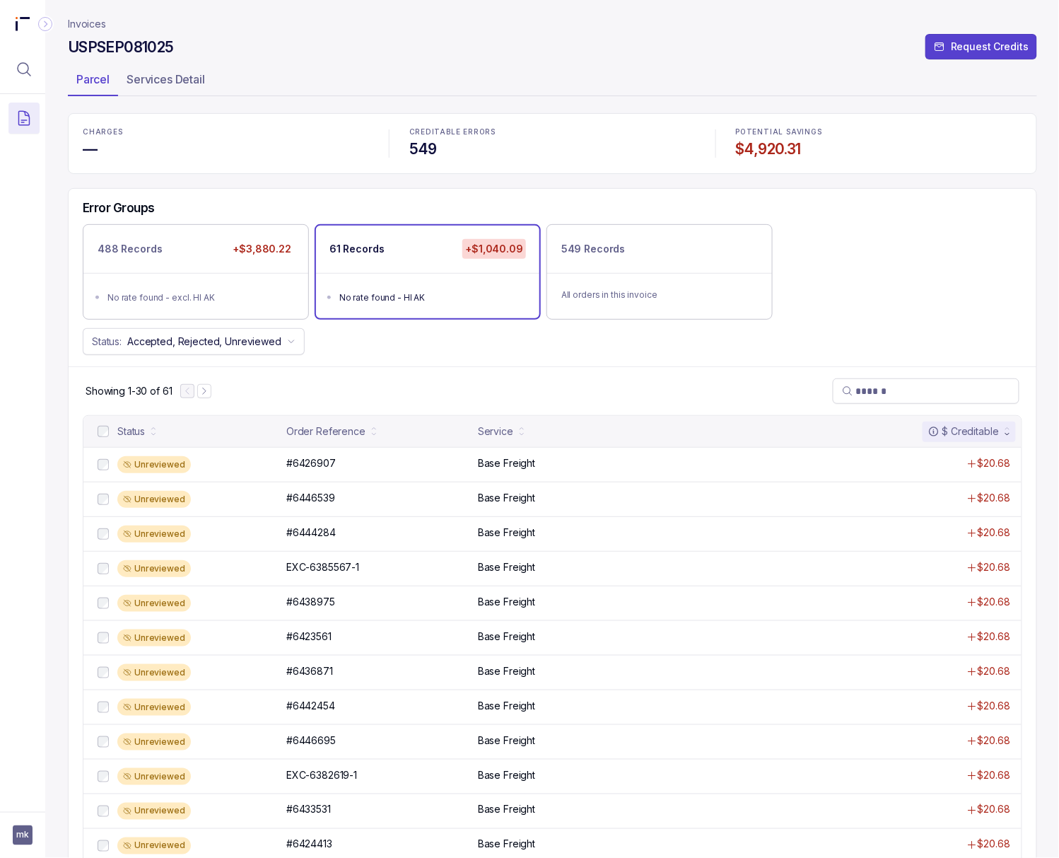
click at [776, 151] on h4 "$4,920.31" at bounding box center [879, 149] width 286 height 20
click at [23, 72] on icon "Menu Icon Button MagnifyingGlassIcon" at bounding box center [24, 69] width 17 height 17
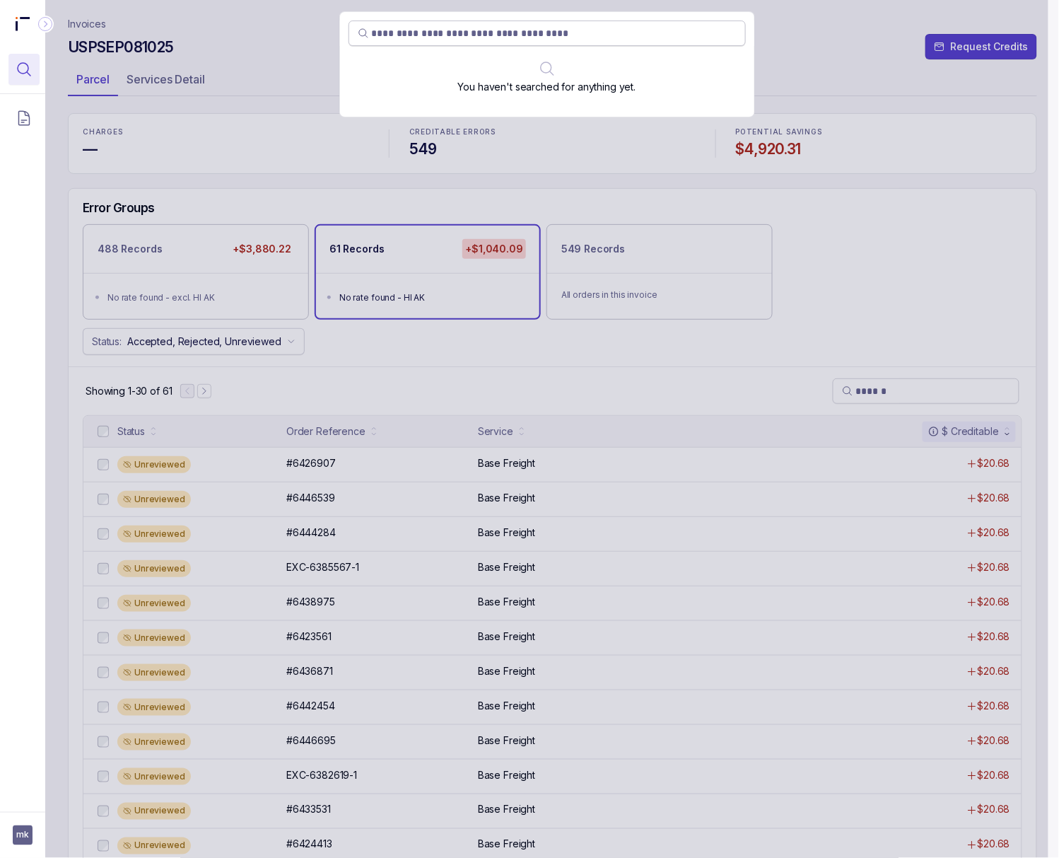
click at [382, 33] on input "search" at bounding box center [554, 33] width 365 height 14
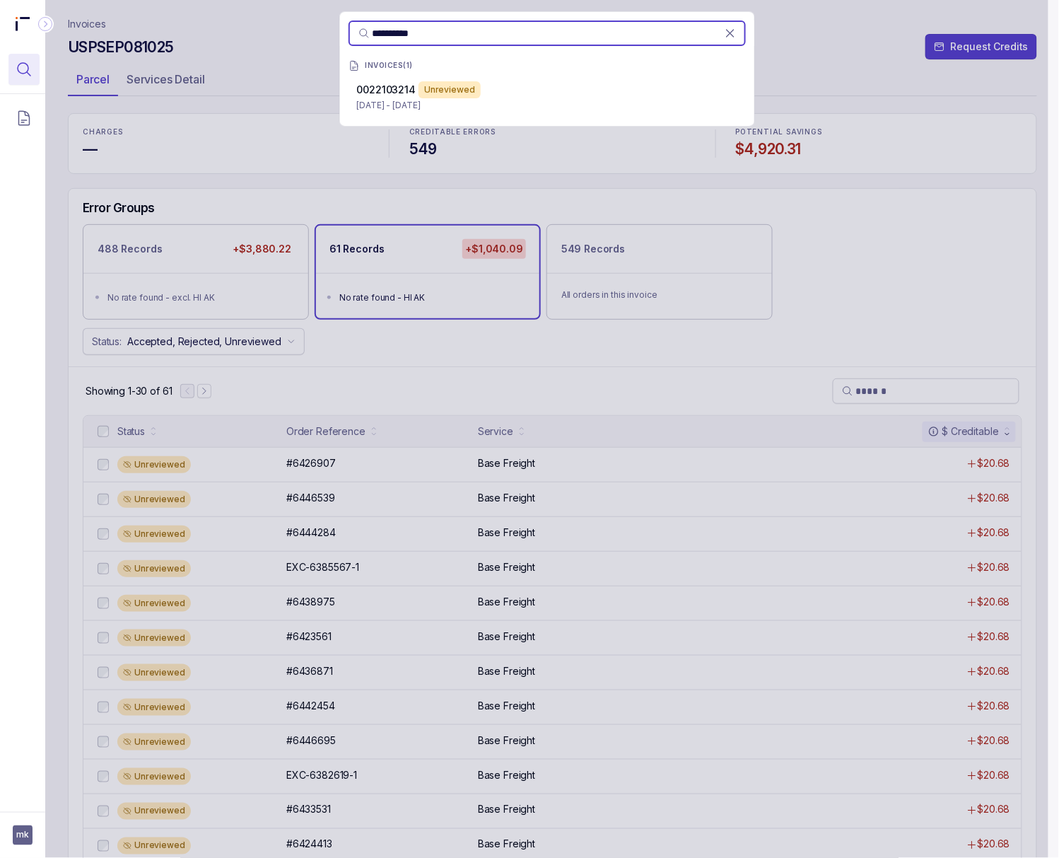
type input "**********"
click at [404, 91] on span "0022103214" at bounding box center [386, 89] width 59 height 12
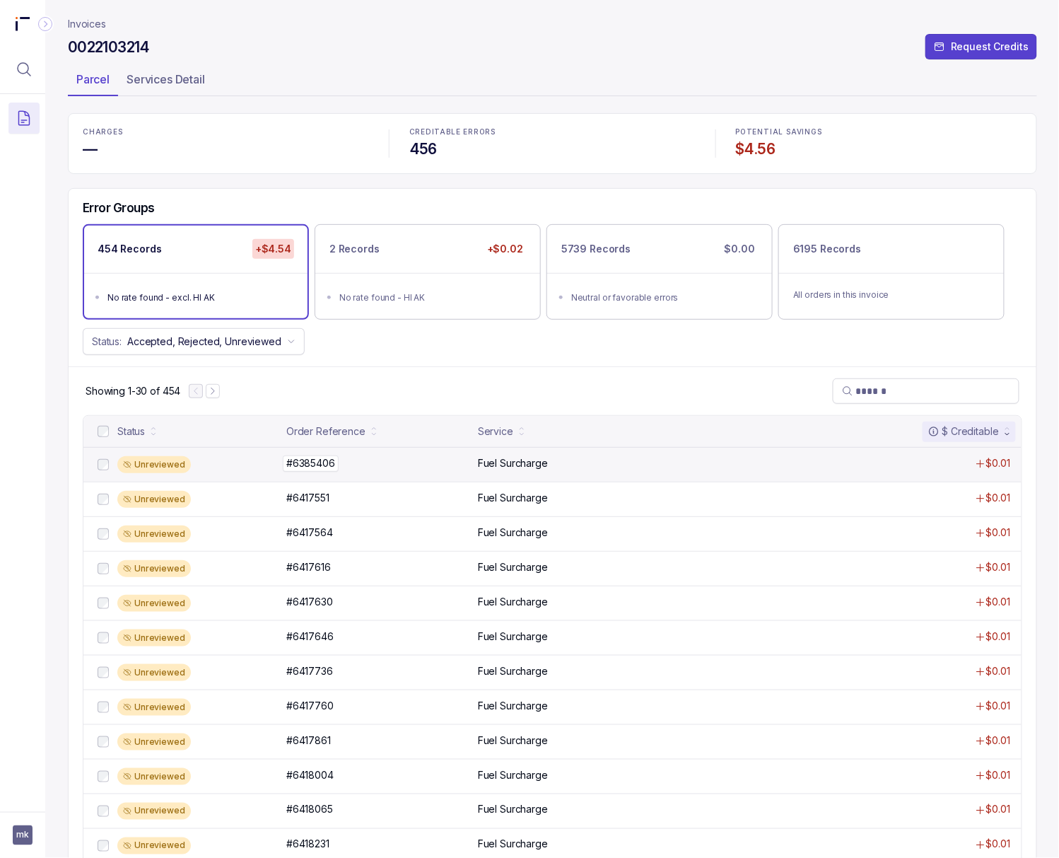
click at [301, 468] on p "#6385406" at bounding box center [311, 463] width 56 height 16
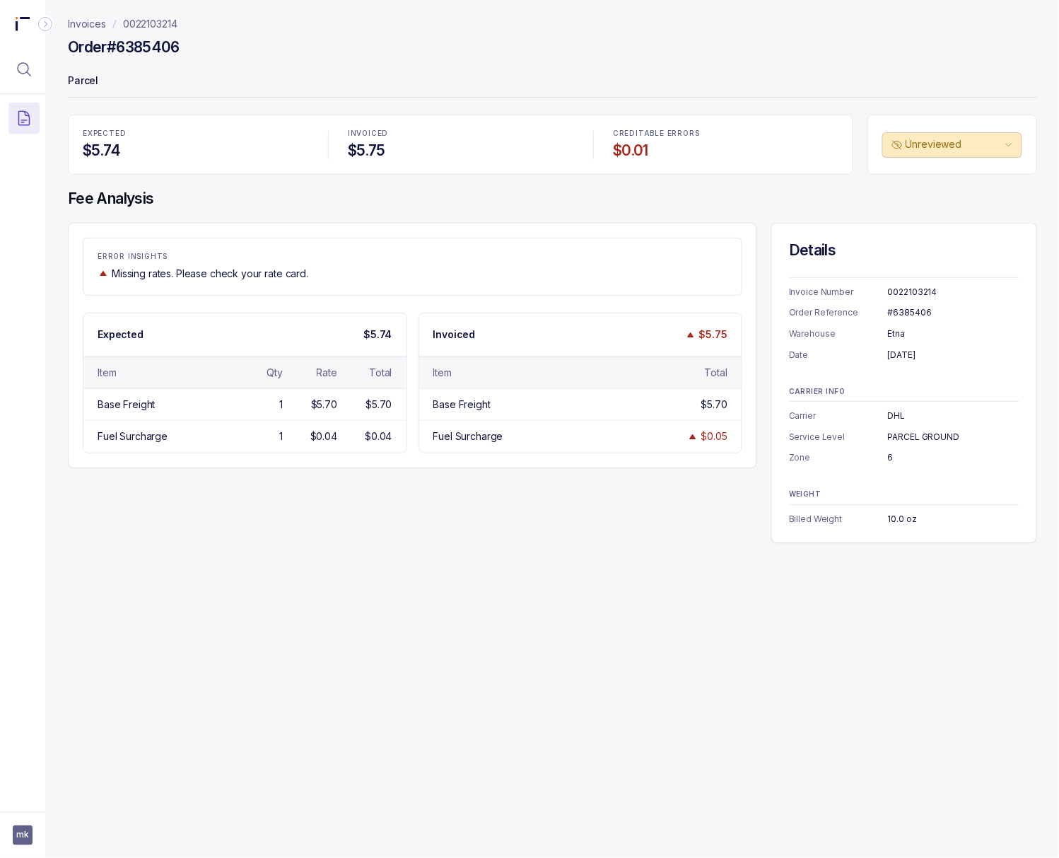
click at [851, 291] on div "0022103214" at bounding box center [954, 292] width 132 height 14
click at [851, 315] on div "#6385406" at bounding box center [954, 312] width 132 height 14
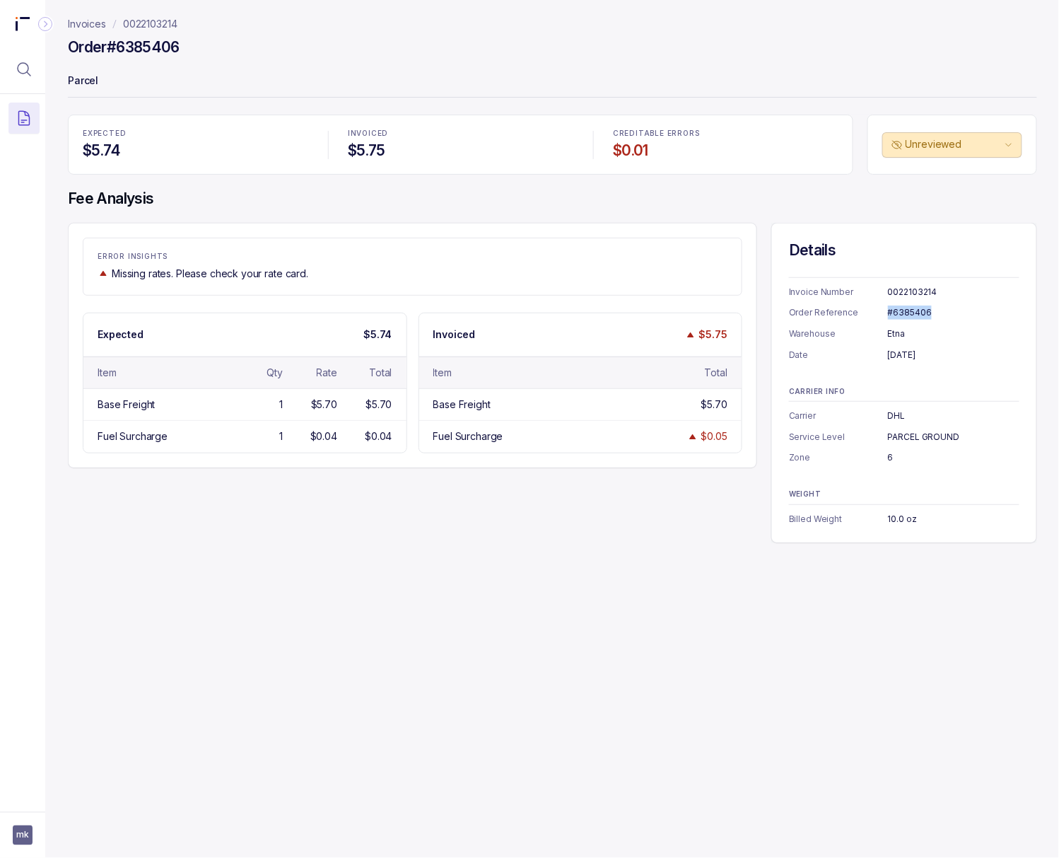
click at [851, 315] on div "#6385406" at bounding box center [954, 312] width 132 height 14
click at [851, 354] on div "[DATE]" at bounding box center [954, 355] width 132 height 14
click at [851, 414] on div "DHL" at bounding box center [954, 416] width 132 height 14
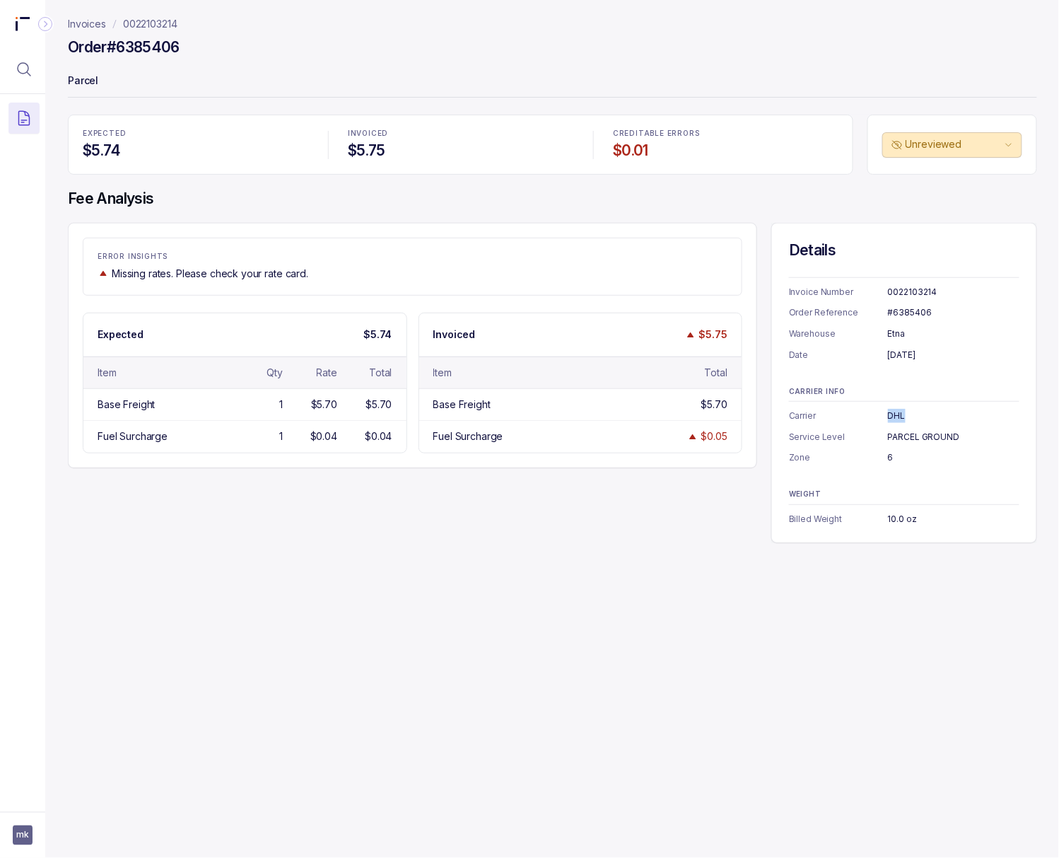
click at [851, 414] on div "DHL" at bounding box center [954, 416] width 132 height 14
click at [851, 438] on div "PARCEL GROUND" at bounding box center [954, 437] width 132 height 14
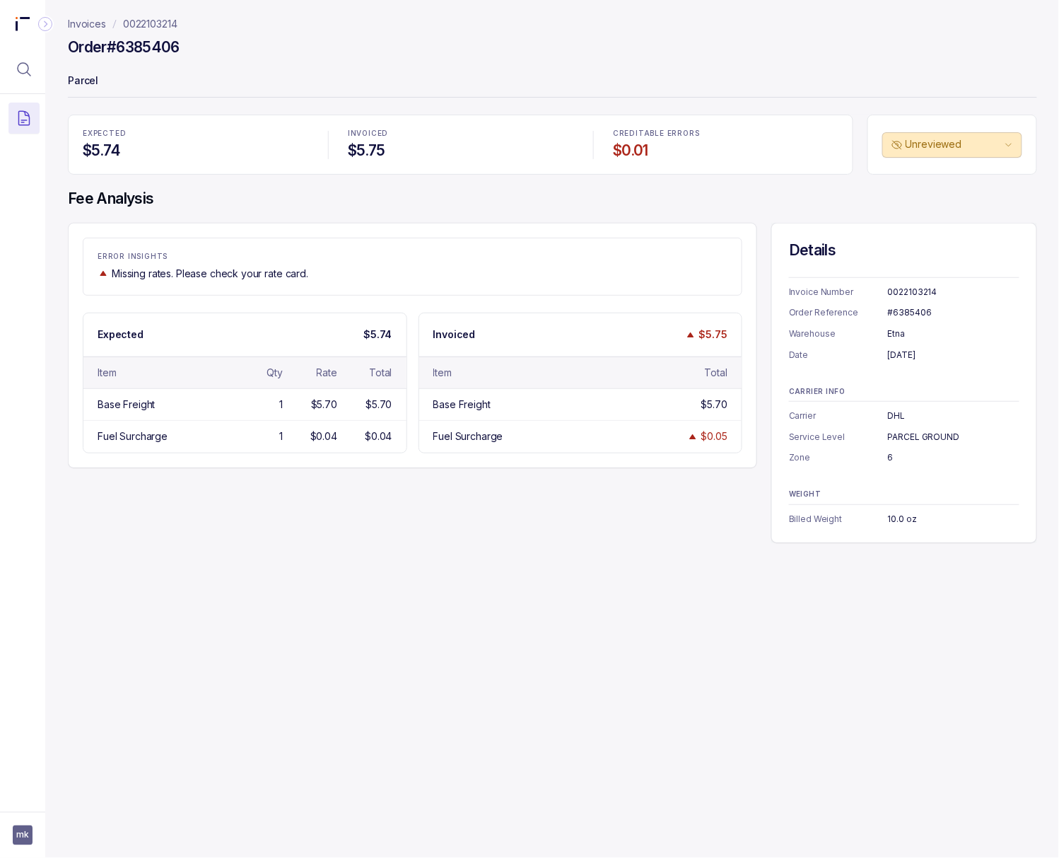
click at [851, 460] on div "6" at bounding box center [954, 457] width 132 height 14
click at [851, 521] on div "10.0 oz" at bounding box center [954, 519] width 132 height 14
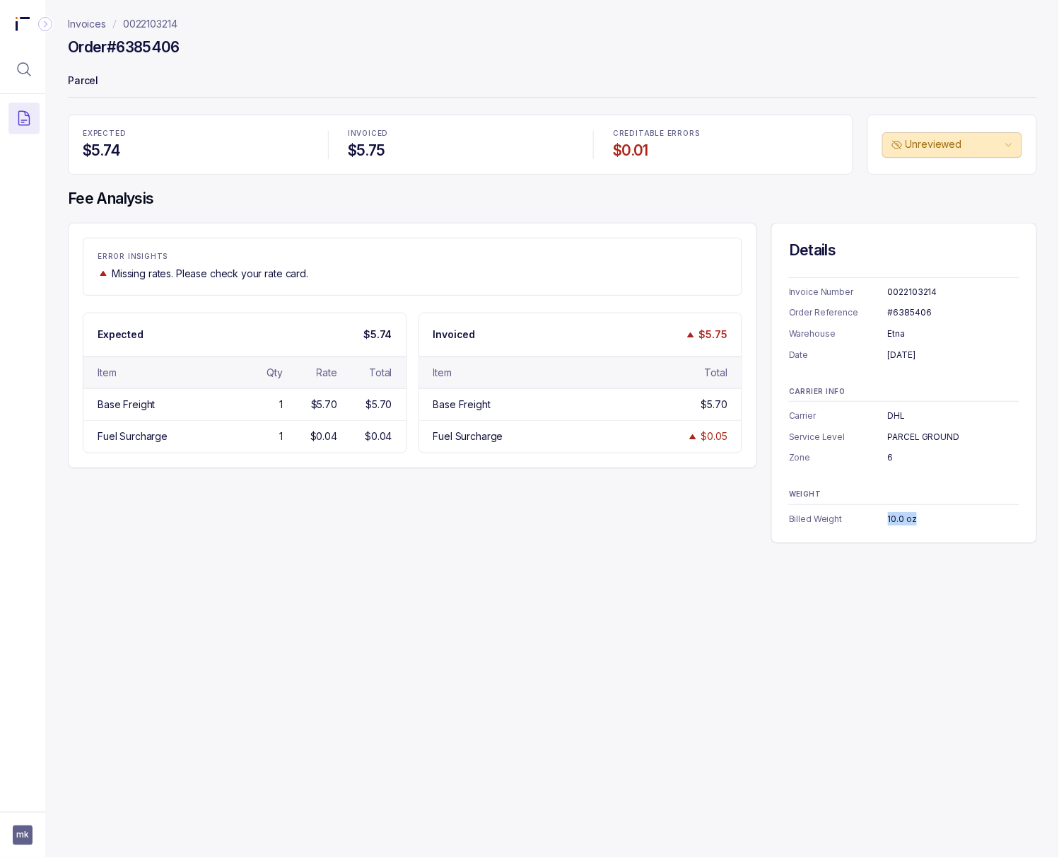
click at [137, 21] on p "0022103214" at bounding box center [150, 24] width 54 height 14
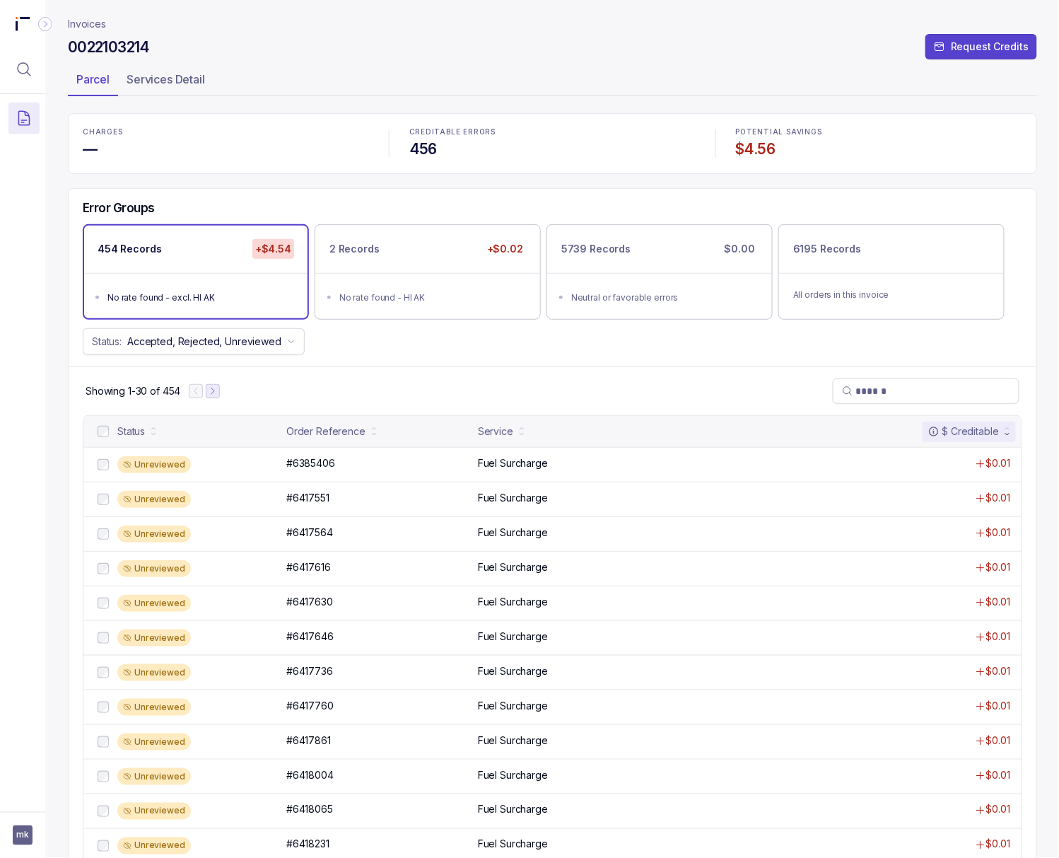
click at [218, 396] on icon "Next Page" at bounding box center [213, 391] width 10 height 10
click at [321, 467] on p "#6420522" at bounding box center [310, 463] width 54 height 16
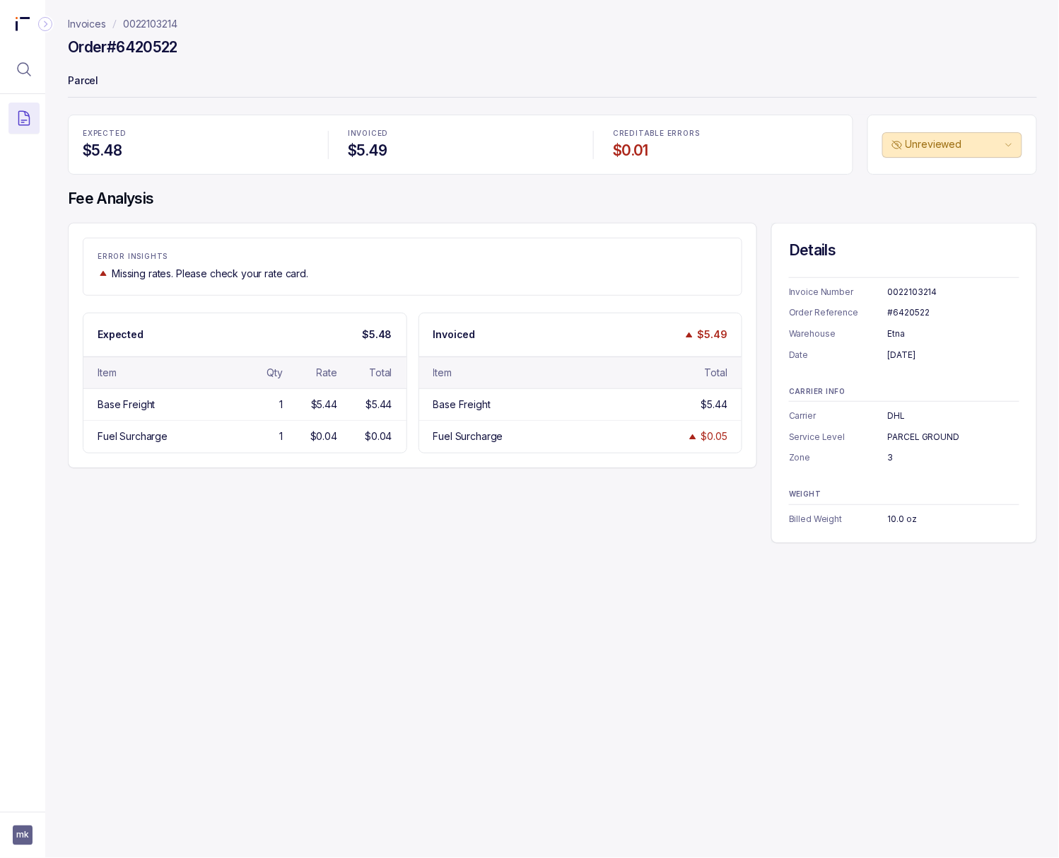
click at [851, 313] on div "#6420522" at bounding box center [954, 312] width 132 height 14
click at [851, 354] on div "[DATE]" at bounding box center [954, 355] width 132 height 14
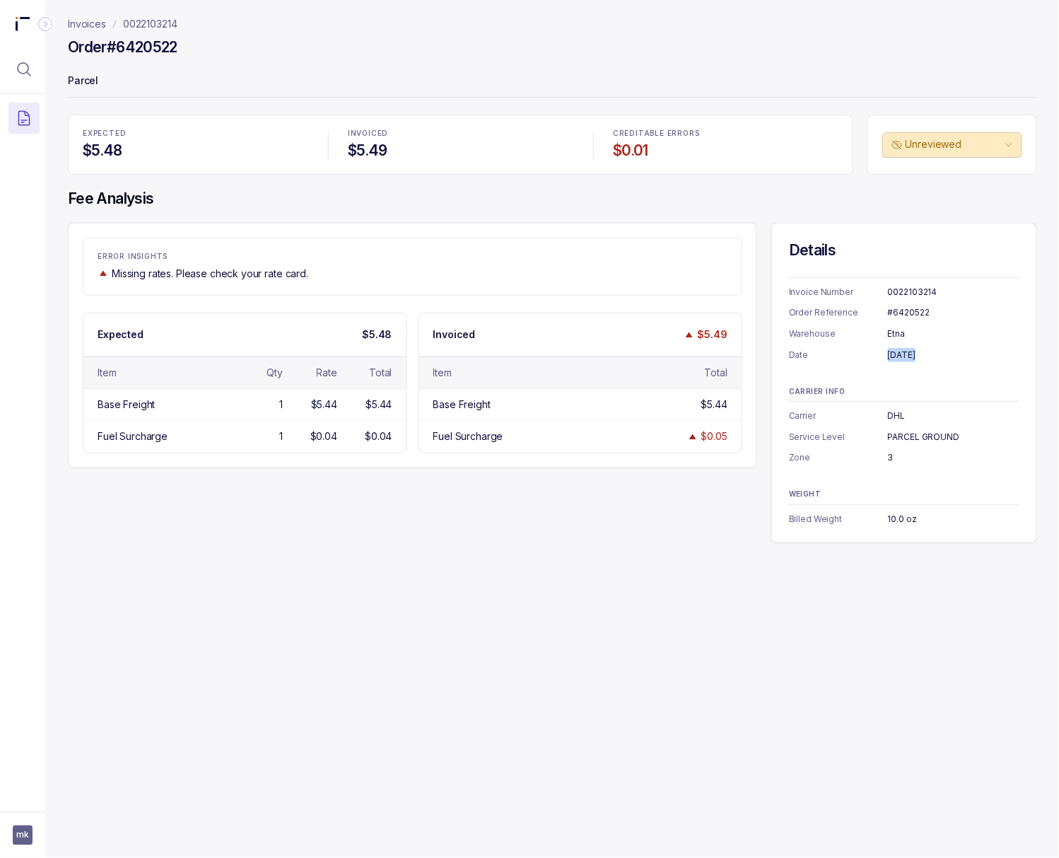
click at [851, 354] on div "[DATE]" at bounding box center [954, 355] width 132 height 14
click at [851, 456] on div "3" at bounding box center [954, 457] width 132 height 14
click at [851, 518] on div "10.0 oz" at bounding box center [954, 519] width 132 height 14
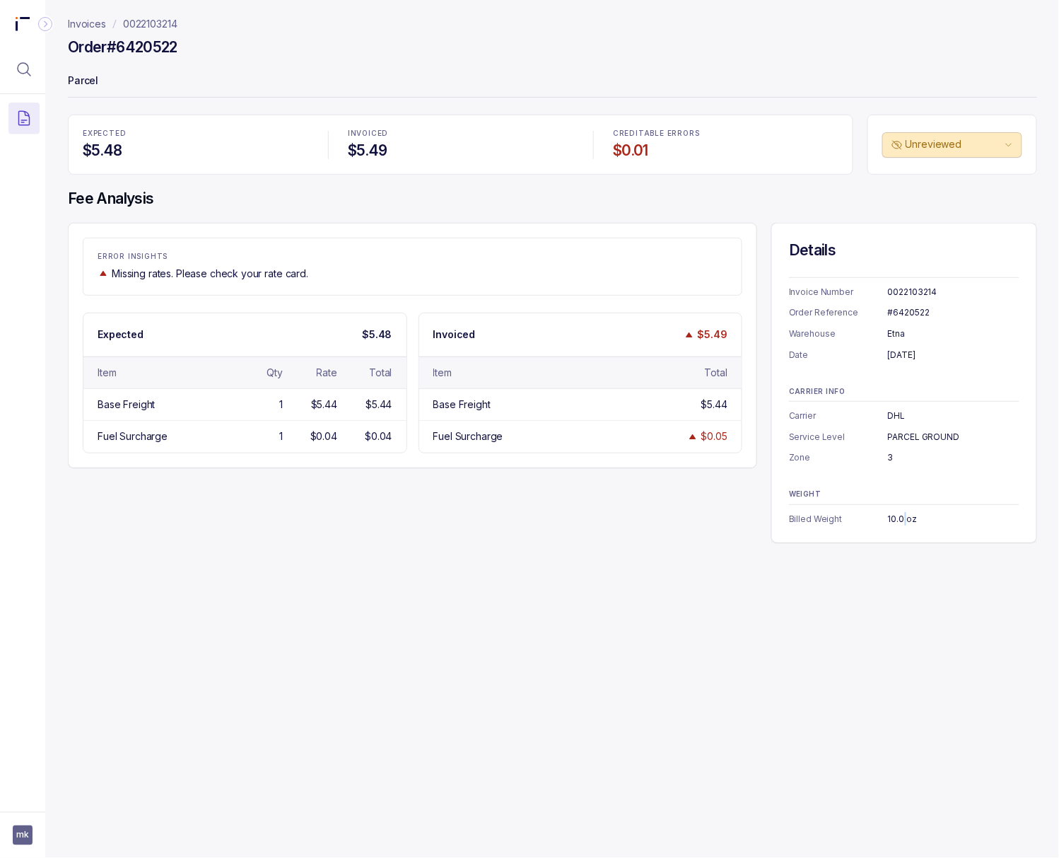
click at [851, 518] on div "10.0 oz" at bounding box center [954, 519] width 132 height 14
click at [163, 18] on p "0022103214" at bounding box center [150, 24] width 54 height 14
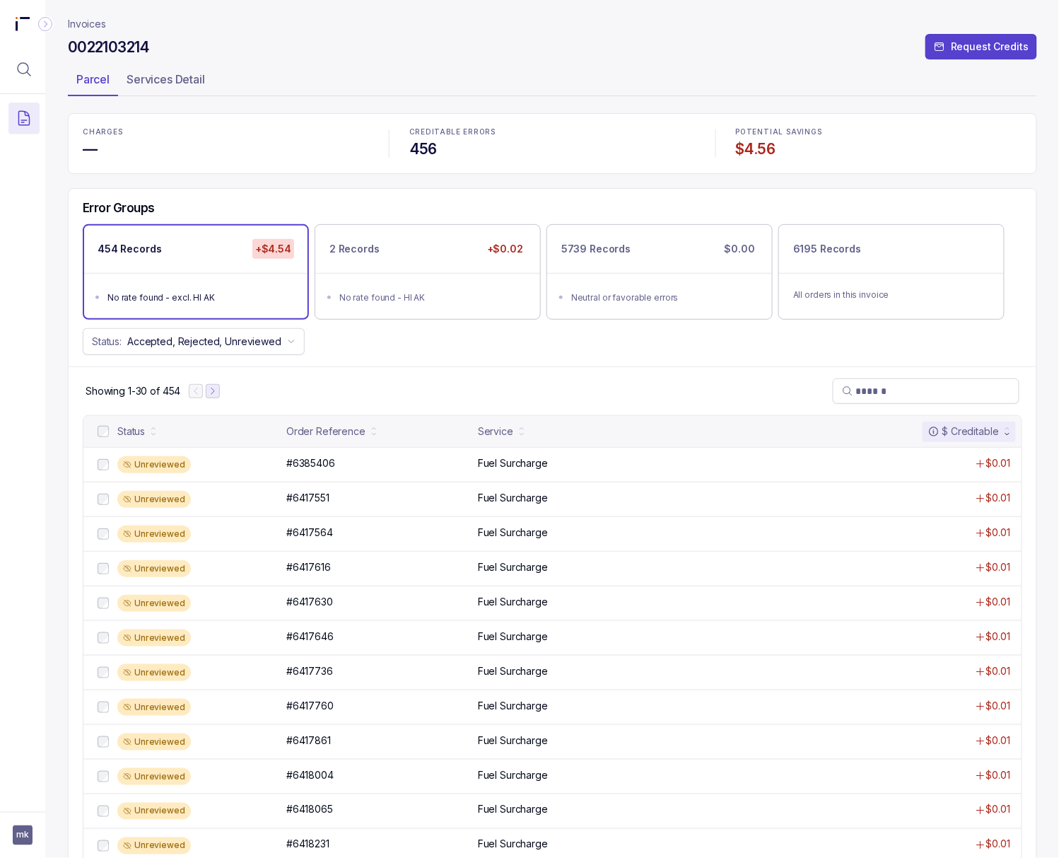
click at [220, 398] on button "Next Page" at bounding box center [213, 391] width 14 height 14
click at [222, 396] on icon "Next Page" at bounding box center [219, 391] width 10 height 10
click at [300, 470] on p "#6423947" at bounding box center [311, 463] width 56 height 16
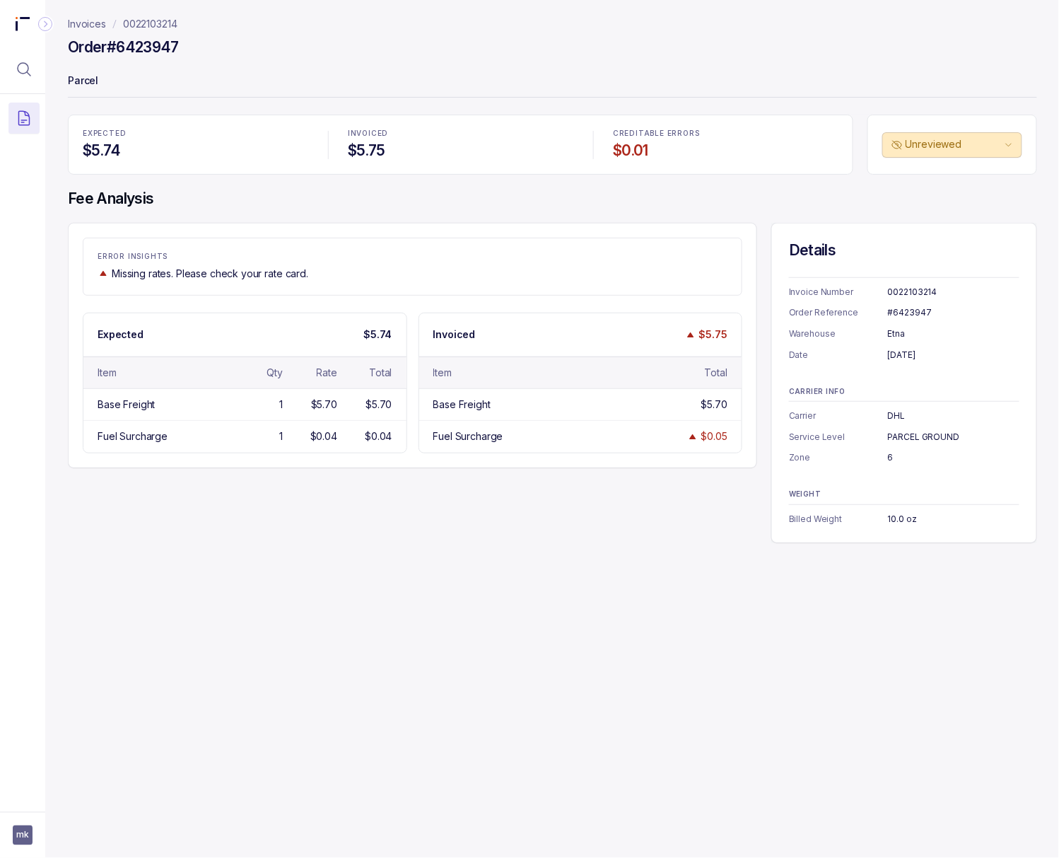
click at [851, 307] on div "#6423947" at bounding box center [954, 312] width 132 height 14
drag, startPoint x: 905, startPoint y: 341, endPoint x: 905, endPoint y: 359, distance: 18.4
click at [851, 341] on div "Etna" at bounding box center [954, 334] width 132 height 14
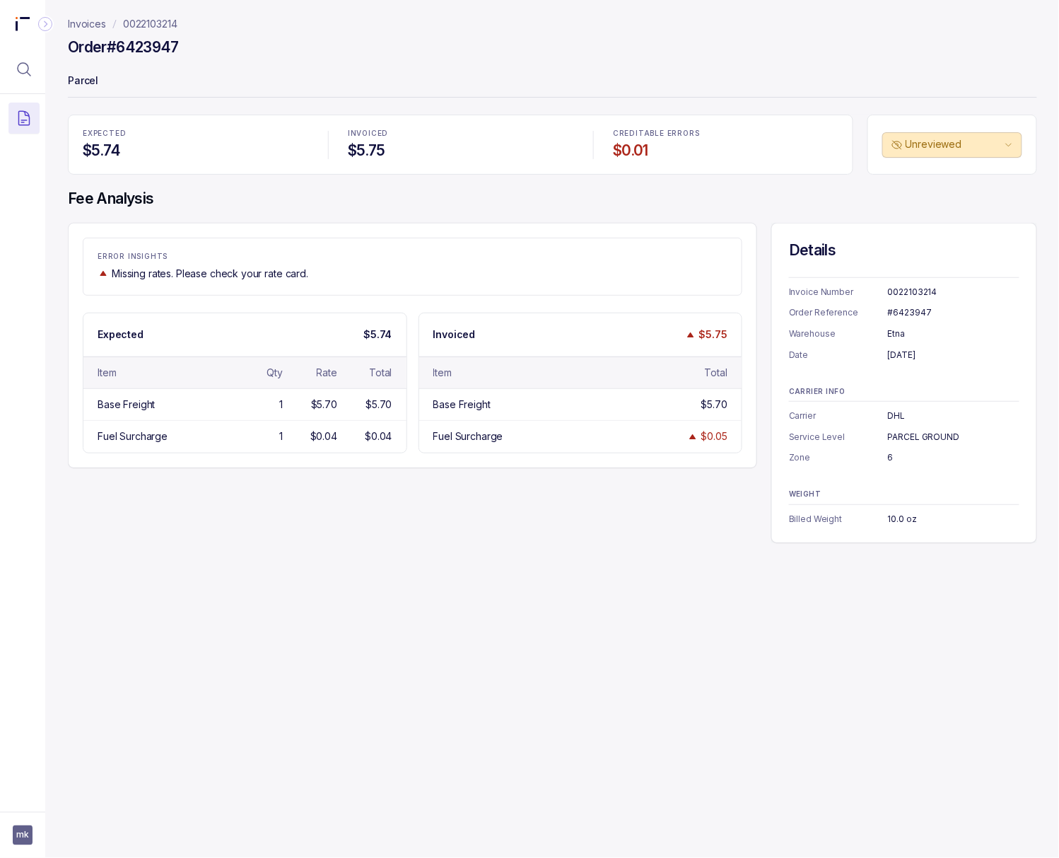
click at [851, 360] on div "[DATE]" at bounding box center [954, 355] width 132 height 14
click at [851, 361] on div "[DATE]" at bounding box center [954, 355] width 132 height 14
click at [851, 451] on div "6" at bounding box center [954, 457] width 132 height 14
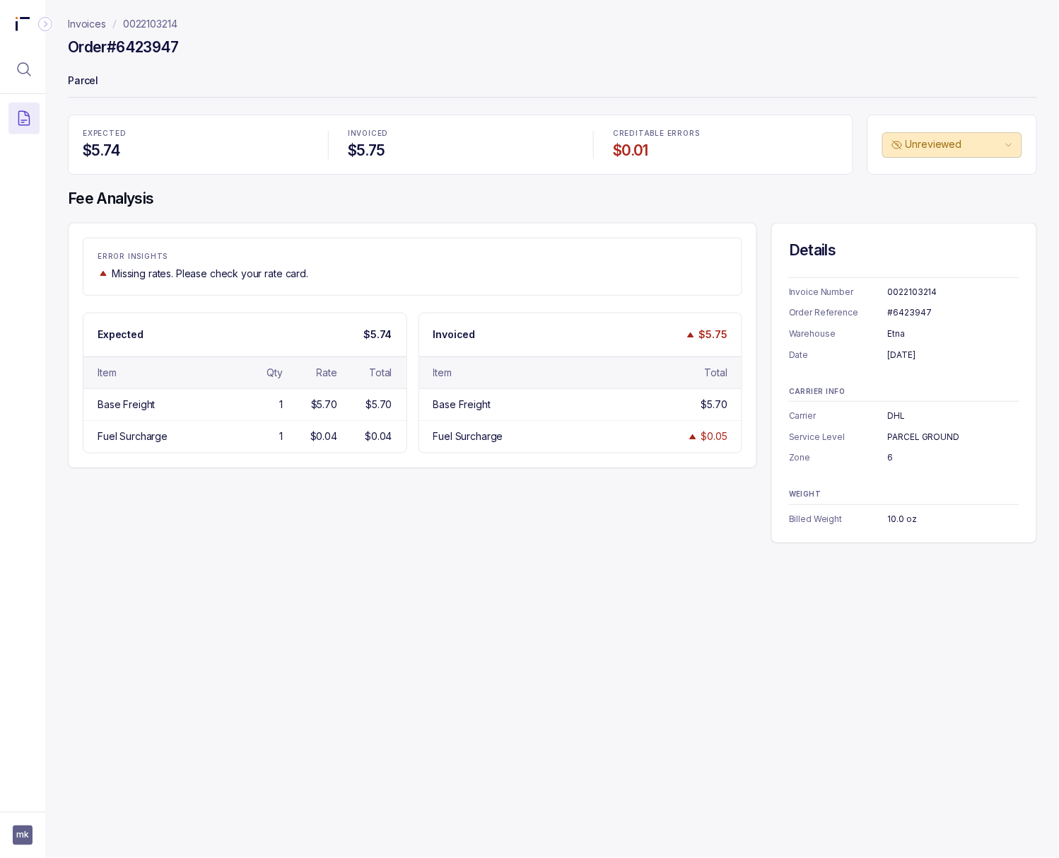
click at [851, 453] on p "Zone" at bounding box center [838, 457] width 99 height 14
click at [851, 455] on p "Zone" at bounding box center [838, 457] width 99 height 14
click at [851, 455] on div "6" at bounding box center [954, 457] width 132 height 14
click at [171, 25] on p "0022103214" at bounding box center [150, 24] width 54 height 14
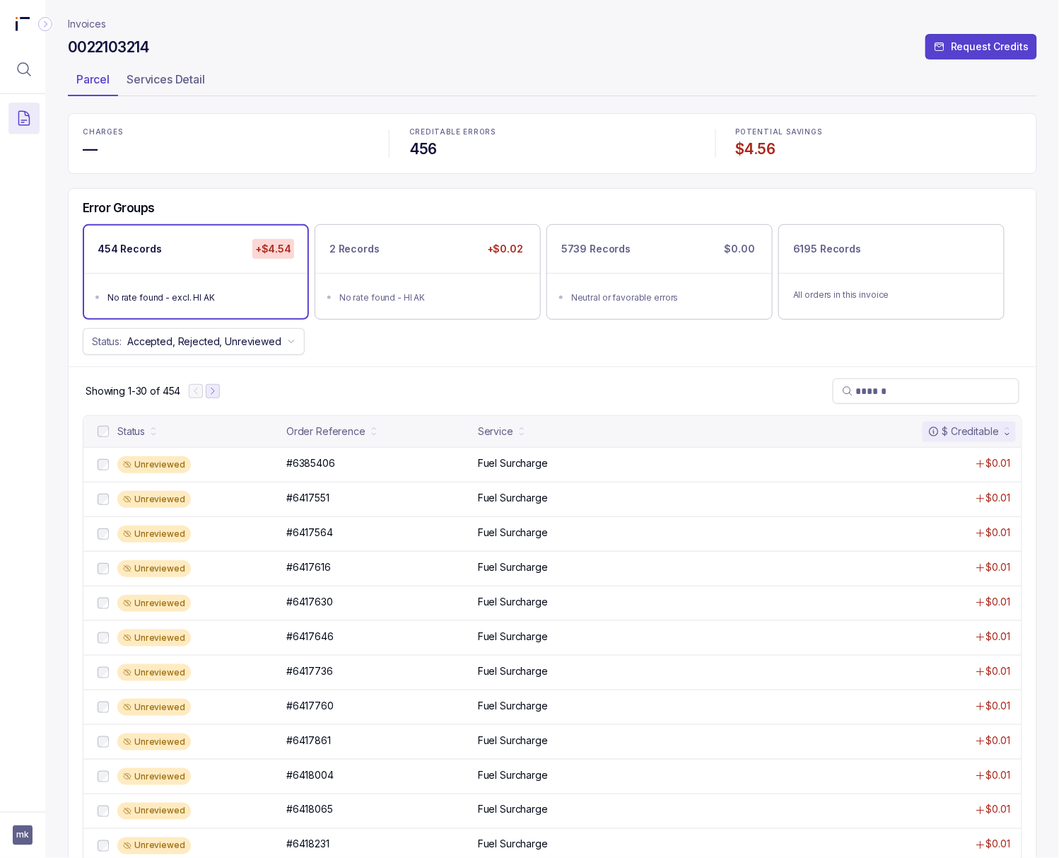
click at [210, 396] on icon "Next Page" at bounding box center [213, 391] width 10 height 10
click at [221, 396] on icon "Next Page" at bounding box center [219, 391] width 10 height 10
click at [221, 396] on icon "Next Page" at bounding box center [220, 391] width 10 height 10
click at [306, 467] on p "#6426587" at bounding box center [311, 463] width 56 height 16
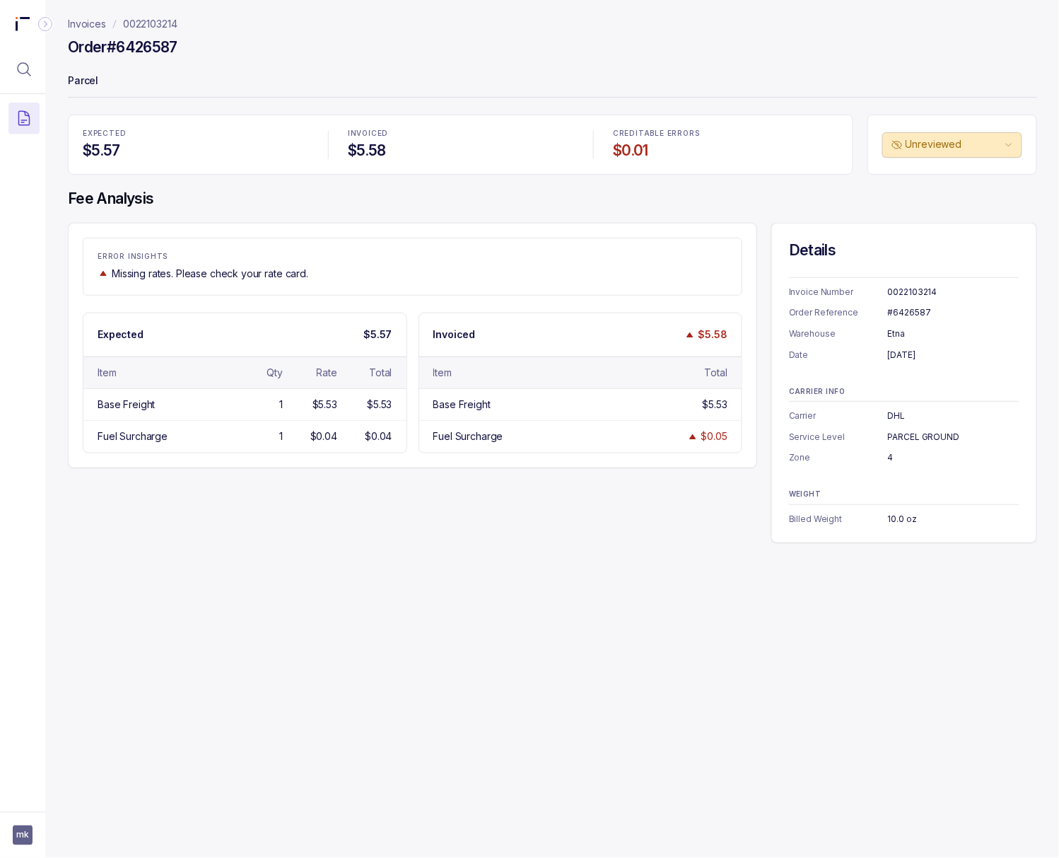
click at [851, 317] on div "#6426587" at bounding box center [954, 312] width 132 height 14
click at [851, 352] on div "[DATE]" at bounding box center [954, 355] width 132 height 14
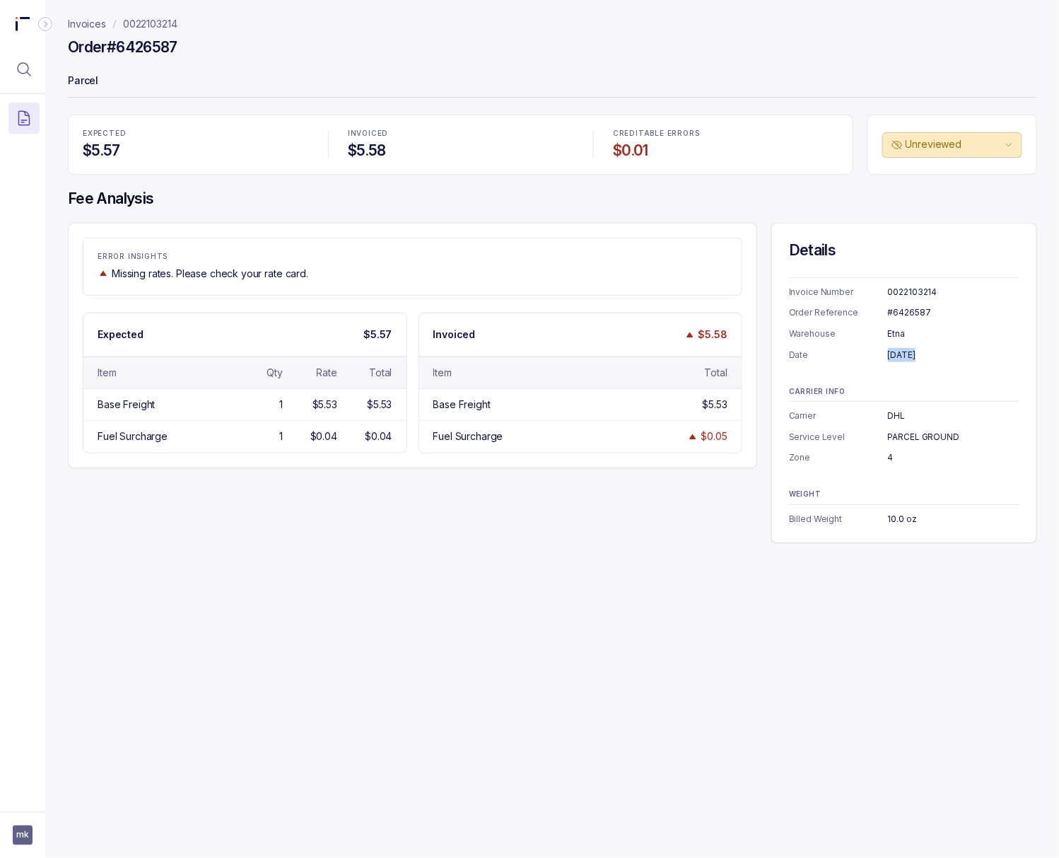
click at [851, 352] on div "[DATE]" at bounding box center [954, 355] width 132 height 14
click at [851, 519] on div "10.0 oz" at bounding box center [954, 519] width 132 height 14
click at [170, 23] on p "0022103214" at bounding box center [150, 24] width 54 height 14
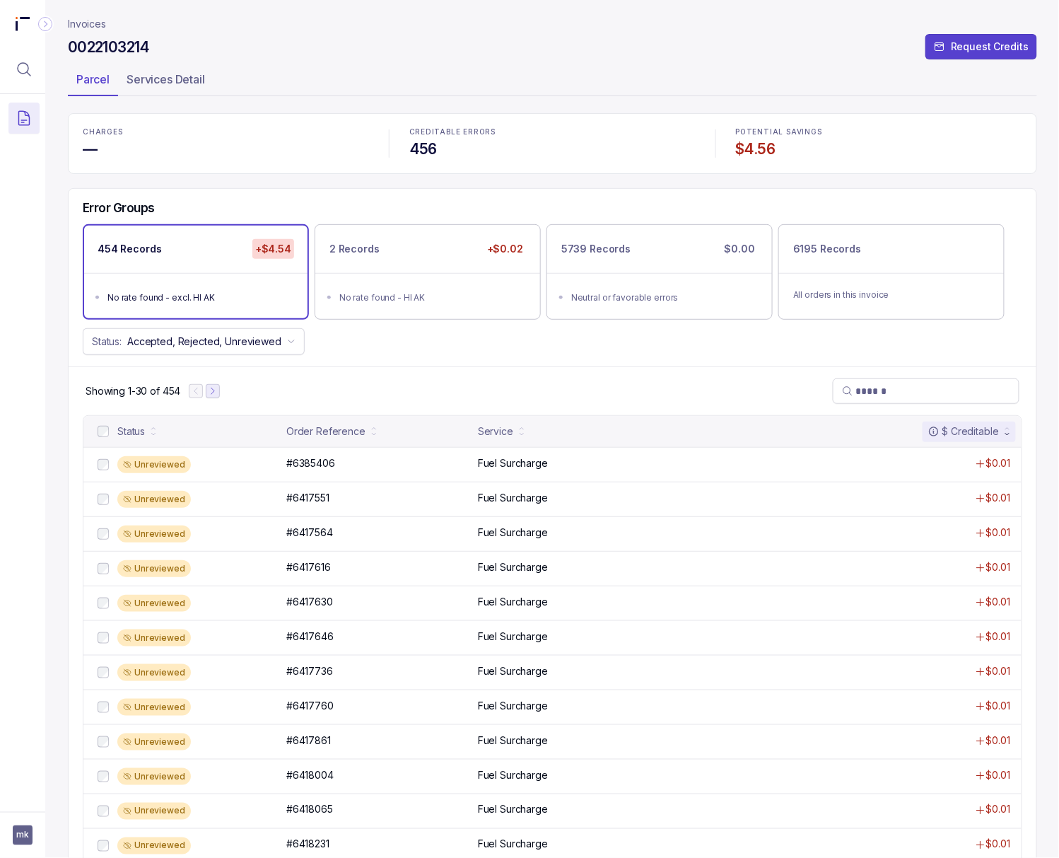
click at [216, 394] on icon "Next Page" at bounding box center [213, 391] width 10 height 10
click at [216, 394] on icon "Next Page" at bounding box center [219, 391] width 10 height 10
click at [221, 394] on icon "Next Page" at bounding box center [220, 391] width 10 height 10
click at [221, 394] on icon "Next Page" at bounding box center [223, 391] width 10 height 10
click at [301, 467] on p "#6428502" at bounding box center [310, 463] width 55 height 16
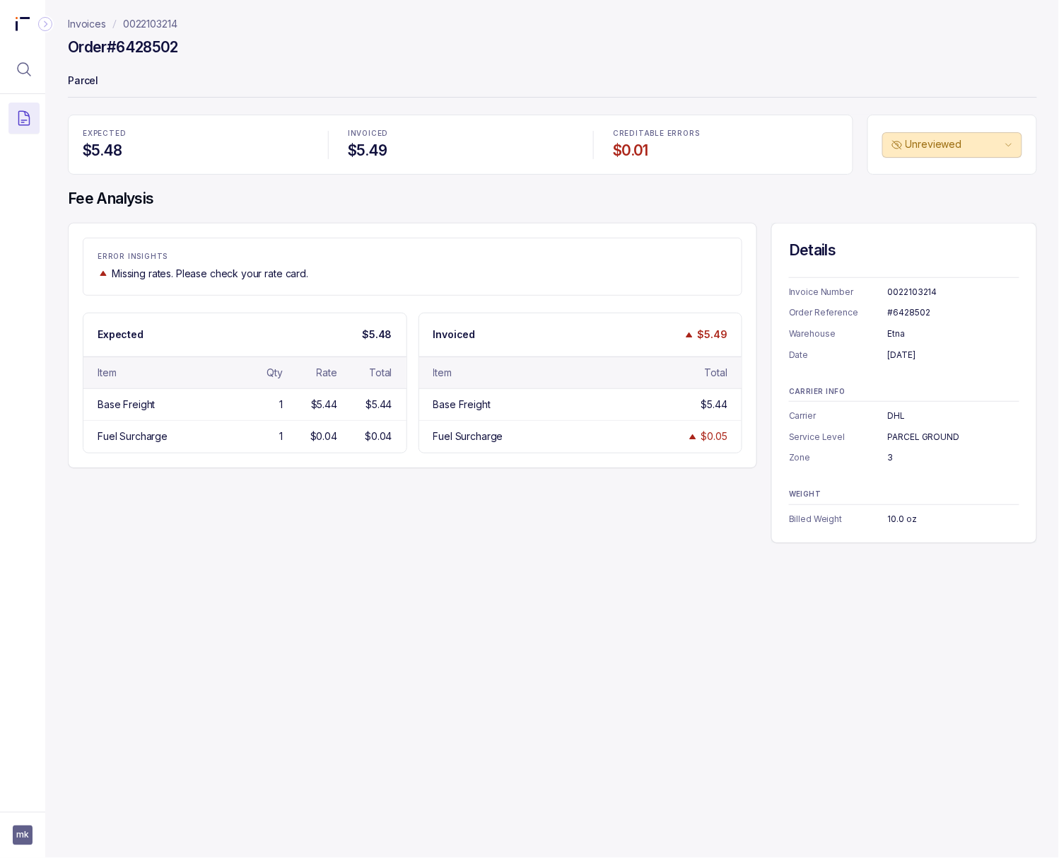
click at [851, 314] on div "#6428502" at bounding box center [954, 312] width 132 height 14
click at [851, 354] on div "[DATE]" at bounding box center [954, 355] width 132 height 14
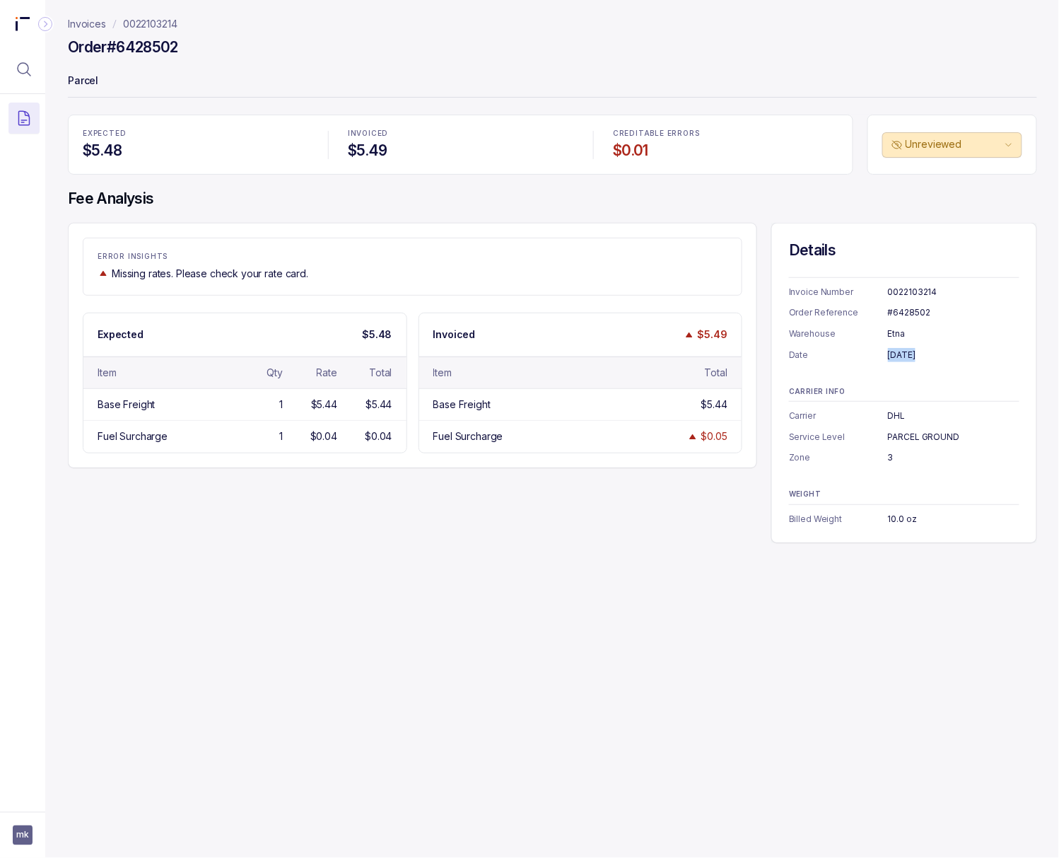
click at [851, 354] on div "[DATE]" at bounding box center [954, 355] width 132 height 14
click at [851, 458] on div "3" at bounding box center [954, 457] width 132 height 14
click at [161, 27] on p "0022103214" at bounding box center [150, 24] width 54 height 14
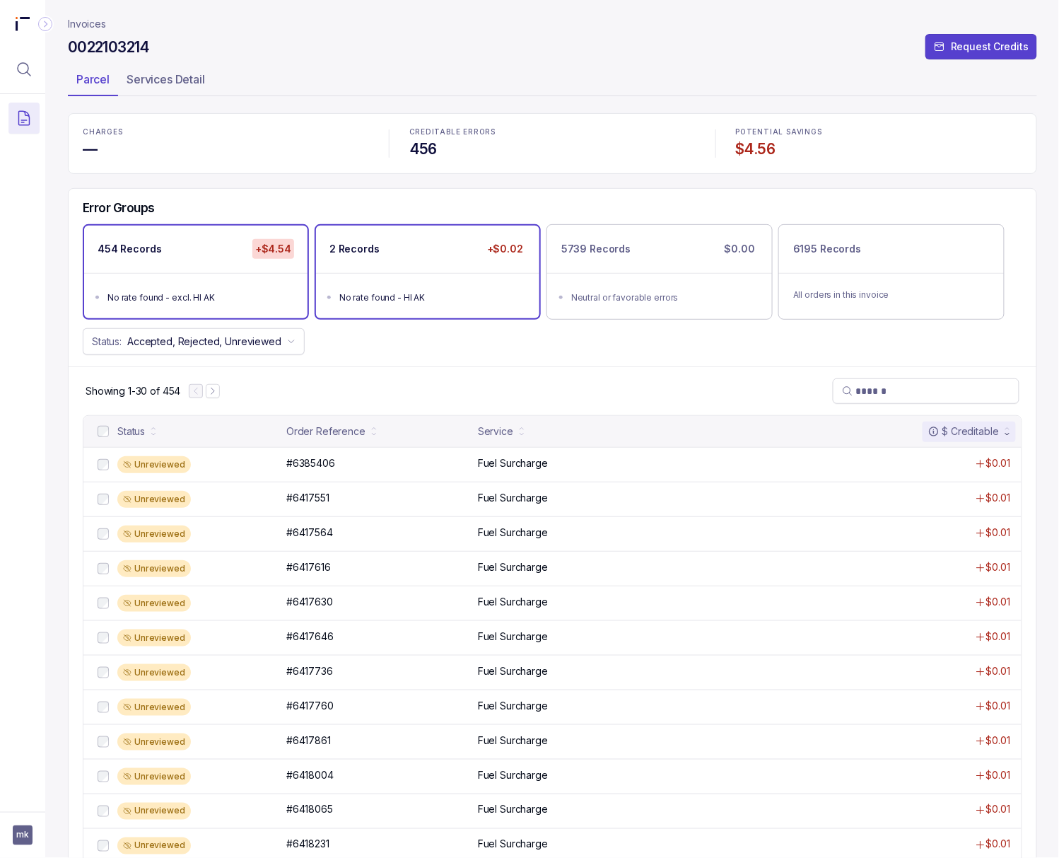
click at [426, 286] on ul "No rate found - HI AK" at bounding box center [427, 295] width 223 height 45
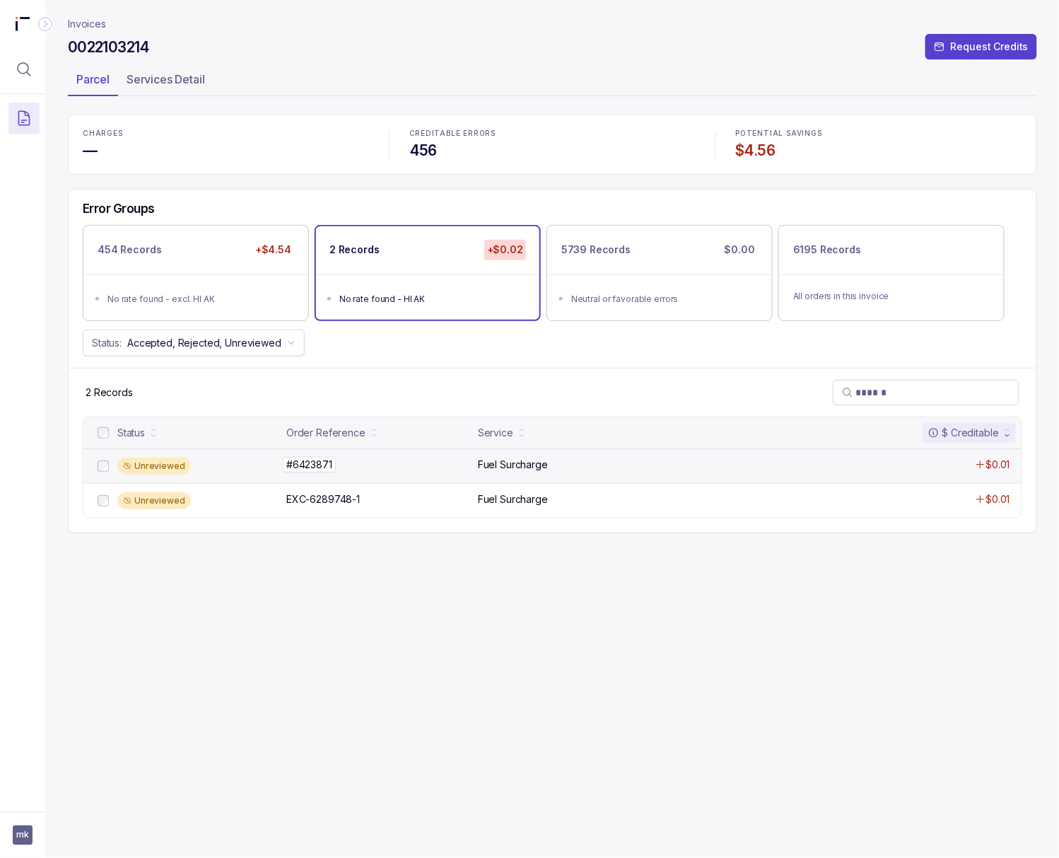
click at [318, 468] on p "#6423871" at bounding box center [309, 465] width 53 height 16
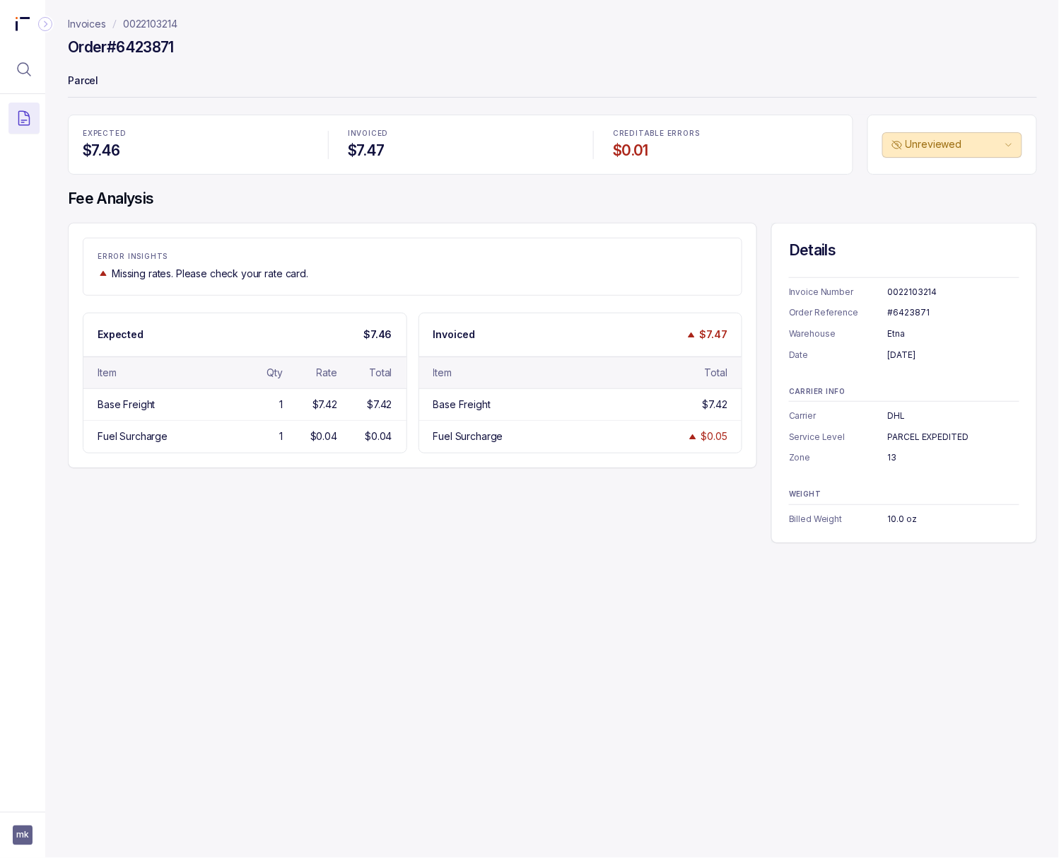
click at [851, 311] on div "#6423871" at bounding box center [954, 312] width 132 height 14
click at [851, 361] on div "[DATE]" at bounding box center [954, 355] width 132 height 14
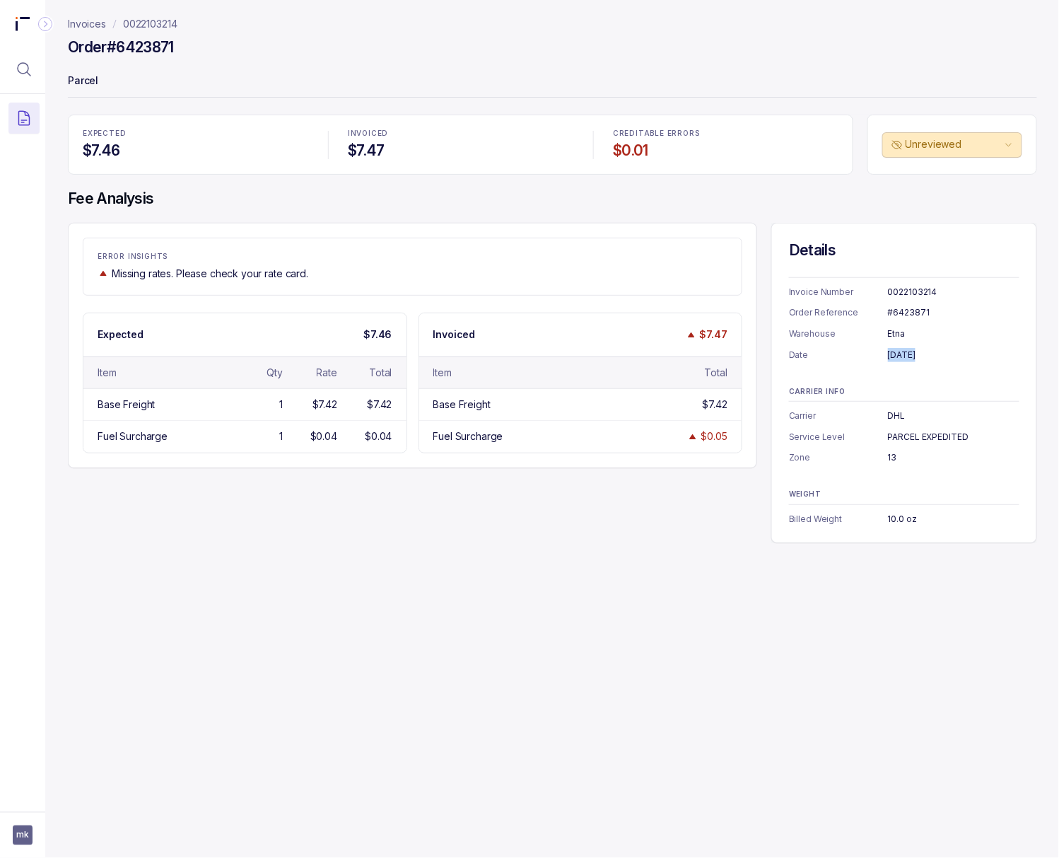
click at [851, 361] on div "[DATE]" at bounding box center [954, 355] width 132 height 14
click at [851, 456] on div "13" at bounding box center [954, 457] width 132 height 14
click at [851, 516] on div "10.0 oz" at bounding box center [954, 519] width 132 height 14
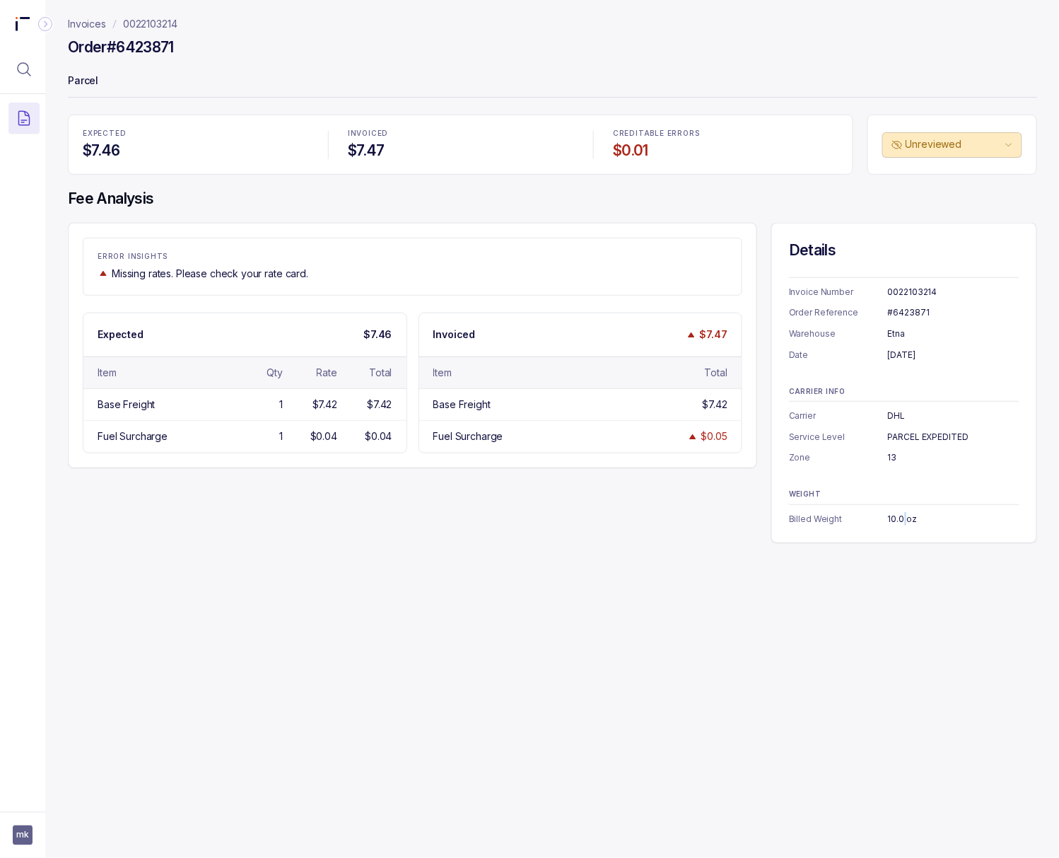
click at [851, 516] on div "10.0 oz" at bounding box center [954, 519] width 132 height 14
click at [150, 23] on p "0022103214" at bounding box center [150, 24] width 54 height 14
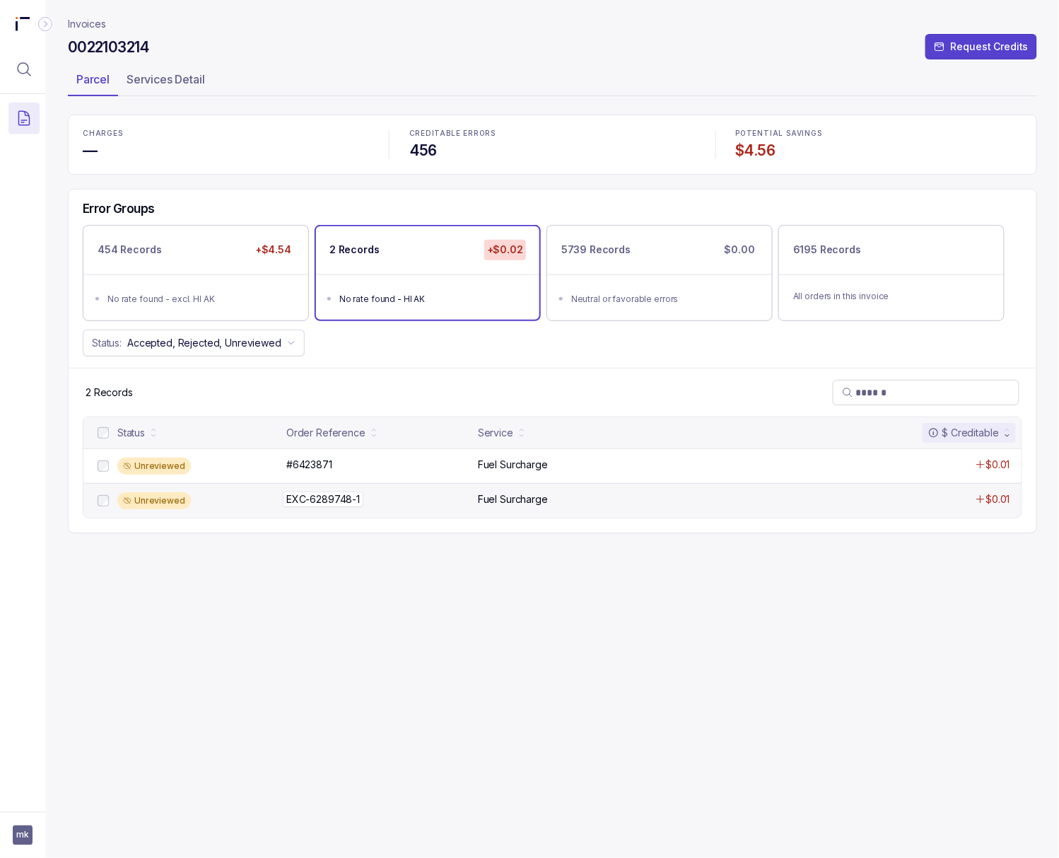
click at [340, 499] on p "EXC-6289748-1" at bounding box center [323, 499] width 81 height 16
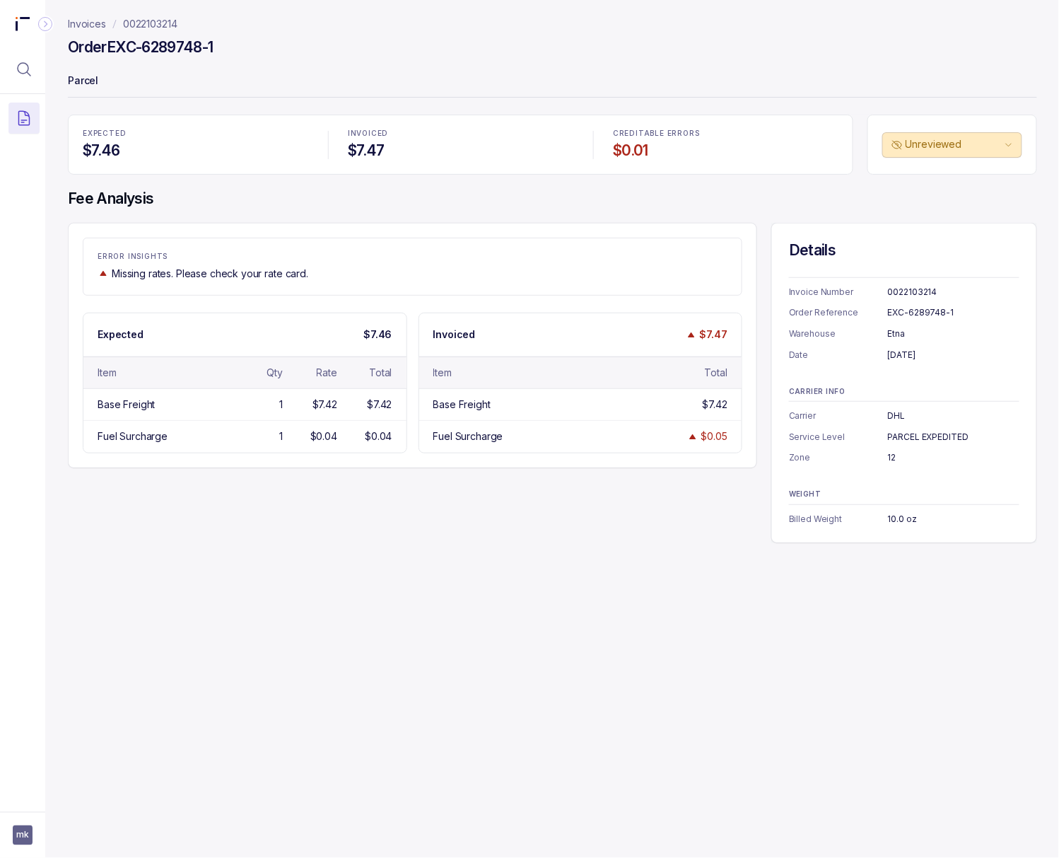
click at [851, 310] on div "EXC-6289748-1" at bounding box center [954, 312] width 132 height 14
click at [851, 458] on div "12" at bounding box center [954, 457] width 132 height 14
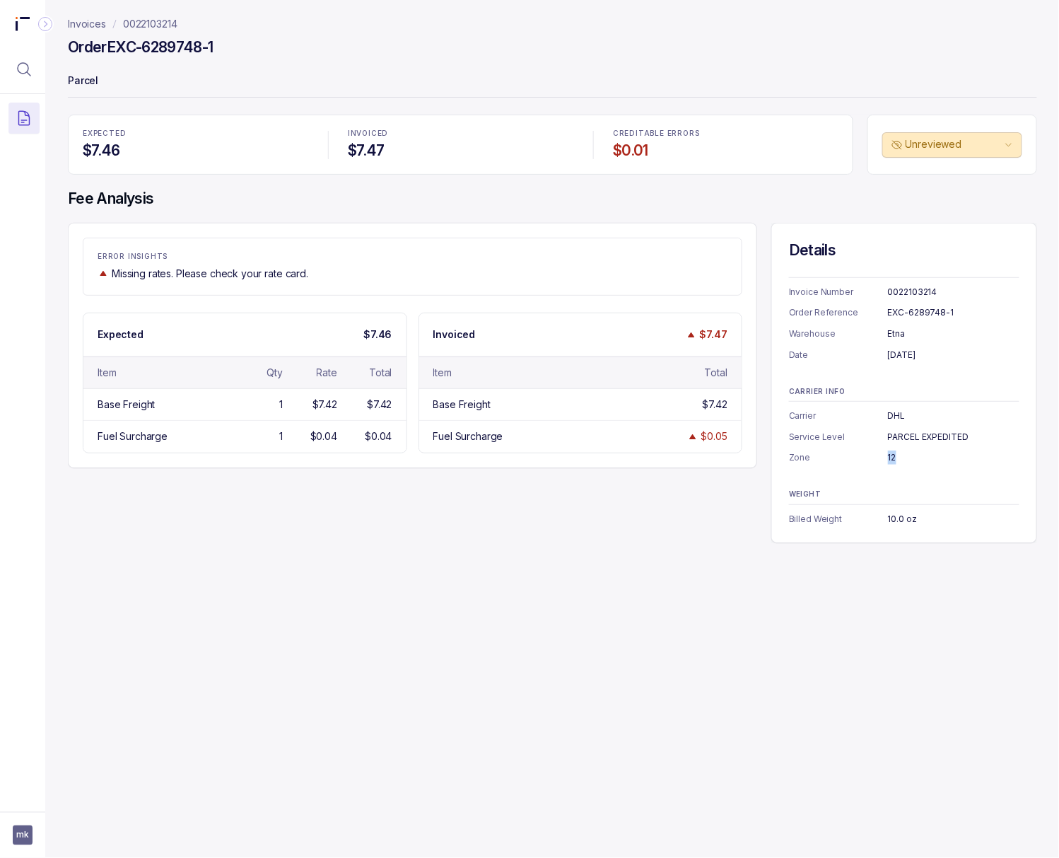
click at [851, 458] on div "12" at bounding box center [954, 457] width 132 height 14
click at [153, 20] on p "0022103214" at bounding box center [150, 24] width 54 height 14
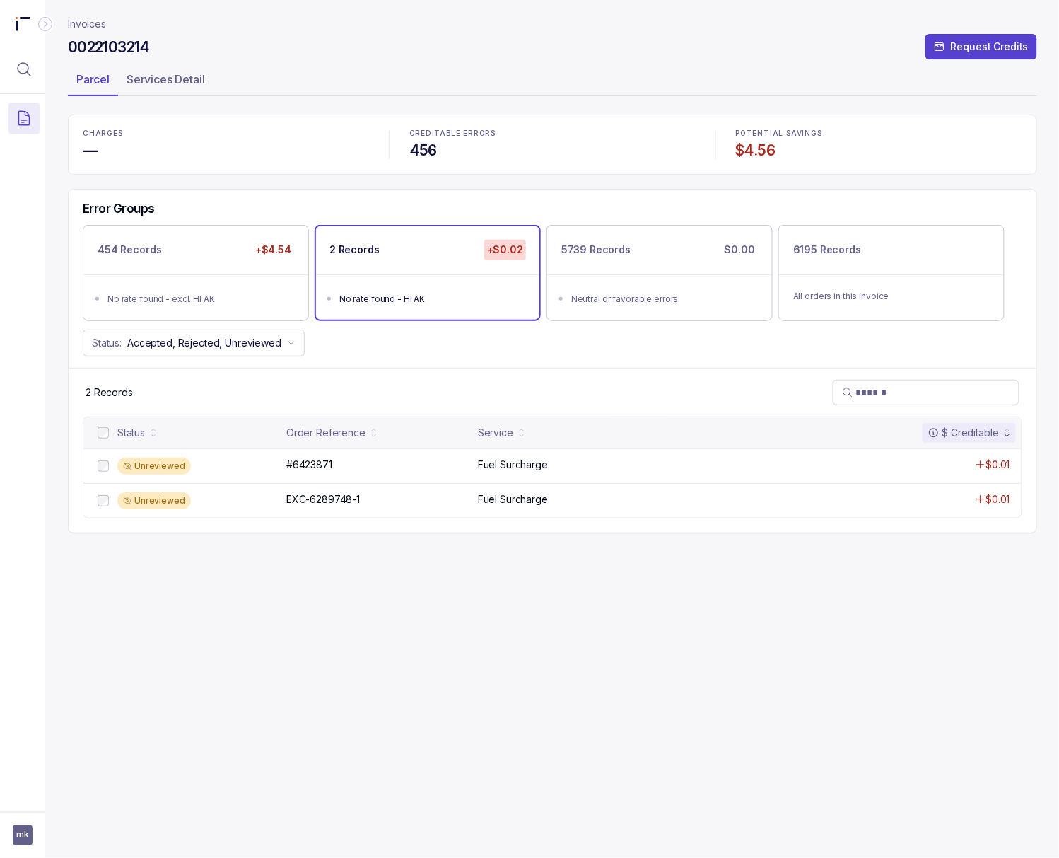
click at [754, 148] on h4 "$4.56" at bounding box center [879, 151] width 286 height 20
click at [14, 829] on span "mk" at bounding box center [23, 835] width 20 height 20
click at [25, 812] on div "Logout" at bounding box center [85, 804] width 134 height 17
